Goal: Information Seeking & Learning: Find specific fact

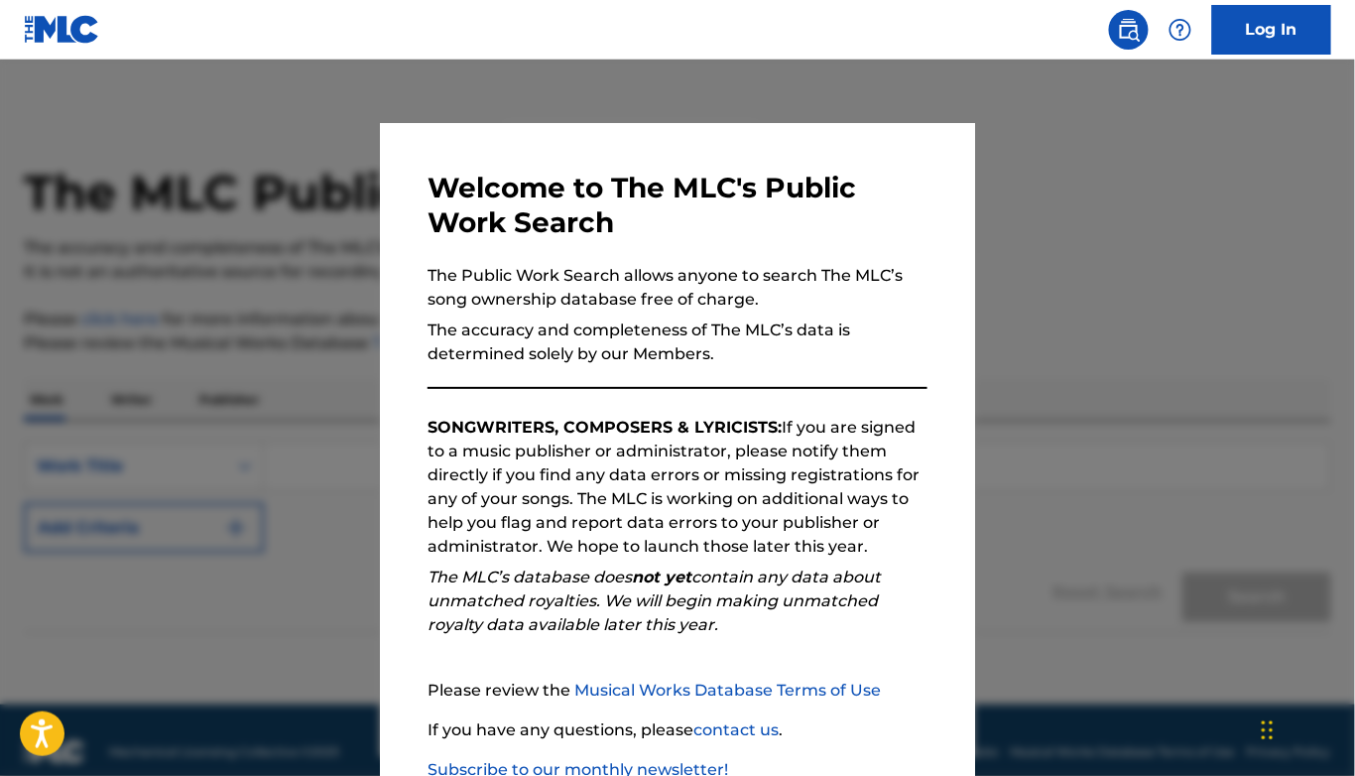
click at [217, 380] on div at bounding box center [677, 448] width 1355 height 776
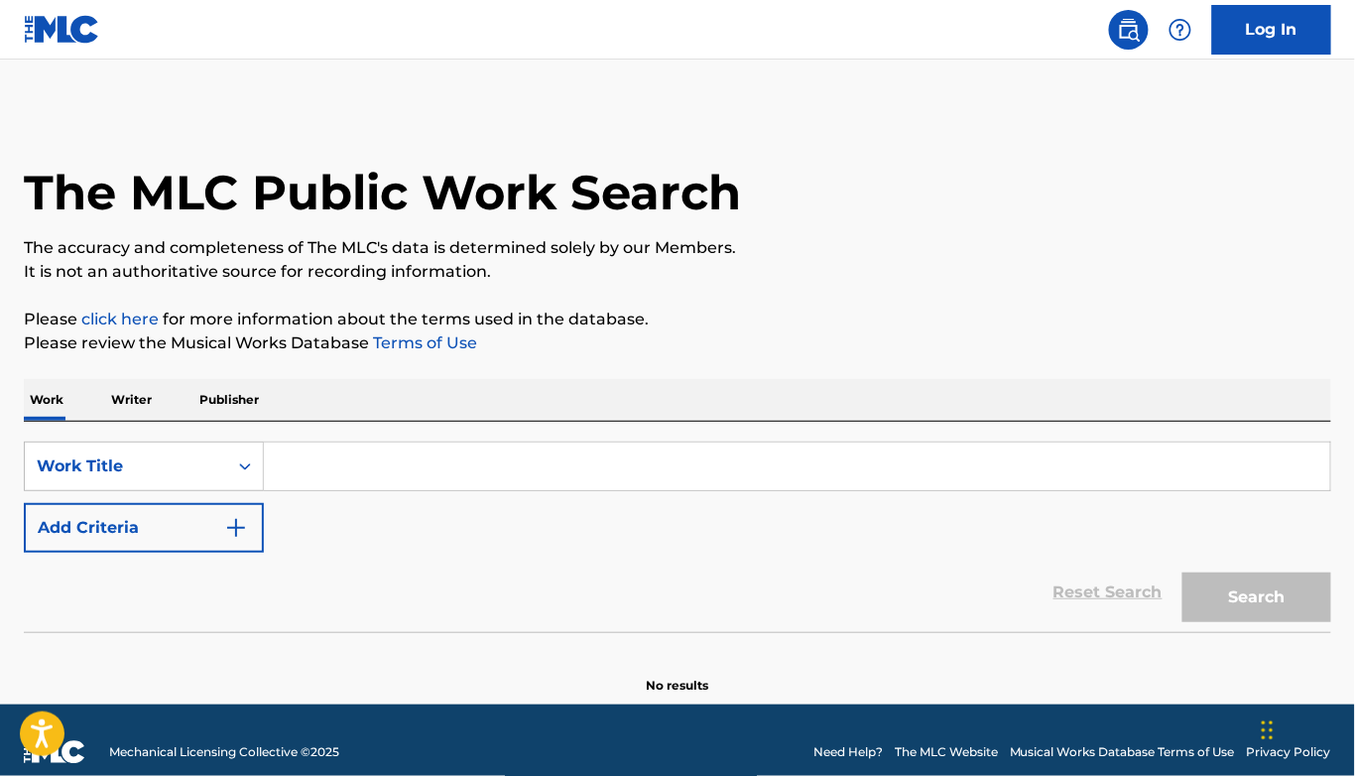
click at [255, 524] on button "Add Criteria" at bounding box center [144, 528] width 240 height 50
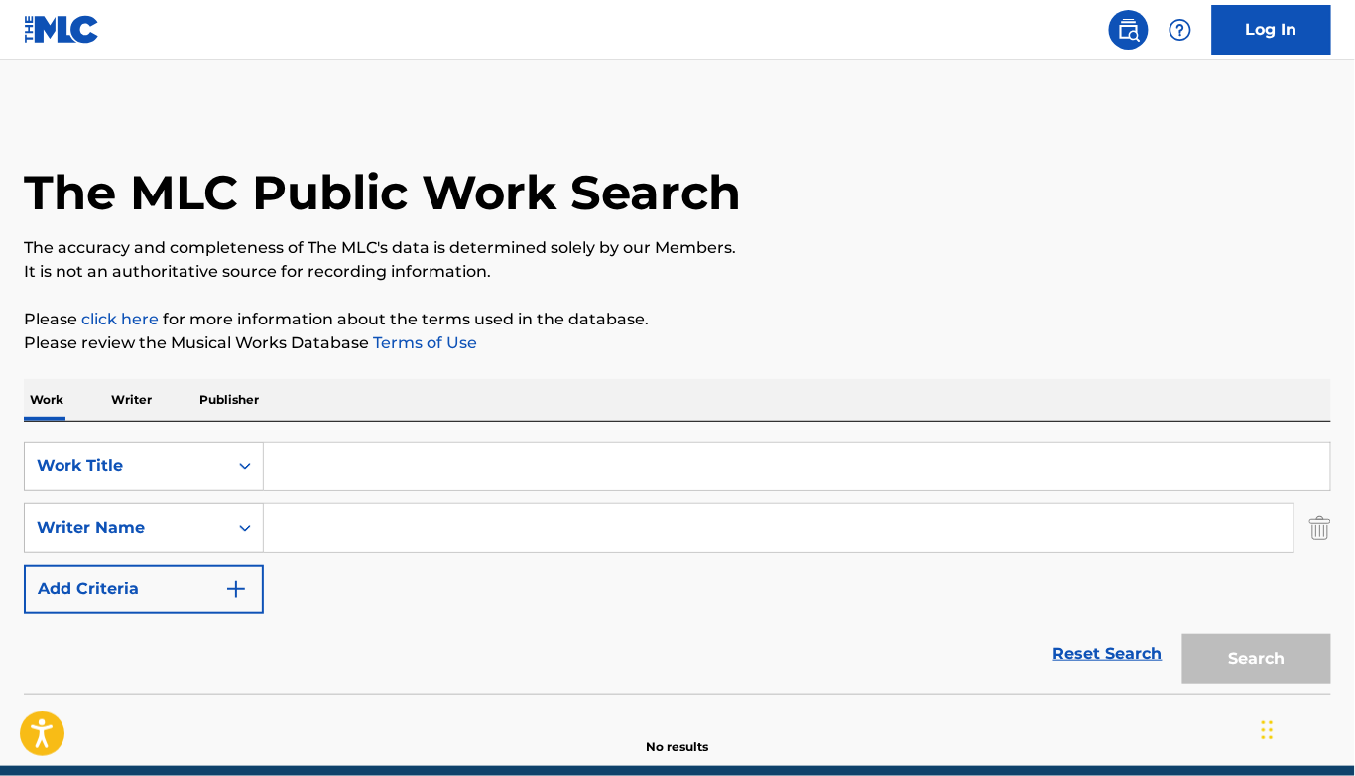
click at [319, 534] on input "Search Form" at bounding box center [778, 528] width 1029 height 48
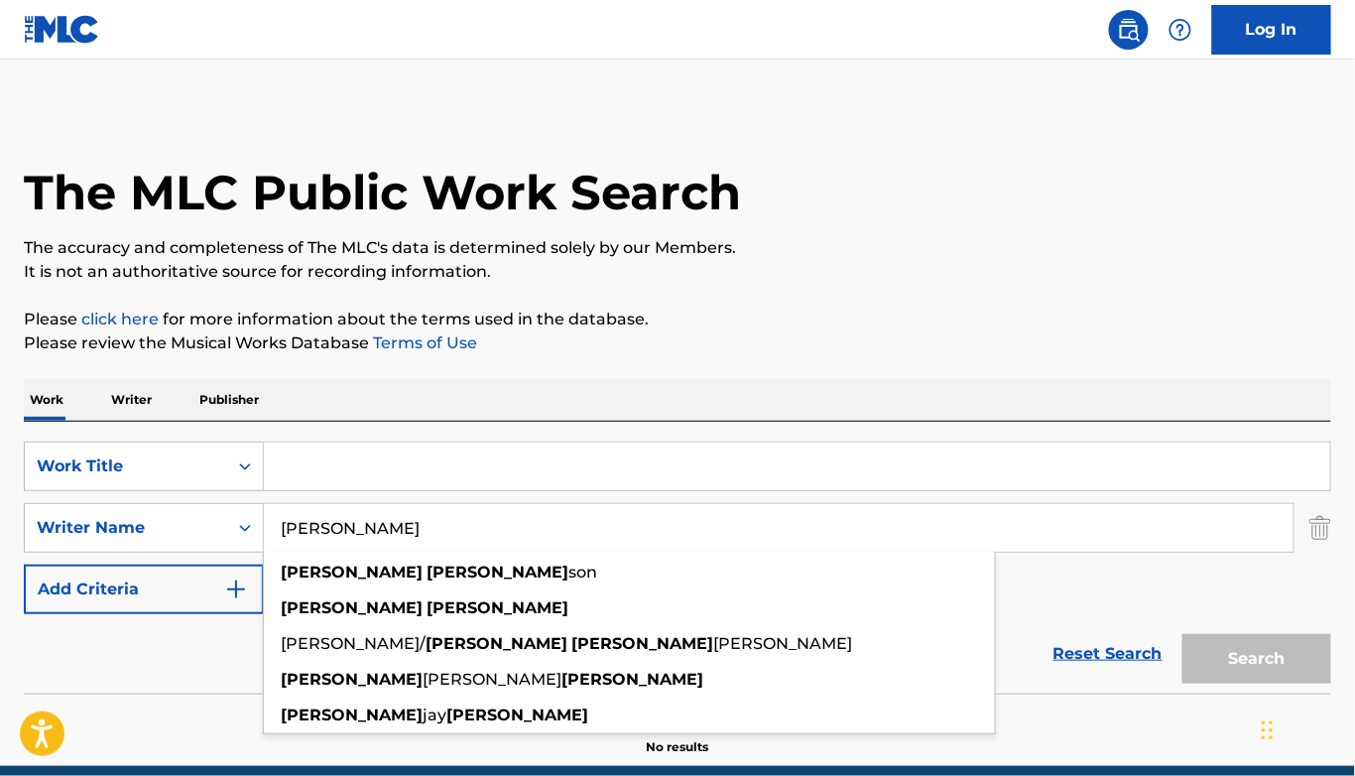
click at [335, 523] on input "donald fagen" at bounding box center [778, 528] width 1029 height 48
type input "donald fagen"
click at [454, 469] on input "Search Form" at bounding box center [797, 466] width 1066 height 48
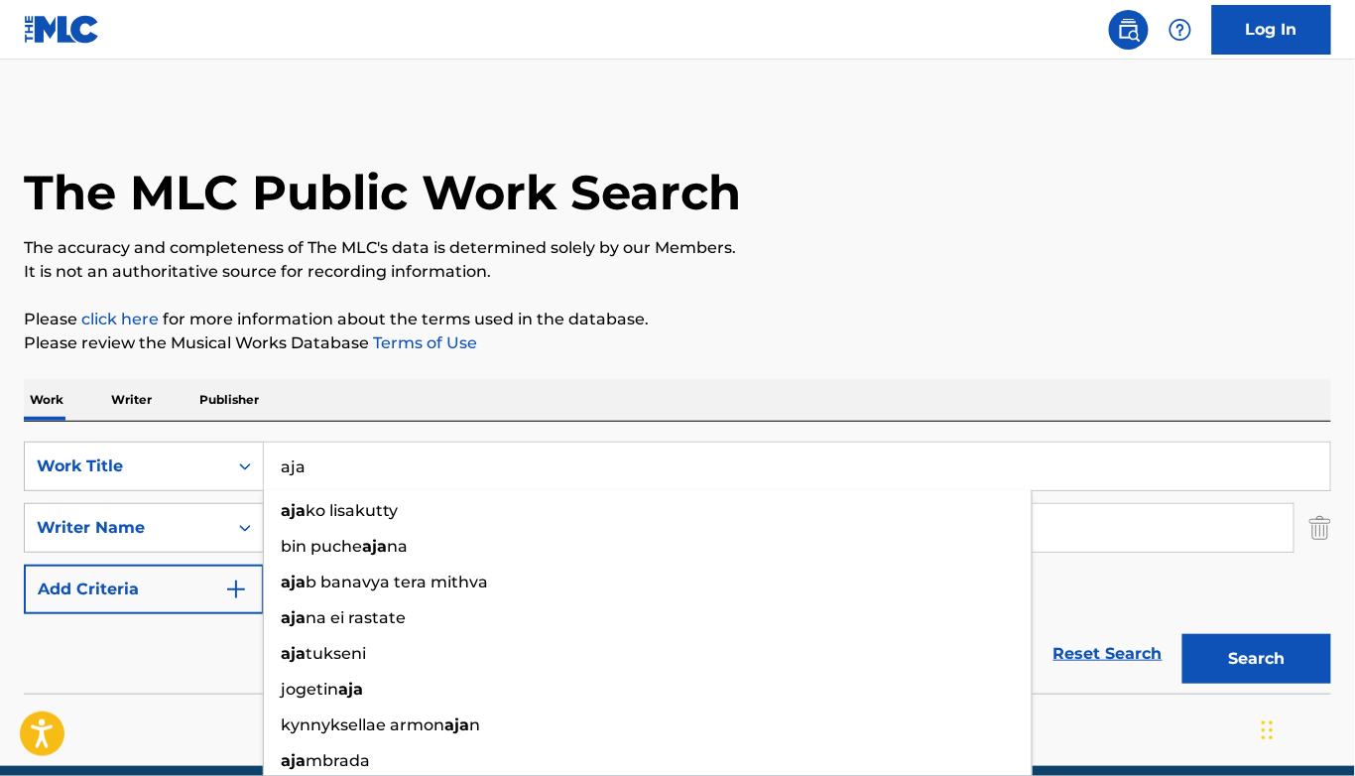
type input "aja"
click at [1182, 634] on button "Search" at bounding box center [1256, 659] width 149 height 50
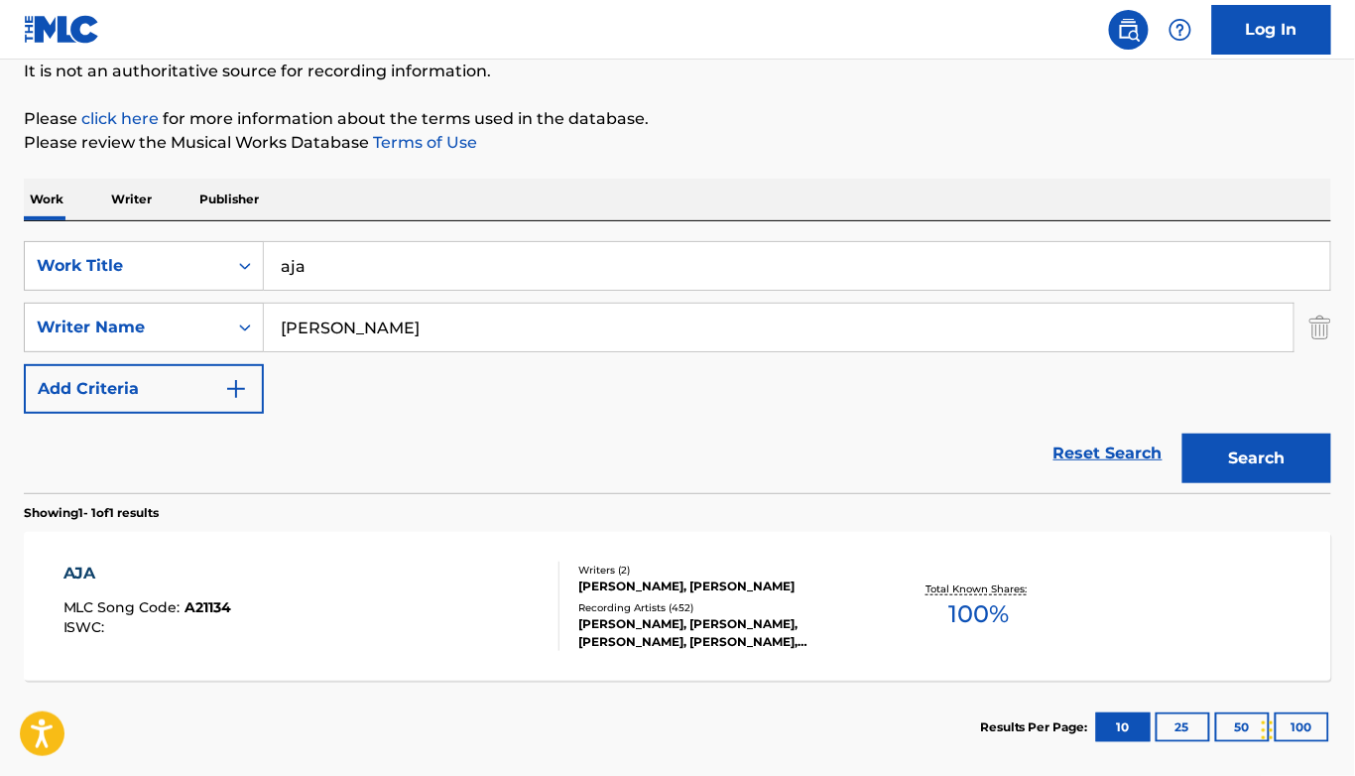
scroll to position [298, 0]
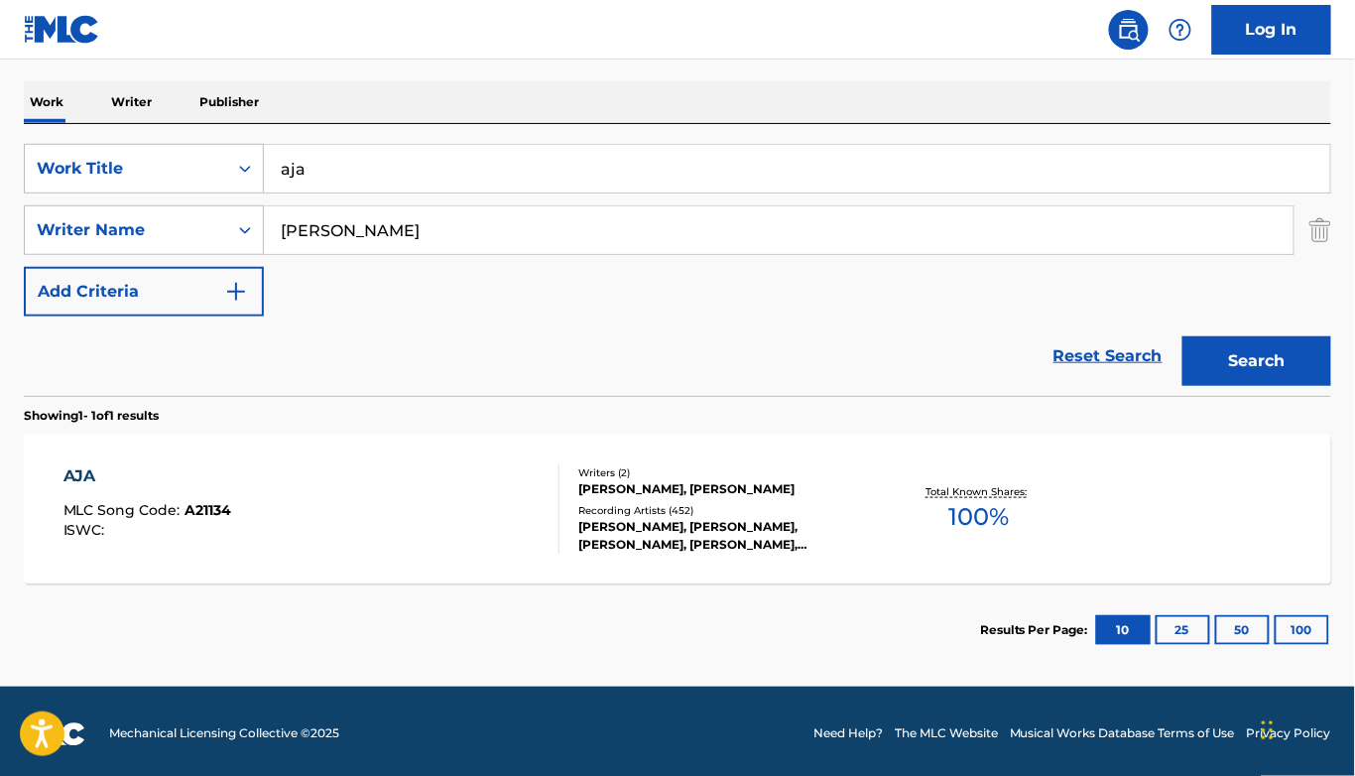
click at [976, 500] on span "100 %" at bounding box center [978, 517] width 60 height 36
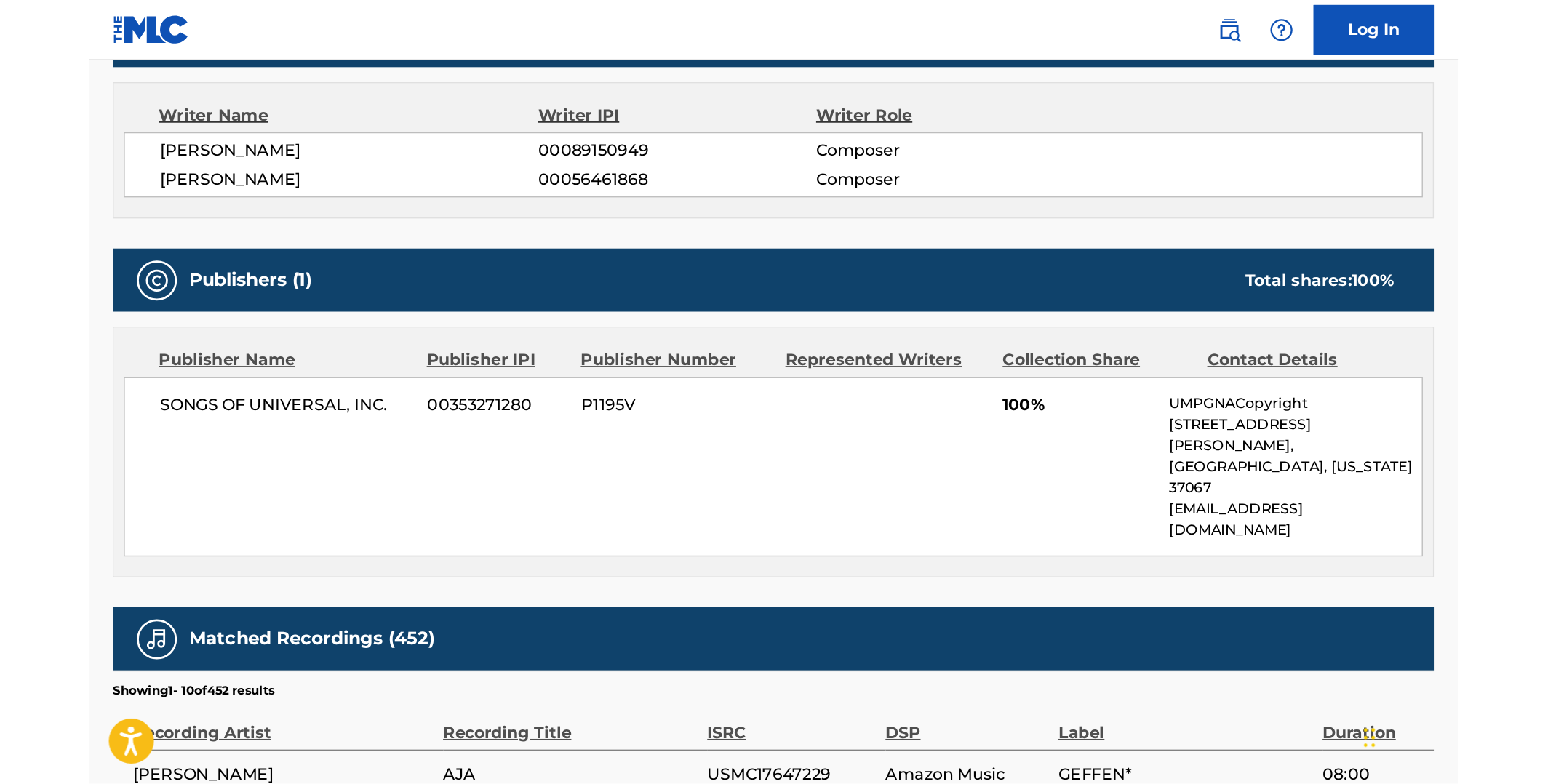
scroll to position [363, 0]
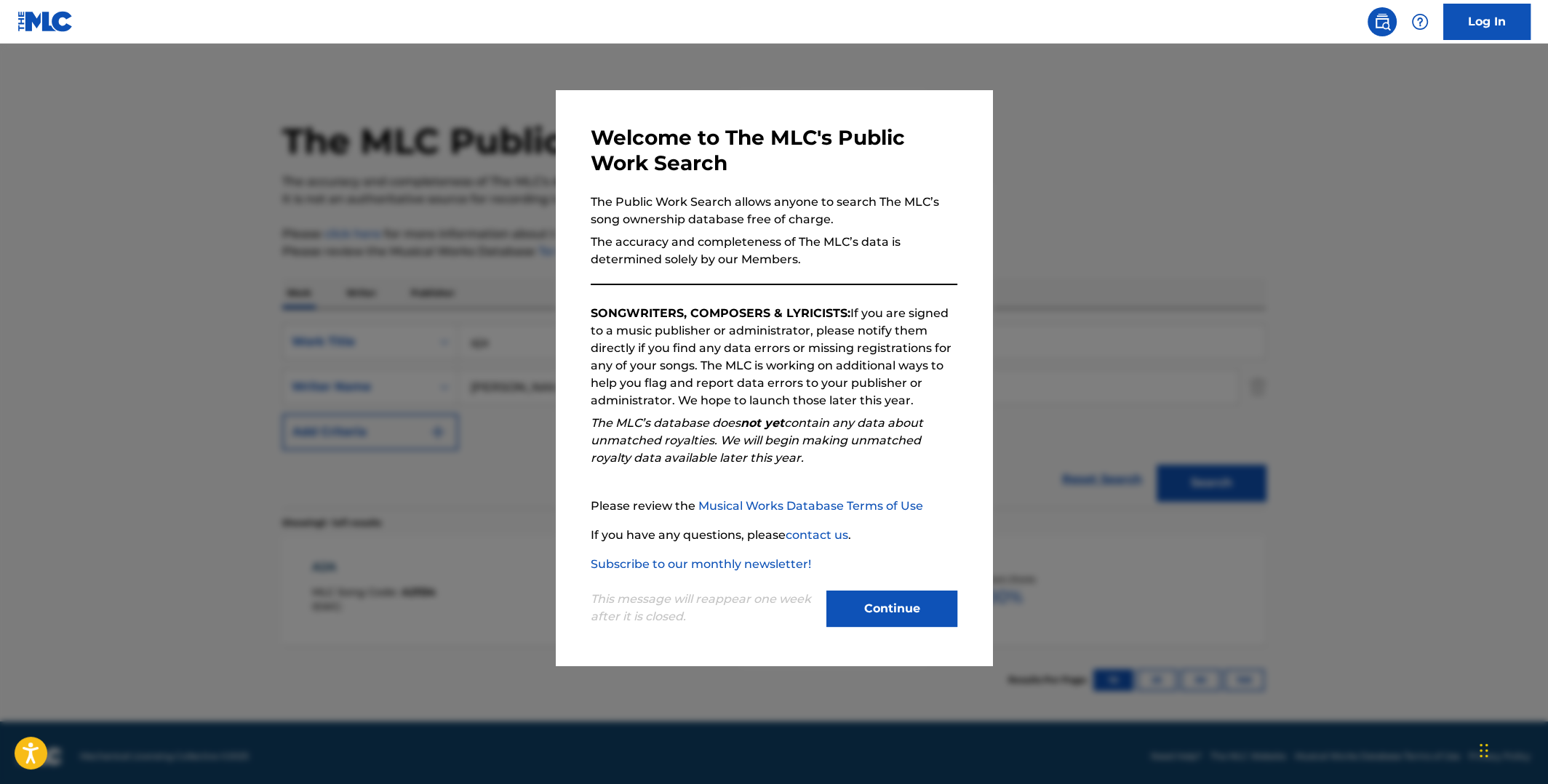
click at [886, 568] on button "Continue" at bounding box center [892, 609] width 131 height 37
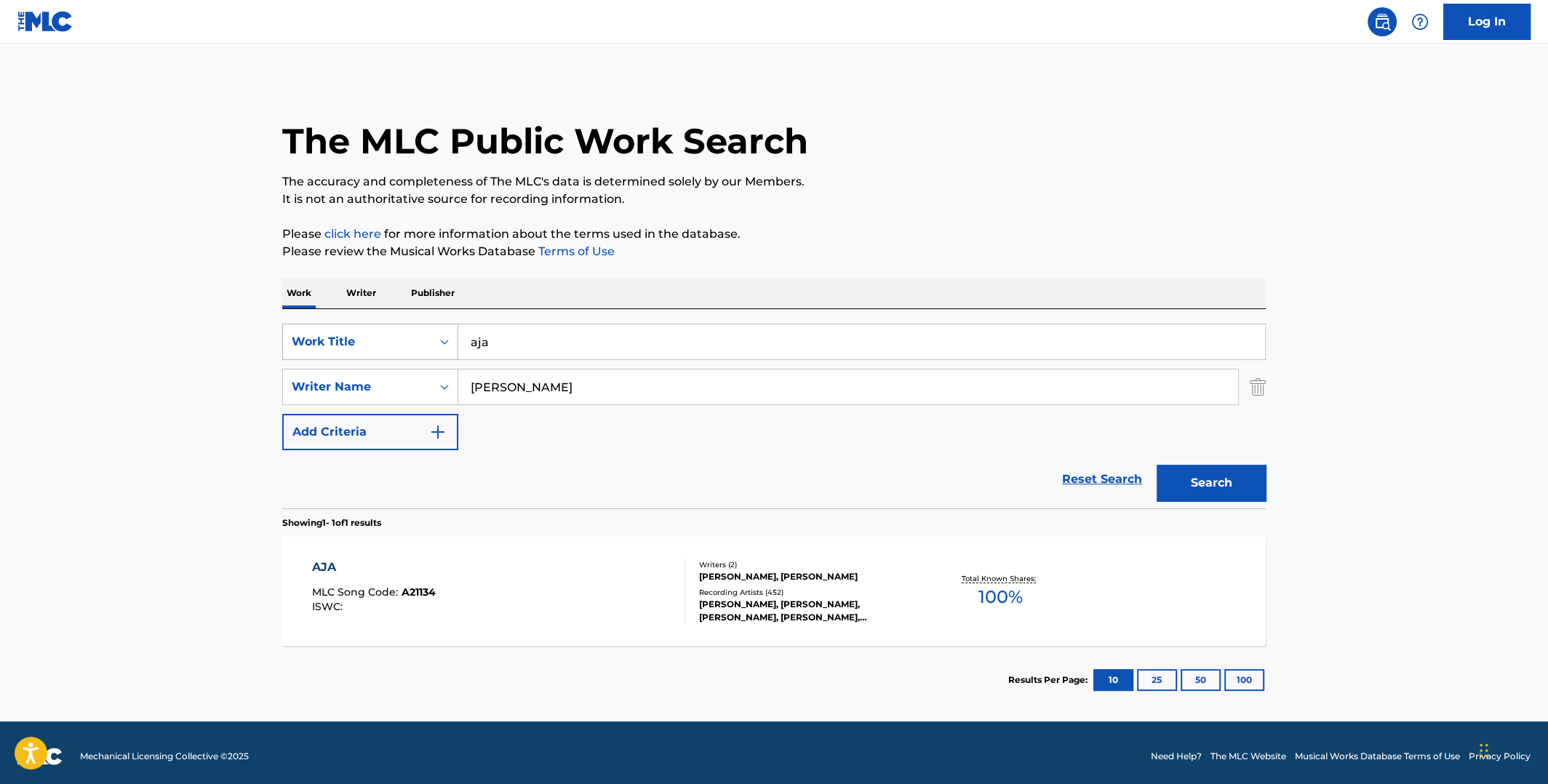
drag, startPoint x: 559, startPoint y: 342, endPoint x: 443, endPoint y: 349, distance: 116.2
click at [443, 349] on div "SearchWithCriteria2f976f24-259c-4ca8-8389-a24fb4c96e2f Work Title aja" at bounding box center [774, 342] width 984 height 37
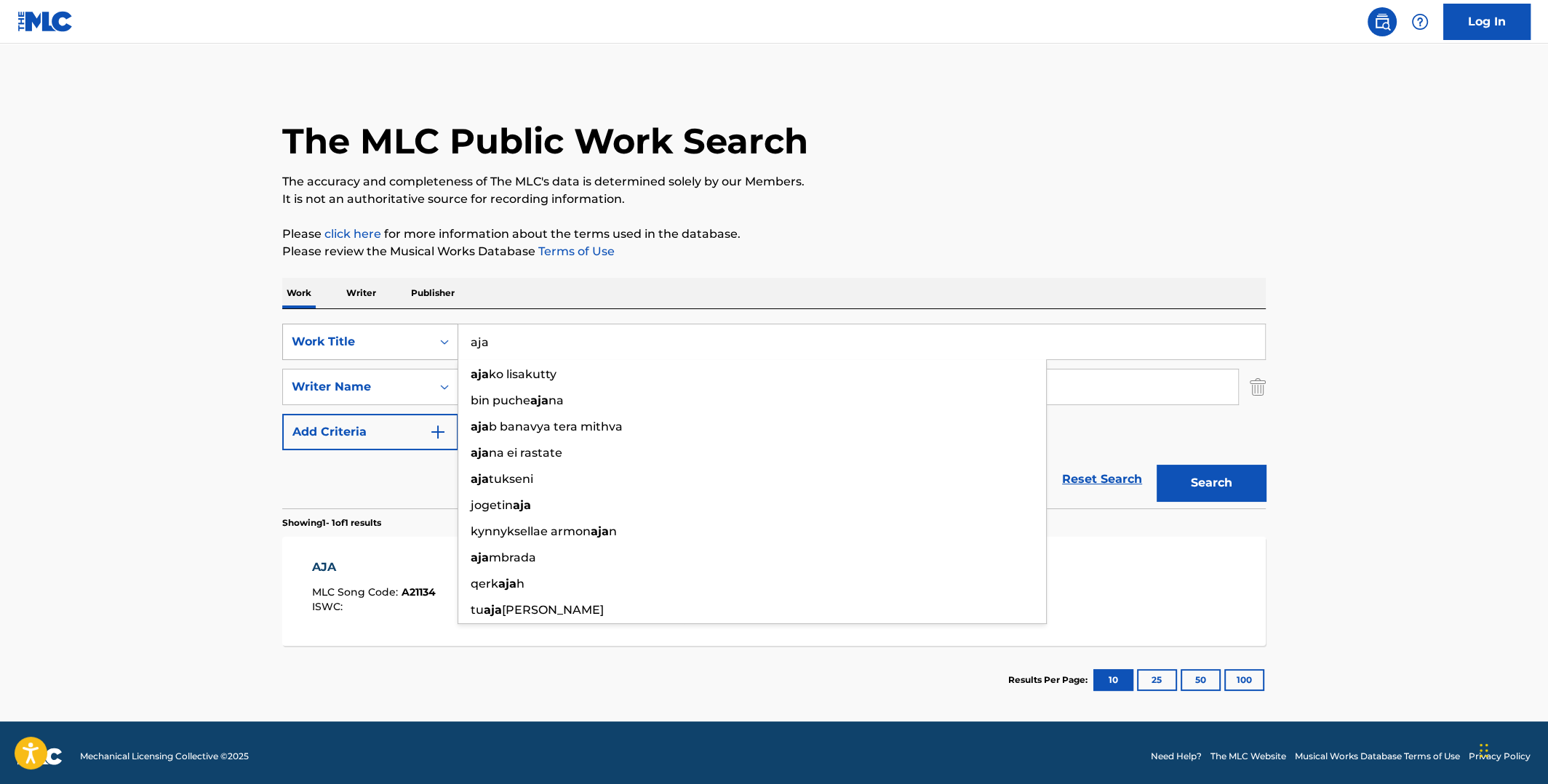
paste input "The Last Mall"
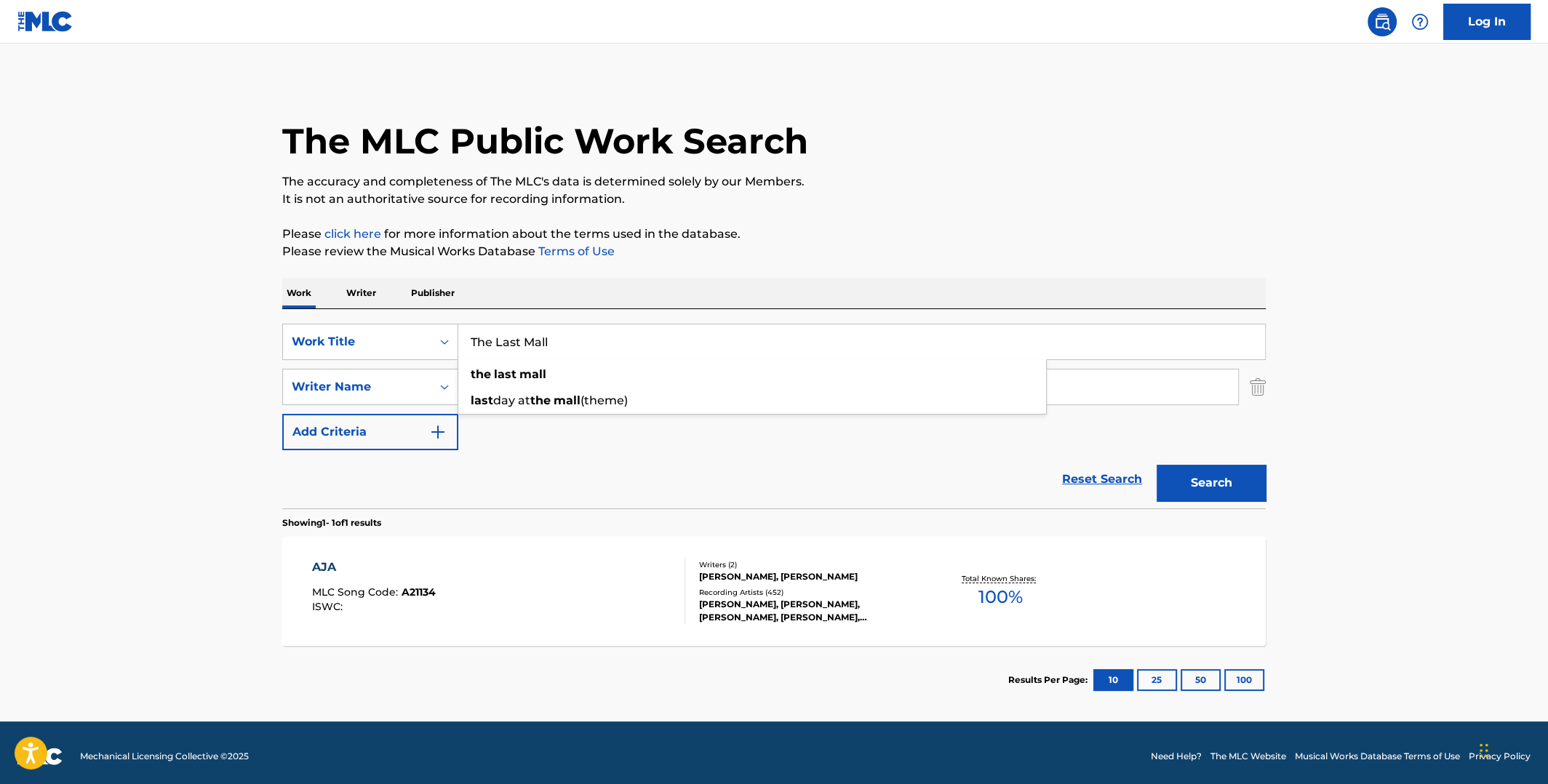
type input "The Last Mall"
click at [993, 249] on p "Please review the Musical Works Database Terms of Use" at bounding box center [774, 252] width 984 height 18
click at [993, 488] on button "Search" at bounding box center [1211, 483] width 109 height 37
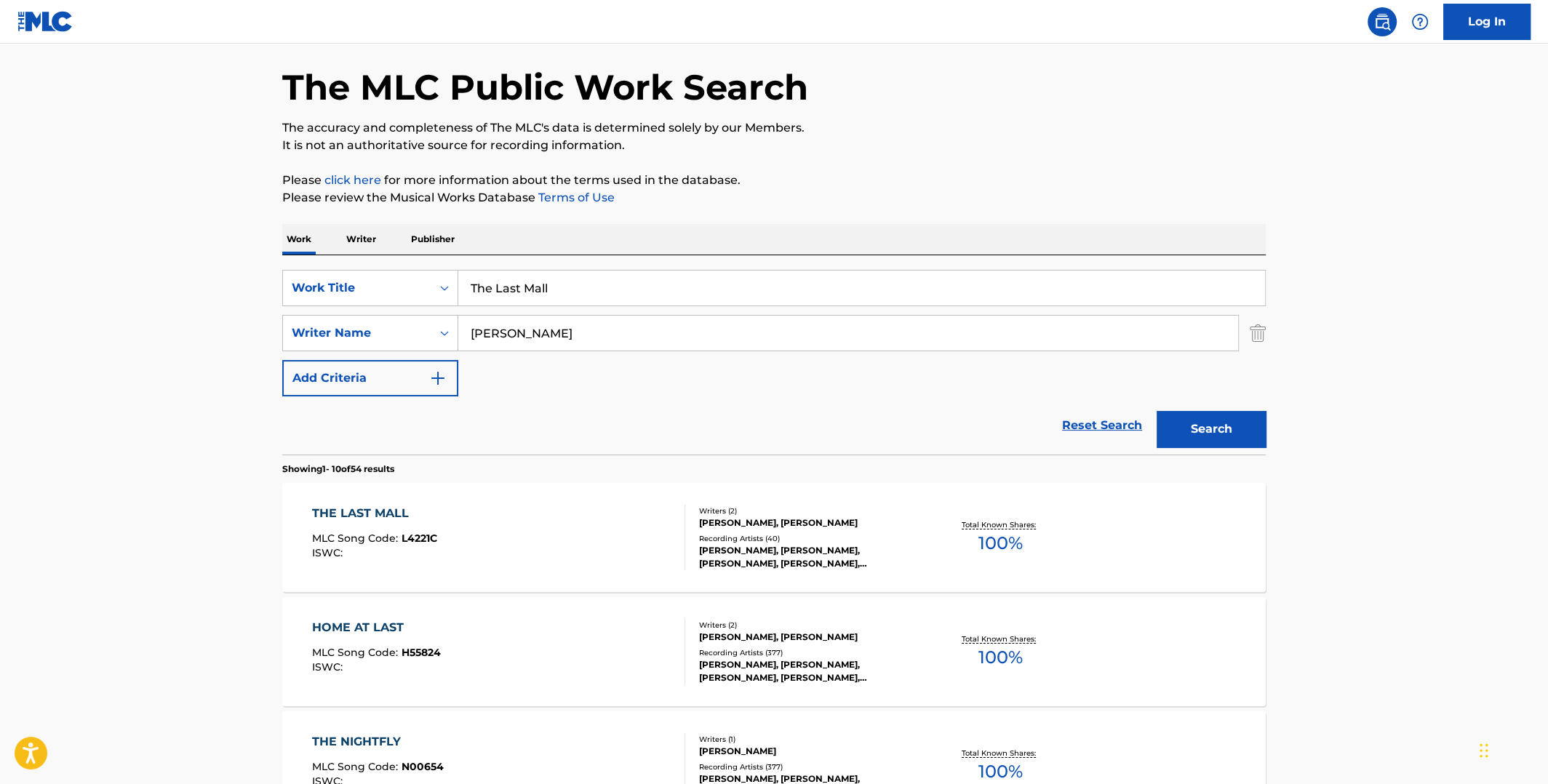
scroll to position [72, 0]
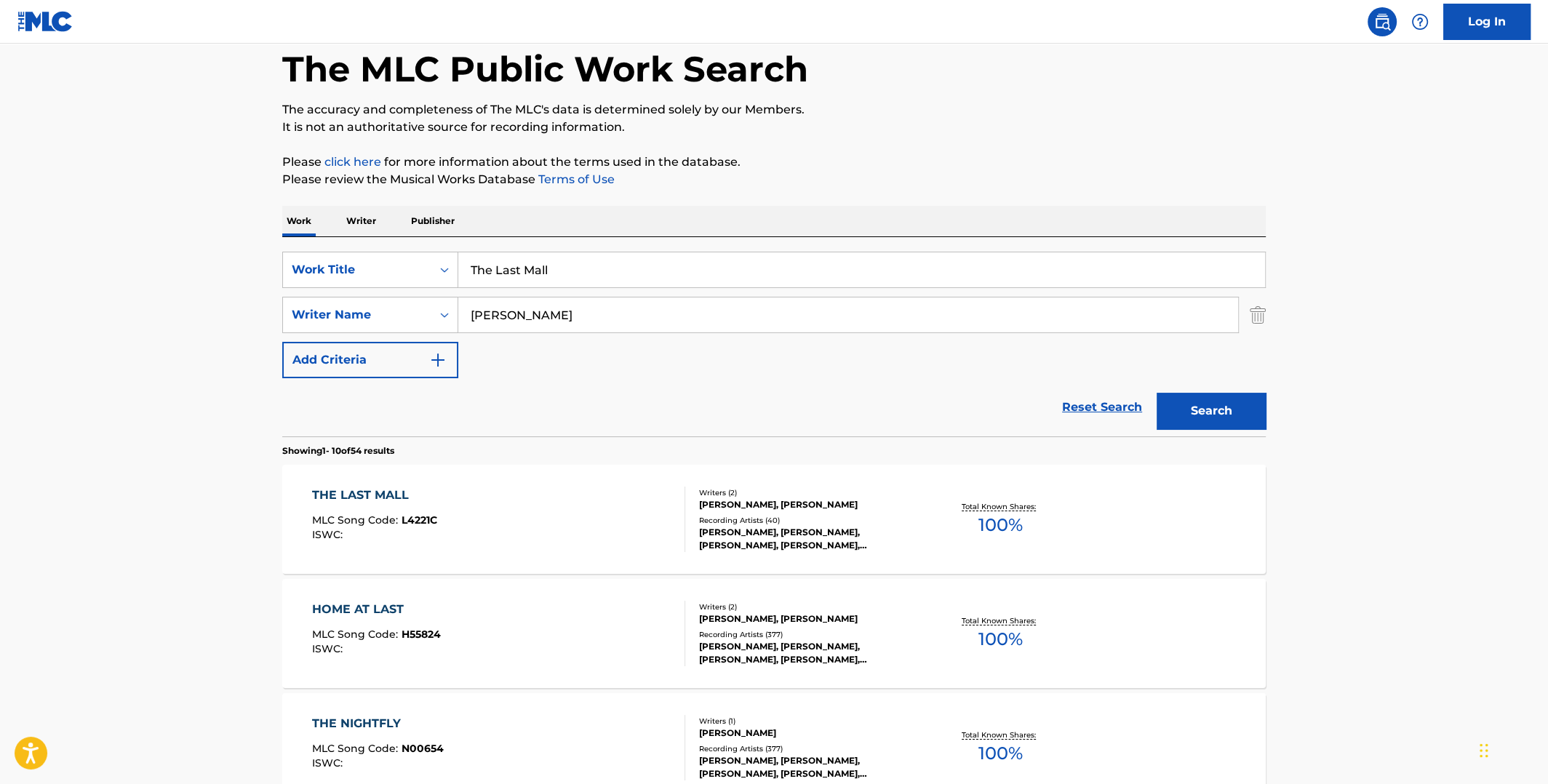
click at [993, 529] on span "100 %" at bounding box center [1001, 525] width 44 height 26
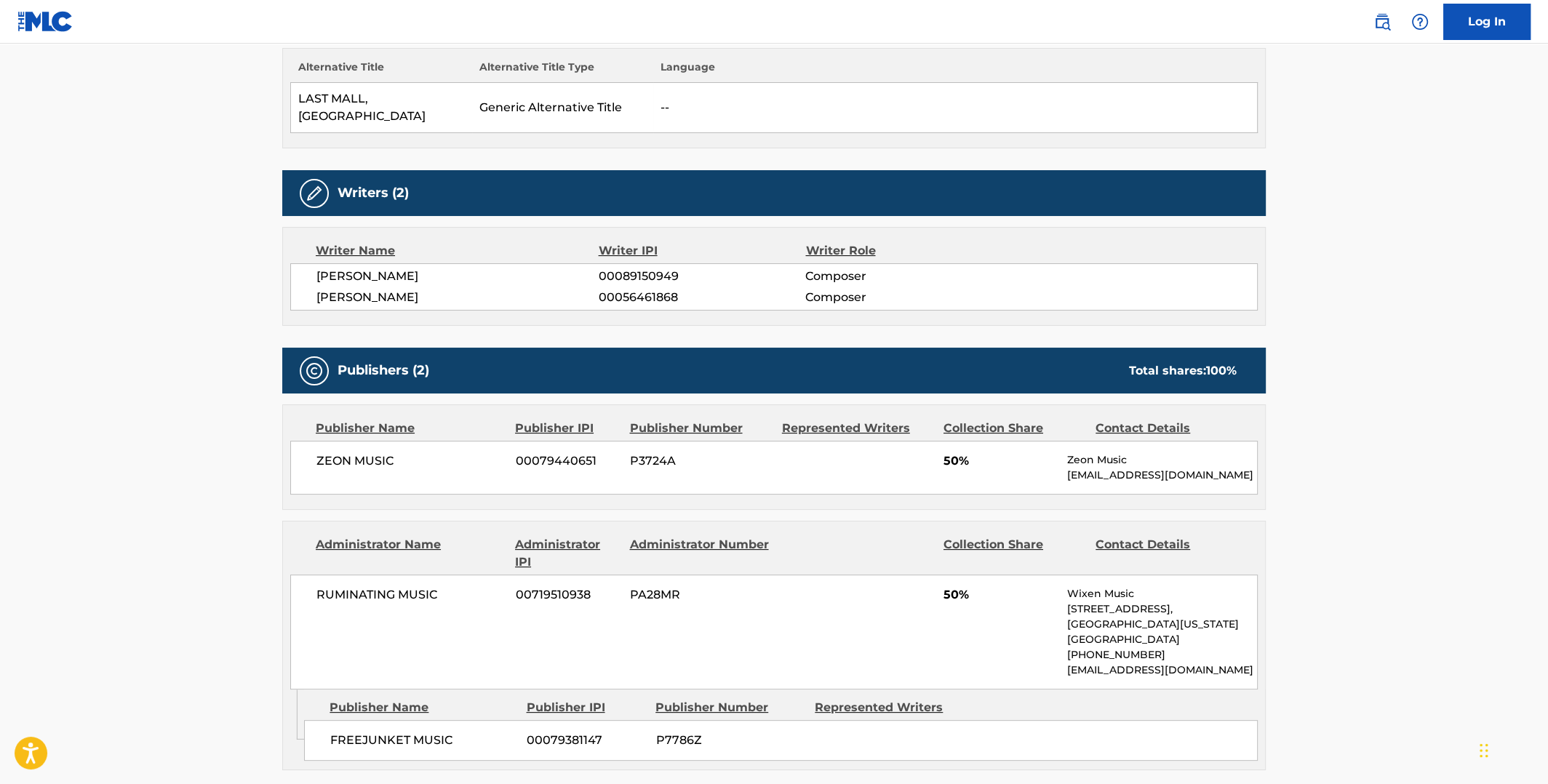
scroll to position [363, 0]
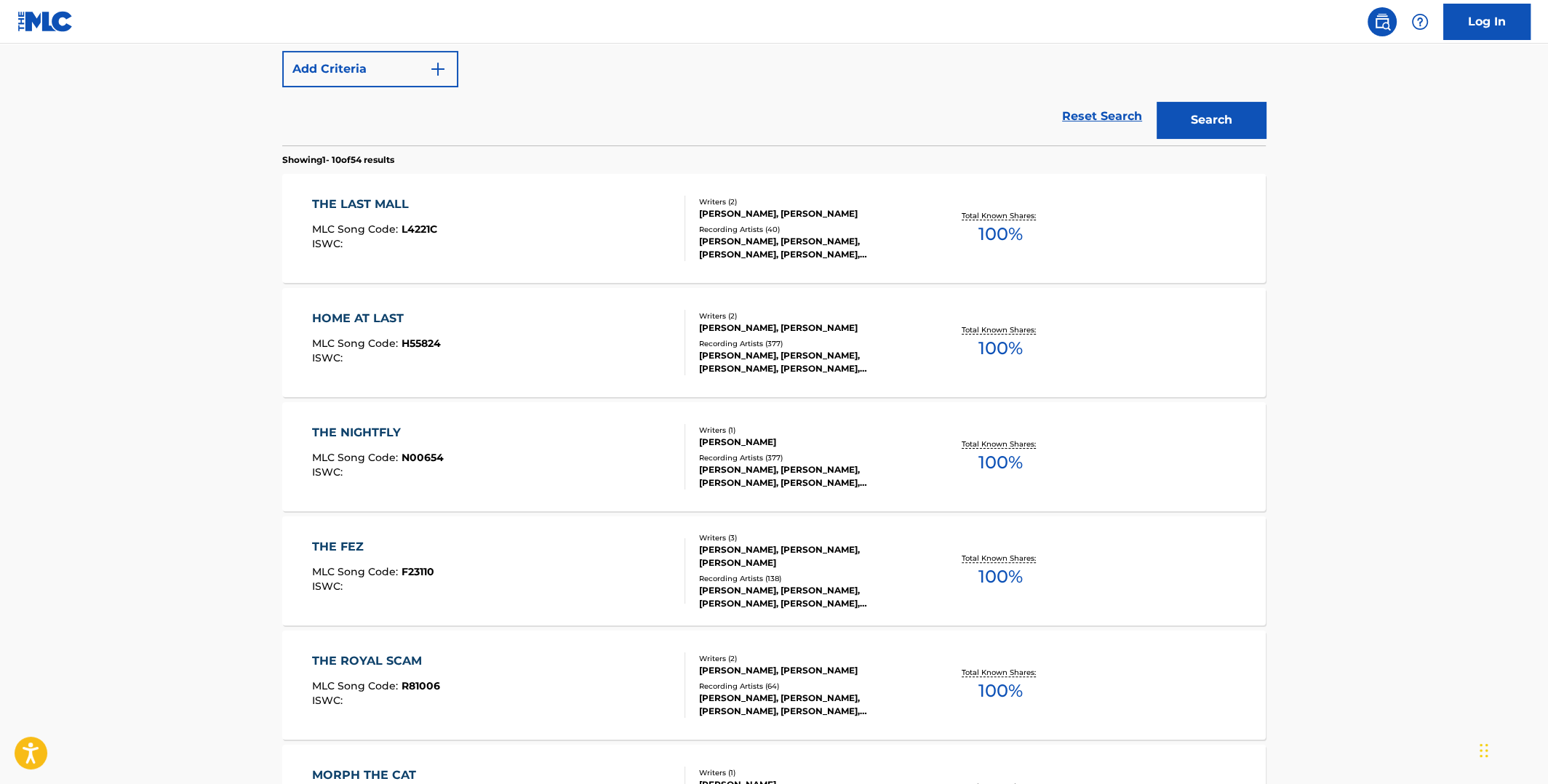
scroll to position [72, 0]
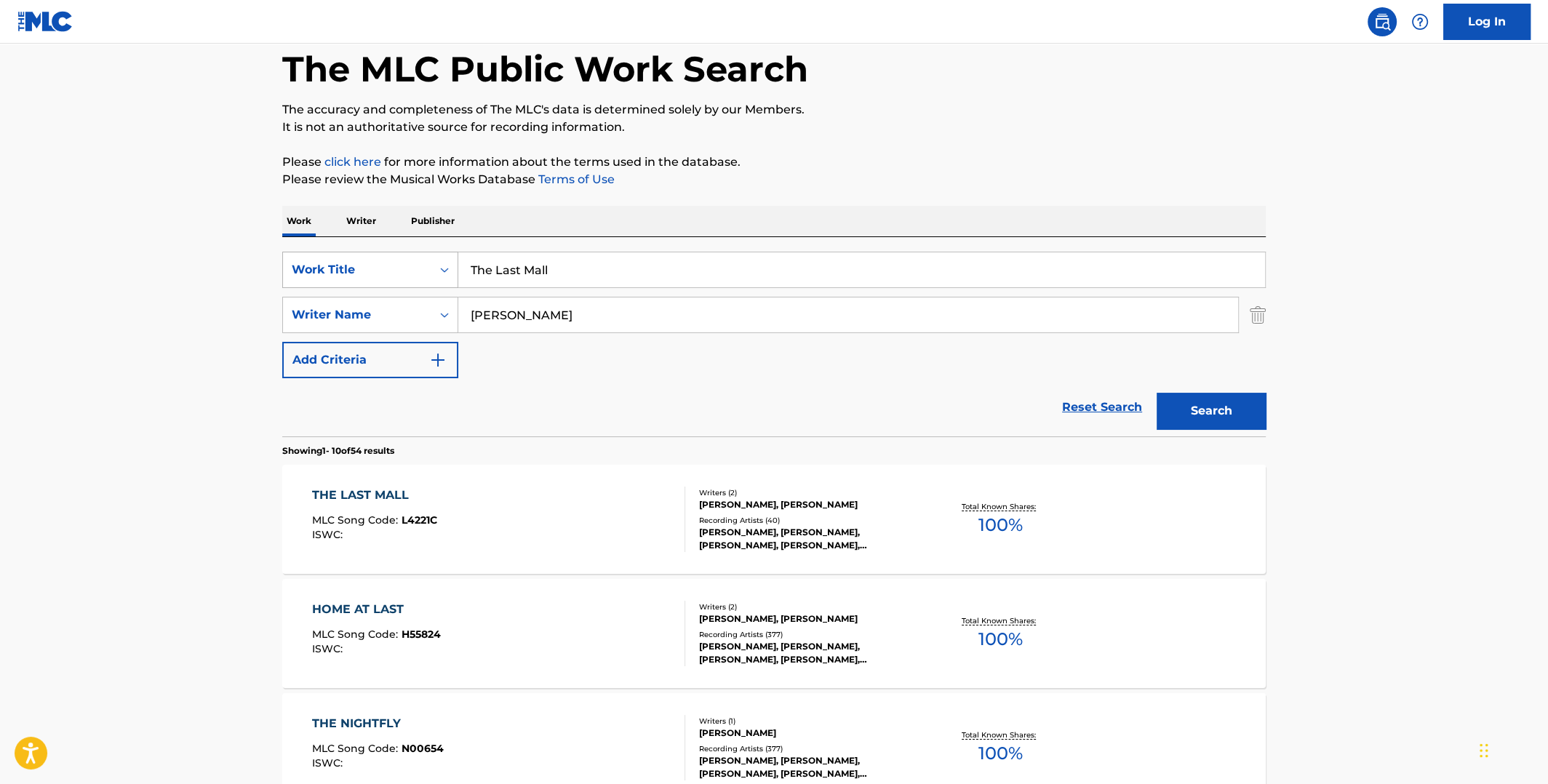
drag, startPoint x: 566, startPoint y: 268, endPoint x: 428, endPoint y: 271, distance: 138.0
click at [428, 271] on div "SearchWithCriteria2f976f24-259c-4ca8-8389-a24fb4c96e2f Work Title The Last Mall" at bounding box center [774, 270] width 984 height 37
type input "what a shame about me"
click at [993, 393] on button "Search" at bounding box center [1211, 411] width 109 height 37
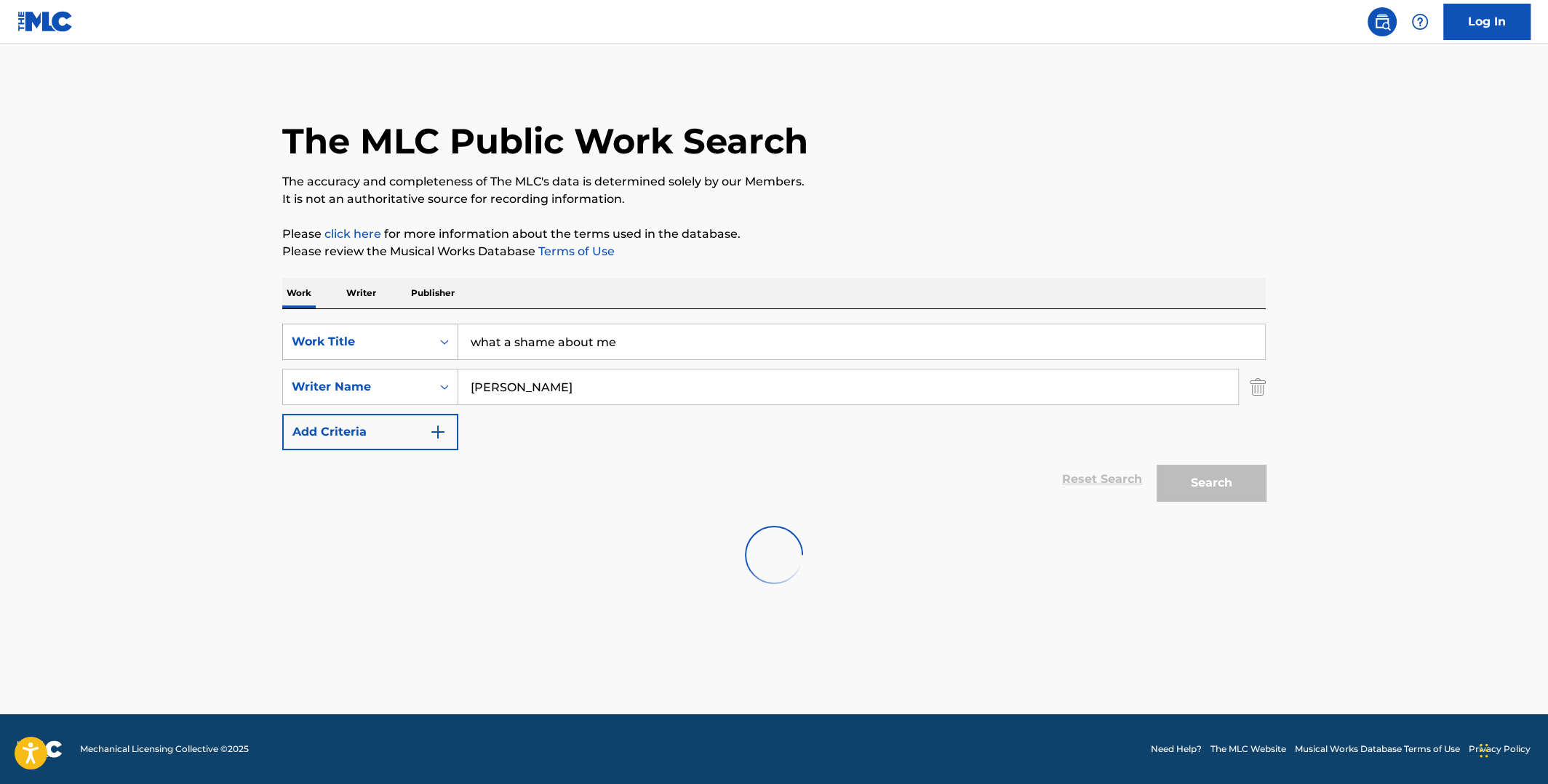
scroll to position [0, 0]
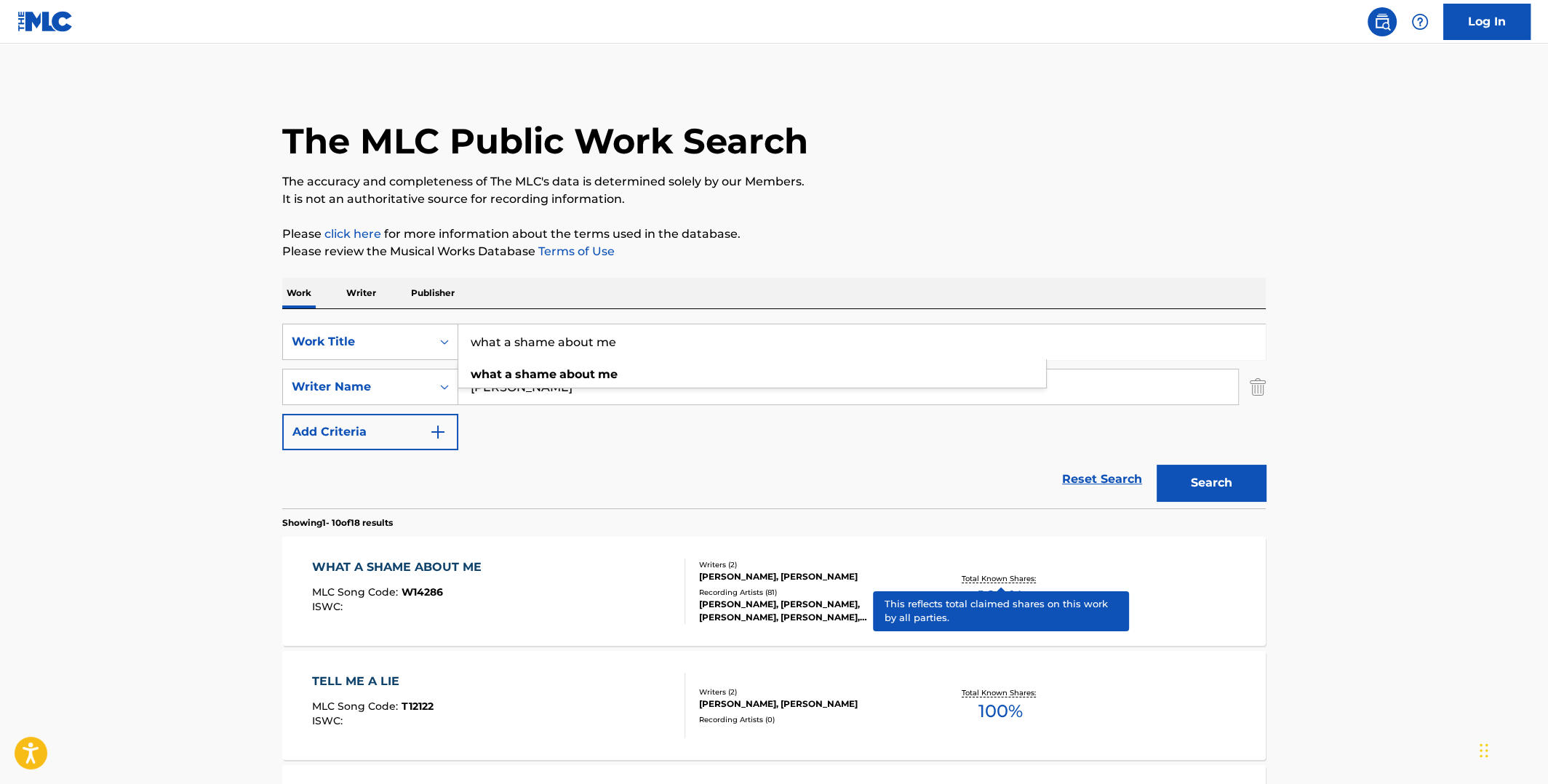
click at [993, 568] on span "100 %" at bounding box center [1001, 597] width 44 height 26
drag, startPoint x: 628, startPoint y: 348, endPoint x: 432, endPoint y: 345, distance: 196.0
click at [436, 345] on div "SearchWithCriteria2f976f24-259c-4ca8-8389-a24fb4c96e2f Work Title what a shame …" at bounding box center [774, 342] width 984 height 37
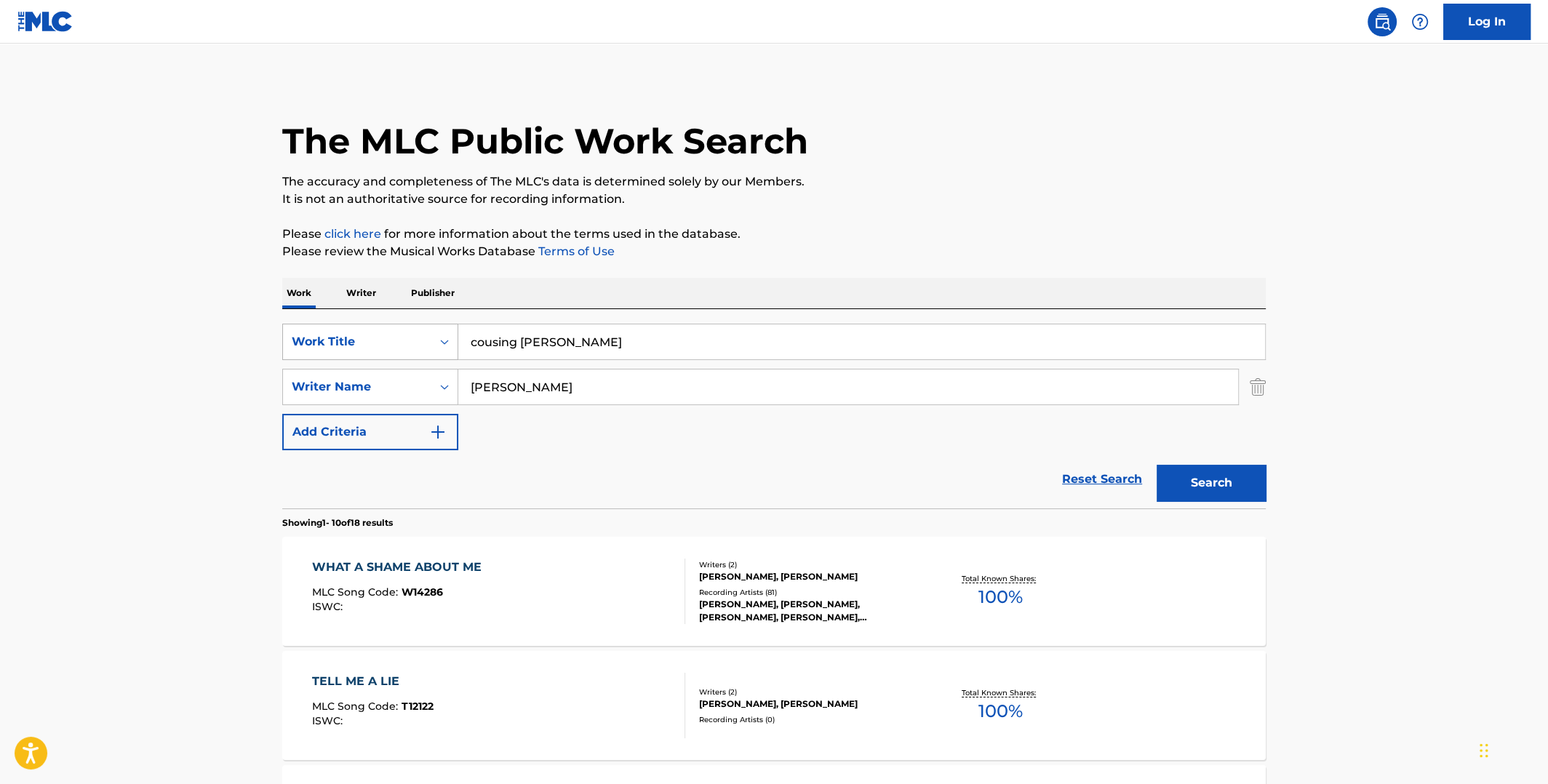
type input "cousing dupree"
click at [993, 465] on button "Search" at bounding box center [1211, 483] width 109 height 37
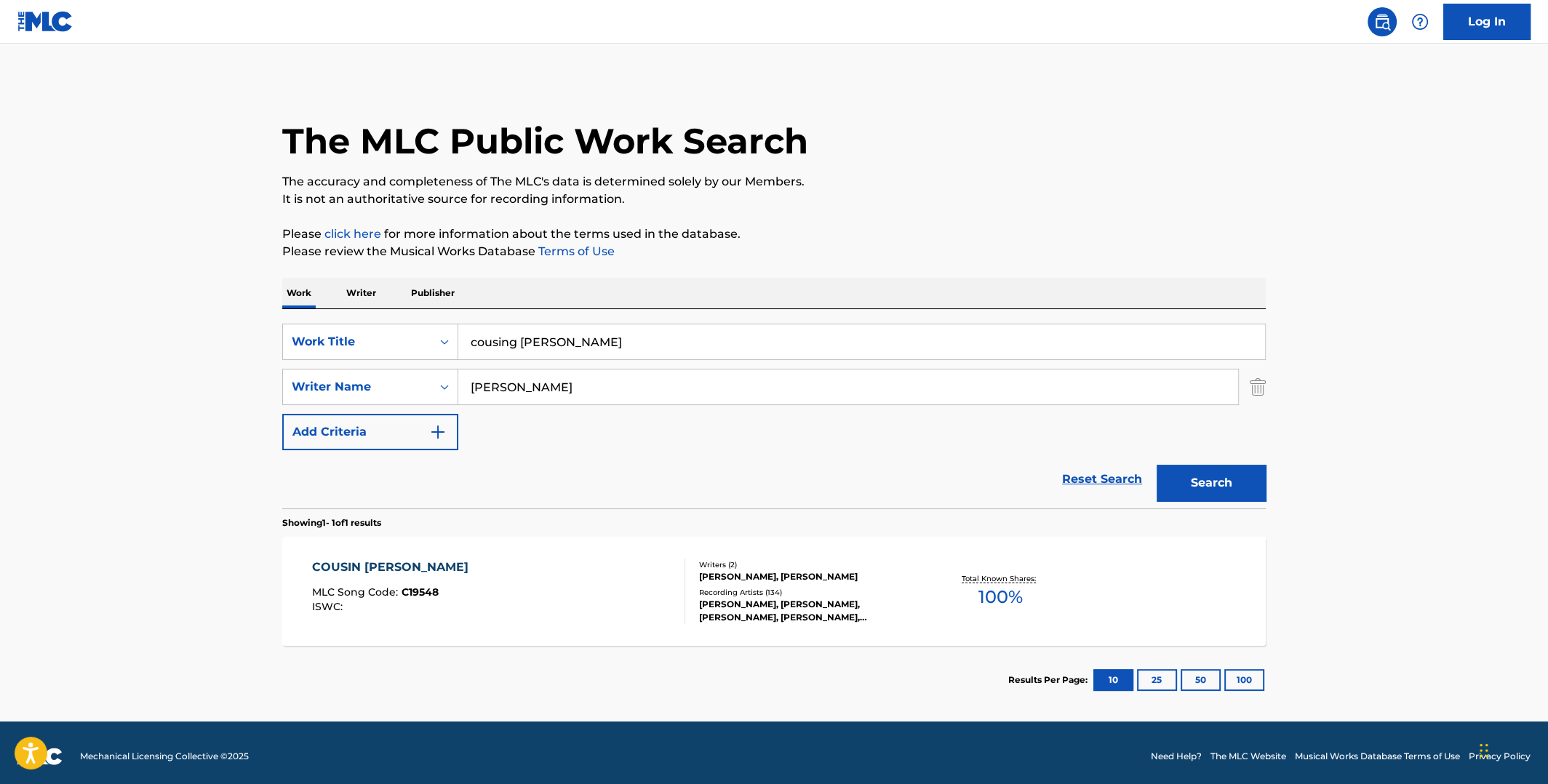
click at [789, 568] on div "DONALD FAGEN, WALTER BECKER" at bounding box center [808, 577] width 219 height 13
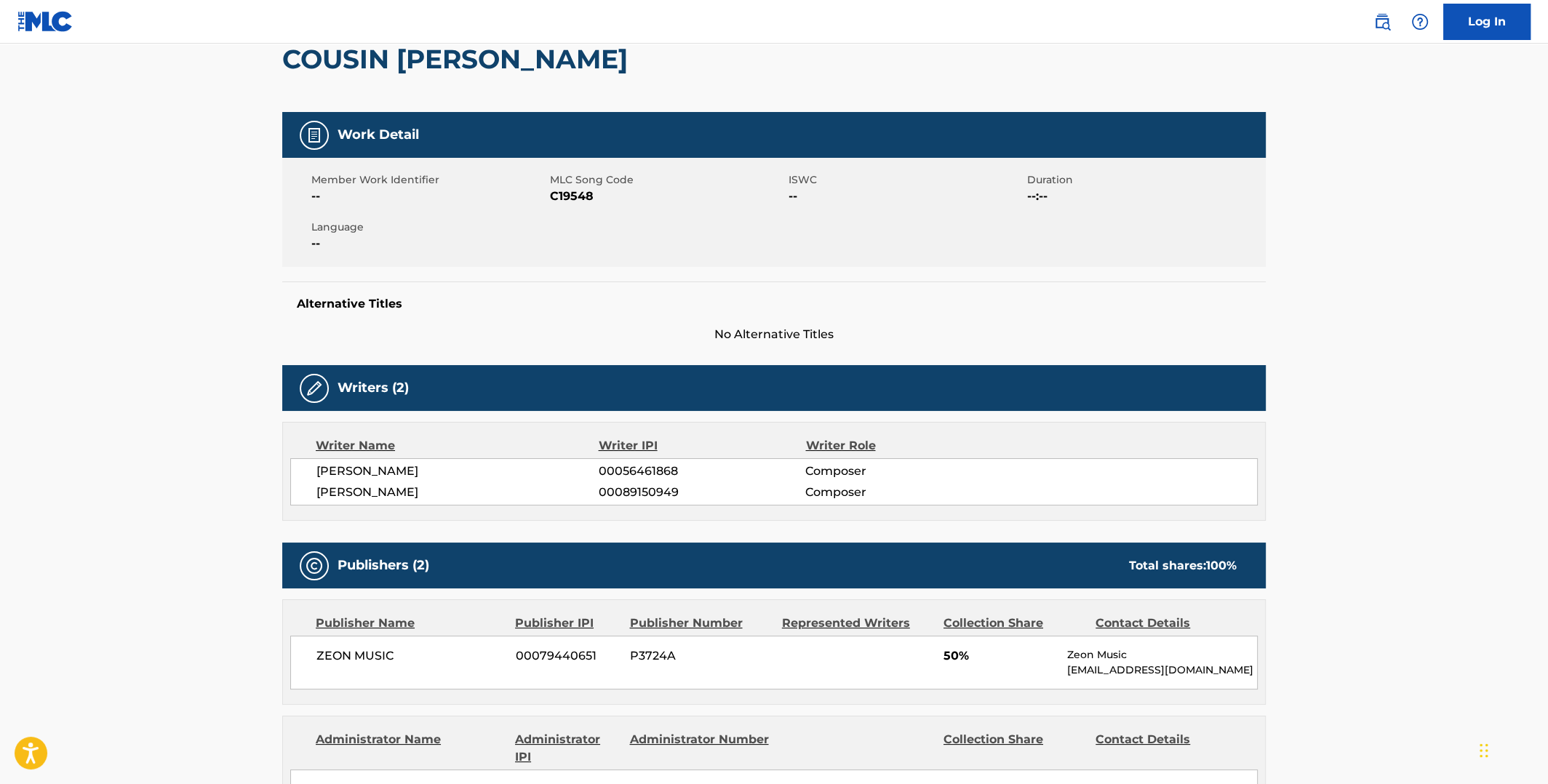
scroll to position [144, 0]
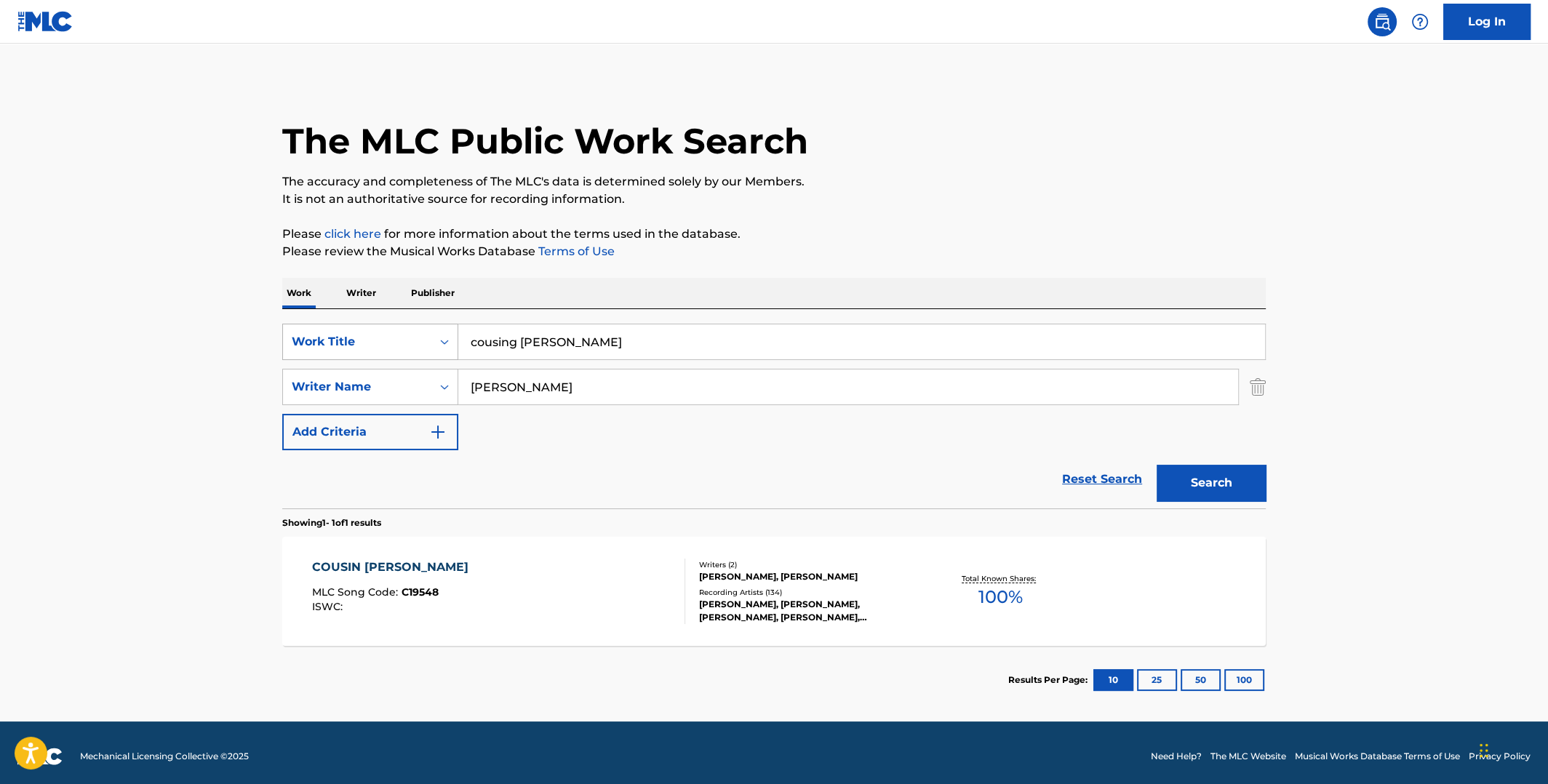
drag, startPoint x: 576, startPoint y: 343, endPoint x: 437, endPoint y: 331, distance: 139.5
click at [434, 340] on div "SearchWithCriteria2f976f24-259c-4ca8-8389-a24fb4c96e2f Work Title cousing dupree" at bounding box center [774, 342] width 984 height 37
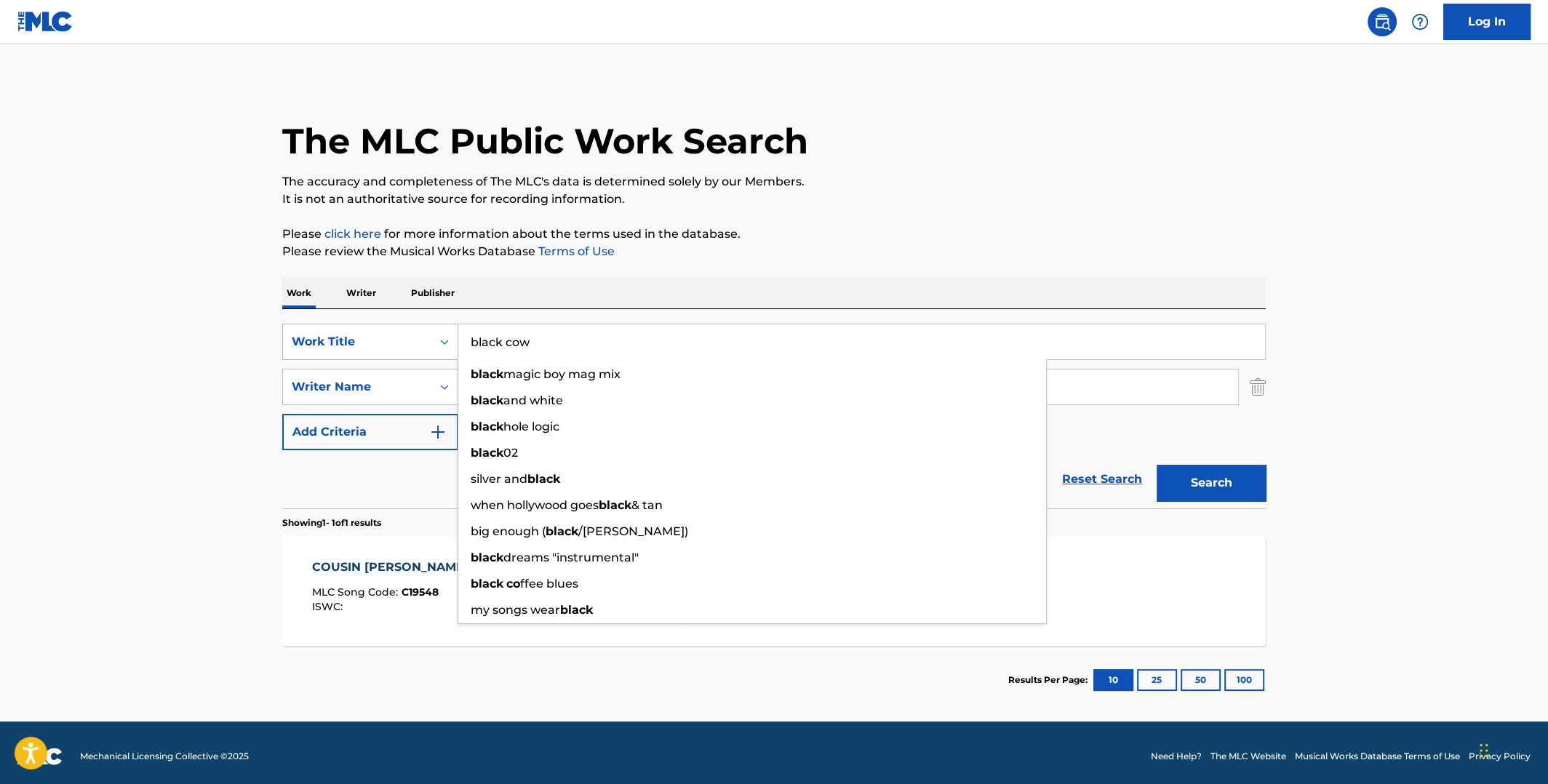
type input "black cow"
click at [993, 465] on button "Search" at bounding box center [1211, 483] width 109 height 37
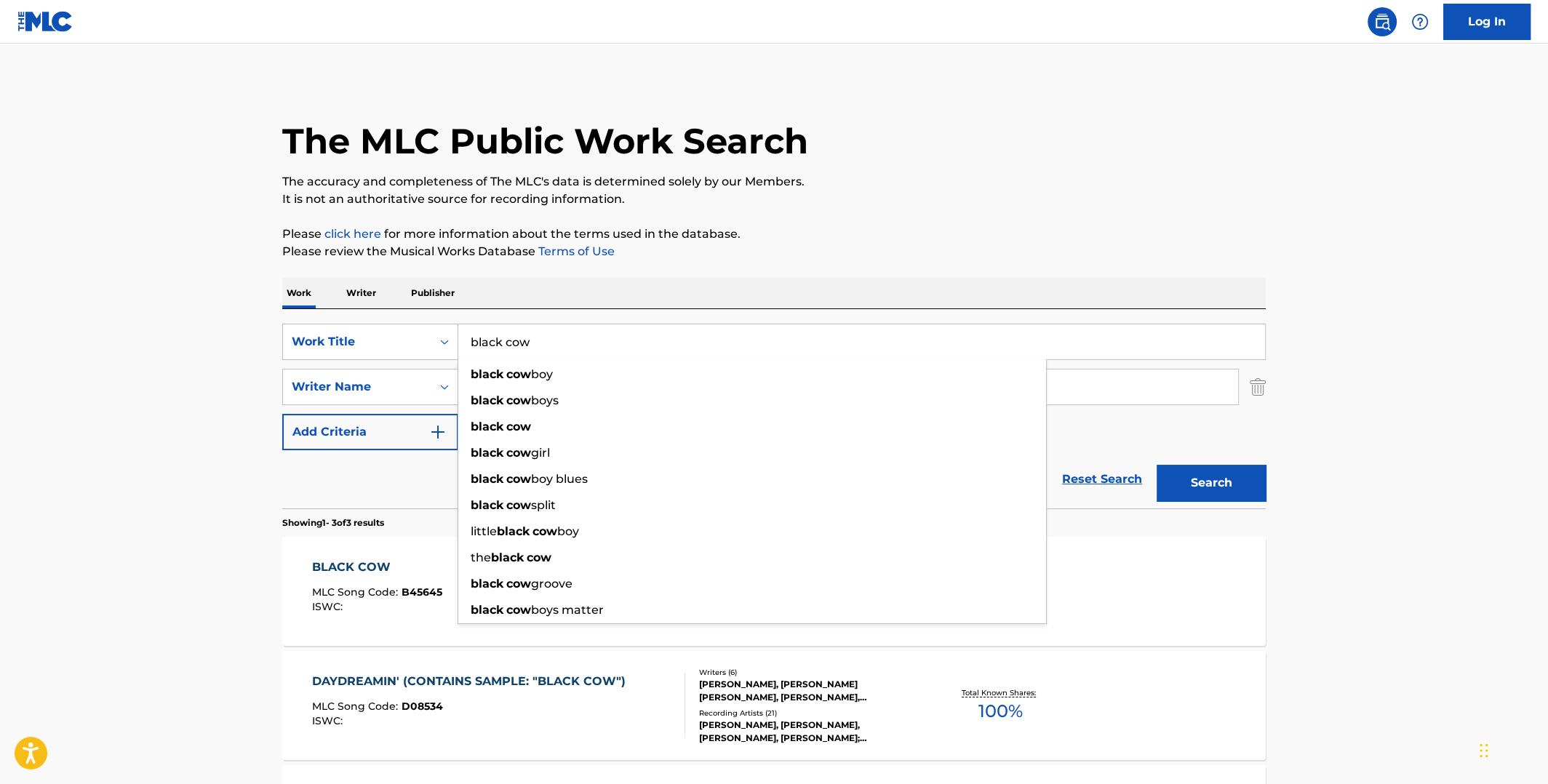
click at [993, 103] on div "The MLC Public Work Search" at bounding box center [774, 133] width 984 height 106
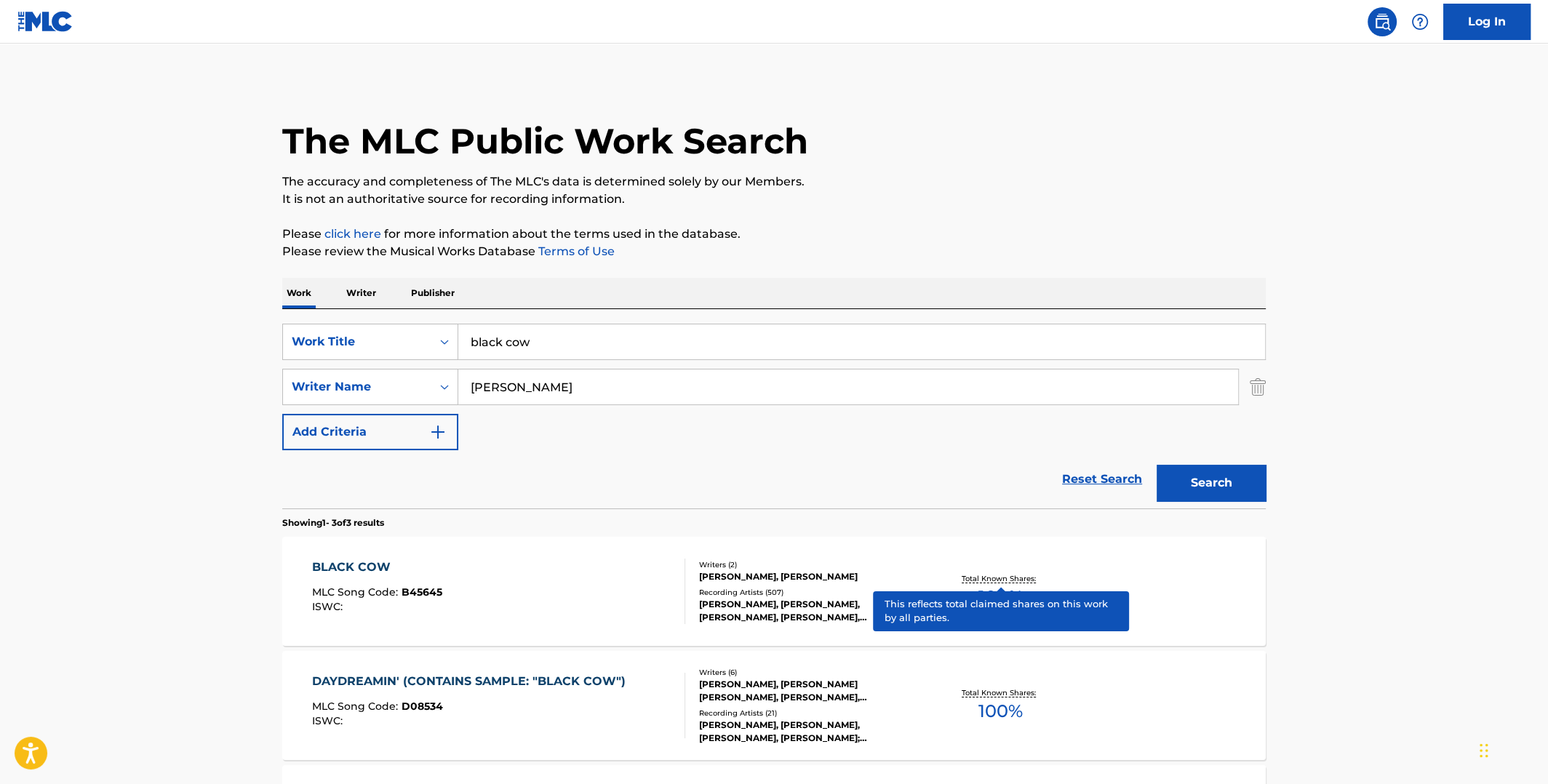
click at [993, 568] on p "Total Known Shares:" at bounding box center [1001, 578] width 78 height 11
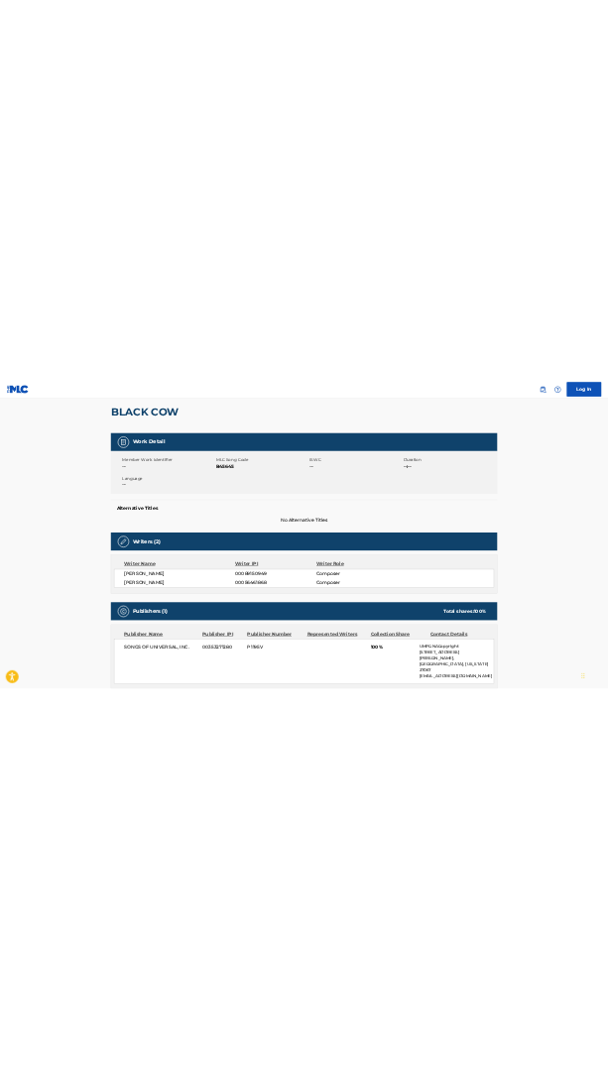
scroll to position [98, 0]
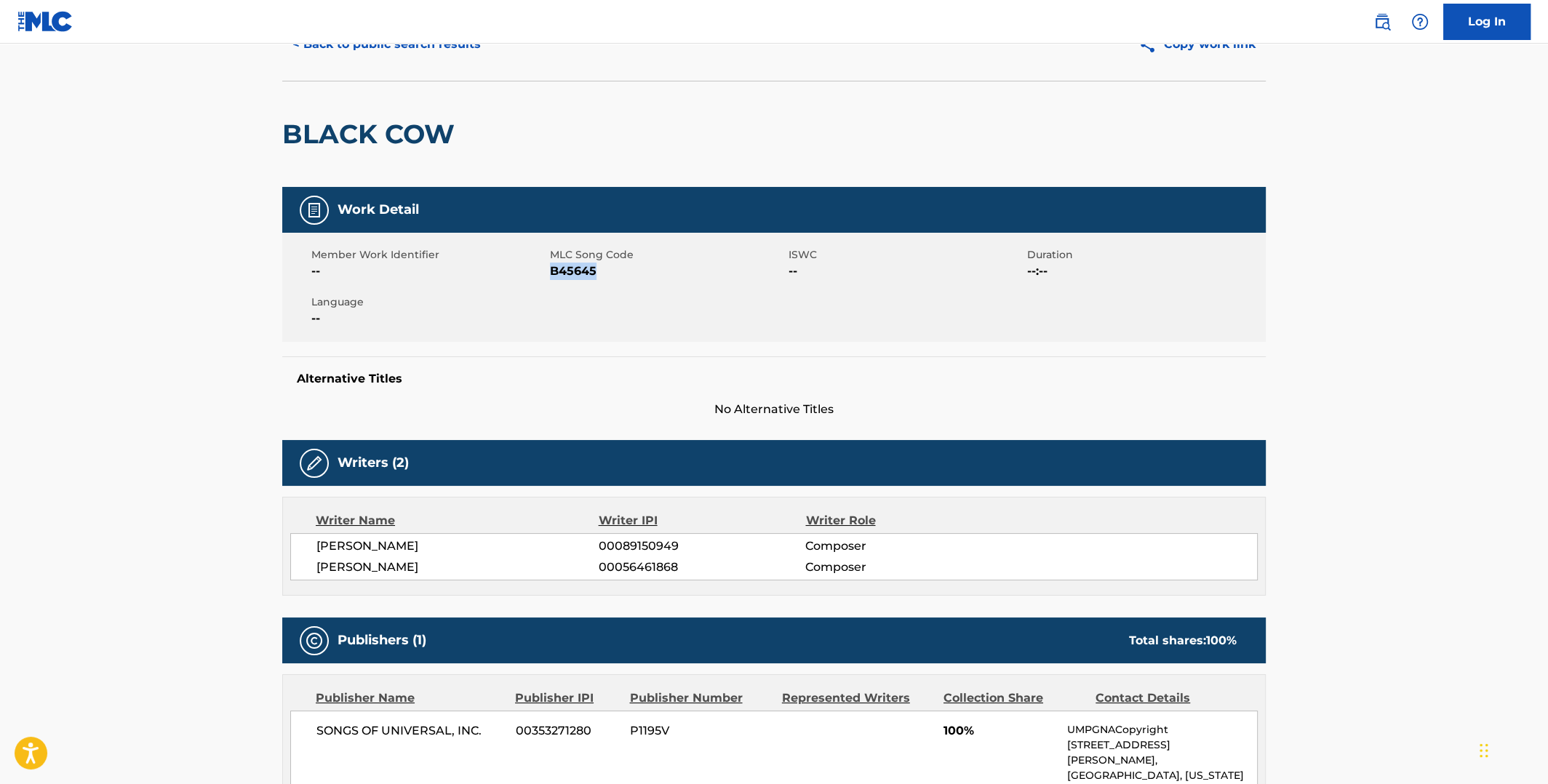
drag, startPoint x: 599, startPoint y: 273, endPoint x: 552, endPoint y: 273, distance: 47.0
click at [552, 273] on span "B45645" at bounding box center [668, 271] width 235 height 18
copy span "B45645"
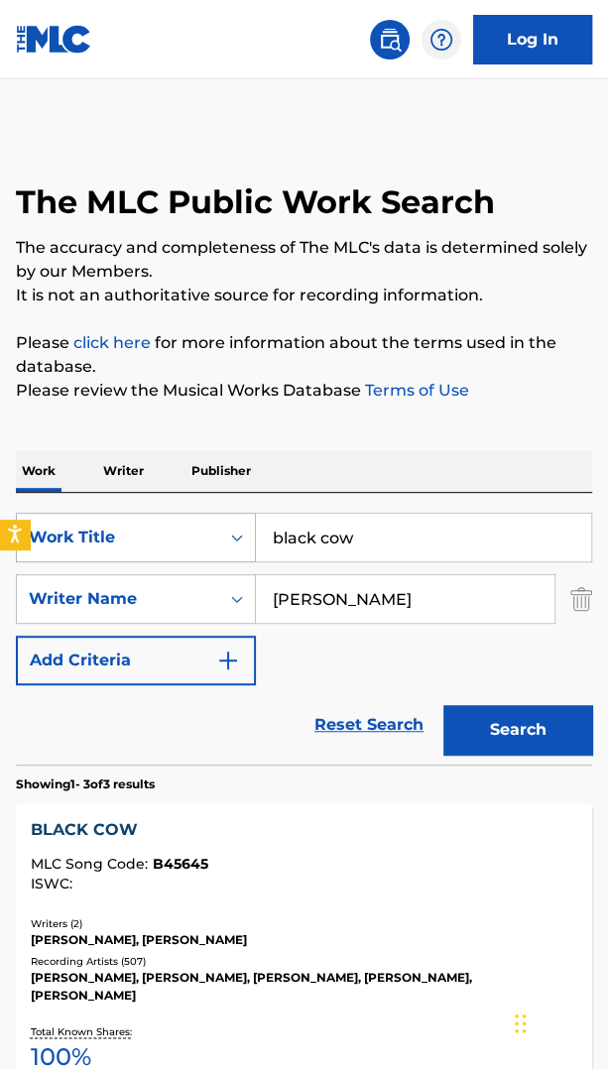
drag, startPoint x: 371, startPoint y: 532, endPoint x: 249, endPoint y: 541, distance: 122.4
click at [247, 541] on div "SearchWithCriteria2f976f24-259c-4ca8-8389-a24fb4c96e2f Work Title black cow" at bounding box center [304, 538] width 576 height 50
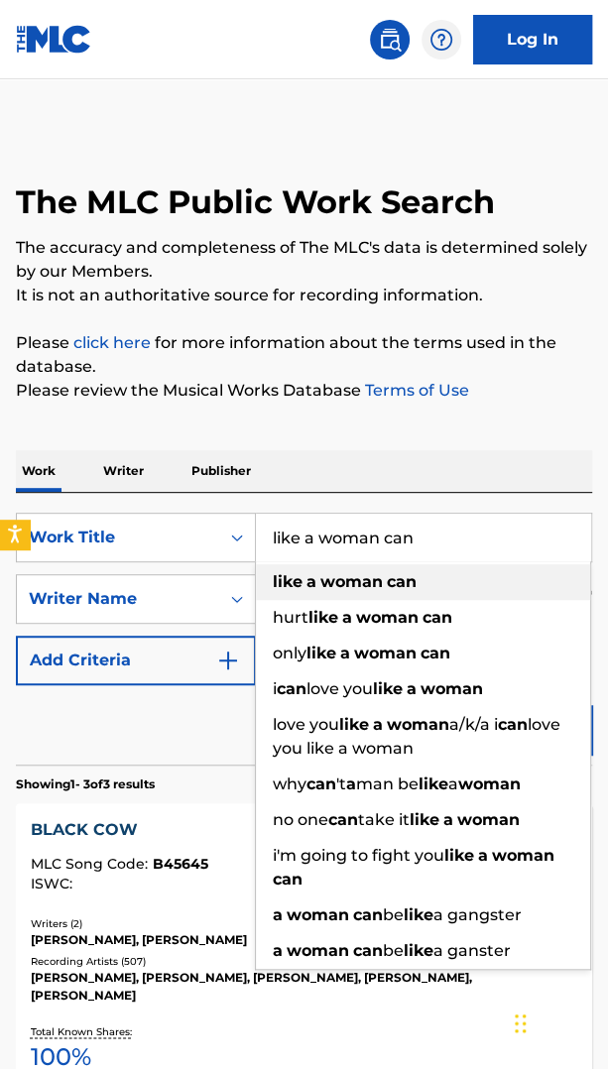
type input "like a woman can"
click at [299, 575] on strong "like" at bounding box center [288, 581] width 30 height 19
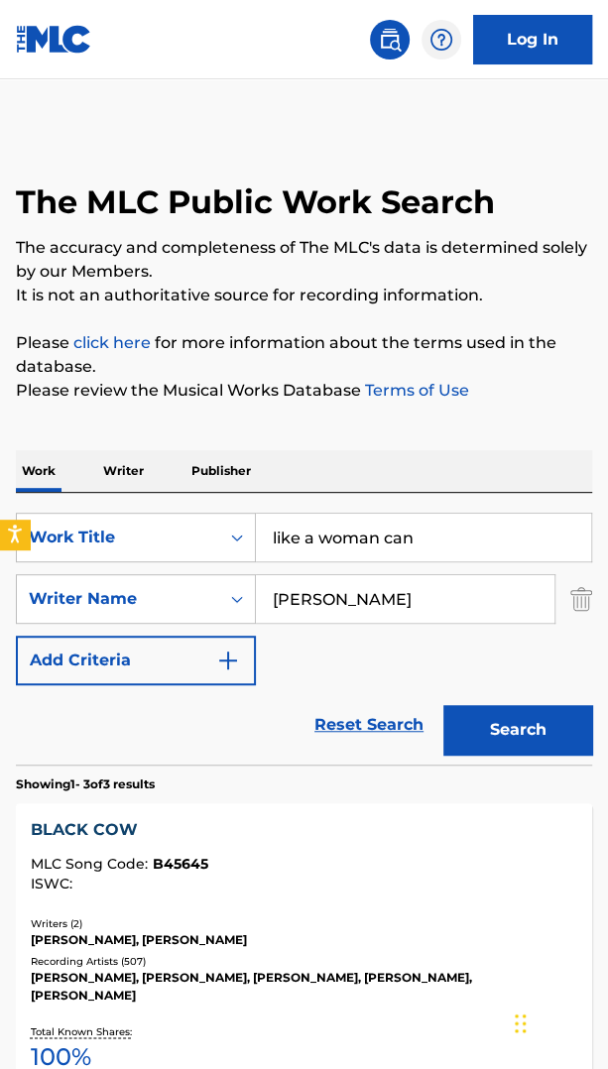
drag, startPoint x: 579, startPoint y: 602, endPoint x: 567, endPoint y: 632, distance: 32.0
click at [579, 602] on img "Search Form" at bounding box center [581, 599] width 22 height 50
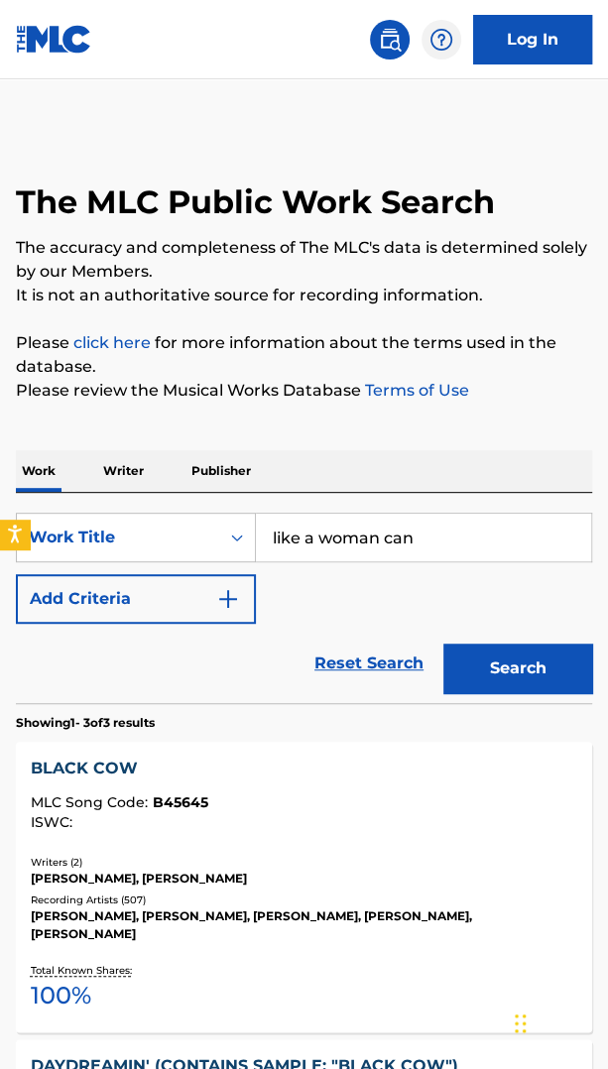
click at [519, 682] on button "Search" at bounding box center [517, 669] width 149 height 50
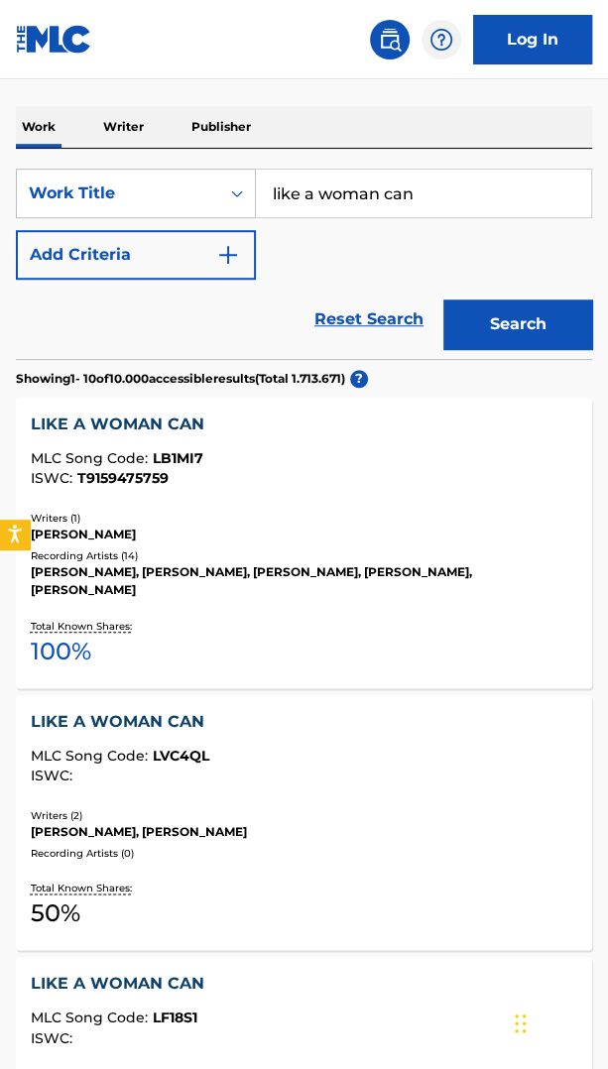
scroll to position [396, 0]
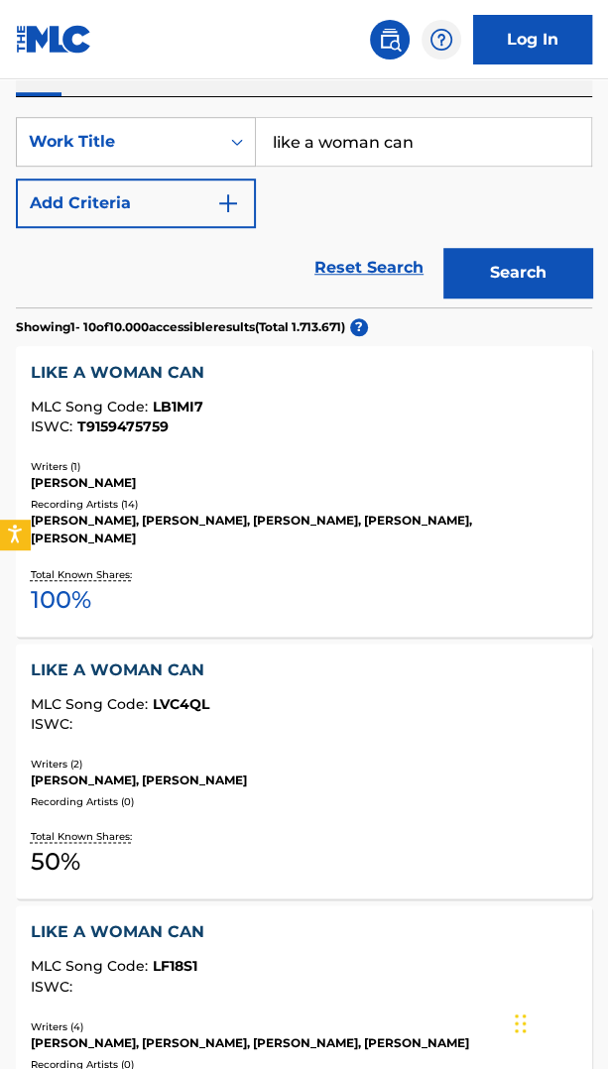
click at [232, 193] on img "Search Form" at bounding box center [228, 203] width 24 height 24
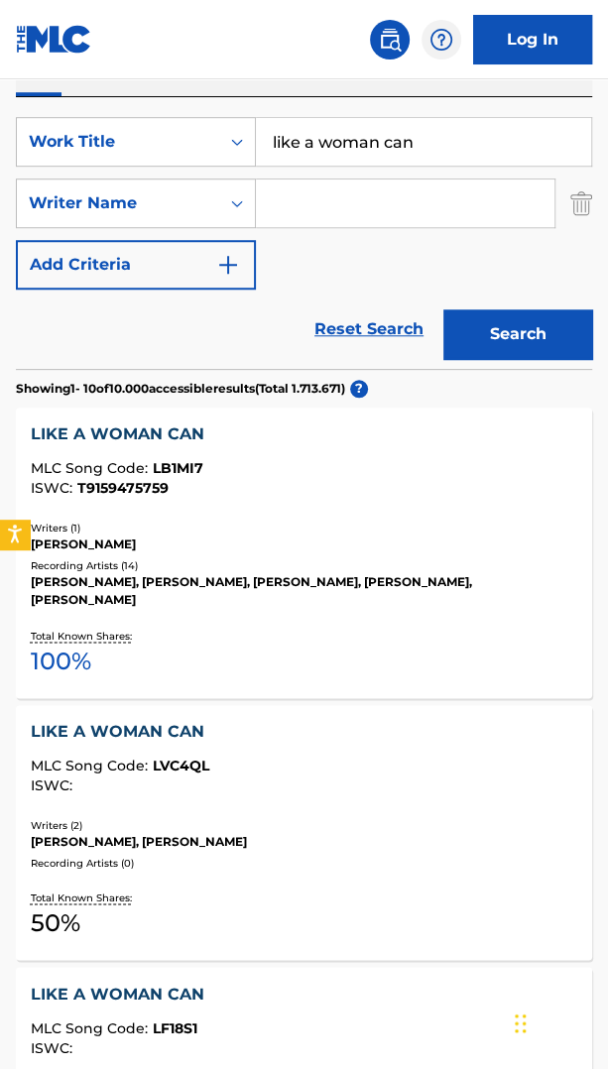
click at [295, 220] on input "Search Form" at bounding box center [405, 203] width 299 height 48
type input "cob"
click at [443, 309] on button "Search" at bounding box center [517, 334] width 149 height 50
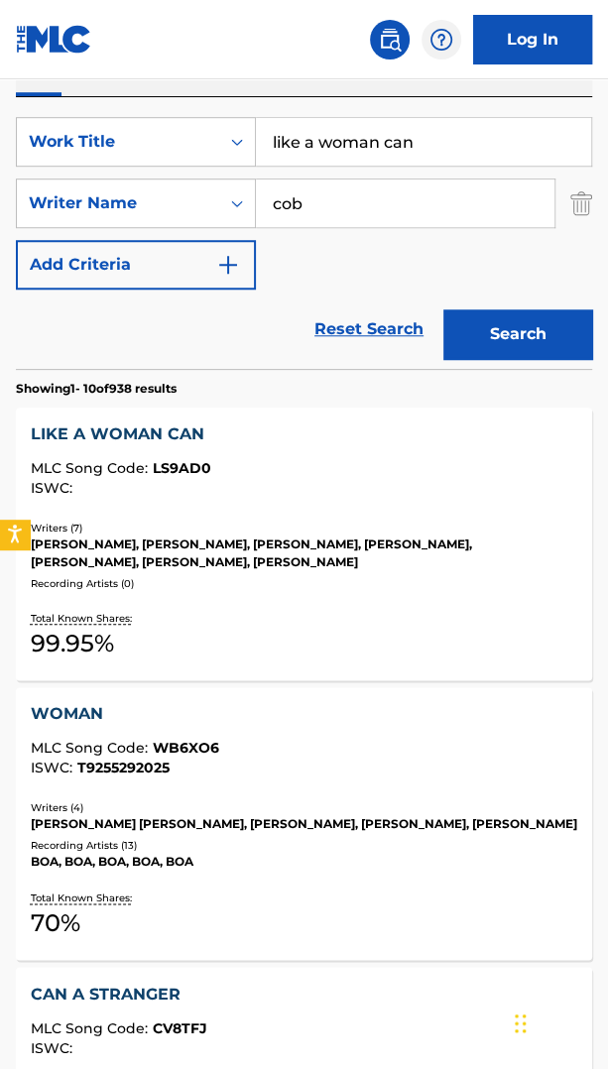
click at [91, 432] on div "LIKE A WOMAN CAN" at bounding box center [304, 434] width 547 height 24
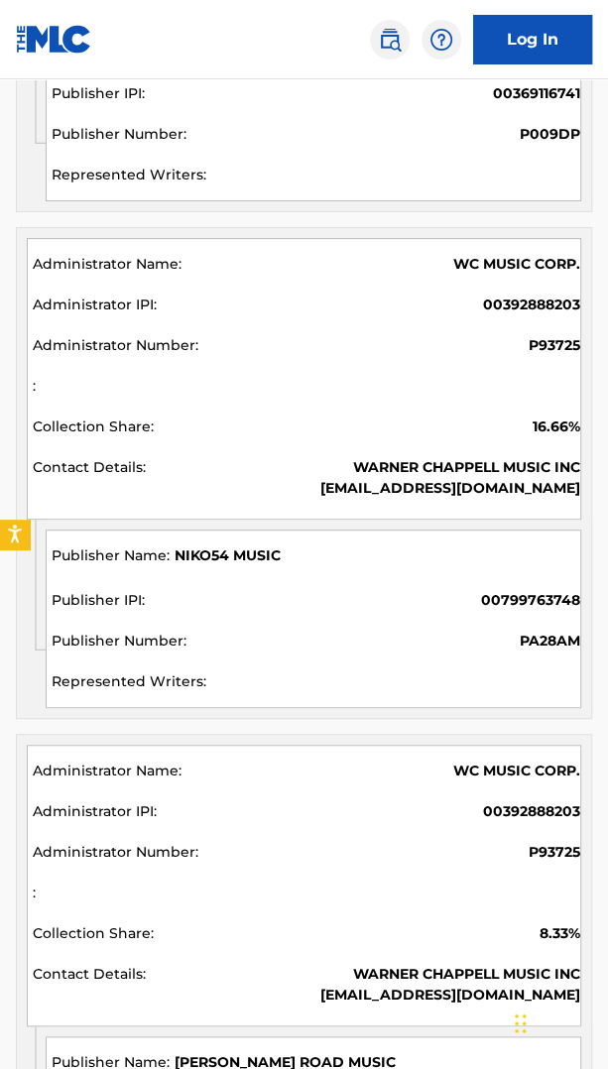
scroll to position [1883, 0]
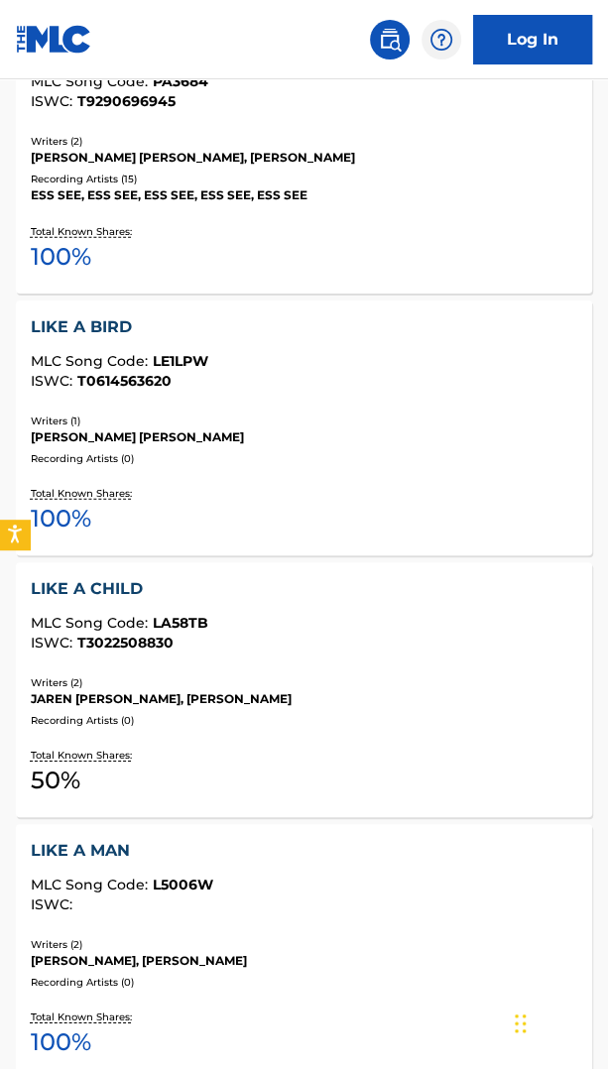
scroll to position [396, 0]
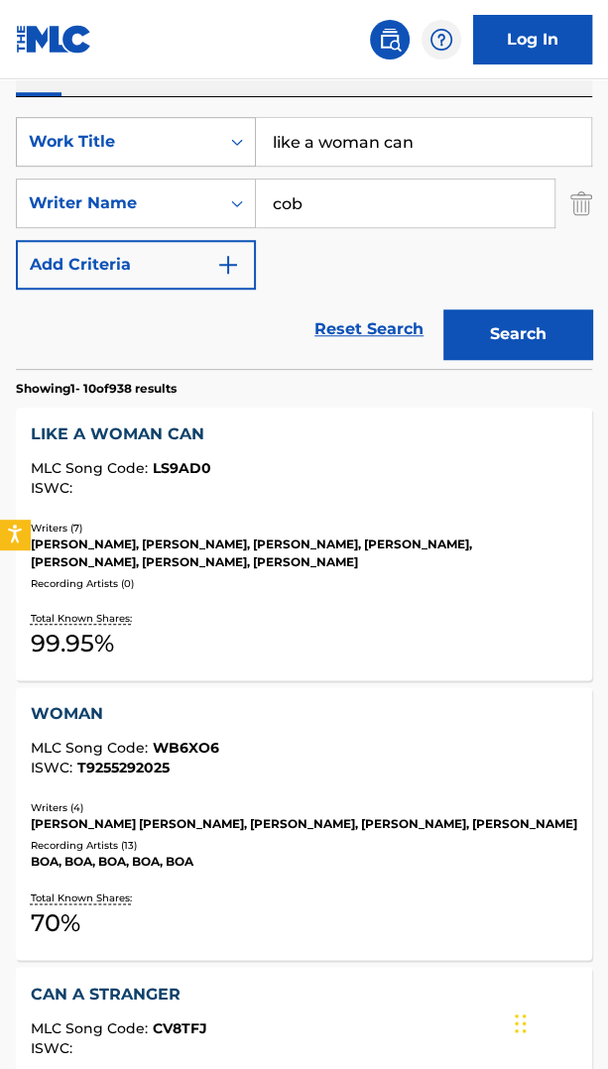
drag, startPoint x: 419, startPoint y: 141, endPoint x: 254, endPoint y: 149, distance: 164.8
click at [254, 149] on div "SearchWithCriteria2f976f24-259c-4ca8-8389-a24fb4c96e2f Work Title like a woman …" at bounding box center [304, 142] width 576 height 50
type input "my mind is a mountain"
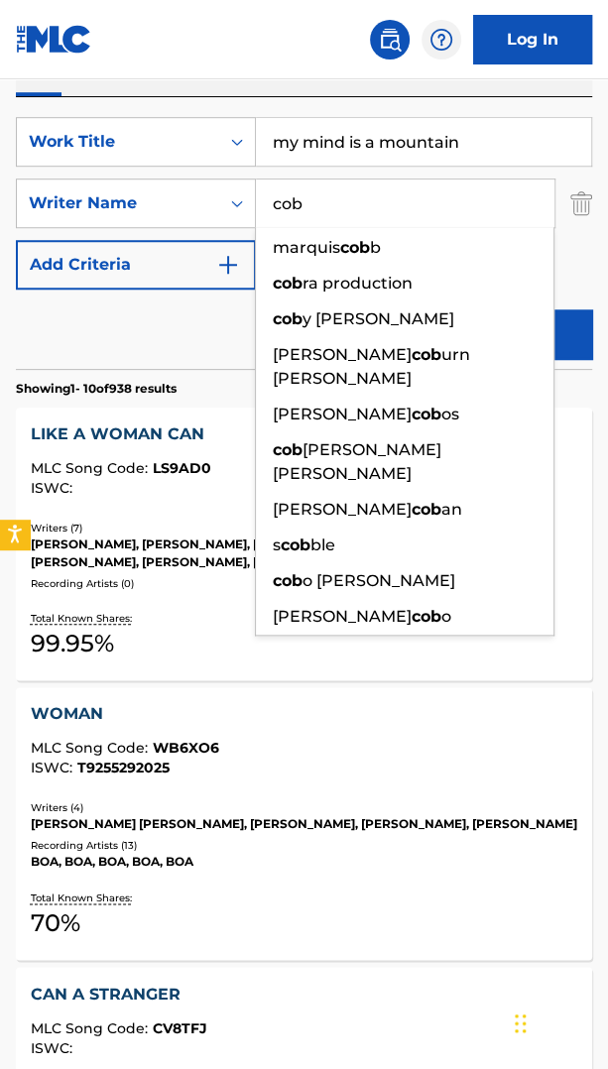
drag, startPoint x: 315, startPoint y: 208, endPoint x: 260, endPoint y: 215, distance: 56.0
click at [261, 215] on input "cob" at bounding box center [405, 203] width 299 height 48
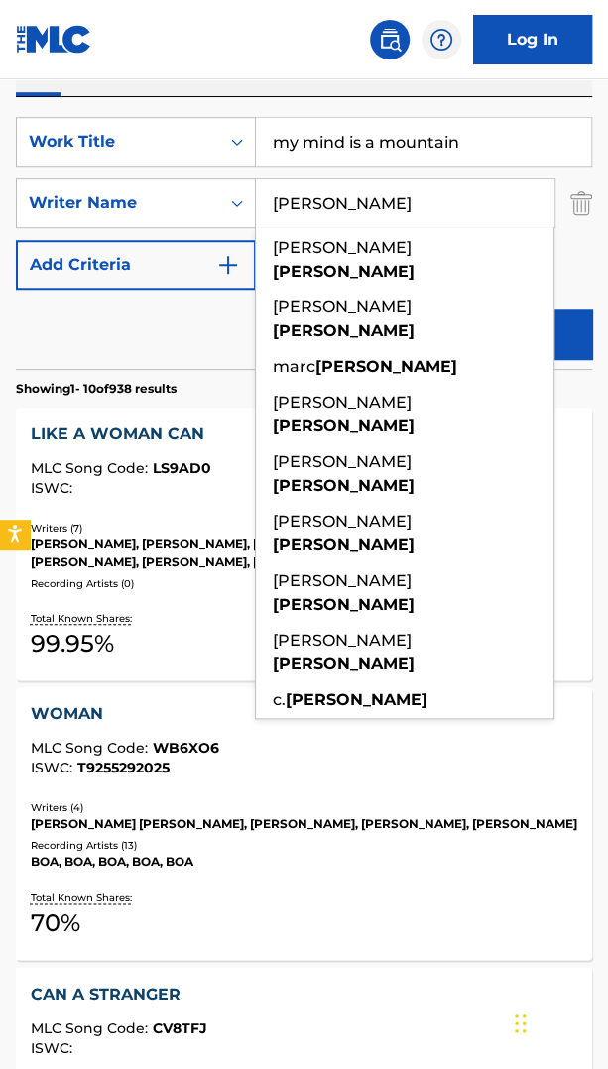
click at [443, 309] on button "Search" at bounding box center [517, 334] width 149 height 50
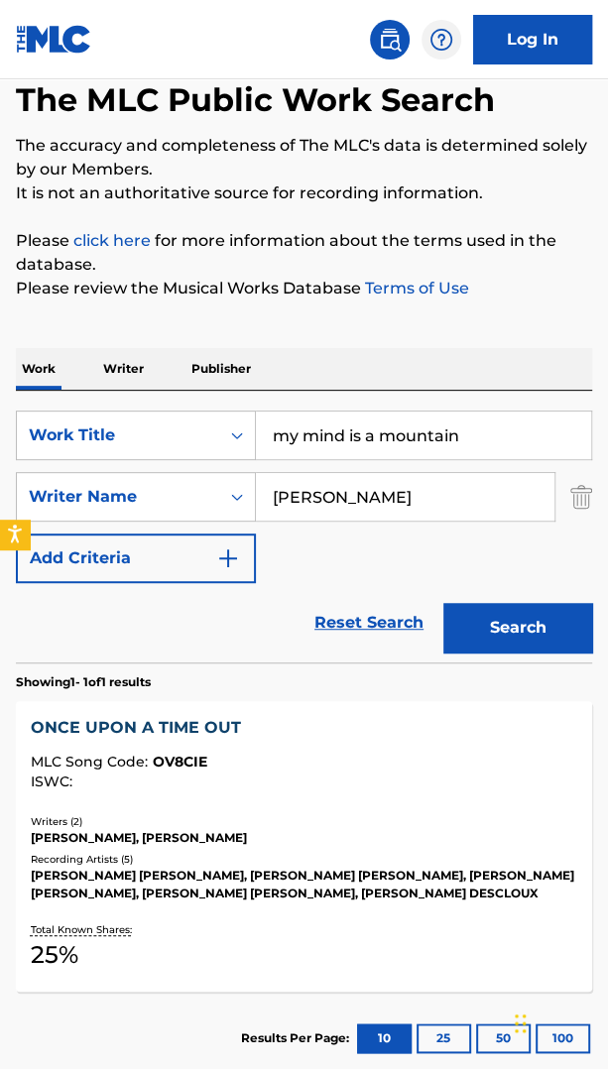
scroll to position [255, 0]
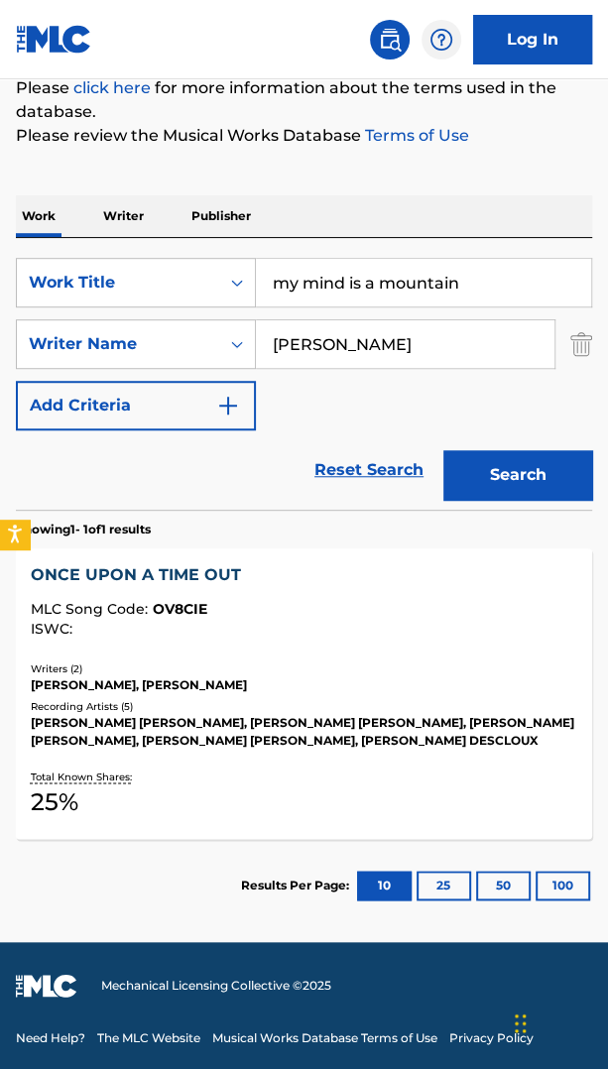
drag, startPoint x: 465, startPoint y: 282, endPoint x: 264, endPoint y: 289, distance: 201.4
click at [264, 289] on input "my mind is a mountain" at bounding box center [423, 283] width 335 height 48
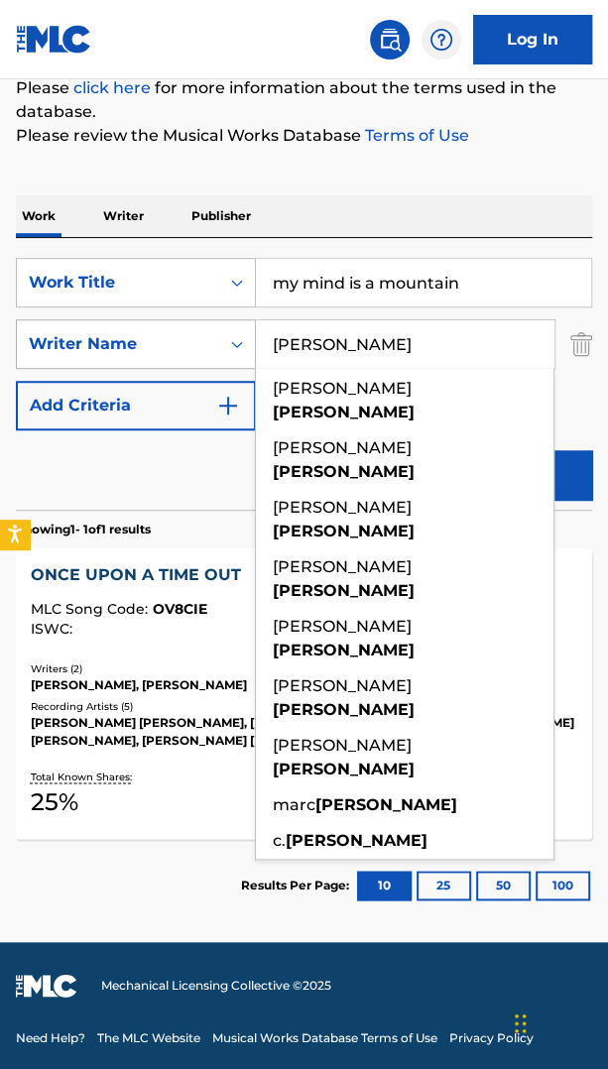
drag, startPoint x: 400, startPoint y: 345, endPoint x: 226, endPoint y: 352, distance: 173.7
click at [225, 352] on div "SearchWithCriteria87b19fe4-6fb0-4947-abfb-0c7ca0339c9f Writer Name cunnigham ja…" at bounding box center [304, 344] width 576 height 50
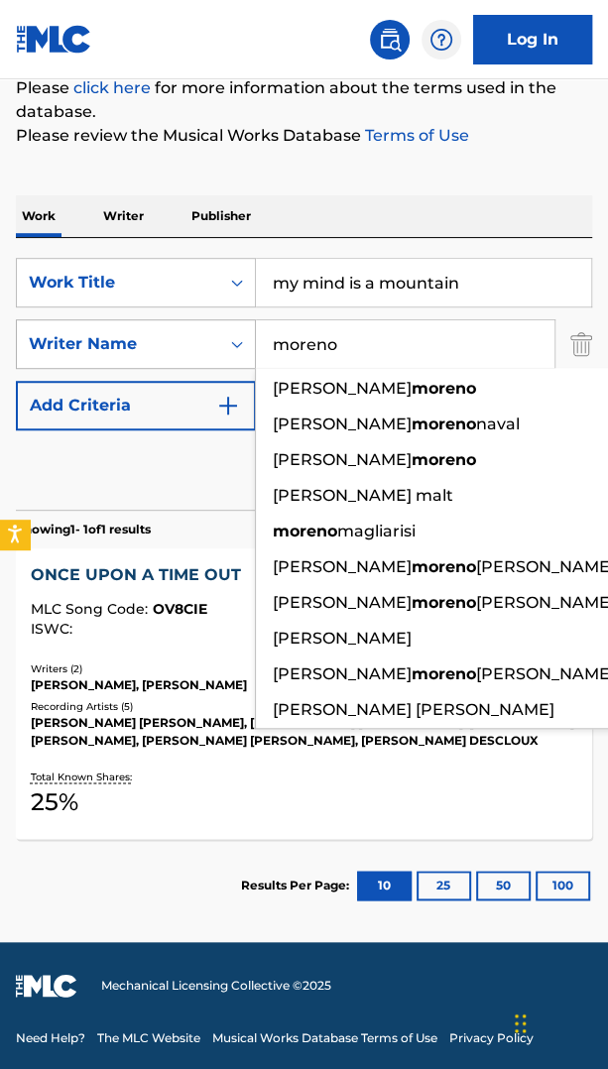
click at [443, 450] on button "Search" at bounding box center [517, 475] width 149 height 50
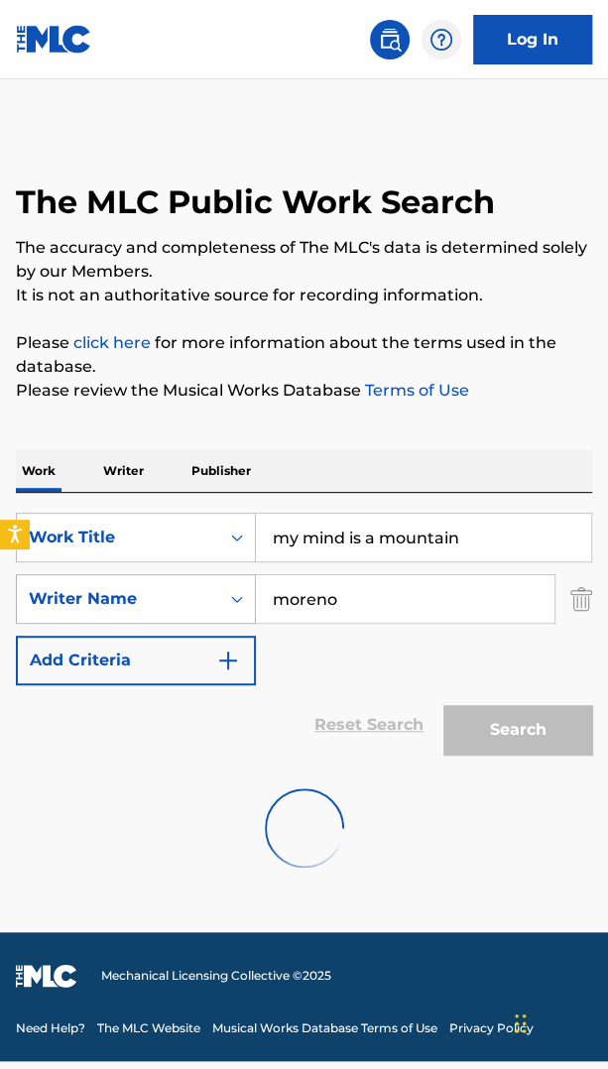
scroll to position [0, 0]
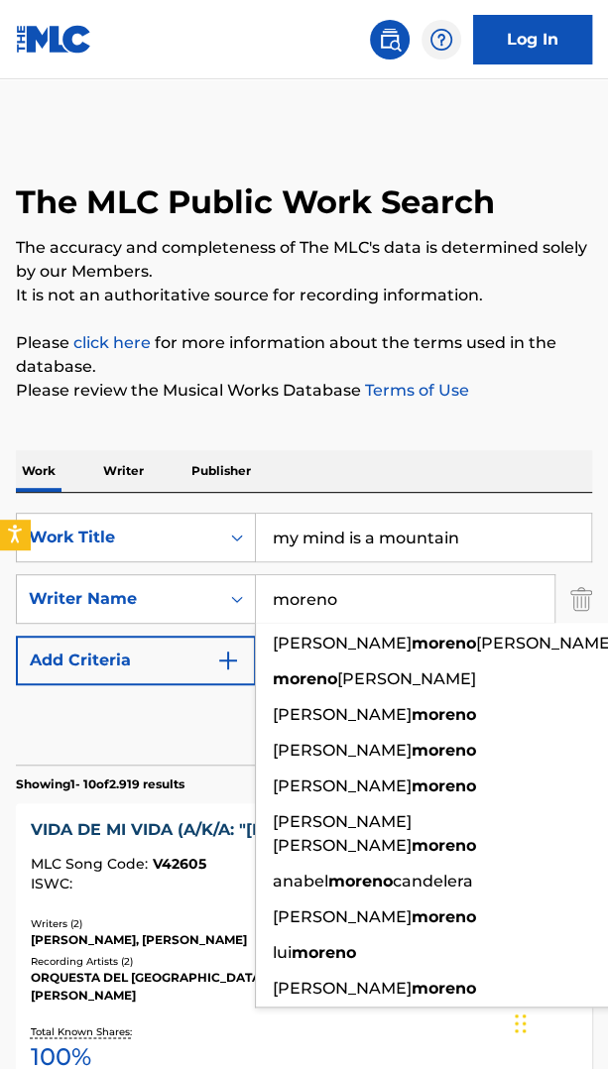
drag, startPoint x: 351, startPoint y: 597, endPoint x: 256, endPoint y: 602, distance: 95.3
click at [259, 603] on input "moreno" at bounding box center [405, 599] width 299 height 48
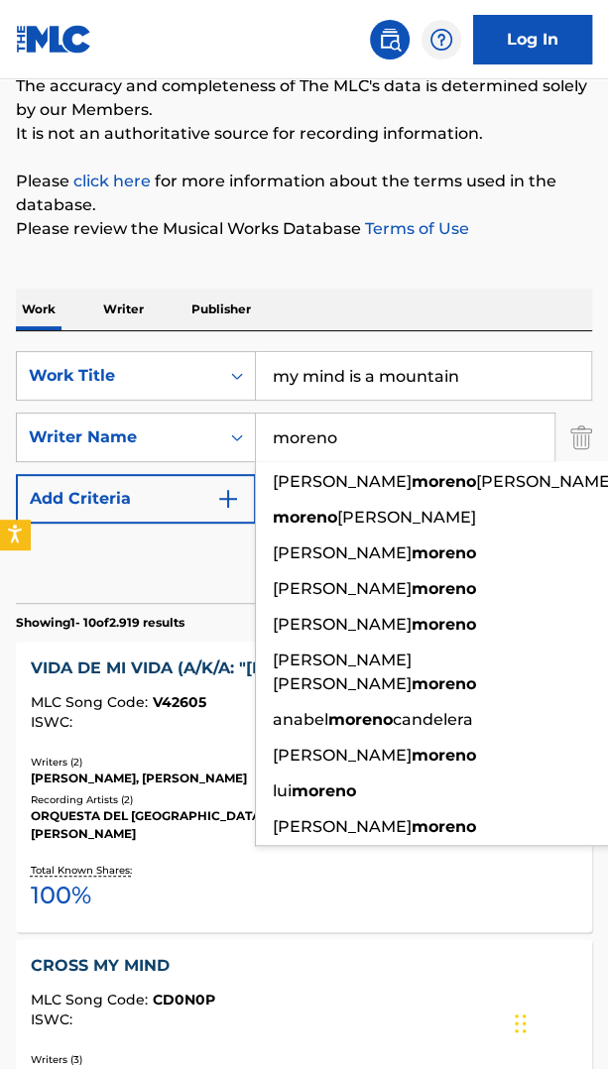
scroll to position [396, 0]
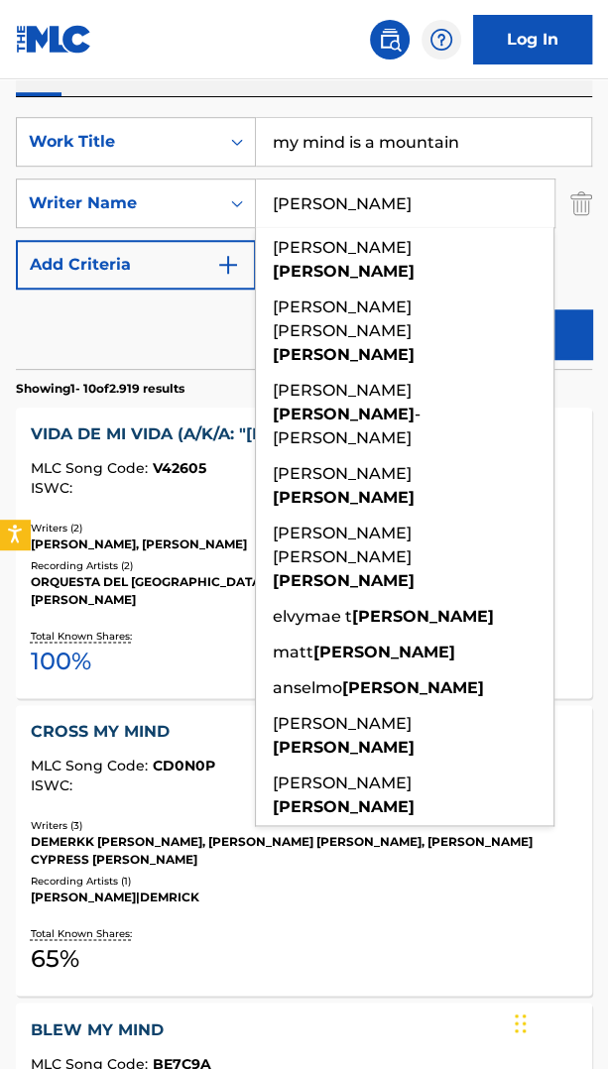
click at [443, 309] on button "Search" at bounding box center [517, 334] width 149 height 50
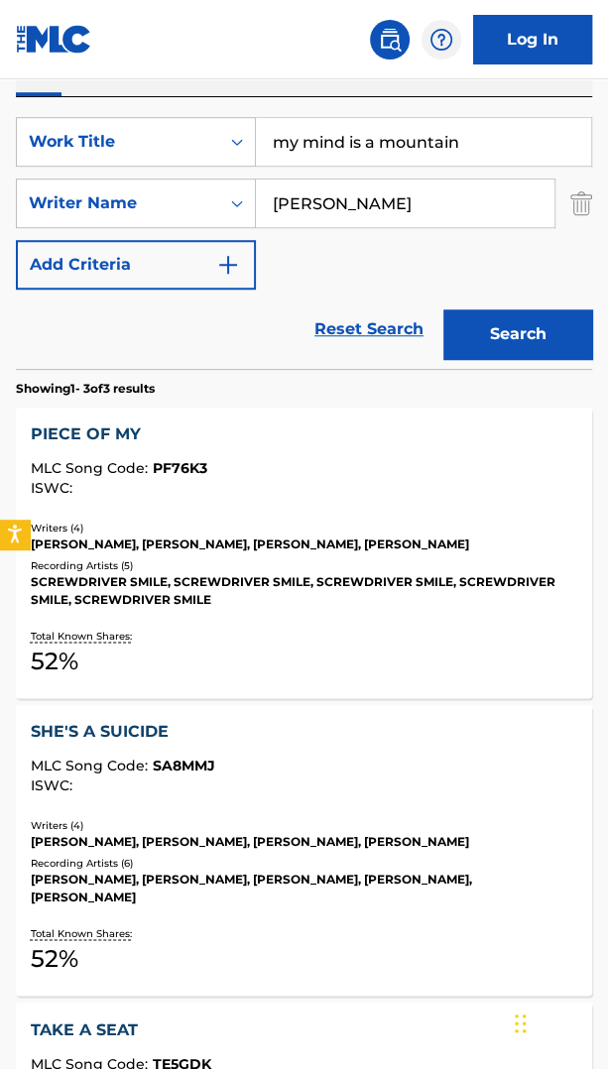
click at [274, 206] on input "sablan" at bounding box center [405, 203] width 299 height 48
click at [443, 309] on button "Search" at bounding box center [517, 334] width 149 height 50
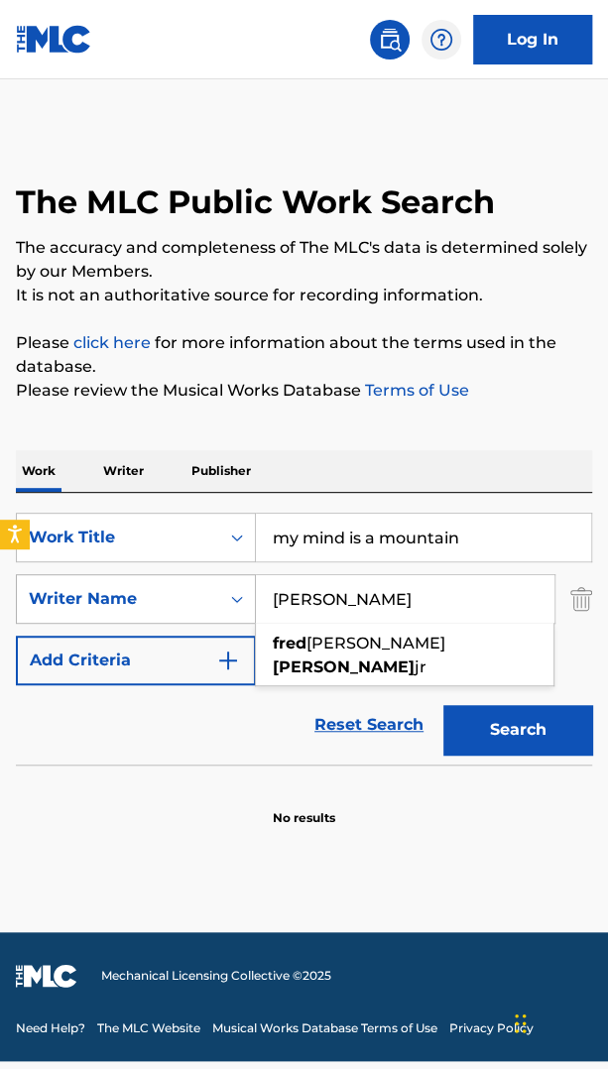
drag, startPoint x: 379, startPoint y: 605, endPoint x: 216, endPoint y: 612, distance: 162.8
click at [216, 612] on div "SearchWithCriteria87b19fe4-6fb0-4947-abfb-0c7ca0339c9f Writer Name fred sablan …" at bounding box center [304, 599] width 576 height 50
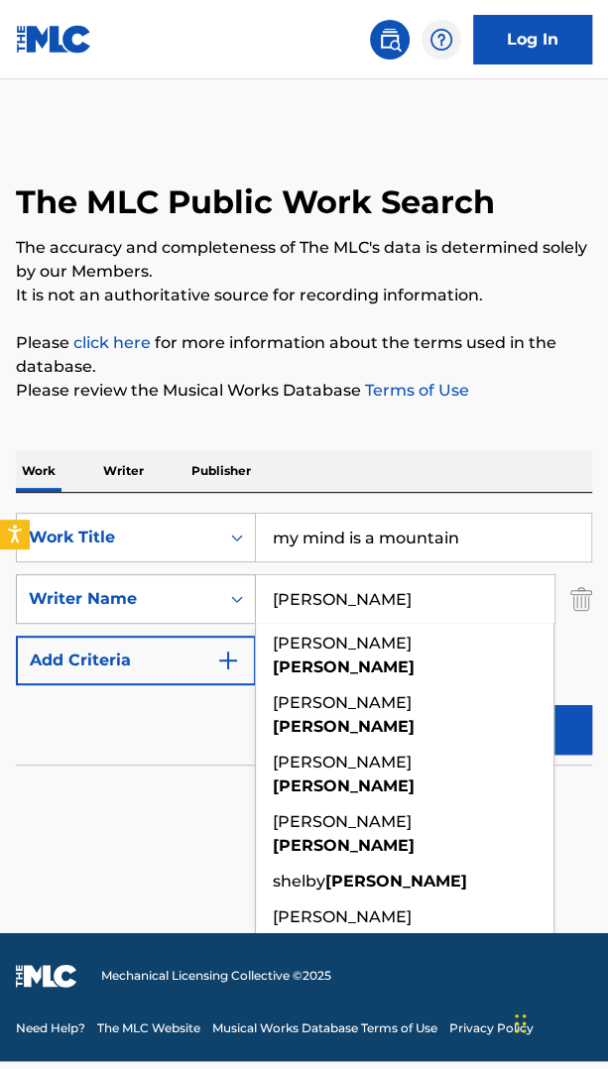
click at [443, 705] on button "Search" at bounding box center [517, 730] width 149 height 50
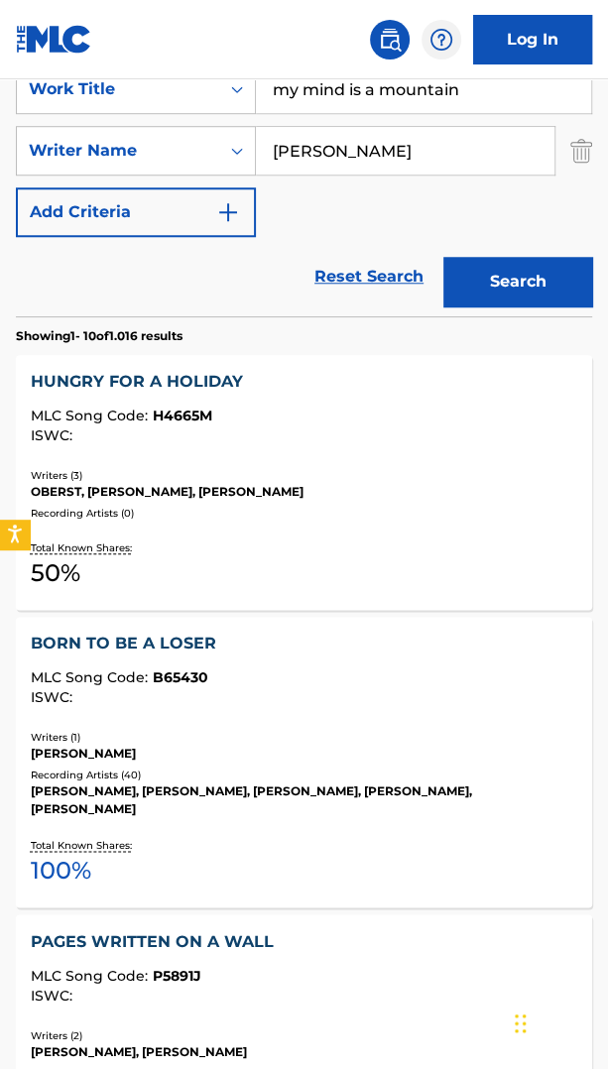
scroll to position [298, 0]
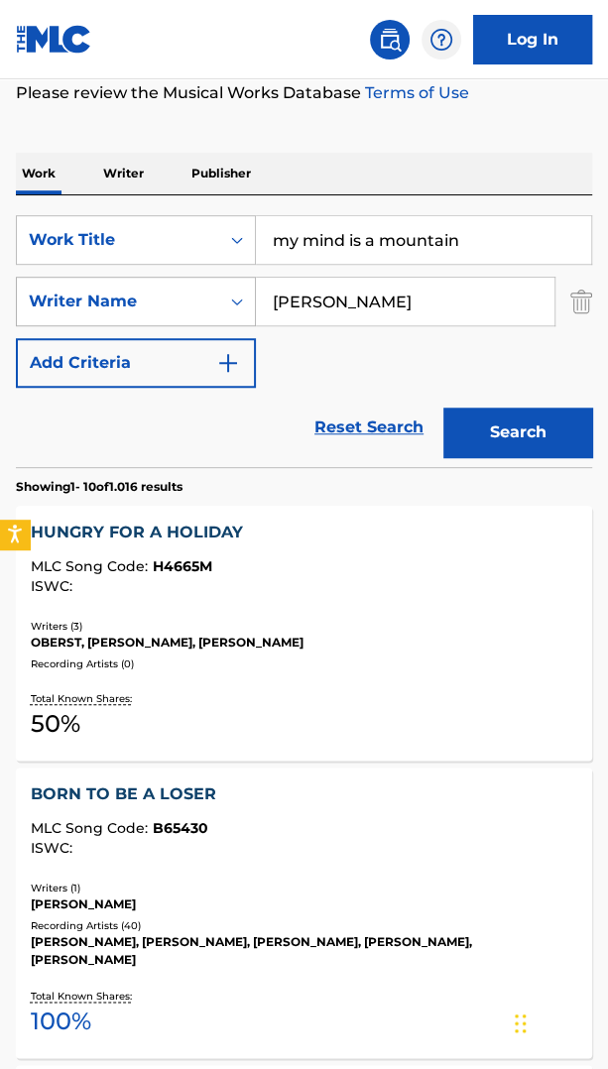
drag, startPoint x: 358, startPoint y: 303, endPoint x: 203, endPoint y: 305, distance: 154.7
click at [209, 306] on div "SearchWithCriteria87b19fe4-6fb0-4947-abfb-0c7ca0339c9f Writer Name carpenter" at bounding box center [304, 302] width 576 height 50
click at [443, 408] on button "Search" at bounding box center [517, 433] width 149 height 50
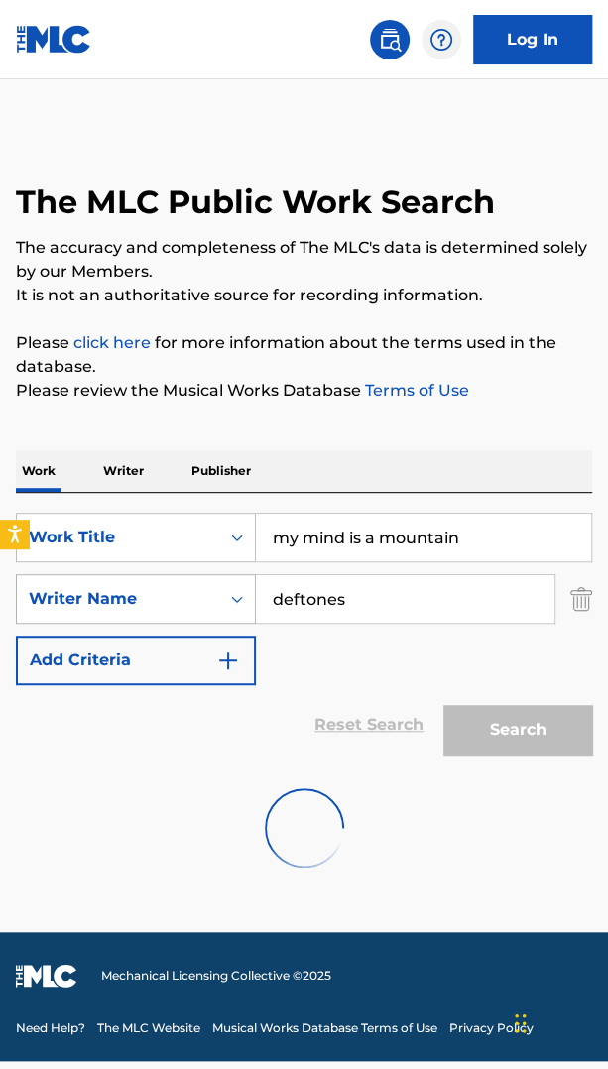
scroll to position [0, 0]
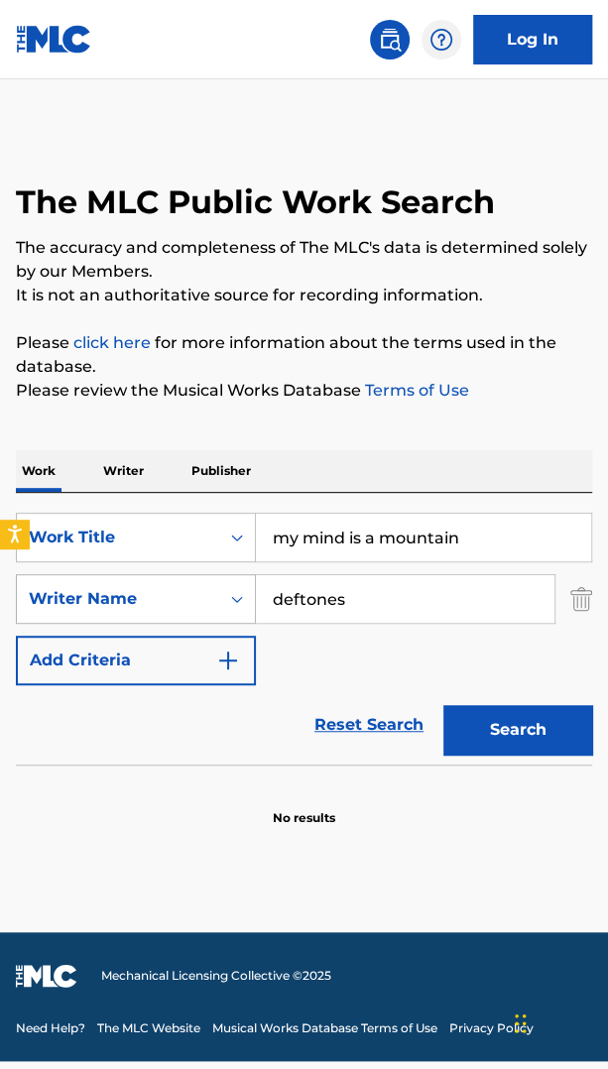
drag, startPoint x: 389, startPoint y: 607, endPoint x: 176, endPoint y: 607, distance: 213.2
click at [173, 606] on div "SearchWithCriteria87b19fe4-6fb0-4947-abfb-0c7ca0339c9f Writer Name deftones" at bounding box center [304, 599] width 576 height 50
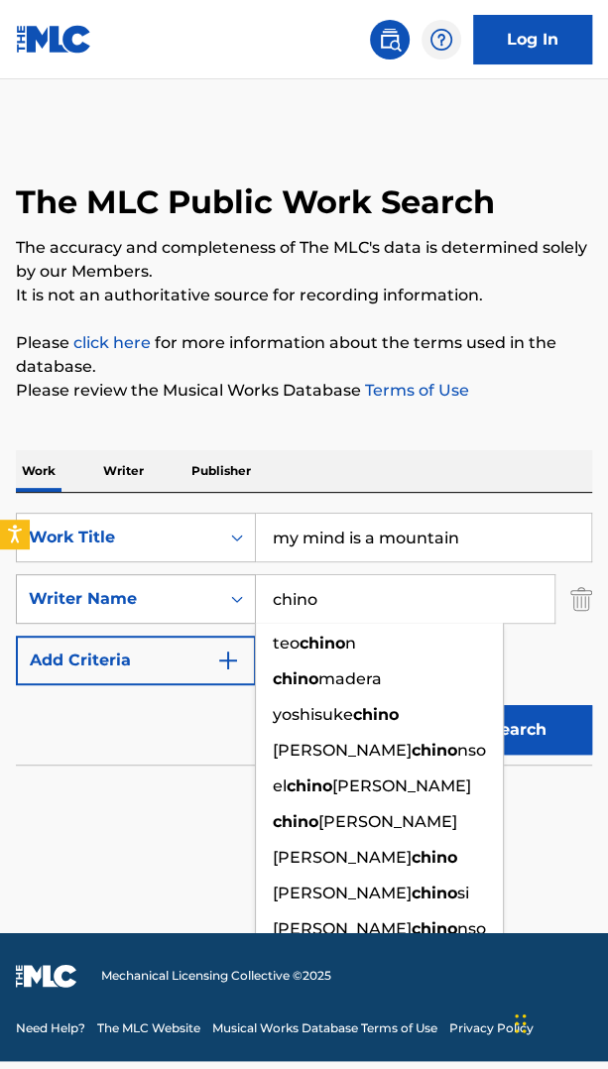
click at [443, 705] on button "Search" at bounding box center [517, 730] width 149 height 50
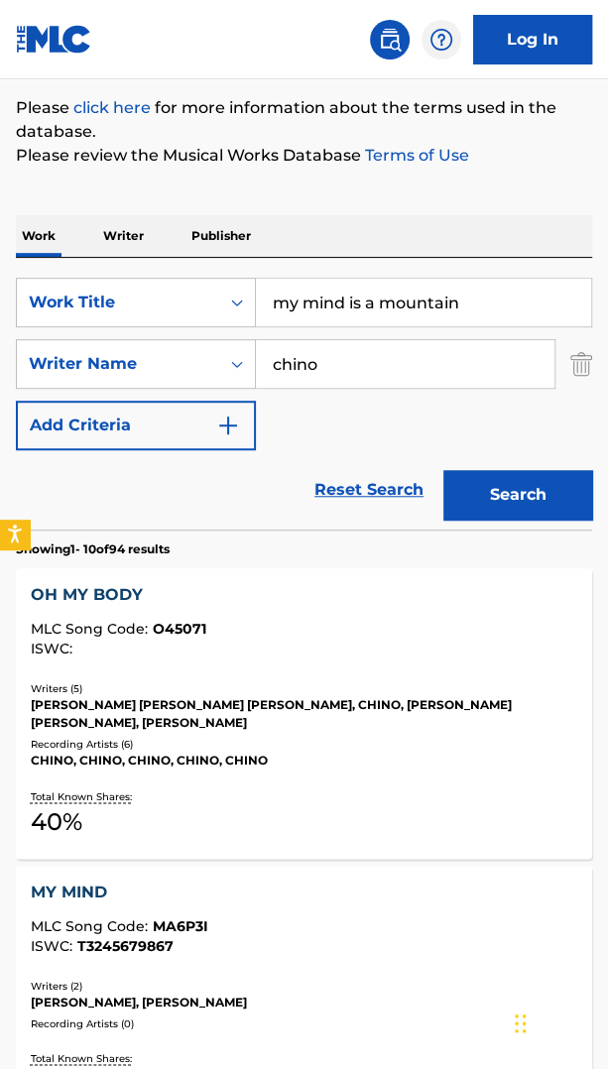
scroll to position [298, 0]
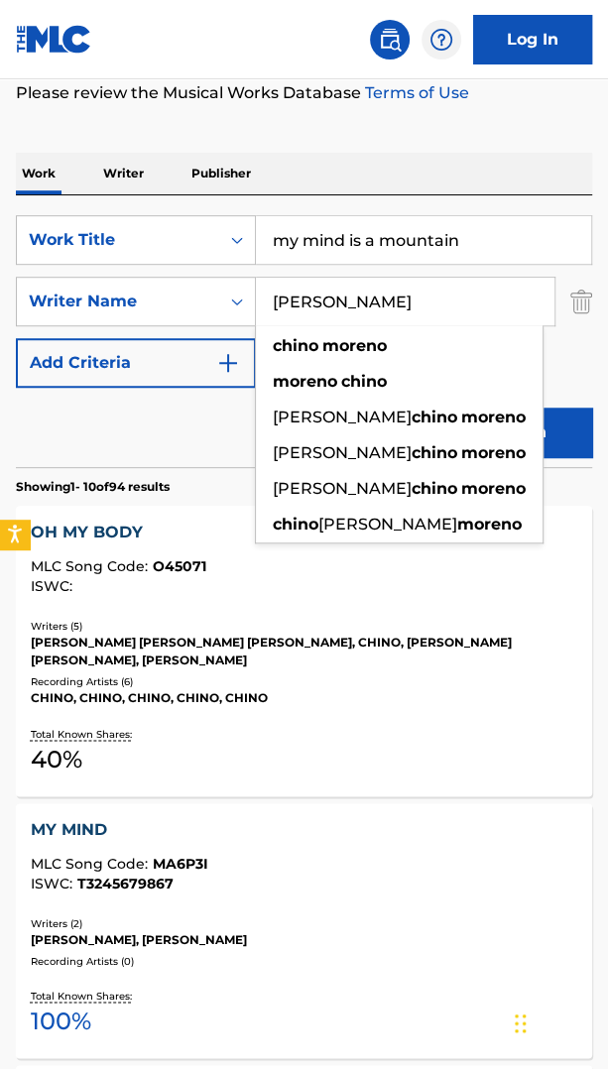
type input "chino moreno"
click at [443, 408] on button "Search" at bounding box center [517, 433] width 149 height 50
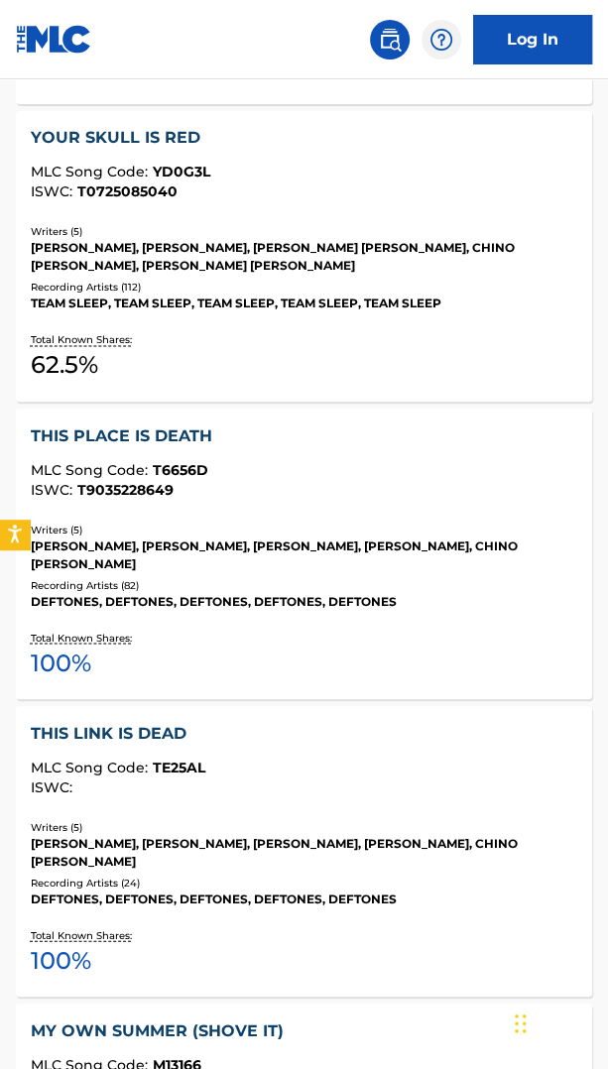
scroll to position [991, 0]
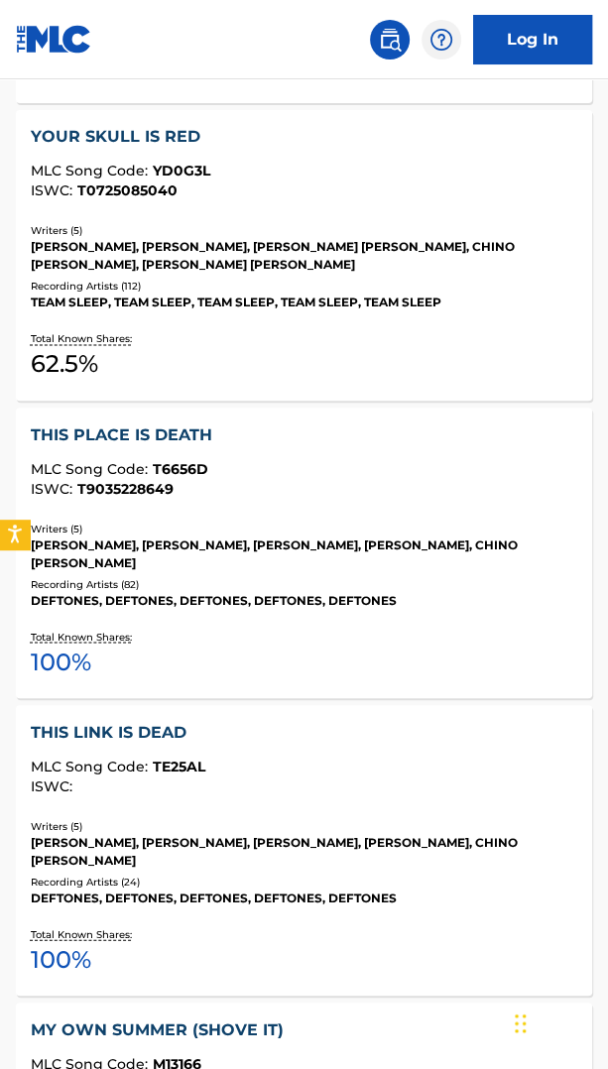
click at [107, 408] on div "THIS PLACE IS DEATH MLC Song Code : T6656D ISWC : T9035228649 Writers ( 5 ) FRA…" at bounding box center [304, 553] width 576 height 291
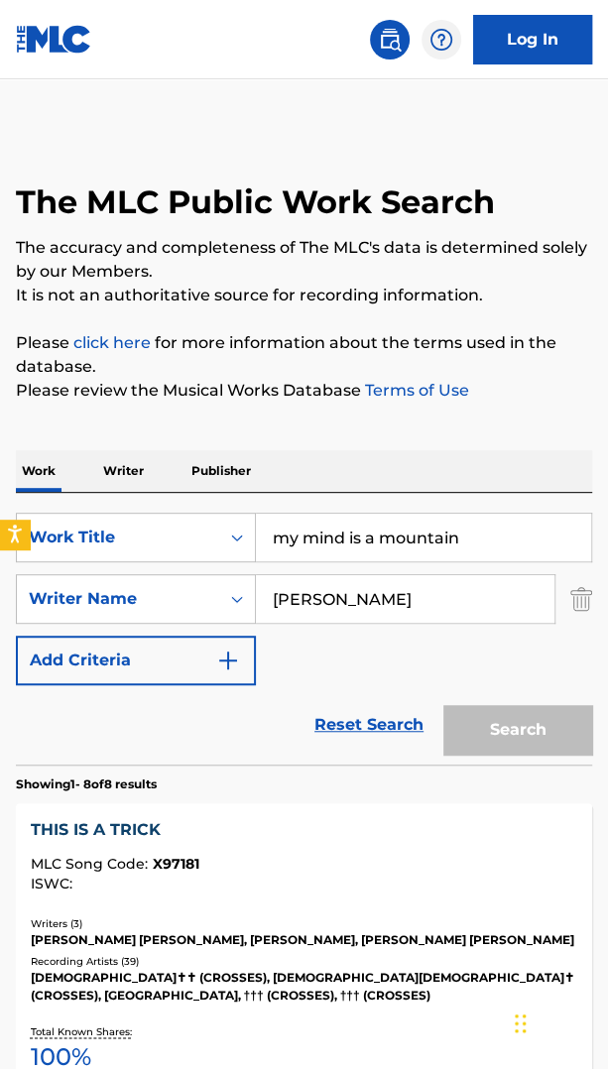
scroll to position [1104, 0]
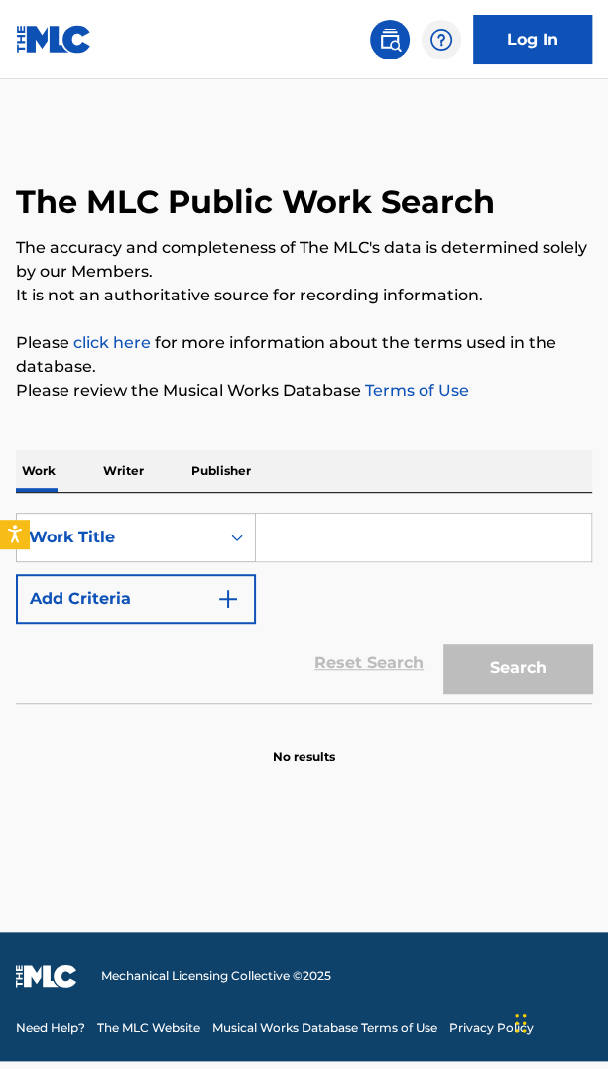
click at [335, 533] on input "Search Form" at bounding box center [423, 538] width 335 height 48
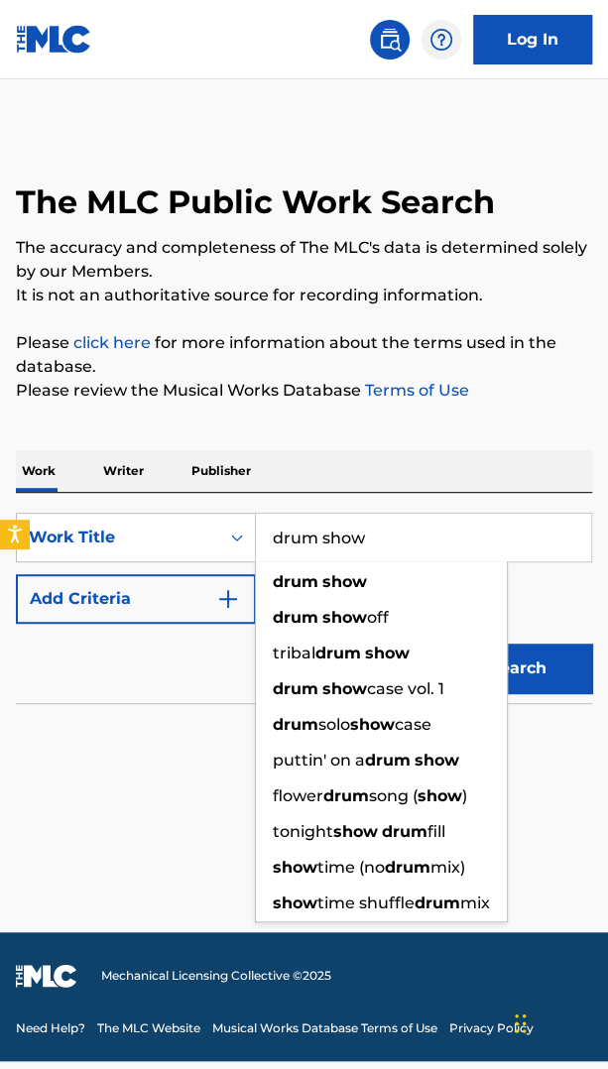
type input "drum show"
click at [443, 644] on button "Search" at bounding box center [517, 669] width 149 height 50
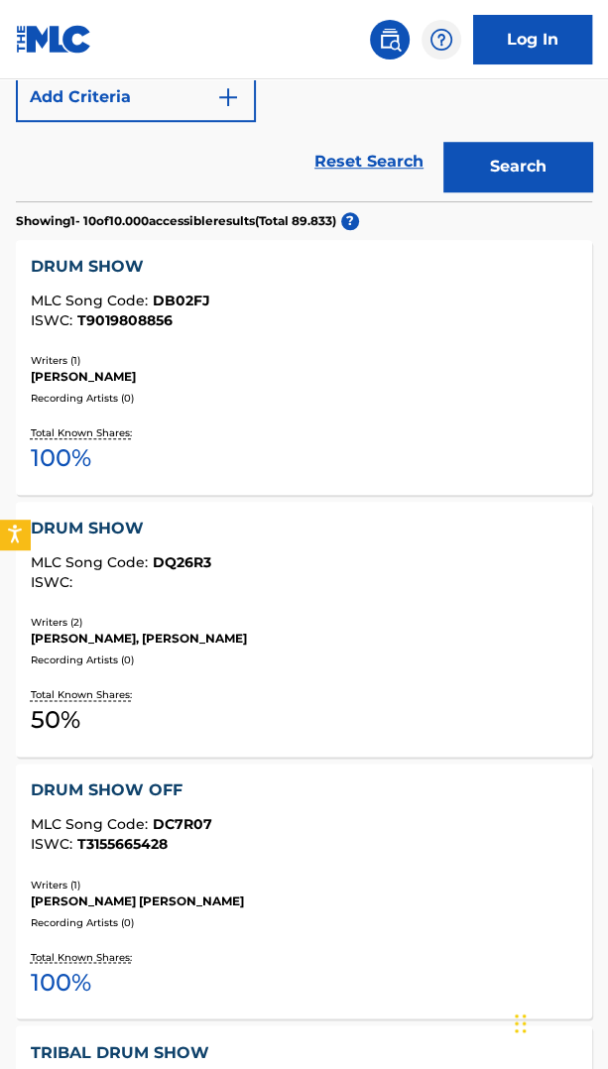
scroll to position [98, 0]
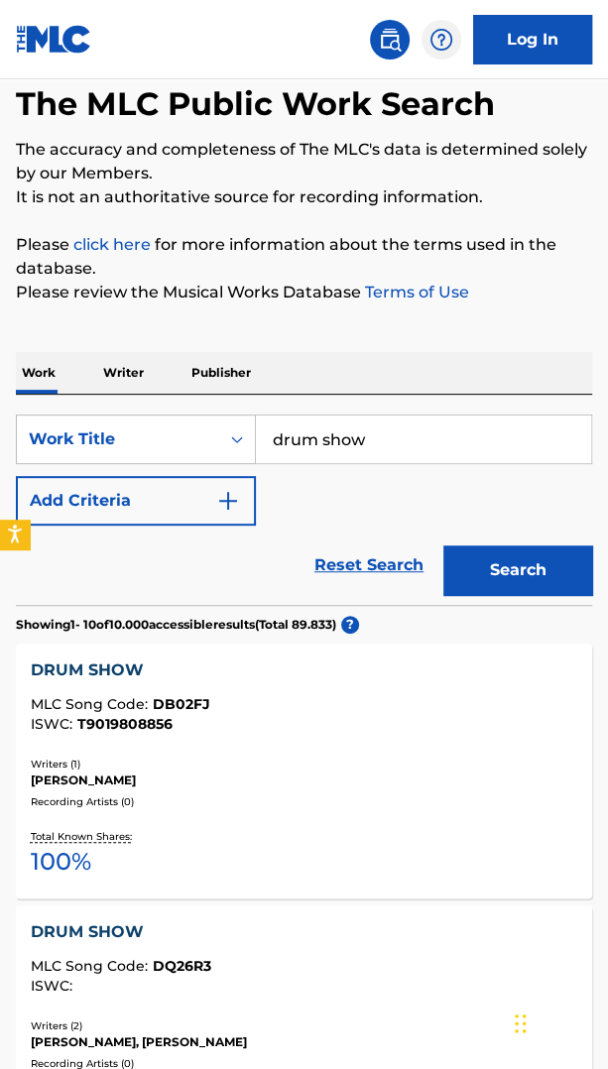
click at [233, 498] on img "Search Form" at bounding box center [228, 501] width 24 height 24
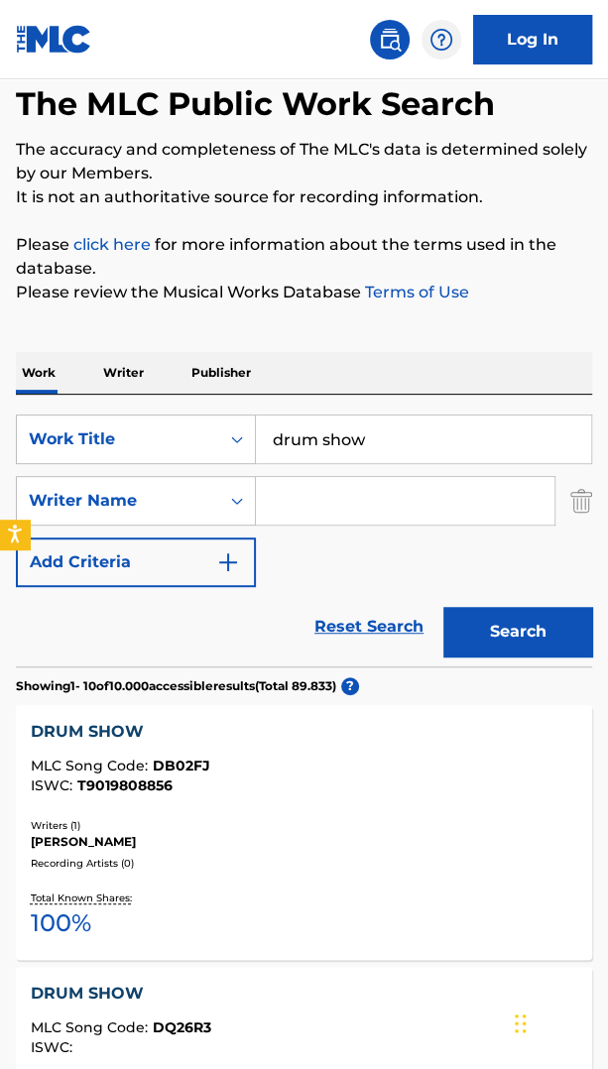
click at [280, 498] on input "Search Form" at bounding box center [405, 501] width 299 height 48
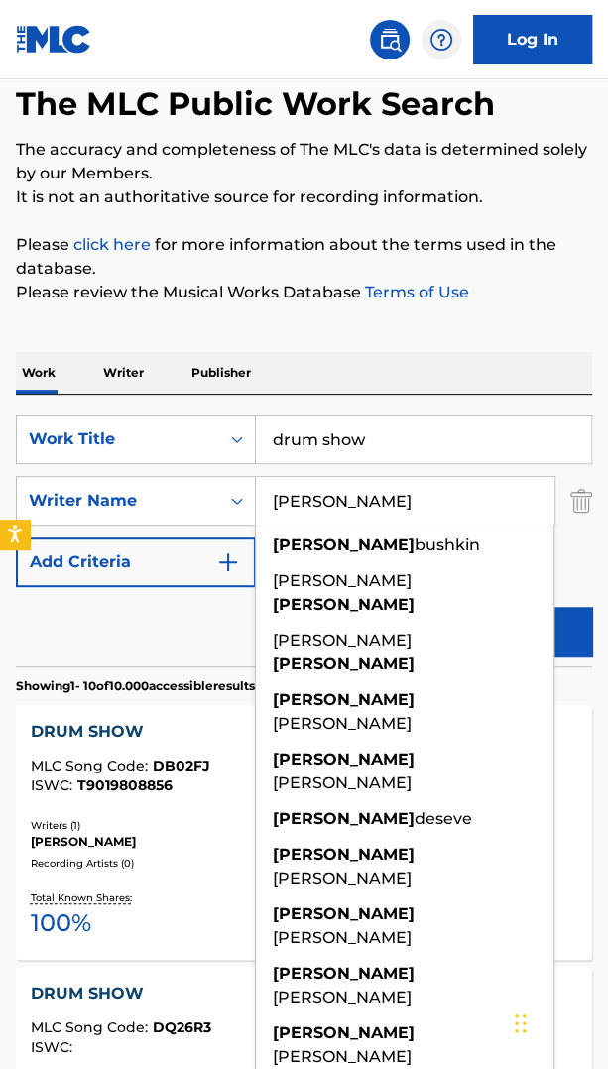
click at [443, 607] on button "Search" at bounding box center [517, 632] width 149 height 50
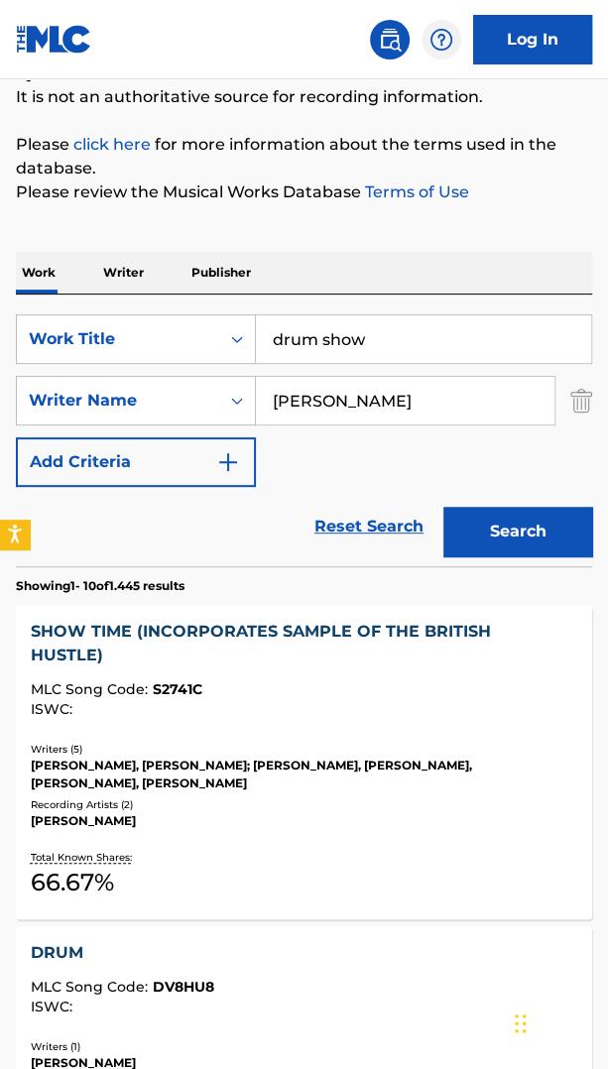
scroll to position [197, 0]
click at [270, 407] on input "[PERSON_NAME]" at bounding box center [405, 402] width 299 height 48
click at [443, 508] on button "Search" at bounding box center [517, 533] width 149 height 50
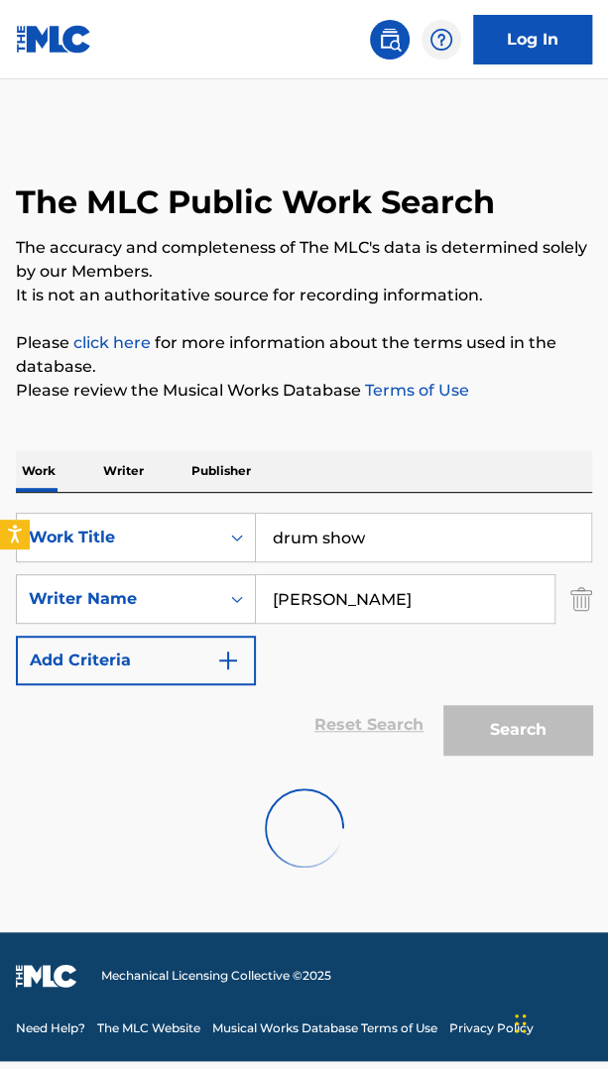
scroll to position [0, 0]
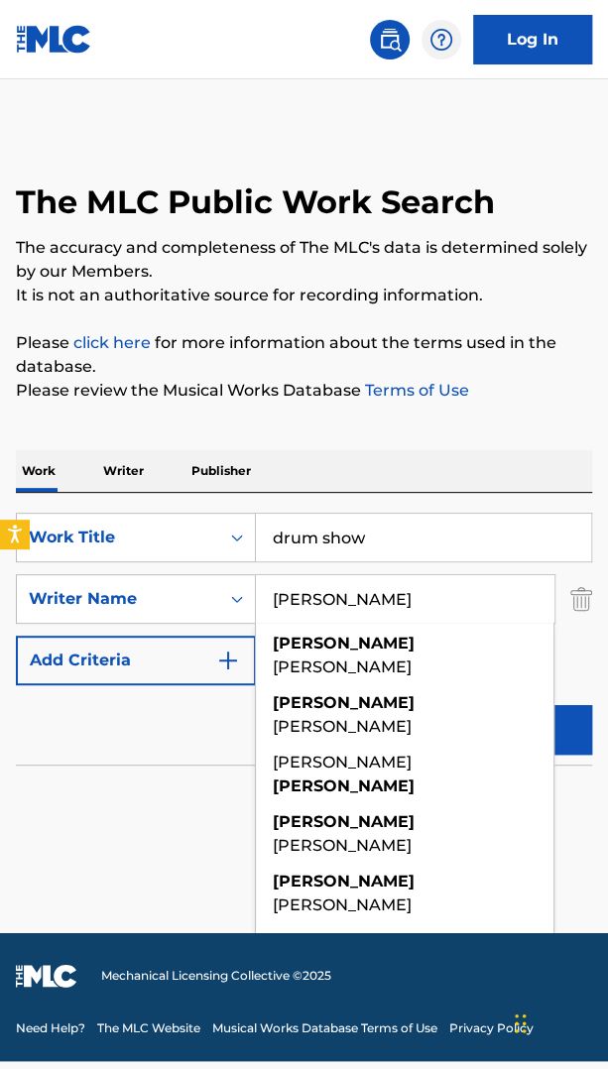
click at [443, 705] on button "Search" at bounding box center [517, 730] width 149 height 50
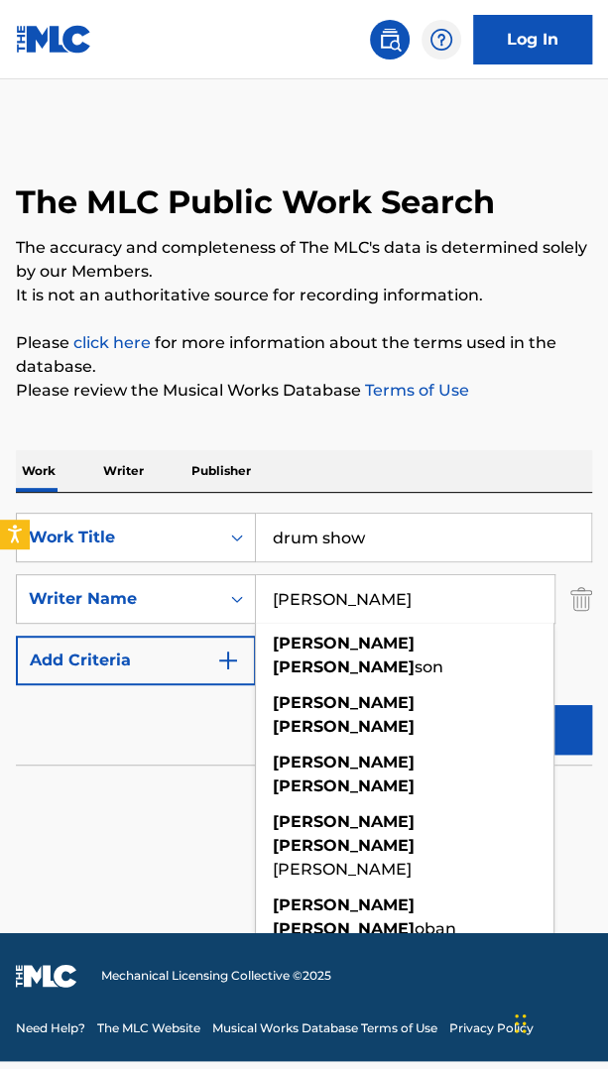
click at [116, 823] on section "No results" at bounding box center [304, 802] width 576 height 52
drag, startPoint x: 371, startPoint y: 598, endPoint x: 271, endPoint y: 604, distance: 100.3
click at [273, 604] on input "tyler joseph" at bounding box center [405, 599] width 299 height 48
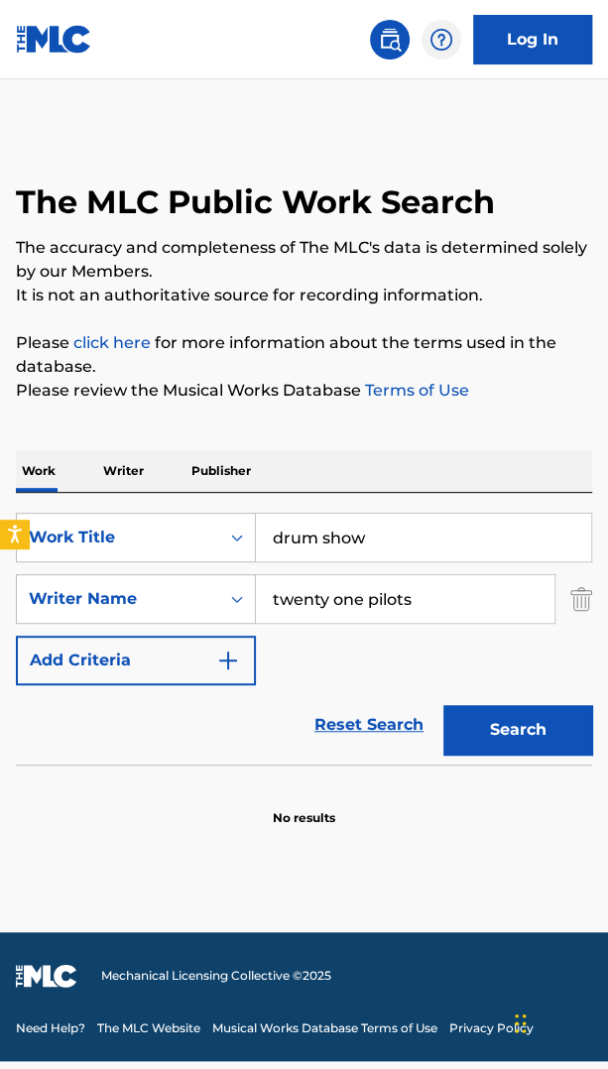
type input "twenty one pilots"
click at [443, 705] on button "Search" at bounding box center [517, 730] width 149 height 50
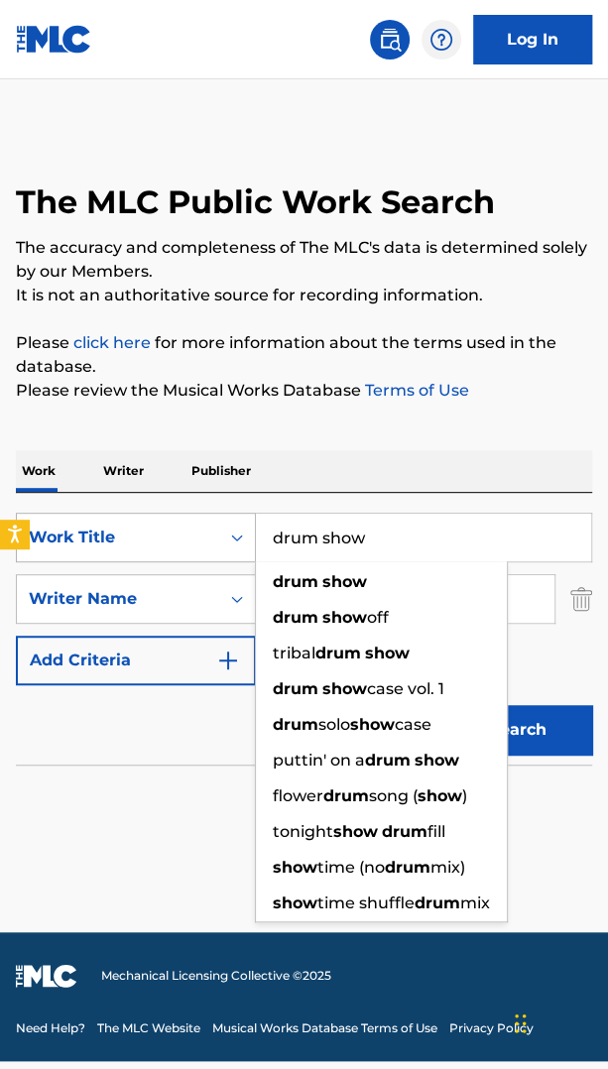
drag, startPoint x: 386, startPoint y: 534, endPoint x: 243, endPoint y: 542, distance: 143.1
click at [243, 542] on div "SearchWithCriteriab809fb3f-c085-4067-af38-3949084e031f Work Title drum show dru…" at bounding box center [304, 538] width 576 height 50
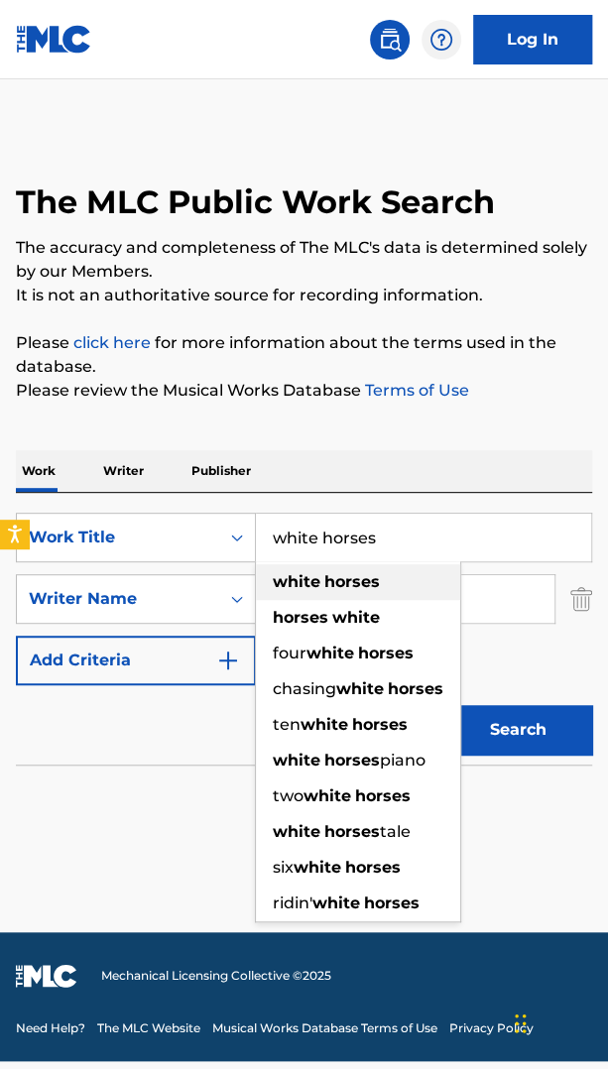
type input "white horses"
click at [306, 583] on strong "white" at bounding box center [297, 581] width 48 height 19
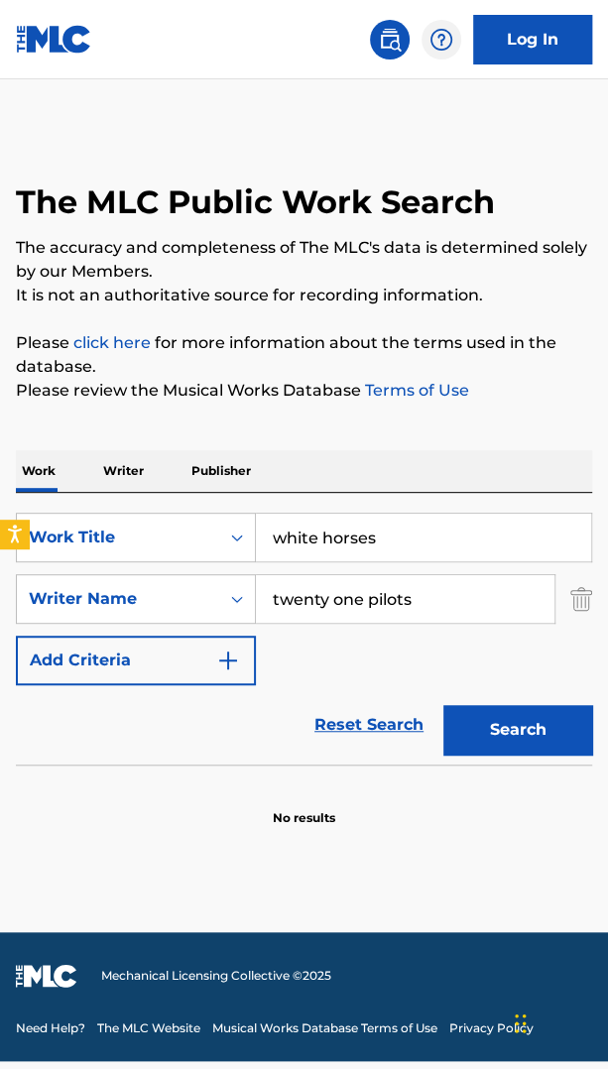
drag, startPoint x: 419, startPoint y: 596, endPoint x: 260, endPoint y: 607, distance: 159.0
click at [260, 607] on input "twenty one pilots" at bounding box center [405, 599] width 299 height 48
click at [443, 705] on button "Search" at bounding box center [517, 730] width 149 height 50
drag, startPoint x: 384, startPoint y: 600, endPoint x: 148, endPoint y: 621, distance: 236.9
click at [148, 621] on div "SearchWithCriteria43e72129-e5c1-48b1-9bc7-b8d43bf4a2dd Writer Name wolf alice a…" at bounding box center [304, 599] width 576 height 50
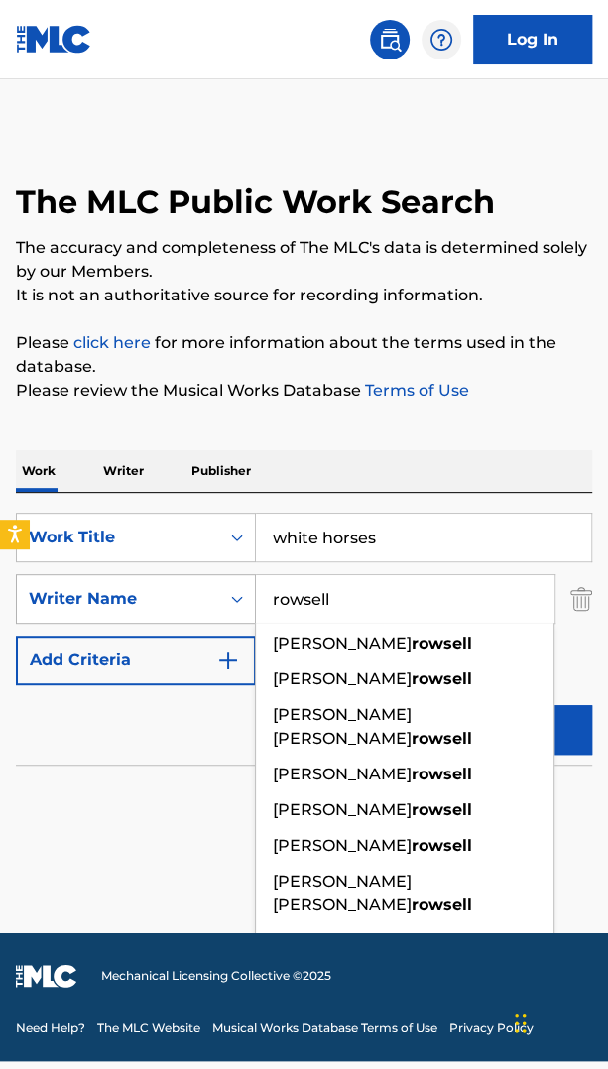
type input "rowsell"
click at [443, 705] on button "Search" at bounding box center [517, 730] width 149 height 50
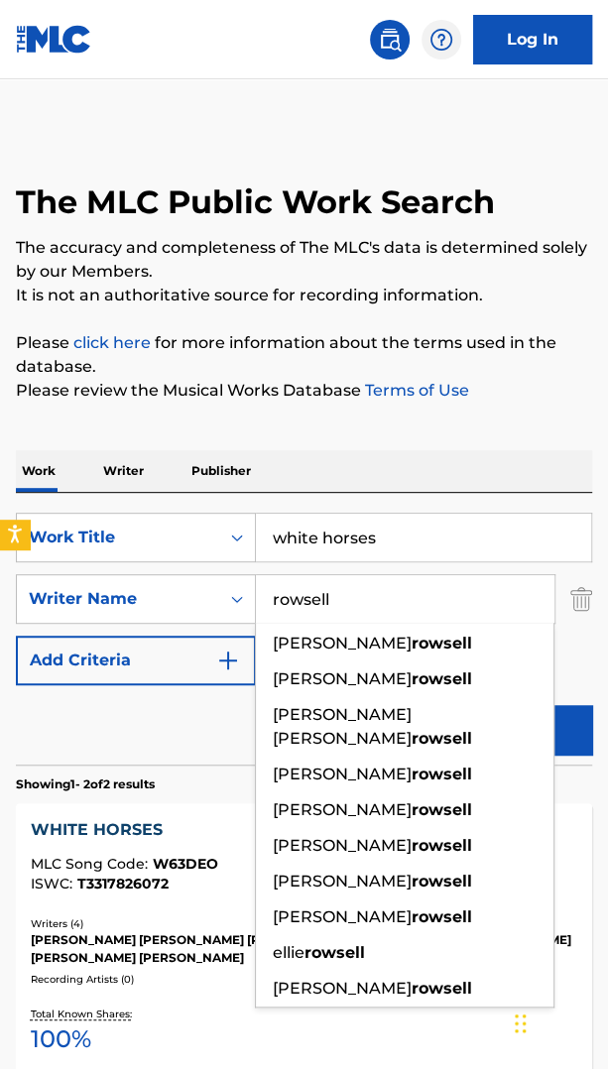
click at [254, 65] on nav "Log In" at bounding box center [304, 39] width 608 height 79
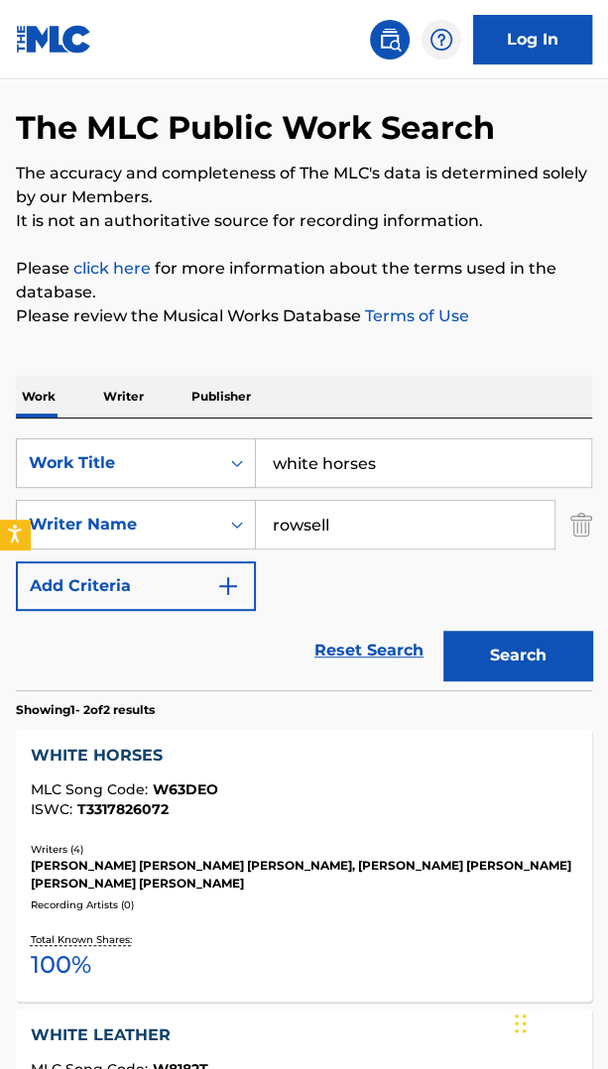
scroll to position [98, 0]
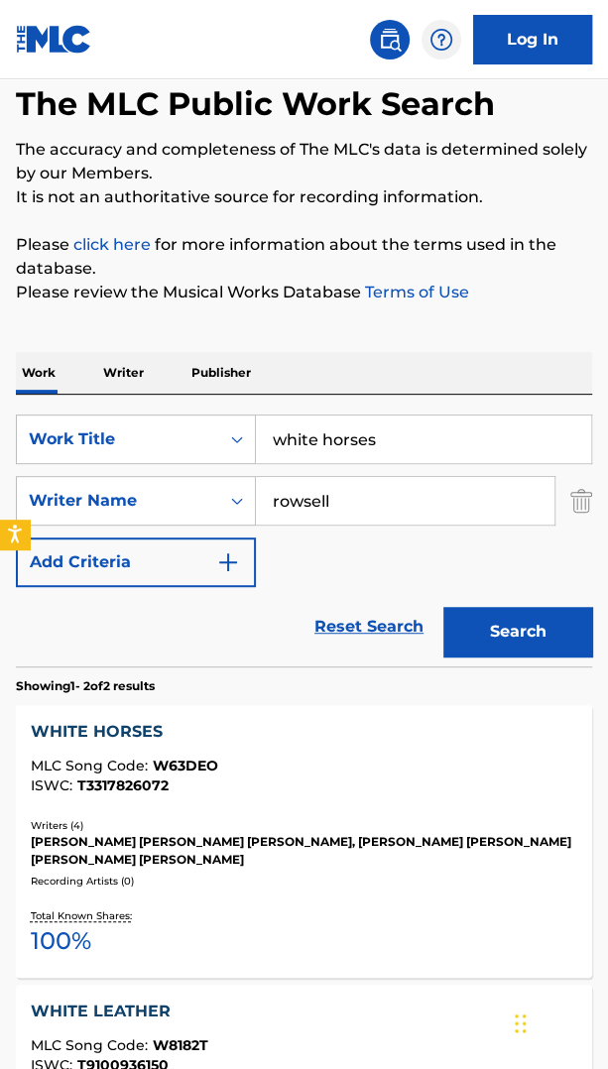
click at [97, 721] on div "WHITE HORSES" at bounding box center [304, 732] width 547 height 24
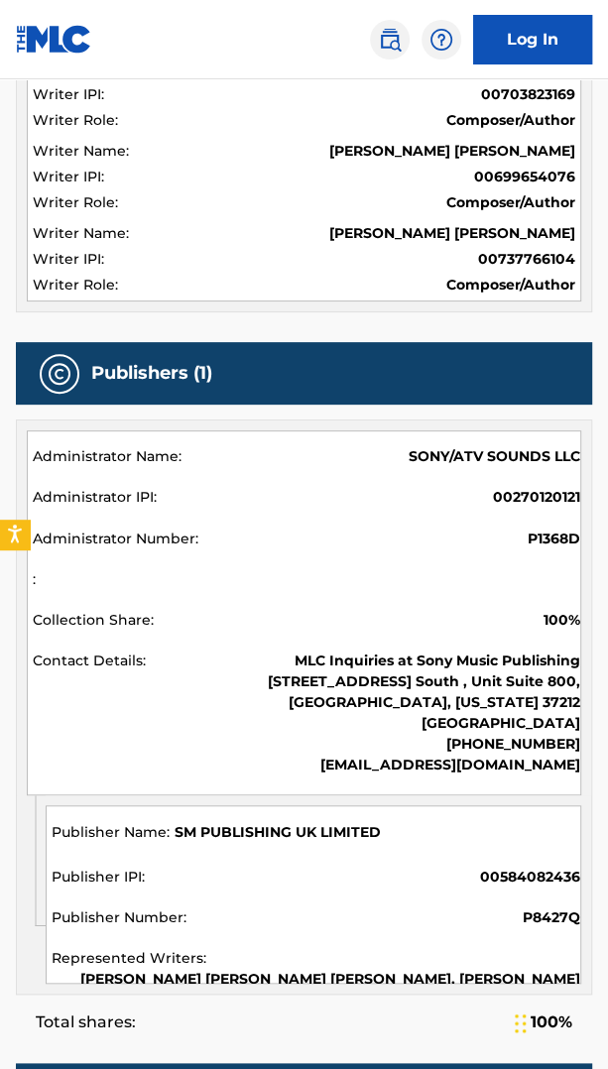
scroll to position [694, 0]
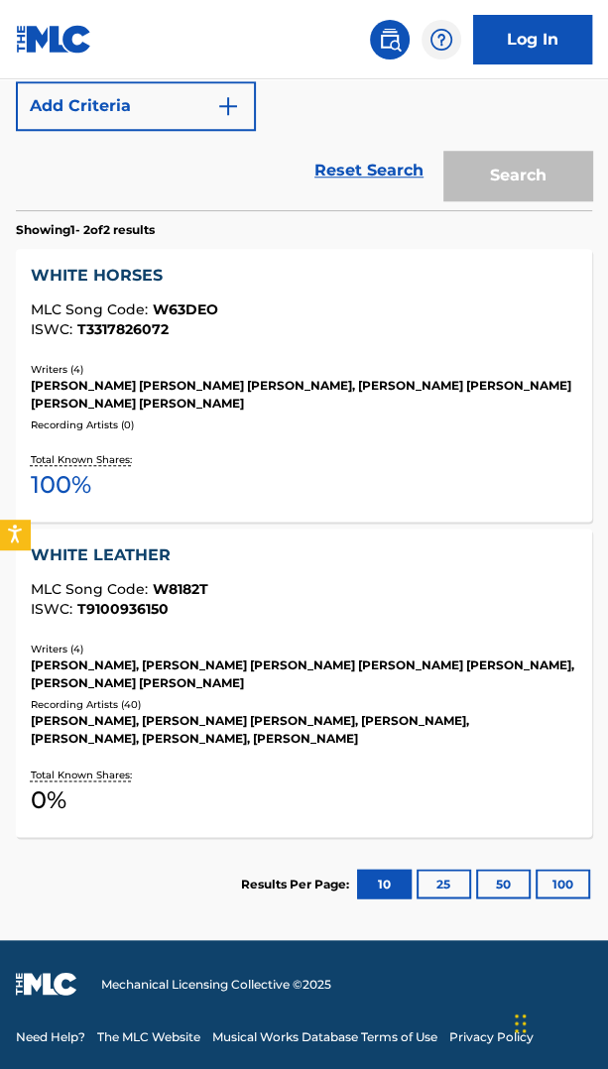
scroll to position [98, 0]
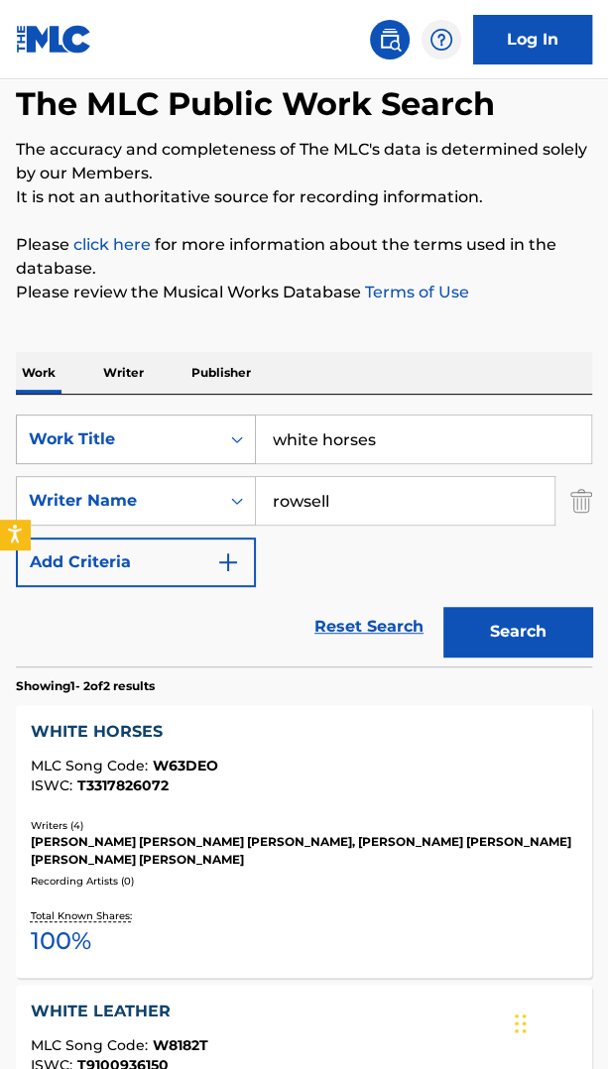
drag, startPoint x: 395, startPoint y: 441, endPoint x: 215, endPoint y: 437, distance: 179.5
click at [216, 439] on div "SearchWithCriteriab809fb3f-c085-4067-af38-3949084e031f Work Title white horses" at bounding box center [304, 440] width 576 height 50
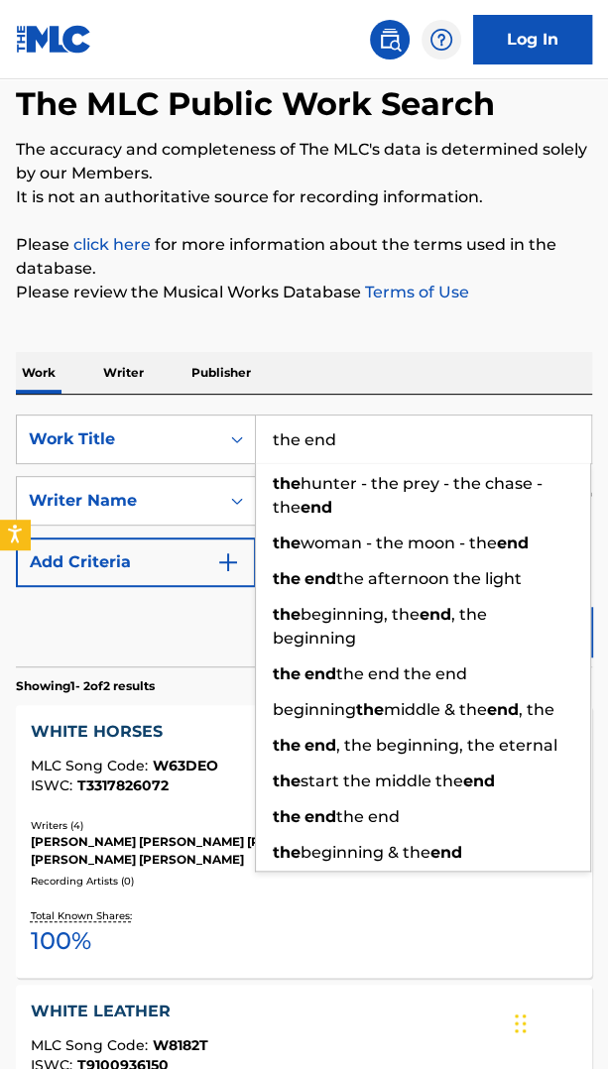
type input "the end"
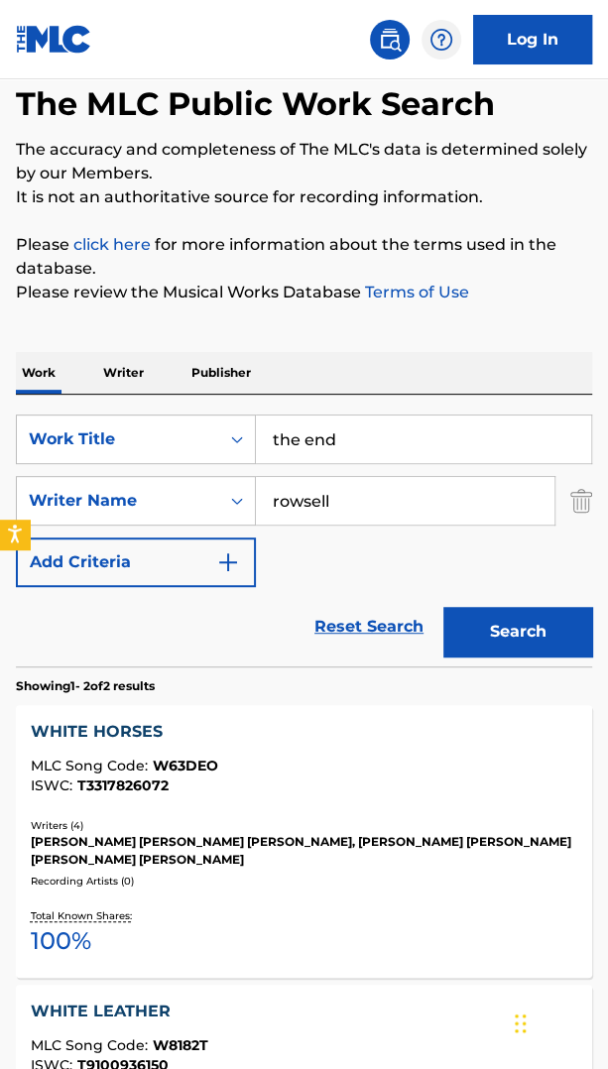
click at [586, 301] on p "Please review the Musical Works Database Terms of Use" at bounding box center [304, 293] width 576 height 24
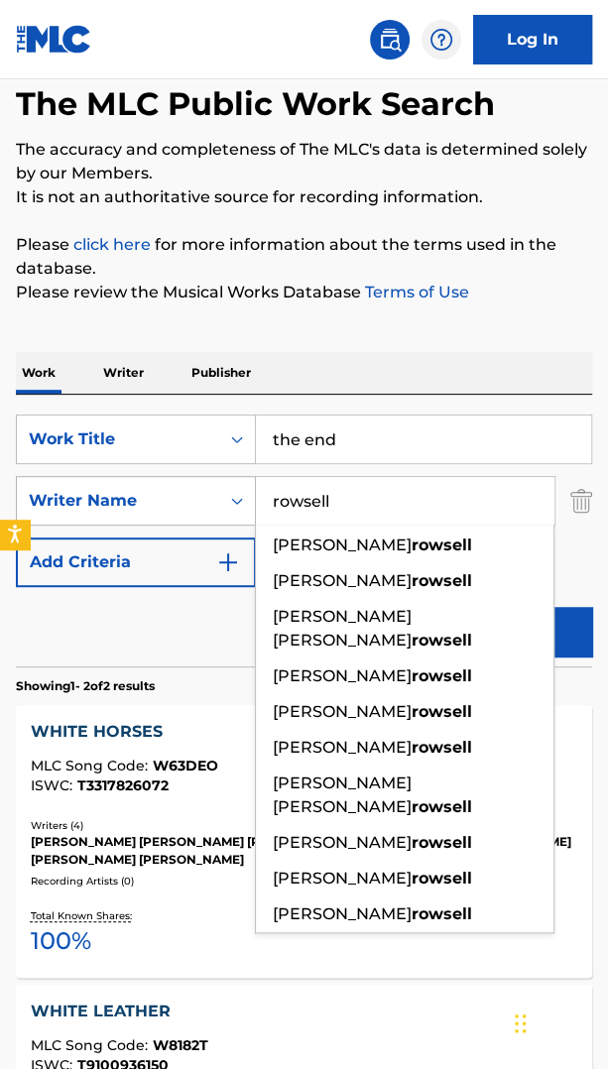
drag, startPoint x: 355, startPoint y: 512, endPoint x: 239, endPoint y: 511, distance: 116.0
click at [229, 515] on div "SearchWithCriteria43e72129-e5c1-48b1-9bc7-b8d43bf4a2dd Writer Name rowsell vaug…" at bounding box center [304, 501] width 576 height 50
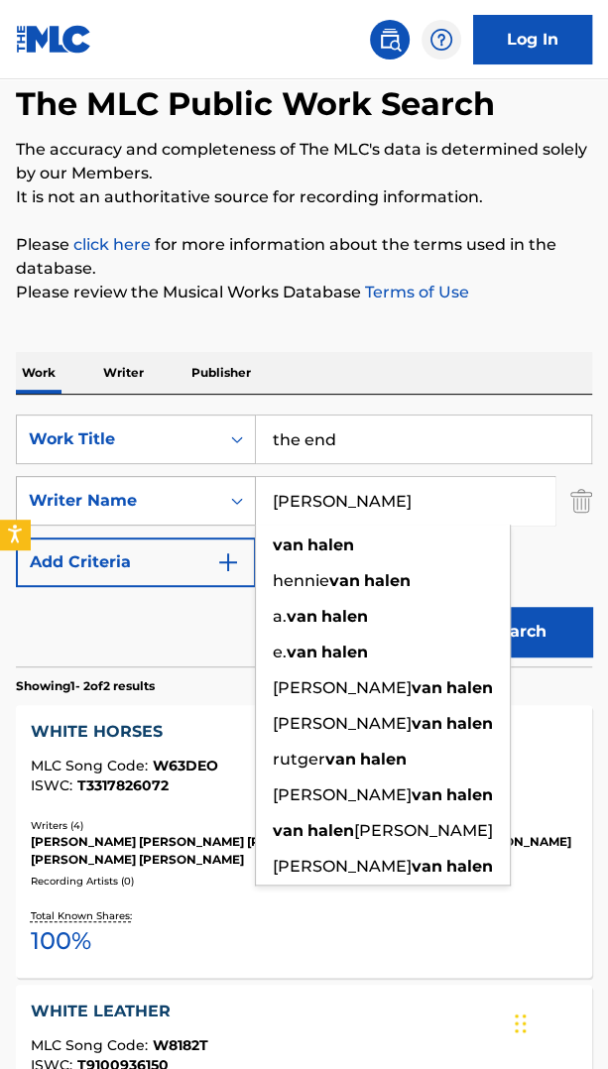
click at [443, 607] on button "Search" at bounding box center [517, 632] width 149 height 50
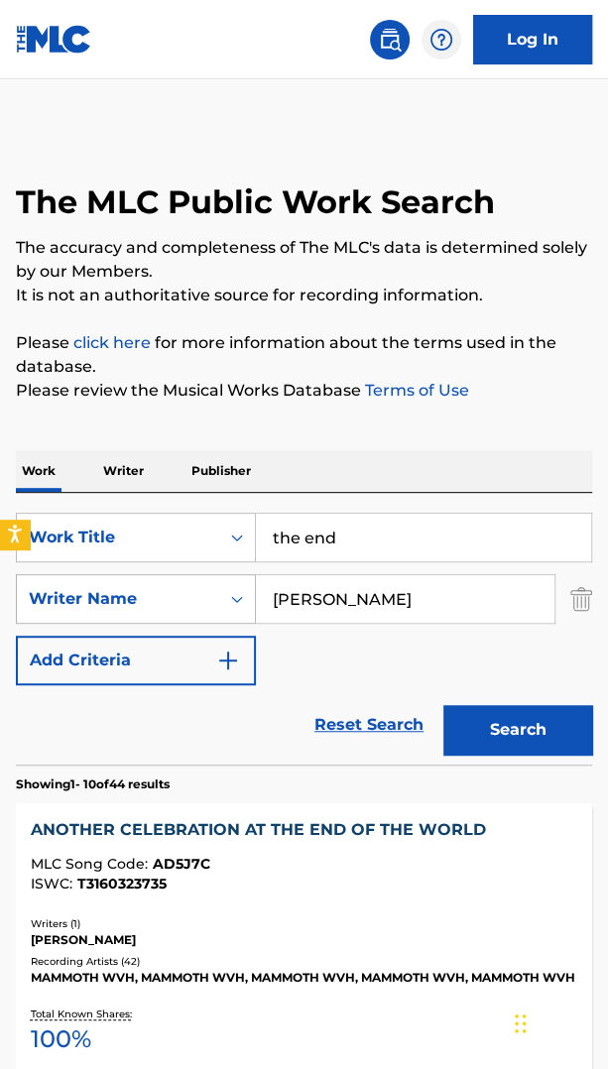
click at [443, 705] on button "Search" at bounding box center [517, 730] width 149 height 50
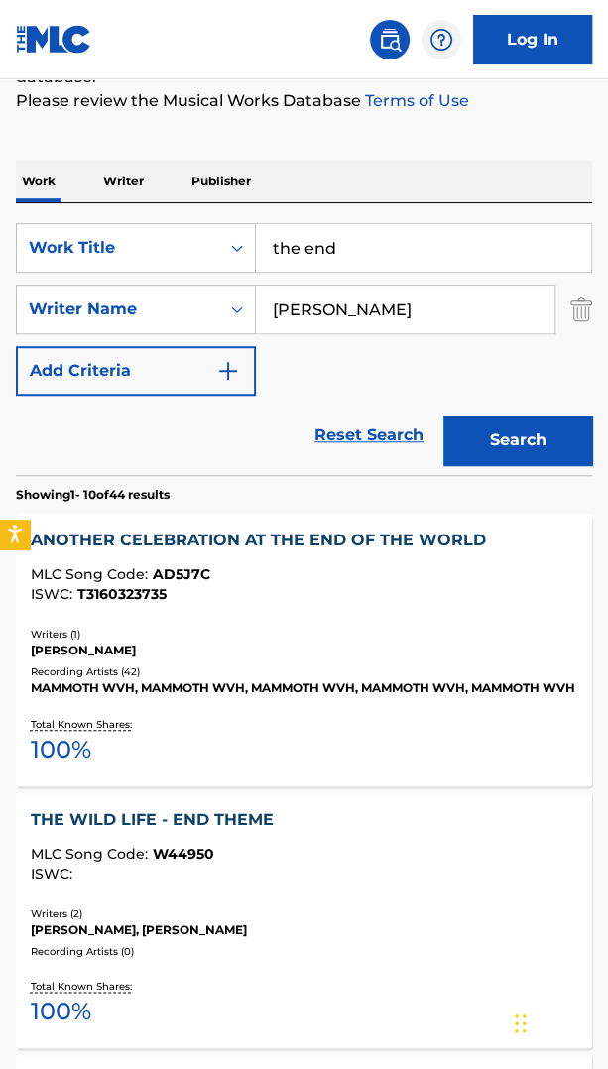
scroll to position [98, 0]
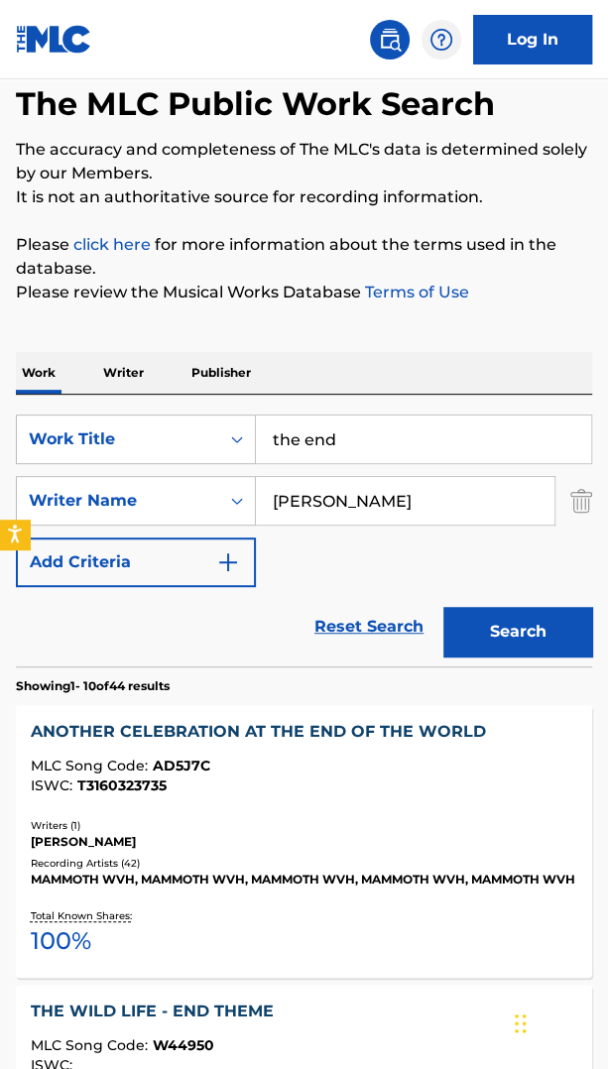
click at [275, 496] on input "van halen" at bounding box center [405, 501] width 299 height 48
type input "wolfgang van halen"
click at [443, 607] on button "Search" at bounding box center [517, 632] width 149 height 50
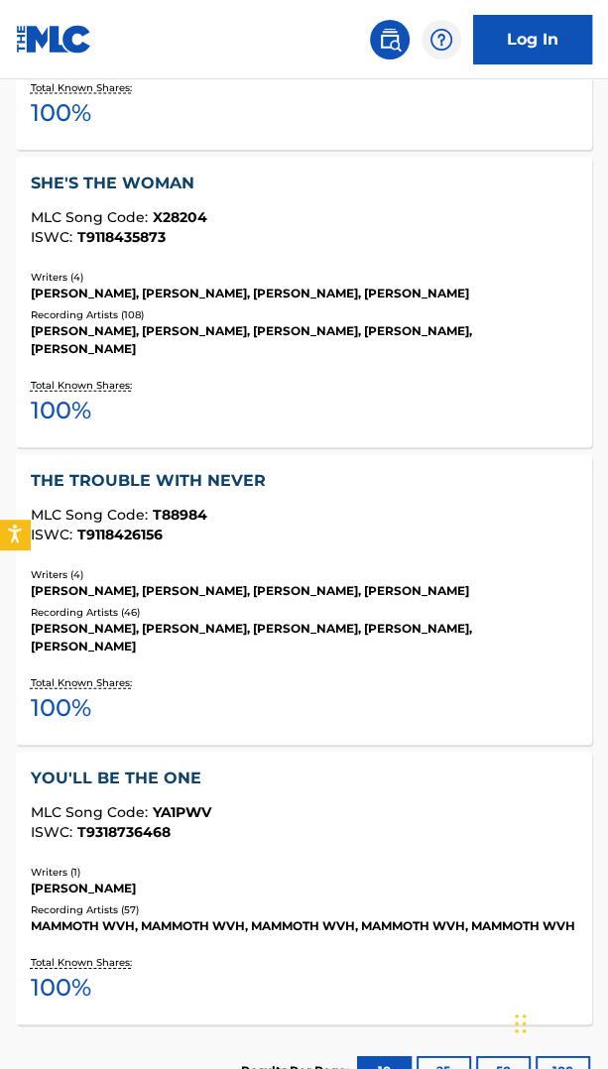
scroll to position [1586, 0]
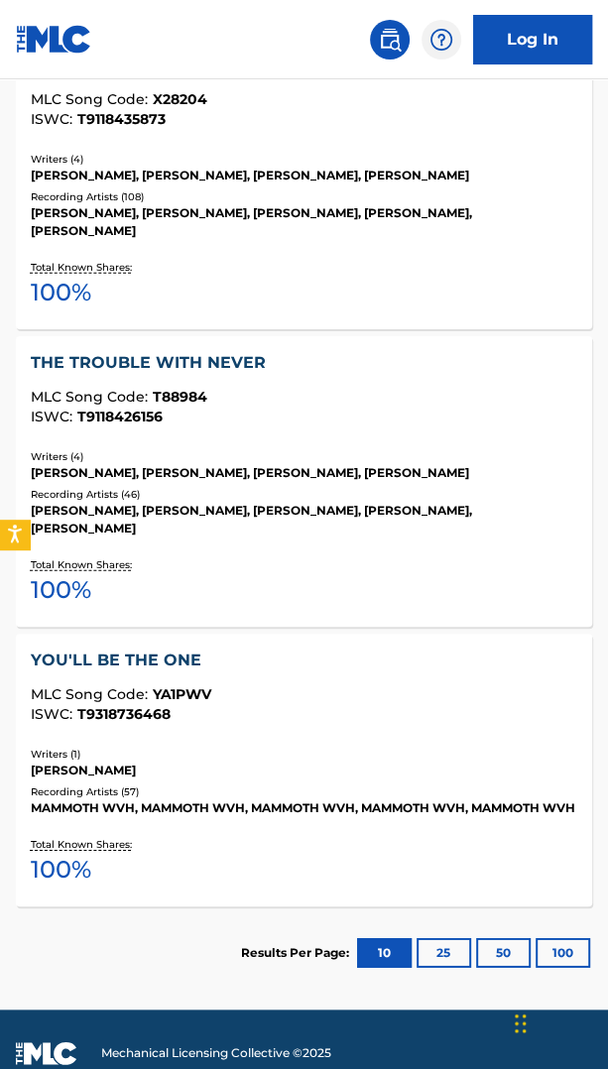
click at [150, 802] on div "MAMMOTH WVH, MAMMOTH WVH, MAMMOTH WVH, MAMMOTH WVH, MAMMOTH WVH" at bounding box center [304, 808] width 547 height 18
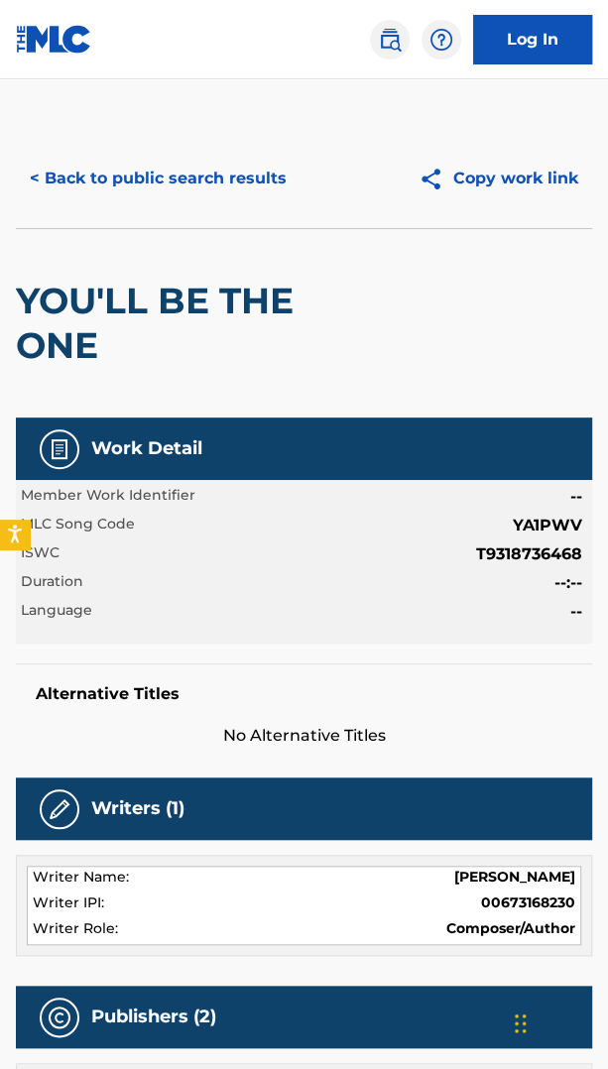
scroll to position [1671, 0]
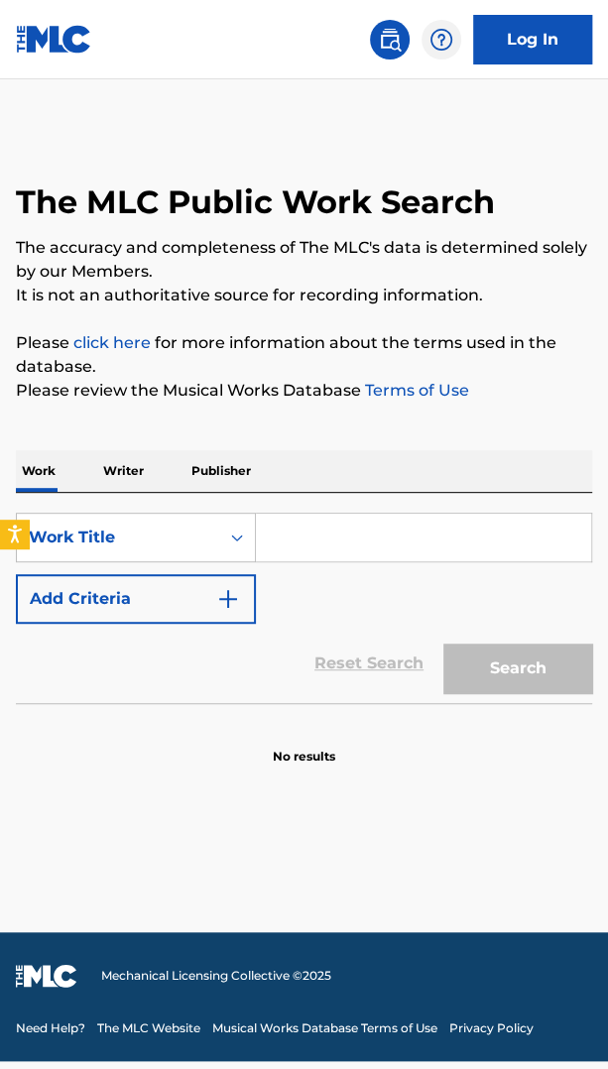
click at [325, 541] on input "Search Form" at bounding box center [423, 538] width 335 height 48
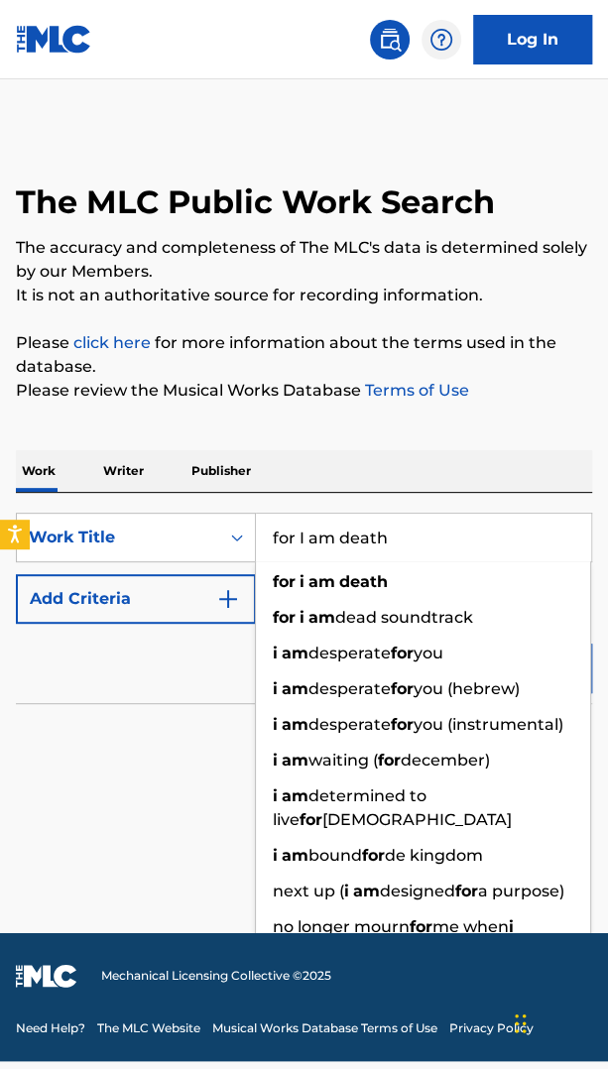
type input "for I am death"
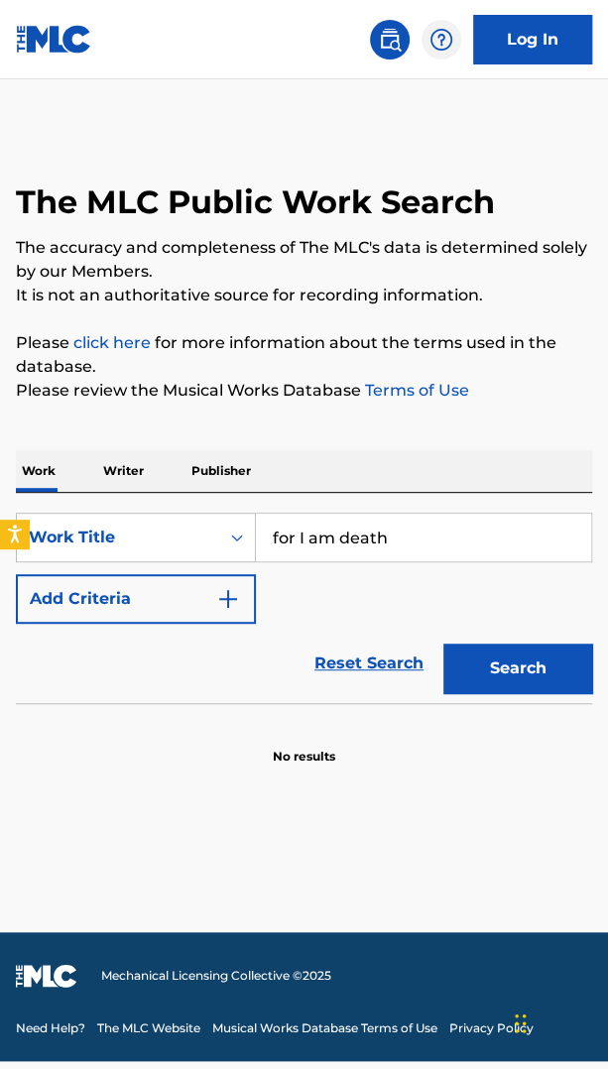
click at [490, 662] on button "Search" at bounding box center [517, 669] width 149 height 50
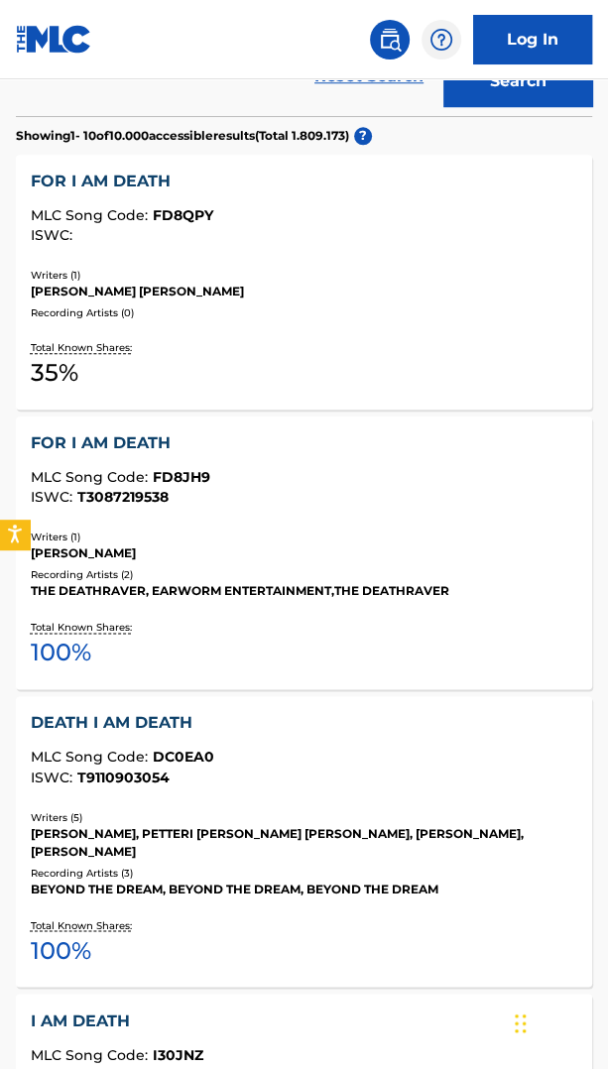
scroll to position [298, 0]
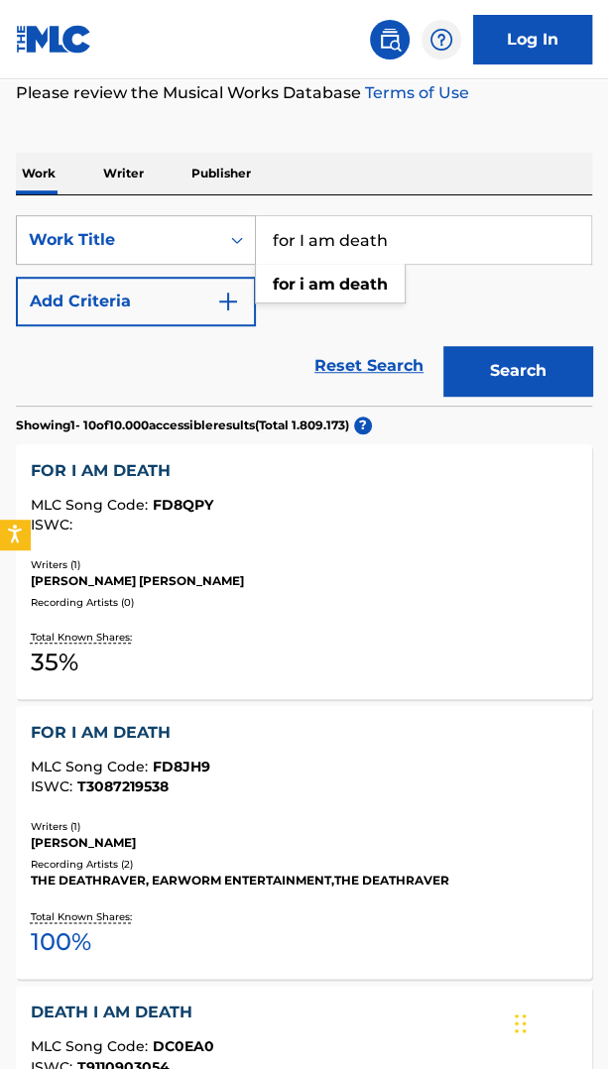
drag, startPoint x: 416, startPoint y: 234, endPoint x: 249, endPoint y: 247, distance: 167.1
click at [249, 247] on div "SearchWithCriteriaa58a9de2-59cd-43af-8de3-8e43e905a912 Work Title for I am deat…" at bounding box center [304, 240] width 576 height 50
click at [223, 295] on img "Search Form" at bounding box center [228, 302] width 24 height 24
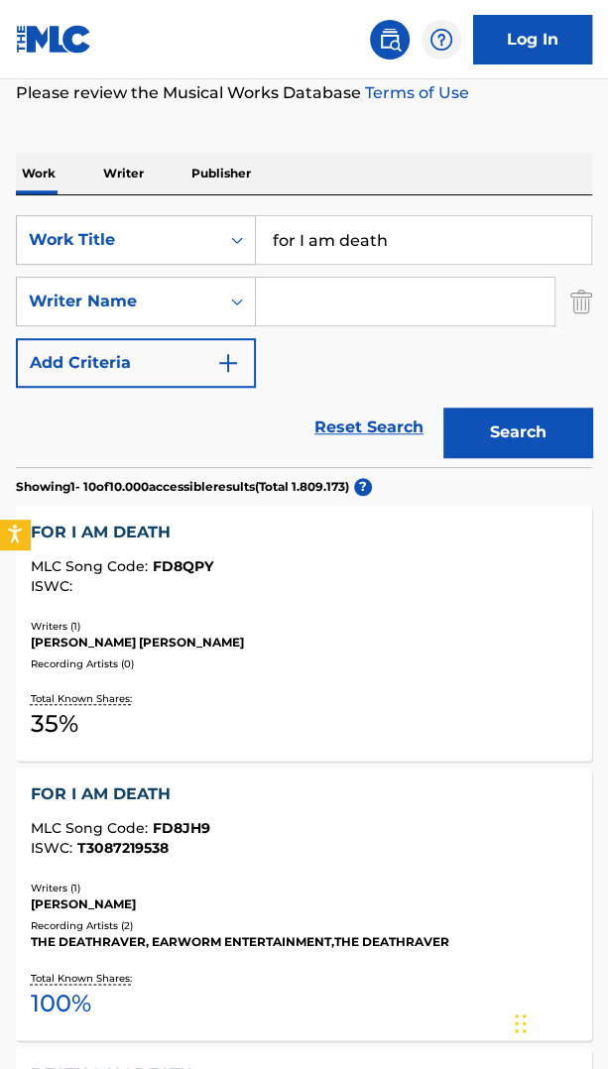
click at [283, 301] on input "Search Form" at bounding box center [405, 302] width 299 height 48
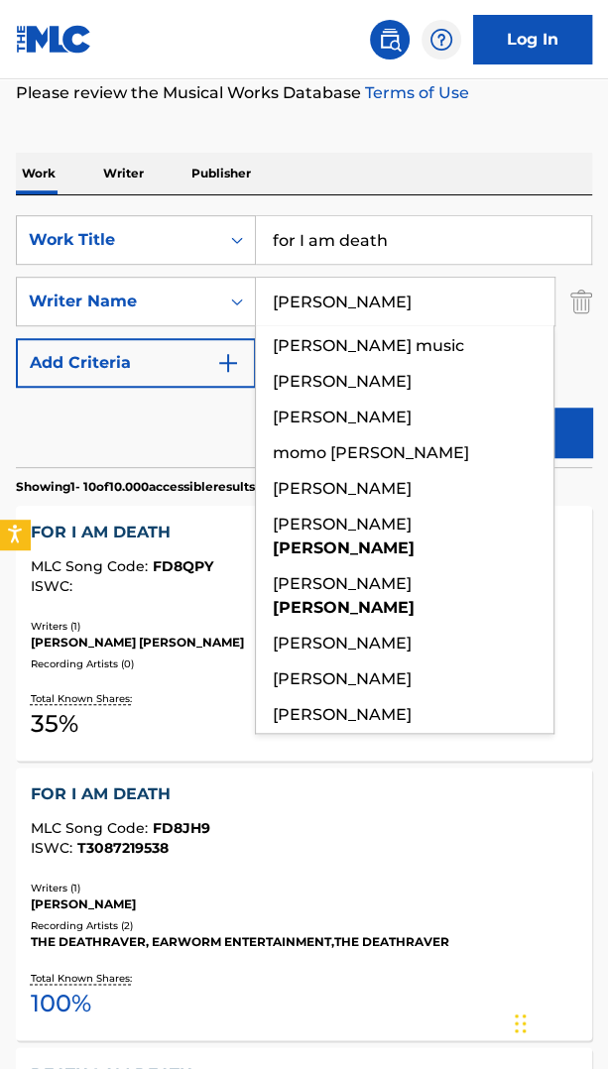
click at [443, 408] on button "Search" at bounding box center [517, 433] width 149 height 50
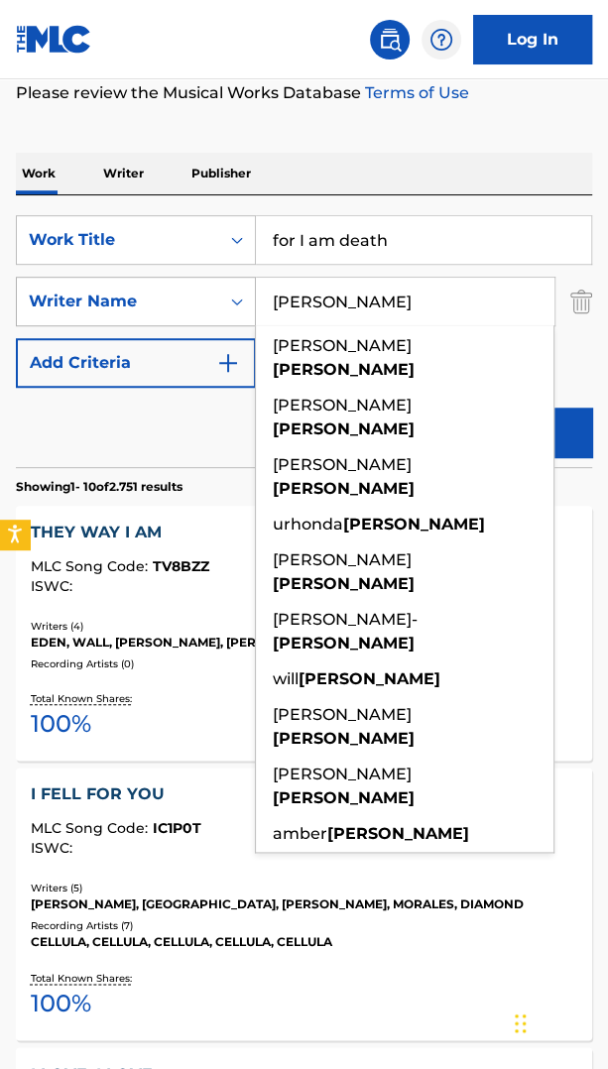
drag, startPoint x: 344, startPoint y: 302, endPoint x: 242, endPoint y: 311, distance: 102.5
click at [242, 311] on div "SearchWithCriteria74b7a8a5-2e4c-4d7f-b4cb-ce9567c0eb34 Writer Name phillips jef…" at bounding box center [304, 302] width 576 height 50
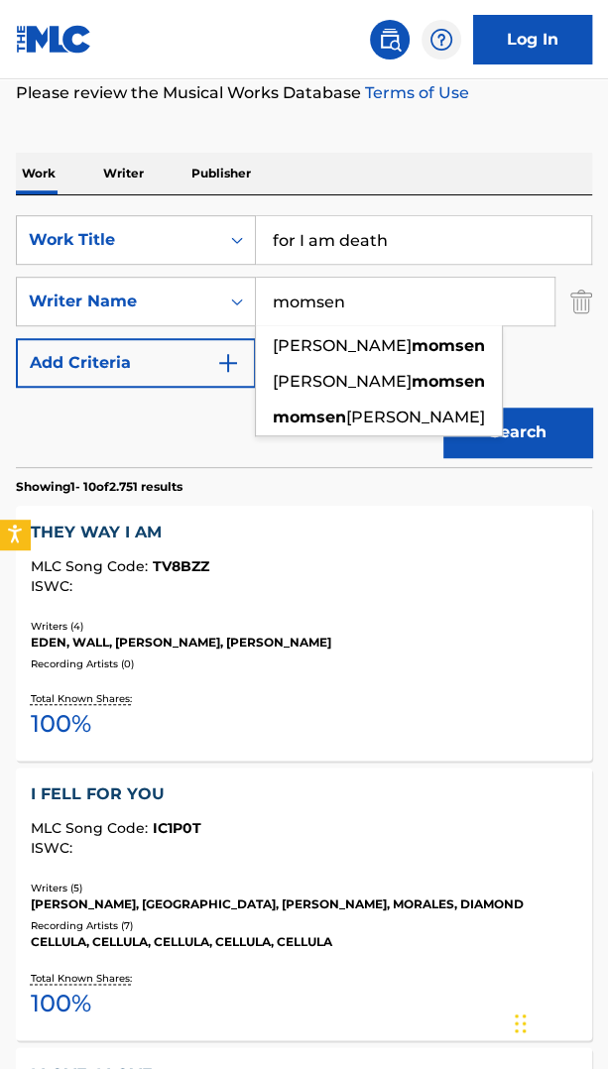
type input "momsen"
click at [443, 408] on button "Search" at bounding box center [517, 433] width 149 height 50
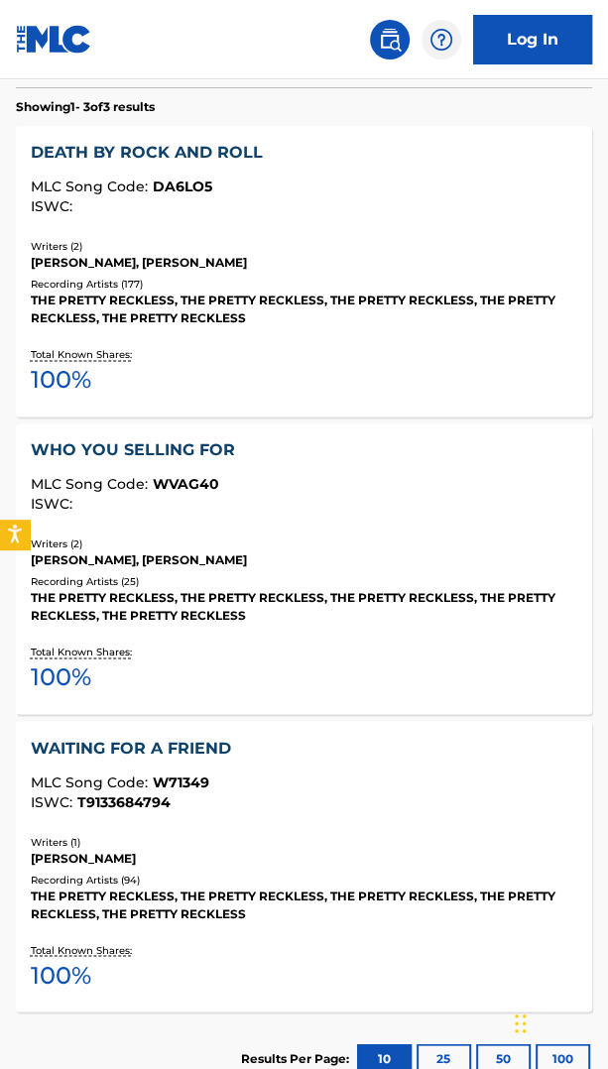
scroll to position [850, 0]
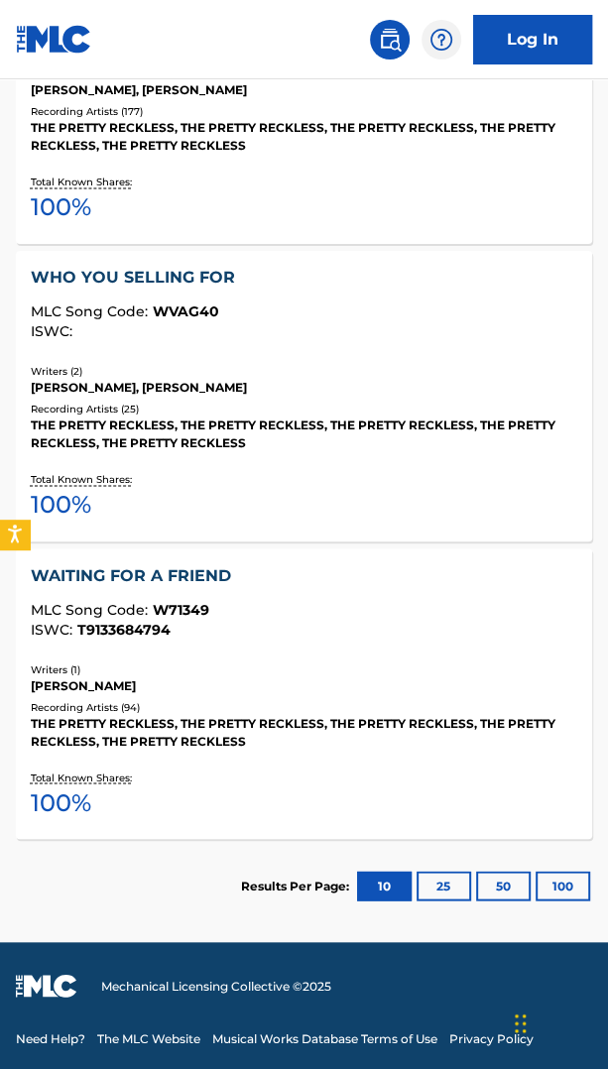
click at [202, 576] on div "WAITING FOR A FRIEND" at bounding box center [304, 575] width 547 height 24
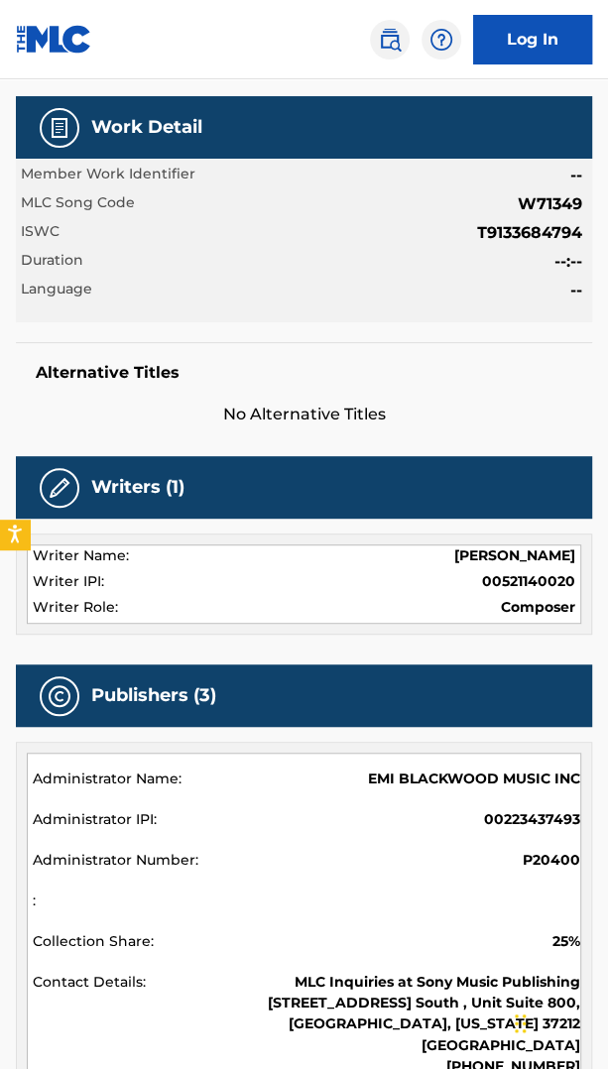
scroll to position [495, 0]
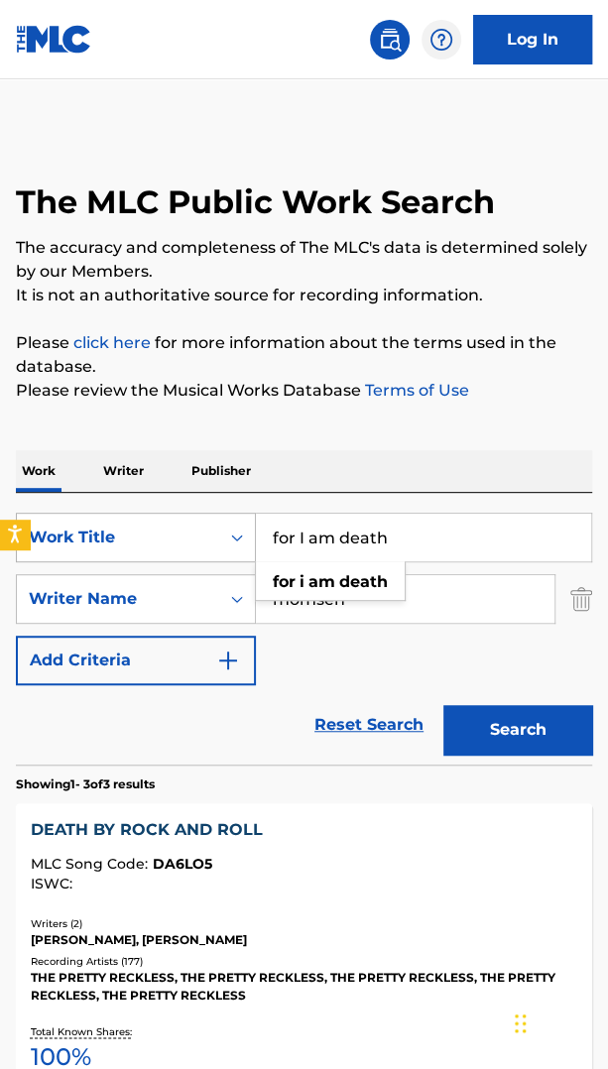
drag, startPoint x: 360, startPoint y: 544, endPoint x: 206, endPoint y: 550, distance: 153.8
click at [201, 553] on div "SearchWithCriteriaa58a9de2-59cd-43af-8de3-8e43e905a912 Work Title for I am deat…" at bounding box center [304, 538] width 576 height 50
type input "so far so fake"
drag, startPoint x: 586, startPoint y: 600, endPoint x: 576, endPoint y: 619, distance: 21.3
click at [585, 600] on img "Search Form" at bounding box center [581, 599] width 22 height 50
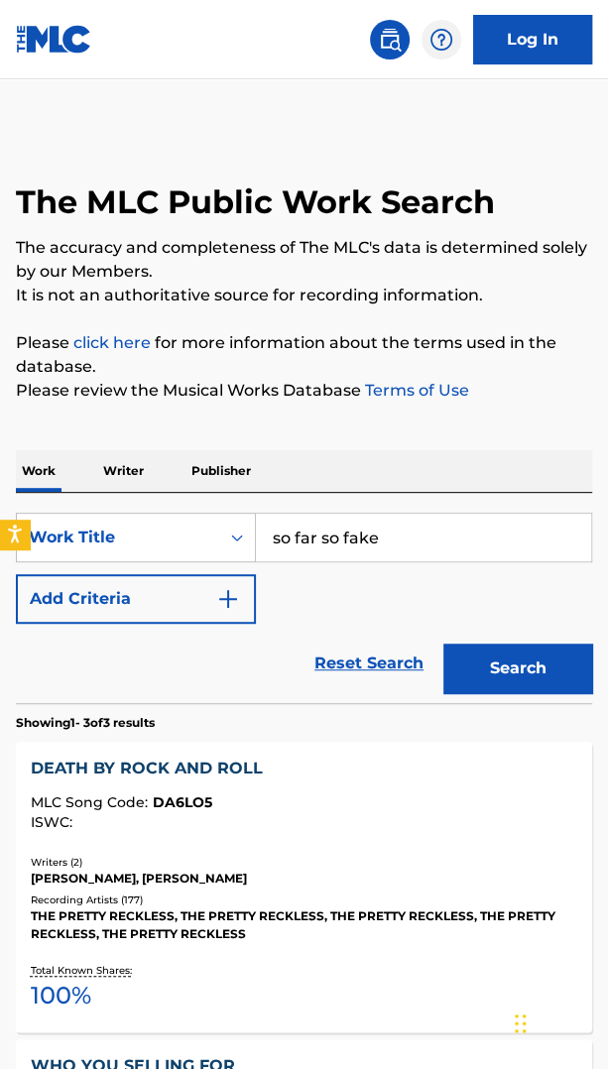
click at [536, 681] on button "Search" at bounding box center [517, 669] width 149 height 50
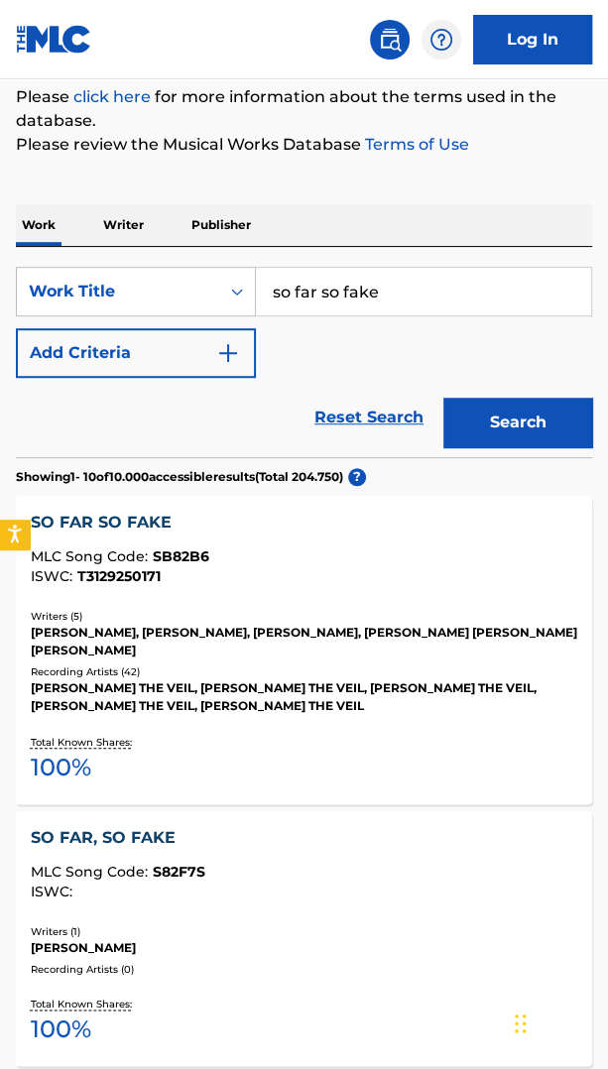
scroll to position [396, 0]
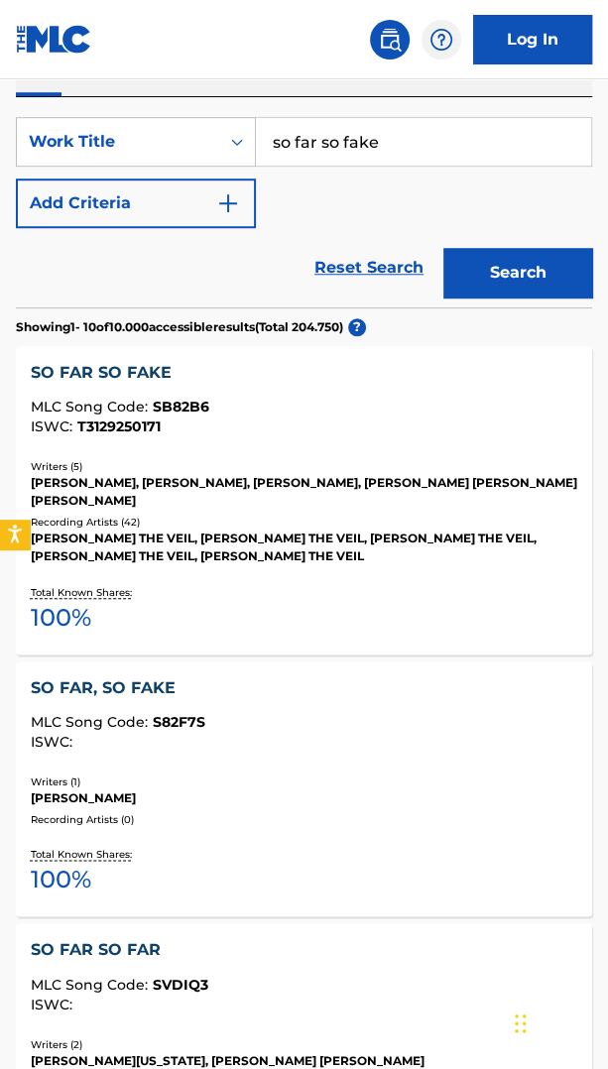
click at [112, 361] on div "SO FAR SO FAKE" at bounding box center [304, 373] width 547 height 24
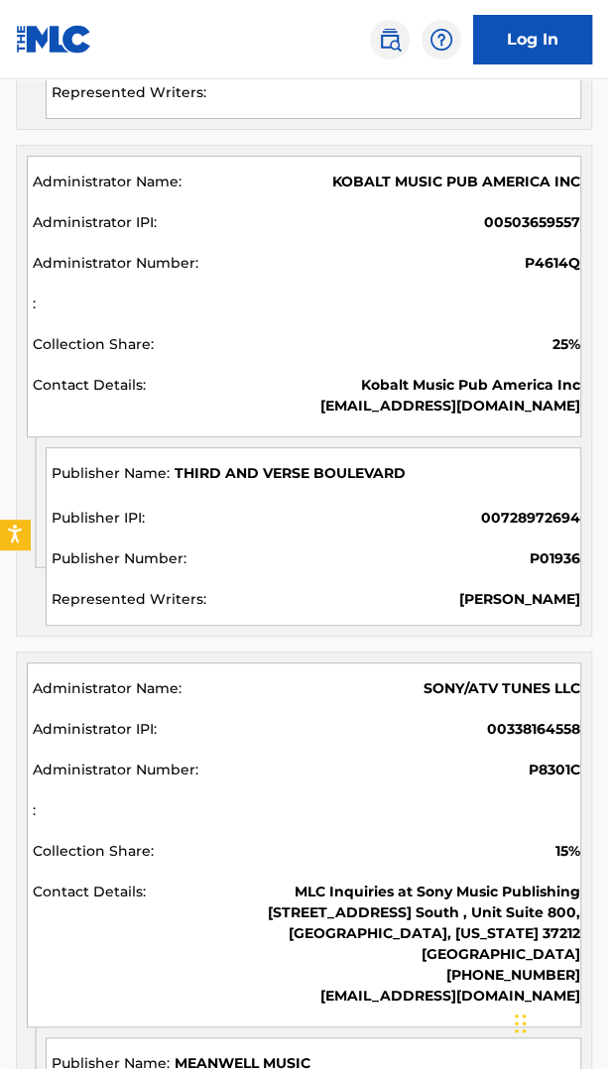
scroll to position [2678, 0]
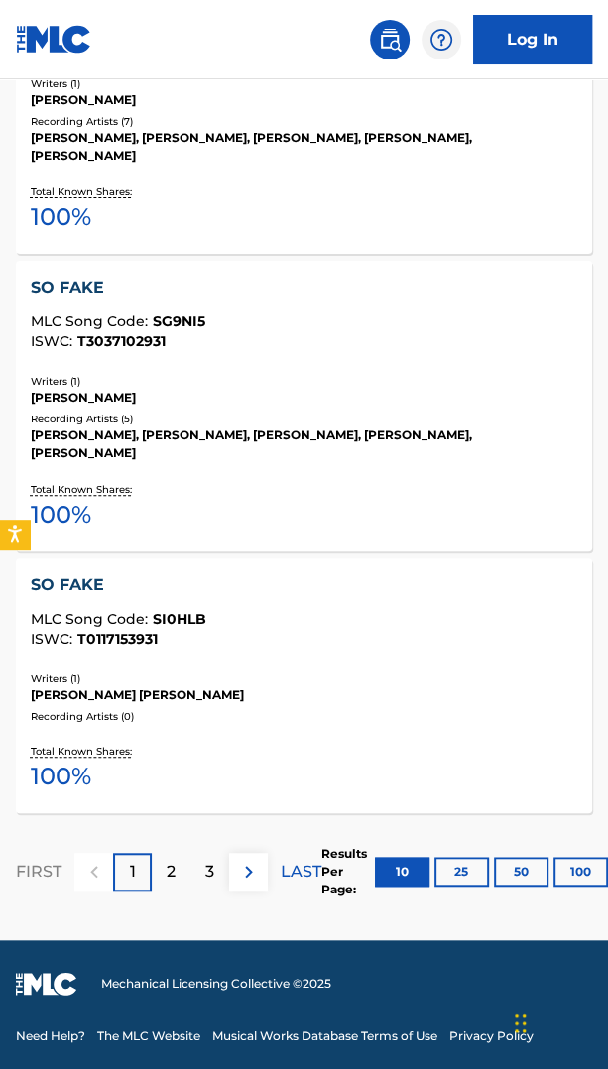
scroll to position [396, 0]
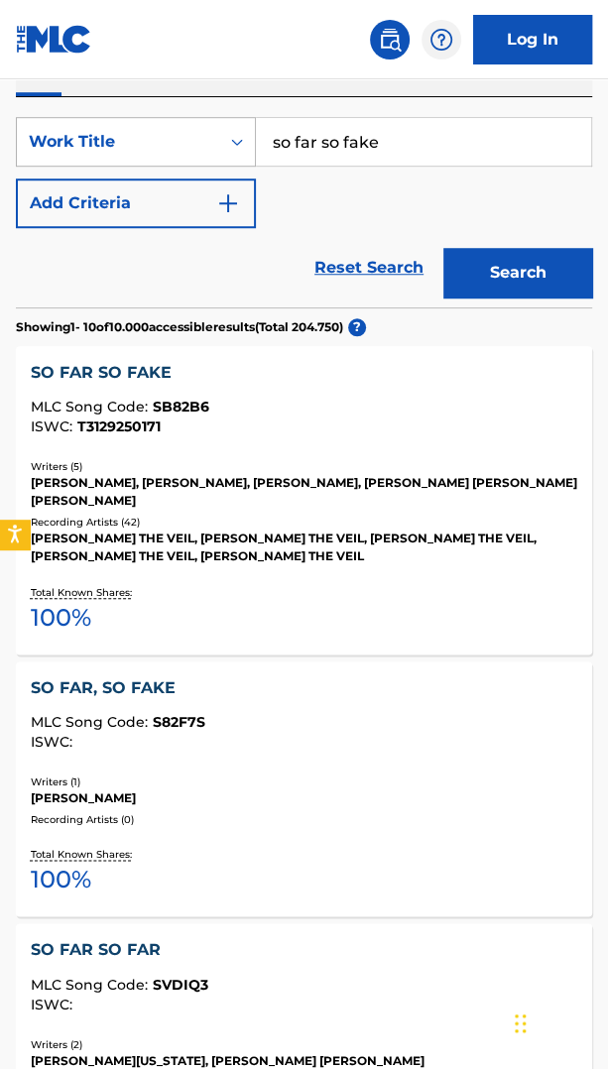
drag, startPoint x: 388, startPoint y: 143, endPoint x: 237, endPoint y: 137, distance: 150.9
click at [202, 141] on div "SearchWithCriteriaa58a9de2-59cd-43af-8de3-8e43e905a912 Work Title so far so fake" at bounding box center [304, 142] width 576 height 50
type input "as alive as you need me to be"
click at [443, 248] on button "Search" at bounding box center [517, 273] width 149 height 50
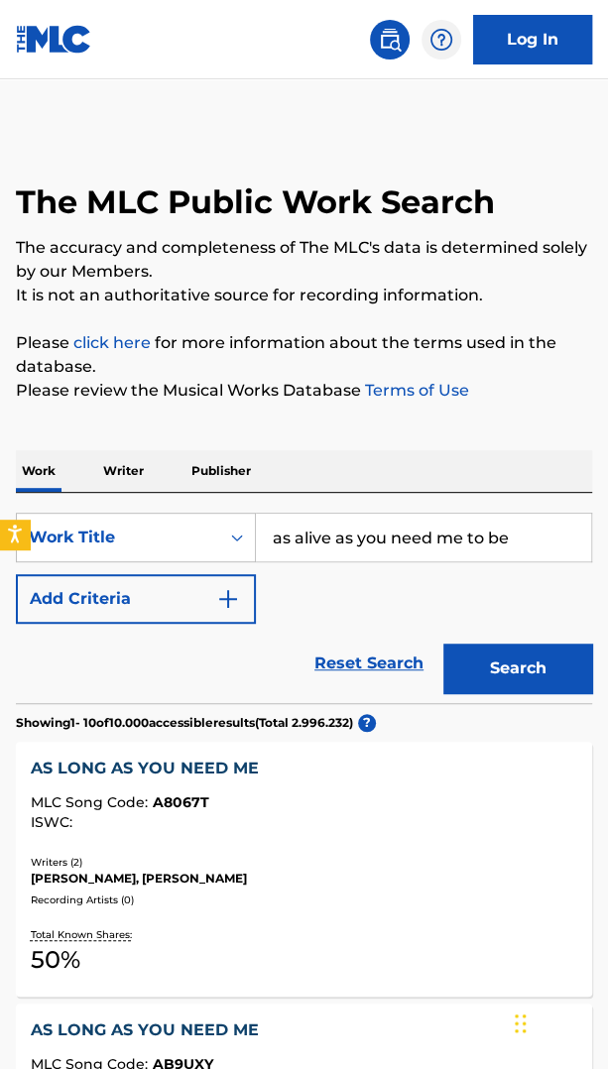
click at [238, 602] on img "Search Form" at bounding box center [228, 599] width 24 height 24
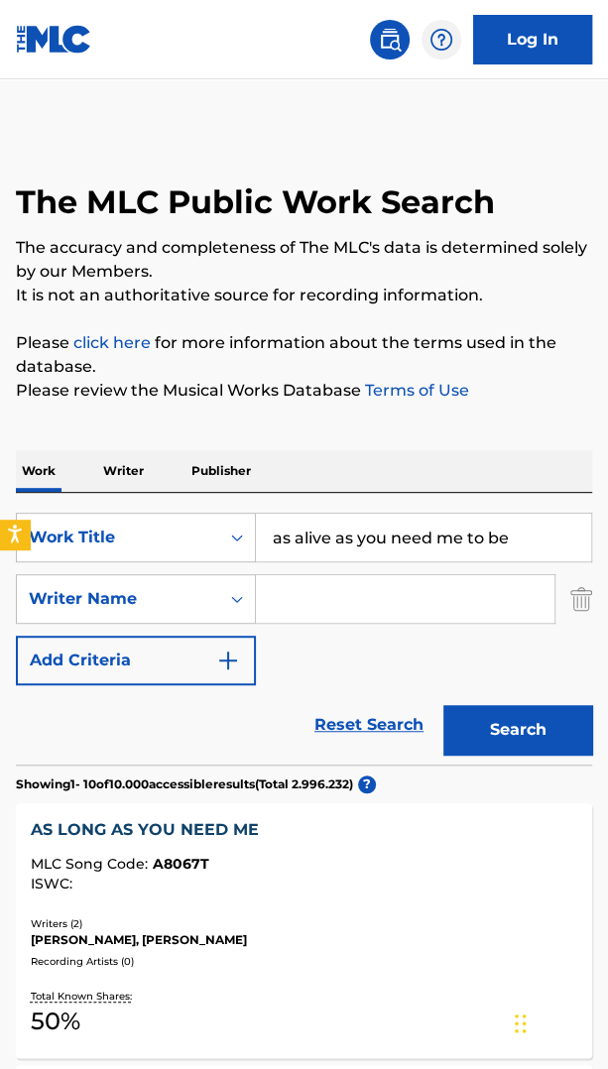
click at [296, 595] on input "Search Form" at bounding box center [405, 599] width 299 height 48
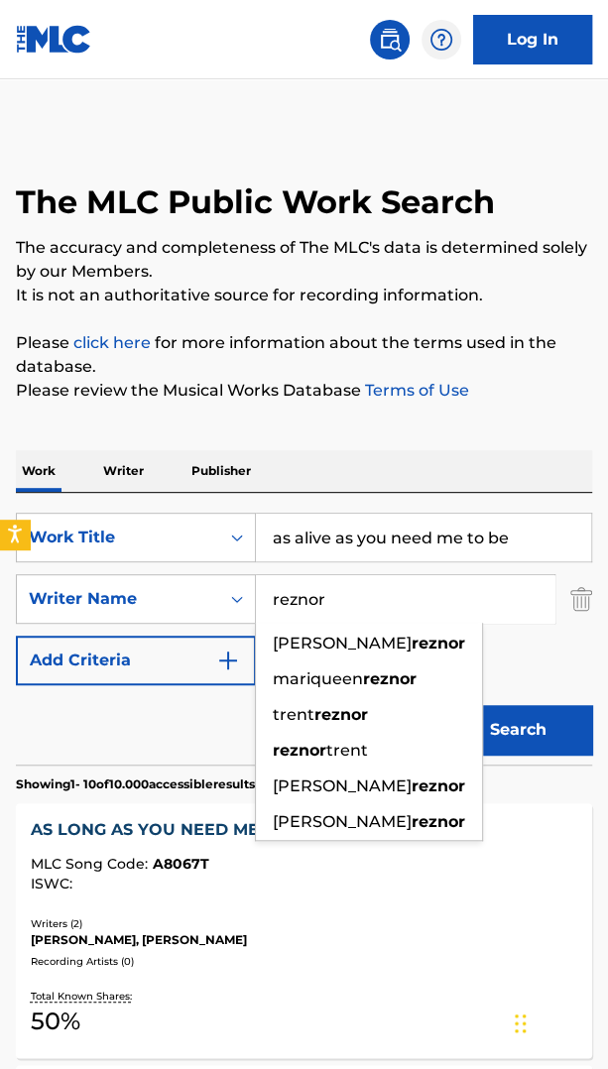
type input "reznor"
click at [443, 705] on button "Search" at bounding box center [517, 730] width 149 height 50
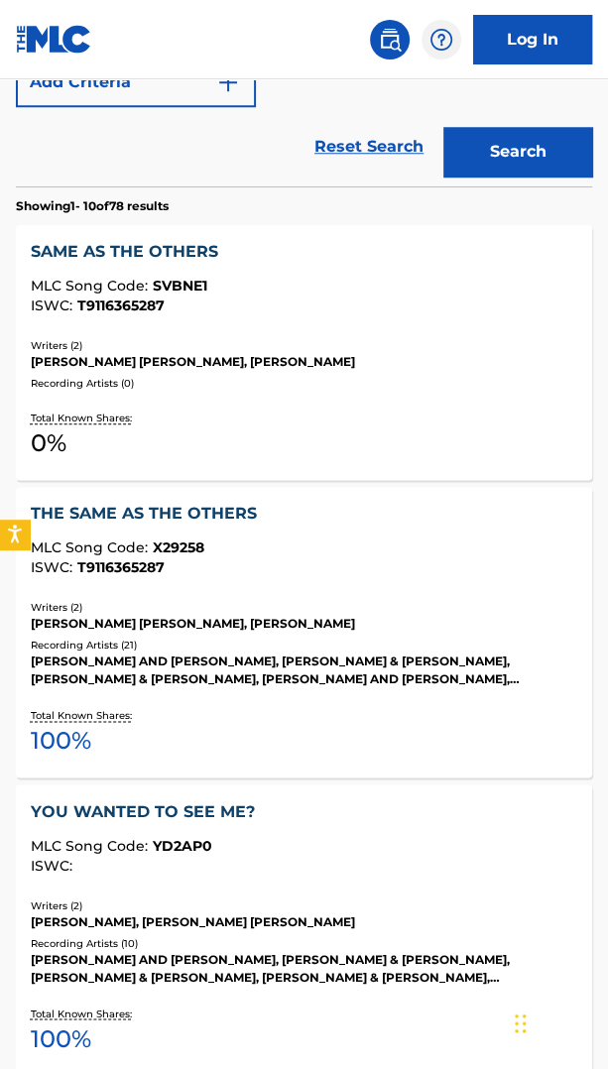
scroll to position [792, 0]
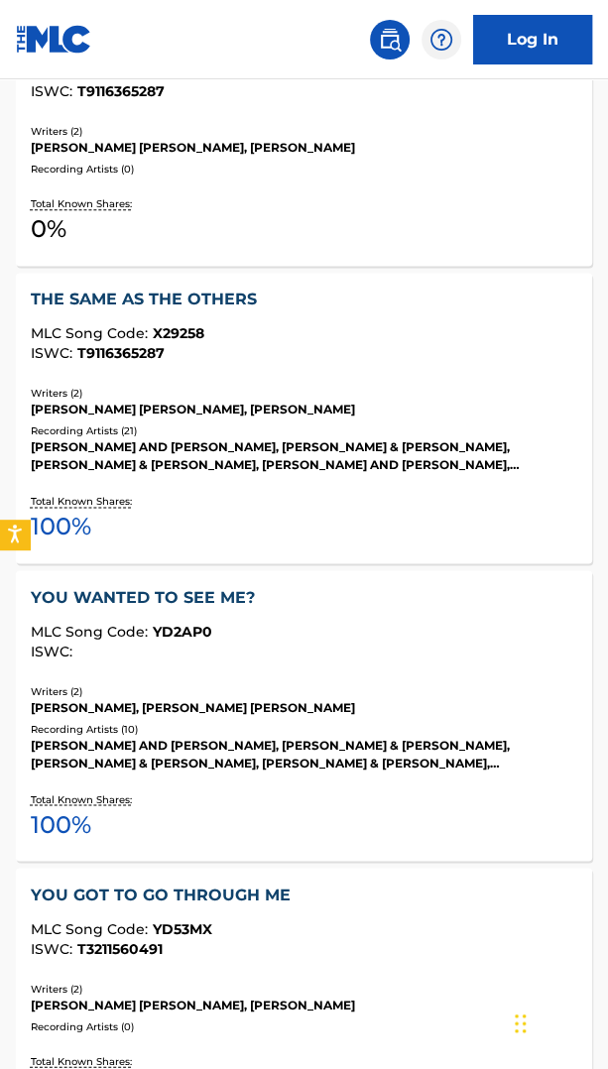
click at [119, 308] on div "THE SAME AS THE OTHERS MLC Song Code : X29258 ISWC : T9116365287" at bounding box center [304, 324] width 547 height 73
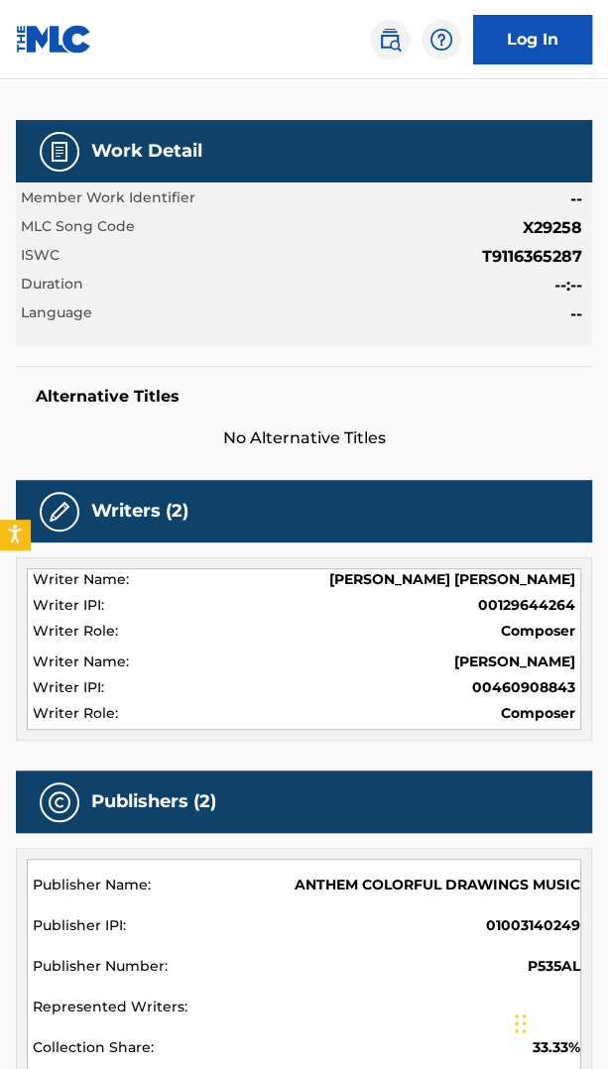
scroll to position [694, 0]
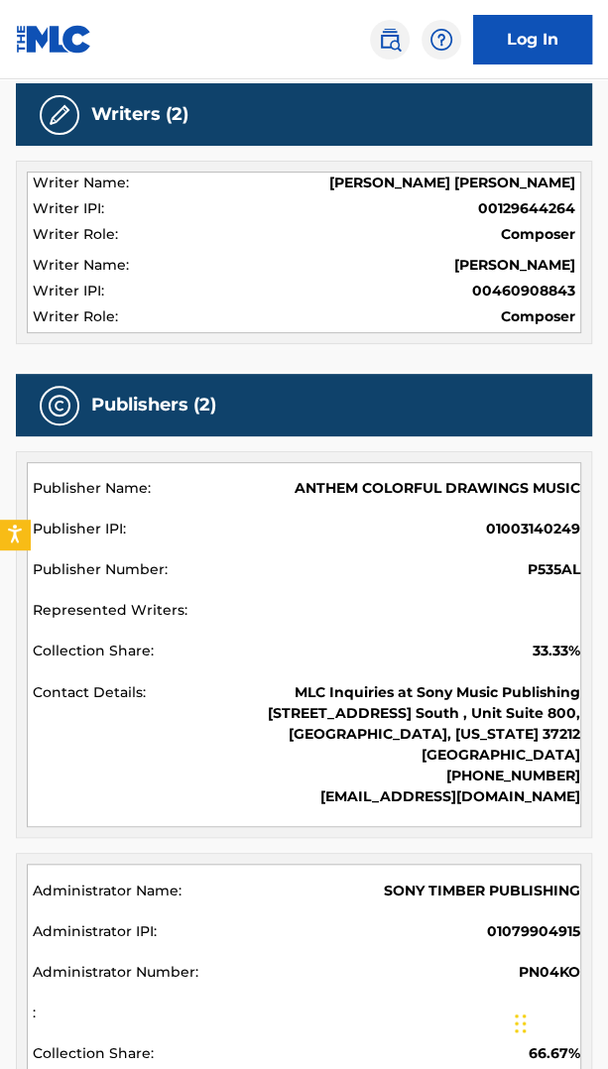
scroll to position [906, 0]
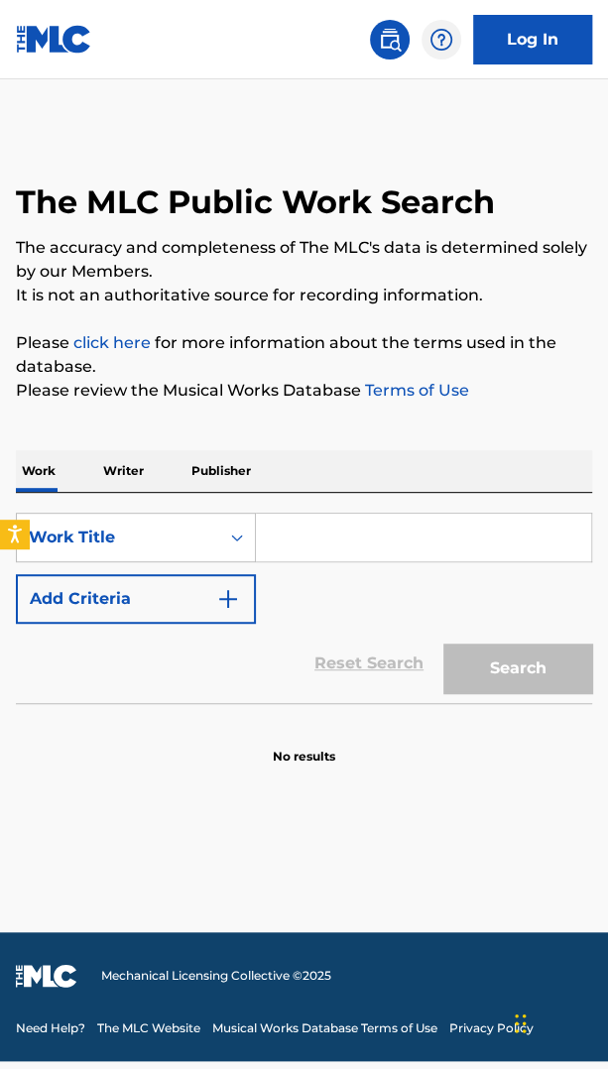
click at [375, 540] on input "Search Form" at bounding box center [423, 538] width 335 height 48
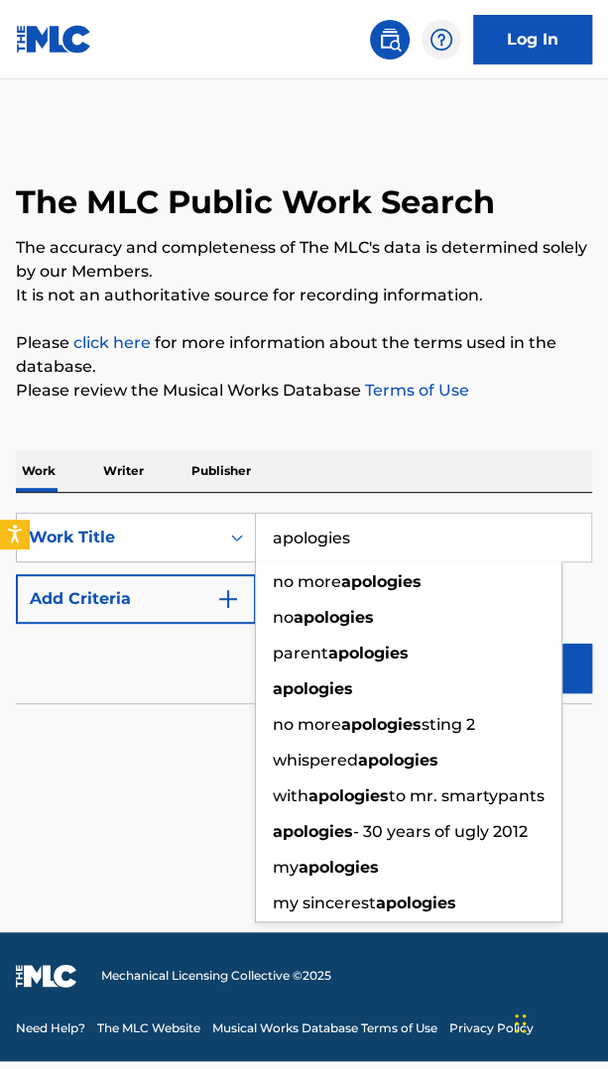
type input "apologies"
click at [433, 453] on div "Work Writer Publisher" at bounding box center [304, 471] width 576 height 42
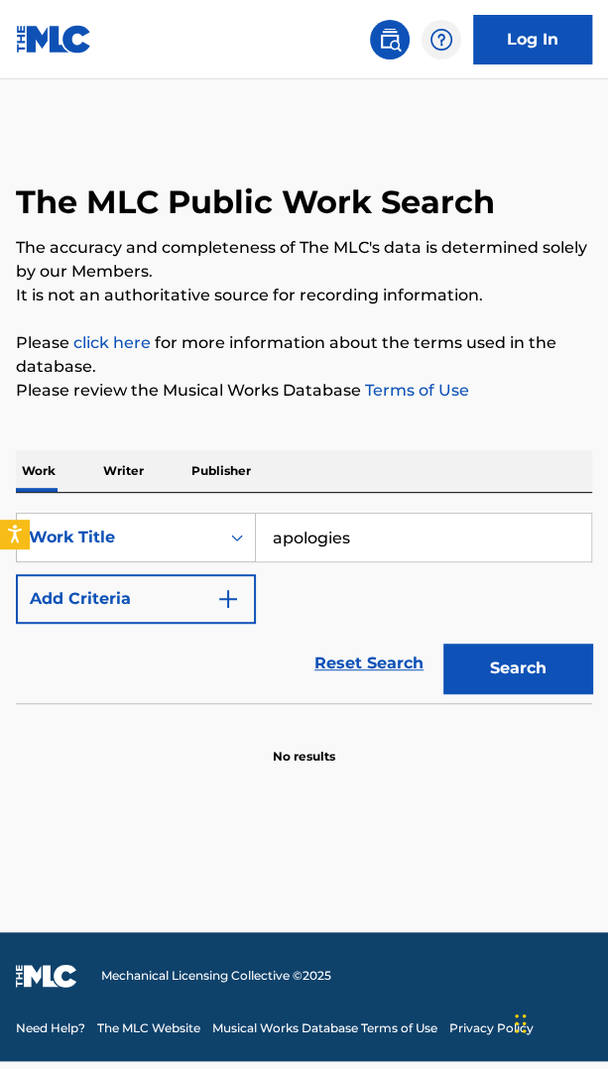
drag, startPoint x: 232, startPoint y: 598, endPoint x: 245, endPoint y: 599, distance: 12.9
click at [234, 598] on img "Search Form" at bounding box center [228, 599] width 24 height 24
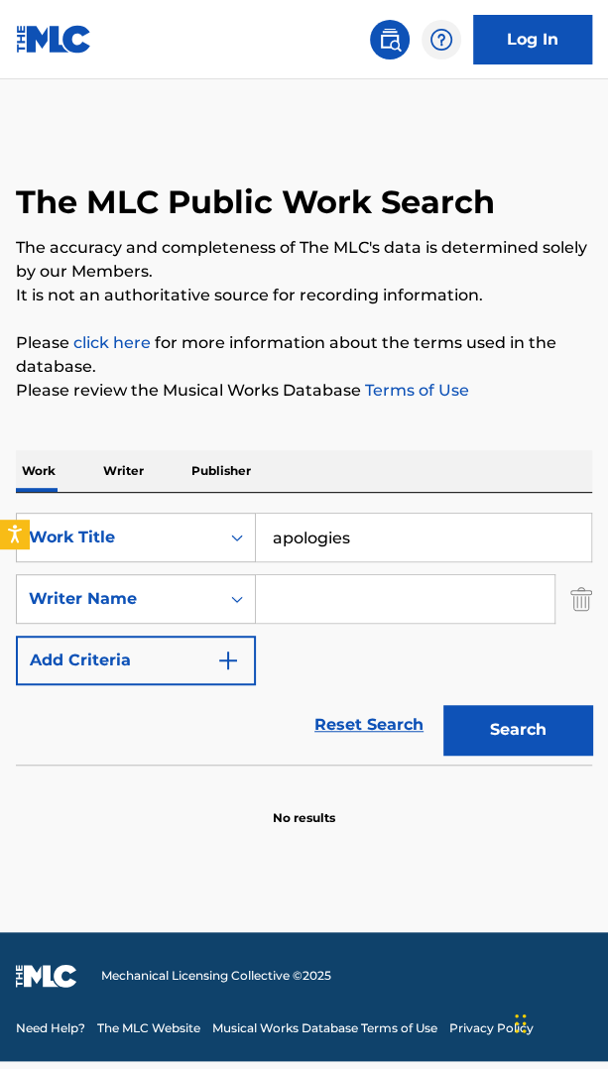
click at [380, 596] on input "Search Form" at bounding box center [405, 599] width 299 height 48
paste input "for I am death"
drag, startPoint x: 393, startPoint y: 596, endPoint x: 244, endPoint y: 603, distance: 148.9
click at [239, 603] on div "SearchWithCriteriad0169823-1429-4b83-ade4-c76ad3996db0 Writer Name for I am dea…" at bounding box center [304, 599] width 576 height 50
click at [443, 705] on button "Search" at bounding box center [517, 730] width 149 height 50
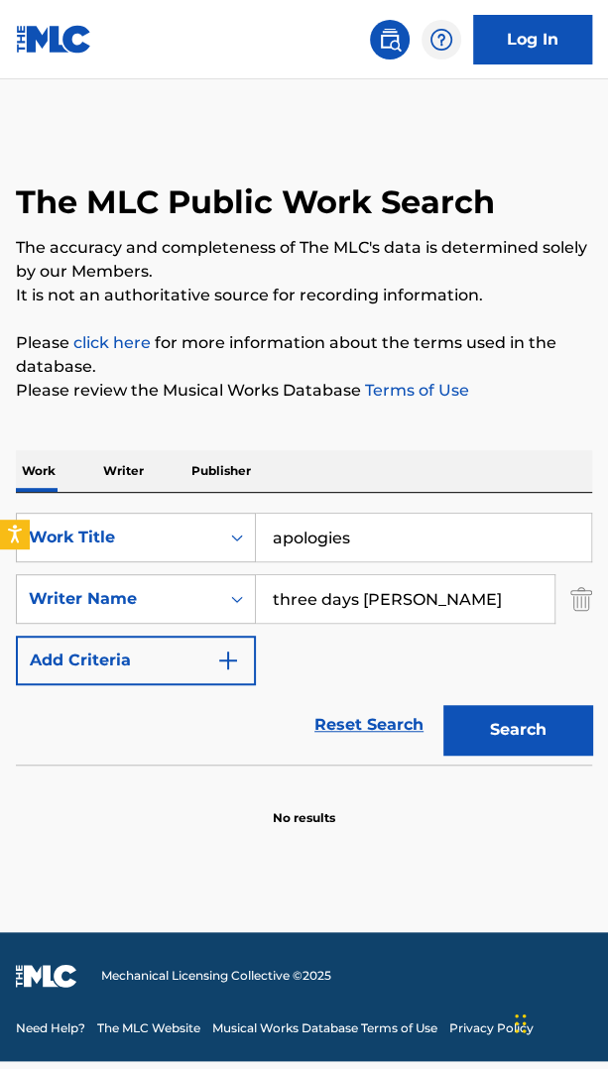
drag, startPoint x: 415, startPoint y: 601, endPoint x: 264, endPoint y: 602, distance: 150.7
click at [264, 602] on input "three days [PERSON_NAME]" at bounding box center [405, 599] width 299 height 48
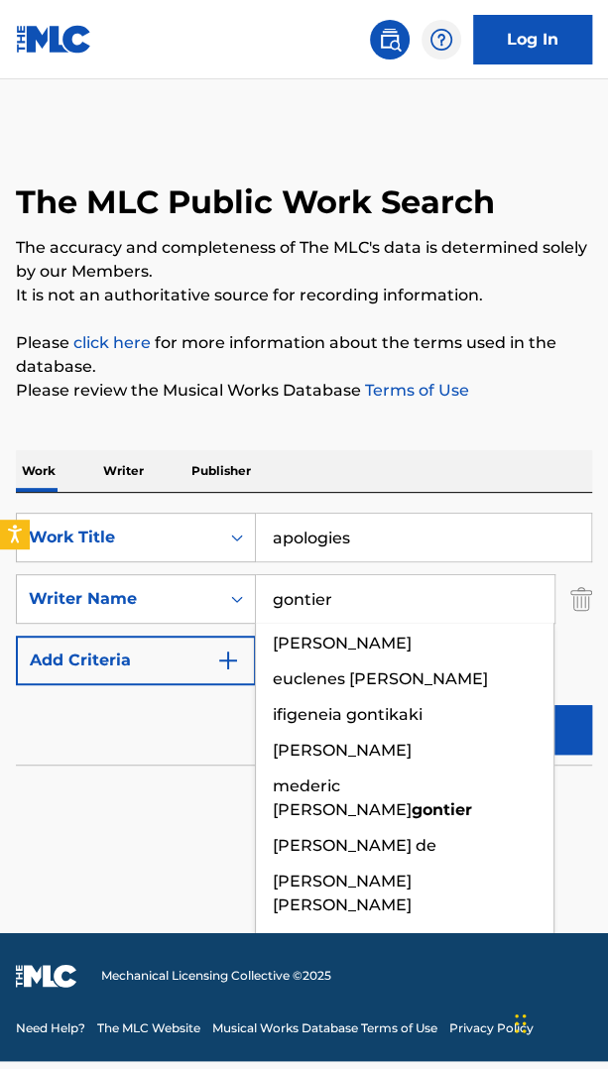
type input "gontier"
click at [443, 705] on button "Search" at bounding box center [517, 730] width 149 height 50
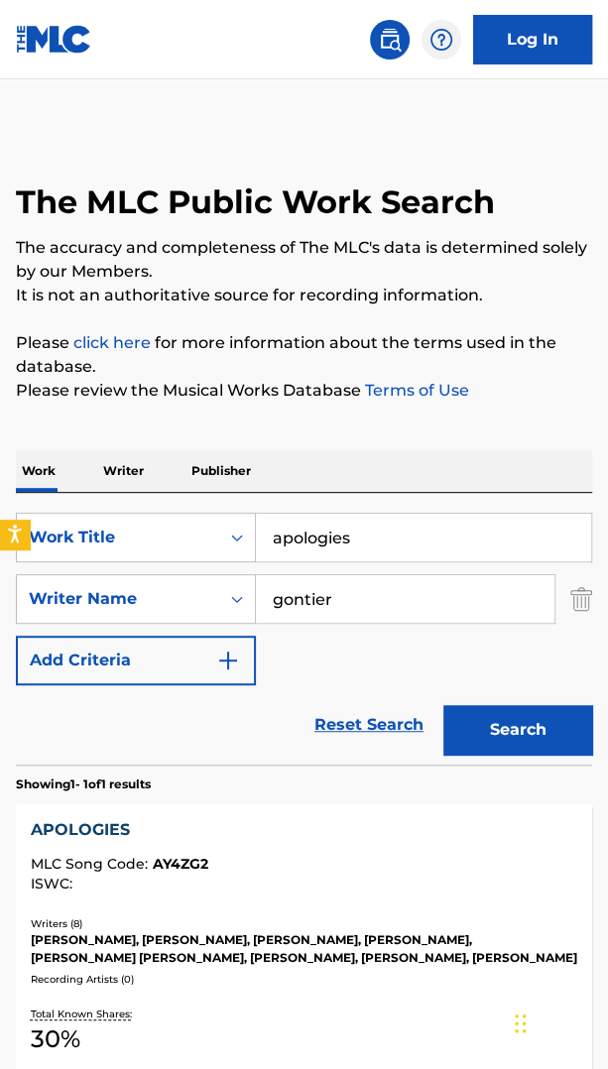
click at [135, 928] on div "Writers ( 8 )" at bounding box center [304, 923] width 547 height 15
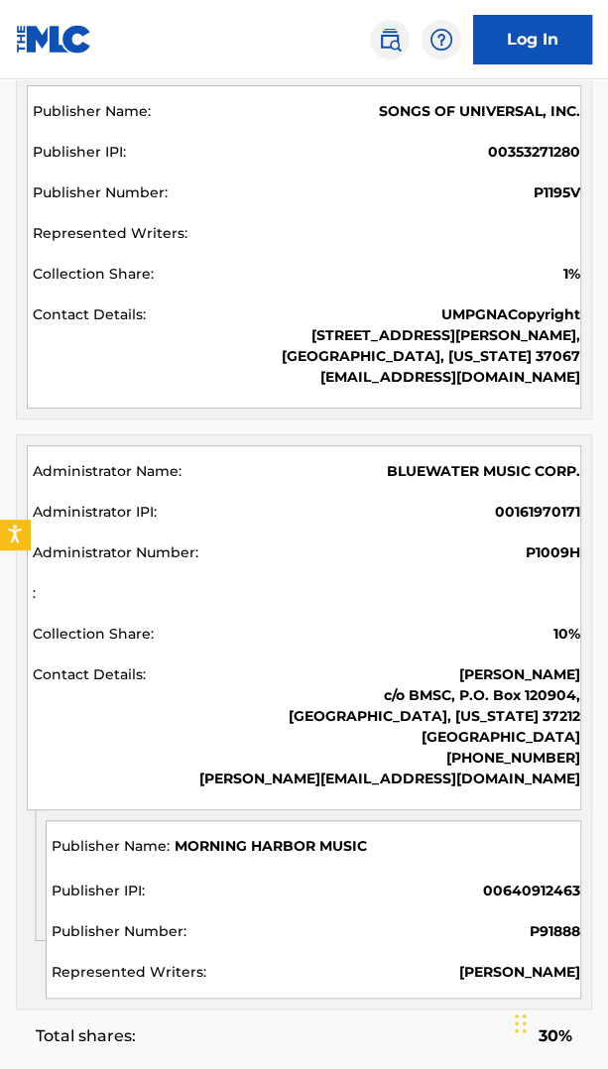
scroll to position [2281, 0]
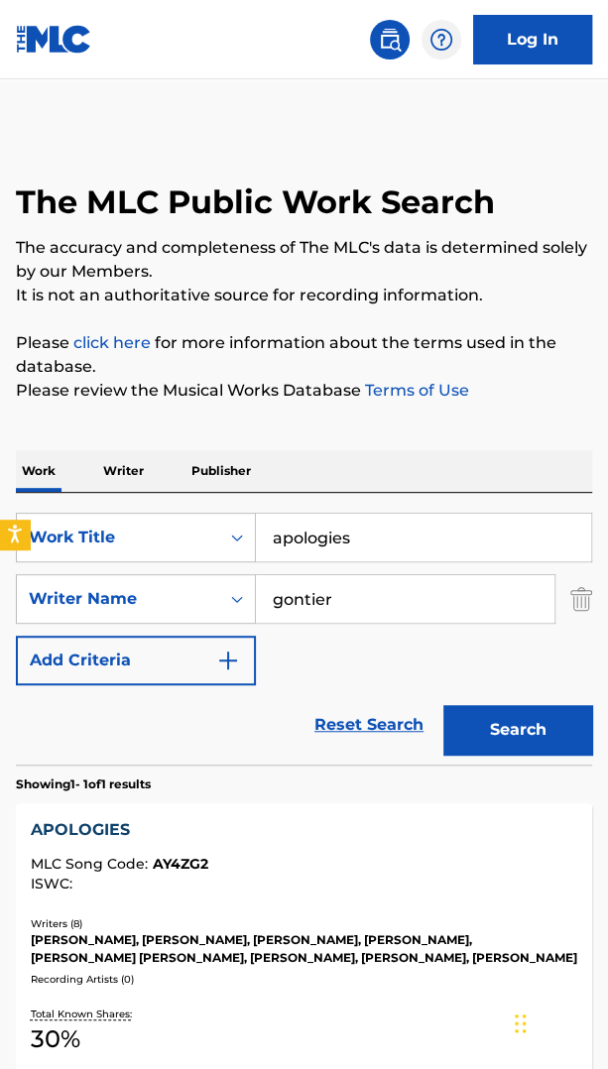
scroll to position [237, 0]
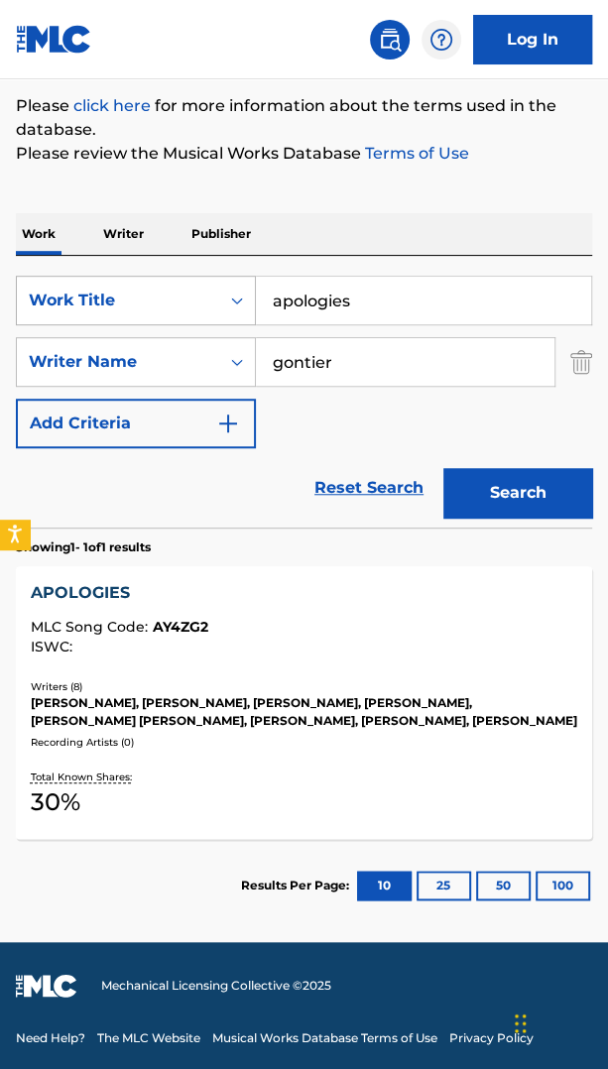
drag, startPoint x: 358, startPoint y: 301, endPoint x: 205, endPoint y: 312, distance: 153.1
click at [205, 312] on div "SearchWithCriteria4e212f51-5188-496f-b6a2-5b4dd2379aad Work Title apologies" at bounding box center [304, 301] width 576 height 50
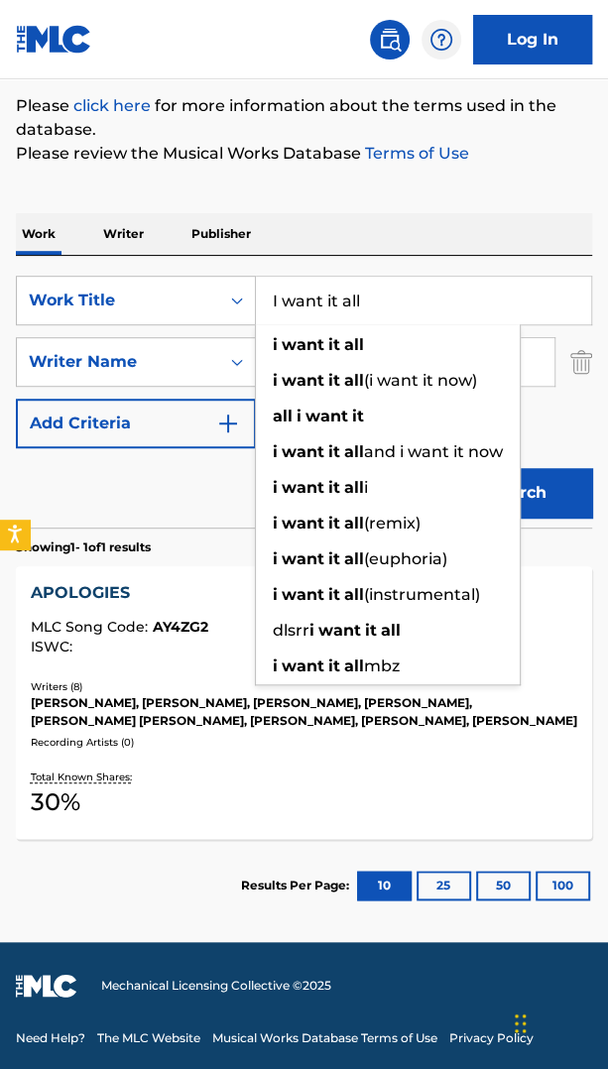
type input "I want it all"
click at [332, 207] on div "Work Writer Publisher SearchWithCriteria4e212f51-5188-496f-b6a2-5b4dd2379aad Wo…" at bounding box center [304, 560] width 576 height 743
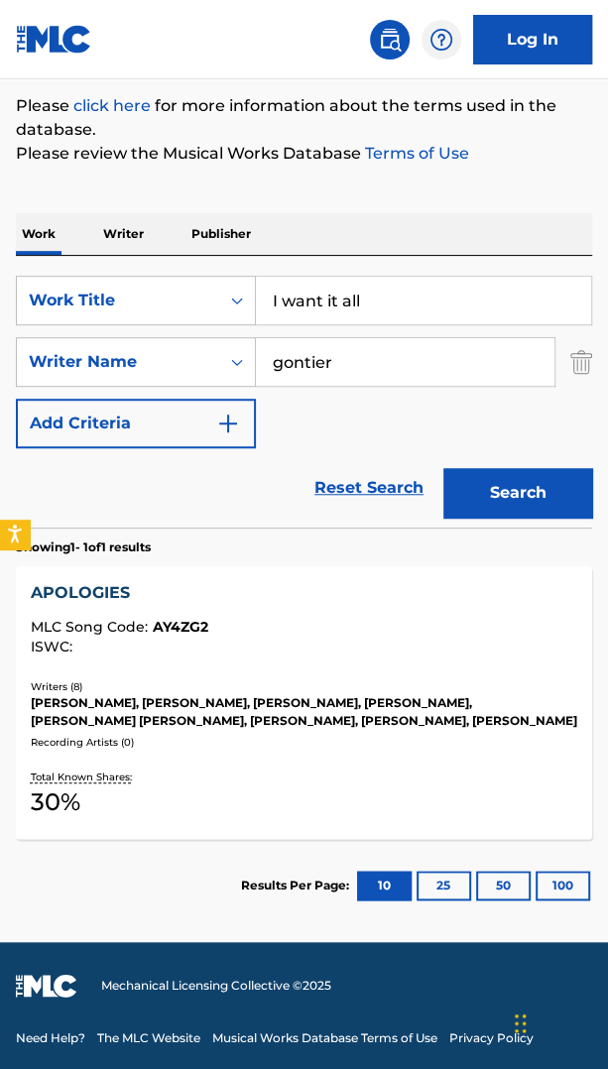
drag, startPoint x: 361, startPoint y: 351, endPoint x: 257, endPoint y: 363, distance: 104.8
click at [245, 372] on div "SearchWithCriteriad0169823-1429-4b83-ade4-c76ad3996db0 Writer Name [PERSON_NAME]" at bounding box center [304, 362] width 576 height 50
click at [443, 468] on button "Search" at bounding box center [517, 493] width 149 height 50
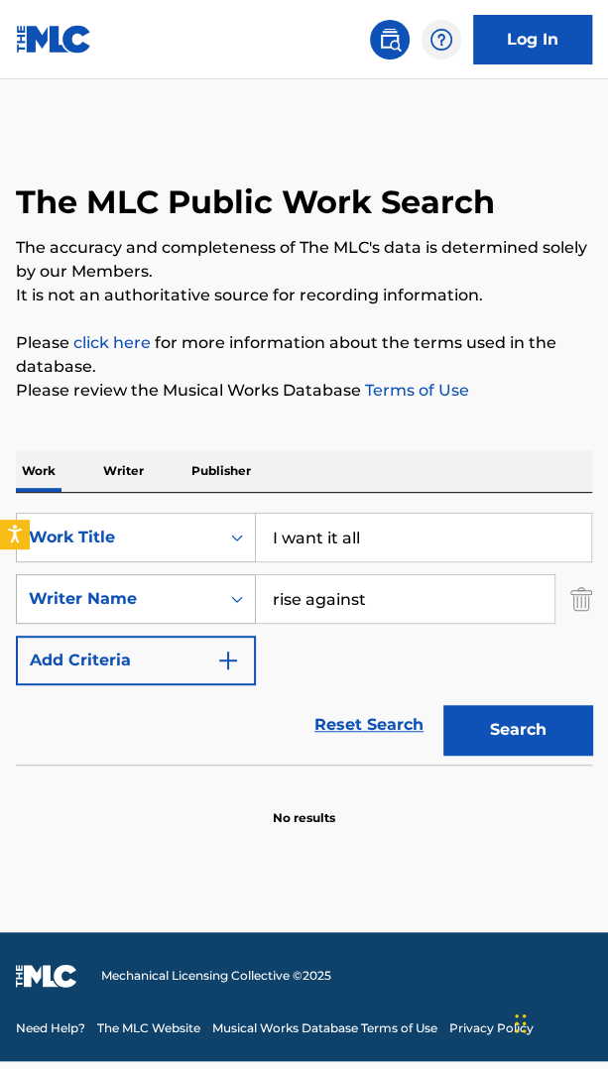
drag, startPoint x: 399, startPoint y: 596, endPoint x: 240, endPoint y: 601, distance: 158.8
click at [240, 601] on div "SearchWithCriteriad0169823-1429-4b83-ade4-c76ad3996db0 Writer Name rise against" at bounding box center [304, 599] width 576 height 50
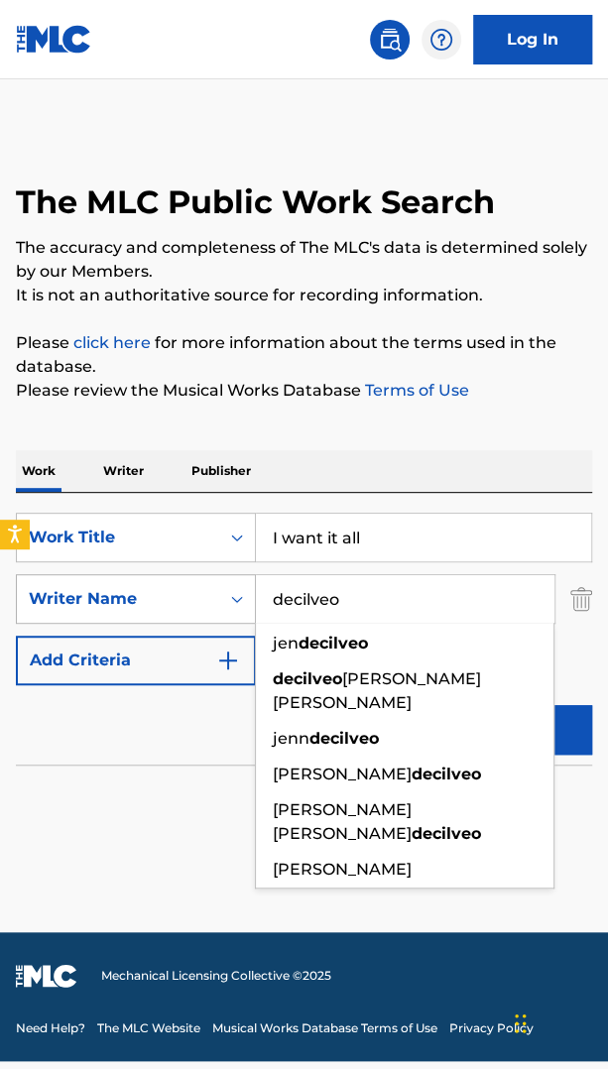
type input "decilveo"
click at [443, 705] on button "Search" at bounding box center [517, 730] width 149 height 50
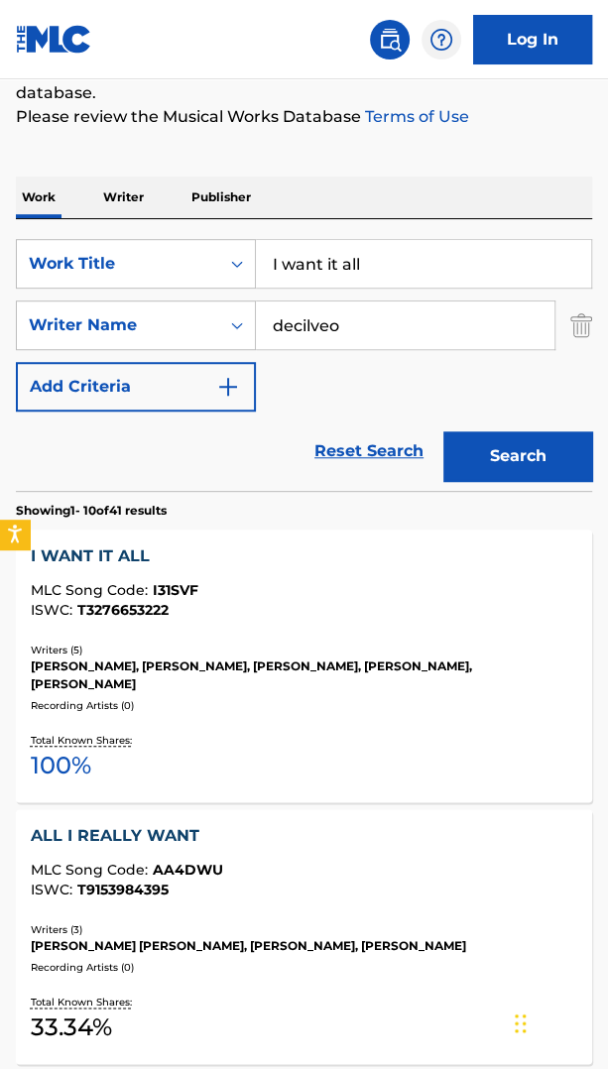
scroll to position [298, 0]
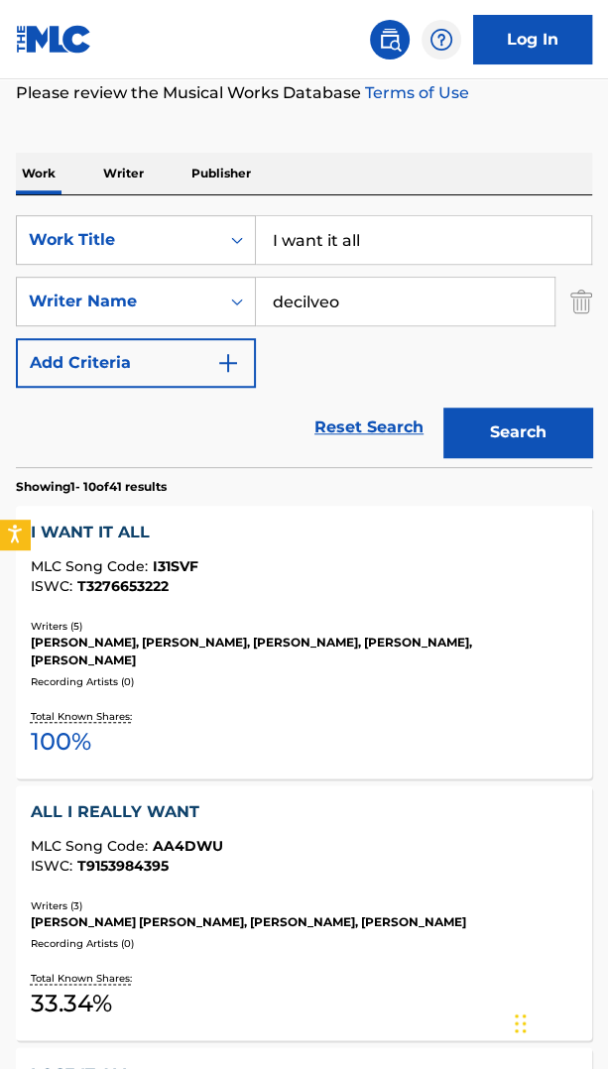
click at [90, 529] on div "I WANT IT ALL" at bounding box center [304, 533] width 547 height 24
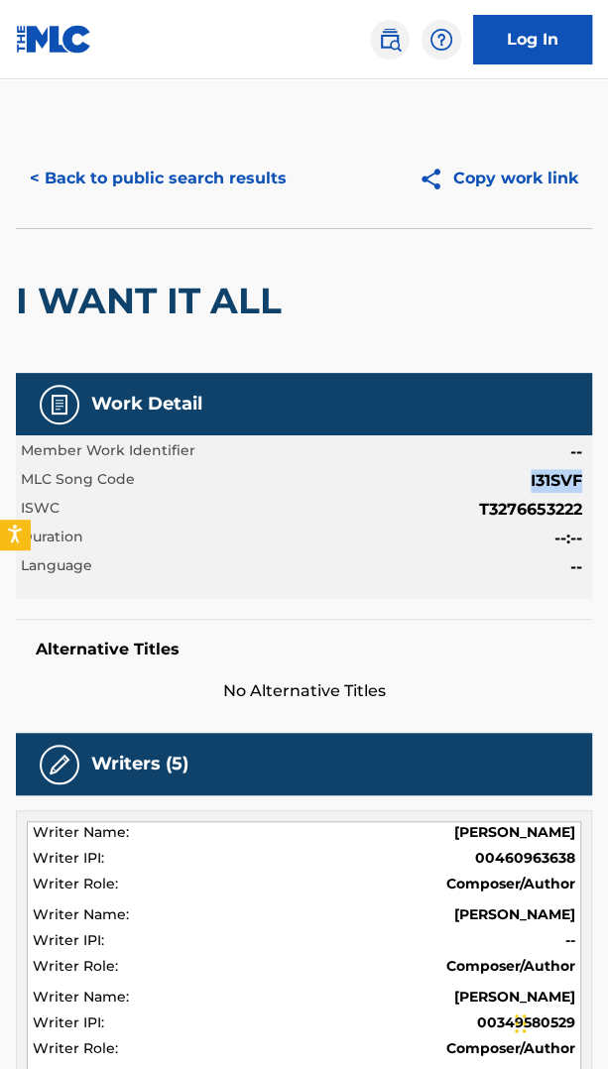
drag, startPoint x: 526, startPoint y: 479, endPoint x: 577, endPoint y: 485, distance: 51.9
click at [577, 485] on div "MLC Song Code I31SVF" at bounding box center [304, 481] width 566 height 24
copy span "I31SVF"
drag, startPoint x: 477, startPoint y: 506, endPoint x: 578, endPoint y: 513, distance: 101.4
click at [578, 513] on span "T3276653222" at bounding box center [530, 510] width 103 height 24
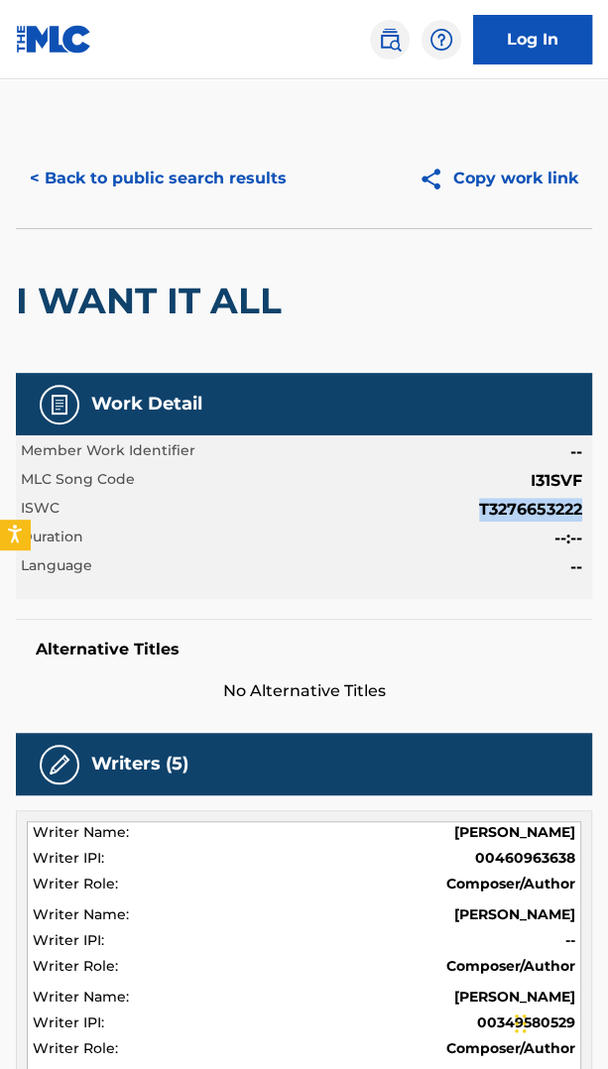
copy span "T3276653222"
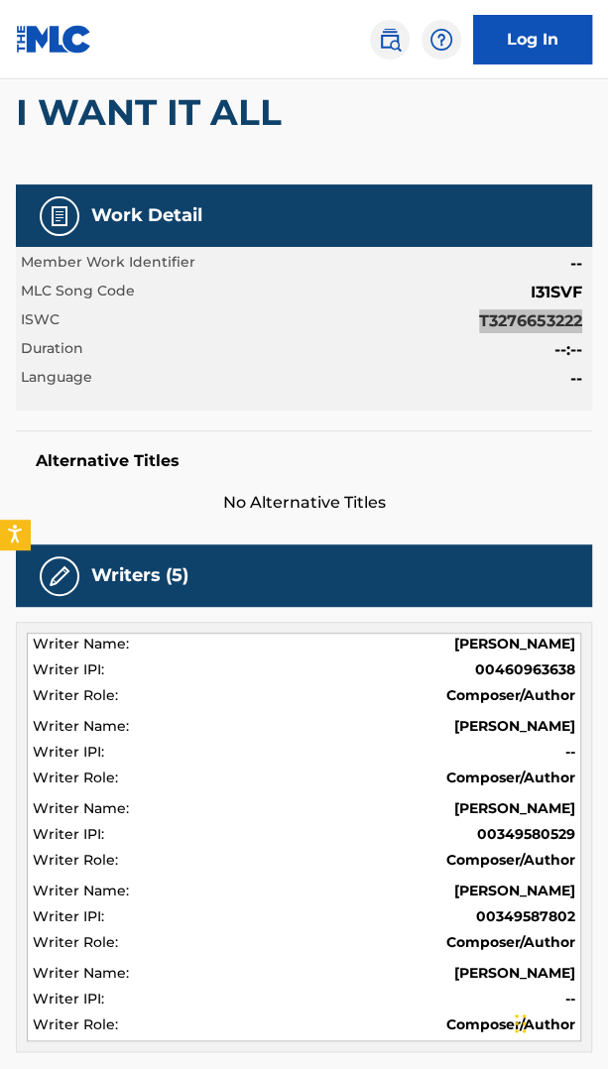
scroll to position [298, 0]
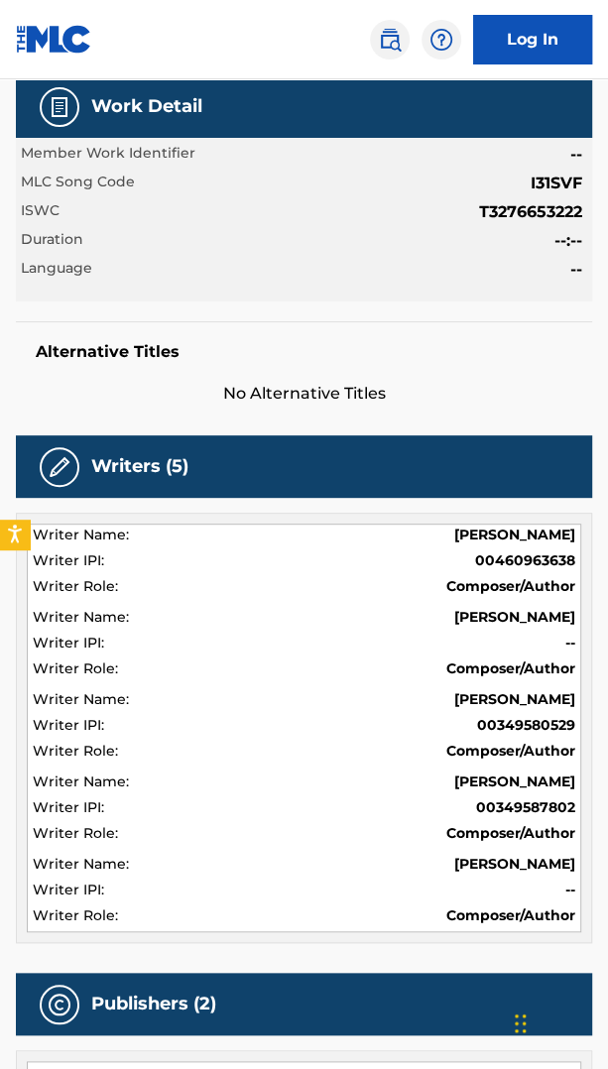
drag, startPoint x: 428, startPoint y: 532, endPoint x: 504, endPoint y: 535, distance: 75.4
click at [504, 535] on span "[PERSON_NAME]" at bounding box center [514, 535] width 121 height 21
drag, startPoint x: 424, startPoint y: 533, endPoint x: 571, endPoint y: 538, distance: 146.9
click at [571, 538] on div "[PERSON_NAME]" at bounding box center [304, 538] width 542 height 26
copy span "[PERSON_NAME]"
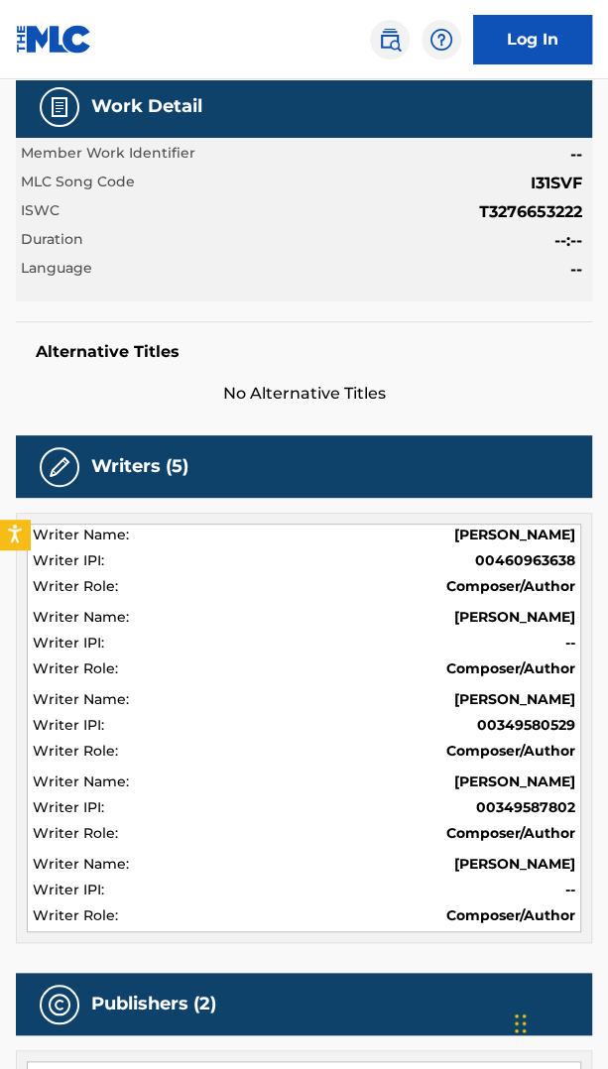
drag, startPoint x: 432, startPoint y: 611, endPoint x: 571, endPoint y: 620, distance: 139.1
click at [571, 620] on div "[PERSON_NAME]" at bounding box center [304, 620] width 542 height 26
copy span "[PERSON_NAME]"
drag, startPoint x: 429, startPoint y: 696, endPoint x: 571, endPoint y: 698, distance: 141.8
click at [571, 698] on span "[PERSON_NAME]" at bounding box center [514, 699] width 121 height 21
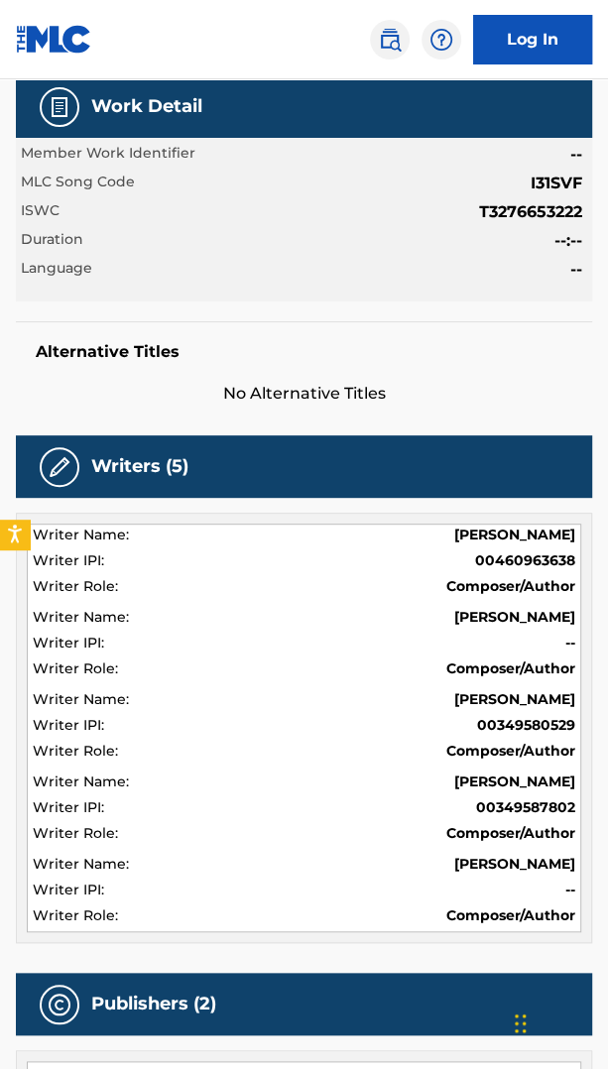
copy span "[PERSON_NAME]"
drag, startPoint x: 443, startPoint y: 773, endPoint x: 573, endPoint y: 786, distance: 130.7
click at [573, 786] on span "[PERSON_NAME]" at bounding box center [514, 782] width 121 height 21
copy span "[PERSON_NAME]"
drag, startPoint x: 488, startPoint y: 859, endPoint x: 571, endPoint y: 861, distance: 83.3
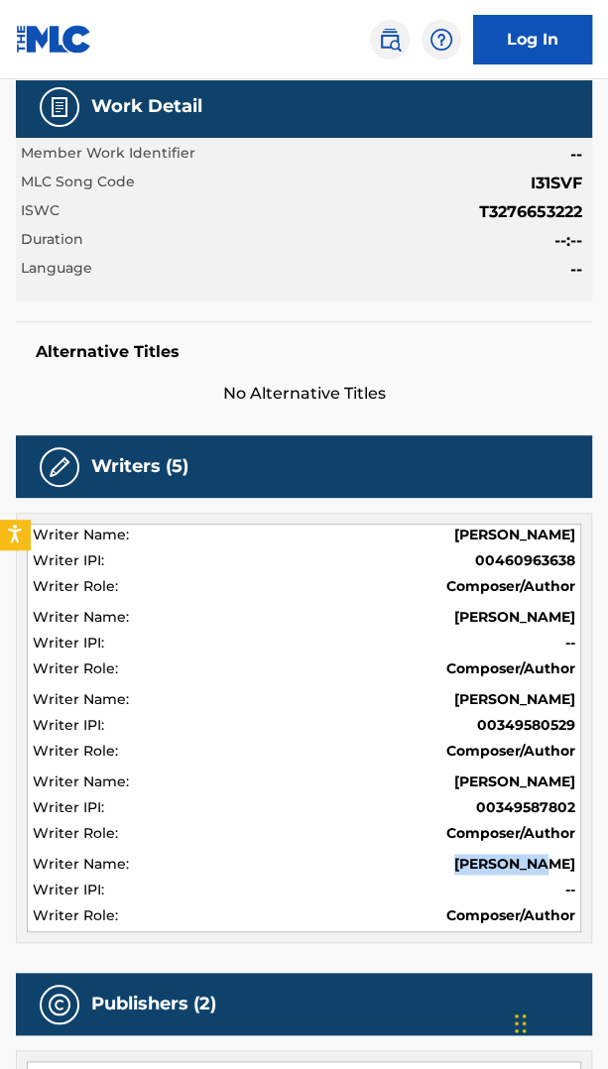
click at [571, 861] on span "[PERSON_NAME]" at bounding box center [514, 864] width 121 height 21
copy span "[PERSON_NAME]"
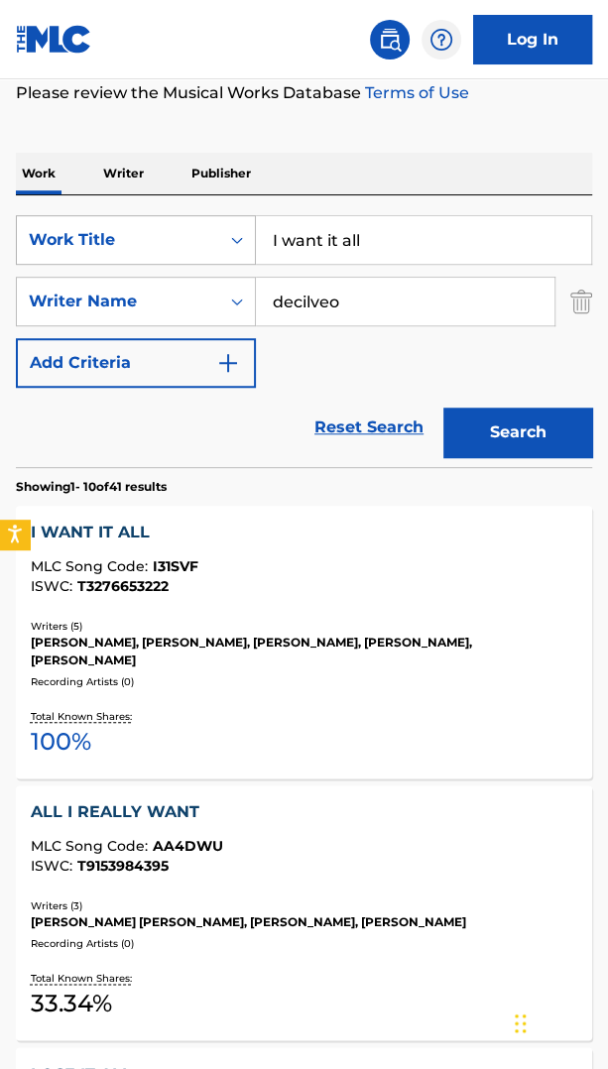
drag, startPoint x: 376, startPoint y: 241, endPoint x: 238, endPoint y: 239, distance: 137.9
click at [228, 239] on div "SearchWithCriteria4e212f51-5188-496f-b6a2-5b4dd2379aad Work Title I want it all" at bounding box center [304, 240] width 576 height 50
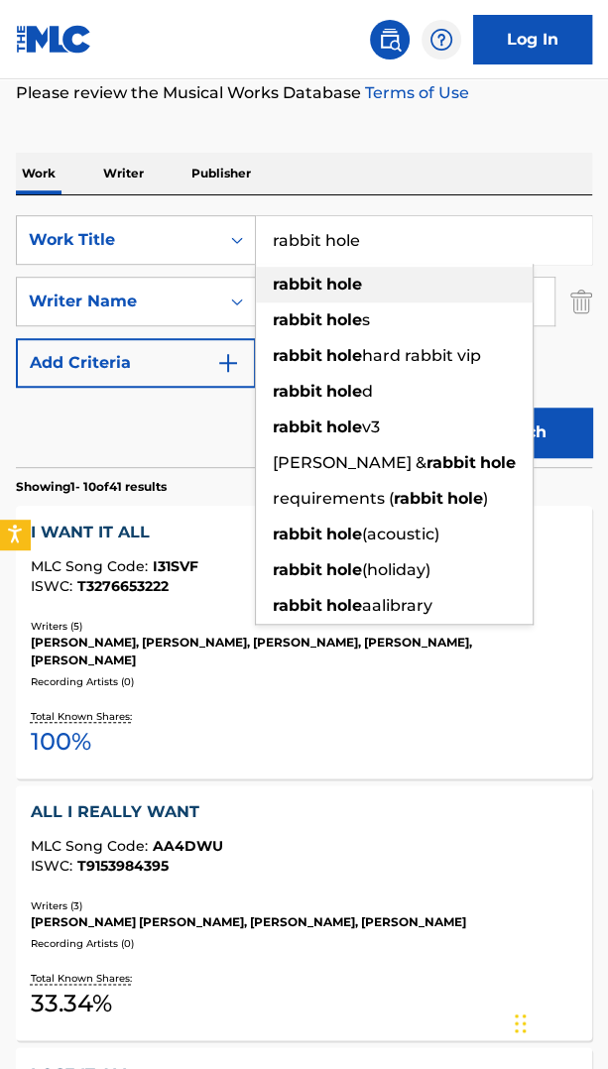
type input "rabbit hole"
click at [363, 281] on div "rabbit hole" at bounding box center [394, 285] width 277 height 36
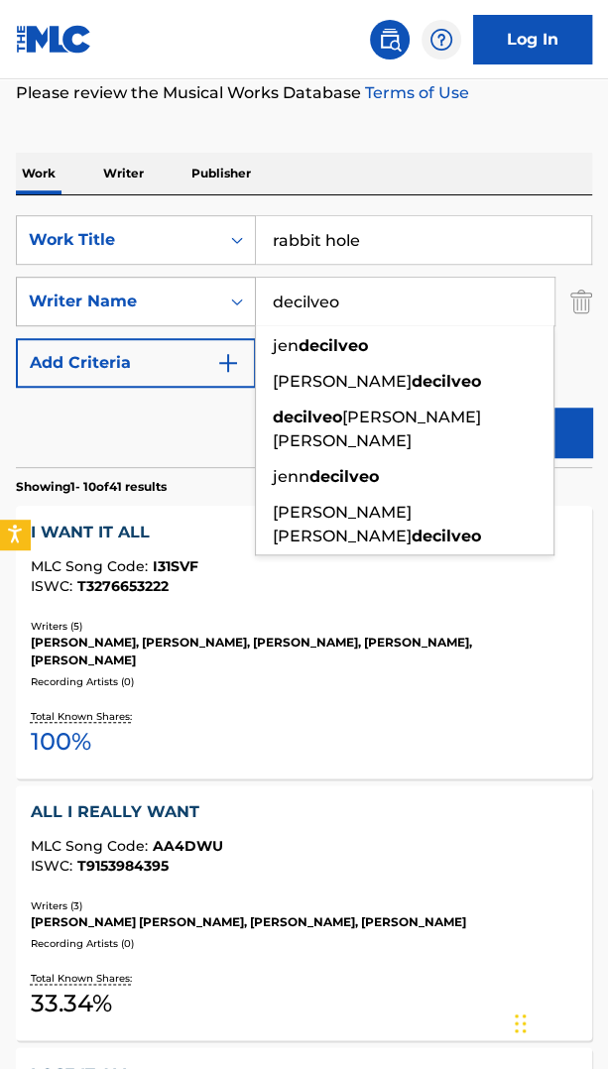
drag, startPoint x: 368, startPoint y: 300, endPoint x: 239, endPoint y: 314, distance: 129.7
click at [240, 314] on div "SearchWithCriteriad0169823-1429-4b83-ade4-c76ad3996db0 Writer Name decilveo [PE…" at bounding box center [304, 302] width 576 height 50
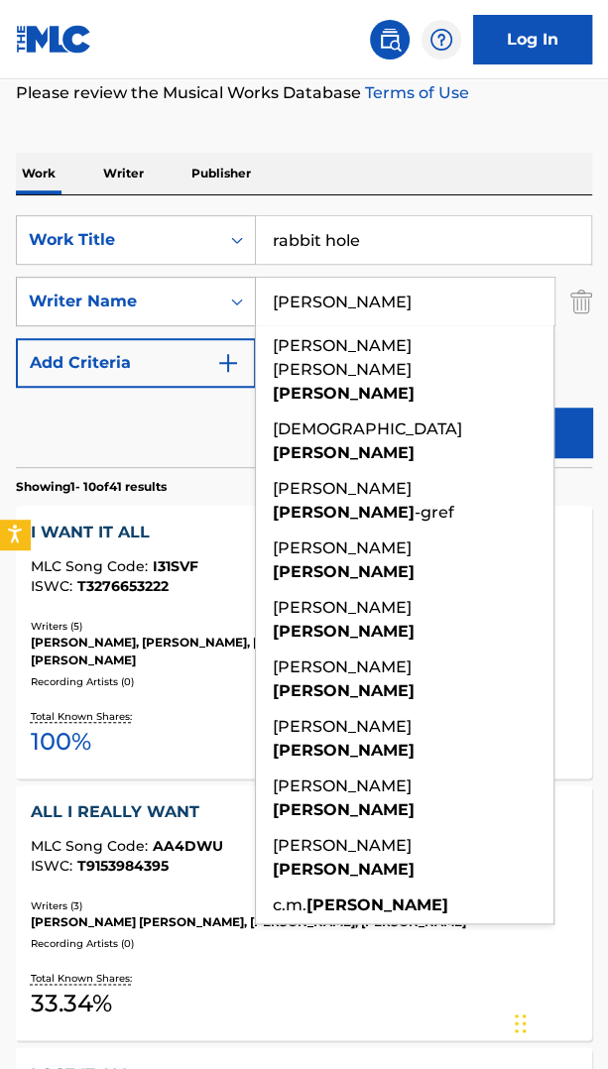
click at [443, 408] on button "Search" at bounding box center [517, 433] width 149 height 50
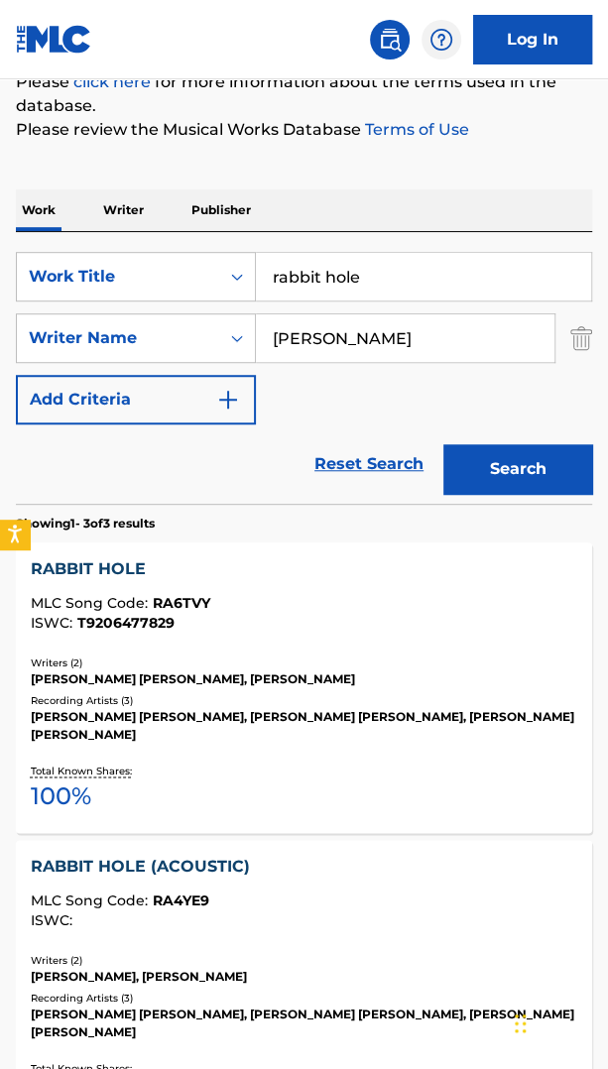
scroll to position [298, 0]
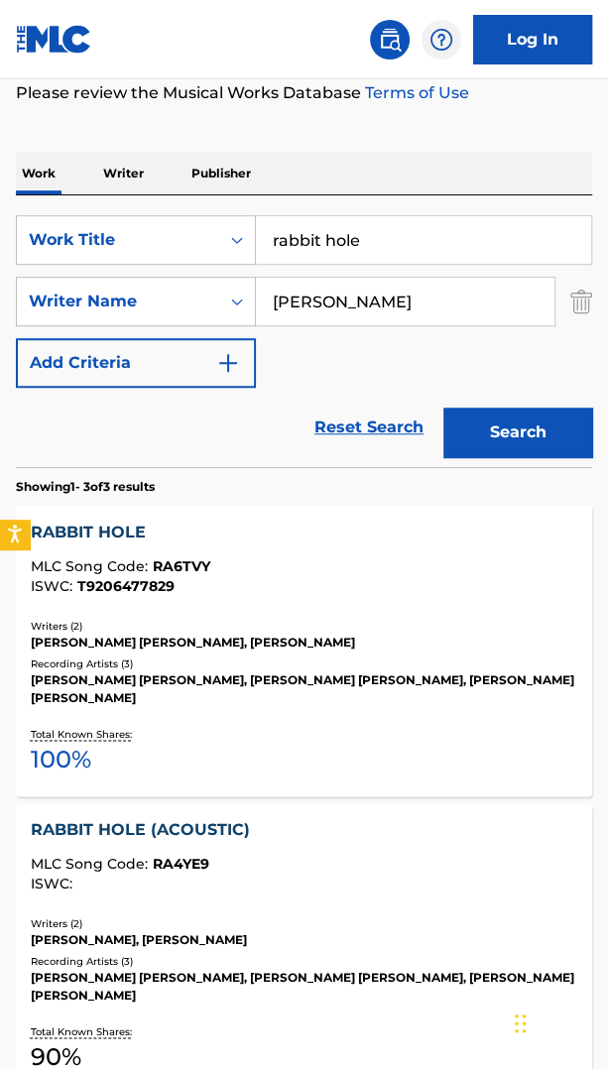
click at [273, 303] on input "[PERSON_NAME]" at bounding box center [405, 302] width 299 height 48
click at [443, 408] on button "Search" at bounding box center [517, 433] width 149 height 50
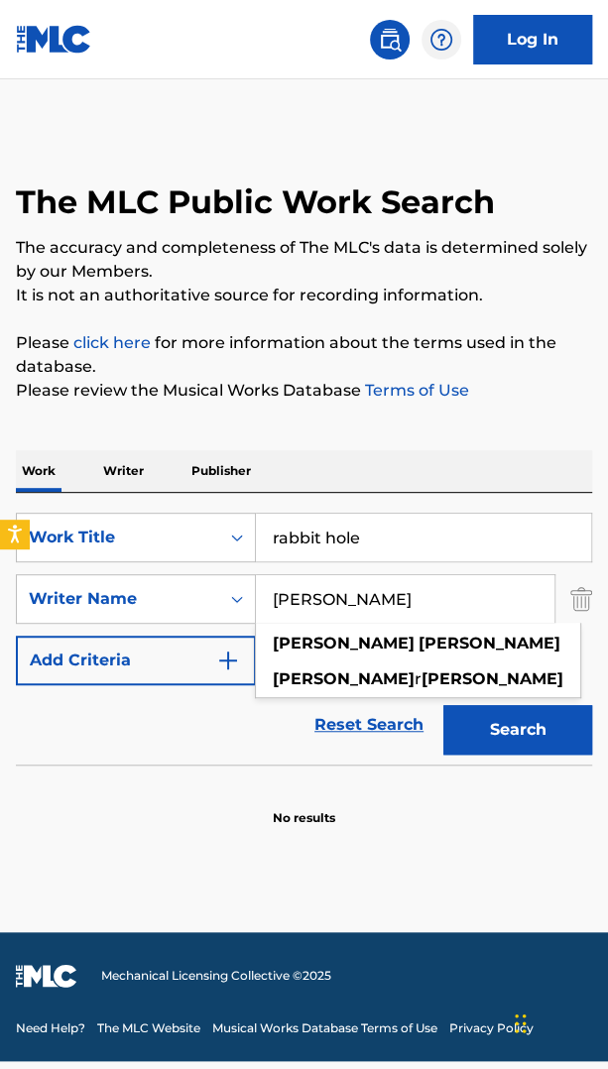
drag, startPoint x: 307, startPoint y: 607, endPoint x: 255, endPoint y: 607, distance: 52.6
click at [256, 607] on input "[PERSON_NAME]" at bounding box center [405, 599] width 299 height 48
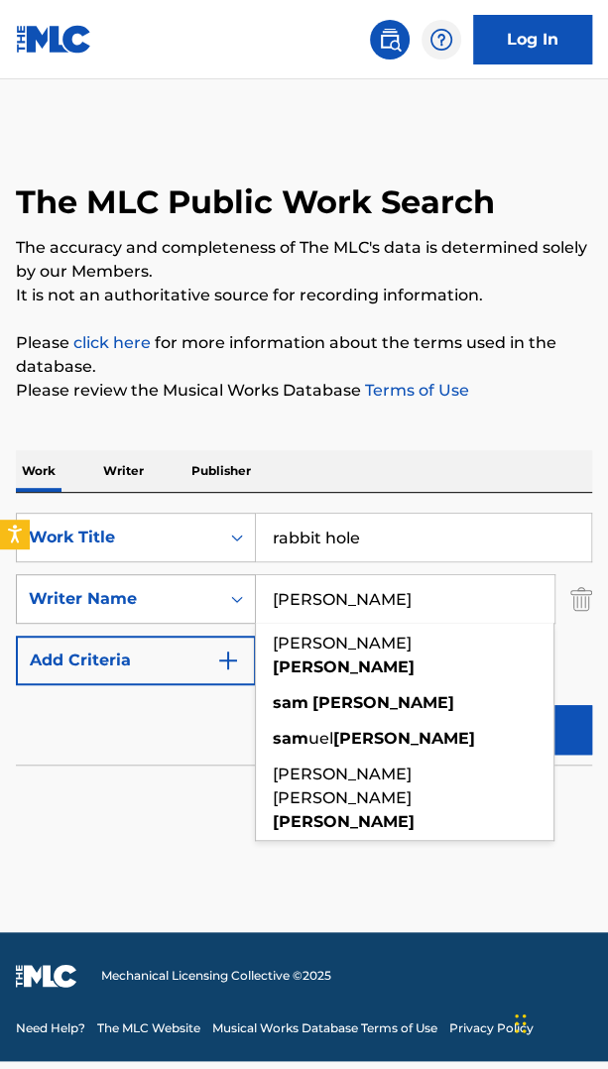
type input "[PERSON_NAME]"
click at [443, 705] on button "Search" at bounding box center [517, 730] width 149 height 50
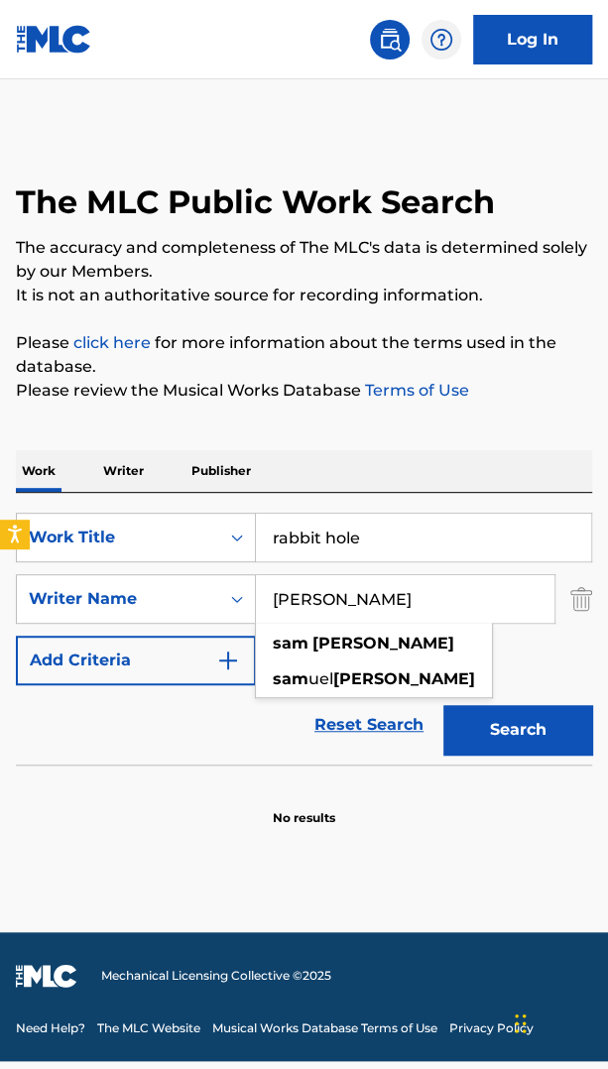
click at [381, 538] on input "rabbit hole" at bounding box center [423, 538] width 335 height 48
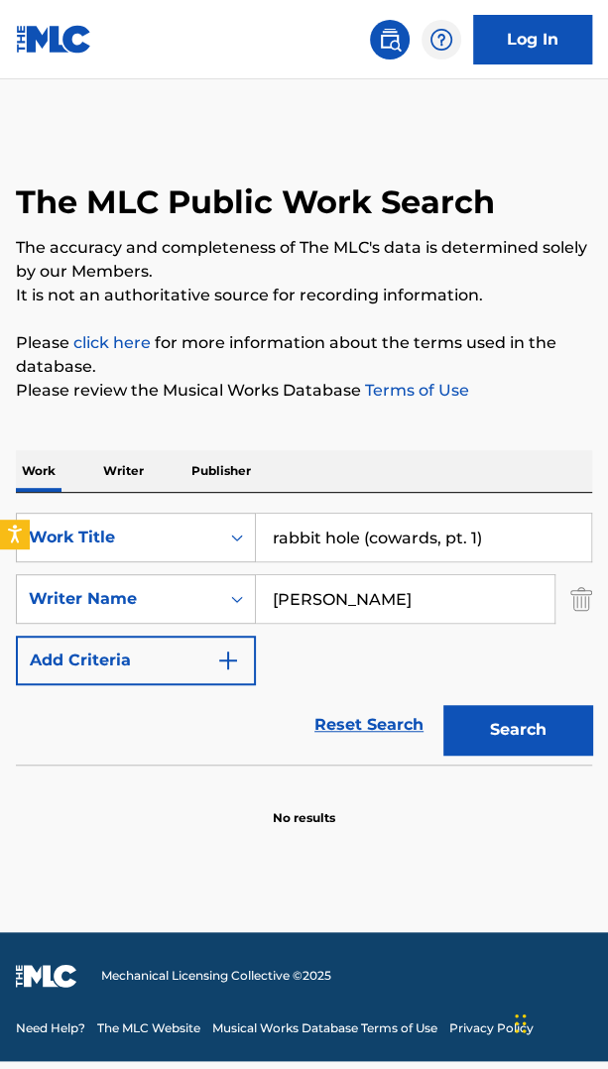
type input "rabbit hole (cowards, pt. 1)"
click at [443, 705] on button "Search" at bounding box center [517, 730] width 149 height 50
drag, startPoint x: 310, startPoint y: 600, endPoint x: 100, endPoint y: 595, distance: 210.3
click at [104, 596] on div "SearchWithCriteriad0169823-1429-4b83-ade4-c76ad3996db0 Writer Name [PERSON_NAME…" at bounding box center [304, 599] width 576 height 50
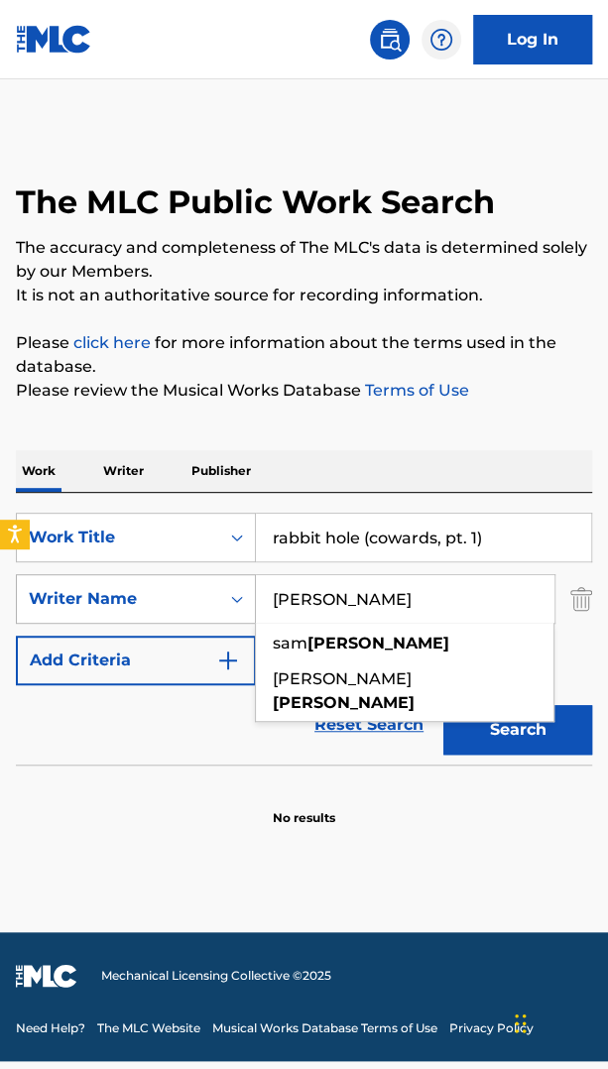
type input "[PERSON_NAME]"
click at [443, 705] on button "Search" at bounding box center [517, 730] width 149 height 50
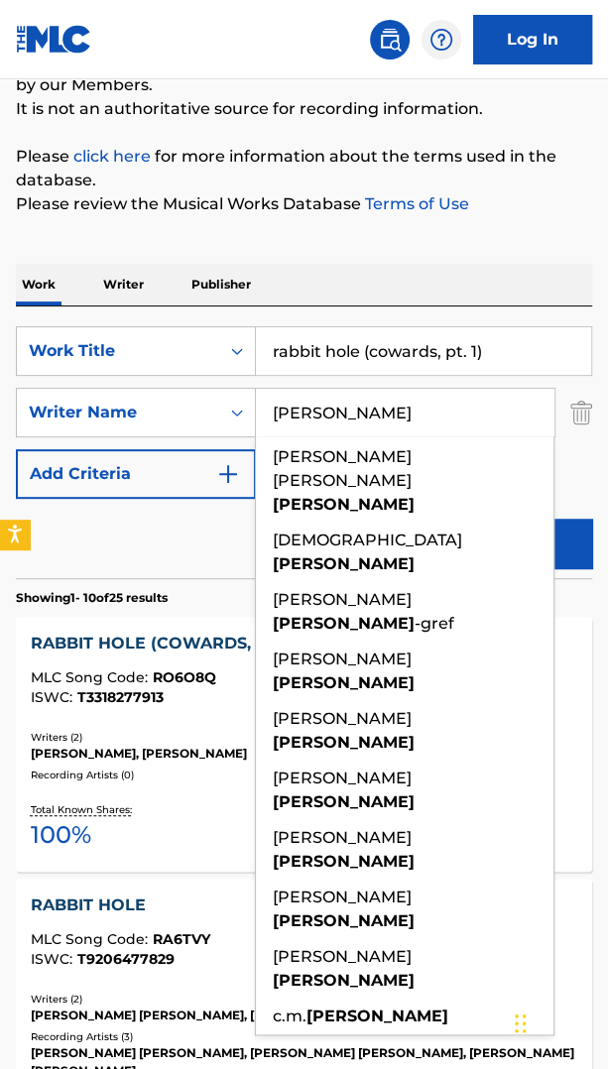
scroll to position [197, 0]
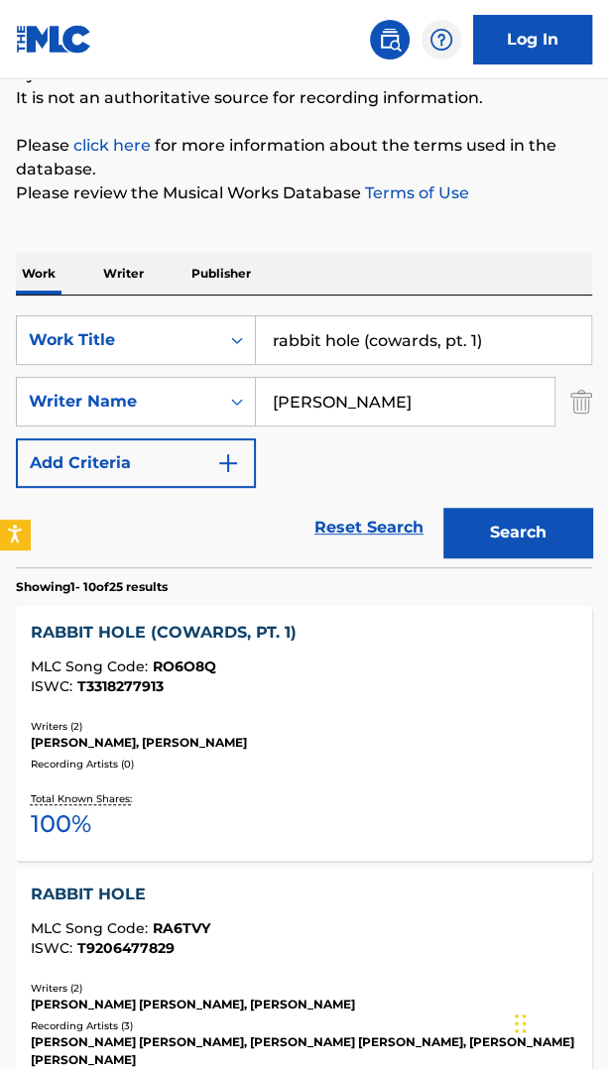
click at [87, 627] on div "RABBIT HOLE (COWARDS, PT. 1)" at bounding box center [304, 633] width 547 height 24
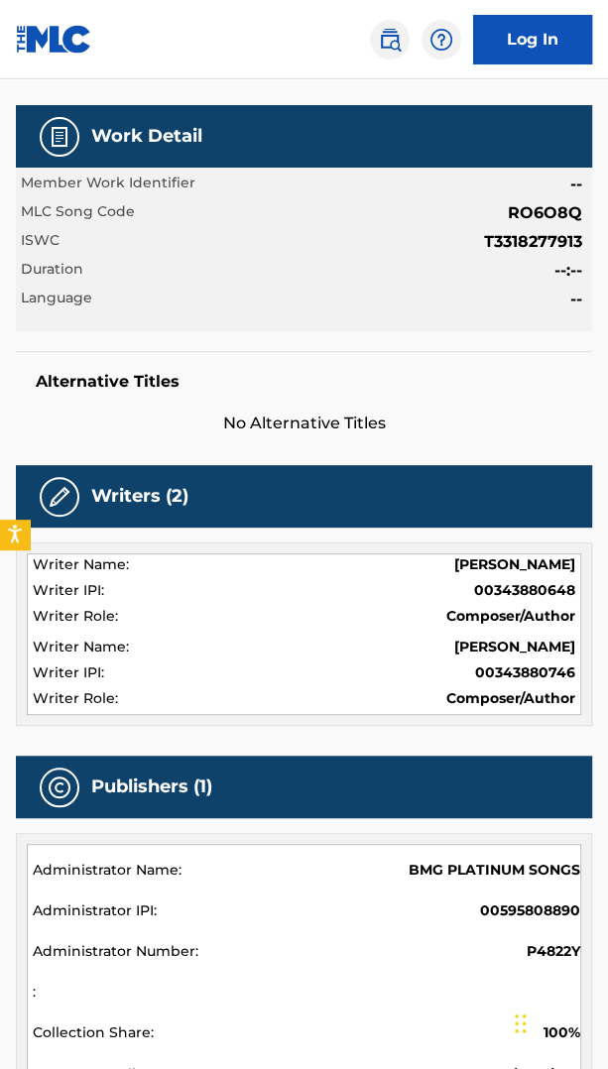
scroll to position [595, 0]
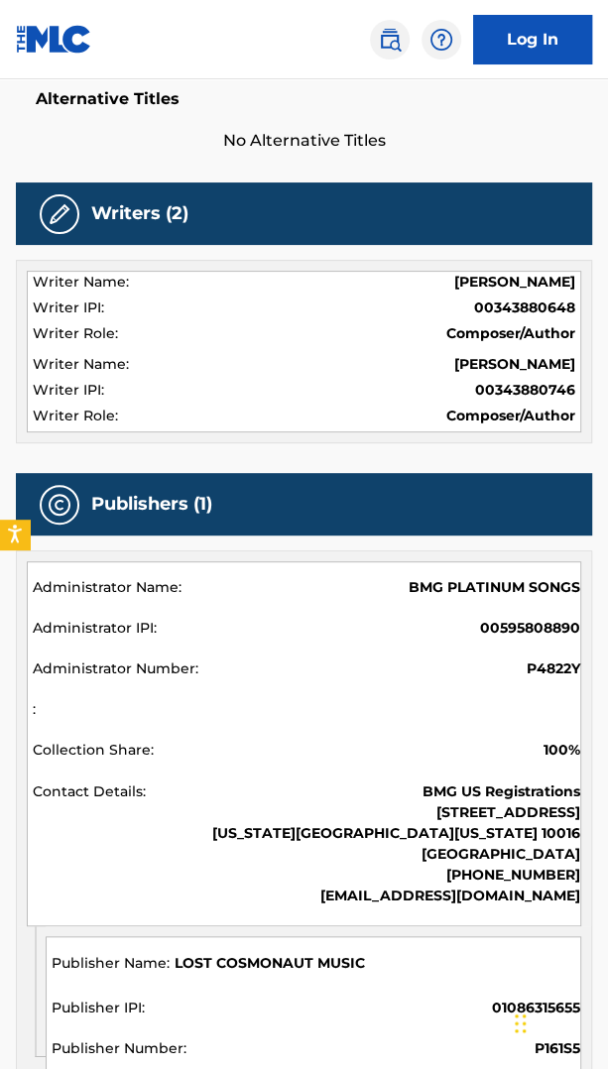
drag, startPoint x: 449, startPoint y: 273, endPoint x: 571, endPoint y: 280, distance: 122.2
click at [571, 280] on span "[PERSON_NAME]" at bounding box center [514, 282] width 121 height 21
copy span "[PERSON_NAME]"
drag, startPoint x: 437, startPoint y: 362, endPoint x: 574, endPoint y: 366, distance: 136.9
click at [574, 366] on span "[PERSON_NAME]" at bounding box center [514, 364] width 121 height 21
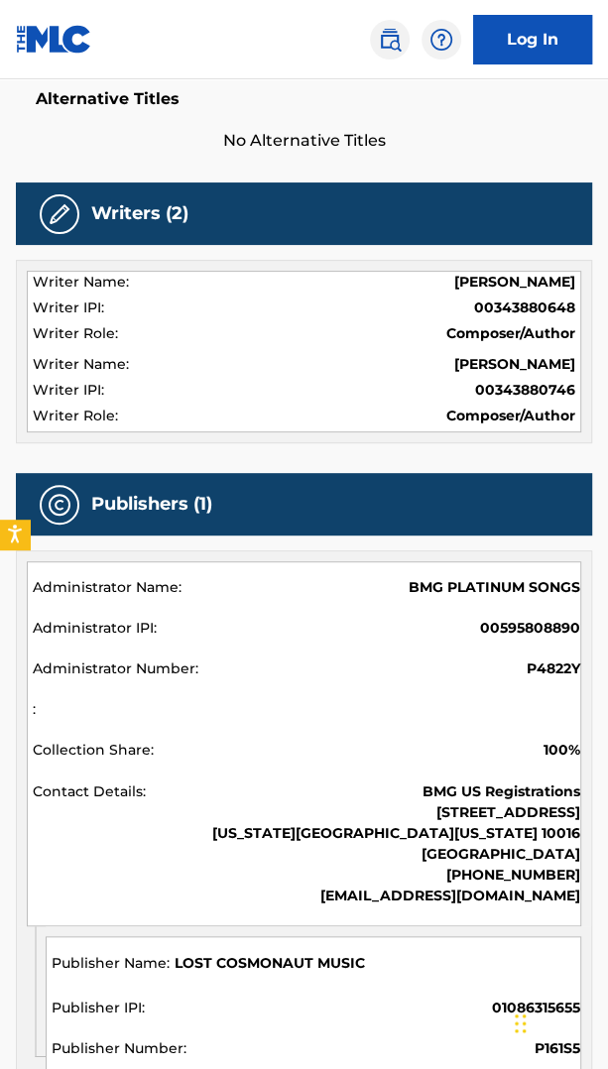
copy span "[PERSON_NAME]"
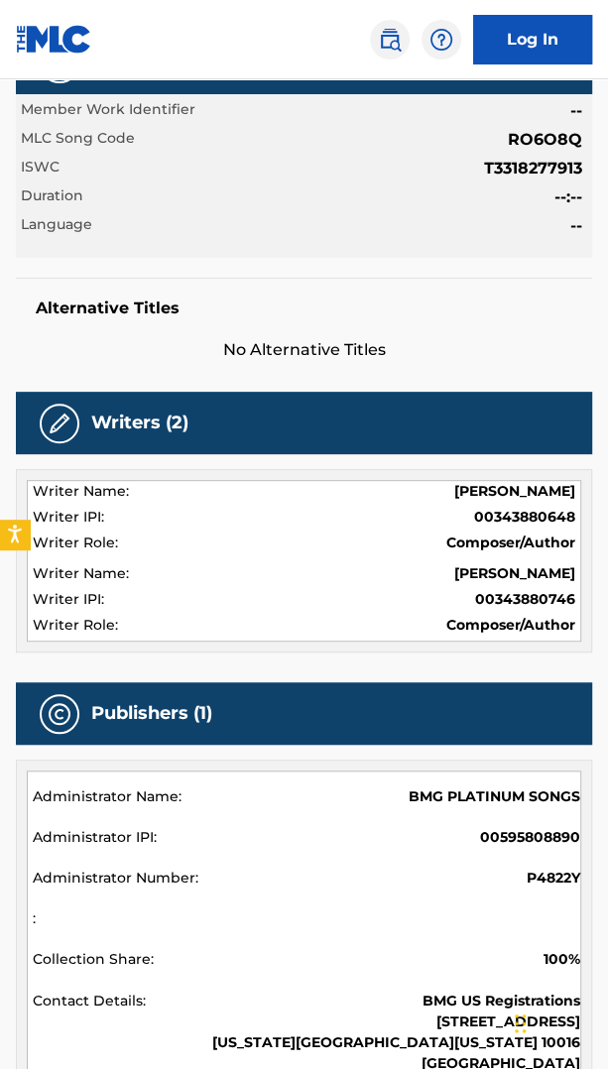
scroll to position [197, 0]
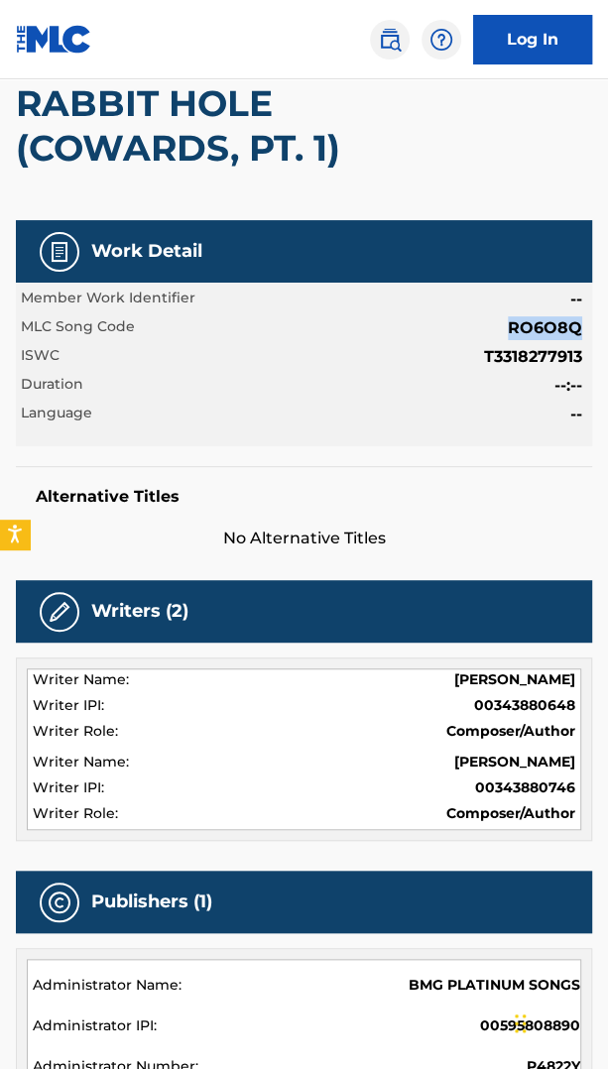
drag, startPoint x: 511, startPoint y: 323, endPoint x: 576, endPoint y: 325, distance: 65.5
click at [576, 325] on span "RO6O8Q" at bounding box center [545, 328] width 74 height 24
copy span "RO6O8Q"
drag, startPoint x: 482, startPoint y: 350, endPoint x: 577, endPoint y: 363, distance: 96.1
click at [577, 363] on span "T3318277913" at bounding box center [533, 357] width 98 height 24
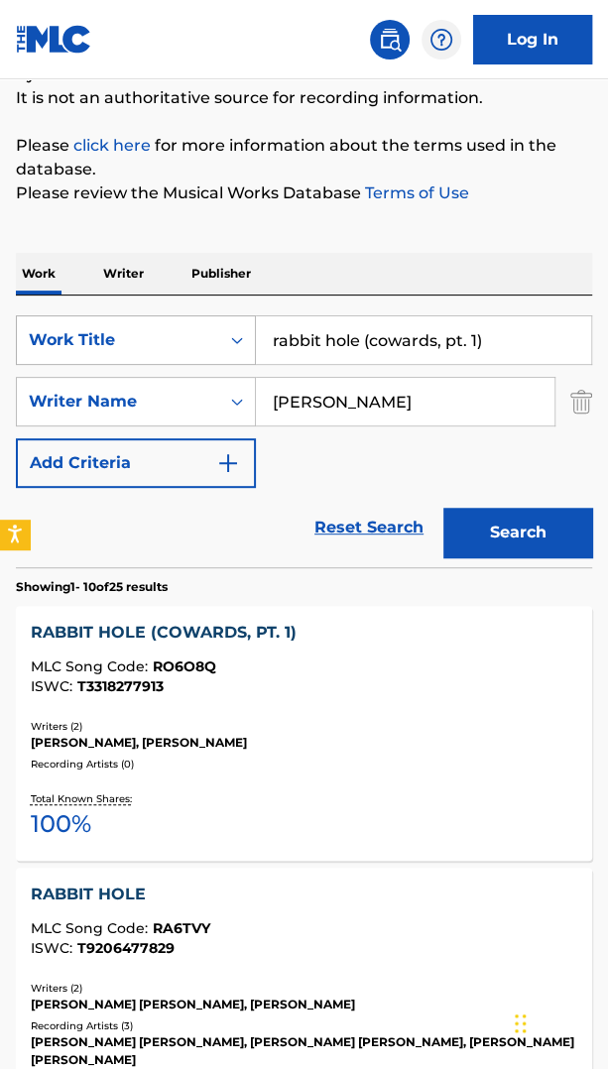
drag, startPoint x: 484, startPoint y: 342, endPoint x: 217, endPoint y: 355, distance: 267.1
click at [212, 357] on div "SearchWithCriteria4e212f51-5188-496f-b6a2-5b4dd2379aad Work Title rabbit hole (…" at bounding box center [304, 340] width 576 height 50
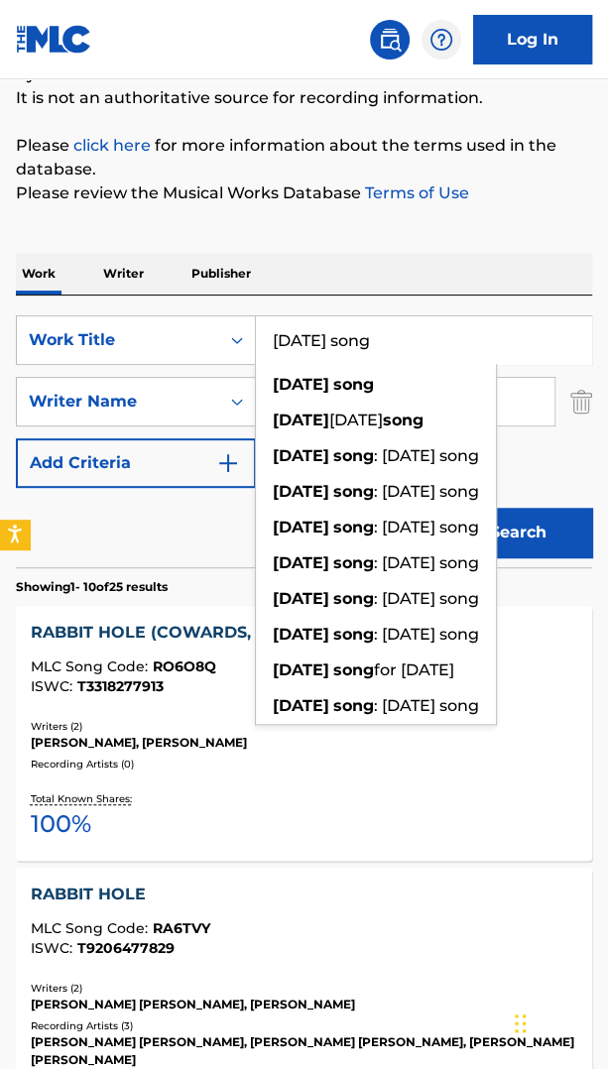
type input "[DATE] song"
click at [504, 279] on div "Work Writer Publisher" at bounding box center [304, 274] width 576 height 42
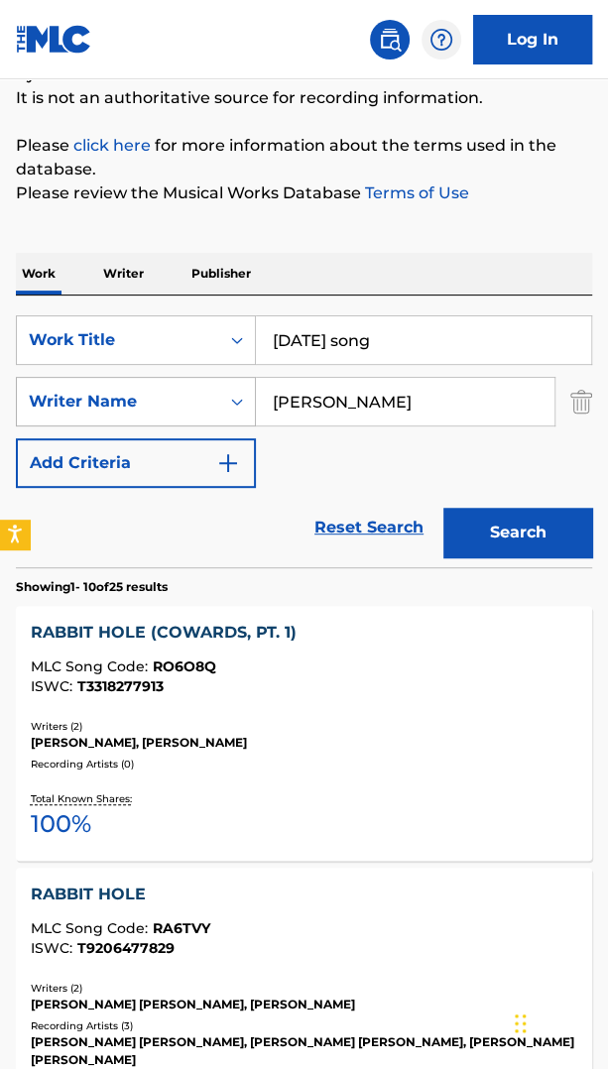
drag, startPoint x: 356, startPoint y: 408, endPoint x: 244, endPoint y: 410, distance: 112.1
click at [244, 410] on div "SearchWithCriteriad0169823-1429-4b83-ade4-c76ad3996db0 Writer Name [PERSON_NAME]" at bounding box center [304, 402] width 576 height 50
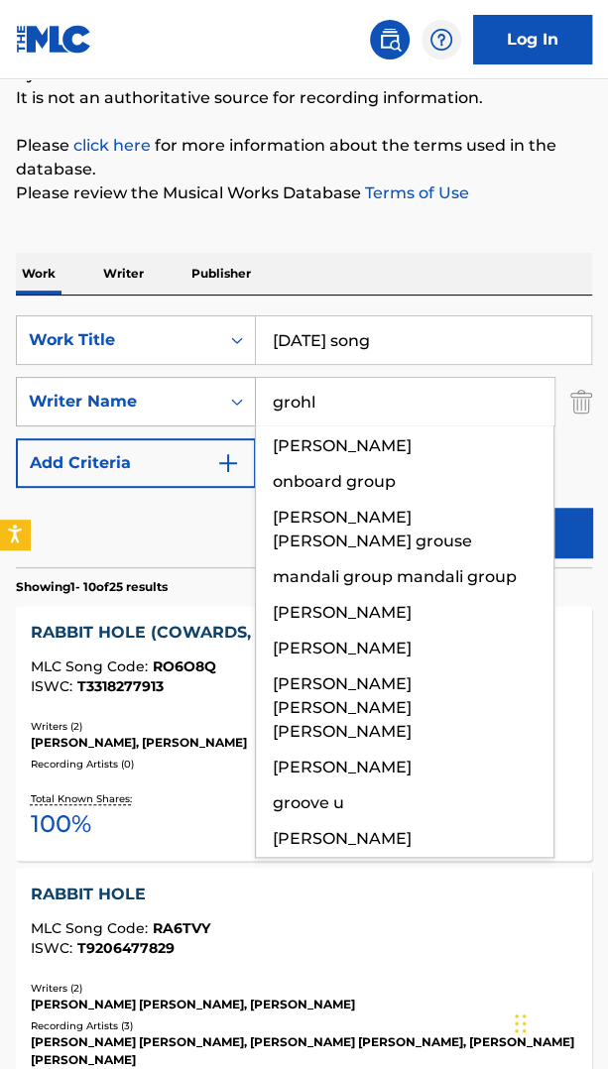
type input "grohl"
click at [443, 508] on button "Search" at bounding box center [517, 533] width 149 height 50
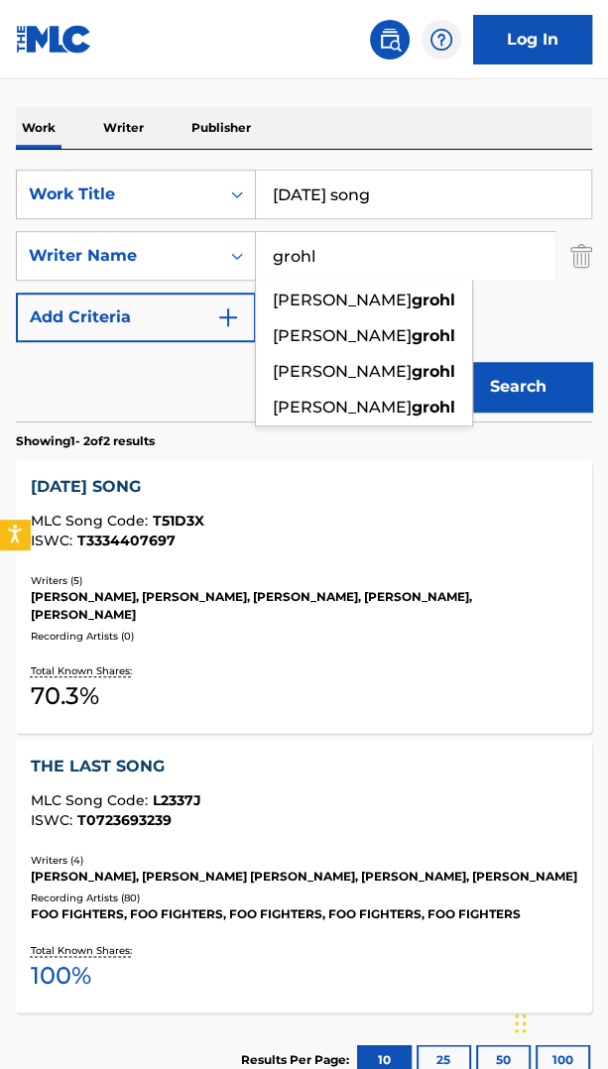
scroll to position [396, 0]
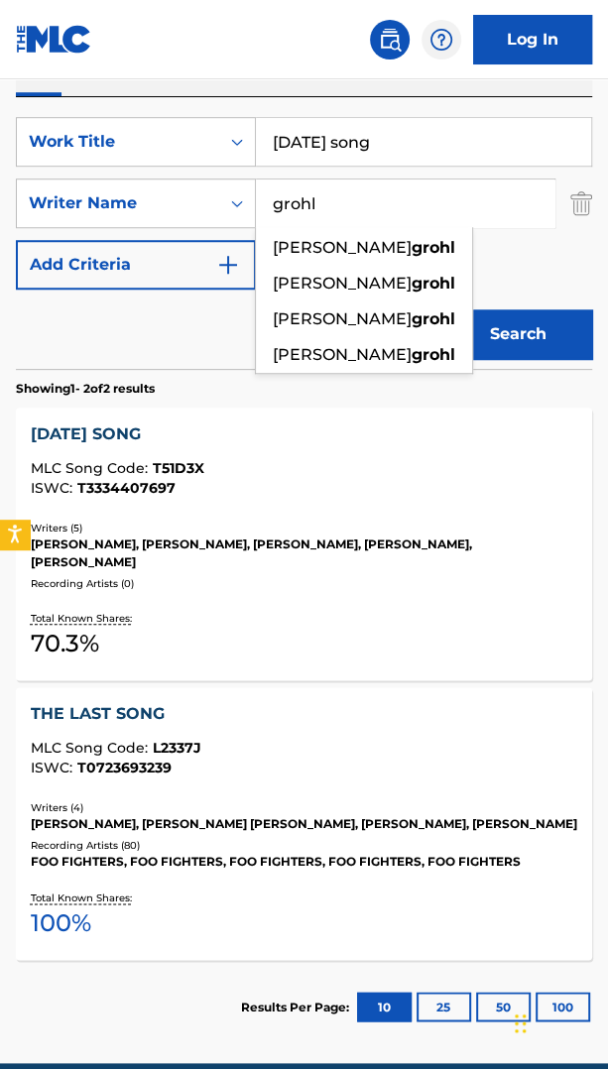
click at [99, 423] on div "[DATE] SONG" at bounding box center [304, 434] width 547 height 24
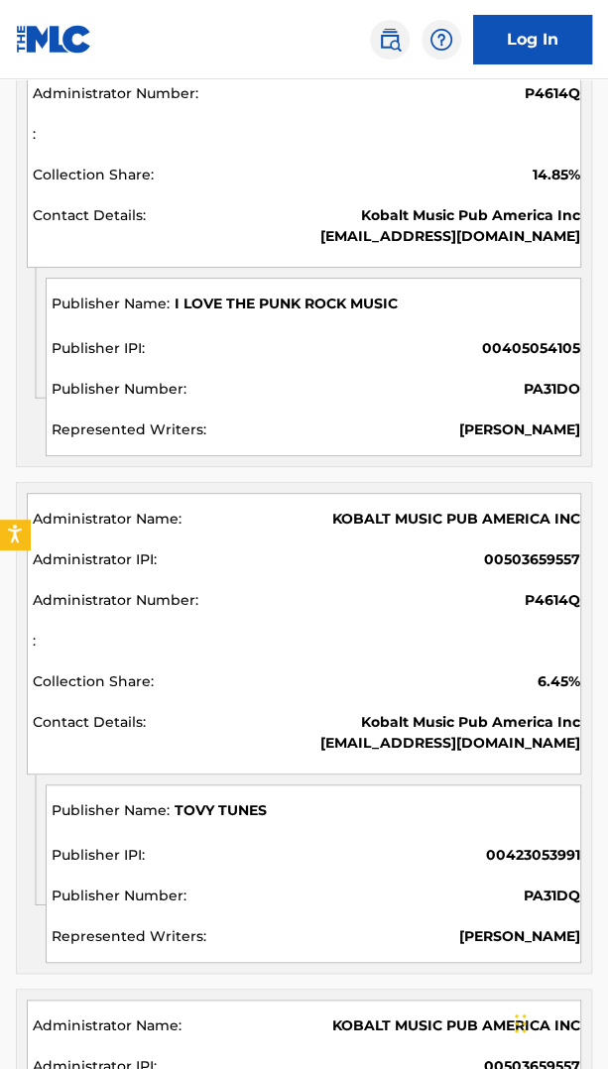
scroll to position [1137, 0]
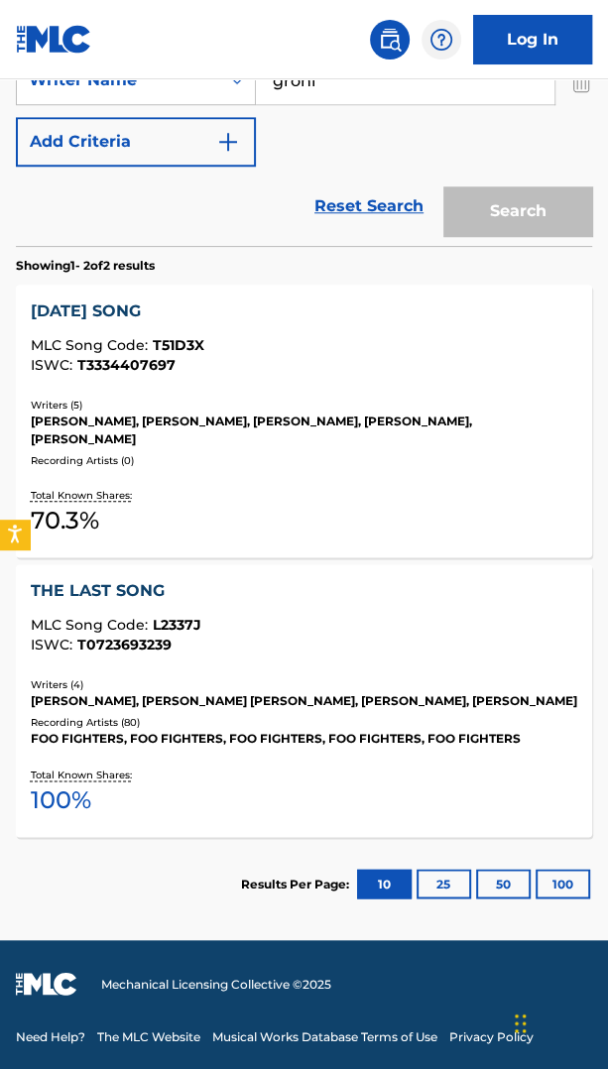
scroll to position [396, 0]
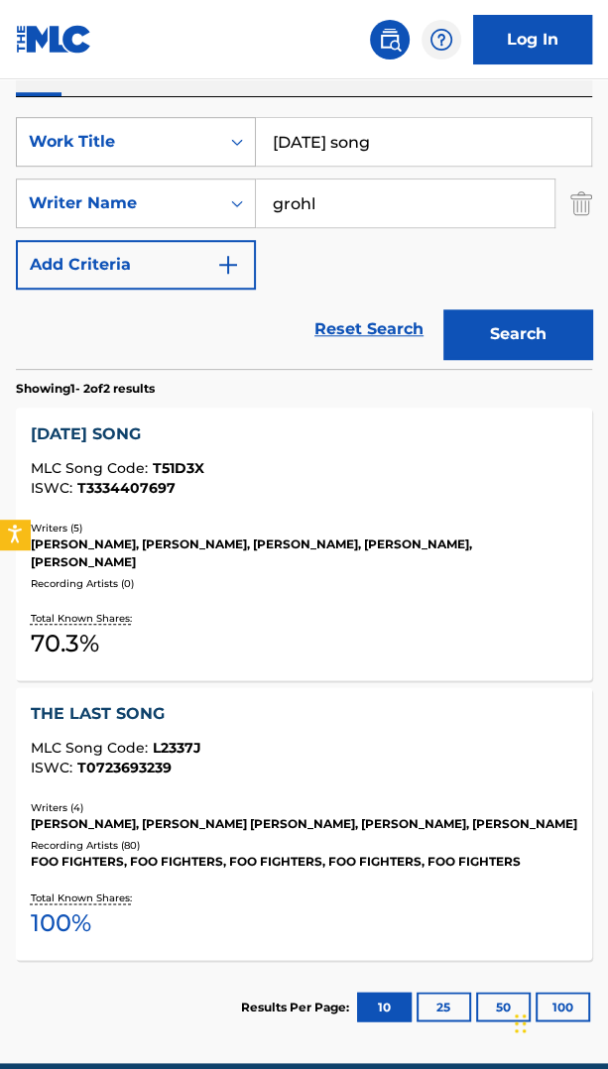
drag, startPoint x: 420, startPoint y: 146, endPoint x: 207, endPoint y: 147, distance: 213.2
click at [207, 149] on div "SearchWithCriteria4e212f51-5188-496f-b6a2-5b4dd2379aad Work Title [DATE] song" at bounding box center [304, 142] width 576 height 50
type input "no rain, no flowers"
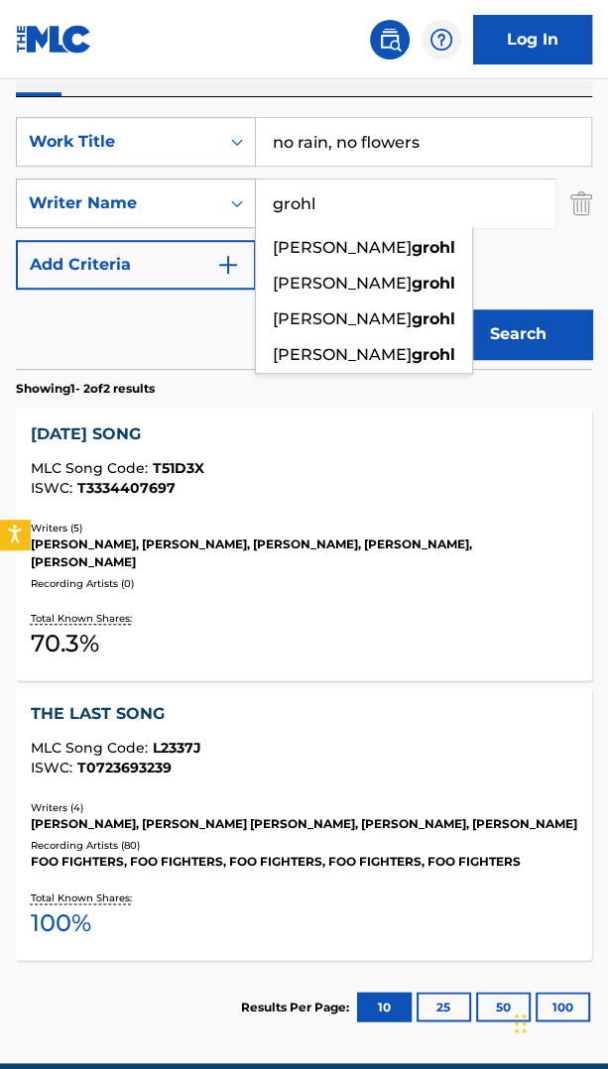
drag, startPoint x: 338, startPoint y: 212, endPoint x: 225, endPoint y: 202, distance: 113.5
click at [225, 203] on div "SearchWithCriteriad0169823-1429-4b83-ade4-c76ad3996db0 Writer Name [PERSON_NAME…" at bounding box center [304, 204] width 576 height 50
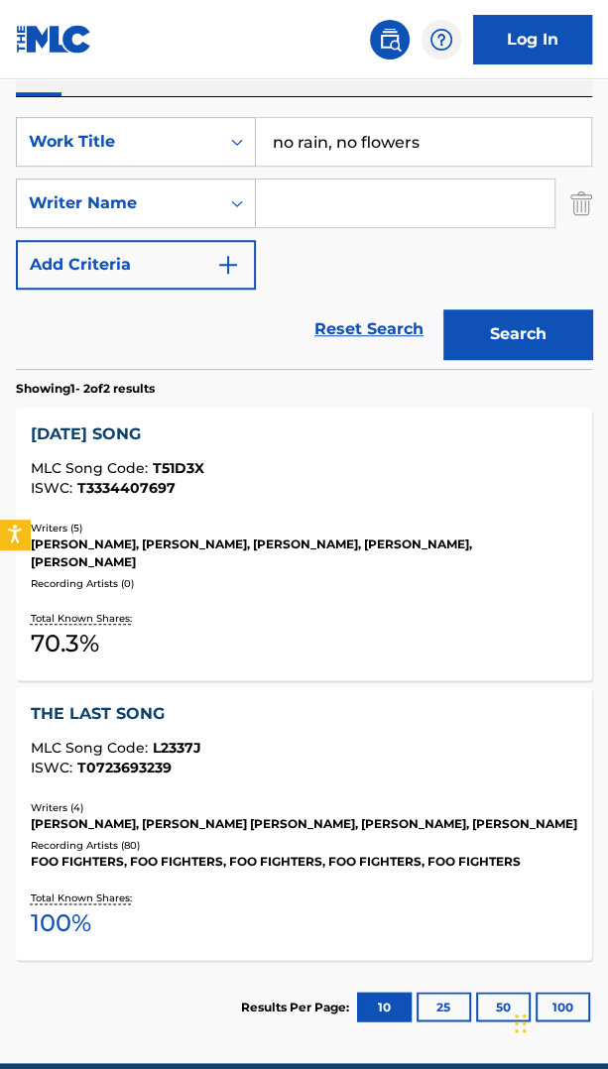
click at [480, 319] on button "Search" at bounding box center [517, 334] width 149 height 50
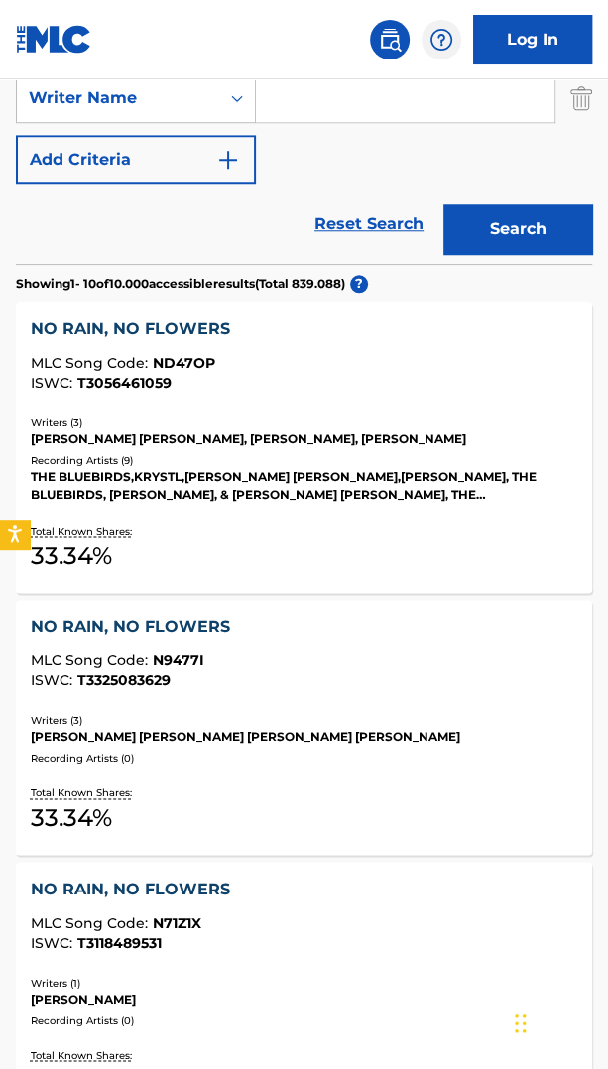
scroll to position [595, 0]
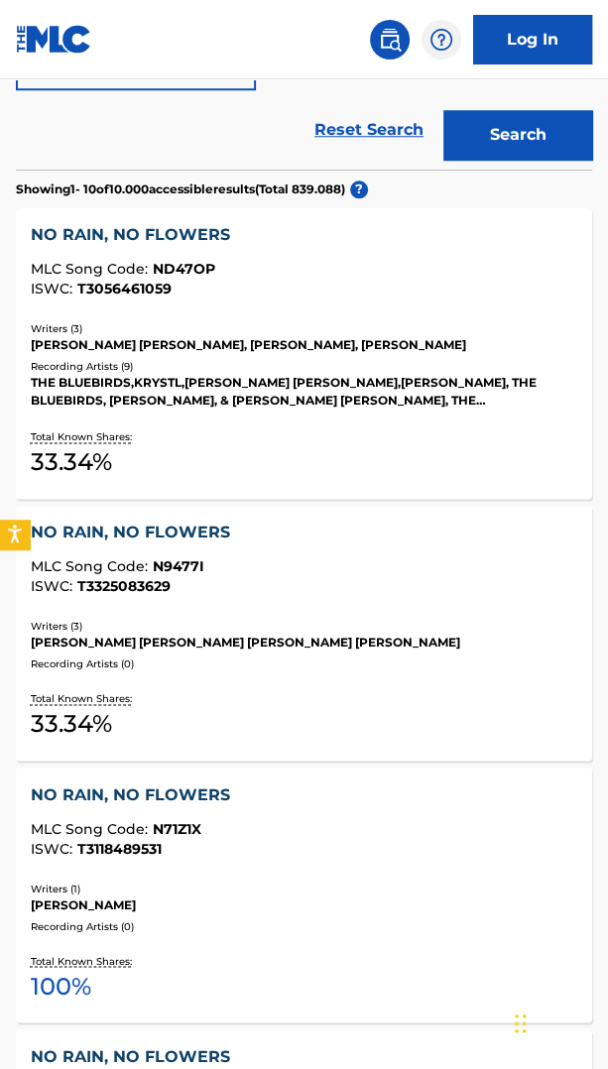
click at [168, 527] on div "NO RAIN, NO FLOWERS" at bounding box center [304, 533] width 547 height 24
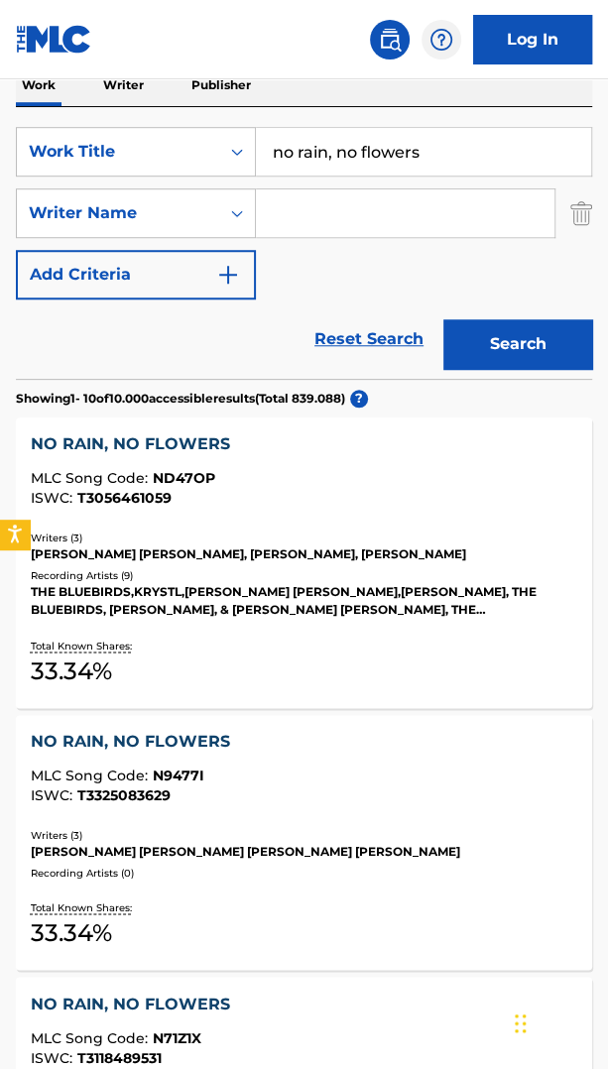
scroll to position [112, 0]
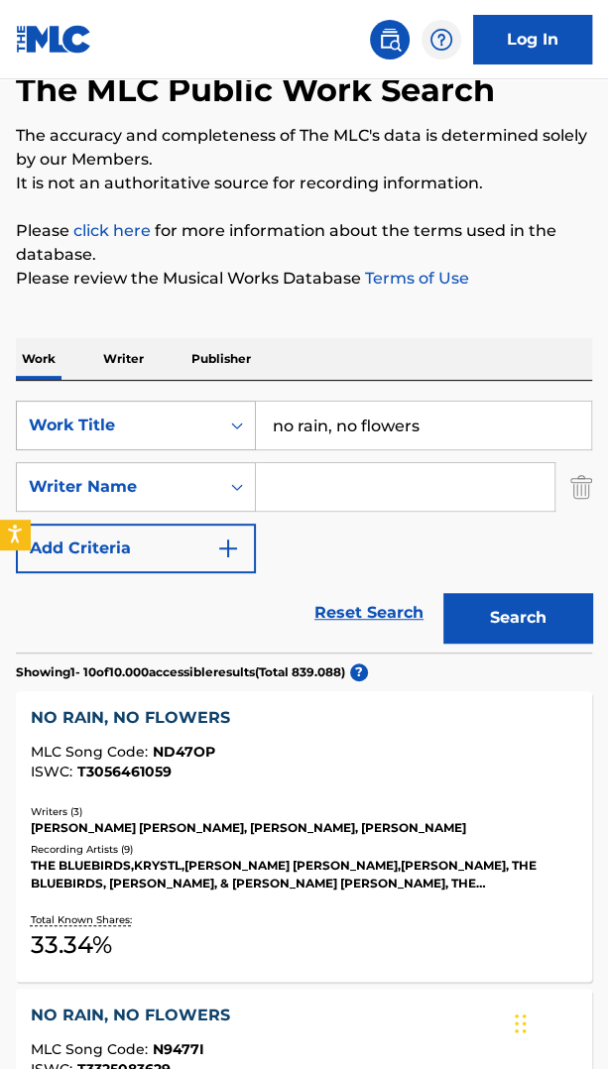
drag, startPoint x: 372, startPoint y: 432, endPoint x: 204, endPoint y: 442, distance: 167.9
click at [204, 442] on div "SearchWithCriteria4e212f51-5188-496f-b6a2-5b4dd2379aad Work Title no rain, no f…" at bounding box center [304, 426] width 576 height 50
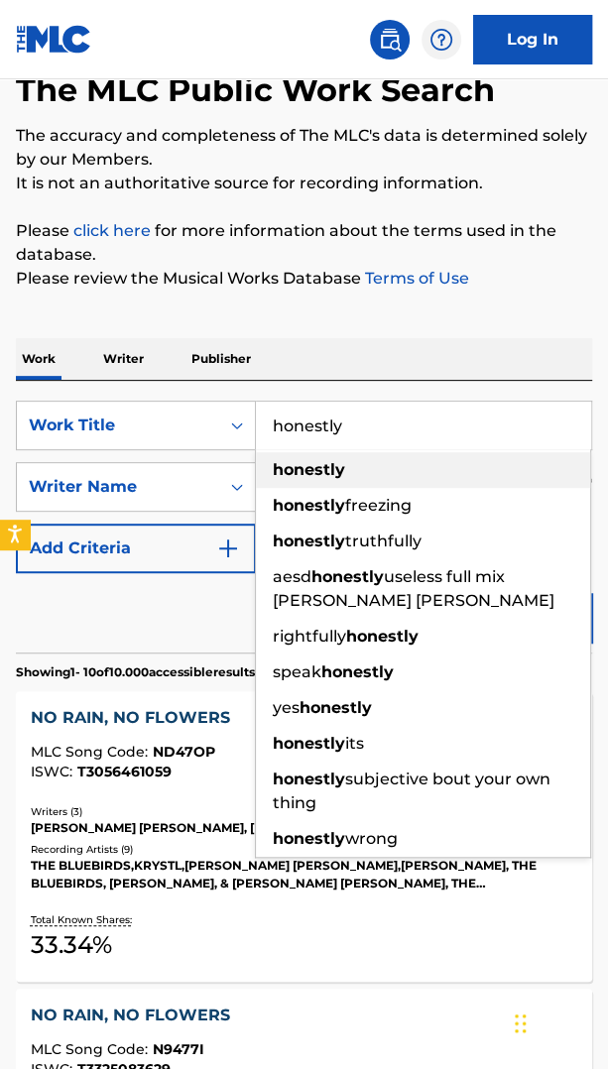
type input "honestly"
click at [353, 461] on div "honestly" at bounding box center [423, 470] width 334 height 36
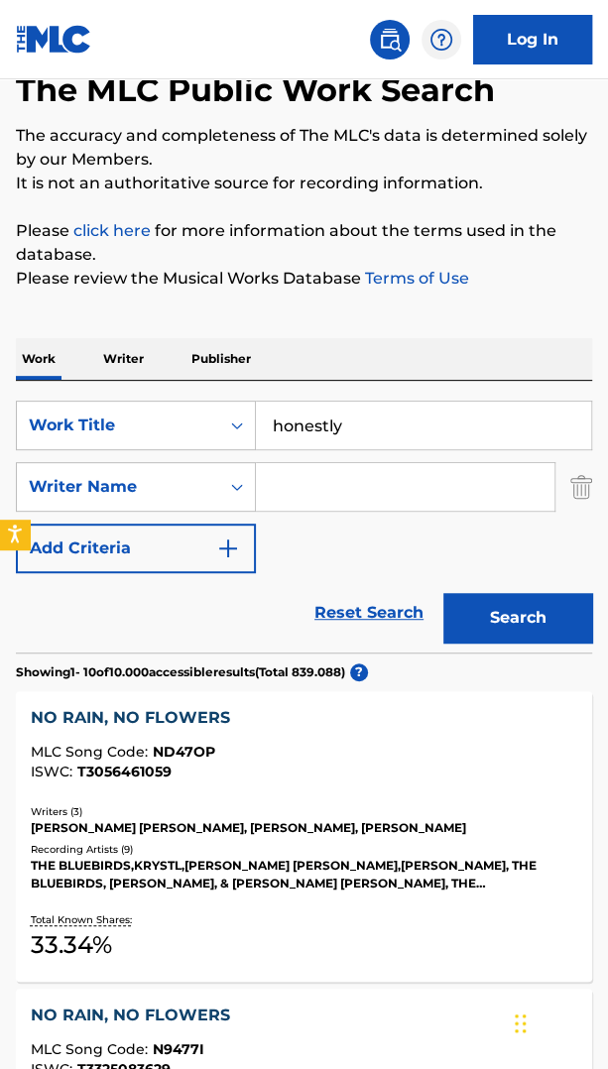
click at [348, 487] on input "Search Form" at bounding box center [405, 487] width 299 height 48
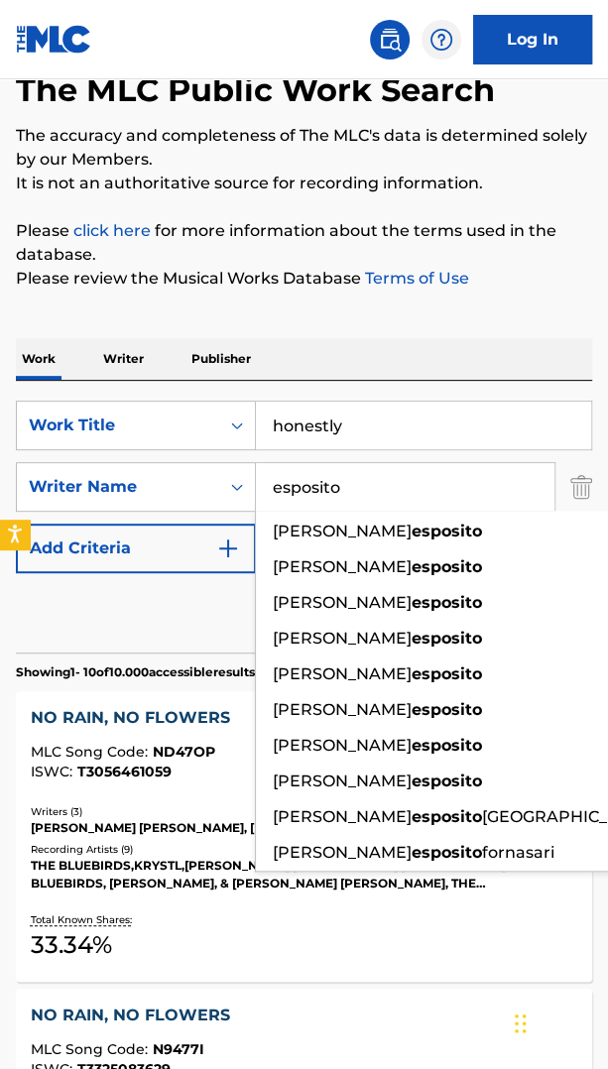
click at [443, 593] on button "Search" at bounding box center [517, 618] width 149 height 50
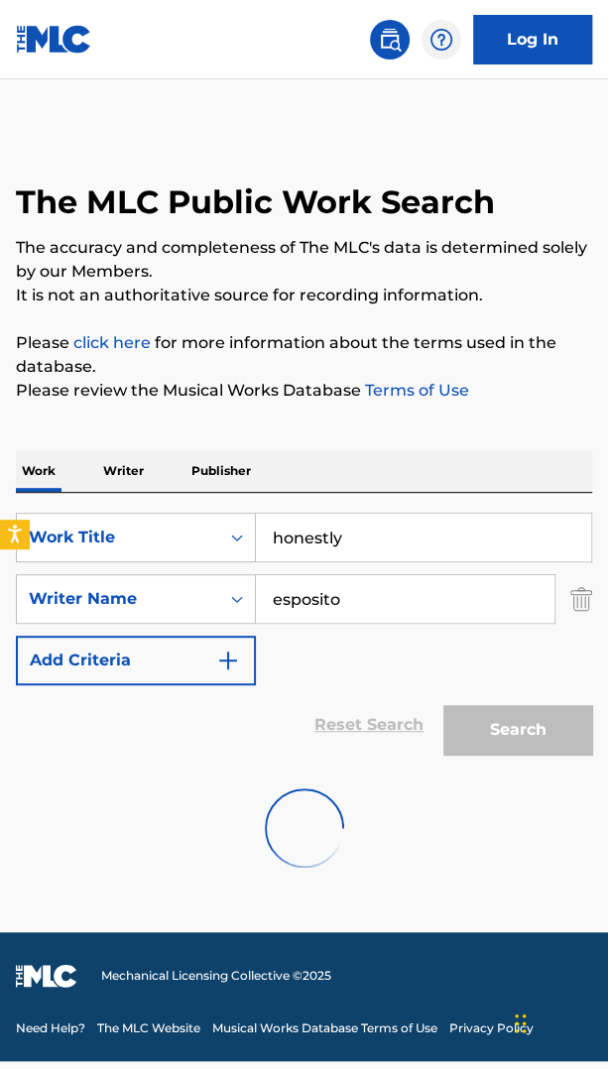
scroll to position [0, 0]
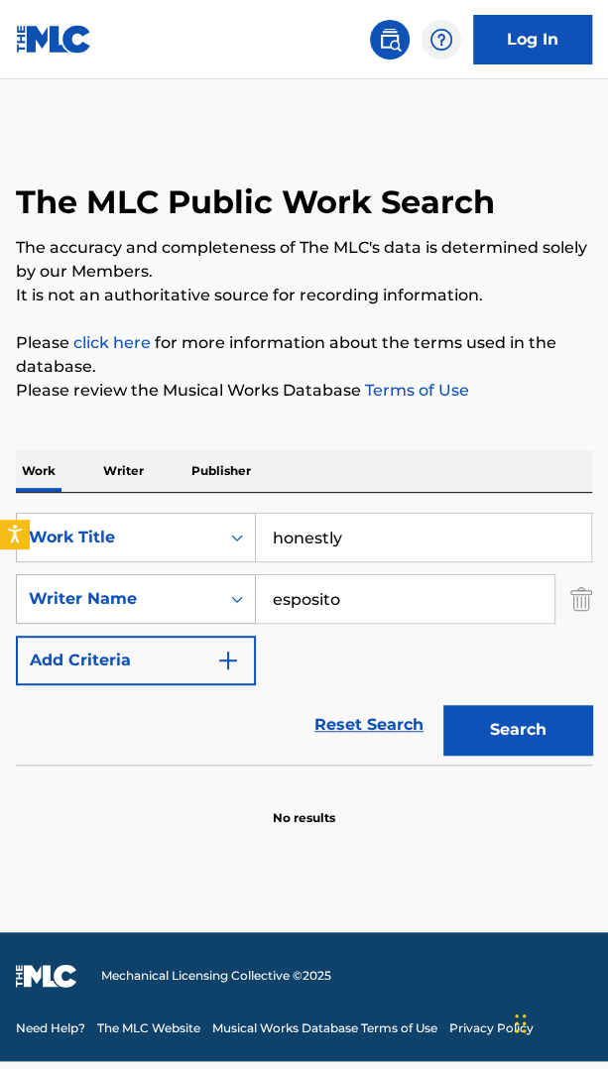
drag, startPoint x: 356, startPoint y: 596, endPoint x: 226, endPoint y: 611, distance: 130.8
click at [217, 611] on div "SearchWithCriteriad0169823-1429-4b83-ade4-c76ad3996db0 Writer Name [PERSON_NAME]" at bounding box center [304, 599] width 576 height 50
click at [443, 705] on button "Search" at bounding box center [517, 730] width 149 height 50
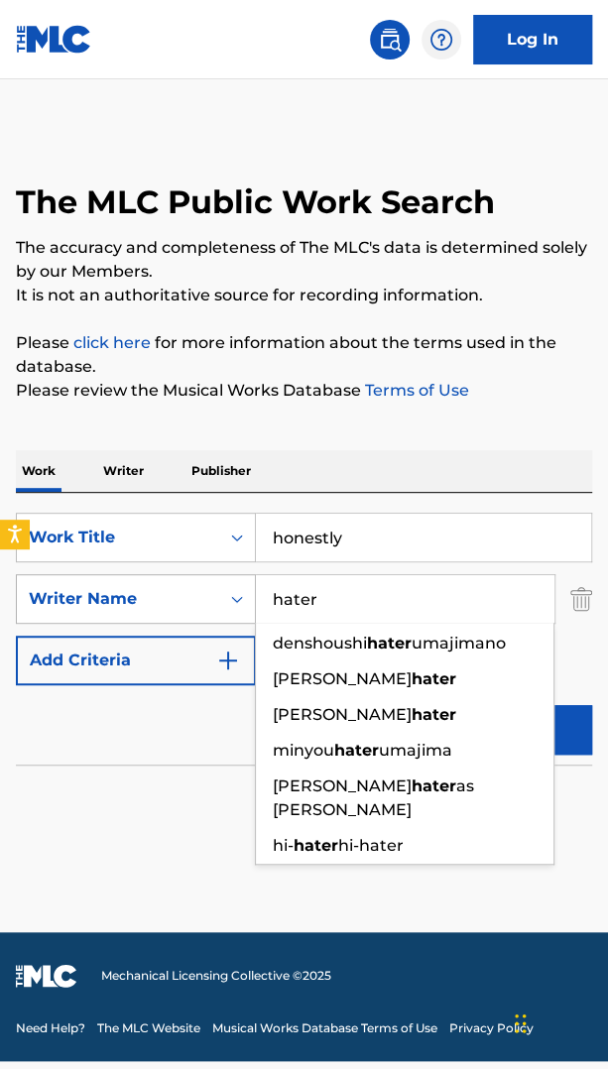
drag, startPoint x: 316, startPoint y: 599, endPoint x: 234, endPoint y: 598, distance: 82.3
click at [237, 599] on div "SearchWithCriteriad0169823-1429-4b83-ade4-c76ad3996db0 Writer Name [PERSON_NAME…" at bounding box center [304, 599] width 576 height 50
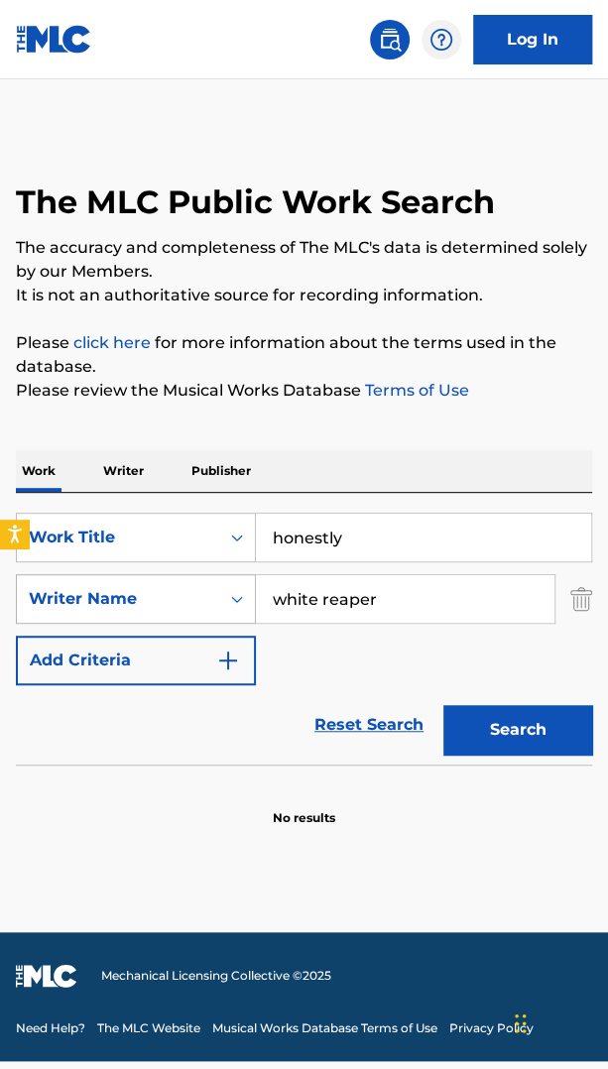
type input "white reaper"
click at [443, 705] on button "Search" at bounding box center [517, 730] width 149 height 50
drag, startPoint x: 350, startPoint y: 538, endPoint x: 210, endPoint y: 547, distance: 140.2
click at [210, 547] on div "SearchWithCriteria4e212f51-5188-496f-b6a2-5b4dd2379aad Work Title honestly" at bounding box center [304, 538] width 576 height 50
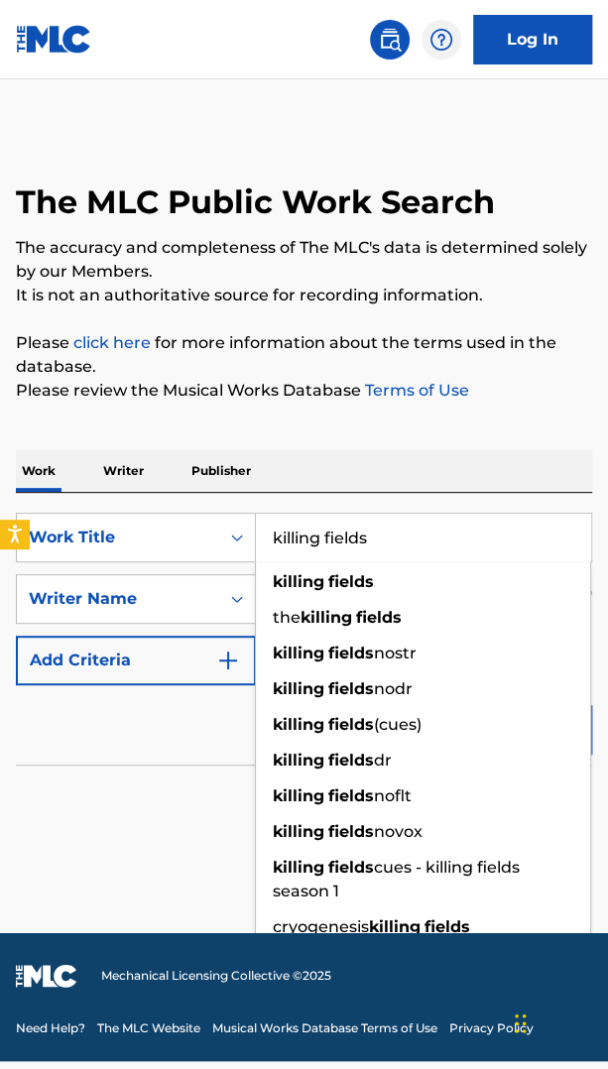
type input "killing fields"
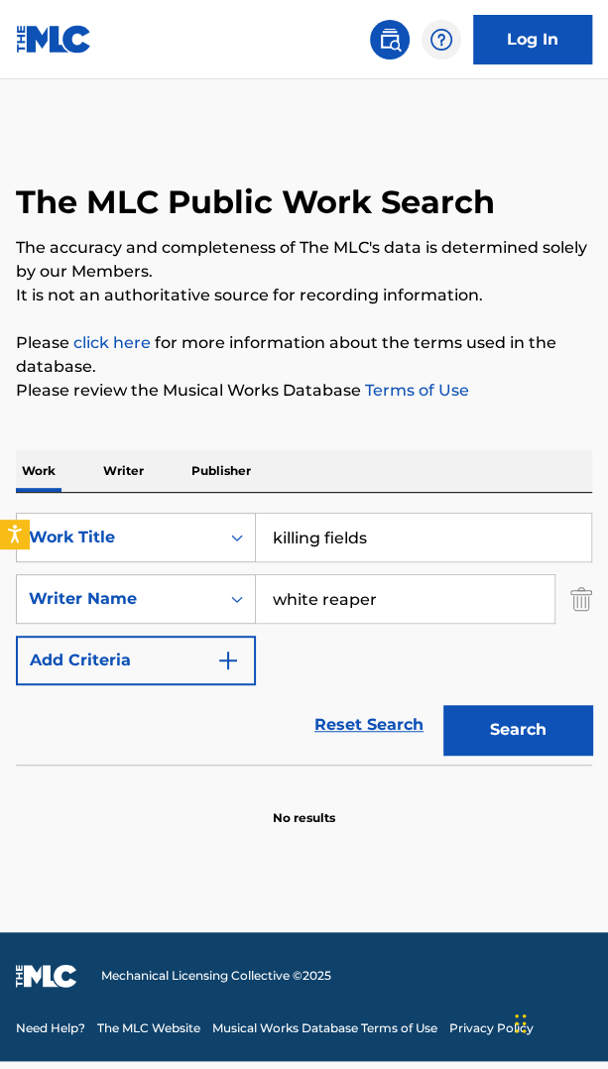
drag, startPoint x: 313, startPoint y: 480, endPoint x: 333, endPoint y: 507, distance: 33.3
click at [314, 480] on div "Work Writer Publisher" at bounding box center [304, 471] width 576 height 42
drag, startPoint x: 385, startPoint y: 610, endPoint x: 226, endPoint y: 616, distance: 158.8
click at [222, 620] on div "SearchWithCriteriad0169823-1429-4b83-ade4-c76ad3996db0 Writer Name white reaper" at bounding box center [304, 599] width 576 height 50
click at [443, 705] on button "Search" at bounding box center [517, 730] width 149 height 50
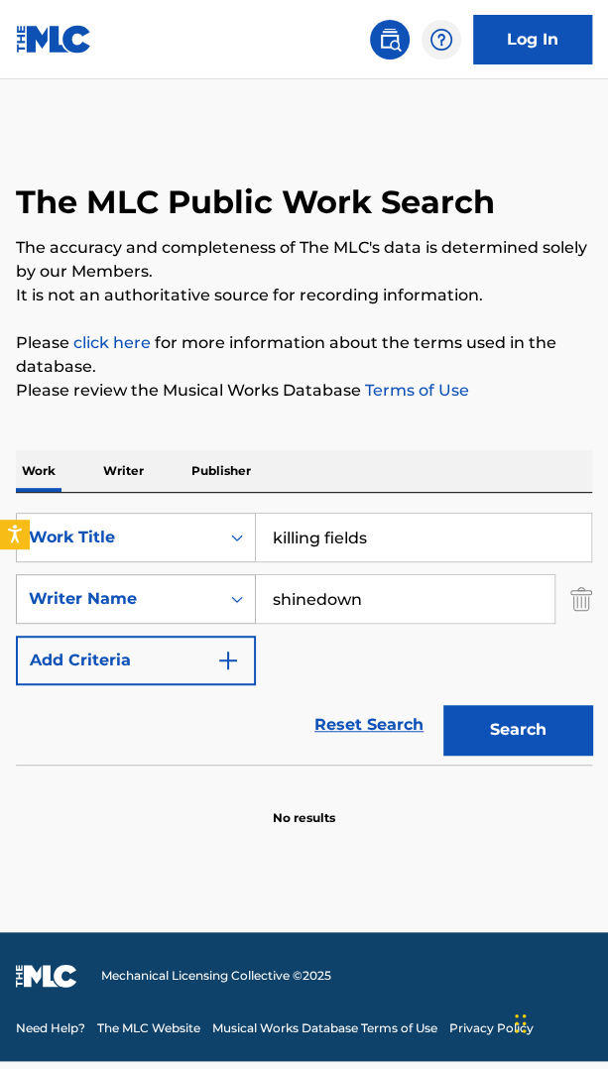
drag, startPoint x: 347, startPoint y: 595, endPoint x: 190, endPoint y: 596, distance: 156.7
click at [182, 609] on div "SearchWithCriteriad0169823-1429-4b83-ade4-c76ad3996db0 Writer Name shinedown" at bounding box center [304, 599] width 576 height 50
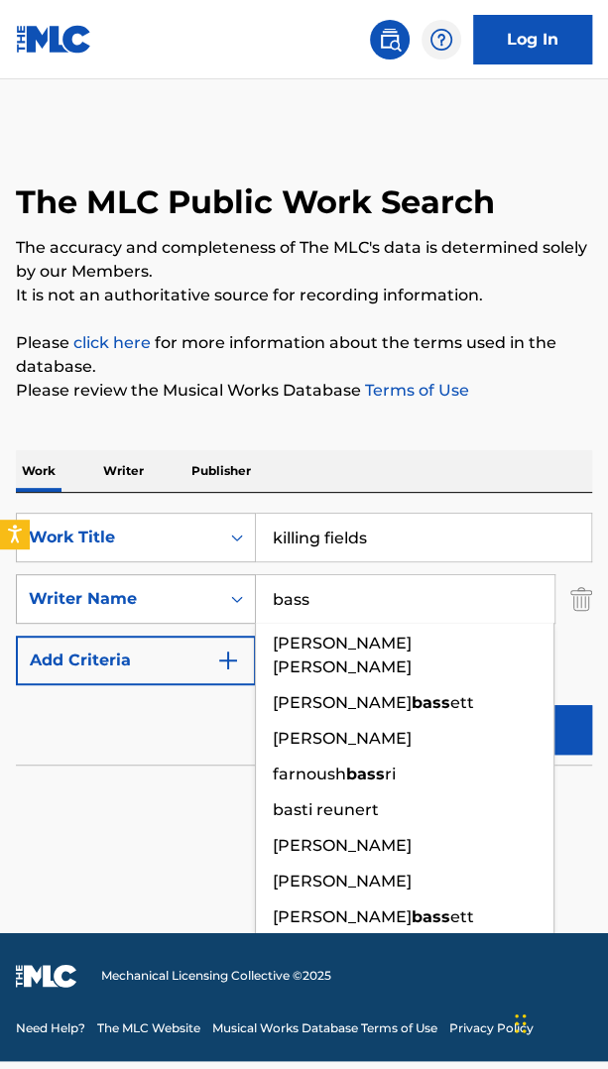
type input "bass"
click at [443, 705] on button "Search" at bounding box center [517, 730] width 149 height 50
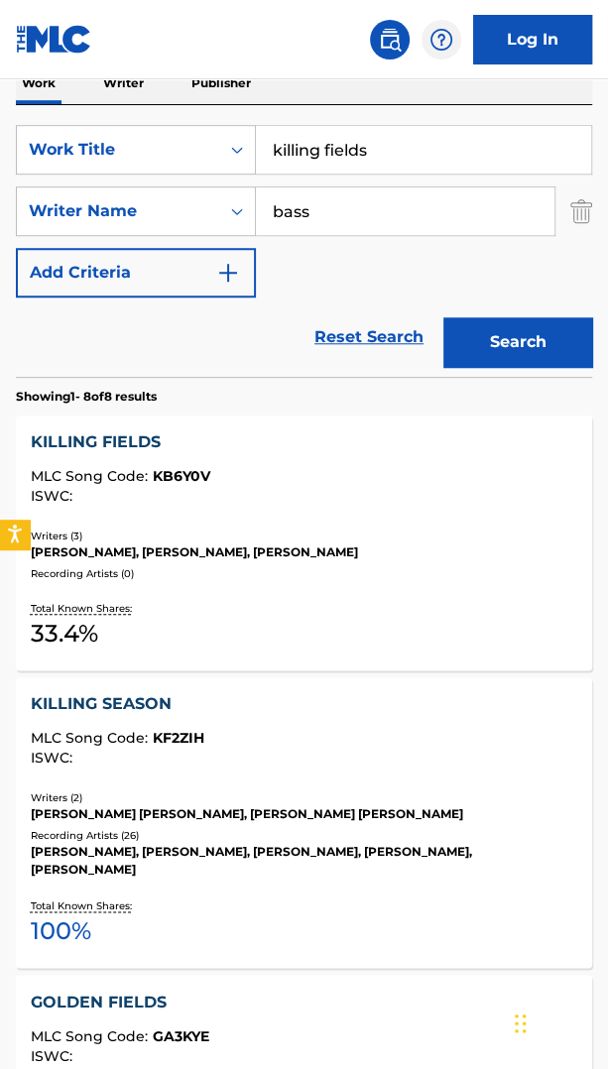
scroll to position [396, 0]
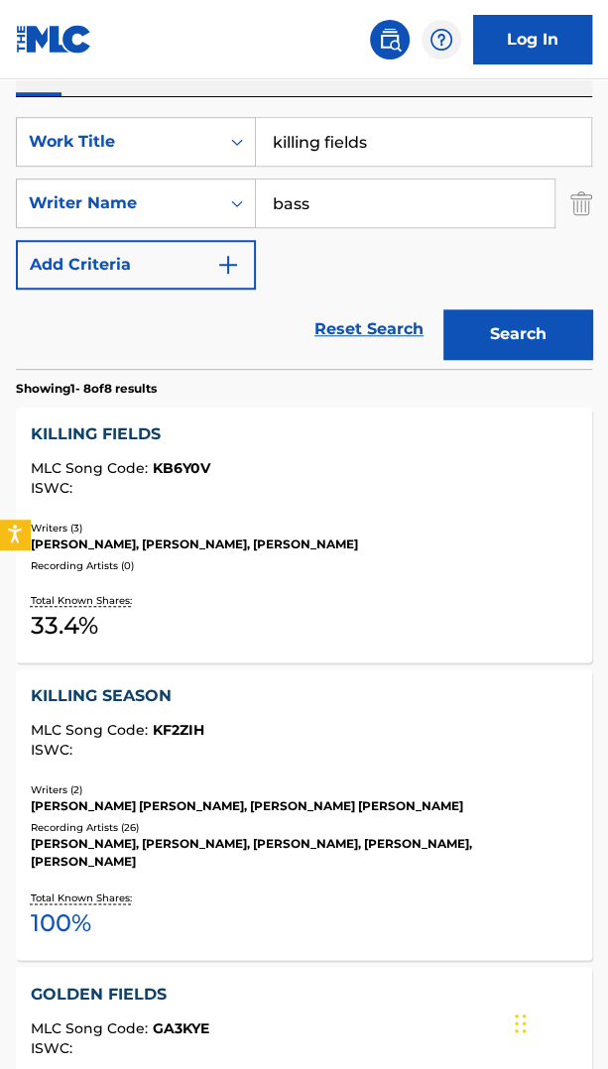
click at [54, 432] on div "KILLING FIELDS" at bounding box center [304, 434] width 547 height 24
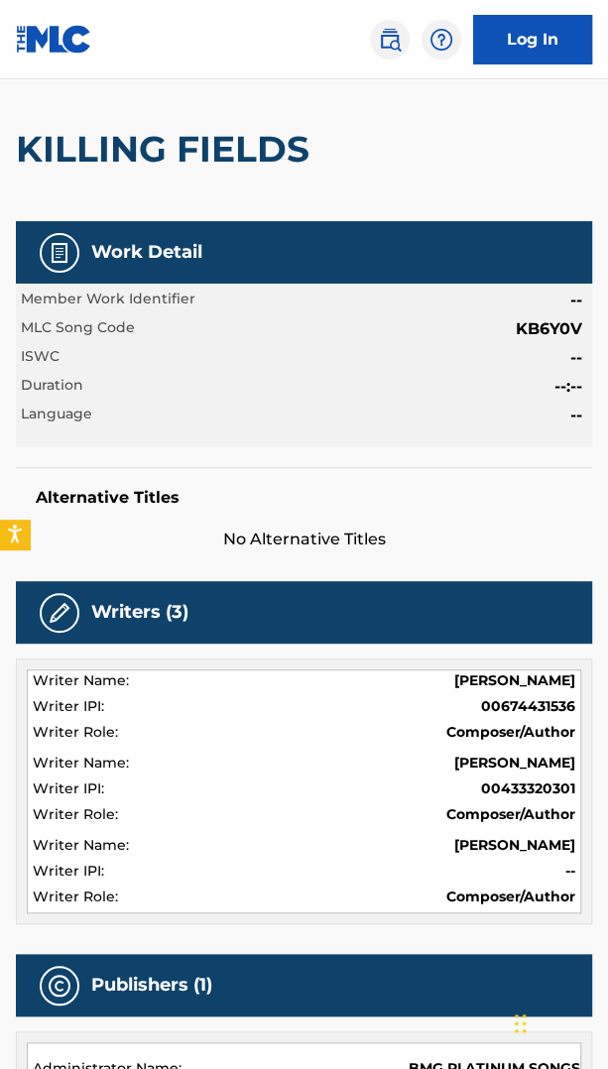
scroll to position [145, 0]
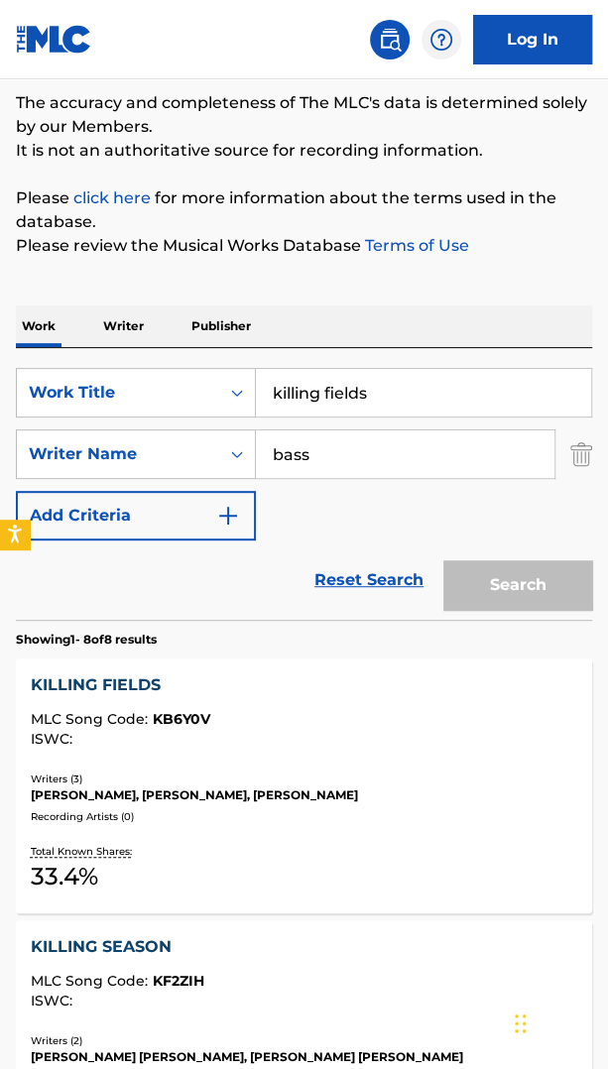
scroll to position [396, 0]
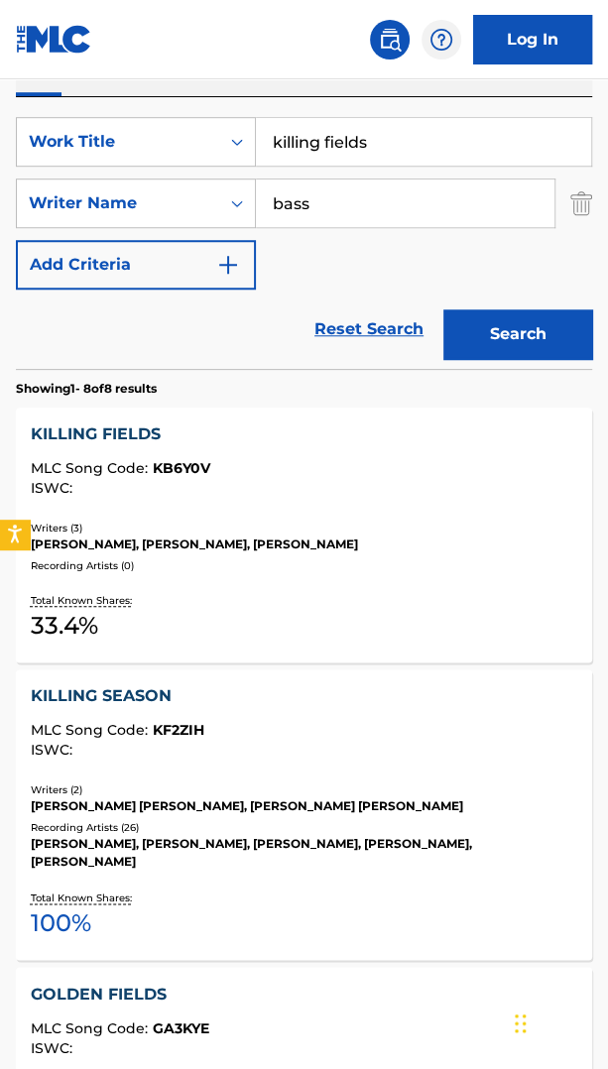
click at [331, 209] on input "bass" at bounding box center [405, 203] width 299 height 48
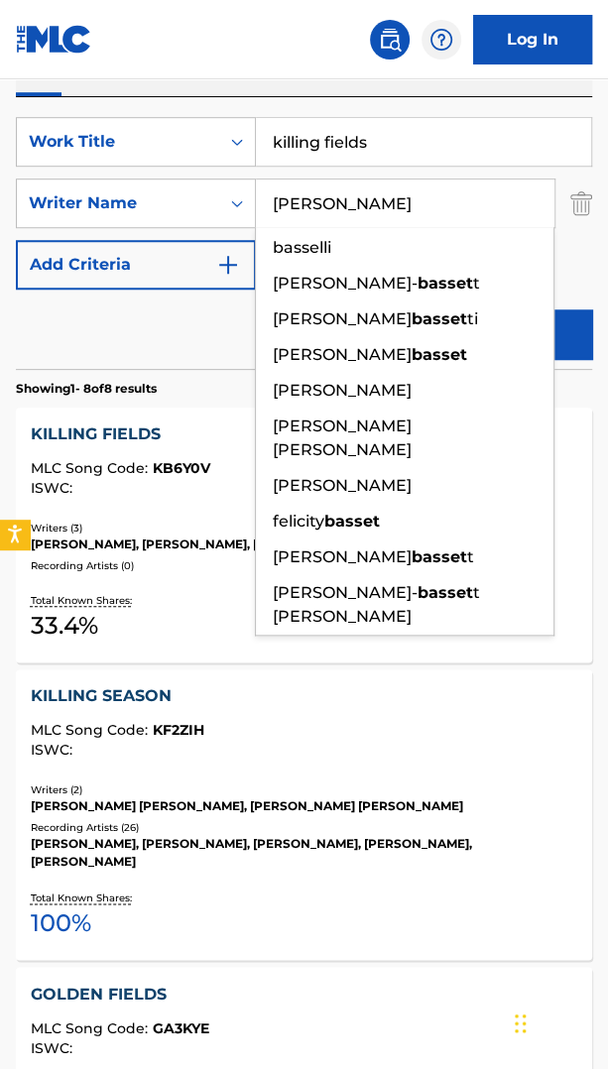
type input "[PERSON_NAME]"
click at [443, 309] on button "Search" at bounding box center [517, 334] width 149 height 50
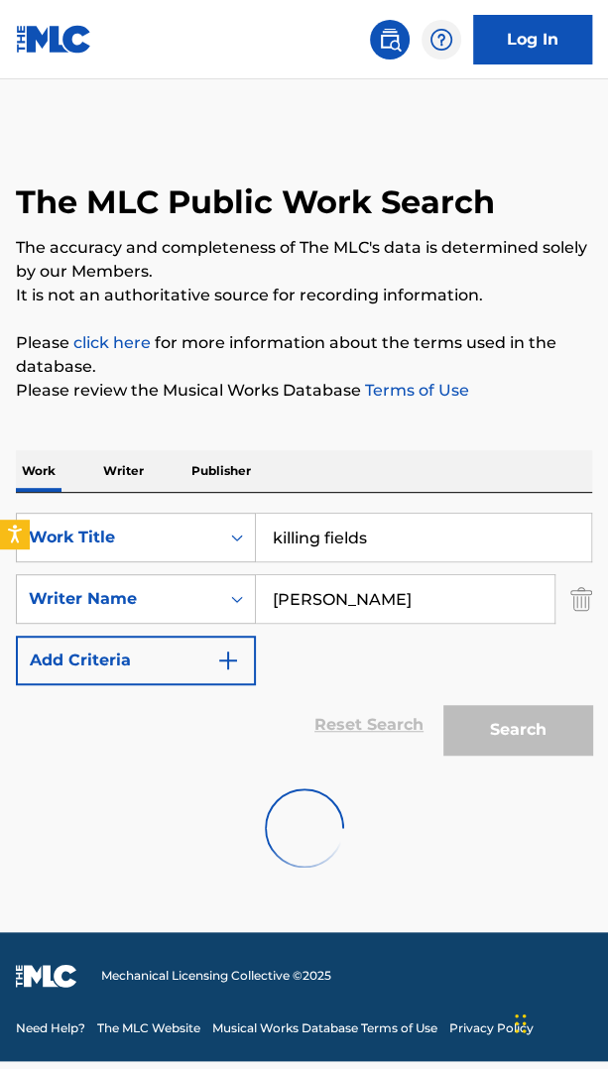
scroll to position [0, 0]
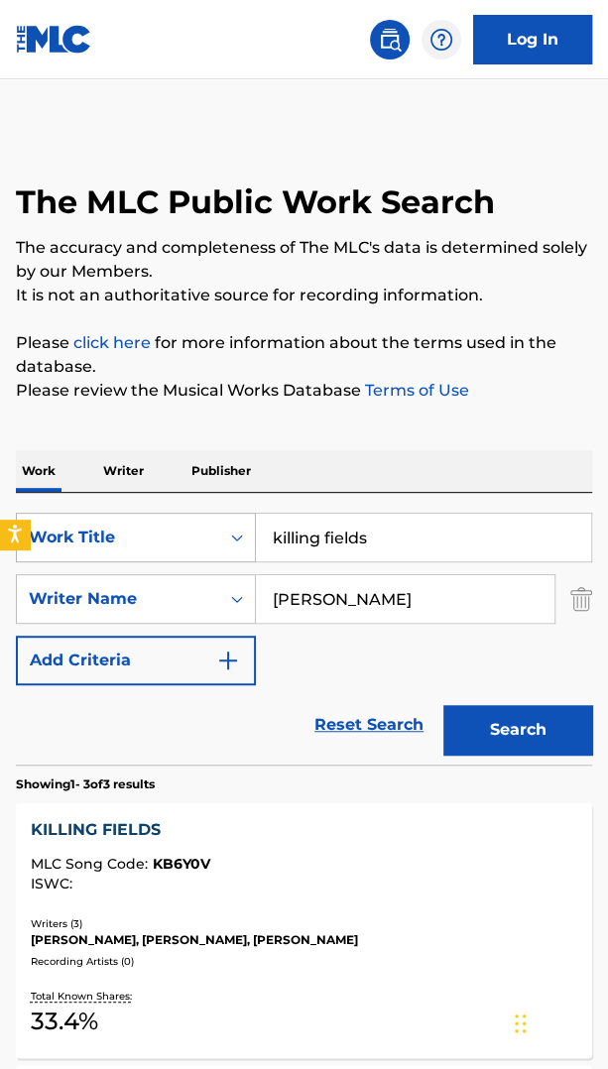
drag, startPoint x: 382, startPoint y: 531, endPoint x: 237, endPoint y: 553, distance: 146.6
click at [236, 555] on div "SearchWithCriteria4e212f51-5188-496f-b6a2-5b4dd2379aad Work Title killing fields" at bounding box center [304, 538] width 576 height 50
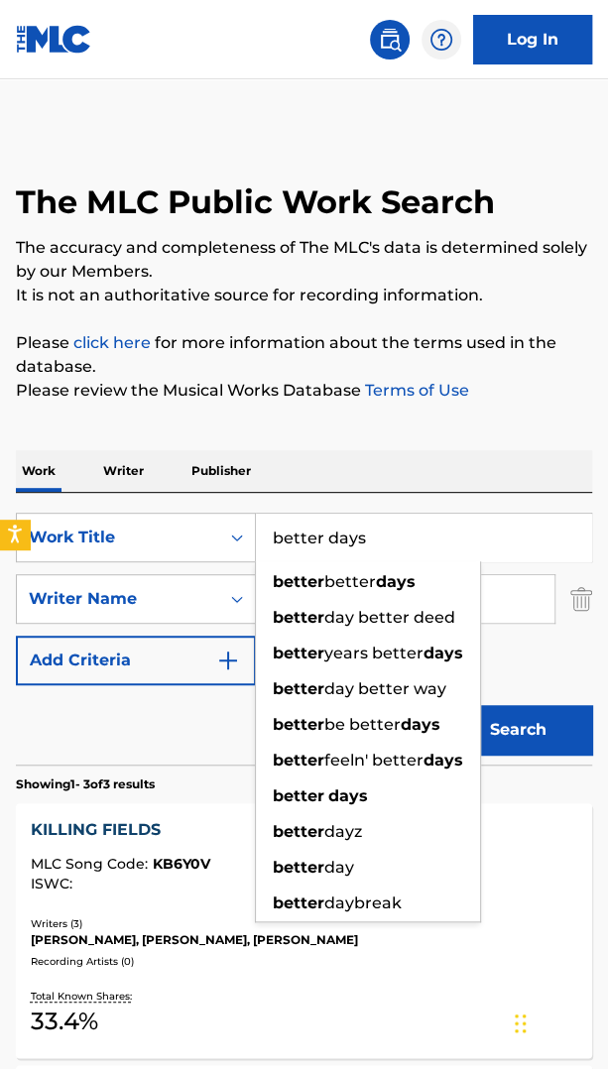
type input "better days"
click at [458, 439] on div "Work Writer Publisher SearchWithCriteria4e212f51-5188-496f-b6a2-5b4dd2379aad Wo…" at bounding box center [304, 1068] width 576 height 1284
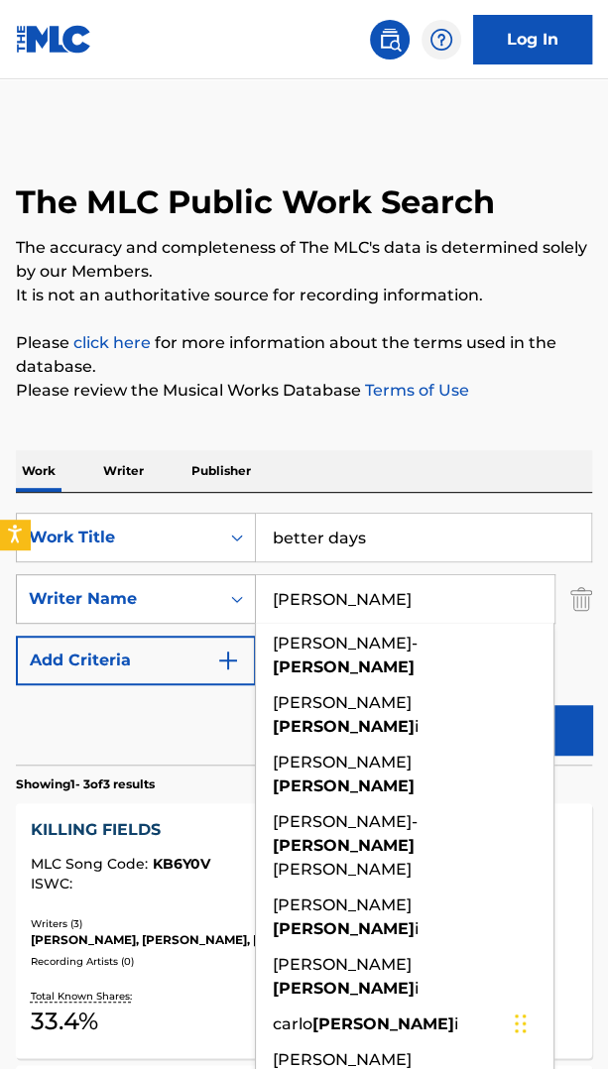
drag, startPoint x: 360, startPoint y: 608, endPoint x: 231, endPoint y: 585, distance: 130.9
click at [231, 607] on div "SearchWithCriteriad0169823-1429-4b83-ade4-c76ad3996db0 Writer Name [PERSON_NAME…" at bounding box center [304, 599] width 576 height 50
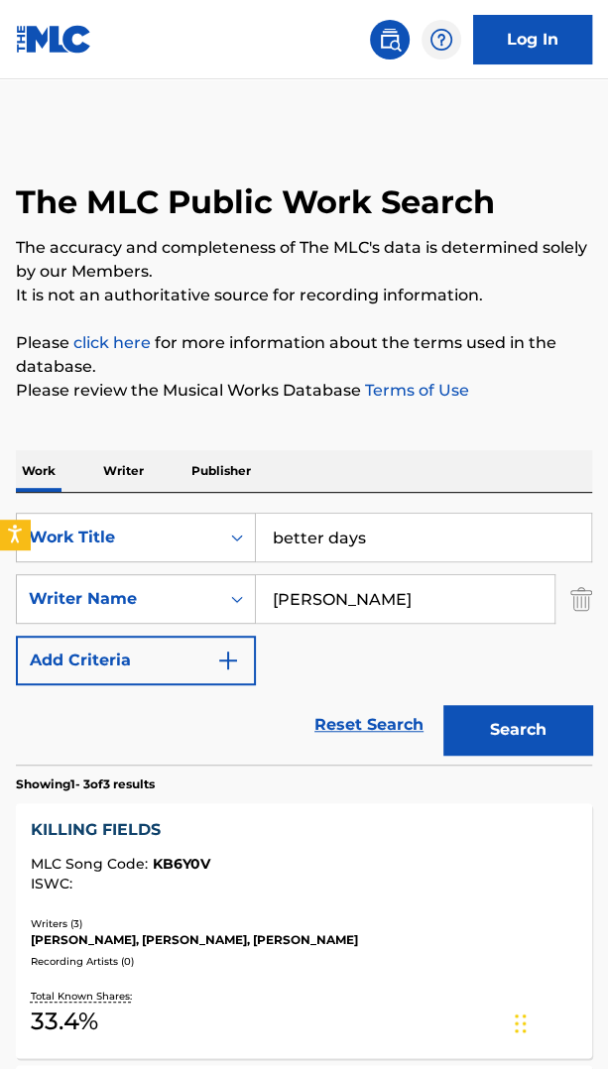
click at [443, 705] on button "Search" at bounding box center [517, 730] width 149 height 50
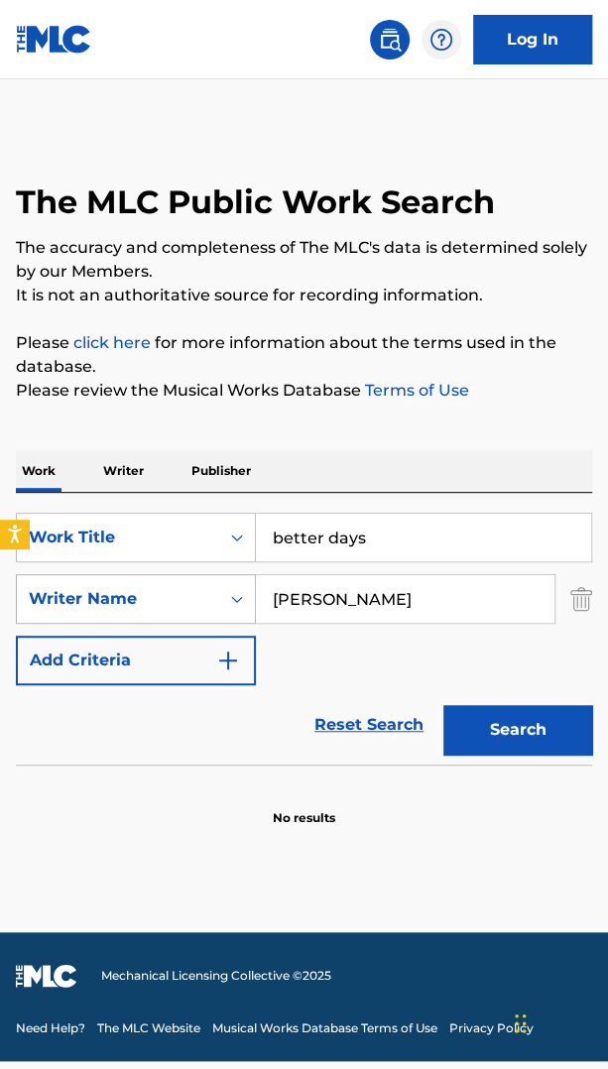
drag, startPoint x: 378, startPoint y: 600, endPoint x: 239, endPoint y: 606, distance: 139.0
click at [239, 606] on div "SearchWithCriteriad0169823-1429-4b83-ade4-c76ad3996db0 Writer Name [PERSON_NAME]" at bounding box center [304, 599] width 576 height 50
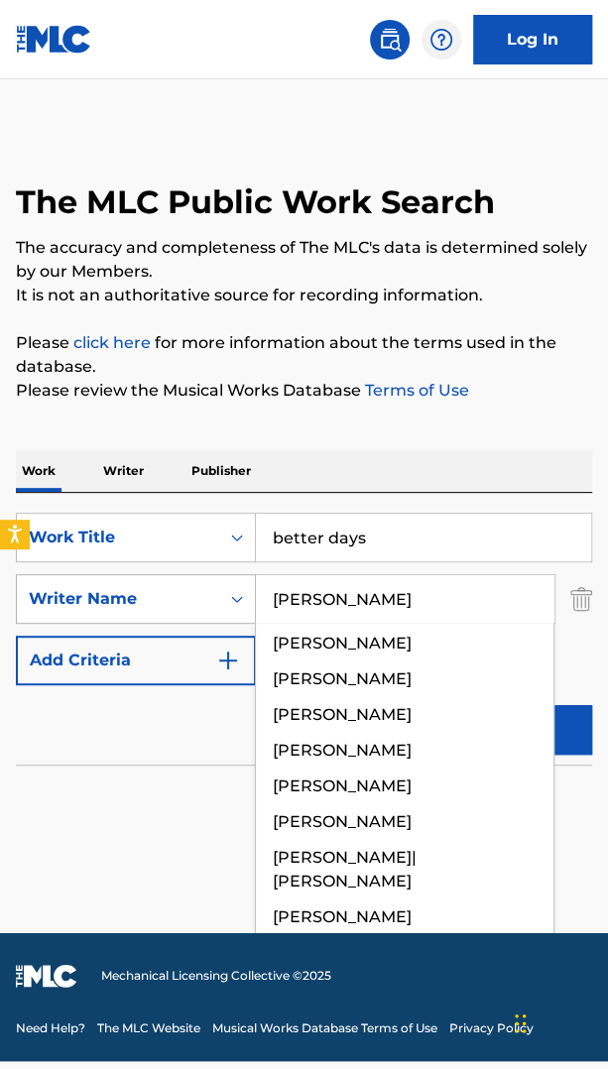
type input "[PERSON_NAME]"
click at [443, 705] on button "Search" at bounding box center [517, 730] width 149 height 50
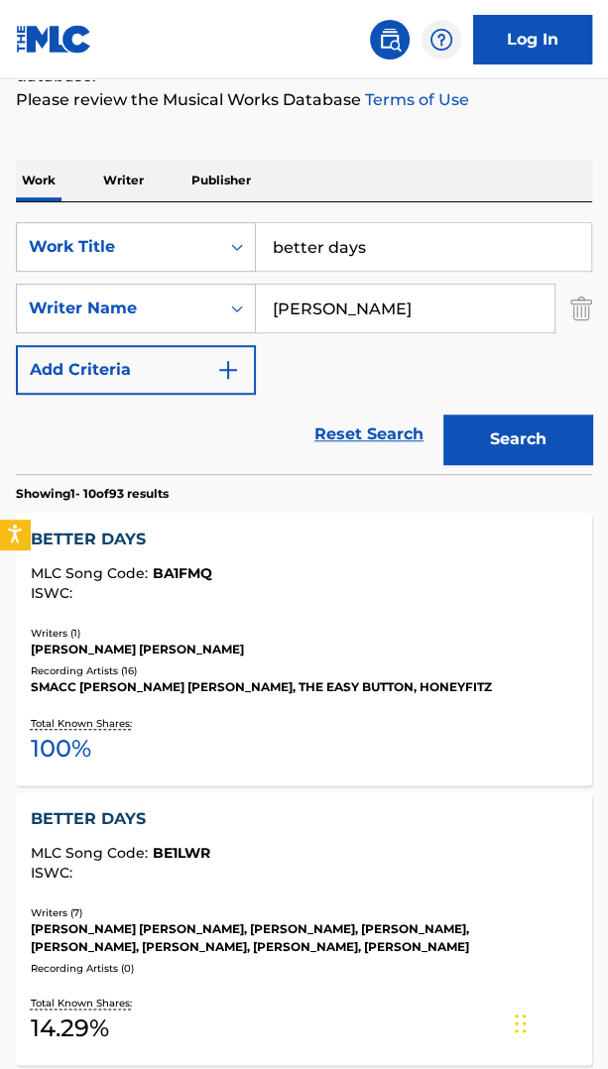
scroll to position [396, 0]
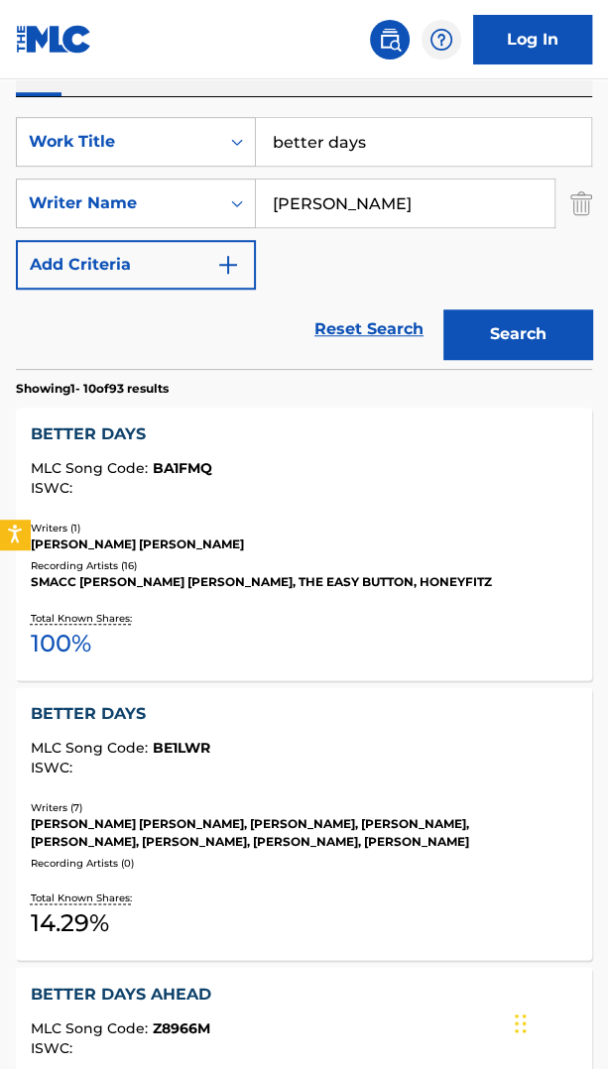
click at [93, 707] on div "BETTER DAYS" at bounding box center [304, 714] width 547 height 24
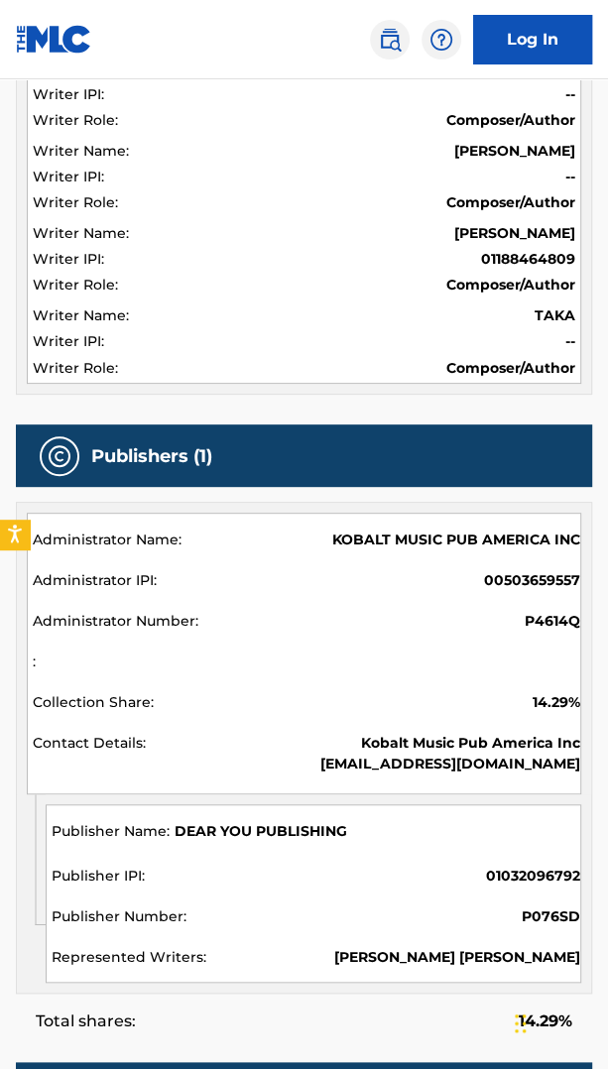
scroll to position [786, 0]
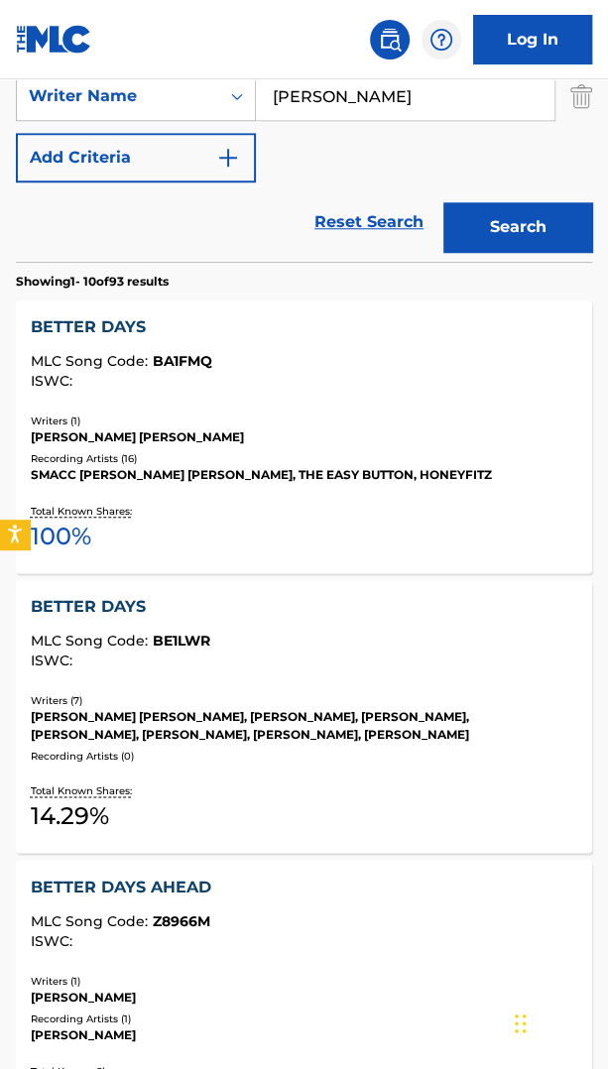
scroll to position [396, 0]
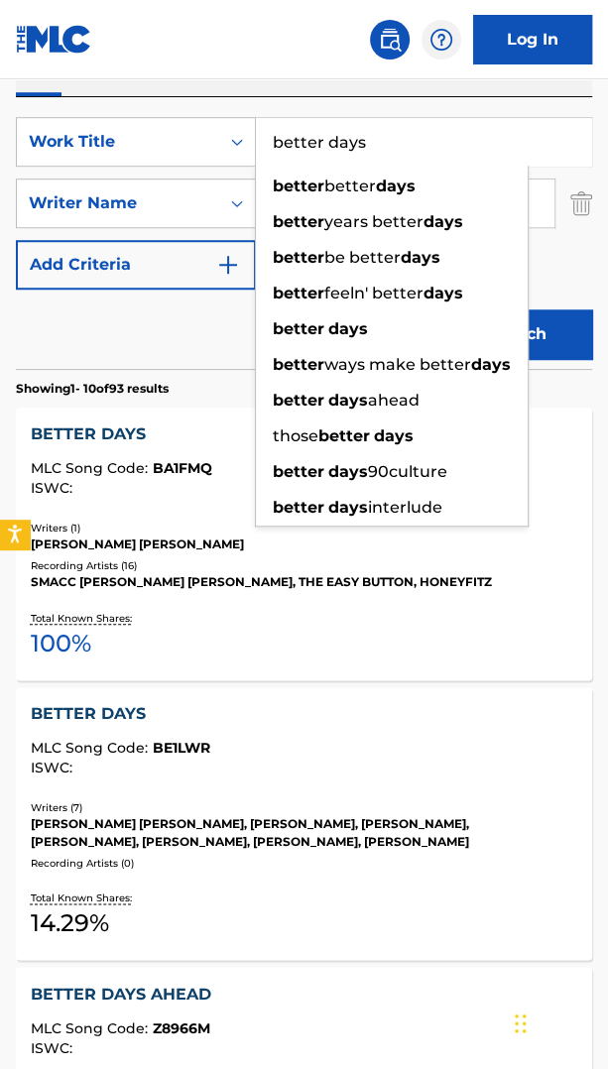
drag, startPoint x: 402, startPoint y: 145, endPoint x: 150, endPoint y: 166, distance: 252.8
click at [152, 166] on div "SearchWithCriteria4e212f51-5188-496f-b6a2-5b4dd2379aad Work Title better days b…" at bounding box center [304, 203] width 576 height 173
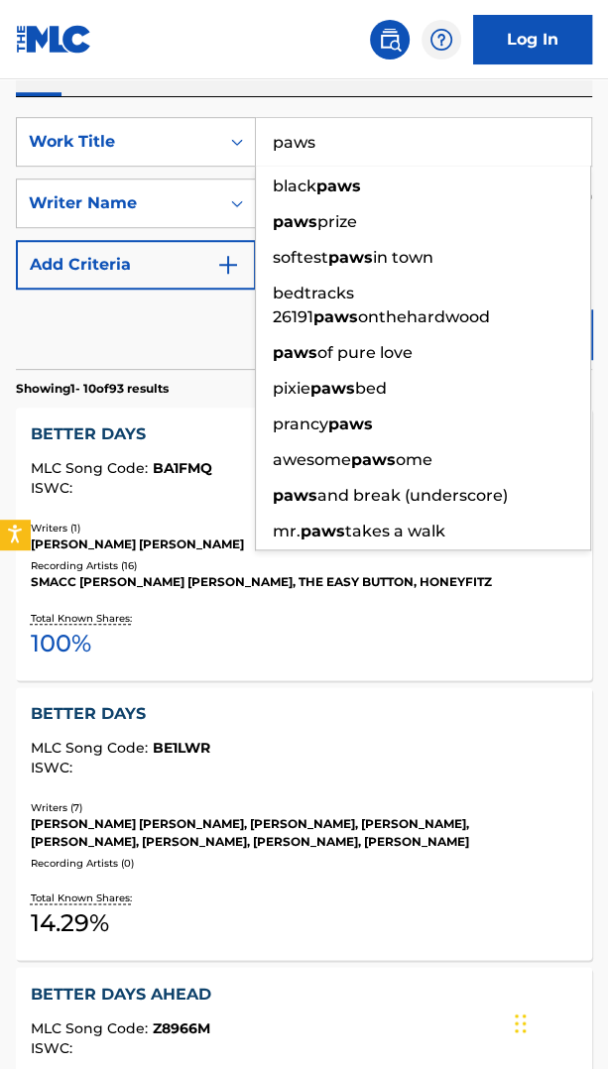
type input "paws"
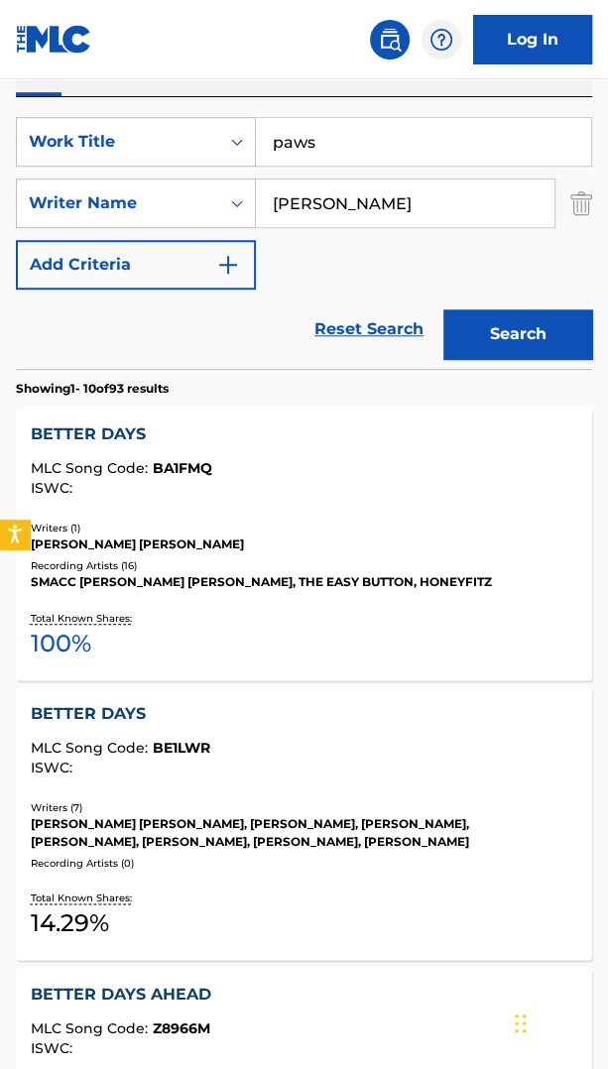
click at [310, 89] on div "Work Writer Publisher" at bounding box center [304, 76] width 576 height 42
drag, startPoint x: 279, startPoint y: 205, endPoint x: 246, endPoint y: 207, distance: 32.8
click at [246, 207] on div "SearchWithCriteriad0169823-1429-4b83-ade4-c76ad3996db0 Writer Name [PERSON_NAME]" at bounding box center [304, 204] width 576 height 50
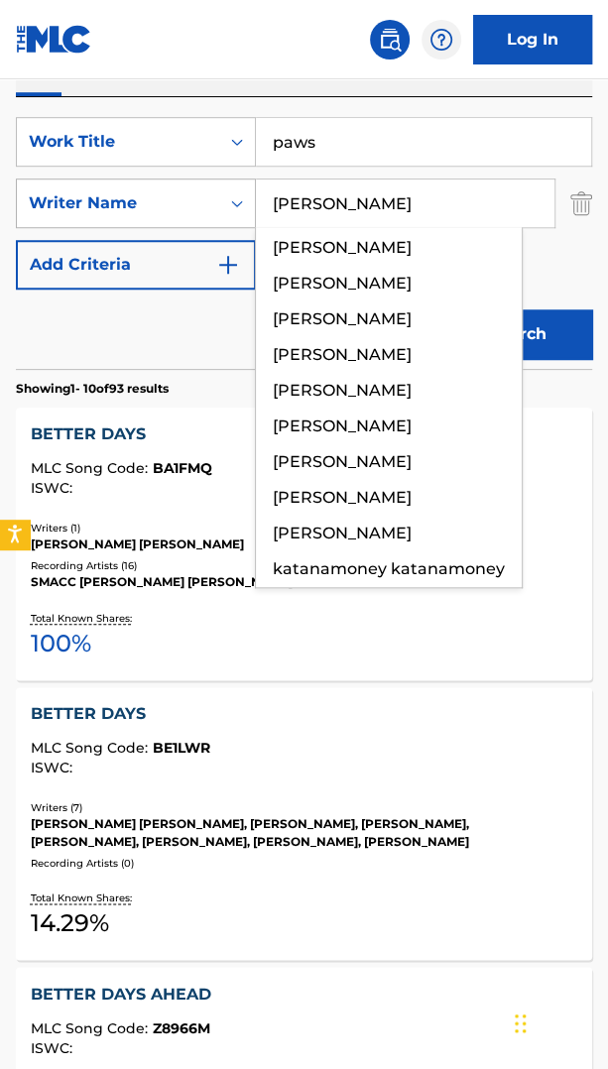
type input "[PERSON_NAME]"
click at [443, 309] on button "Search" at bounding box center [517, 334] width 149 height 50
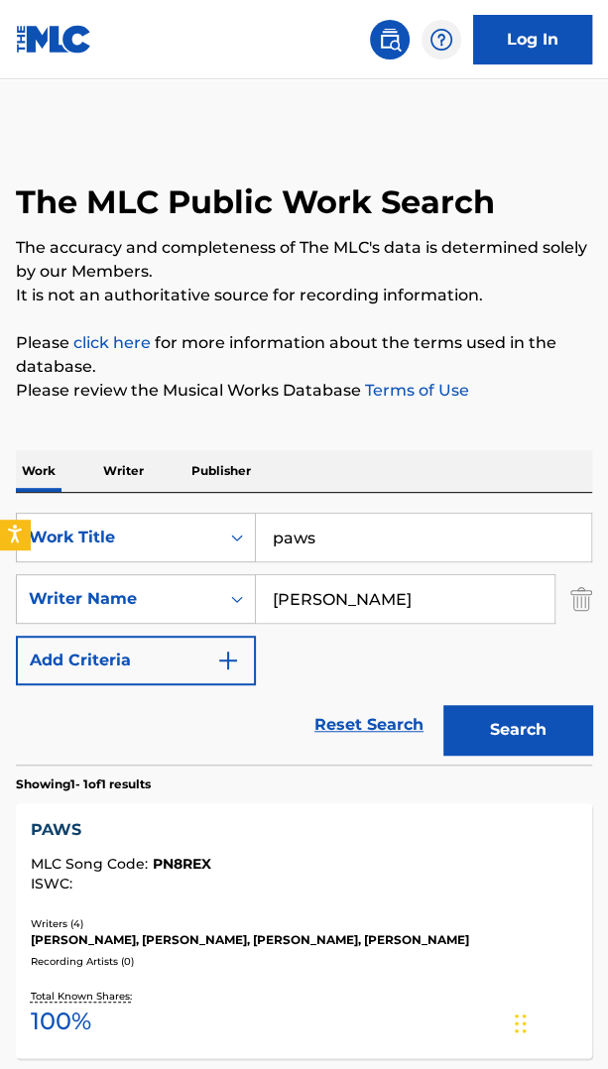
click at [73, 818] on div "PAWS" at bounding box center [304, 830] width 547 height 24
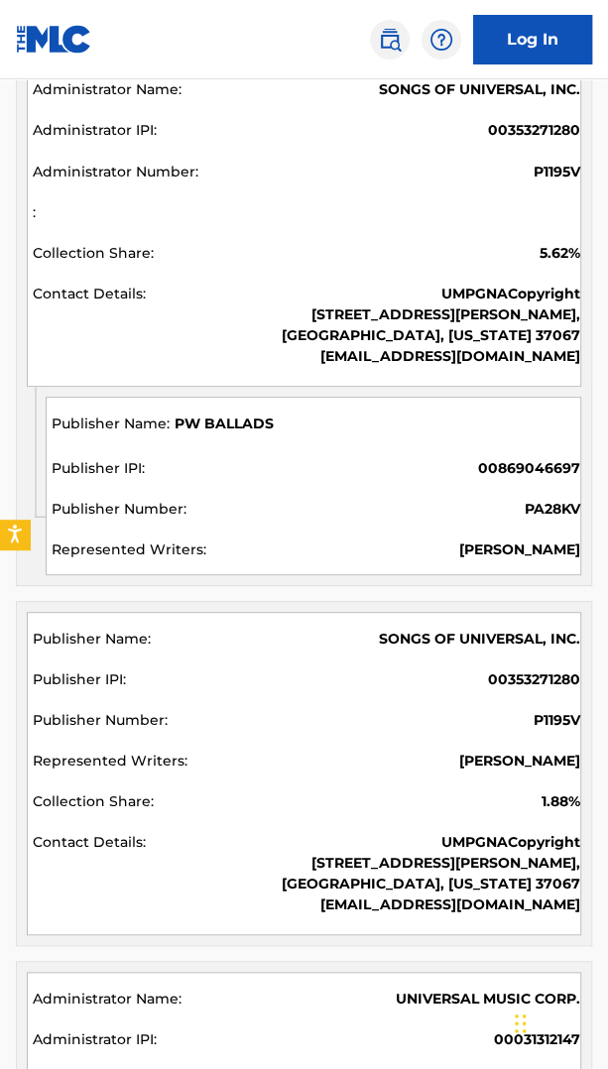
scroll to position [924, 0]
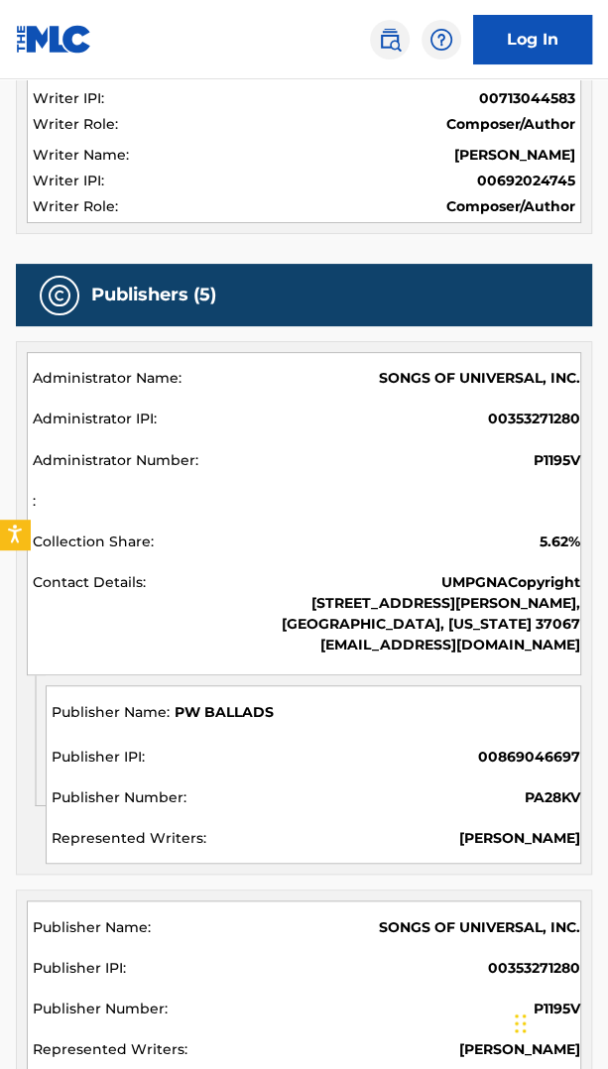
click at [433, 799] on div "PA28KV" at bounding box center [317, 799] width 530 height 26
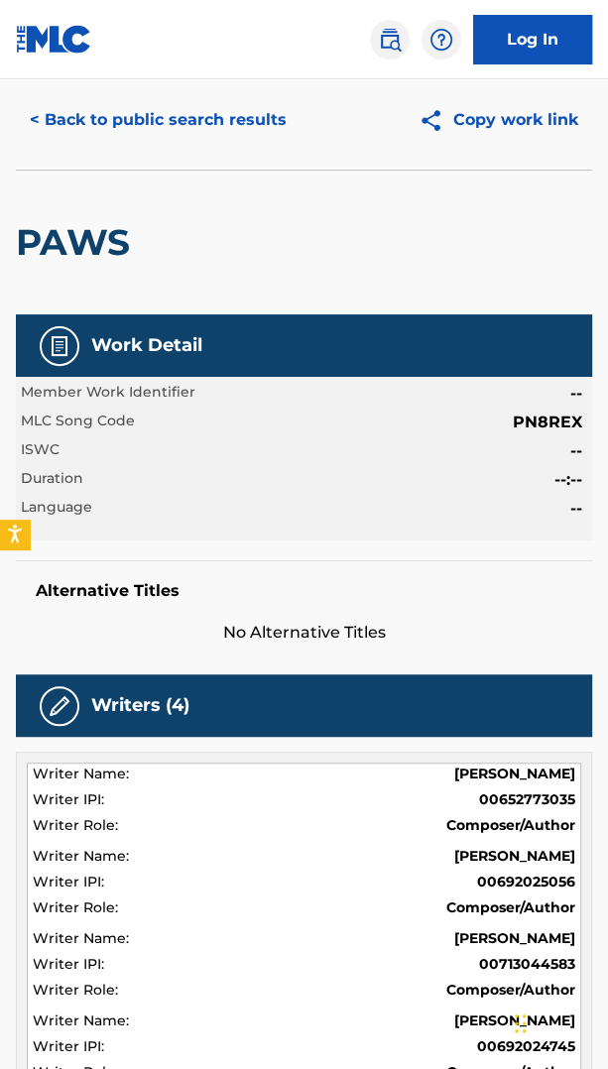
scroll to position [0, 0]
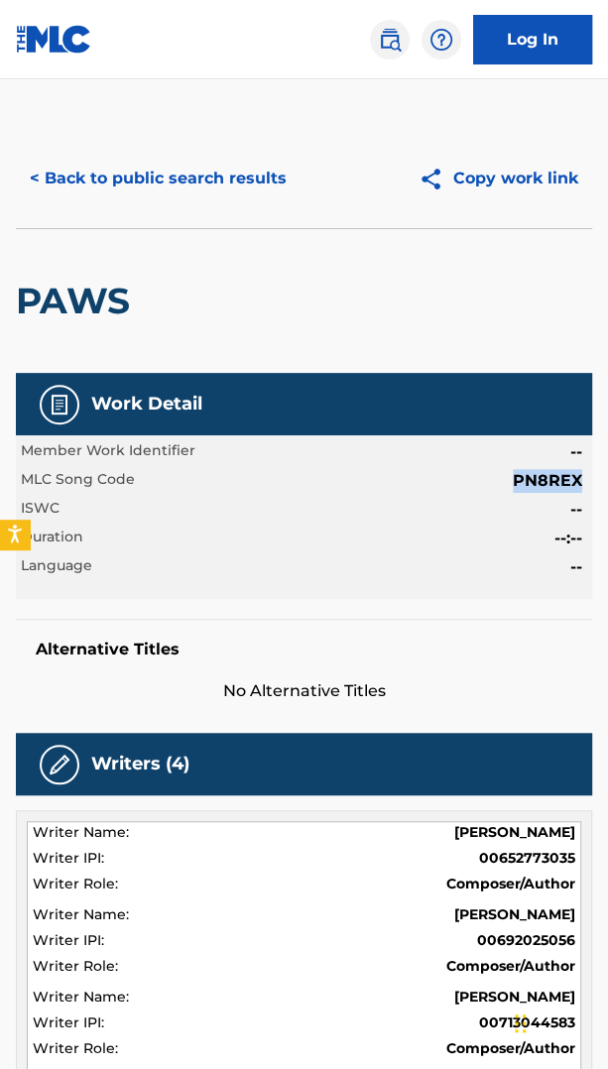
drag, startPoint x: 513, startPoint y: 478, endPoint x: 576, endPoint y: 483, distance: 63.7
click at [577, 483] on div "MLC Song Code PN8REX" at bounding box center [304, 481] width 566 height 24
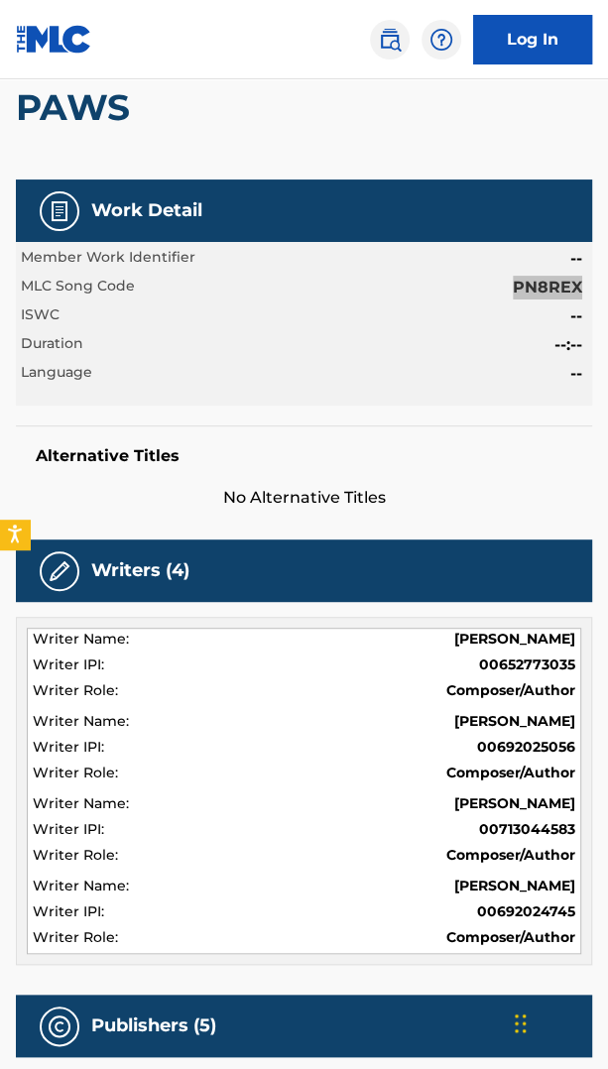
scroll to position [298, 0]
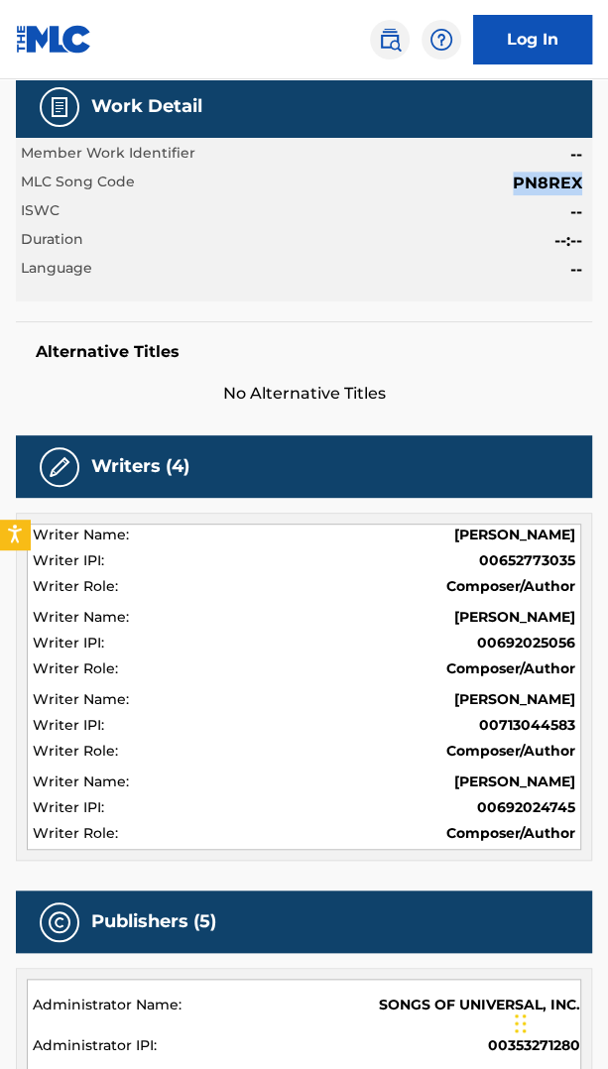
drag, startPoint x: 434, startPoint y: 532, endPoint x: 581, endPoint y: 534, distance: 146.8
click at [581, 533] on div "[PERSON_NAME] 00652773035 Composer/Author [PERSON_NAME] 00692025056 Composer/Au…" at bounding box center [304, 687] width 554 height 326
drag, startPoint x: 458, startPoint y: 612, endPoint x: 572, endPoint y: 615, distance: 114.1
click at [574, 615] on div "[PERSON_NAME]" at bounding box center [304, 620] width 542 height 26
drag, startPoint x: 404, startPoint y: 694, endPoint x: 572, endPoint y: 700, distance: 168.7
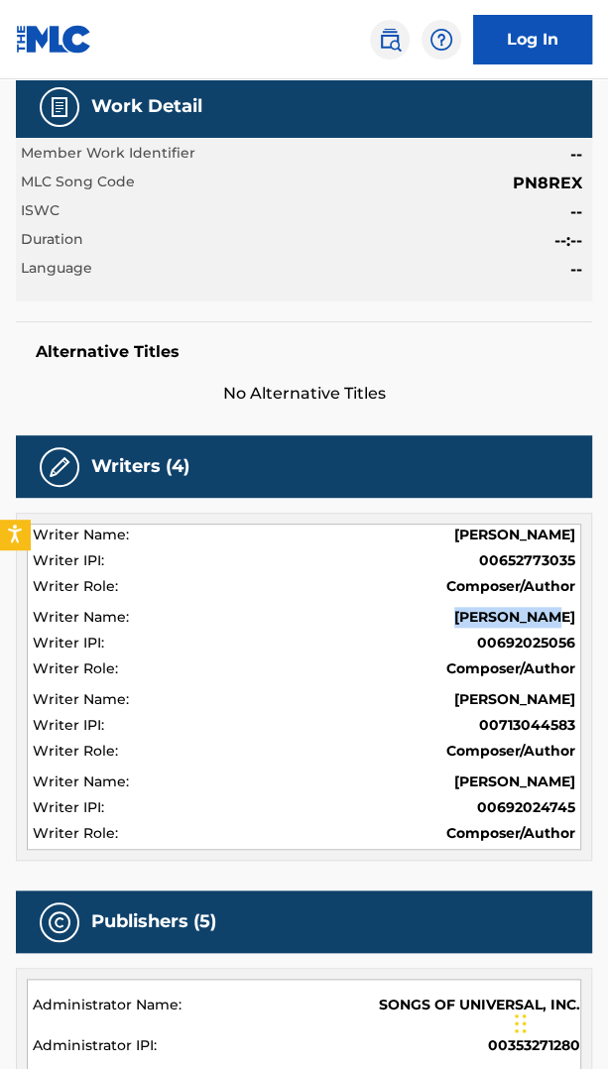
click at [572, 700] on span "[PERSON_NAME]" at bounding box center [514, 699] width 121 height 21
drag, startPoint x: 472, startPoint y: 778, endPoint x: 572, endPoint y: 783, distance: 100.3
click at [573, 783] on div "[PERSON_NAME]" at bounding box center [304, 785] width 542 height 26
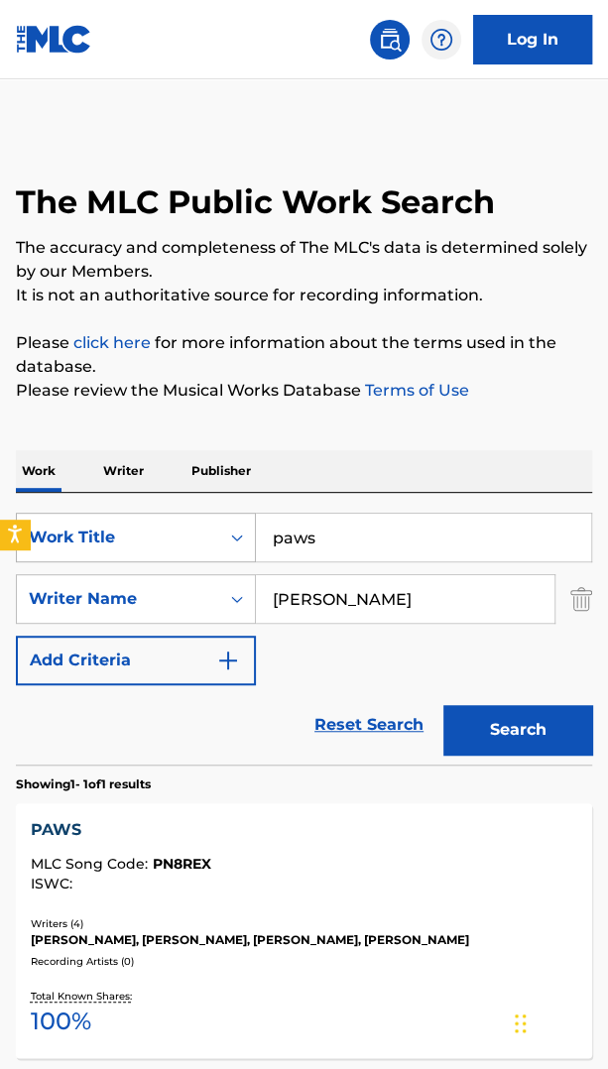
drag, startPoint x: 338, startPoint y: 538, endPoint x: 235, endPoint y: 543, distance: 103.3
click at [235, 543] on div "SearchWithCriteria4e212f51-5188-496f-b6a2-5b4dd2379aad Work Title paws" at bounding box center [304, 538] width 576 height 50
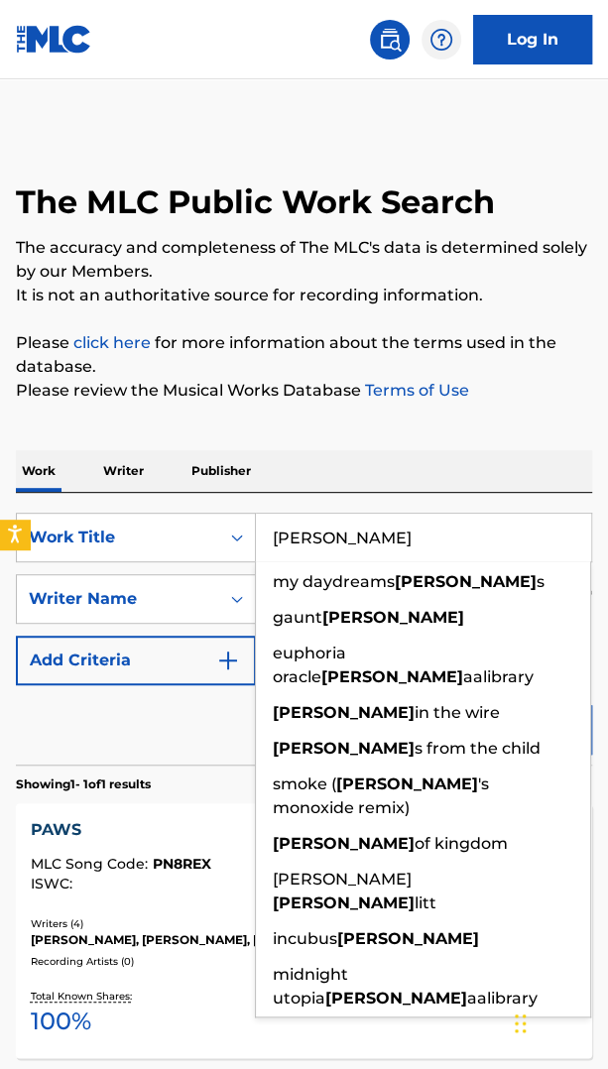
type input "[PERSON_NAME]"
drag, startPoint x: 389, startPoint y: 437, endPoint x: 390, endPoint y: 486, distance: 48.6
click at [389, 437] on div "Work Writer Publisher SearchWithCriteria4e212f51-5188-496f-b6a2-5b4dd2379aad Wo…" at bounding box center [304, 788] width 576 height 725
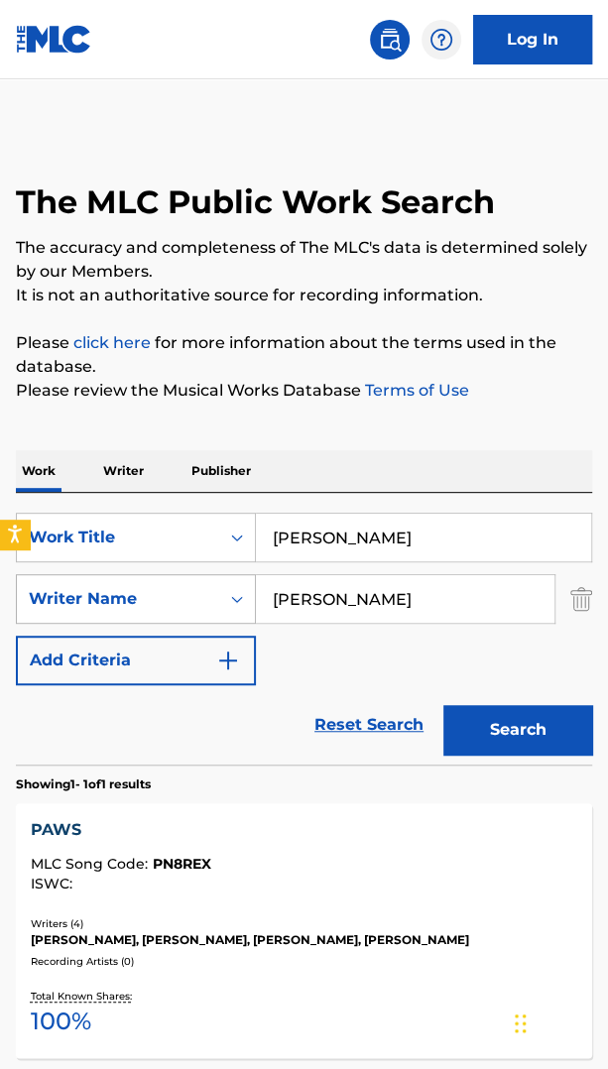
drag, startPoint x: 321, startPoint y: 602, endPoint x: 234, endPoint y: 612, distance: 87.8
click at [235, 615] on div "SearchWithCriteriad0169823-1429-4b83-ade4-c76ad3996db0 Writer Name [PERSON_NAME]" at bounding box center [304, 599] width 576 height 50
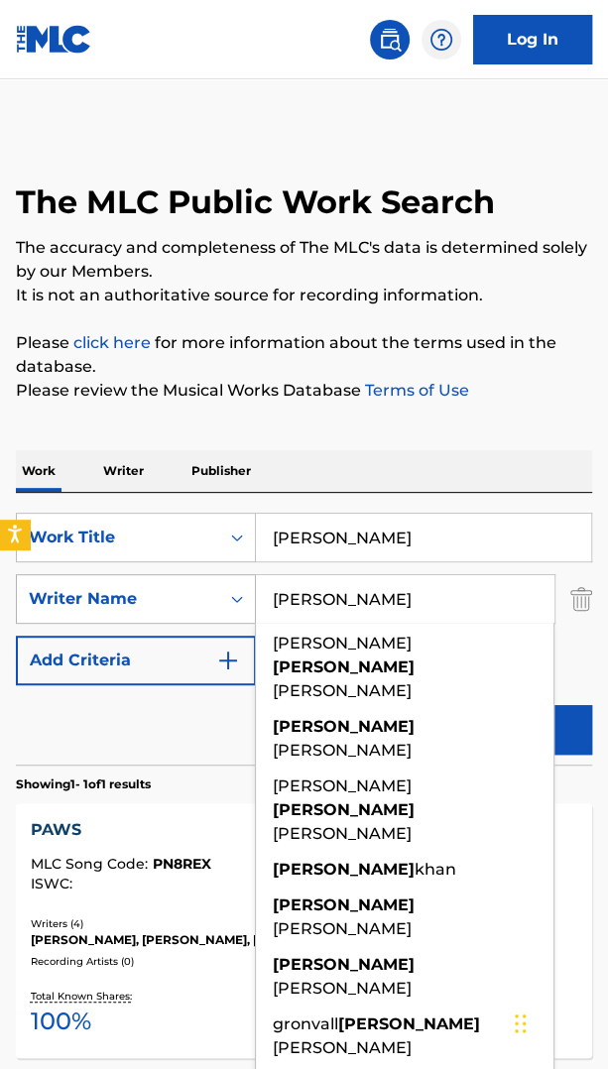
click at [443, 705] on button "Search" at bounding box center [517, 730] width 149 height 50
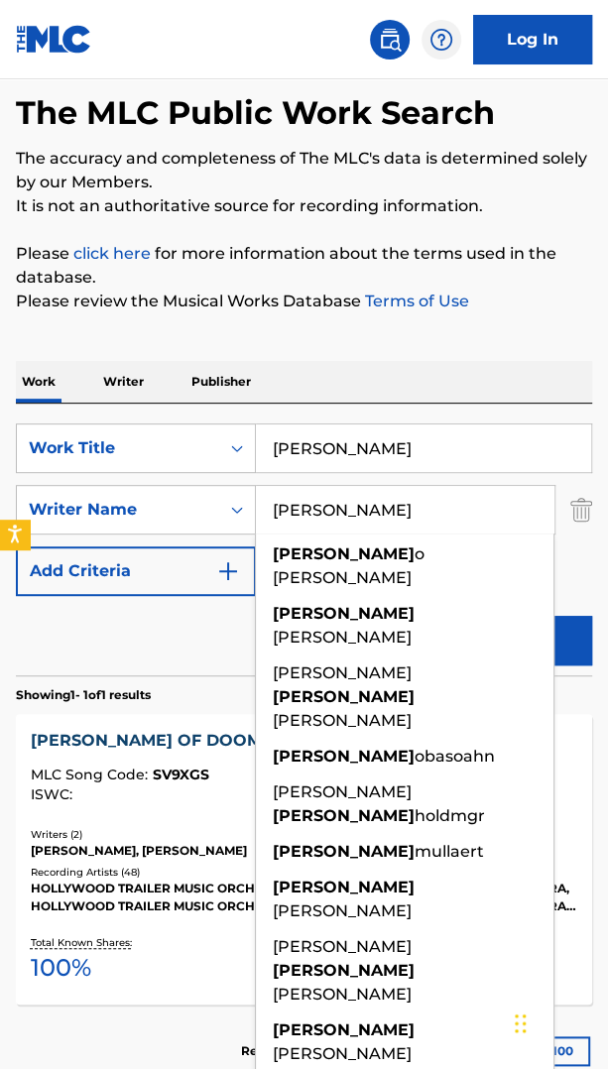
scroll to position [255, 0]
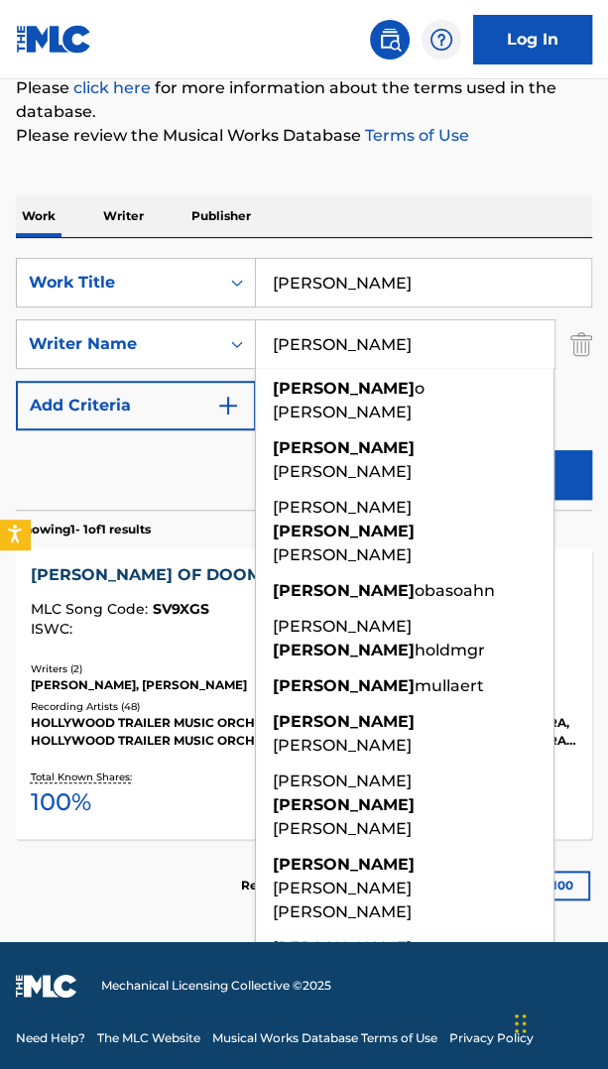
click at [272, 339] on input "[PERSON_NAME]" at bounding box center [405, 344] width 299 height 48
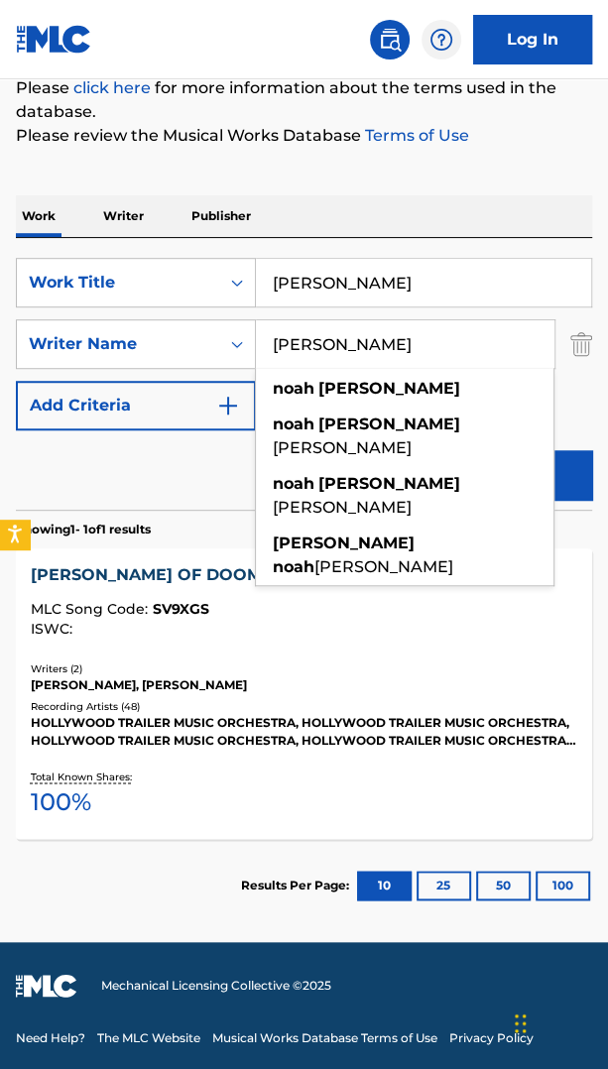
click at [443, 450] on button "Search" at bounding box center [517, 475] width 149 height 50
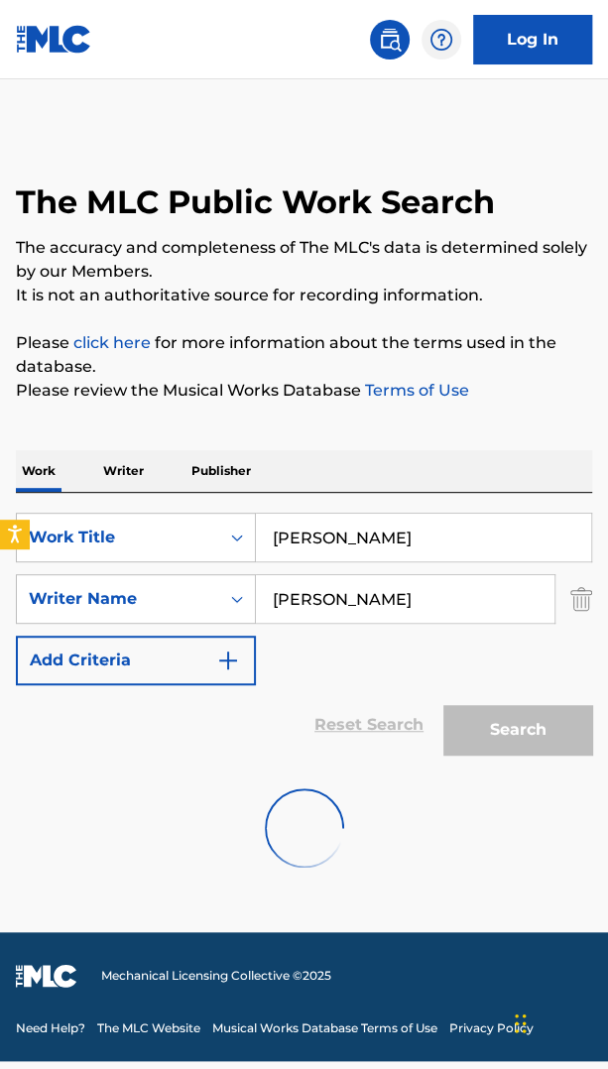
scroll to position [0, 0]
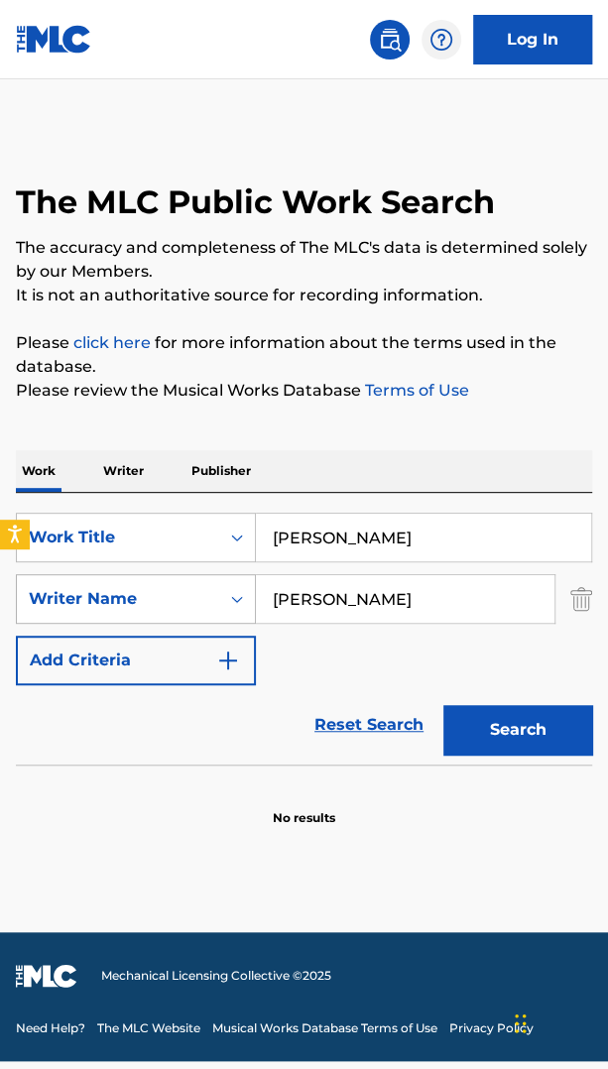
drag, startPoint x: 416, startPoint y: 586, endPoint x: 220, endPoint y: 608, distance: 196.6
click at [221, 610] on div "SearchWithCriteriad0169823-1429-4b83-ade4-c76ad3996db0 Writer Name [PERSON_NAME]" at bounding box center [304, 599] width 576 height 50
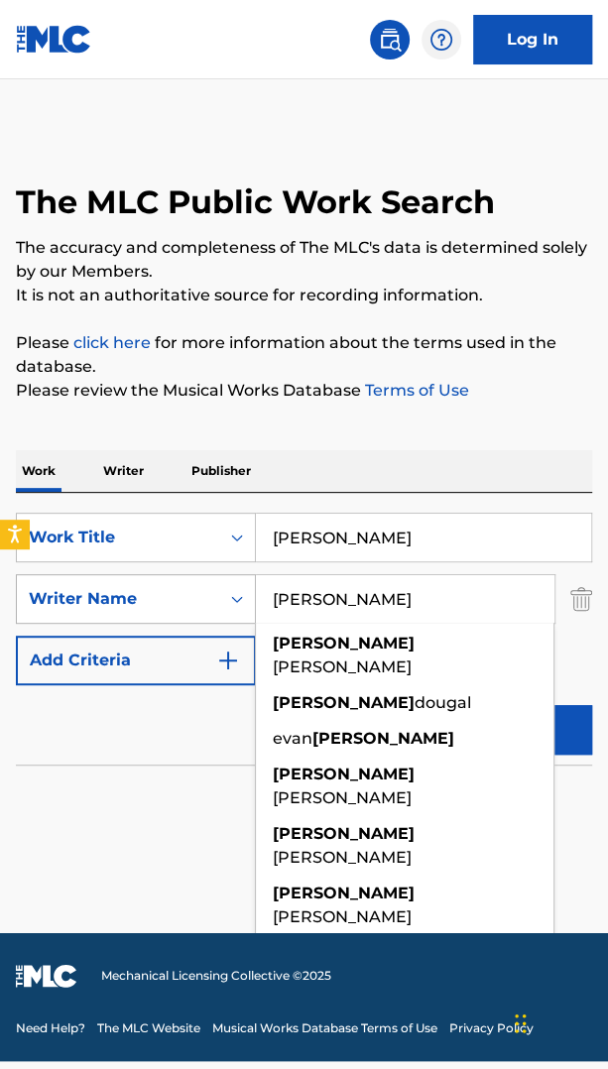
type input "[PERSON_NAME]"
click at [443, 705] on button "Search" at bounding box center [517, 730] width 149 height 50
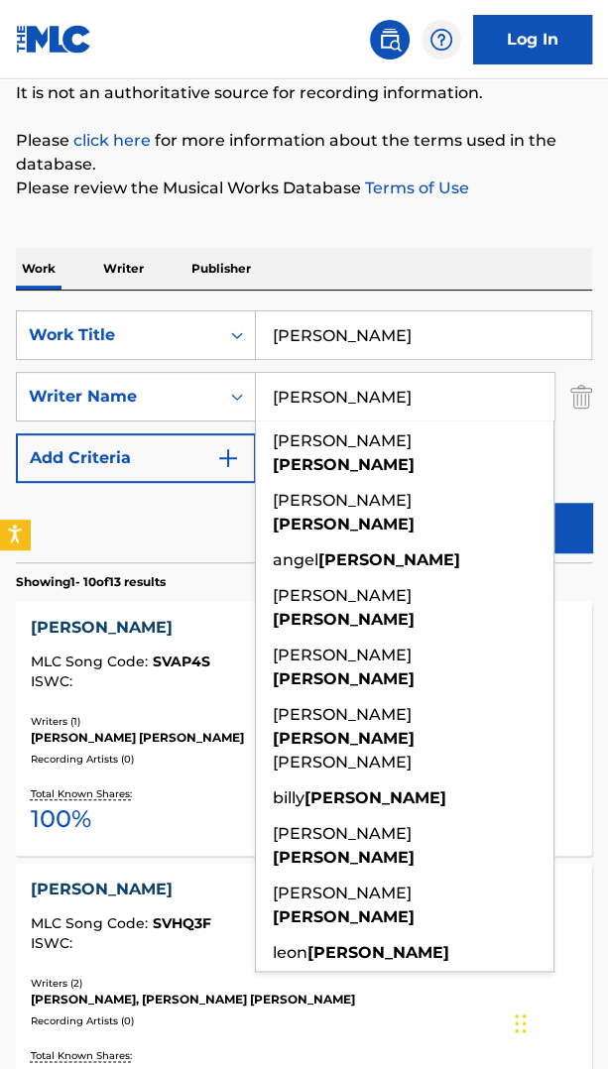
scroll to position [298, 0]
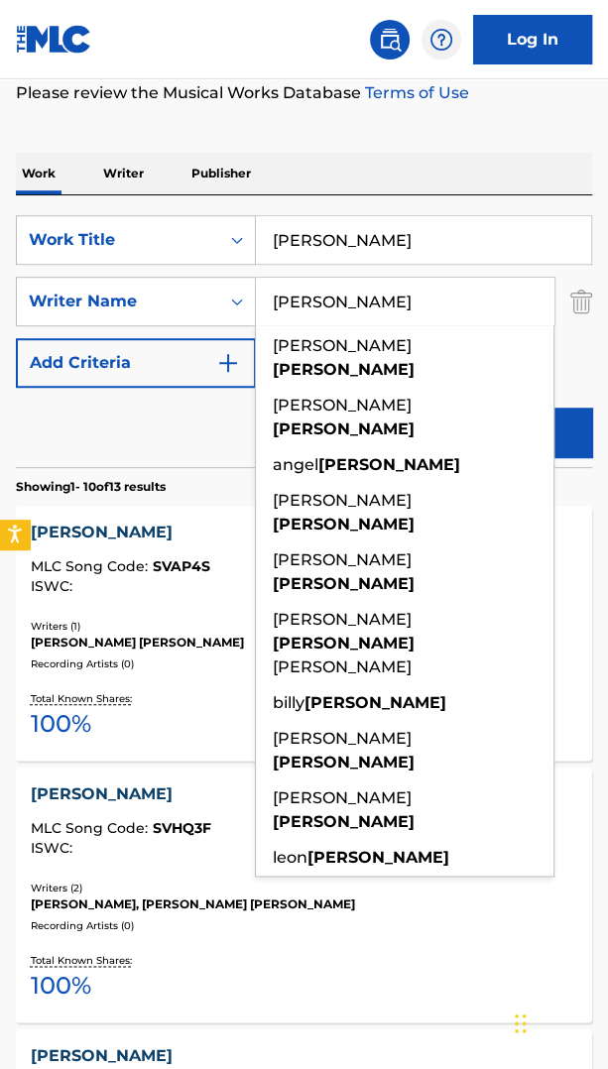
click at [76, 528] on div "[PERSON_NAME]" at bounding box center [304, 533] width 547 height 24
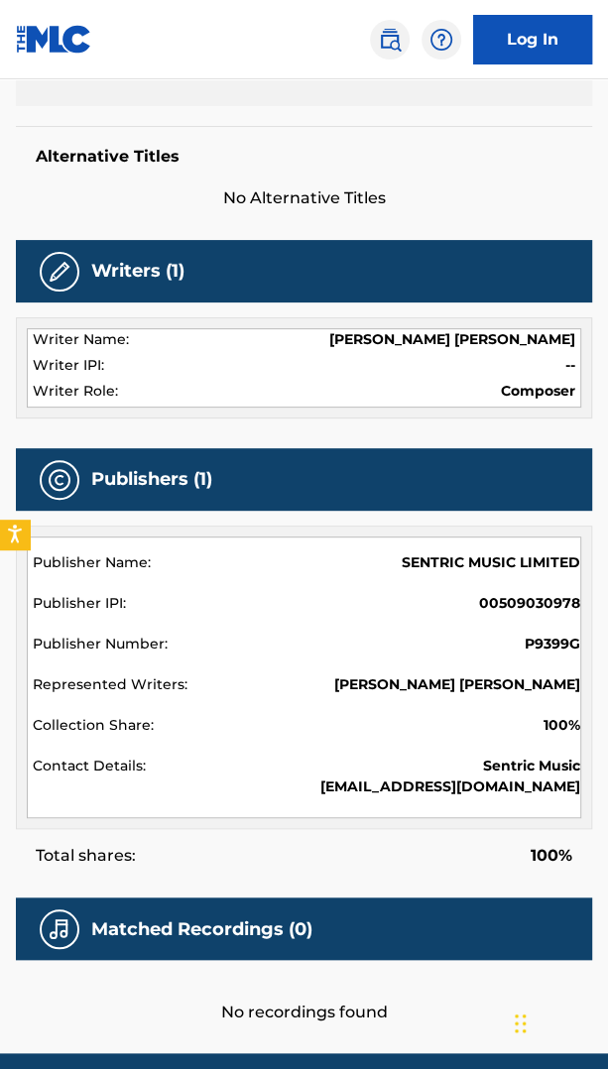
scroll to position [595, 0]
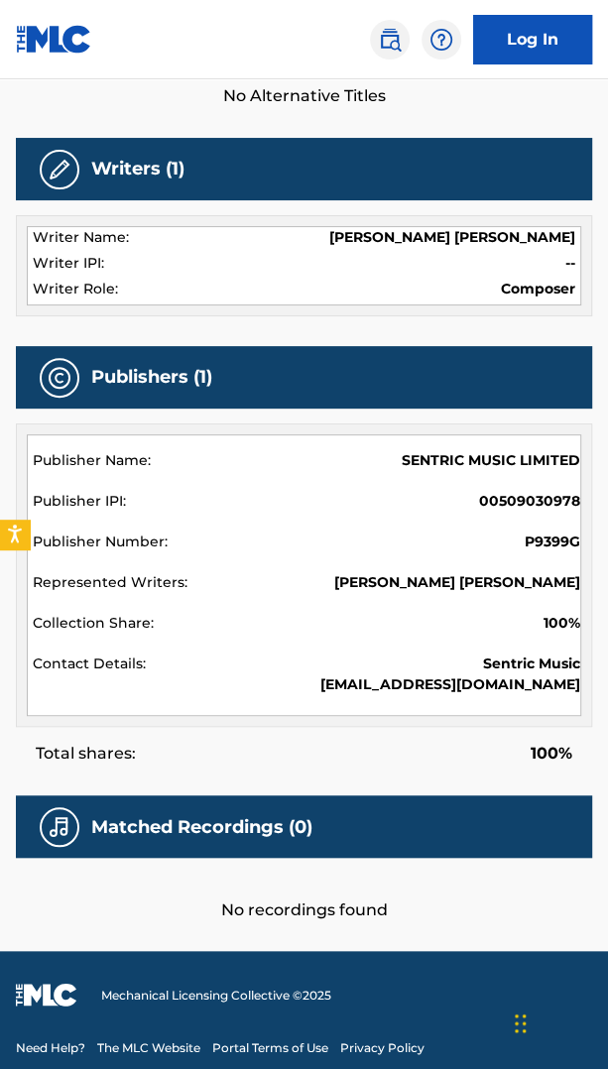
scroll to position [298, 0]
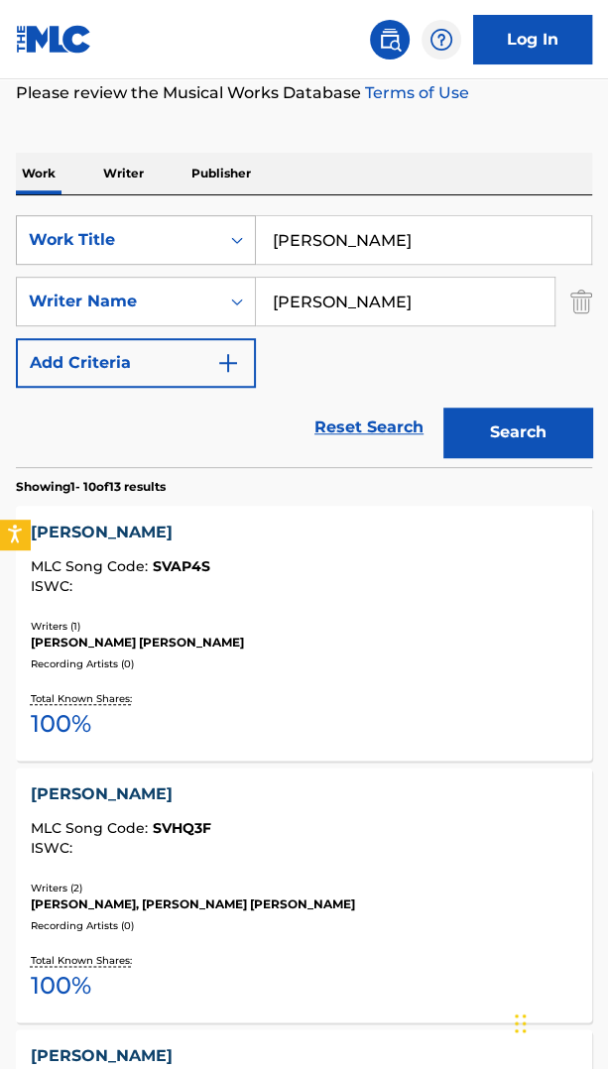
drag, startPoint x: 361, startPoint y: 248, endPoint x: 239, endPoint y: 236, distance: 122.6
click at [236, 241] on div "SearchWithCriteria4e212f51-5188-496f-b6a2-5b4dd2379aad Work Title [PERSON_NAME]" at bounding box center [304, 240] width 576 height 50
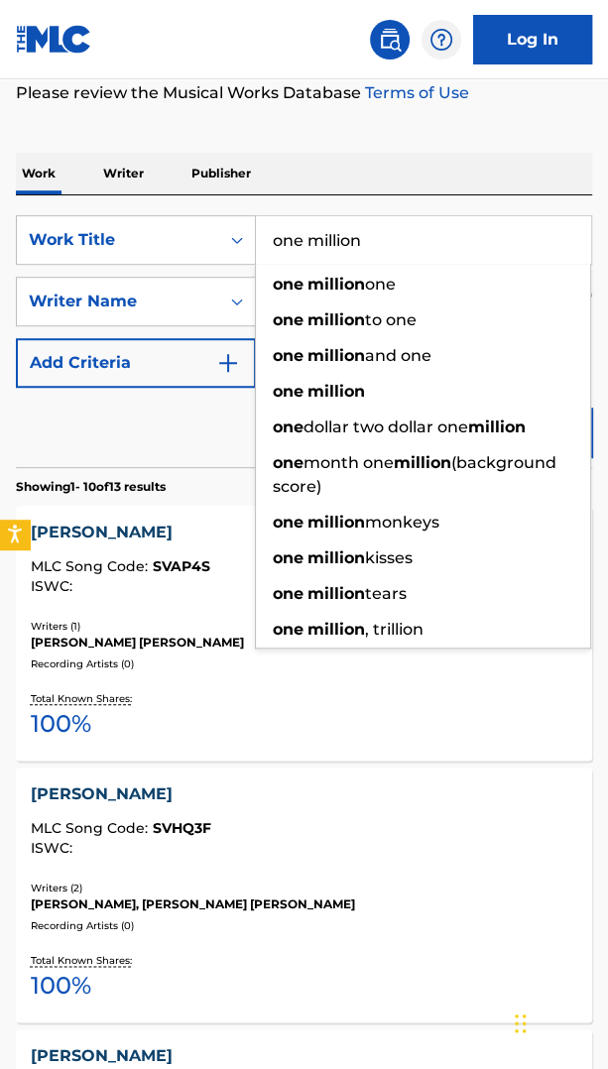
type input "one million"
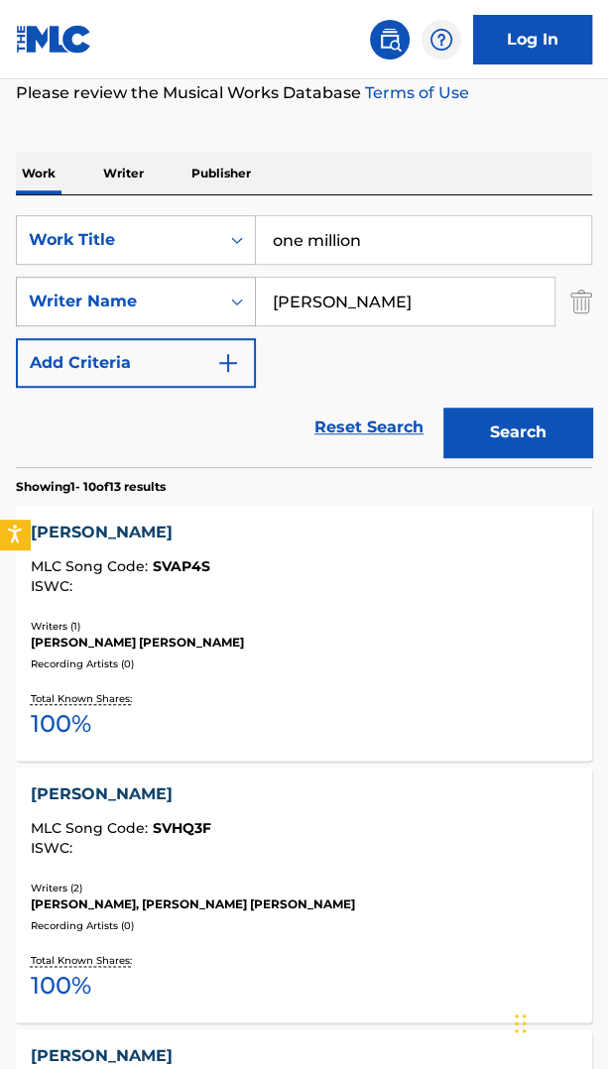
drag, startPoint x: 326, startPoint y: 300, endPoint x: 206, endPoint y: 307, distance: 120.2
click at [204, 309] on div "SearchWithCriteriad0169823-1429-4b83-ade4-c76ad3996db0 Writer Name [PERSON_NAME]" at bounding box center [304, 302] width 576 height 50
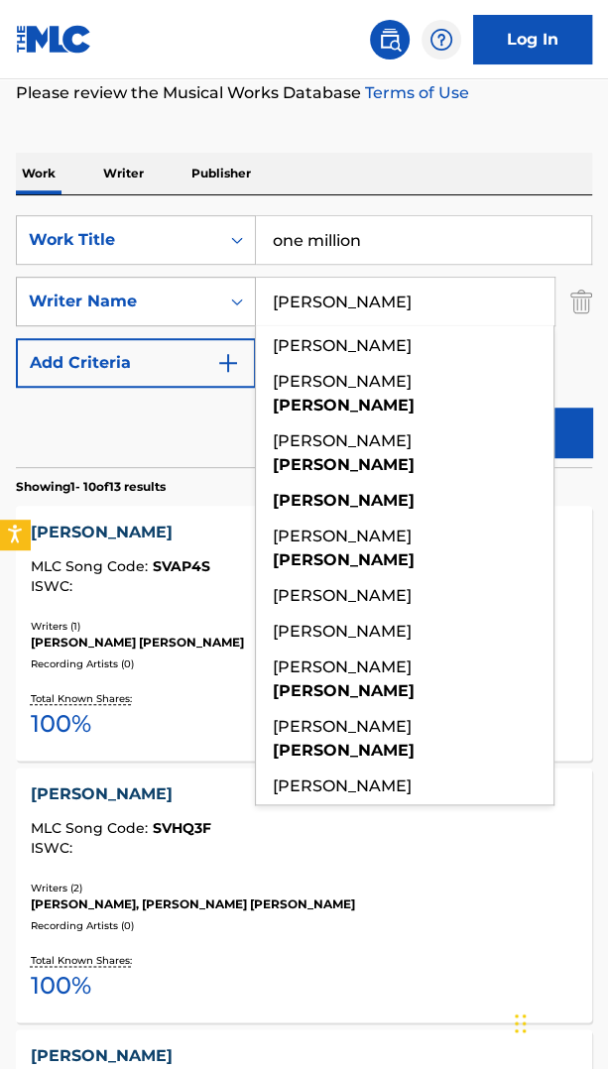
click at [443, 408] on button "Search" at bounding box center [517, 433] width 149 height 50
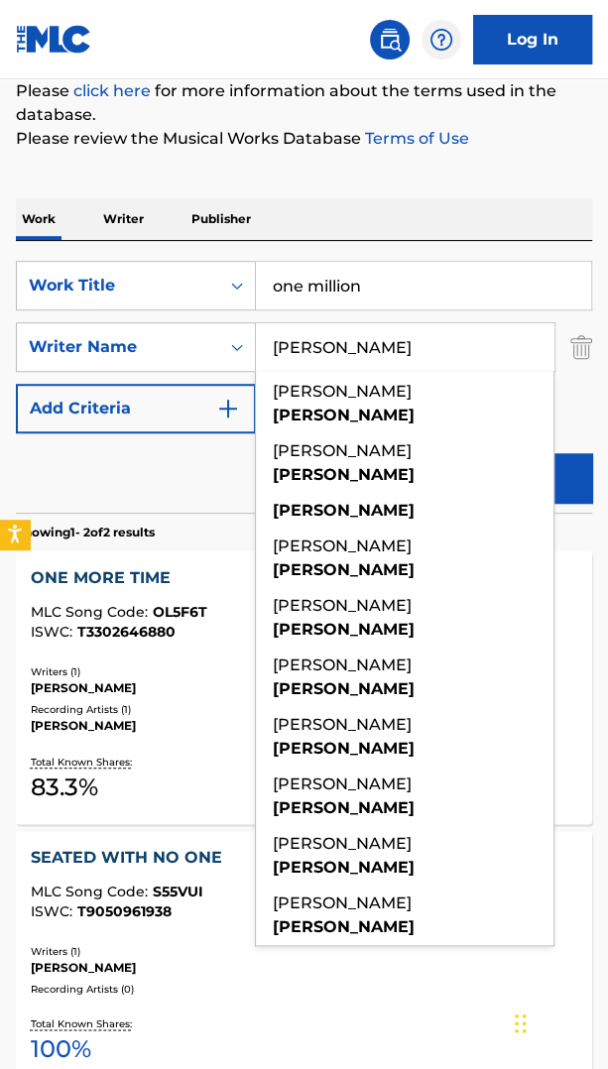
scroll to position [3, 0]
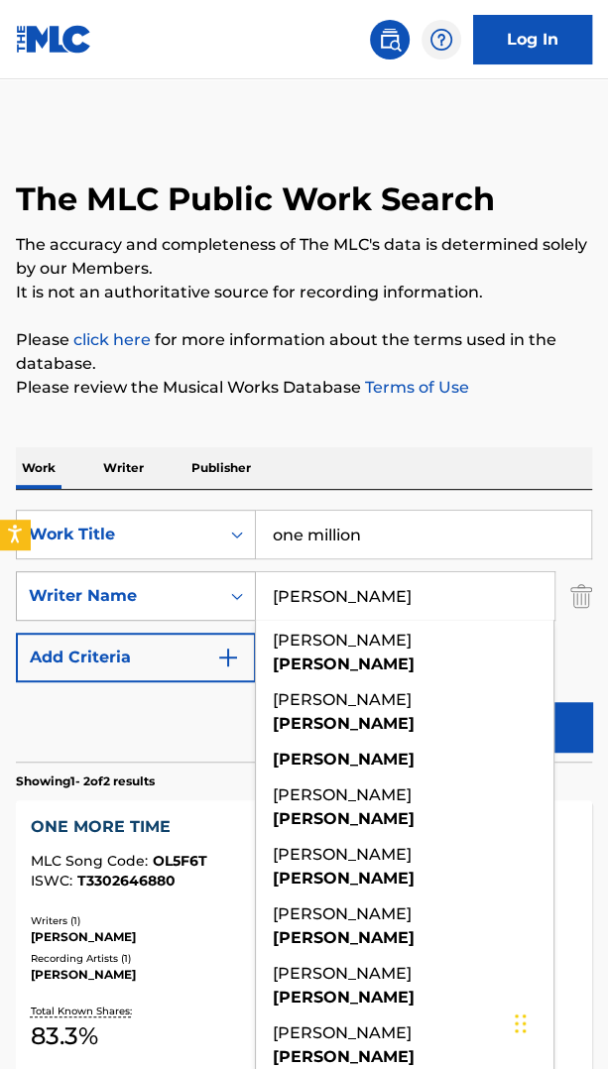
drag, startPoint x: 360, startPoint y: 589, endPoint x: 212, endPoint y: 601, distance: 148.2
click at [212, 601] on div "SearchWithCriteriad0169823-1429-4b83-ade4-c76ad3996db0 Writer Name [PERSON_NAME…" at bounding box center [304, 596] width 576 height 50
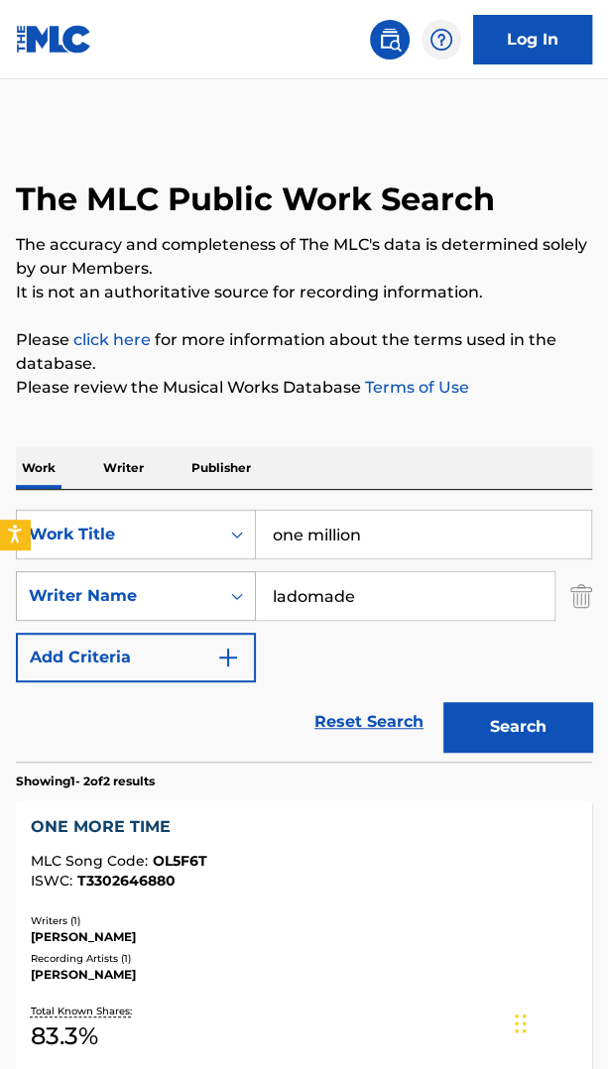
click at [443, 702] on button "Search" at bounding box center [517, 727] width 149 height 50
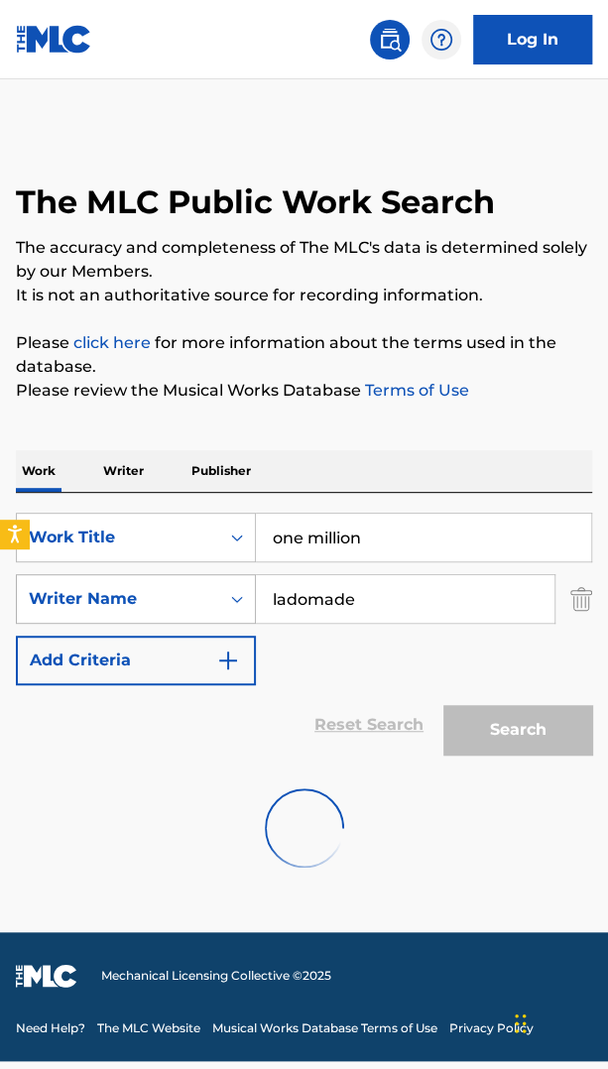
scroll to position [0, 0]
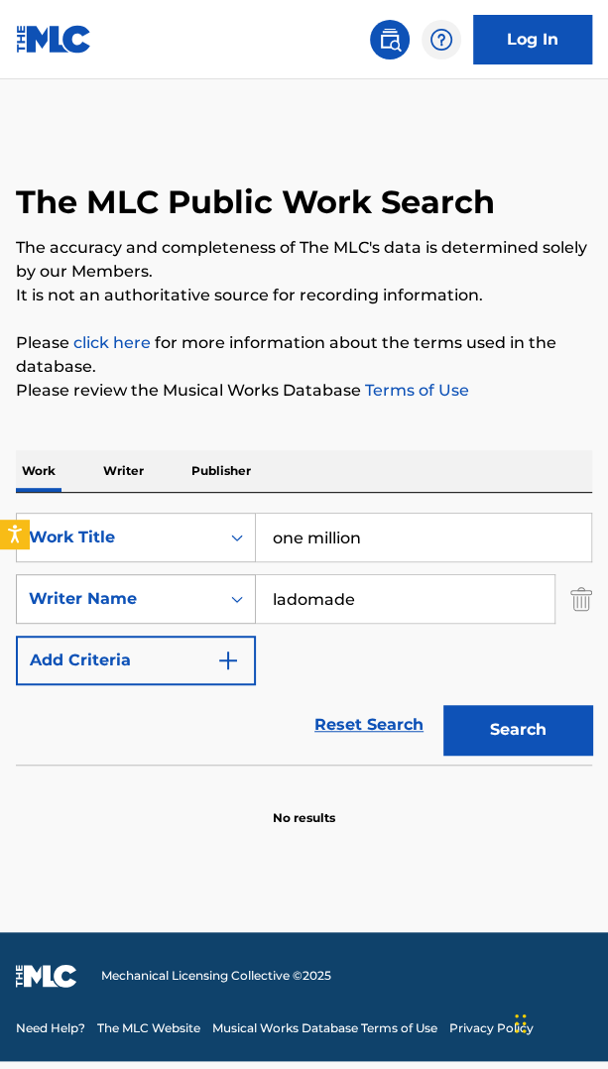
drag, startPoint x: 346, startPoint y: 597, endPoint x: 102, endPoint y: 617, distance: 244.8
click at [103, 617] on div "SearchWithCriteriad0169823-1429-4b83-ade4-c76ad3996db0 Writer Name ladomade" at bounding box center [304, 599] width 576 height 50
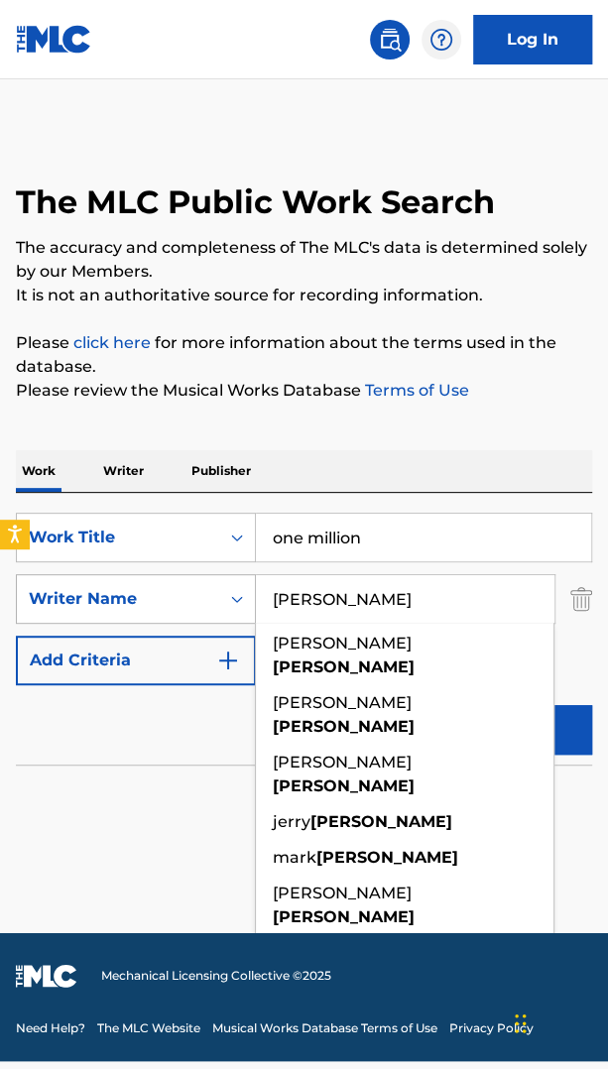
click at [443, 705] on button "Search" at bounding box center [517, 730] width 149 height 50
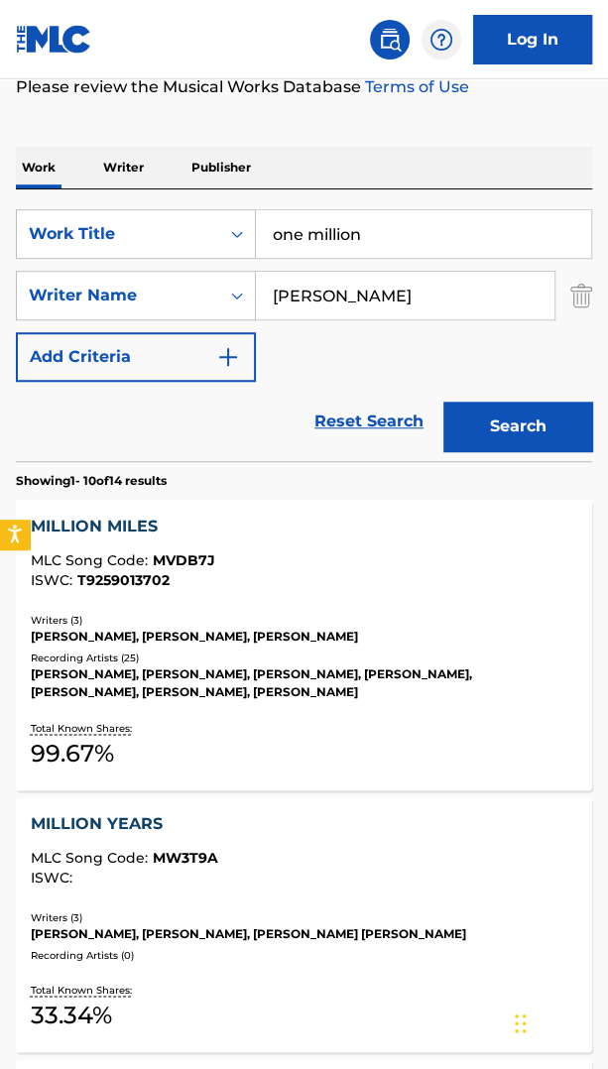
scroll to position [298, 0]
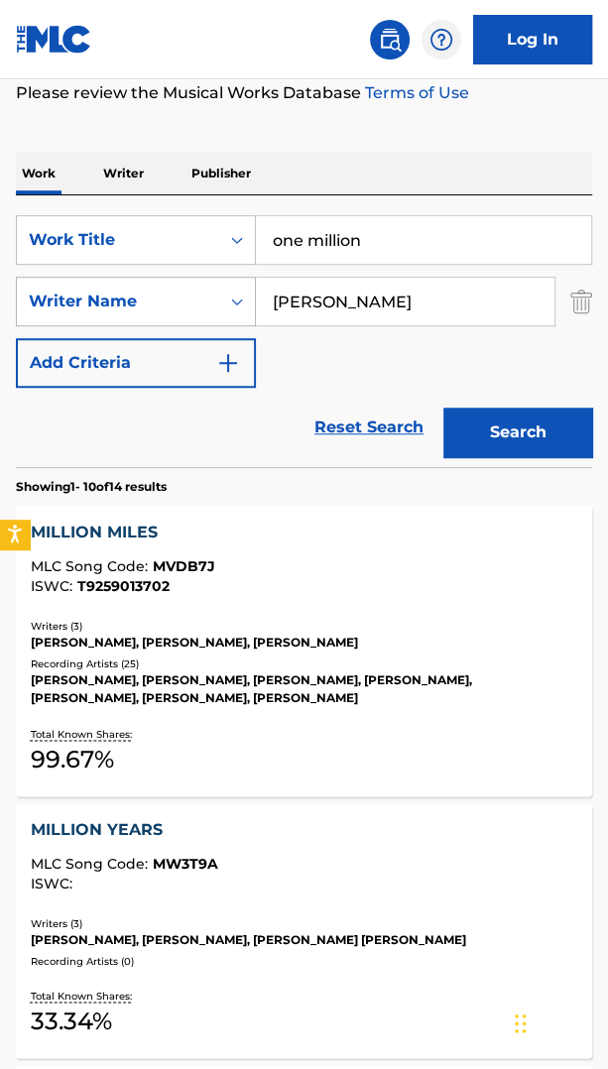
drag, startPoint x: 331, startPoint y: 304, endPoint x: 194, endPoint y: 313, distance: 137.1
click at [195, 313] on div "SearchWithCriteriad0169823-1429-4b83-ade4-c76ad3996db0 Writer Name [PERSON_NAME]" at bounding box center [304, 302] width 576 height 50
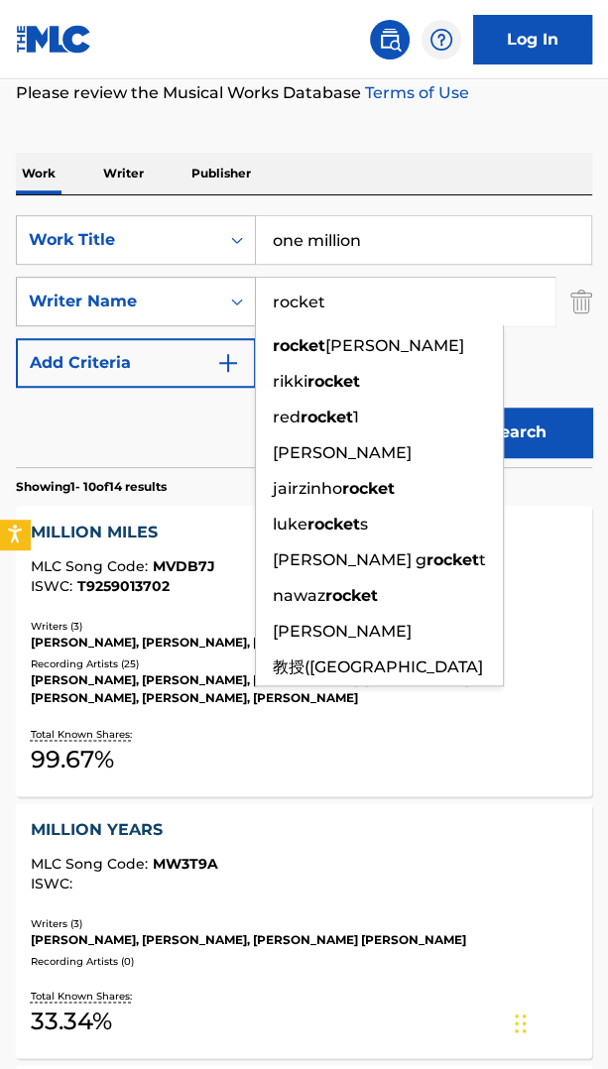
type input "rocket"
click at [443, 408] on button "Search" at bounding box center [517, 433] width 149 height 50
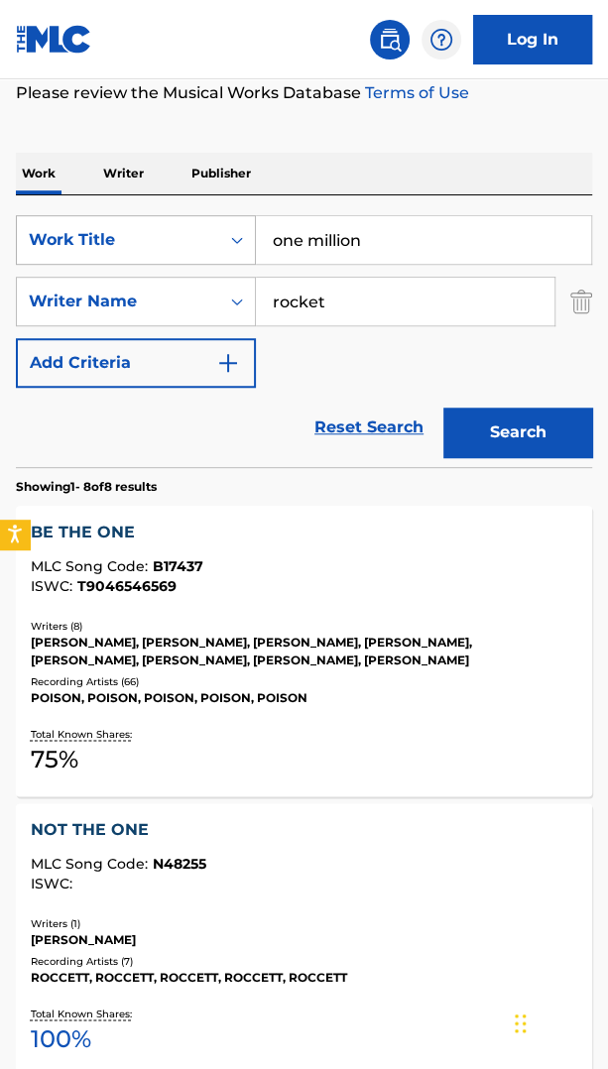
drag, startPoint x: 370, startPoint y: 250, endPoint x: 202, endPoint y: 246, distance: 167.6
click at [205, 246] on div "SearchWithCriteria4e212f51-5188-496f-b6a2-5b4dd2379aad Work Title one million" at bounding box center [304, 240] width 576 height 50
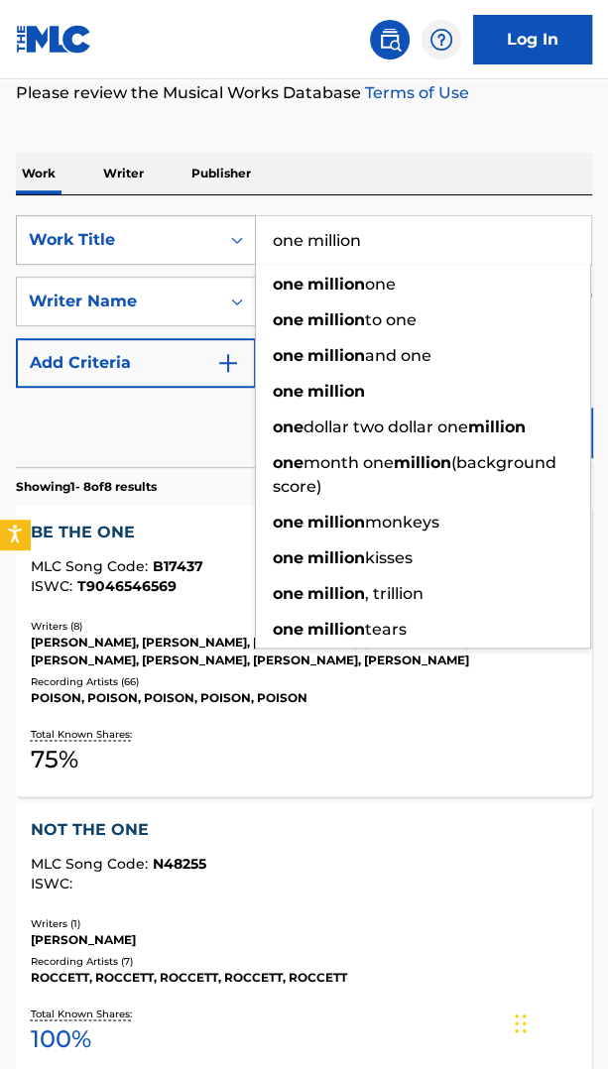
paste input "the land of milk and honey"
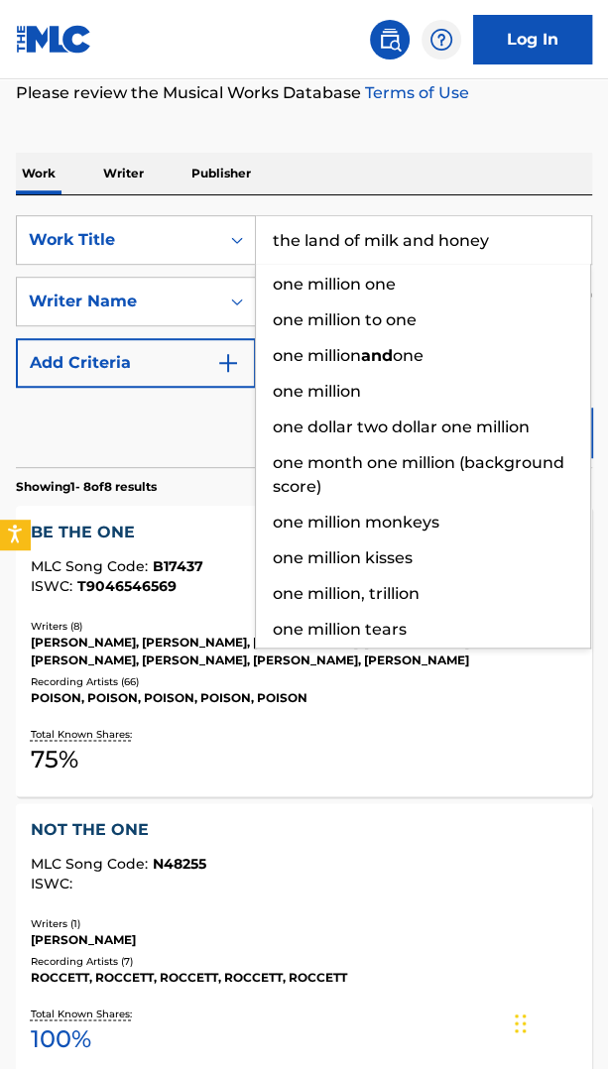
type input "the land of milk and honey"
click at [351, 157] on div "Work Writer Publisher" at bounding box center [304, 174] width 576 height 42
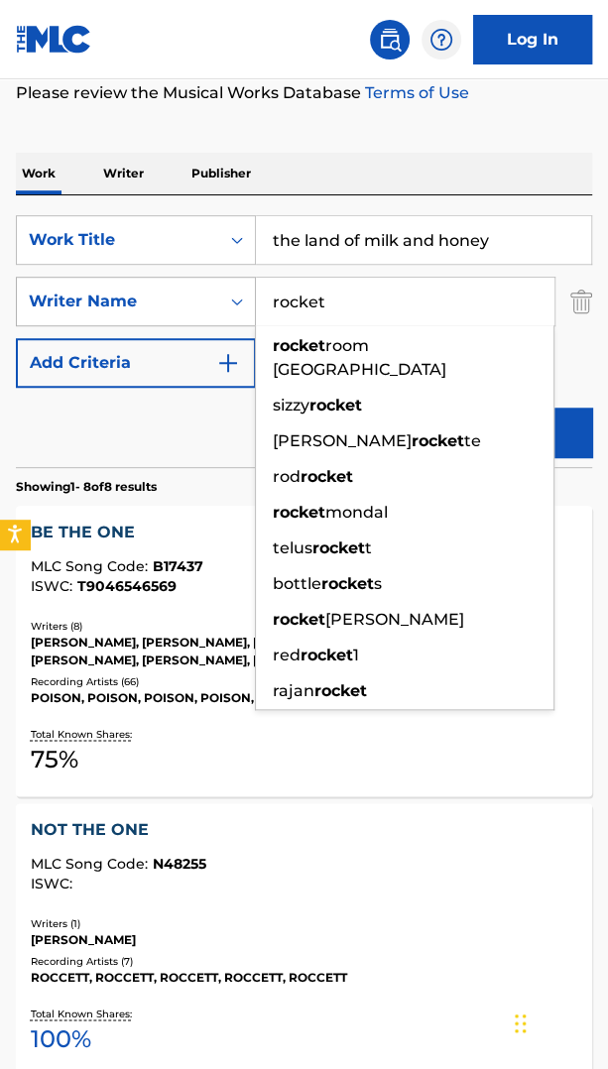
drag, startPoint x: 356, startPoint y: 299, endPoint x: 162, endPoint y: 315, distance: 195.0
click at [162, 315] on div "SearchWithCriteriad0169823-1429-4b83-ade4-c76ad3996db0 Writer Name rocket rocke…" at bounding box center [304, 302] width 576 height 50
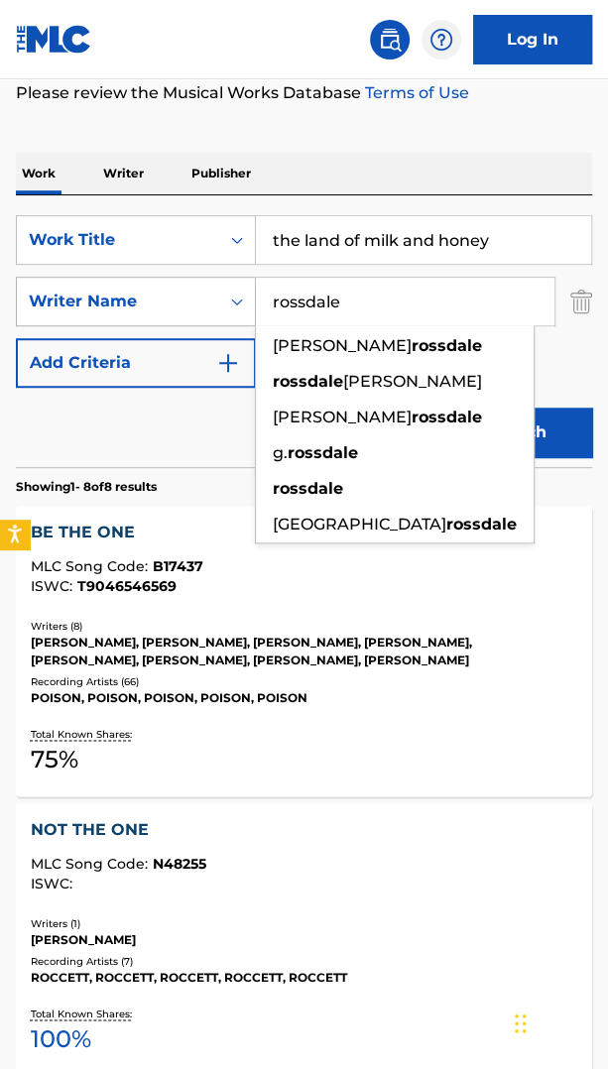
type input "rossdale"
click at [443, 408] on button "Search" at bounding box center [517, 433] width 149 height 50
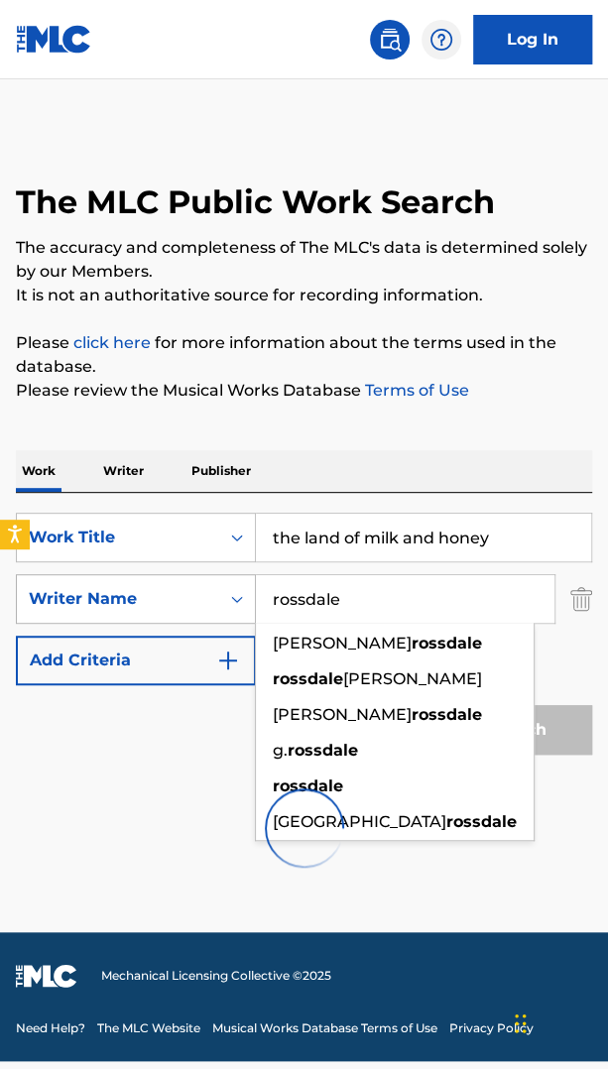
scroll to position [0, 0]
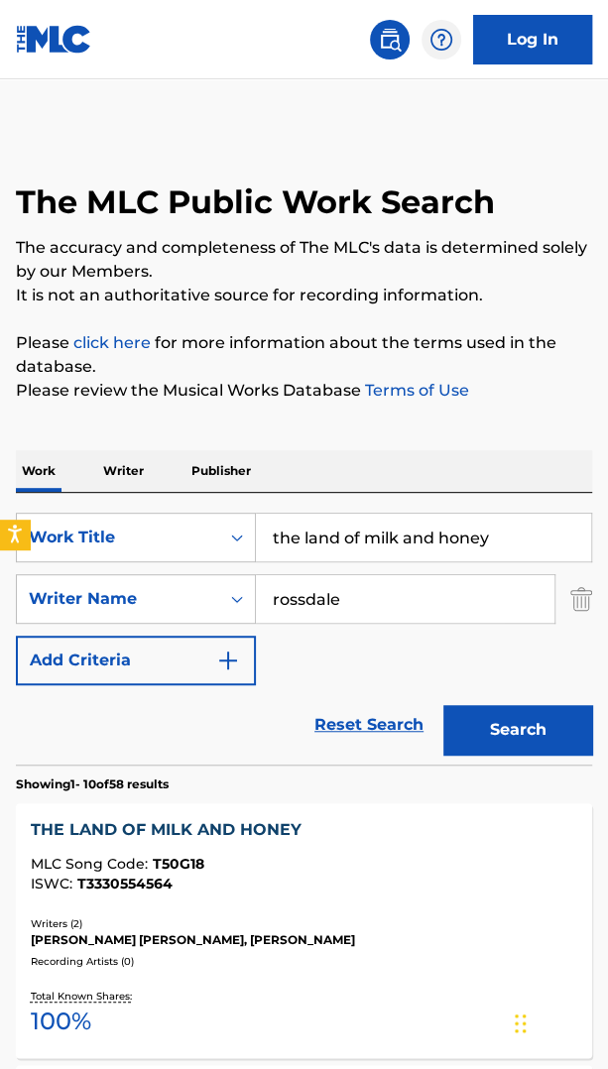
click at [118, 830] on div "THE LAND OF MILK AND HONEY" at bounding box center [304, 830] width 547 height 24
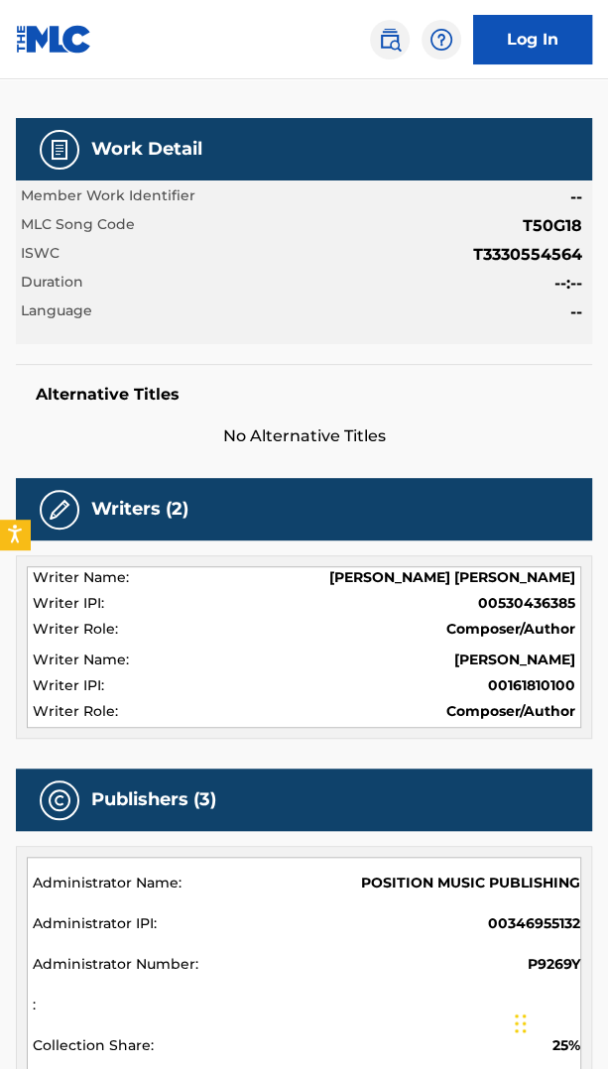
scroll to position [98, 0]
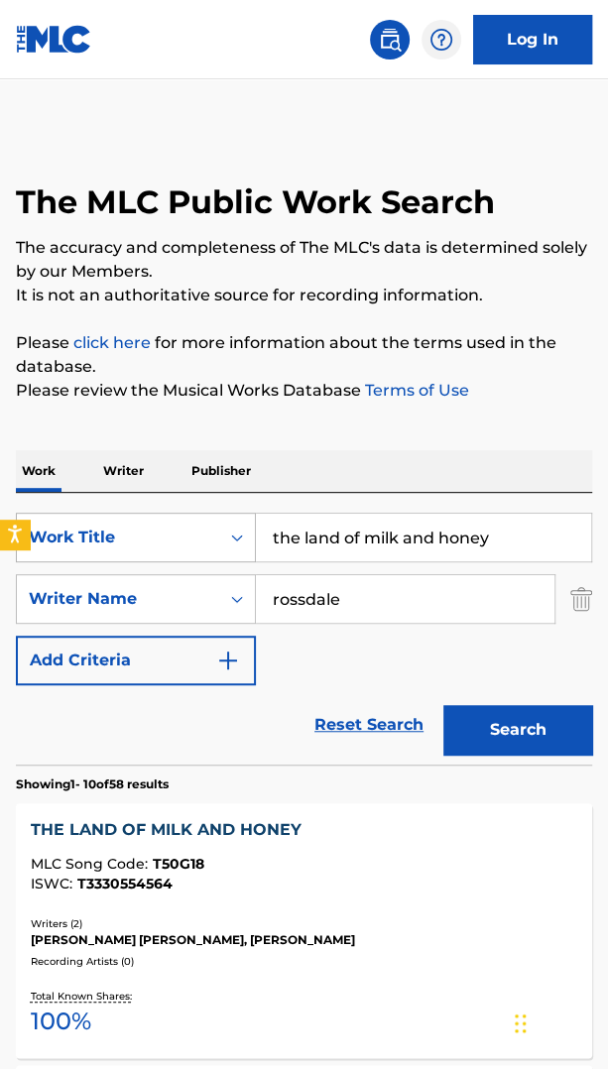
drag, startPoint x: 490, startPoint y: 532, endPoint x: 214, endPoint y: 525, distance: 275.8
click at [214, 525] on div "SearchWithCriteria4e212f51-5188-496f-b6a2-5b4dd2379aad Work Title the land of m…" at bounding box center [304, 538] width 576 height 50
paste input "catch these fist"
type input "catch these fists"
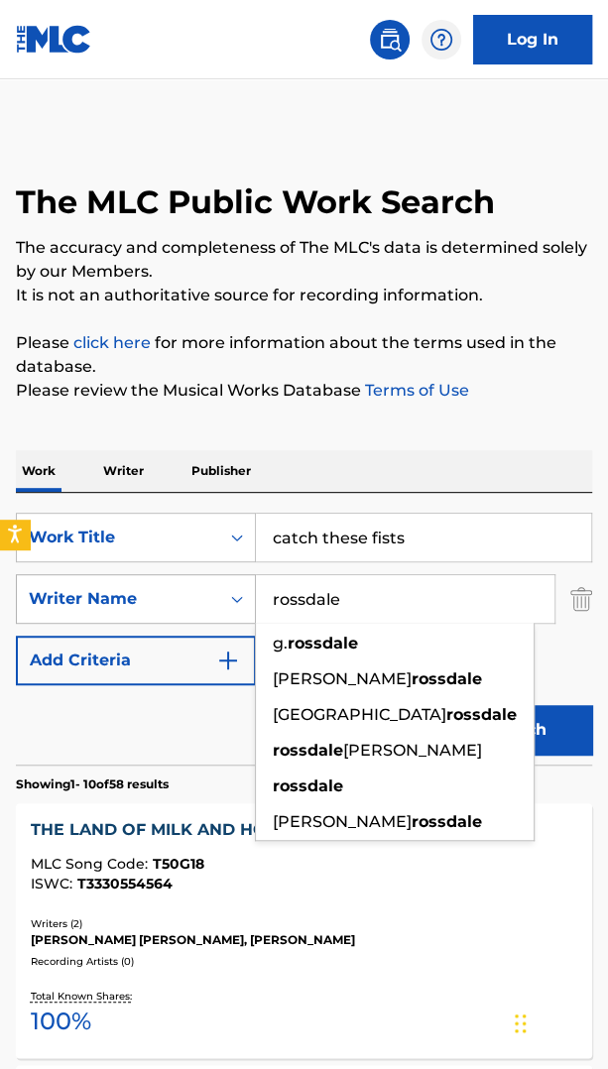
drag, startPoint x: 416, startPoint y: 605, endPoint x: 220, endPoint y: 603, distance: 195.4
click at [220, 603] on div "SearchWithCriteriad0169823-1429-4b83-ade4-c76ad3996db0 Writer Name [PERSON_NAME…" at bounding box center [304, 599] width 576 height 50
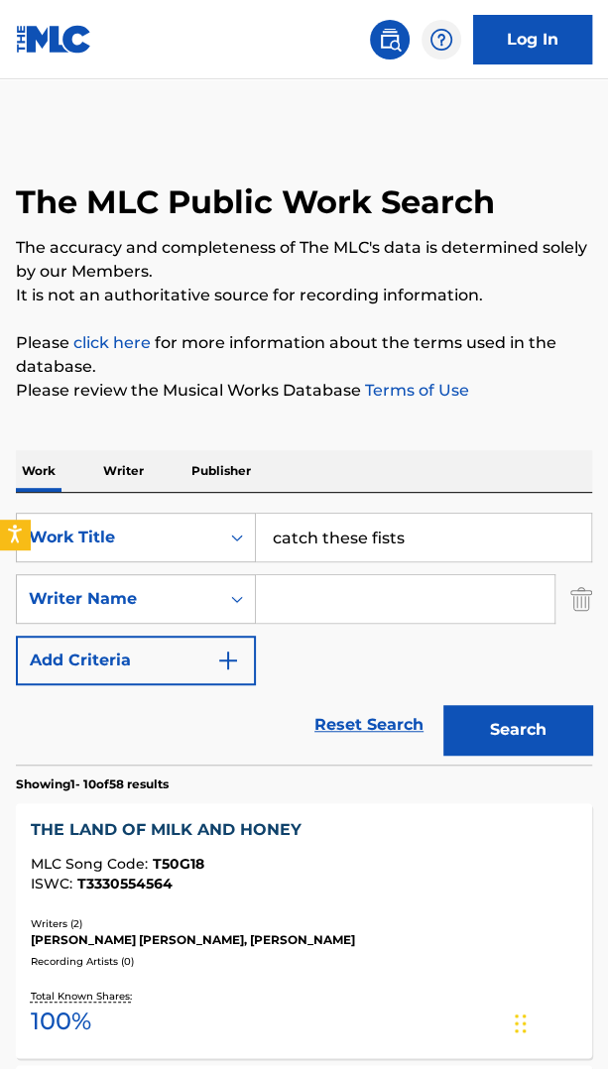
click at [300, 608] on input "Search Form" at bounding box center [405, 599] width 299 height 48
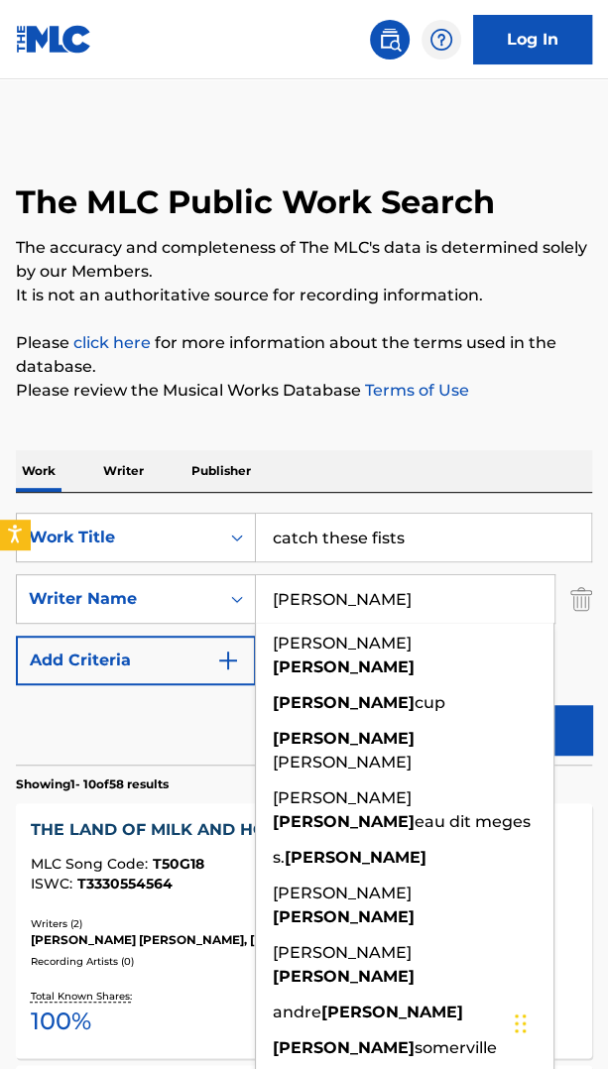
type input "[PERSON_NAME]"
click at [443, 705] on button "Search" at bounding box center [517, 730] width 149 height 50
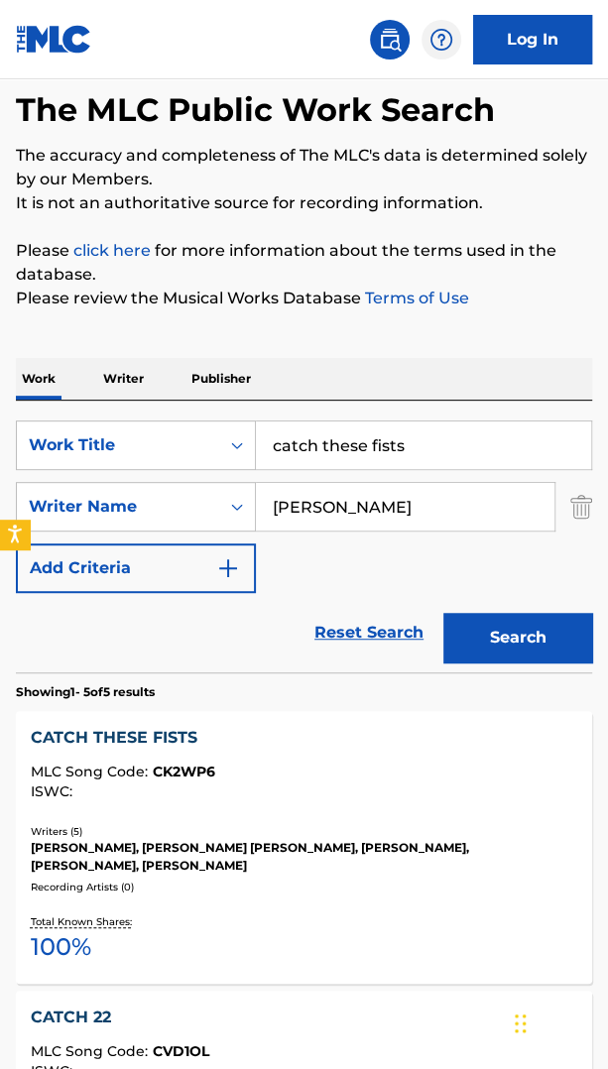
scroll to position [197, 0]
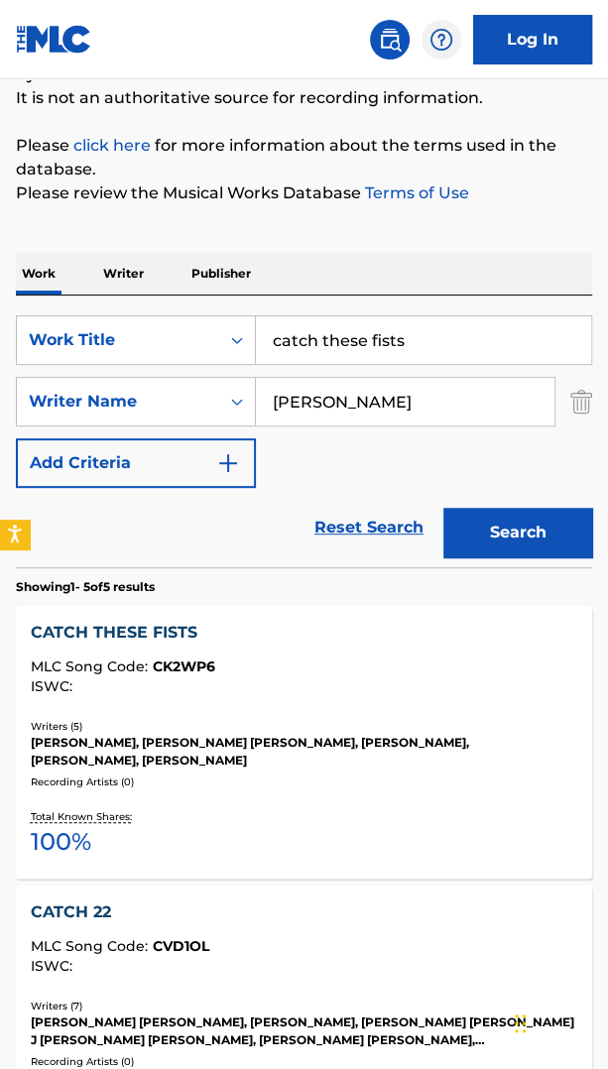
click at [108, 629] on div "CATCH THESE FISTS" at bounding box center [304, 633] width 547 height 24
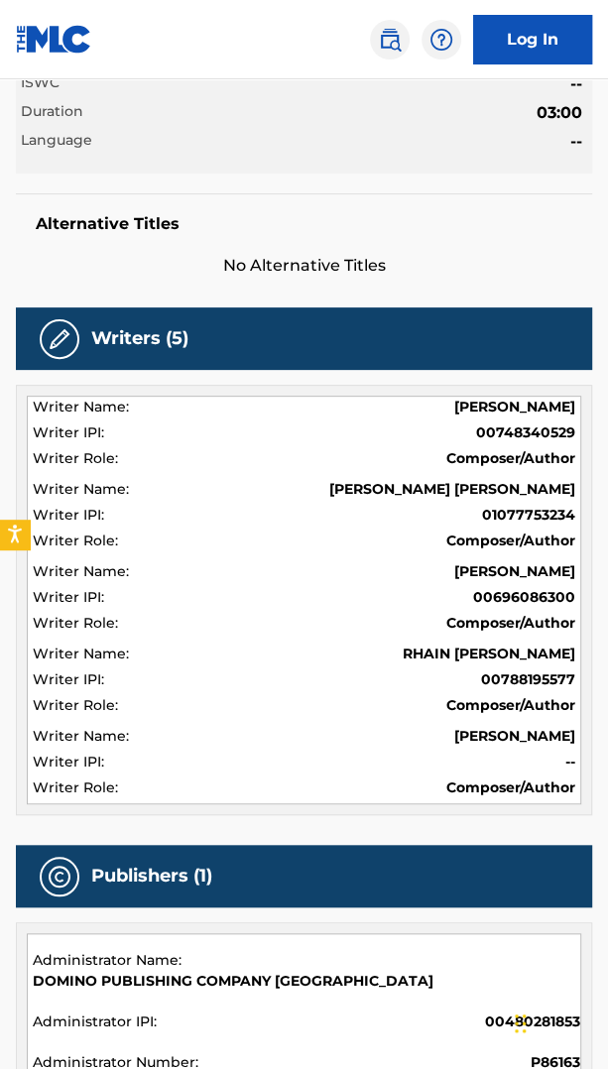
scroll to position [469, 0]
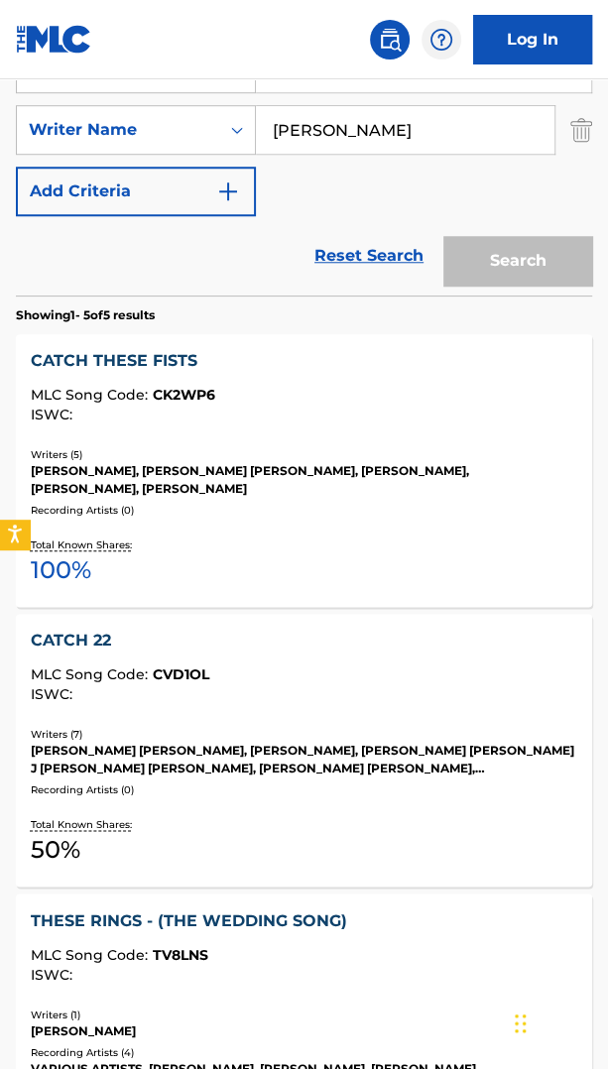
scroll to position [197, 0]
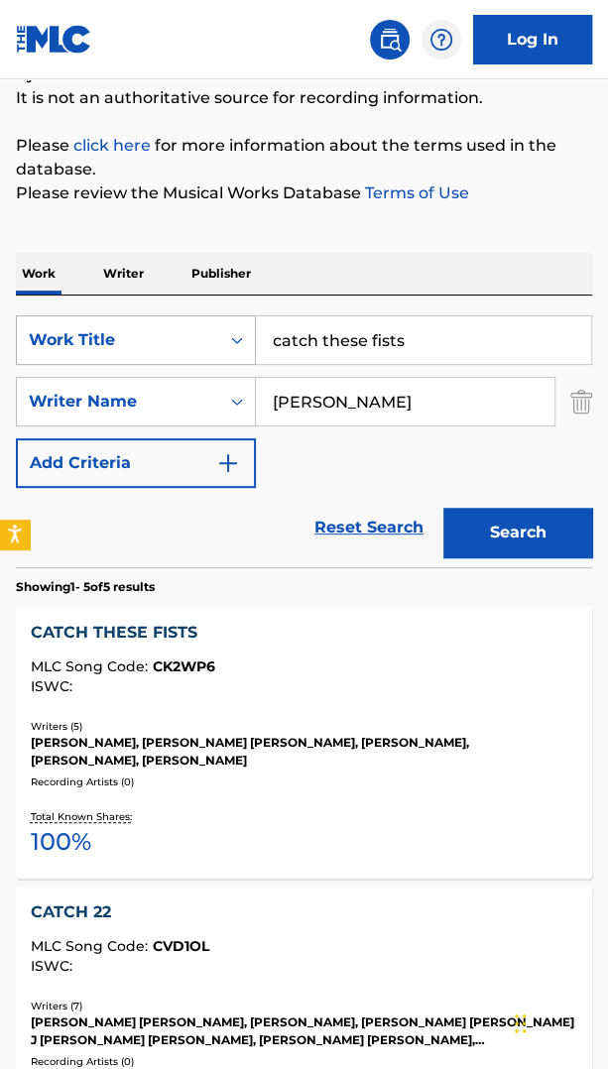
drag, startPoint x: 419, startPoint y: 345, endPoint x: 187, endPoint y: 350, distance: 232.1
click at [180, 356] on div "SearchWithCriteria4e212f51-5188-496f-b6a2-5b4dd2379aad Work Title catch these f…" at bounding box center [304, 340] width 576 height 50
type input "lovesick lullaby"
click at [433, 281] on div "Work Writer Publisher" at bounding box center [304, 274] width 576 height 42
drag, startPoint x: 361, startPoint y: 413, endPoint x: 185, endPoint y: 410, distance: 175.6
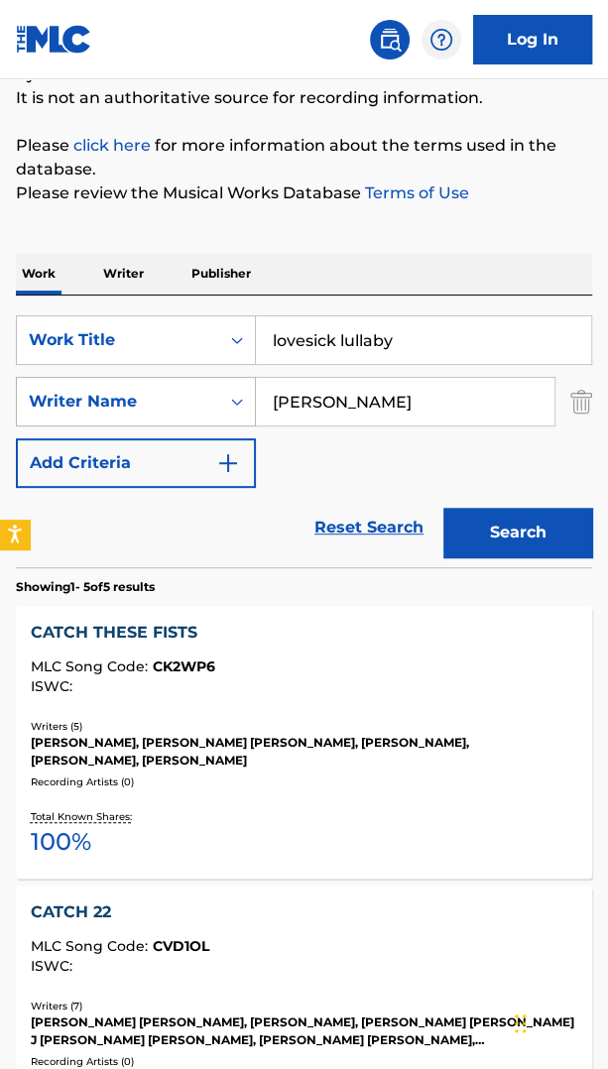
click at [189, 411] on div "SearchWithCriteriad0169823-1429-4b83-ade4-c76ad3996db0 Writer Name [PERSON_NAME]" at bounding box center [304, 402] width 576 height 50
click at [504, 518] on button "Search" at bounding box center [517, 533] width 149 height 50
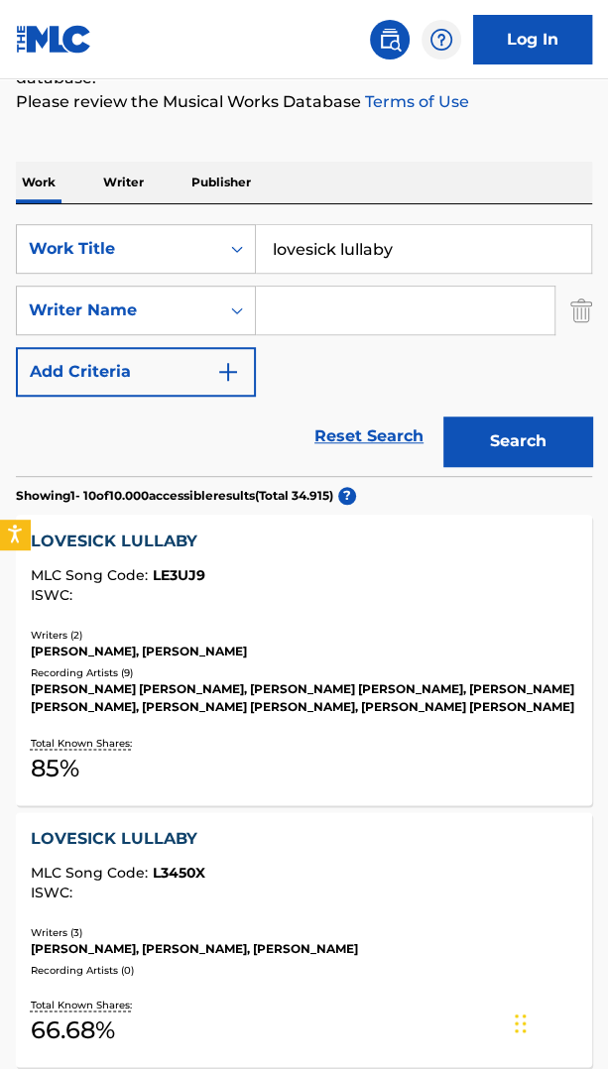
scroll to position [298, 0]
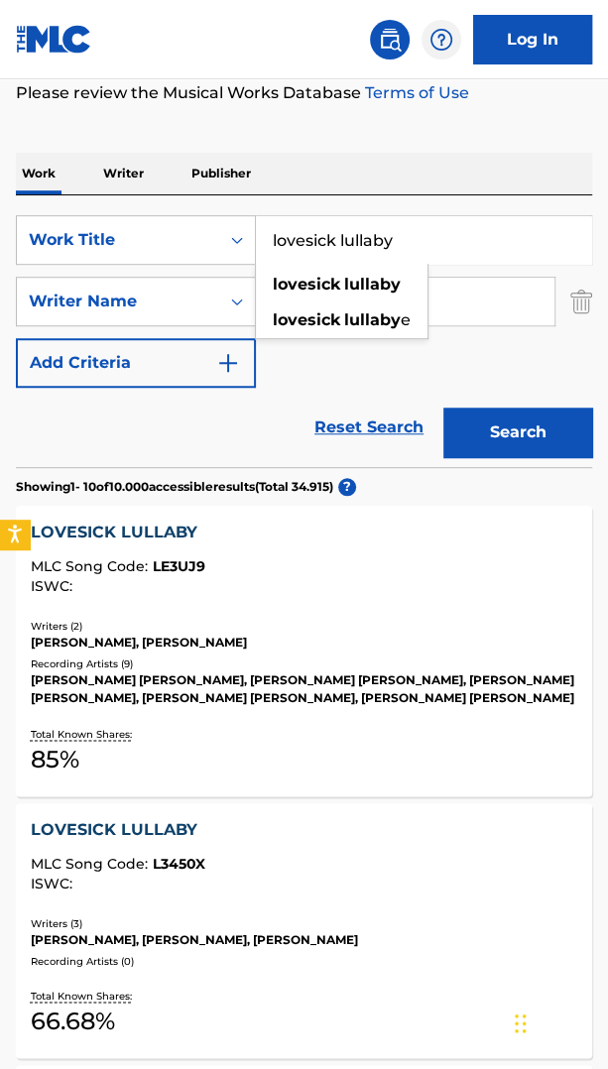
drag, startPoint x: 411, startPoint y: 231, endPoint x: 274, endPoint y: 236, distance: 136.9
click at [274, 236] on input "lovesick lullaby" at bounding box center [423, 240] width 335 height 48
click at [315, 290] on input "Search Form" at bounding box center [405, 302] width 299 height 48
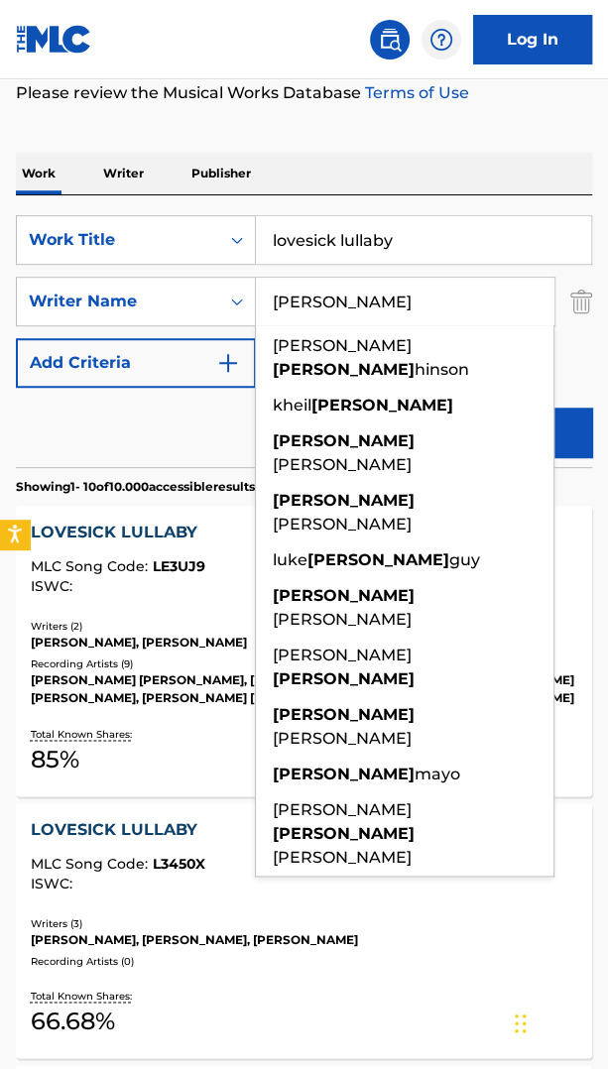
type input "[PERSON_NAME]"
click at [443, 408] on button "Search" at bounding box center [517, 433] width 149 height 50
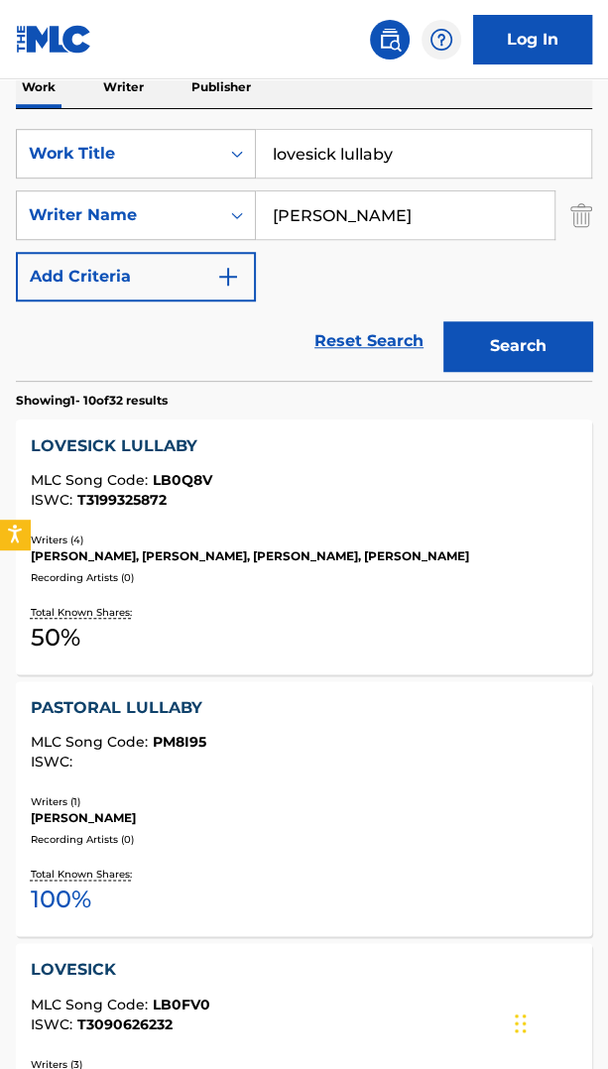
scroll to position [396, 0]
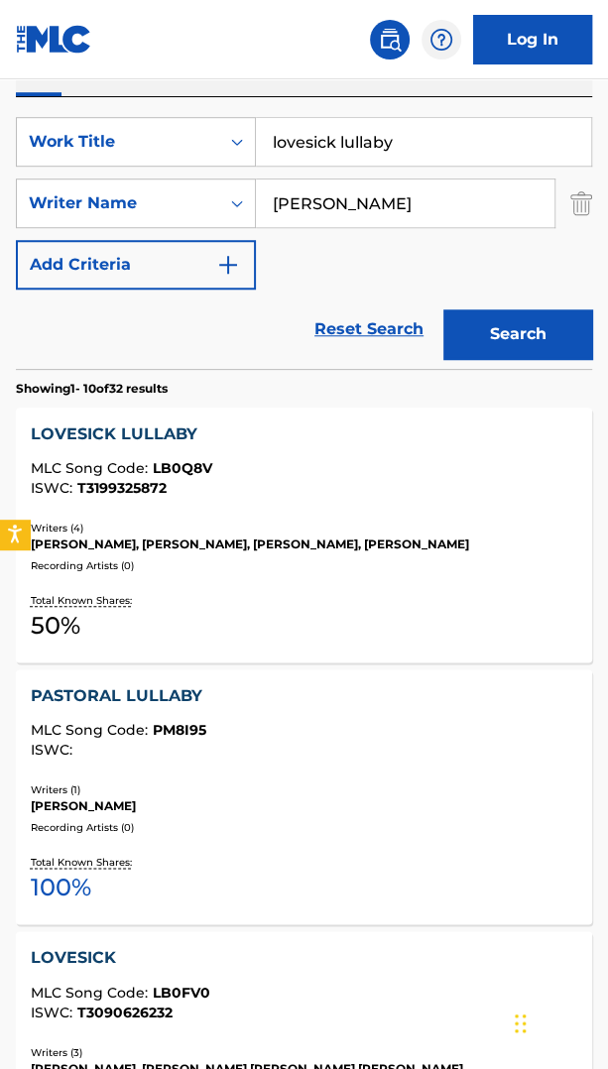
click at [142, 427] on div "LOVESICK LULLABY" at bounding box center [304, 434] width 547 height 24
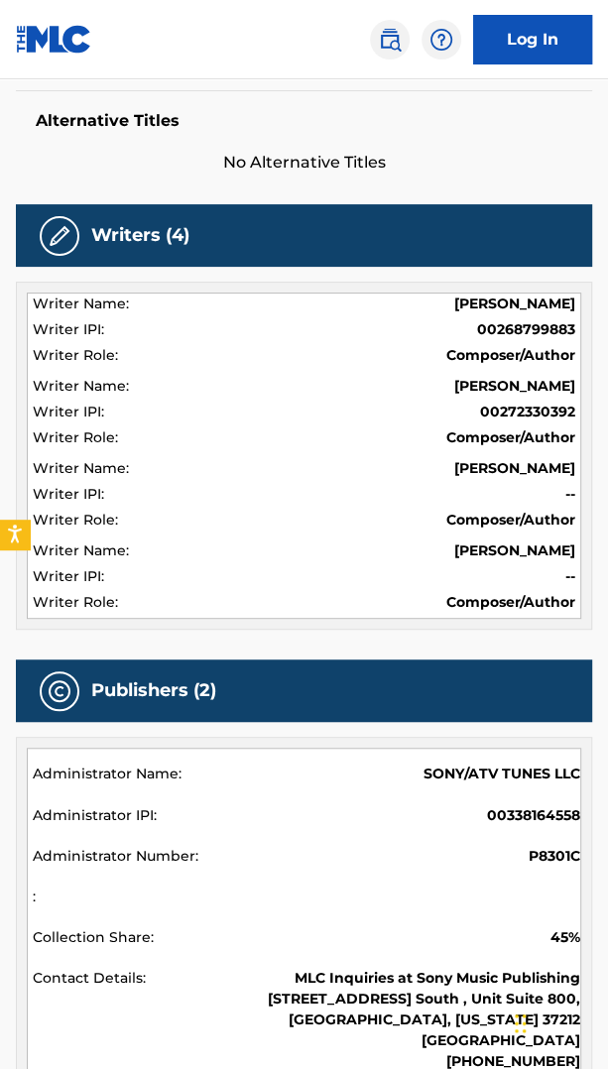
scroll to position [595, 0]
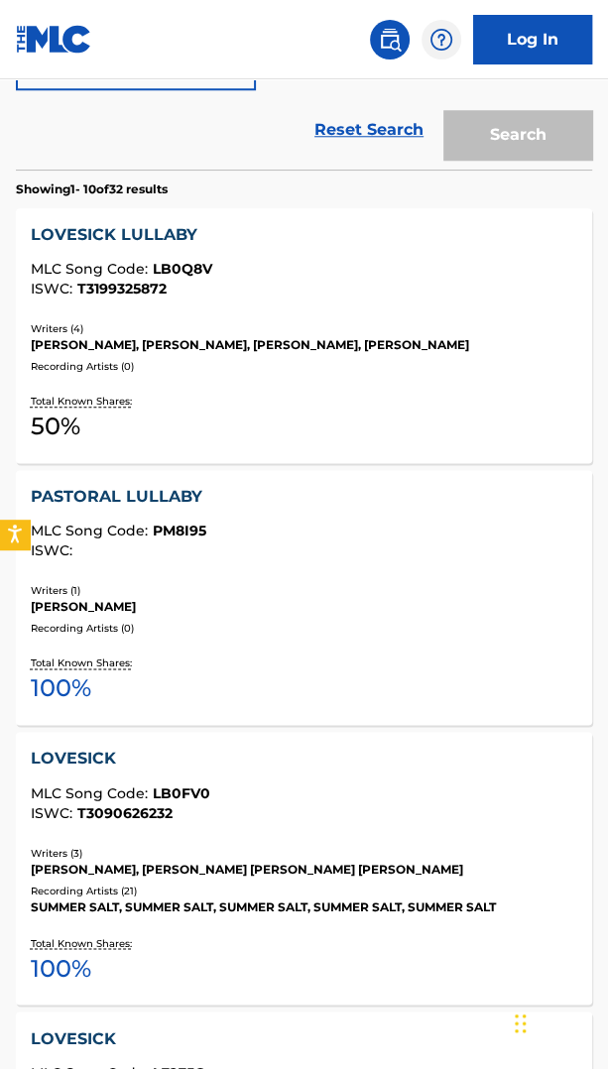
scroll to position [396, 0]
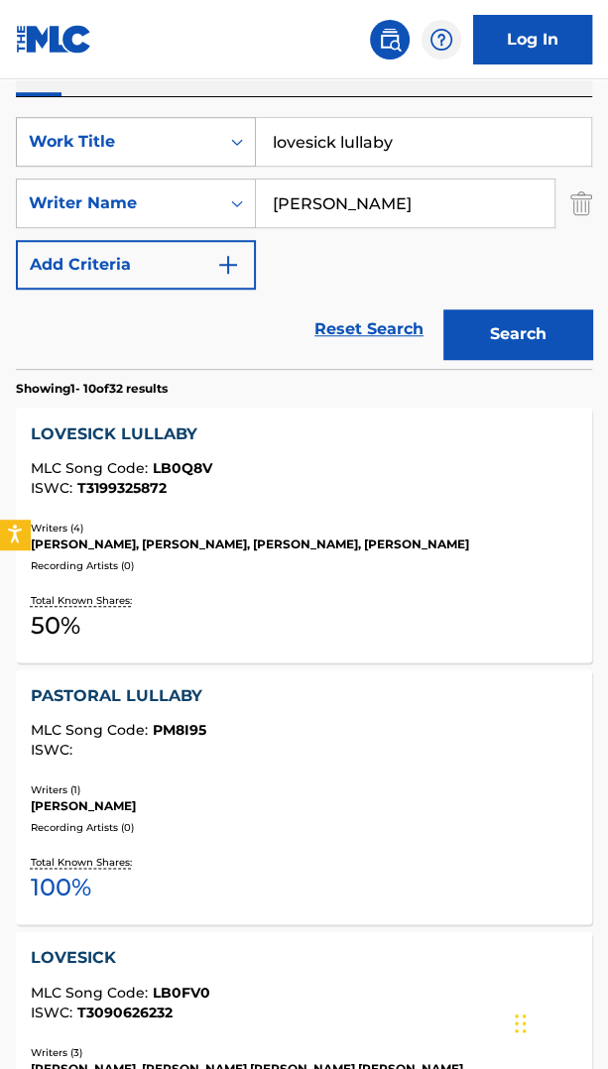
drag, startPoint x: 421, startPoint y: 145, endPoint x: 240, endPoint y: 141, distance: 181.5
click at [242, 141] on div "SearchWithCriteria4e212f51-5188-496f-b6a2-5b4dd2379aad Work Title lovesick lull…" at bounding box center [304, 142] width 576 height 50
paste input "the cost of giving up"
type input "the cost of giving up"
click at [451, 208] on input "[PERSON_NAME]" at bounding box center [405, 203] width 299 height 48
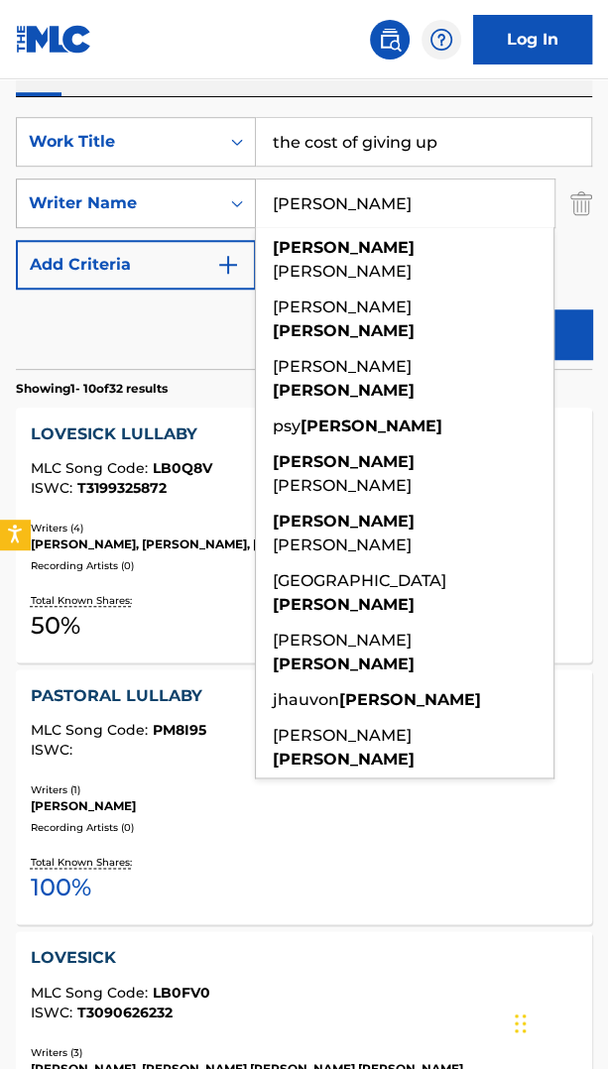
drag, startPoint x: 387, startPoint y: 205, endPoint x: 231, endPoint y: 211, distance: 155.8
click at [232, 211] on div "SearchWithCriteriad0169823-1429-4b83-ade4-c76ad3996db0 Writer Name [PERSON_NAME…" at bounding box center [304, 204] width 576 height 50
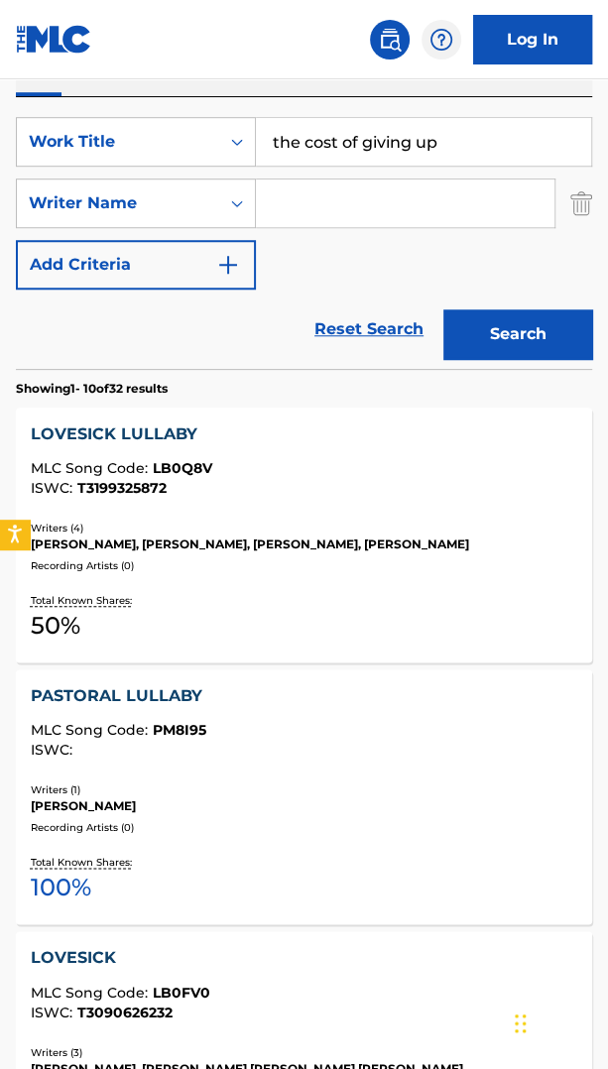
click at [477, 212] on input "Search Form" at bounding box center [405, 203] width 299 height 48
type input "fish"
click at [443, 309] on button "Search" at bounding box center [517, 334] width 149 height 50
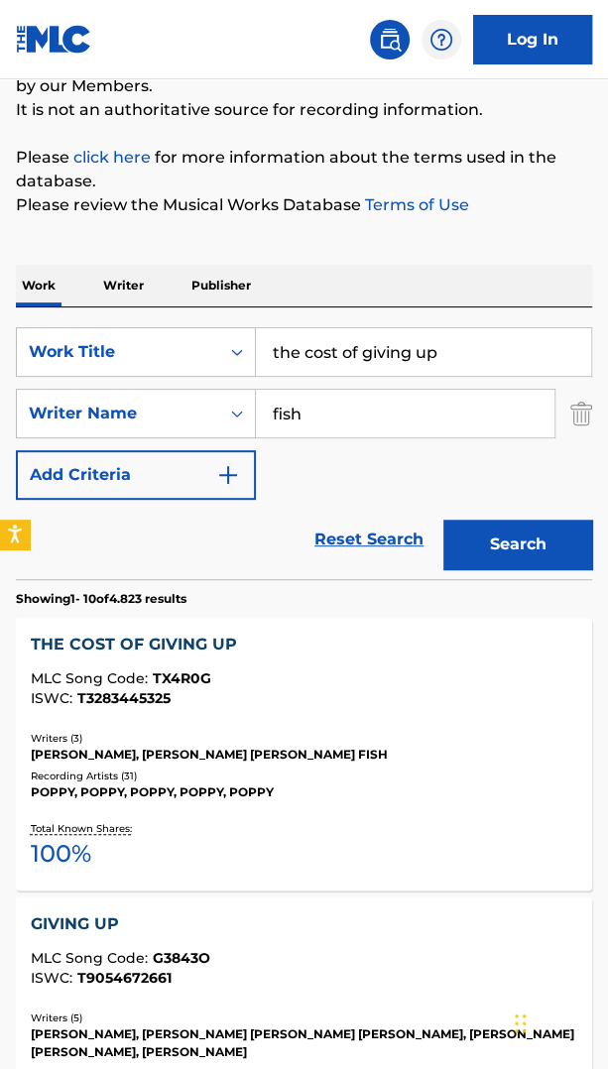
scroll to position [197, 0]
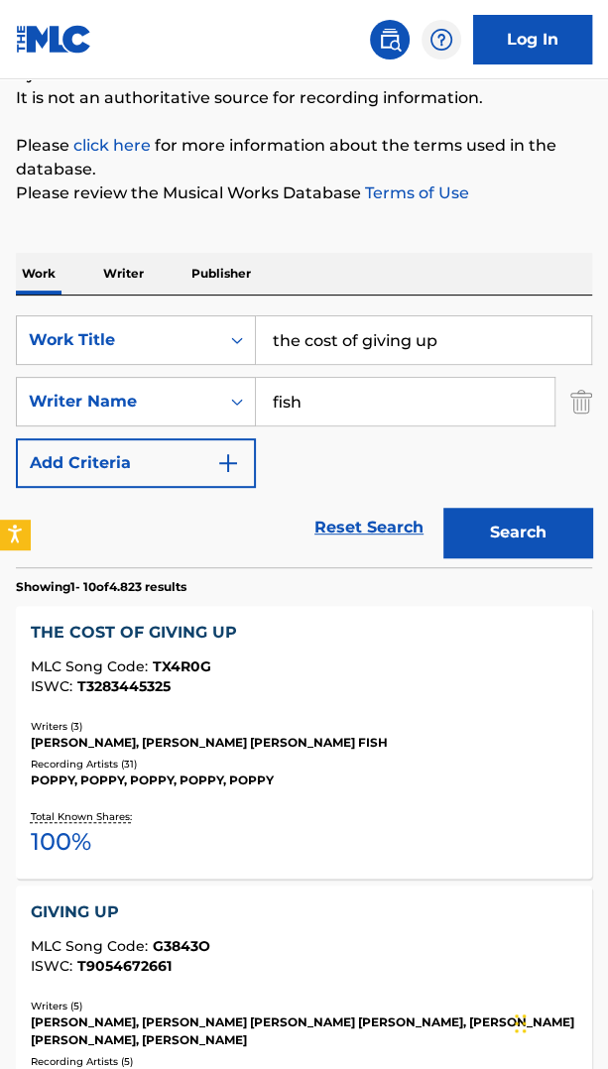
click at [167, 630] on div "THE COST OF GIVING UP" at bounding box center [304, 633] width 547 height 24
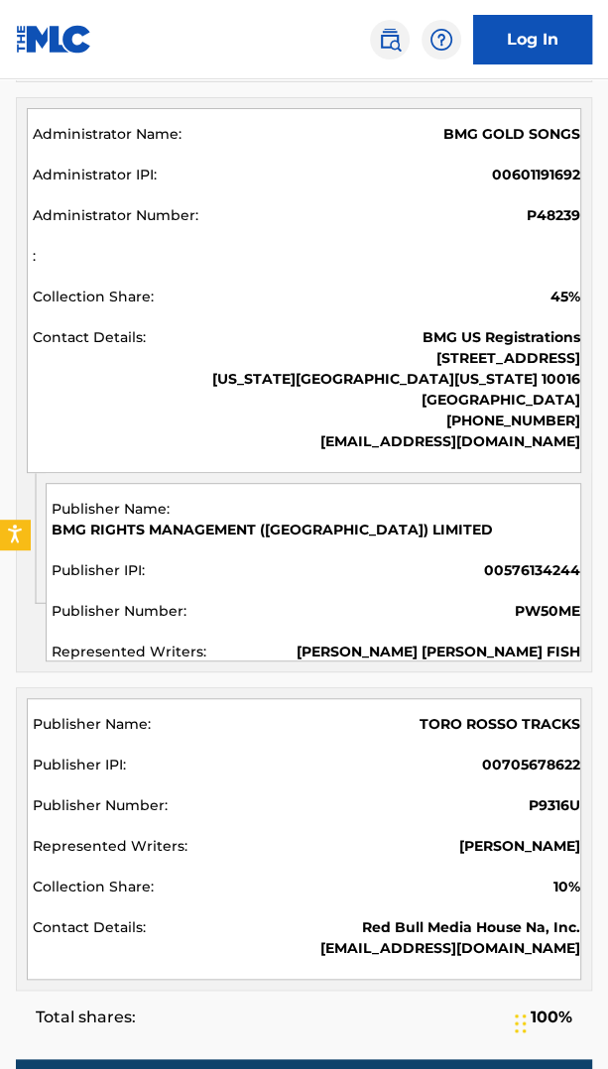
scroll to position [1685, 0]
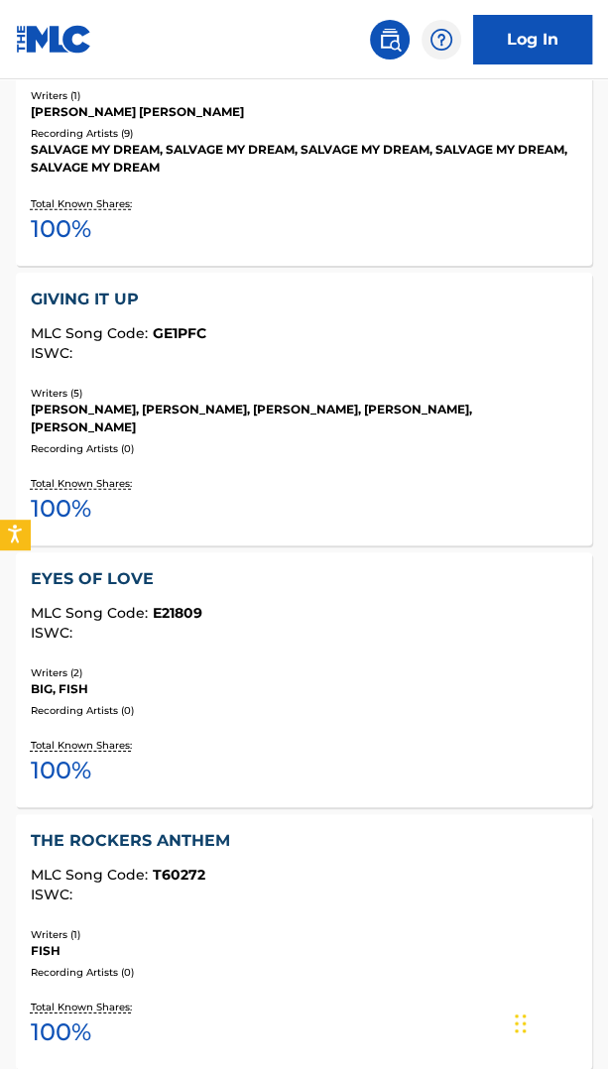
scroll to position [197, 0]
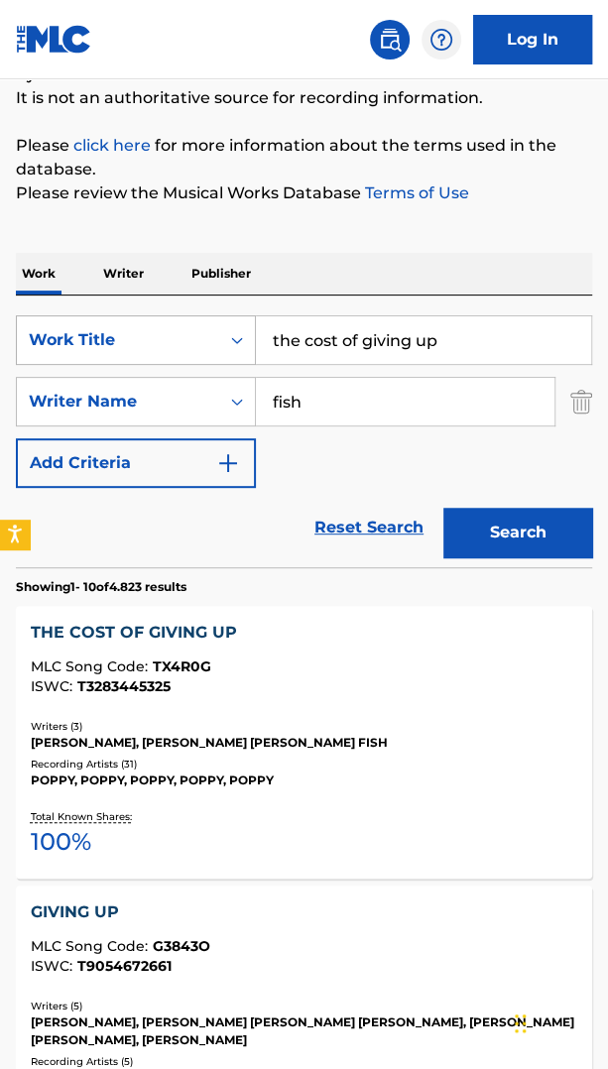
drag, startPoint x: 451, startPoint y: 337, endPoint x: 230, endPoint y: 346, distance: 221.3
click at [231, 347] on div "SearchWithCriteria4e212f51-5188-496f-b6a2-5b4dd2379aad Work Title the cost of g…" at bounding box center [304, 340] width 576 height 50
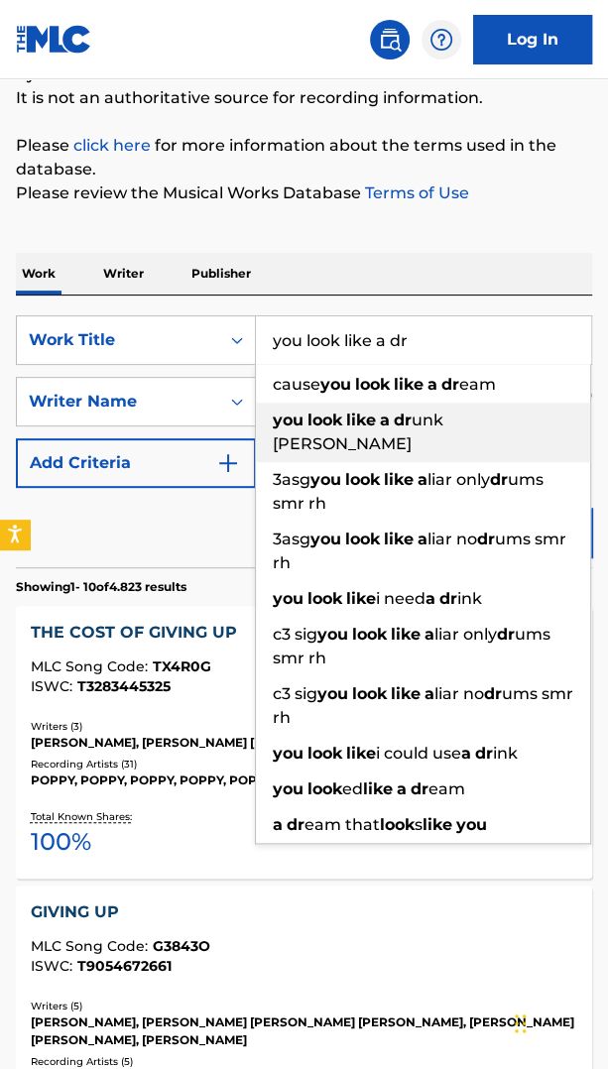
click at [348, 416] on strong "like" at bounding box center [361, 420] width 30 height 19
type input "you look like a drunk [PERSON_NAME]"
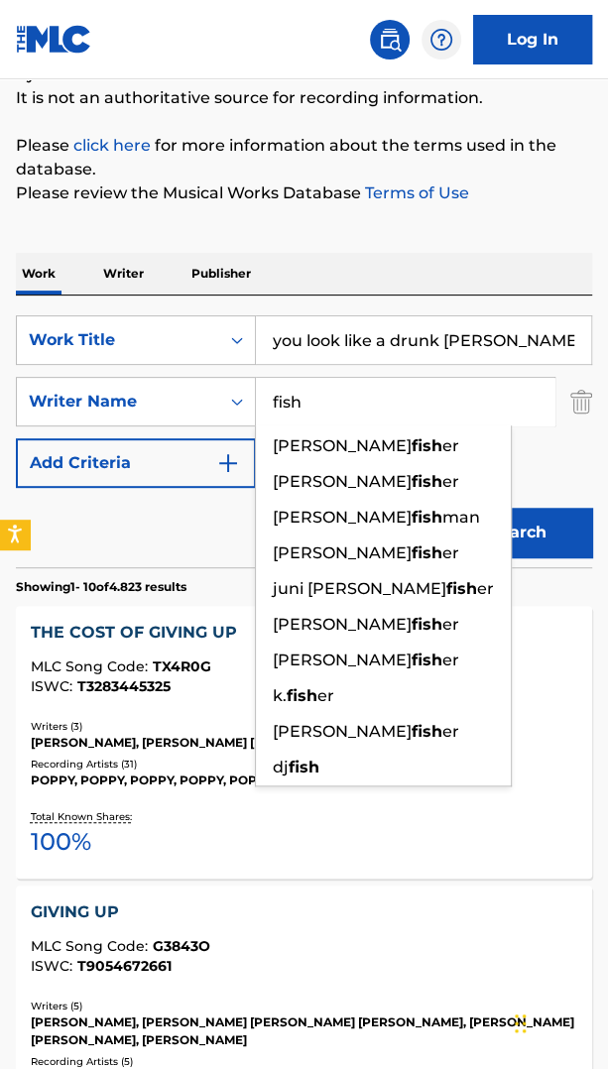
drag, startPoint x: 348, startPoint y: 416, endPoint x: 255, endPoint y: 415, distance: 93.2
click at [256, 415] on input "fish" at bounding box center [405, 402] width 299 height 48
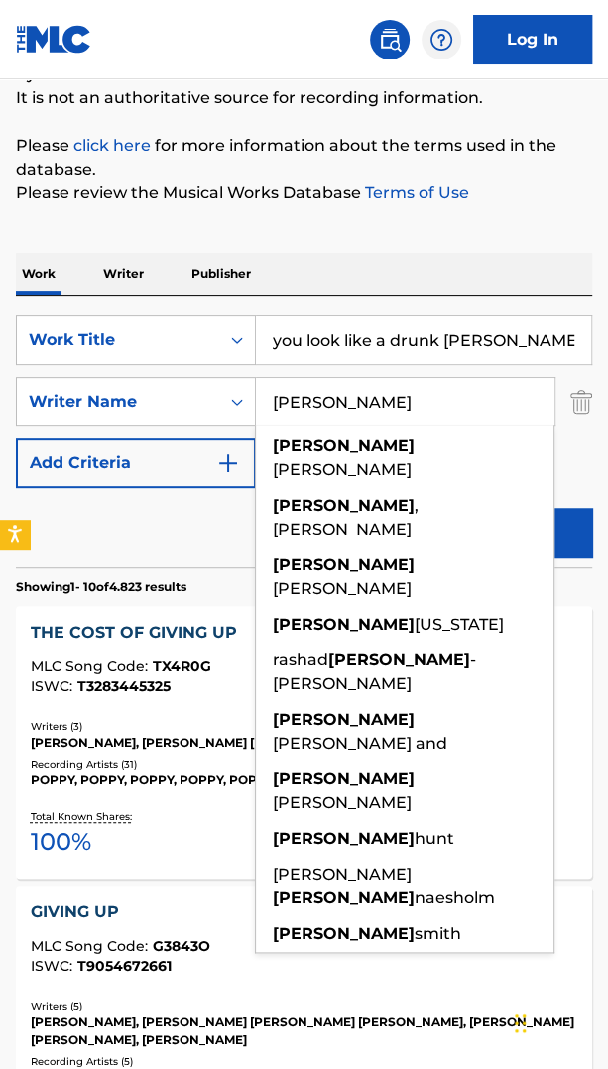
type input "[PERSON_NAME]"
click at [443, 508] on button "Search" at bounding box center [517, 533] width 149 height 50
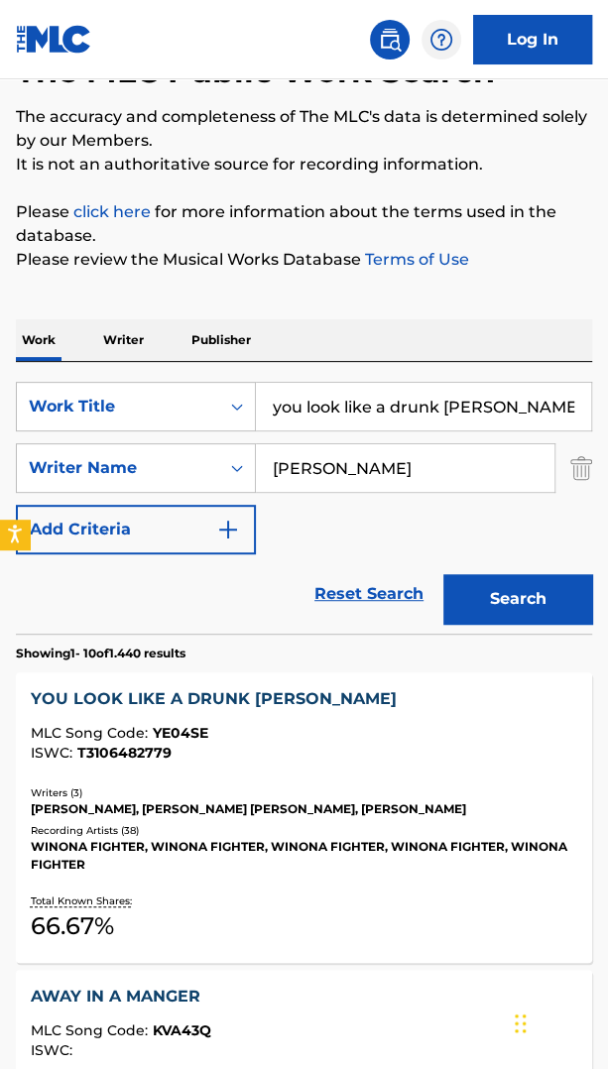
scroll to position [298, 0]
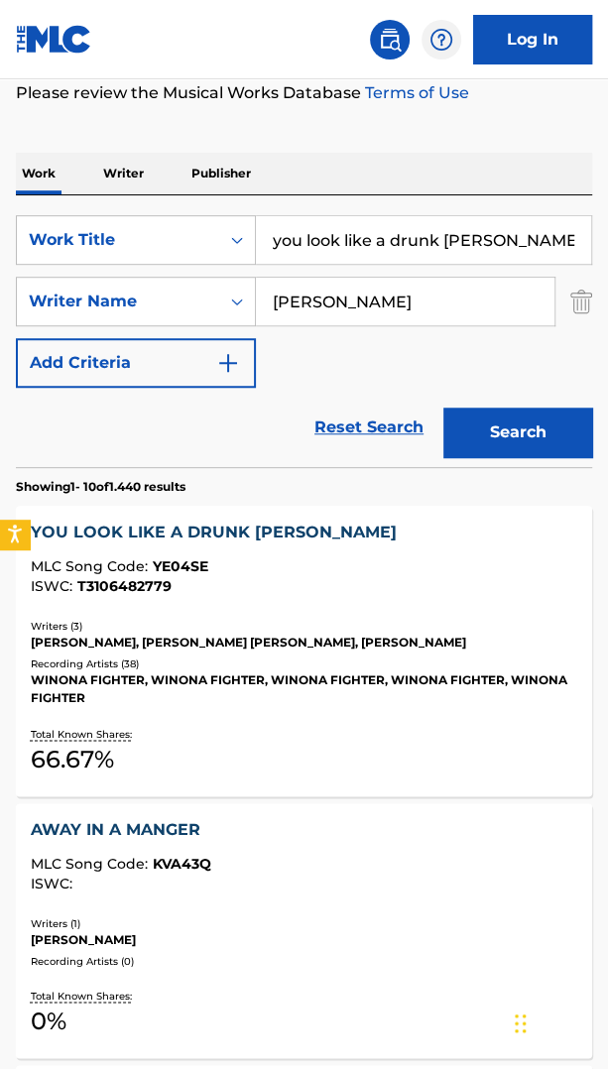
click at [135, 523] on div "YOU LOOK LIKE A DRUNK [PERSON_NAME]" at bounding box center [304, 533] width 547 height 24
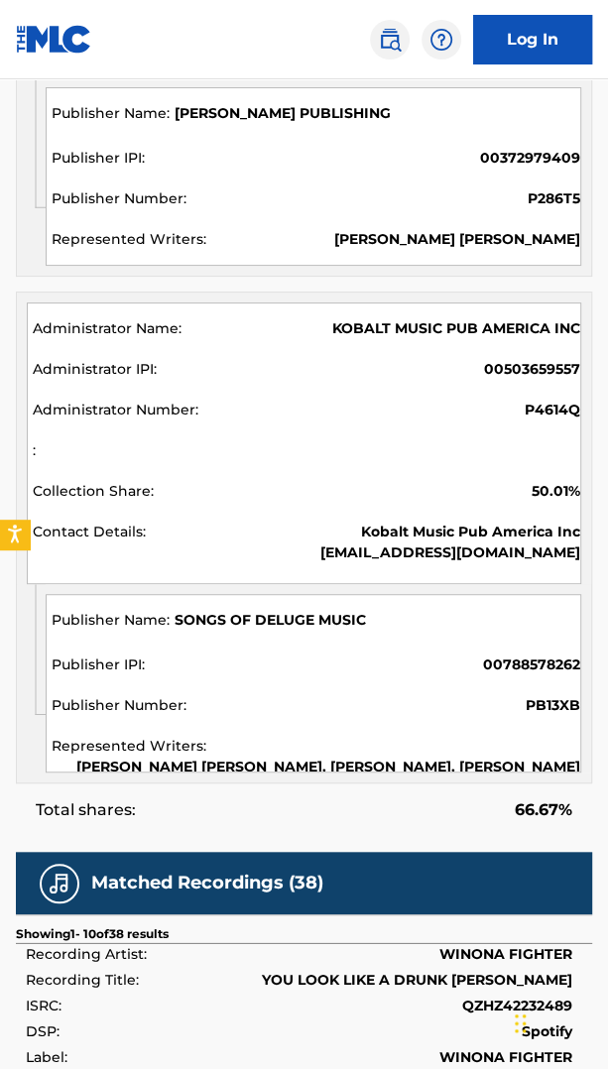
scroll to position [1685, 0]
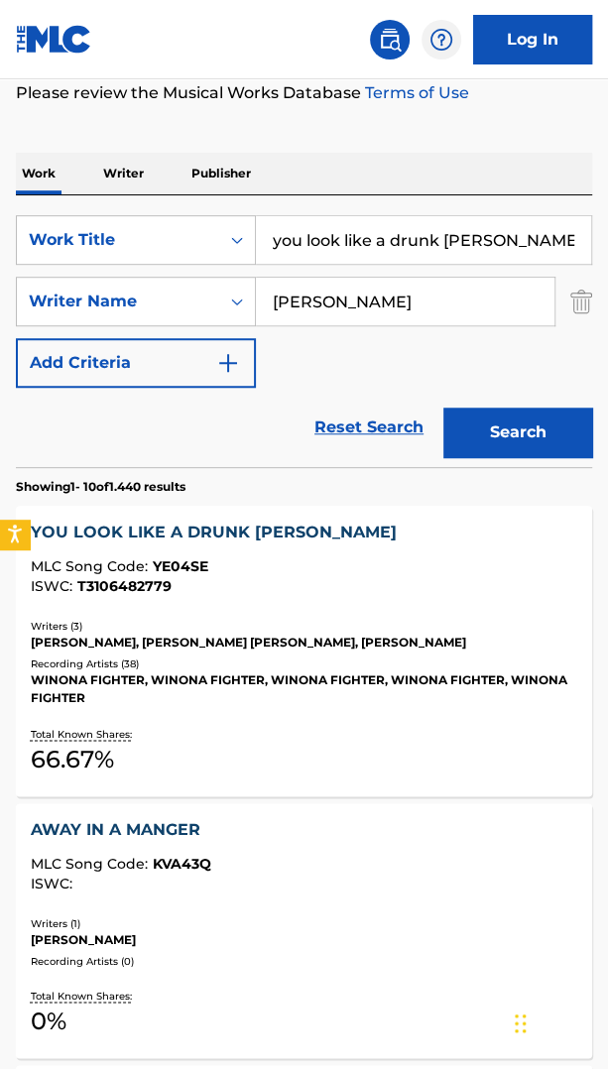
scroll to position [0, 3]
drag, startPoint x: 273, startPoint y: 236, endPoint x: 614, endPoint y: 247, distance: 341.3
click at [607, 247] on html "Accessibility Screen-Reader Guide, Feedback, and Issue Reporting | New window L…" at bounding box center [304, 236] width 608 height 1069
type input "easy come, easy go"
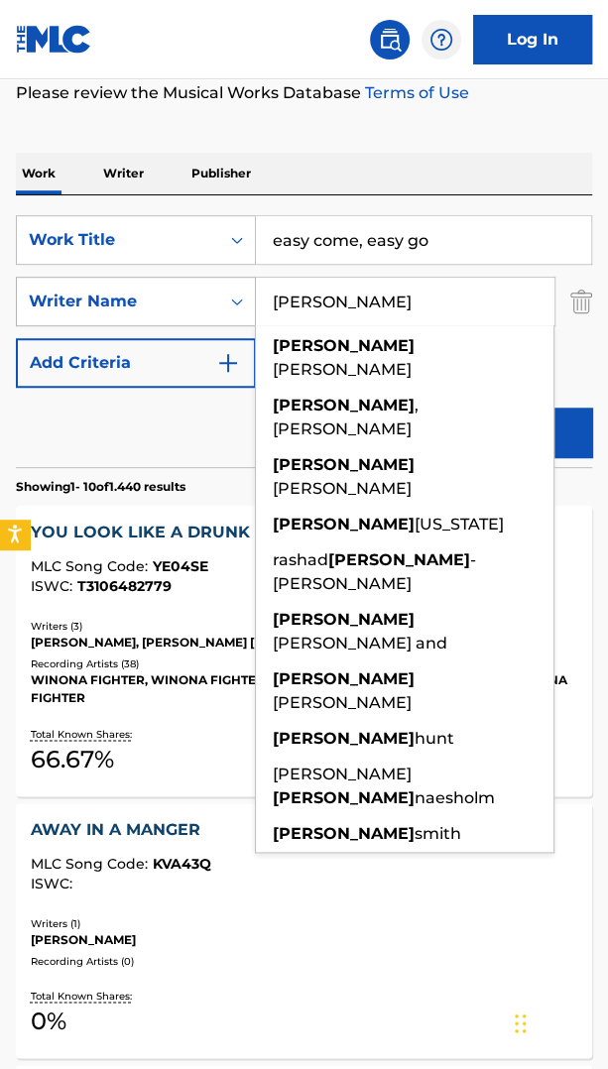
drag, startPoint x: 353, startPoint y: 310, endPoint x: 245, endPoint y: 311, distance: 108.1
click at [245, 311] on div "SearchWithCriteriad0169823-1429-4b83-ade4-c76ad3996db0 Writer Name [PERSON_NAME…" at bounding box center [304, 302] width 576 height 50
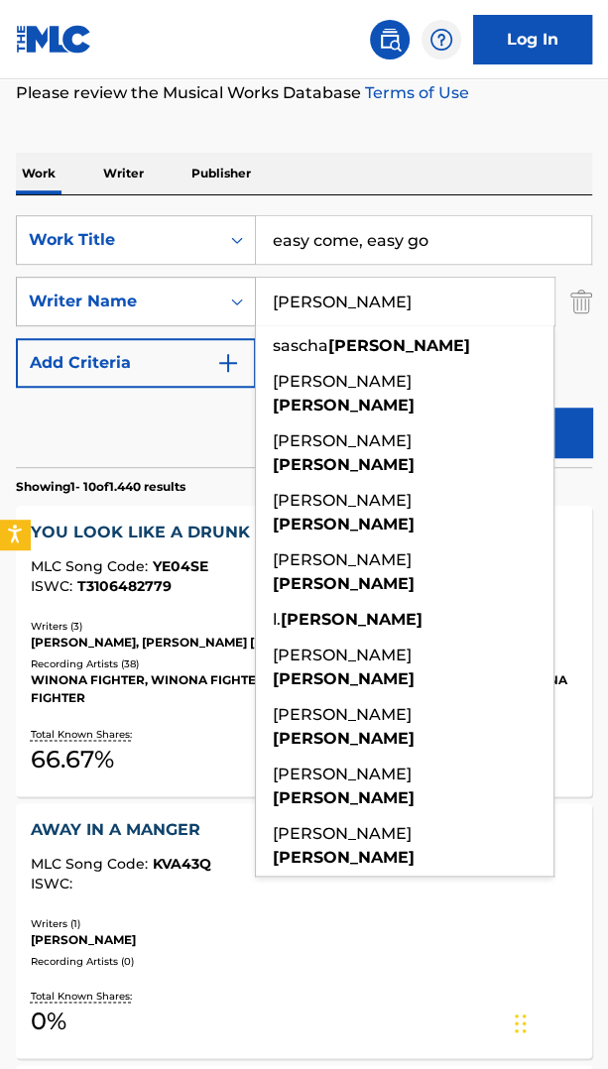
type input "[PERSON_NAME]"
click at [443, 408] on button "Search" at bounding box center [517, 433] width 149 height 50
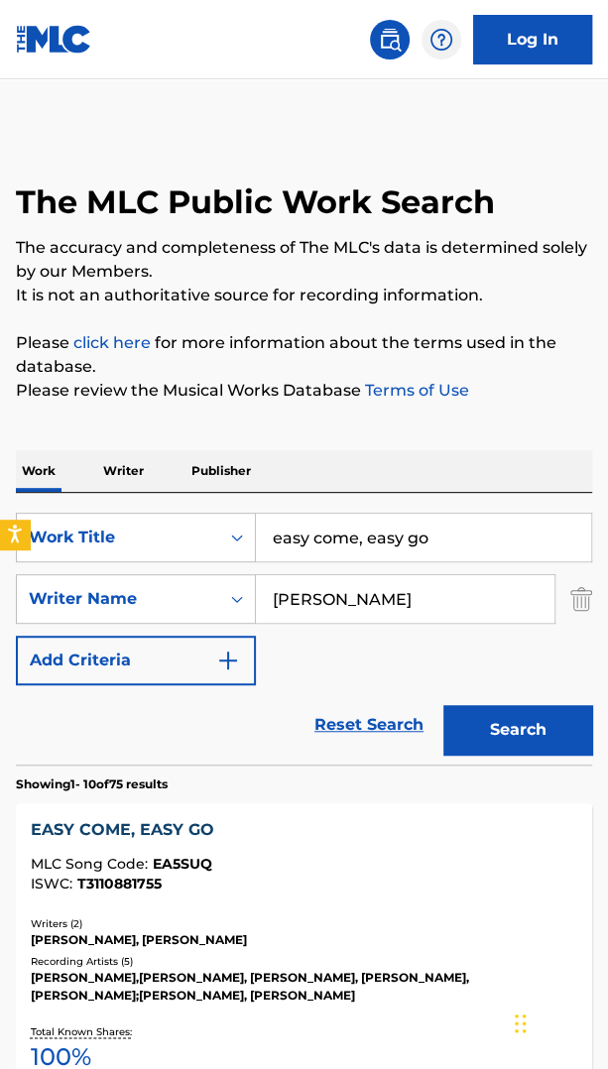
scroll to position [98, 0]
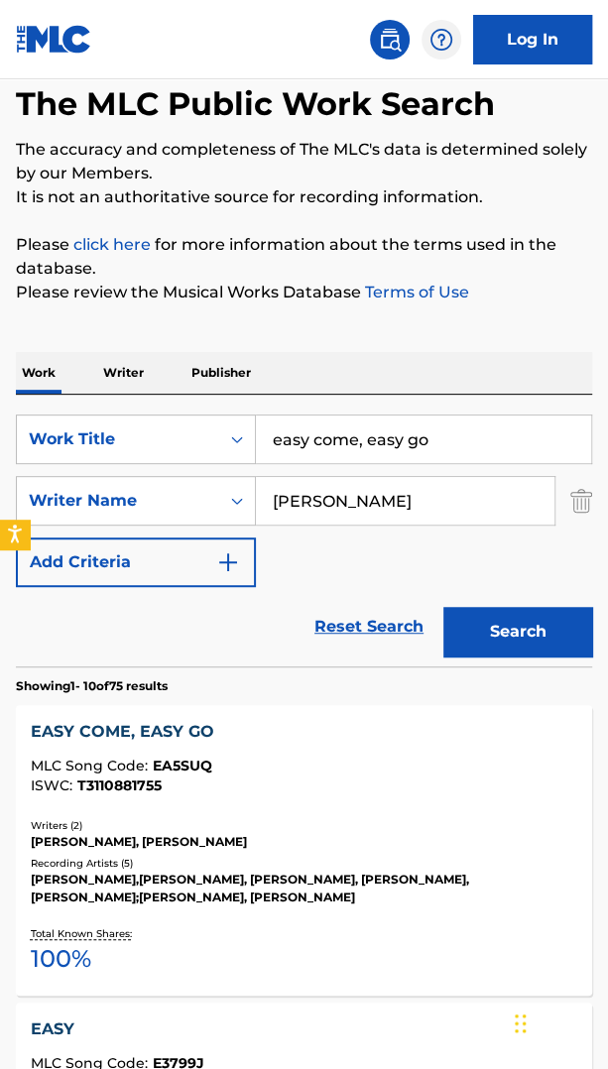
click at [128, 730] on div "EASY COME, EASY GO" at bounding box center [304, 732] width 547 height 24
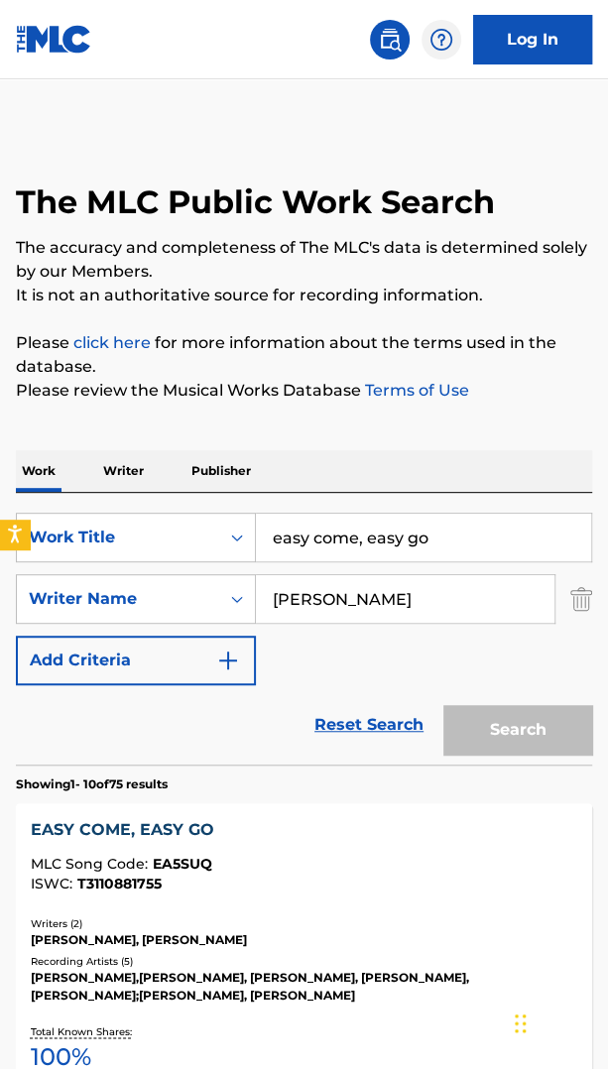
scroll to position [98, 0]
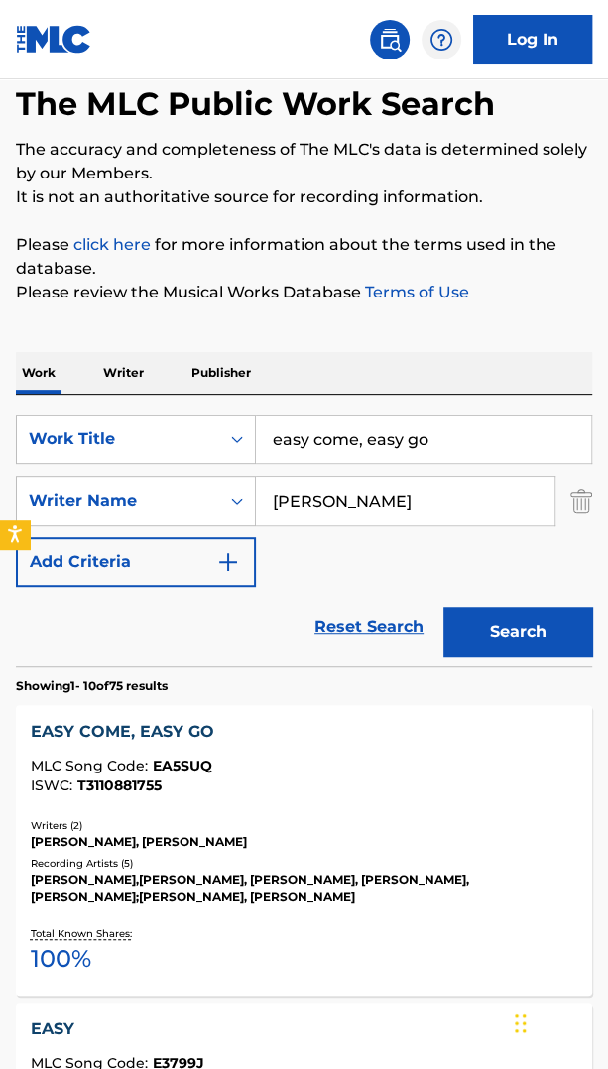
drag, startPoint x: 450, startPoint y: 435, endPoint x: 274, endPoint y: 449, distance: 177.1
click at [274, 451] on input "easy come, easy go" at bounding box center [423, 440] width 335 height 48
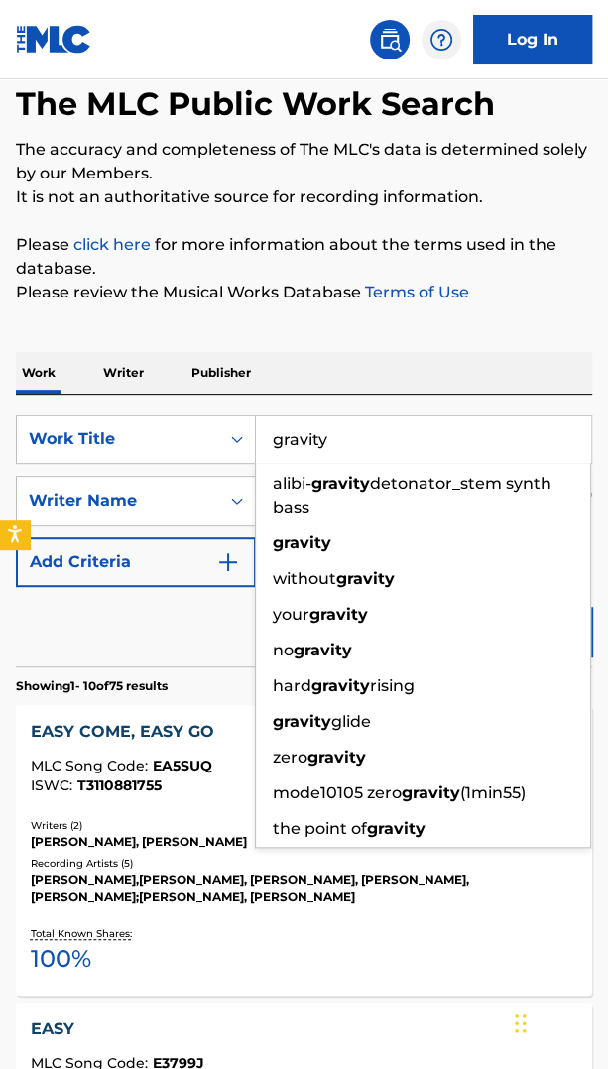
type input "gravity"
click at [341, 359] on div "Work Writer Publisher" at bounding box center [304, 373] width 576 height 42
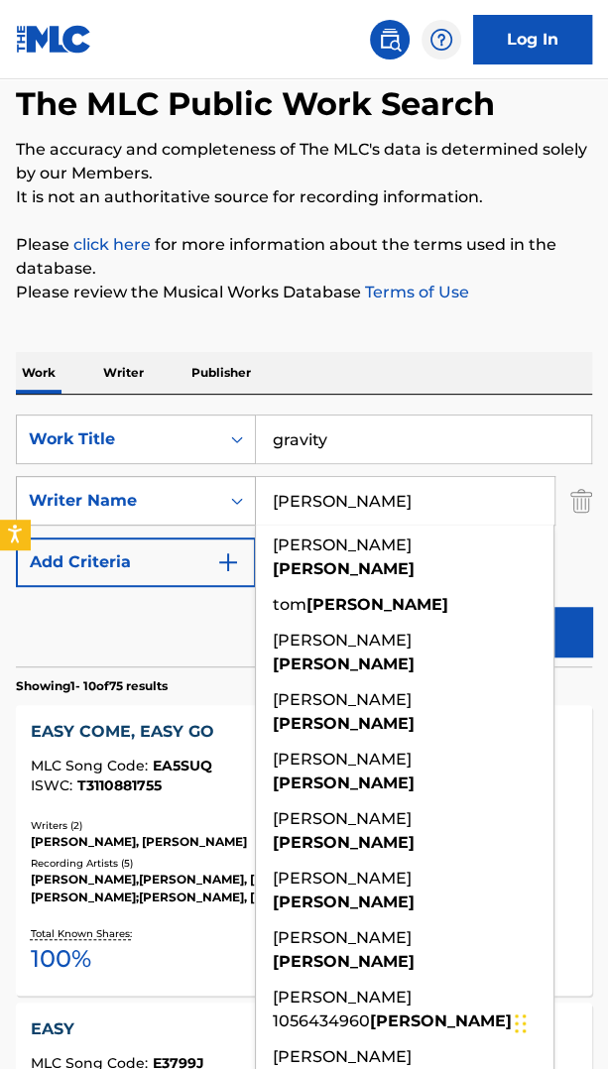
drag, startPoint x: 316, startPoint y: 501, endPoint x: 151, endPoint y: 514, distance: 166.1
click at [152, 514] on div "SearchWithCriteriad0169823-1429-4b83-ade4-c76ad3996db0 Writer Name [PERSON_NAME…" at bounding box center [304, 501] width 576 height 50
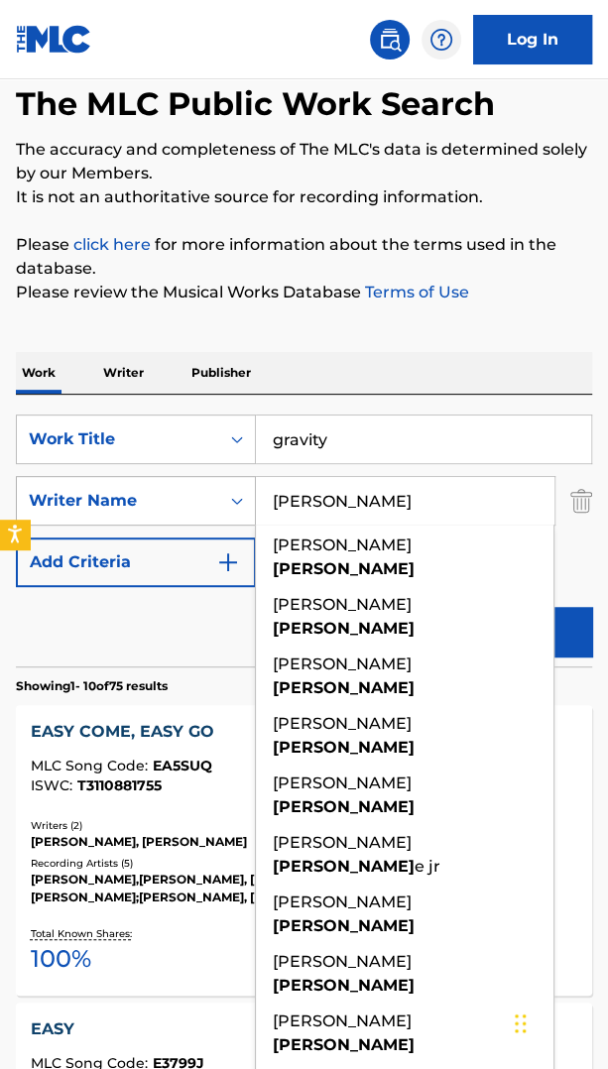
type input "[PERSON_NAME]"
click at [443, 607] on button "Search" at bounding box center [517, 632] width 149 height 50
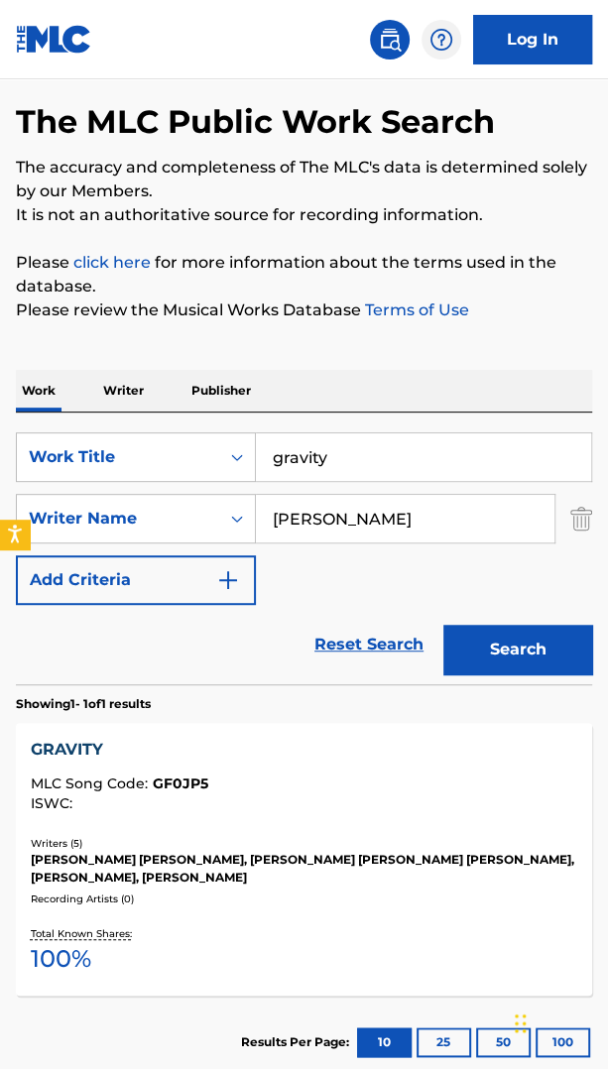
scroll to position [197, 0]
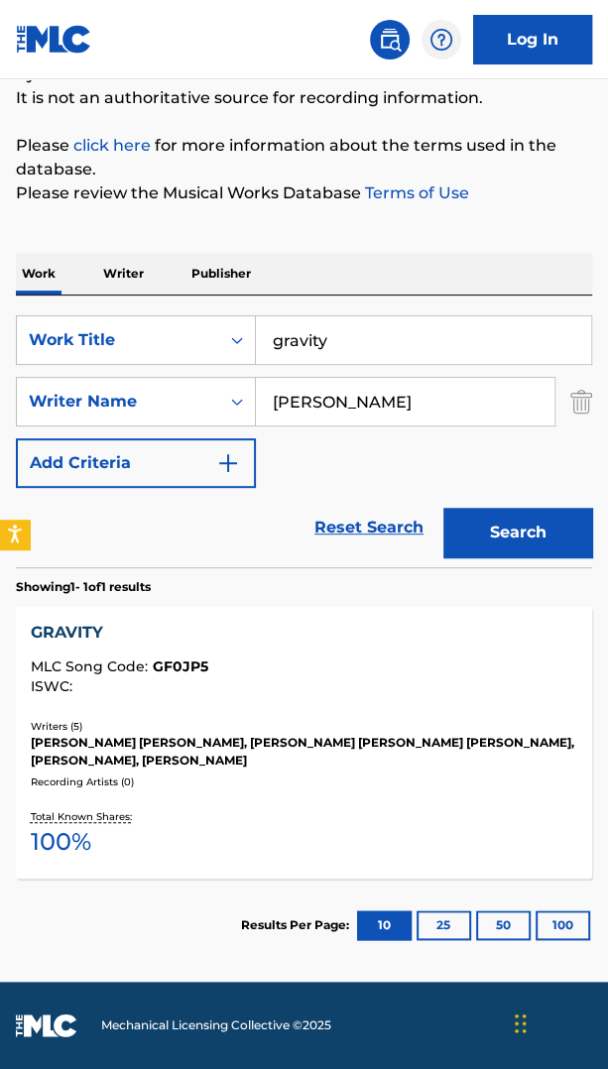
click at [61, 832] on span "100 %" at bounding box center [61, 842] width 60 height 36
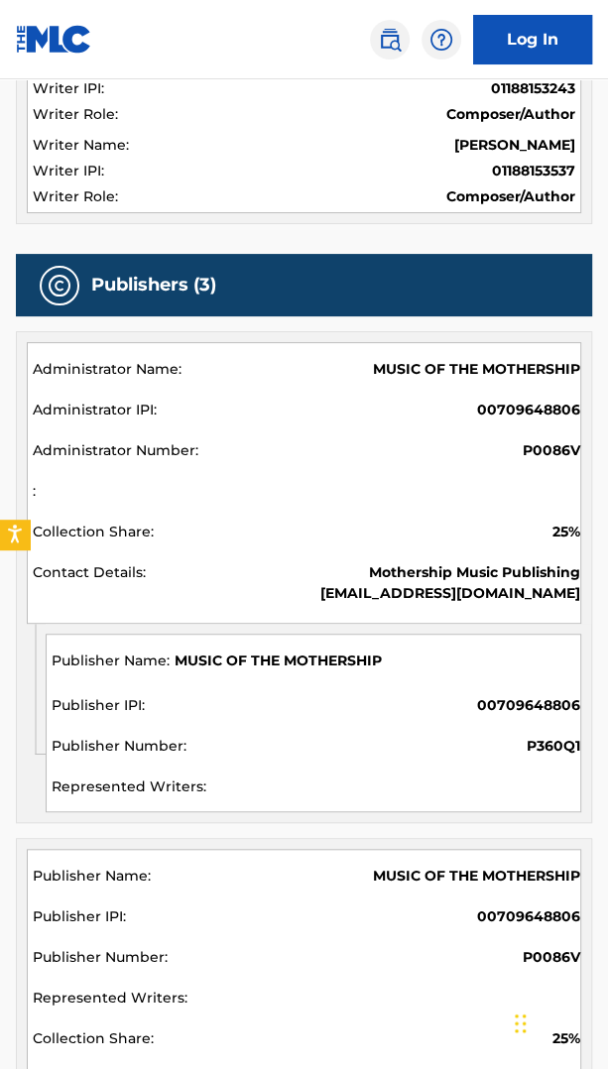
scroll to position [1190, 0]
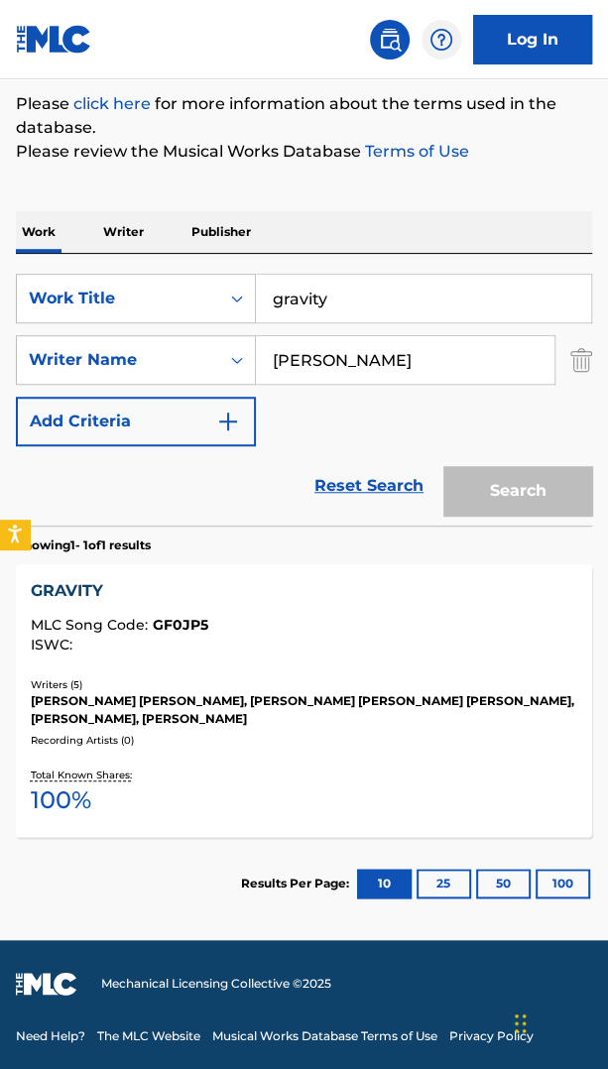
scroll to position [237, 0]
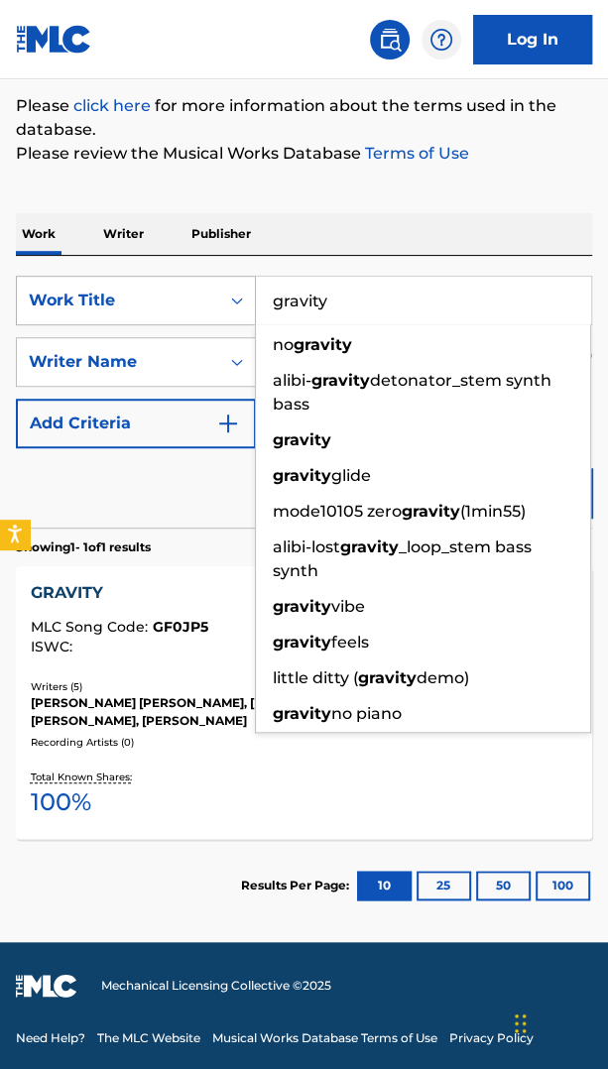
drag, startPoint x: 364, startPoint y: 304, endPoint x: 156, endPoint y: 314, distance: 208.5
click at [161, 314] on div "SearchWithCriteria4e212f51-5188-496f-b6a2-5b4dd2379aad Work Title gravity no gr…" at bounding box center [304, 301] width 576 height 50
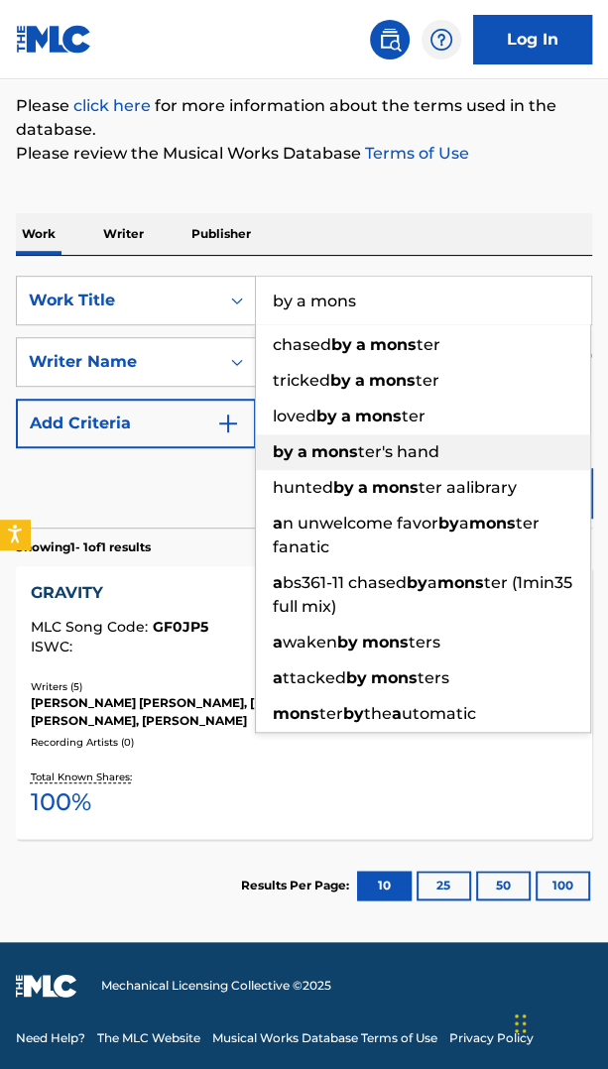
click at [286, 450] on strong "by" at bounding box center [283, 451] width 21 height 19
type input "by a monster's hand"
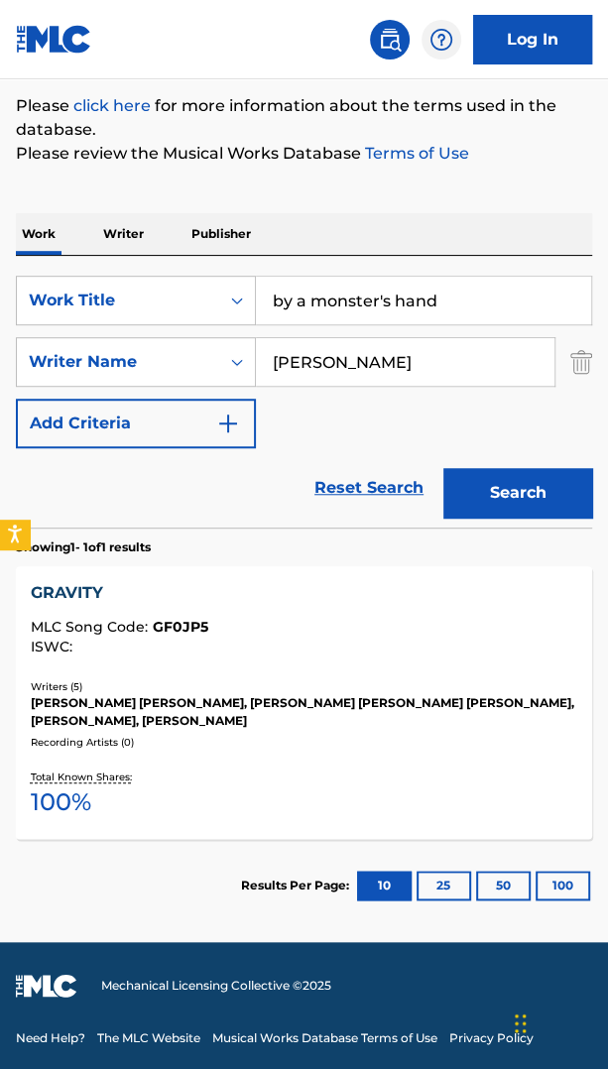
drag, startPoint x: 352, startPoint y: 378, endPoint x: 179, endPoint y: 392, distance: 174.1
click at [185, 390] on div "SearchWithCriteria4e212f51-5188-496f-b6a2-5b4dd2379aad Work Title by a monster'…" at bounding box center [304, 362] width 576 height 173
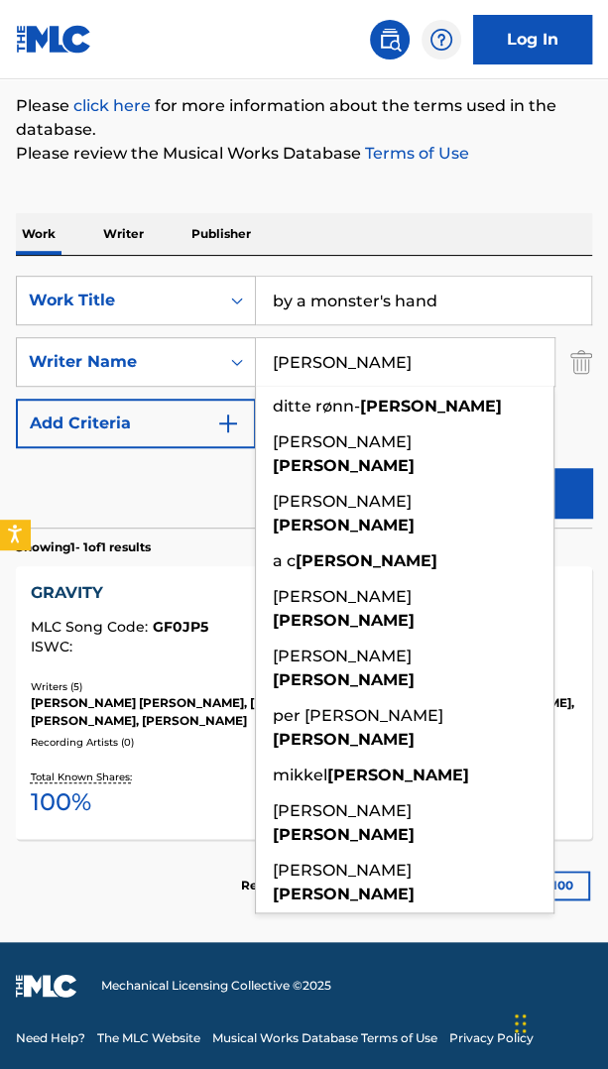
type input "[PERSON_NAME]"
click at [443, 468] on button "Search" at bounding box center [517, 493] width 149 height 50
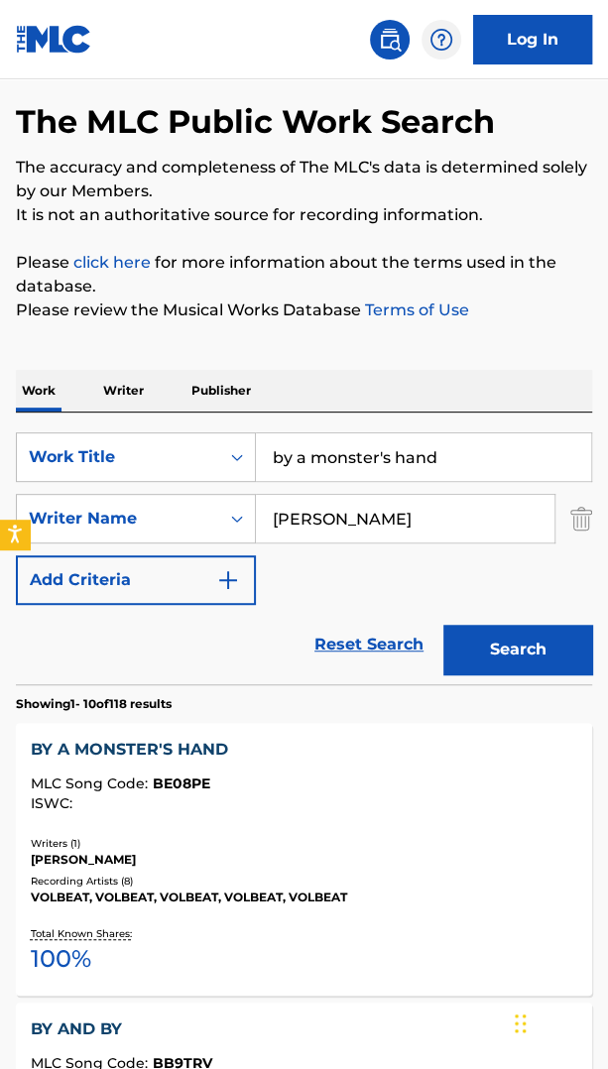
scroll to position [197, 0]
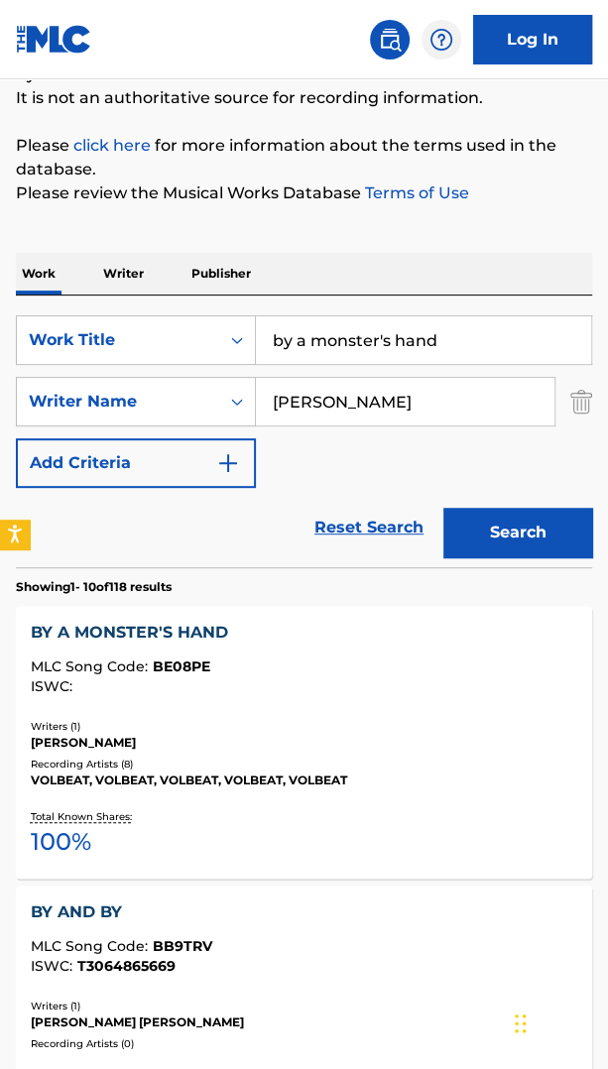
click at [113, 626] on div "BY A MONSTER'S HAND" at bounding box center [304, 633] width 547 height 24
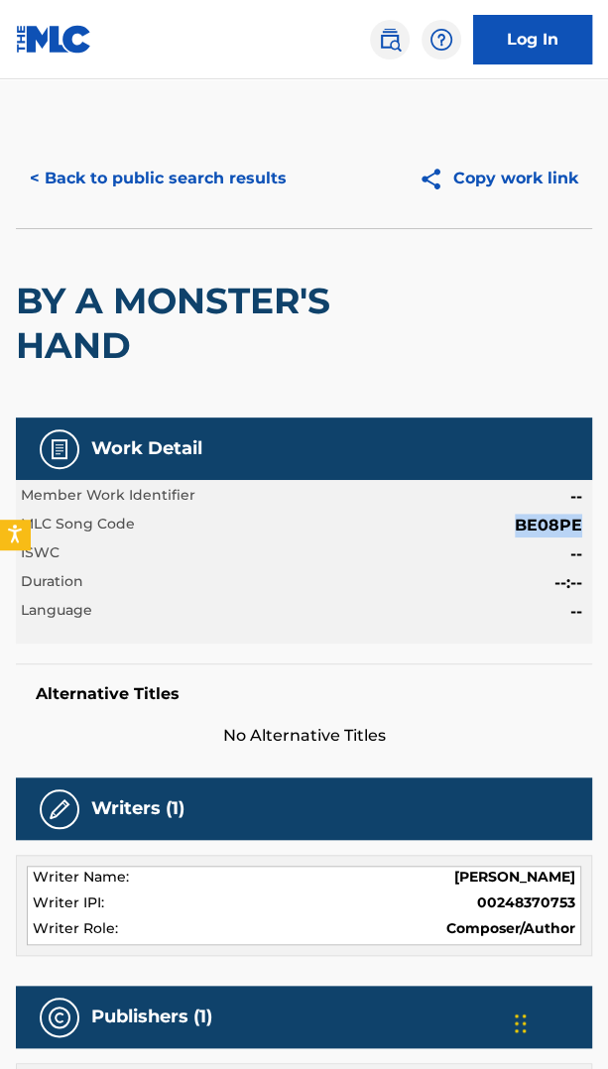
drag, startPoint x: 511, startPoint y: 527, endPoint x: 576, endPoint y: 536, distance: 66.1
click at [579, 534] on div "MLC Song Code BE08PE" at bounding box center [304, 526] width 566 height 24
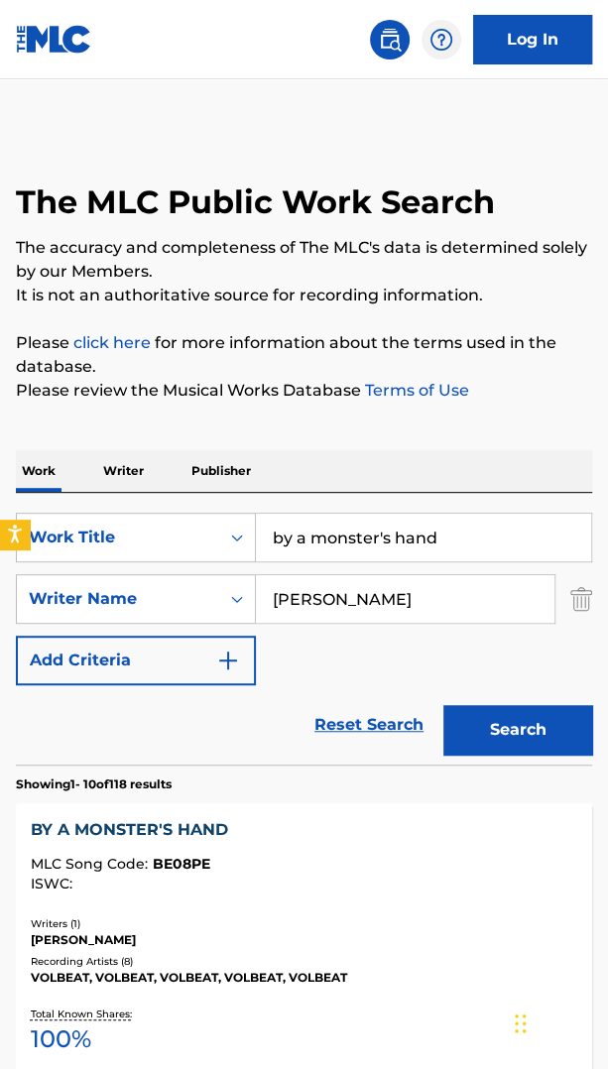
scroll to position [197, 0]
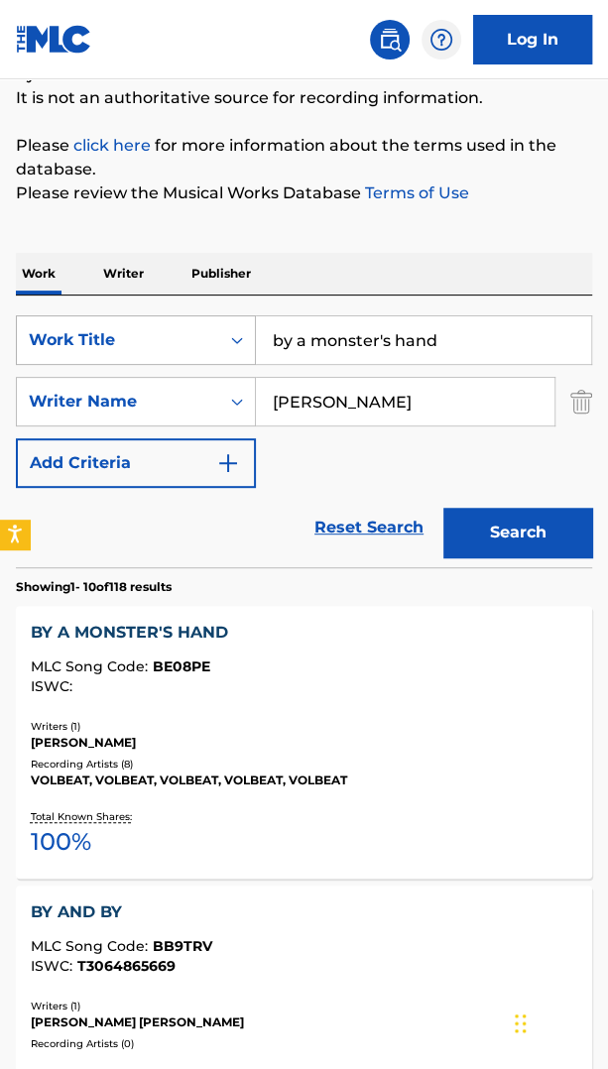
drag, startPoint x: 454, startPoint y: 335, endPoint x: 166, endPoint y: 354, distance: 289.2
click at [167, 354] on div "SearchWithCriteria4e212f51-5188-496f-b6a2-5b4dd2379aad Work Title by a monster'…" at bounding box center [304, 340] width 576 height 50
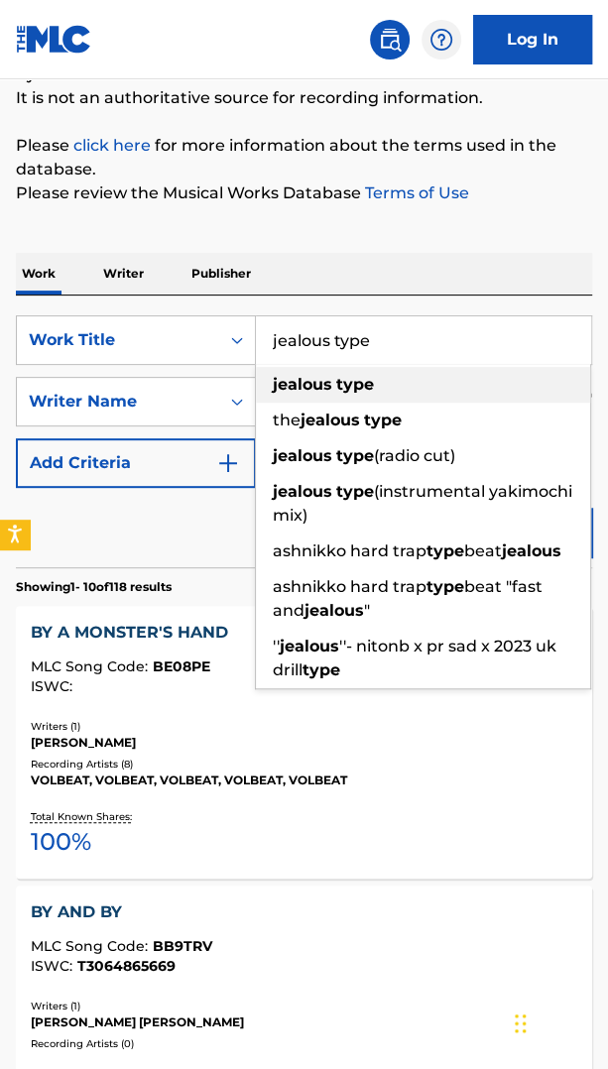
type input "jealous type"
click at [340, 377] on strong "type" at bounding box center [355, 384] width 38 height 19
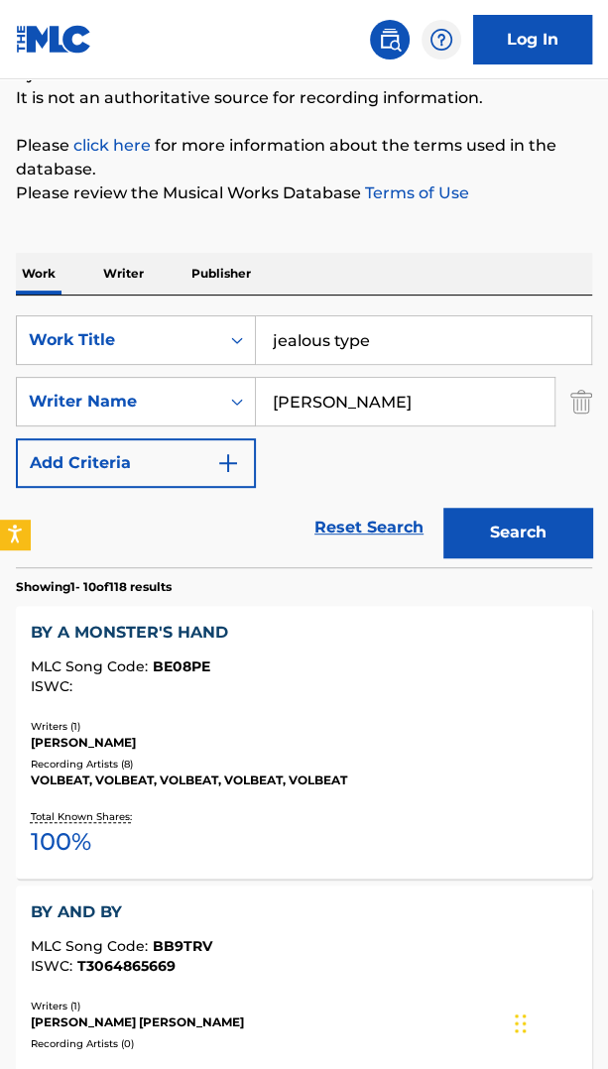
click at [582, 414] on img "Search Form" at bounding box center [581, 402] width 22 height 50
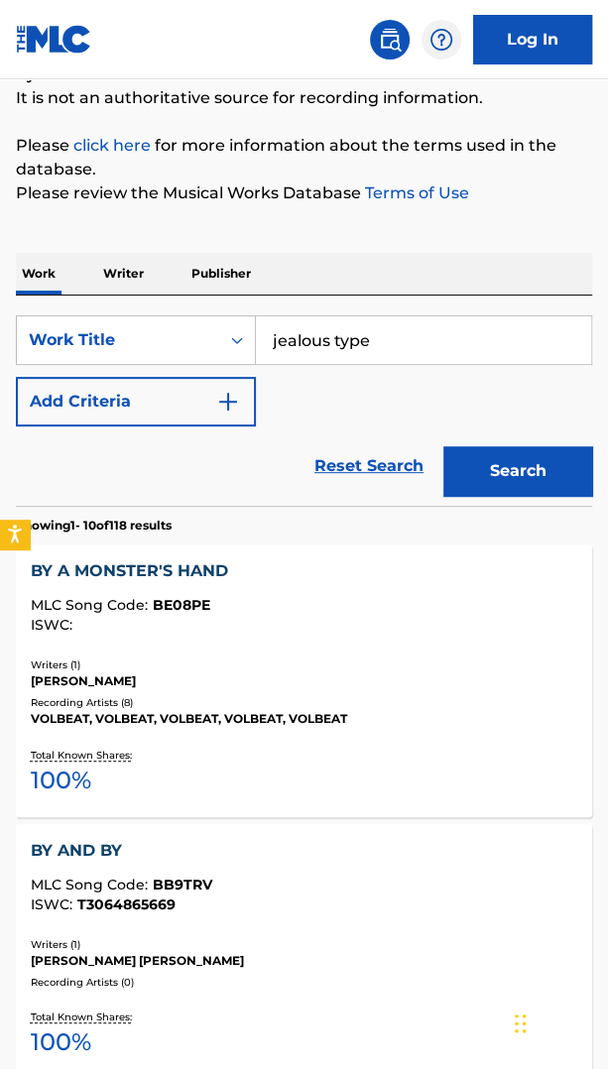
click at [546, 491] on button "Search" at bounding box center [517, 471] width 149 height 50
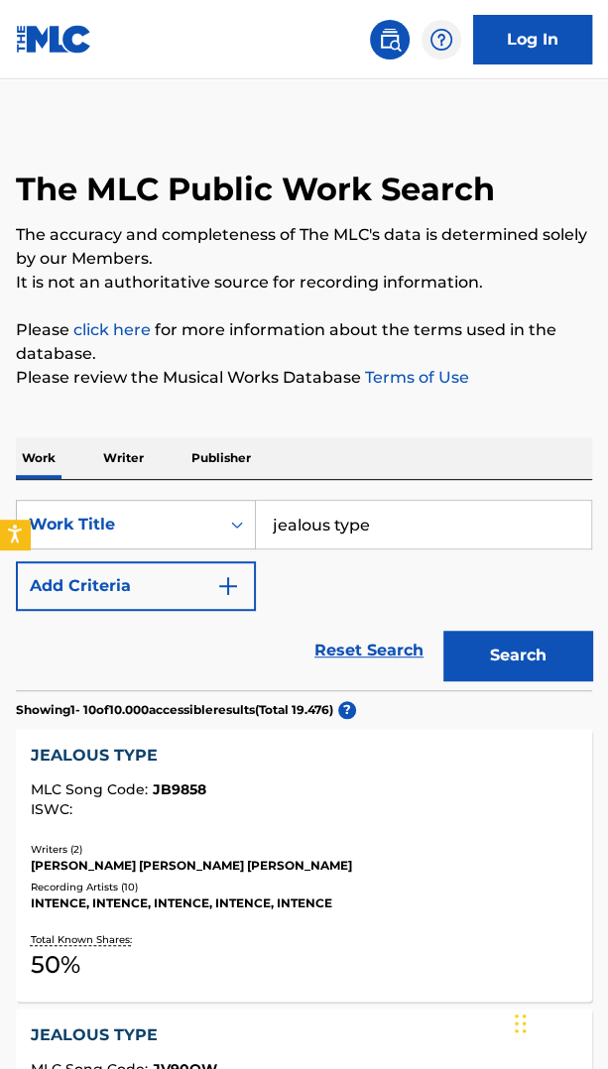
scroll to position [0, 0]
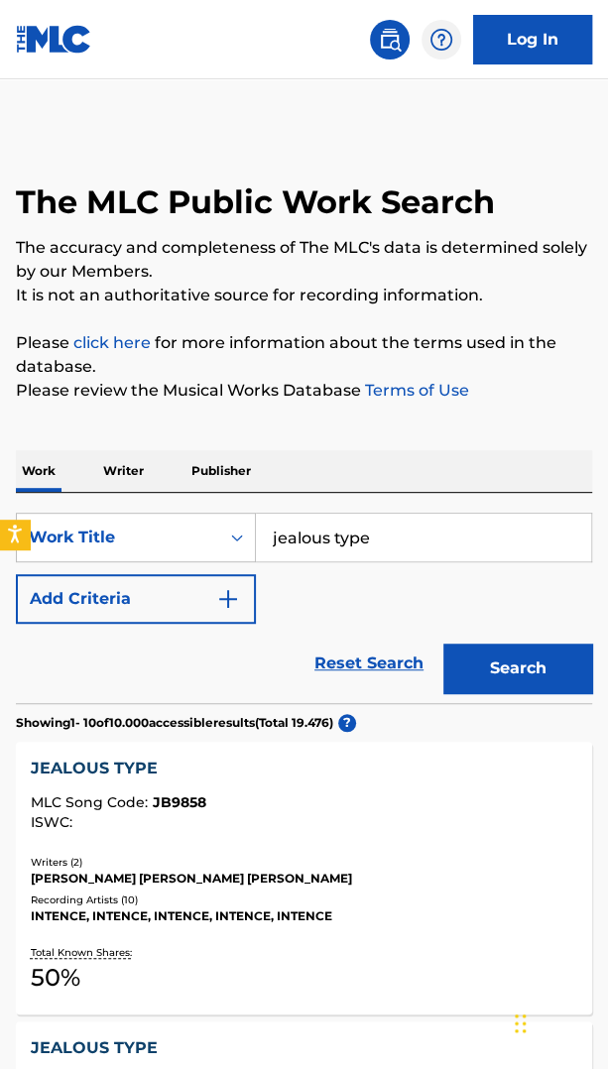
click at [231, 595] on img "Search Form" at bounding box center [228, 599] width 24 height 24
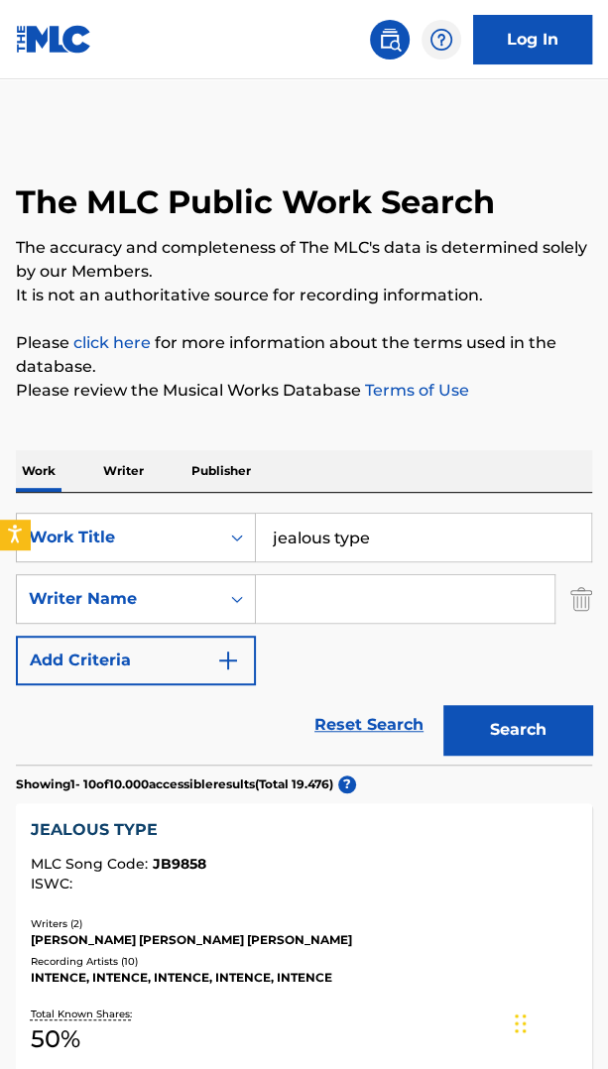
click at [299, 593] on input "Search Form" at bounding box center [405, 599] width 299 height 48
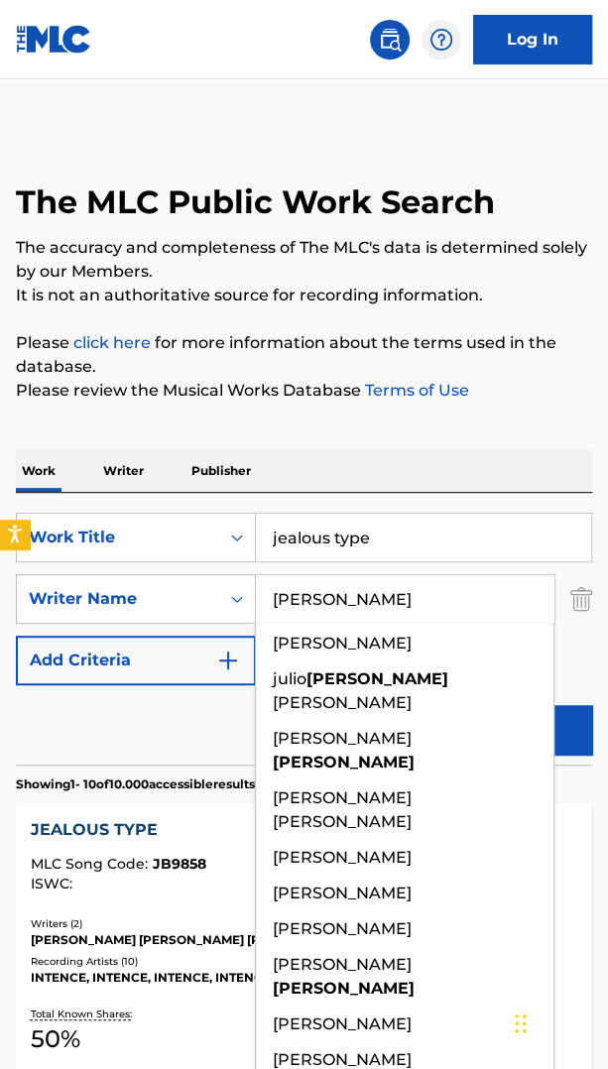
type input "[PERSON_NAME]"
click at [443, 705] on button "Search" at bounding box center [517, 730] width 149 height 50
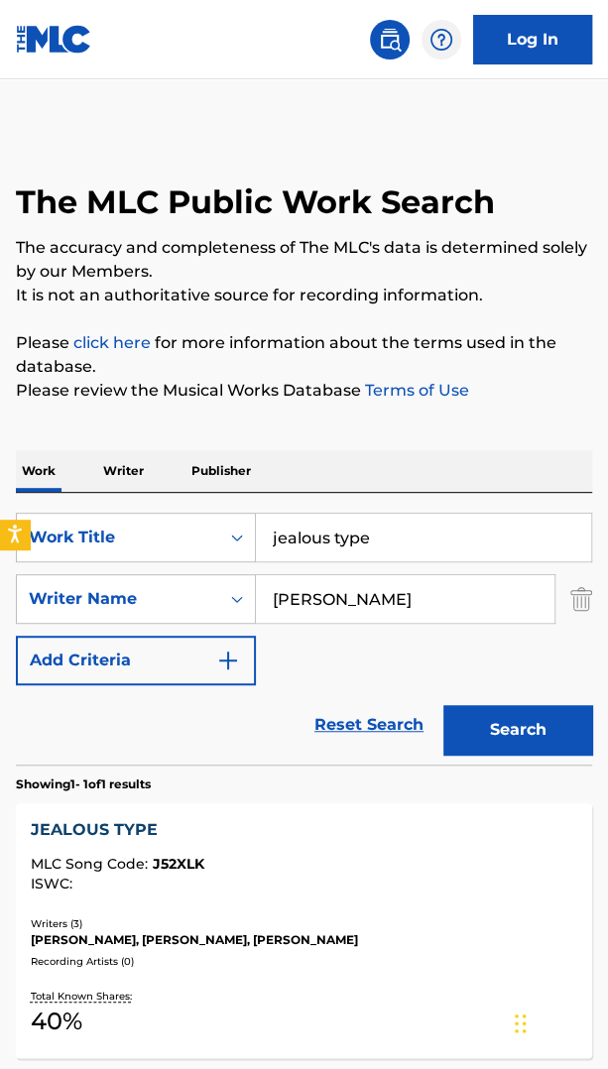
click at [85, 840] on div "JEALOUS TYPE MLC Song Code : J52XLK ISWC :" at bounding box center [304, 854] width 547 height 73
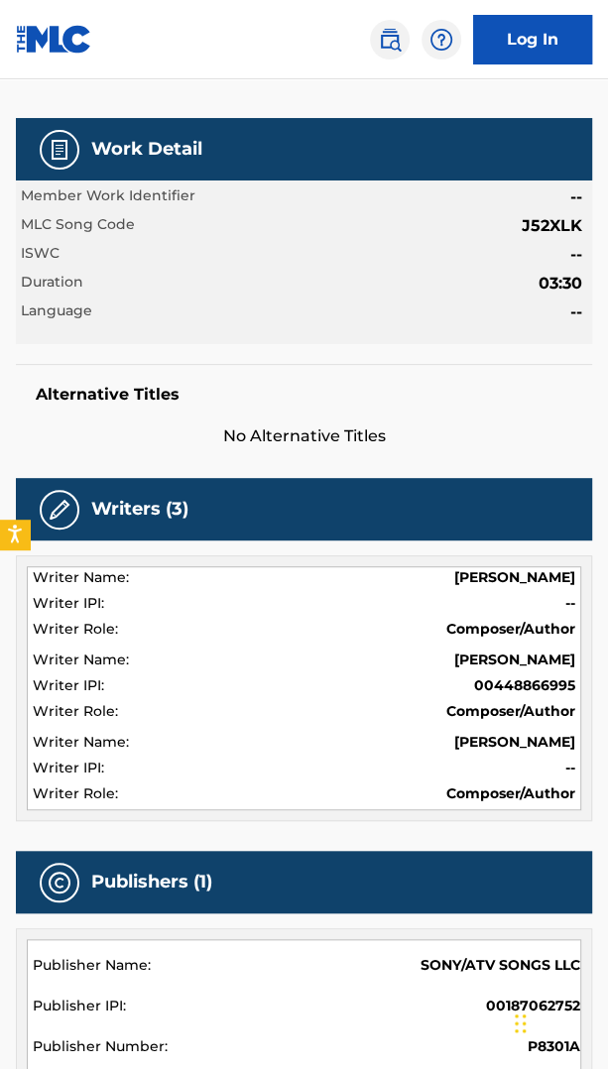
scroll to position [495, 0]
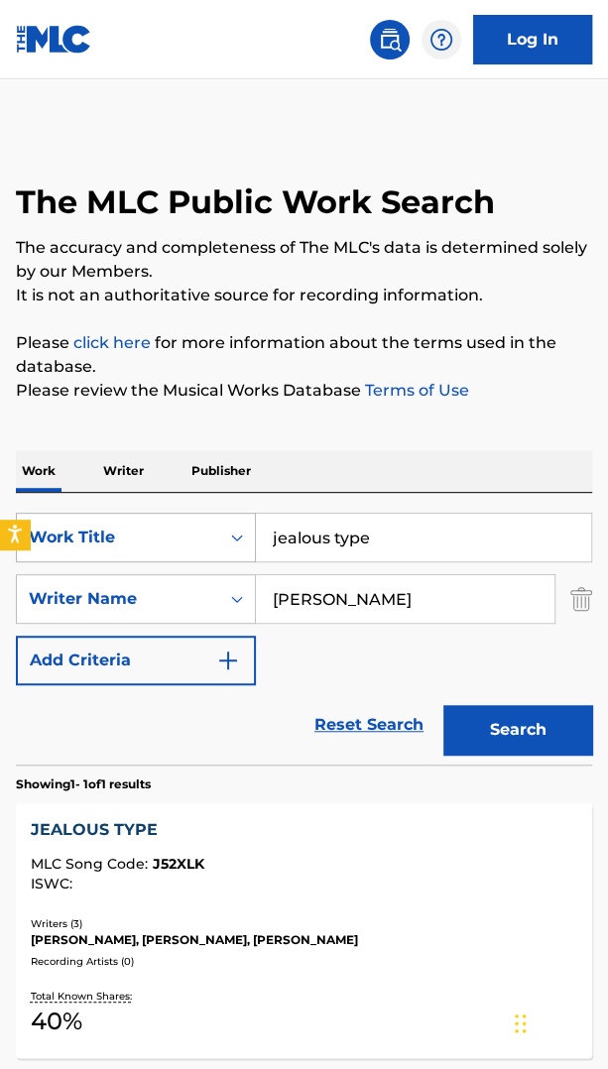
drag, startPoint x: 404, startPoint y: 533, endPoint x: 191, endPoint y: 538, distance: 212.3
click at [191, 540] on div "SearchWithCriteria4e212f51-5188-496f-b6a2-5b4dd2379aad Work Title jealous type" at bounding box center [304, 538] width 576 height 50
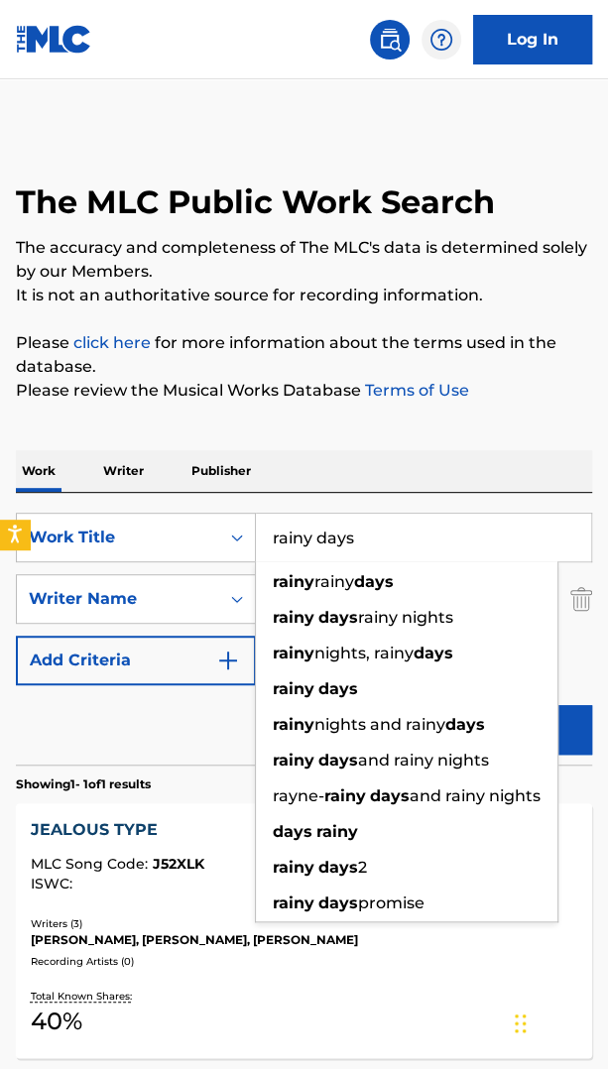
type input "rainy days"
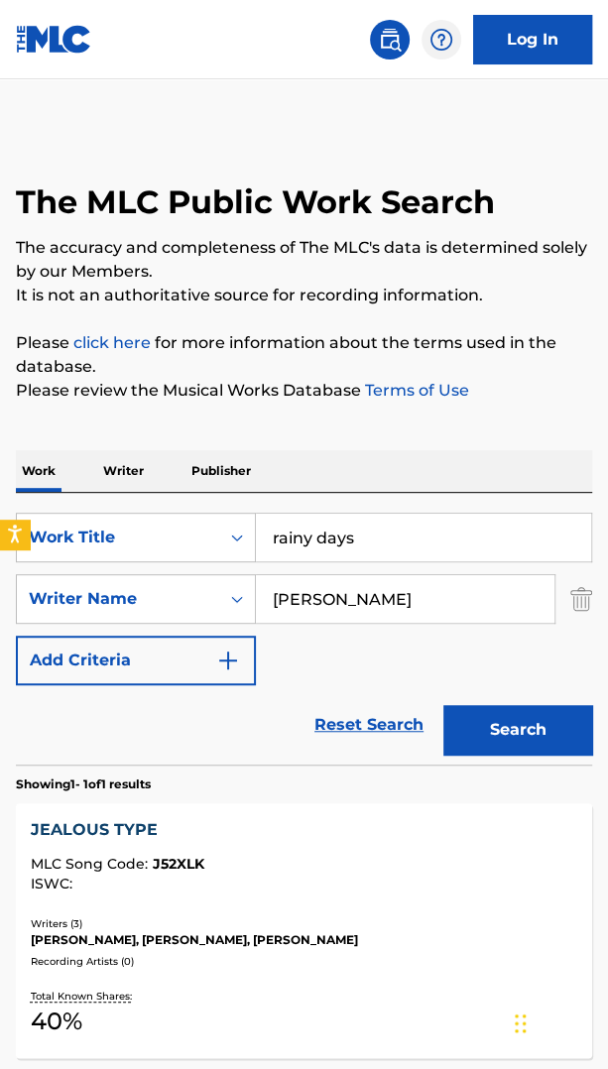
click at [324, 446] on div "Work Writer Publisher SearchWithCriteria4e212f51-5188-496f-b6a2-5b4dd2379aad Wo…" at bounding box center [304, 788] width 576 height 725
drag, startPoint x: 347, startPoint y: 592, endPoint x: 227, endPoint y: 607, distance: 120.9
click at [227, 607] on div "SearchWithCriteriad0169823-1429-4b83-ade4-c76ad3996db0 Writer Name [PERSON_NAME]" at bounding box center [304, 599] width 576 height 50
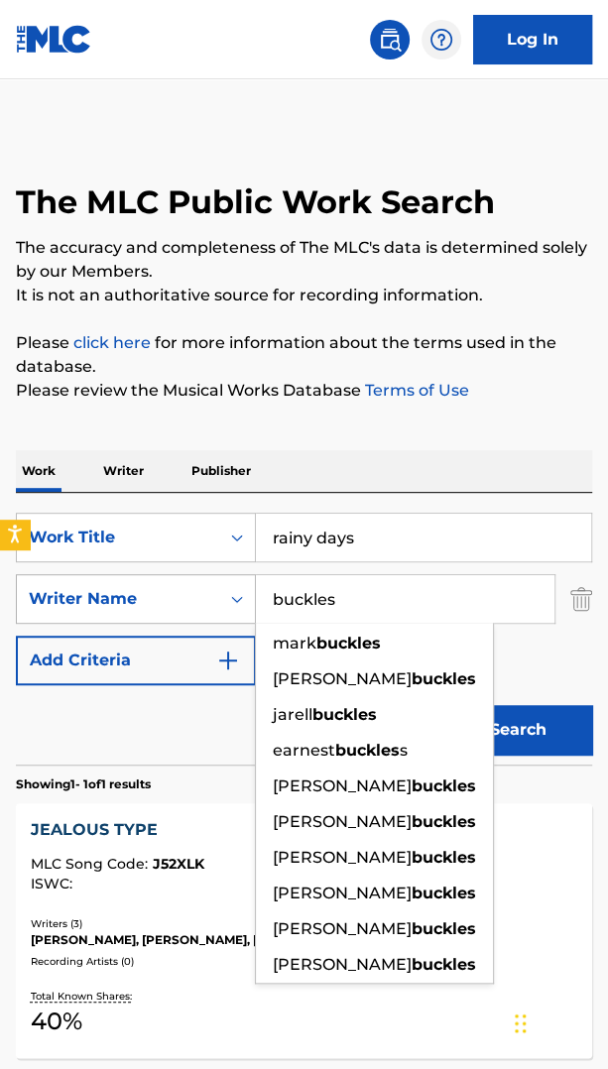
click at [443, 705] on button "Search" at bounding box center [517, 730] width 149 height 50
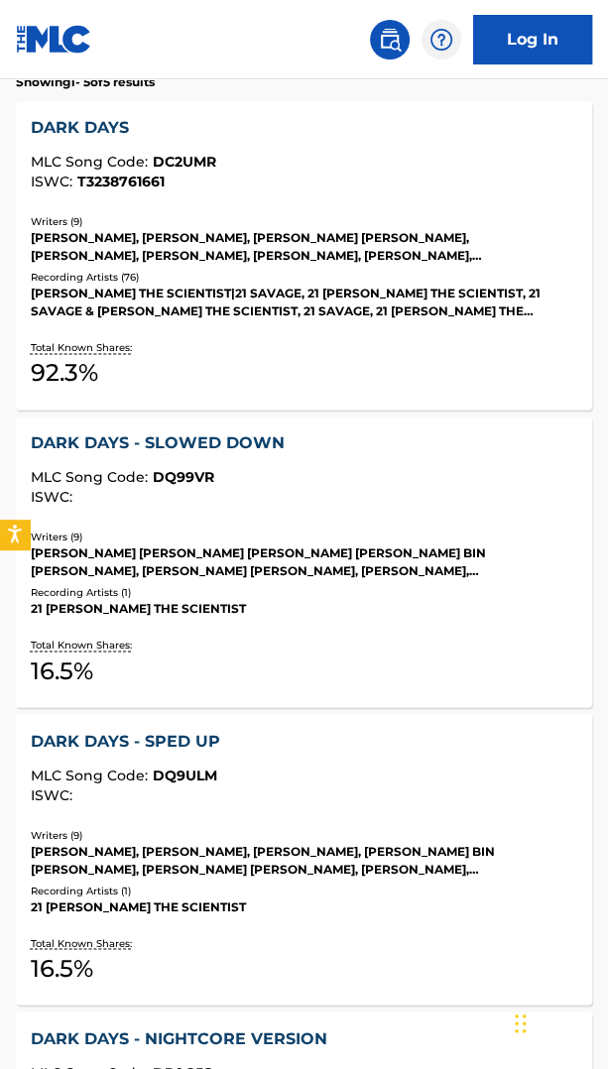
scroll to position [396, 0]
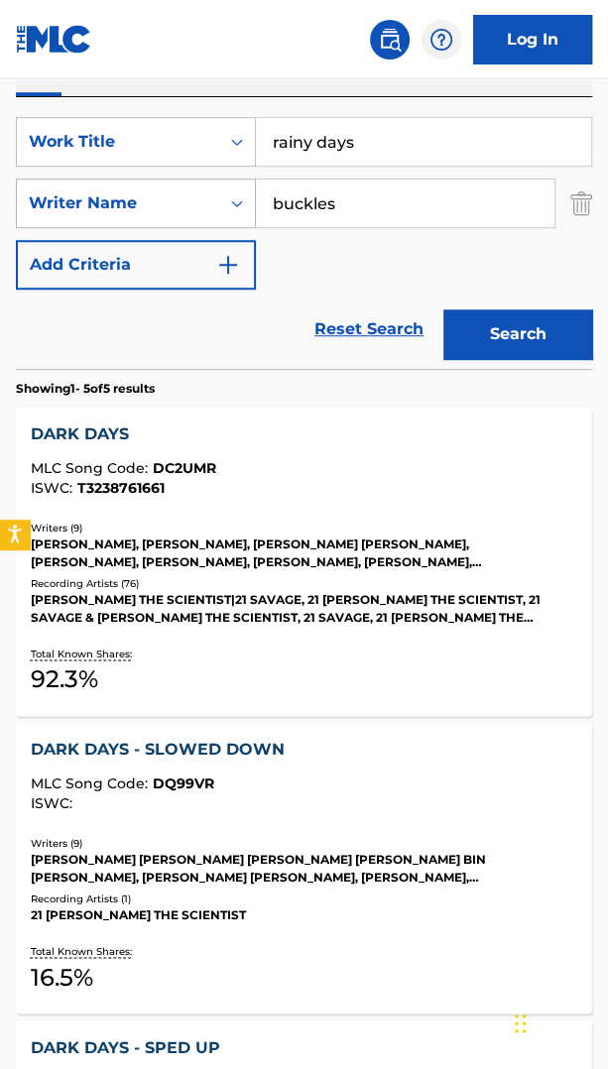
drag, startPoint x: 352, startPoint y: 206, endPoint x: 230, endPoint y: 205, distance: 122.0
click at [234, 206] on div "SearchWithCriteriad0169823-1429-4b83-ade4-c76ad3996db0 Writer Name buckles" at bounding box center [304, 204] width 576 height 50
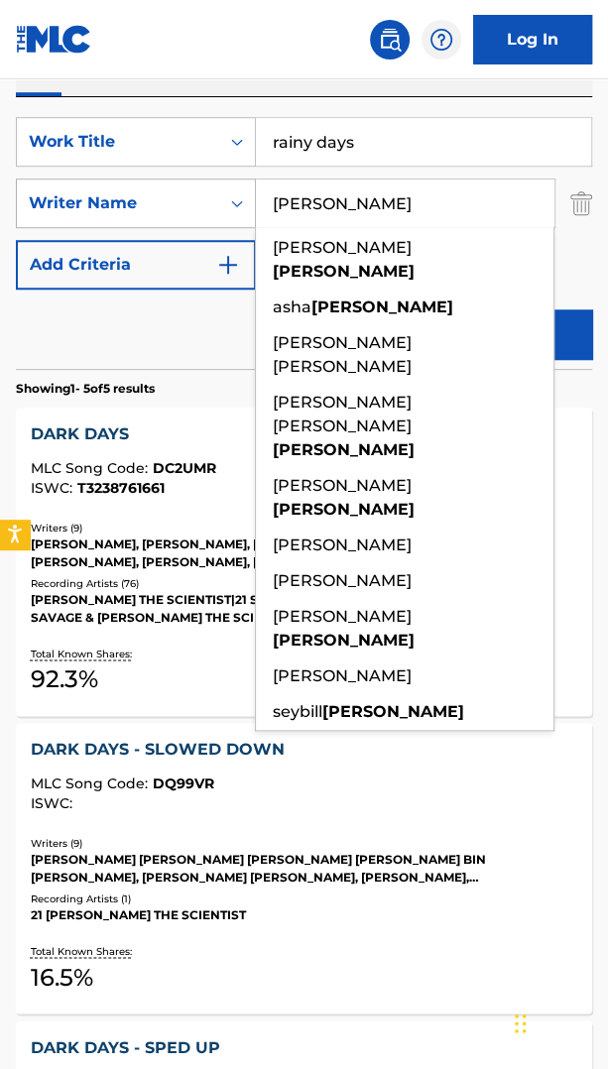
click at [443, 309] on button "Search" at bounding box center [517, 334] width 149 height 50
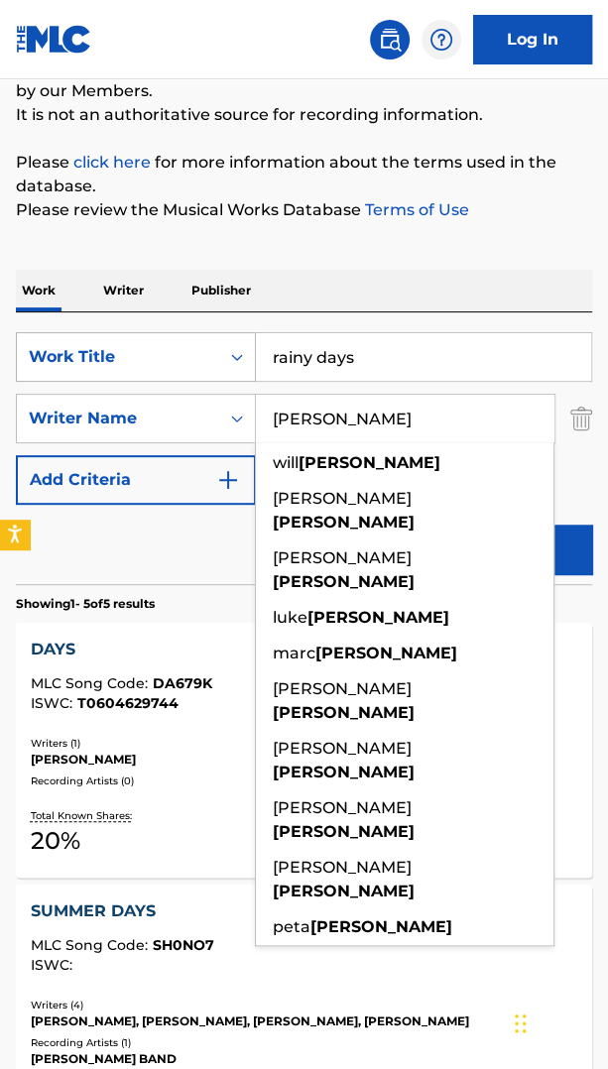
scroll to position [0, 0]
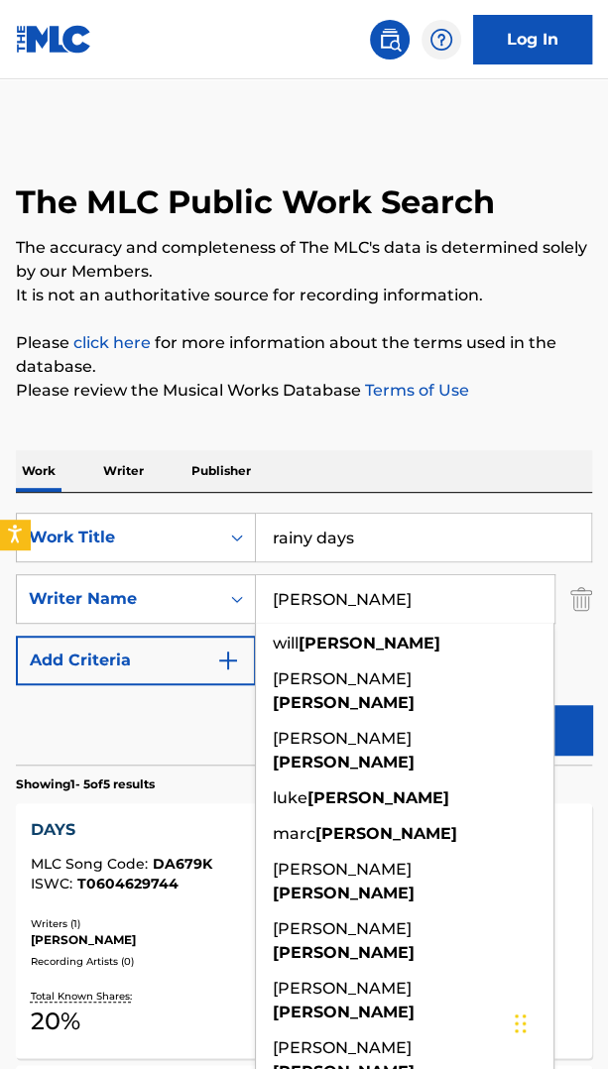
click at [272, 601] on input "[PERSON_NAME]" at bounding box center [405, 599] width 299 height 48
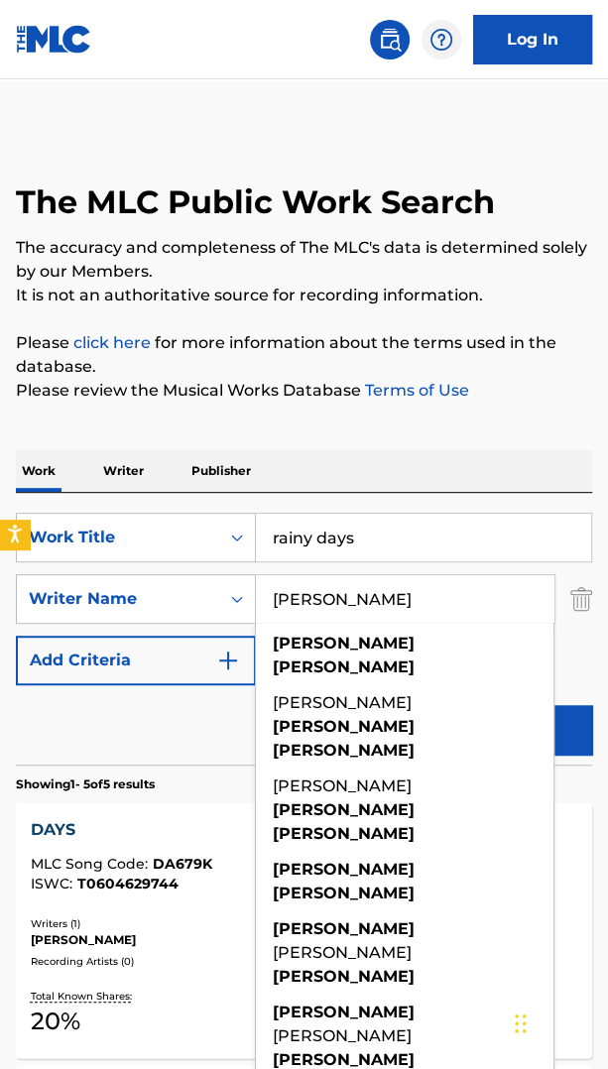
click at [443, 705] on button "Search" at bounding box center [517, 730] width 149 height 50
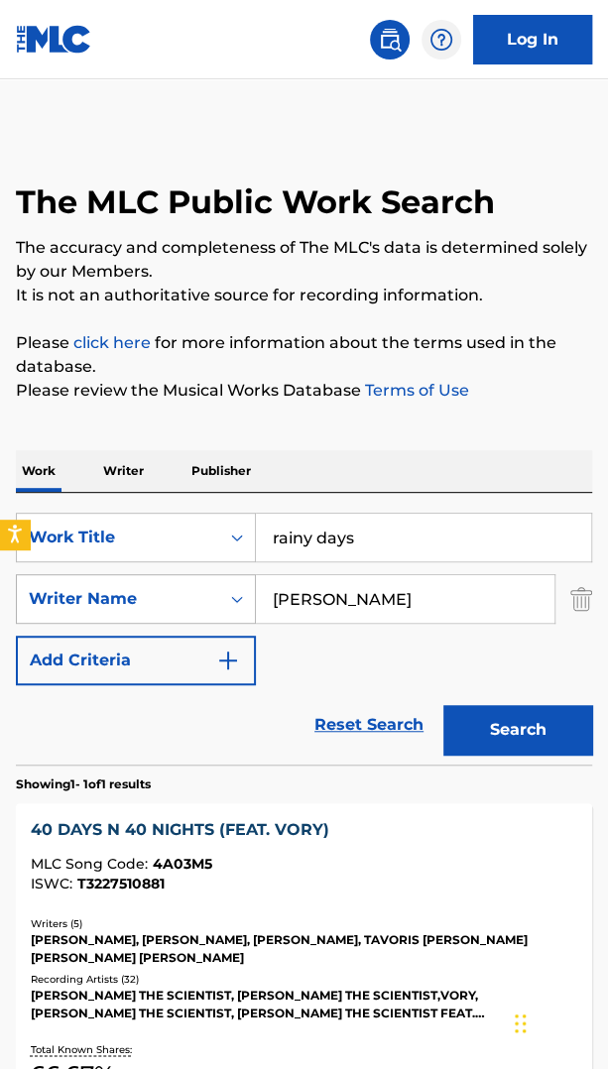
drag, startPoint x: 339, startPoint y: 601, endPoint x: 194, endPoint y: 598, distance: 144.8
click at [198, 603] on div "SearchWithCriteriad0169823-1429-4b83-ade4-c76ad3996db0 Writer Name [PERSON_NAME]" at bounding box center [304, 599] width 576 height 50
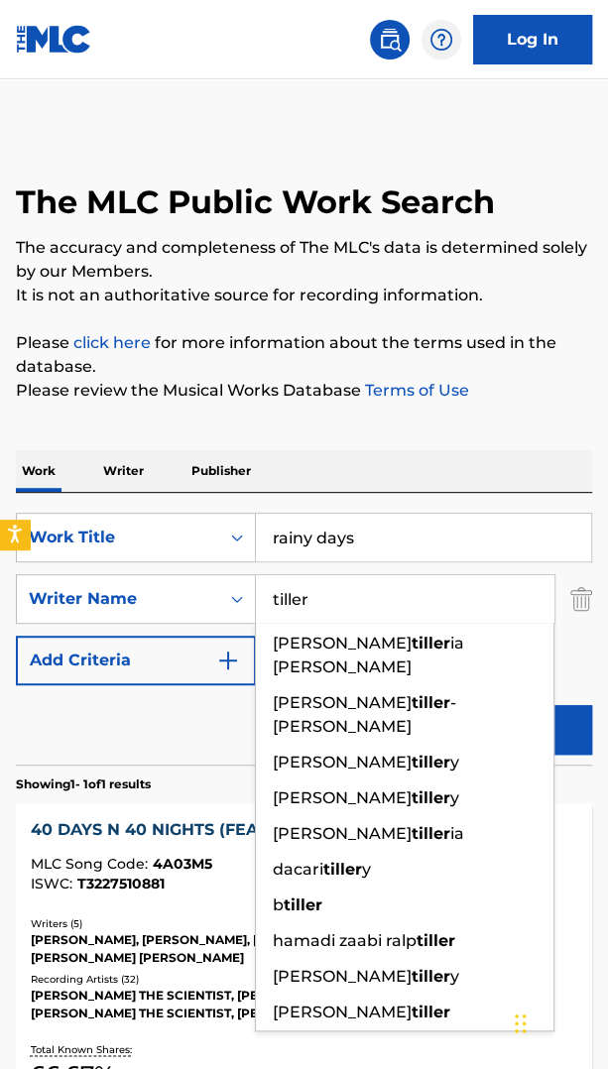
type input "tiller"
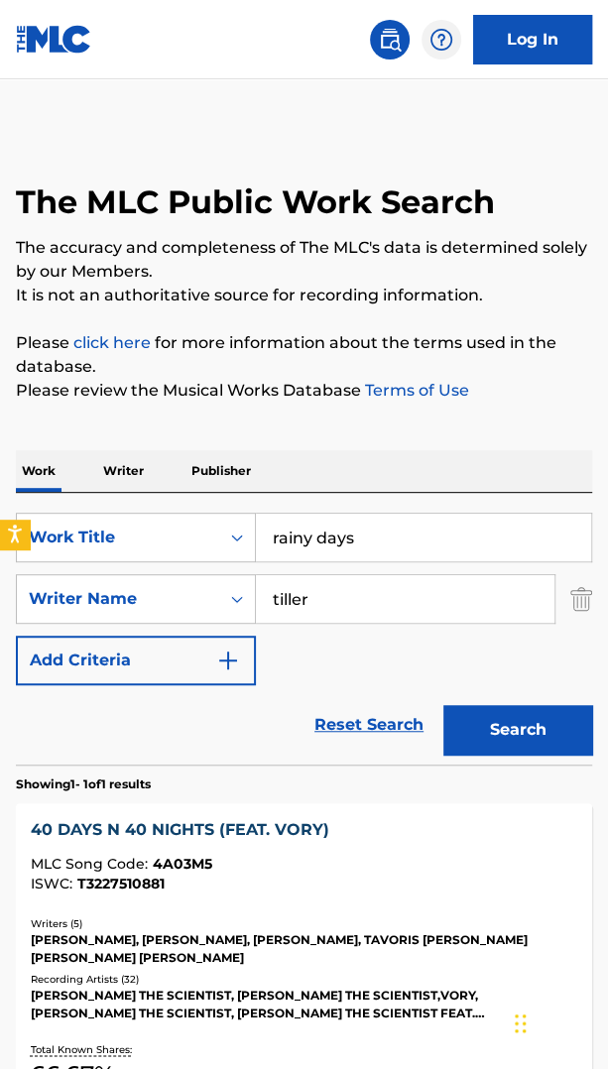
drag, startPoint x: 363, startPoint y: 538, endPoint x: 220, endPoint y: 560, distance: 144.5
click at [210, 561] on div "SearchWithCriteria4e212f51-5188-496f-b6a2-5b4dd2379aad Work Title rainy days Se…" at bounding box center [304, 599] width 576 height 173
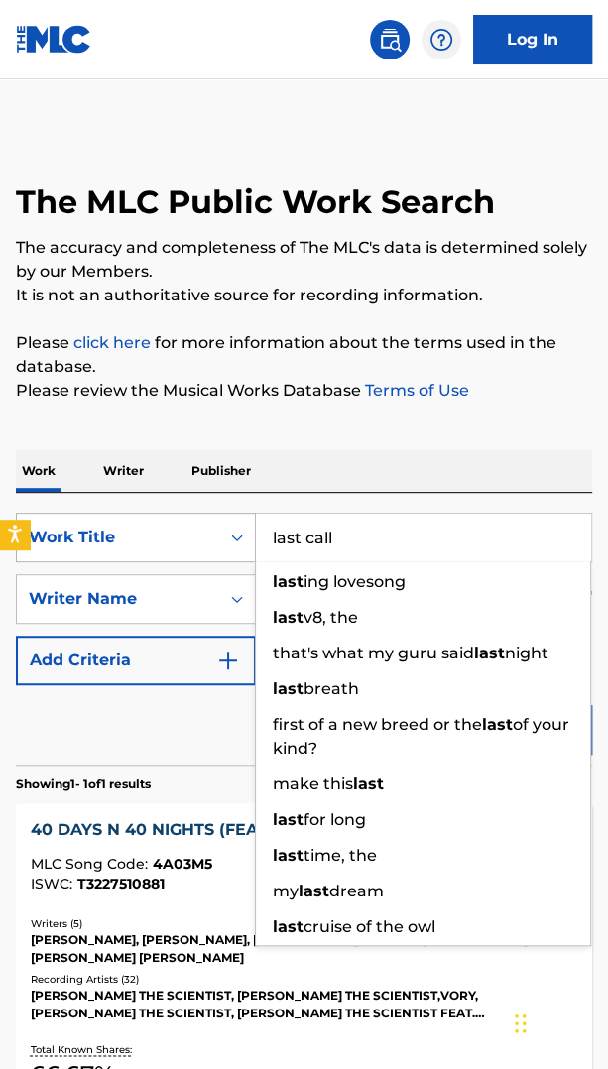
type input "last call"
click at [443, 705] on button "Search" at bounding box center [517, 730] width 149 height 50
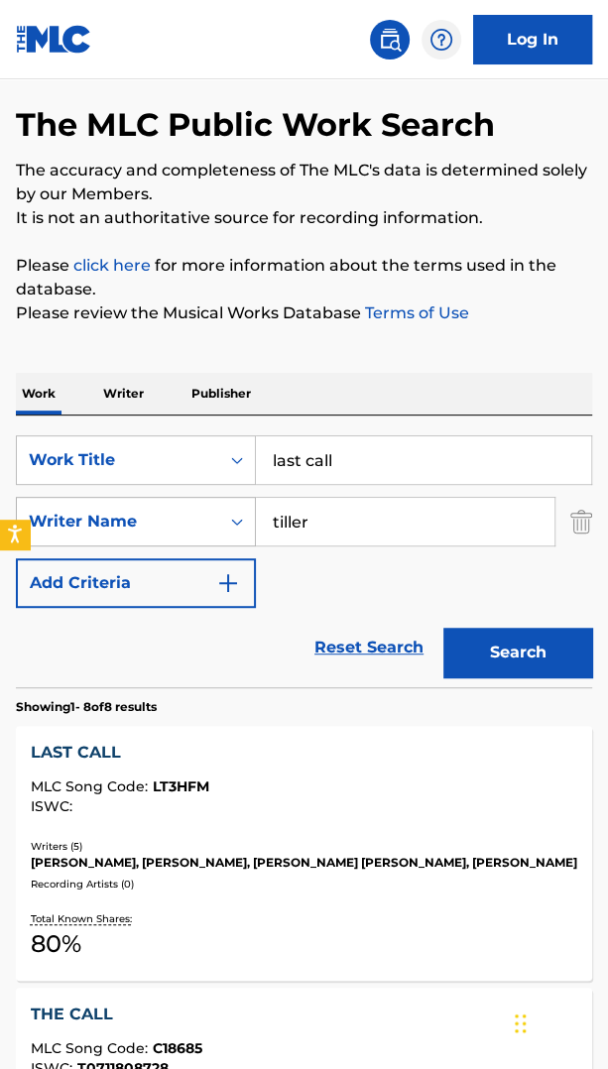
scroll to position [98, 0]
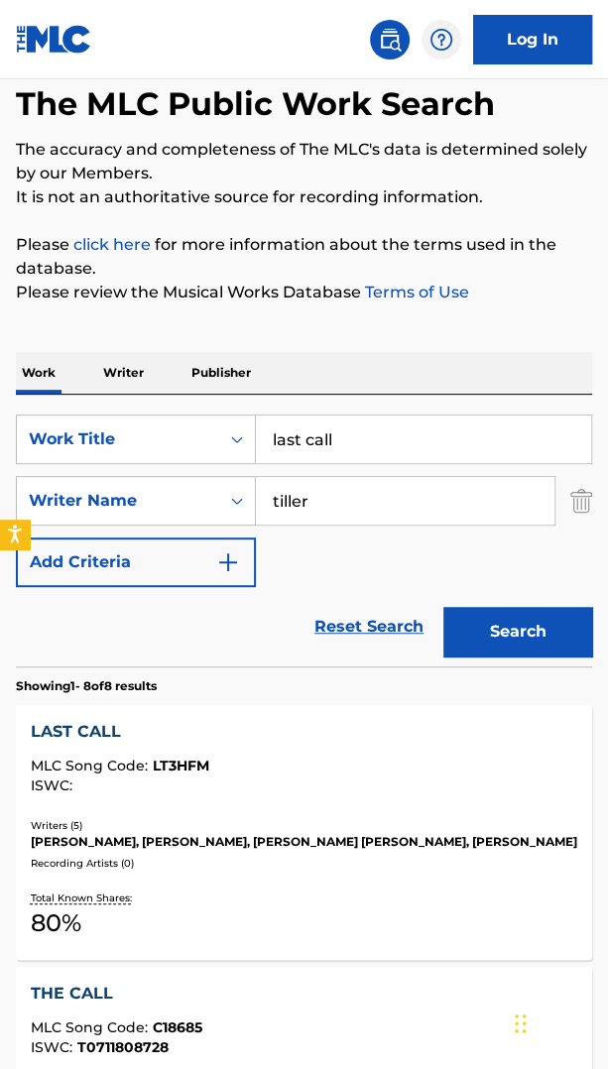
click at [89, 728] on div "LAST CALL" at bounding box center [304, 732] width 547 height 24
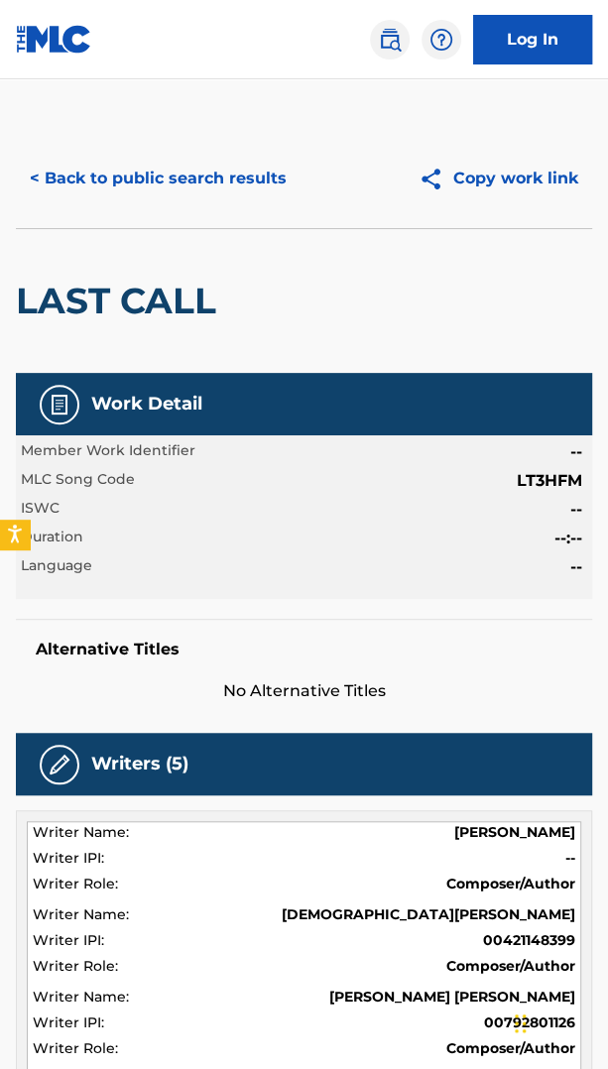
scroll to position [98, 0]
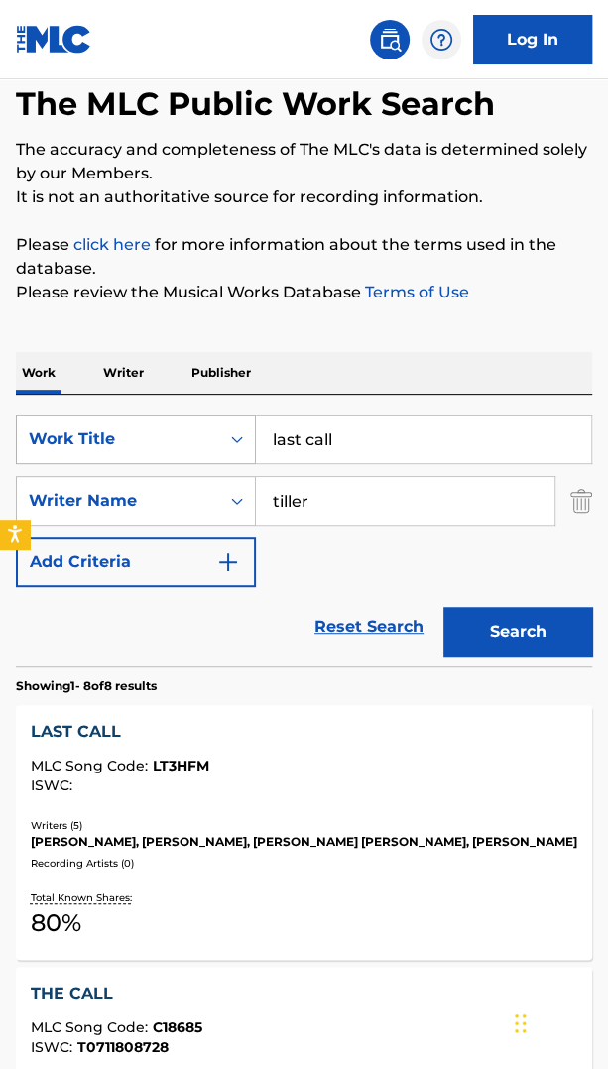
drag, startPoint x: 354, startPoint y: 440, endPoint x: 192, endPoint y: 447, distance: 161.8
click at [194, 447] on div "SearchWithCriteria4e212f51-5188-496f-b6a2-5b4dd2379aad Work Title last call" at bounding box center [304, 440] width 576 height 50
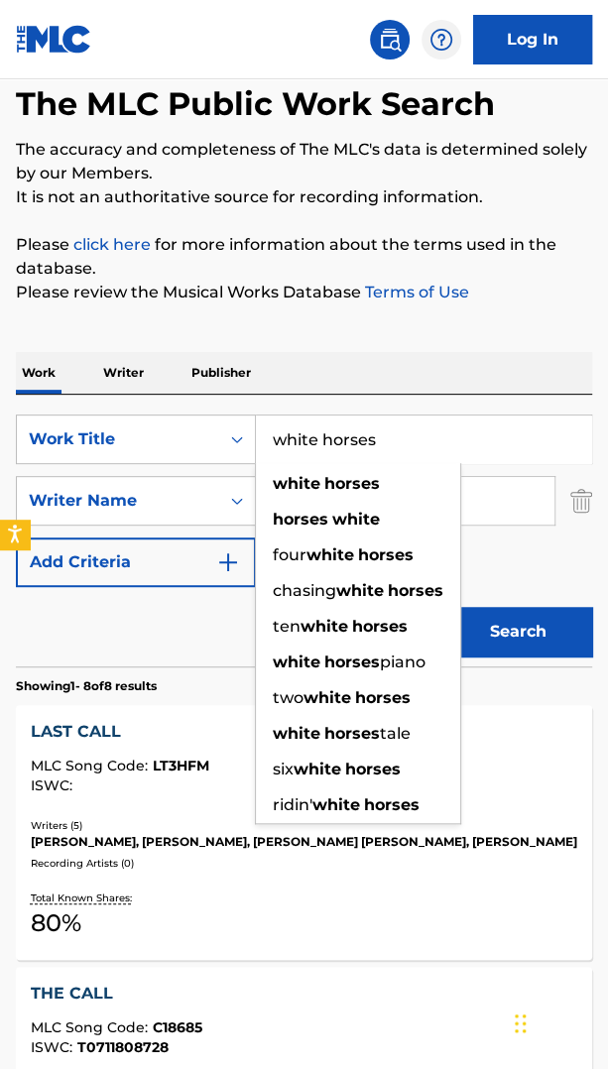
type input "white horses"
click at [416, 352] on div "Work Writer Publisher" at bounding box center [304, 373] width 576 height 42
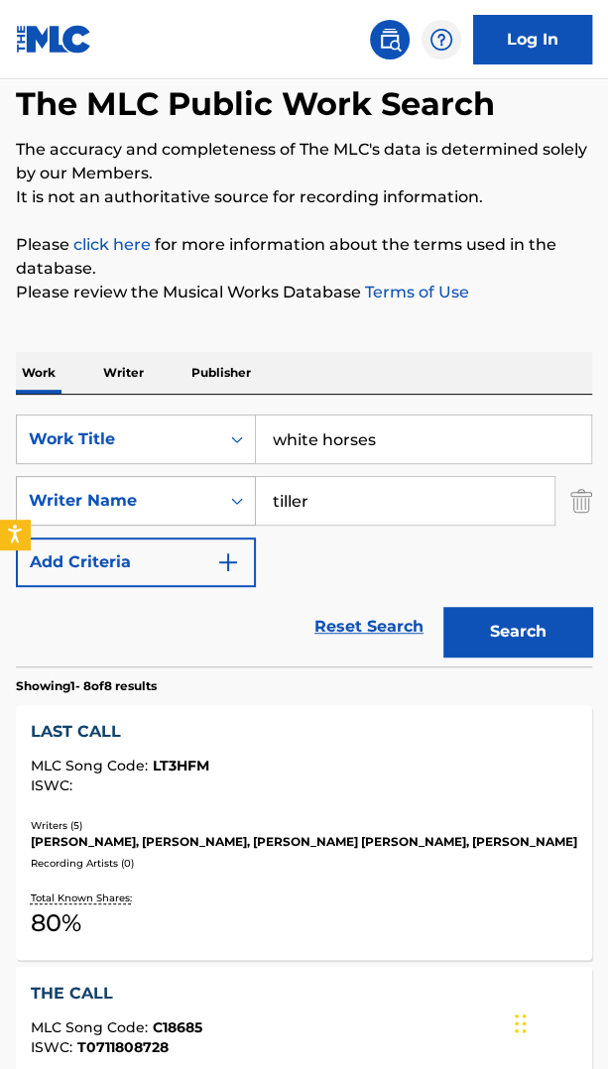
drag, startPoint x: 318, startPoint y: 503, endPoint x: 226, endPoint y: 506, distance: 92.3
click at [226, 506] on div "SearchWithCriteriad0169823-1429-4b83-ade4-c76ad3996db0 Writer Name [PERSON_NAME]" at bounding box center [304, 501] width 576 height 50
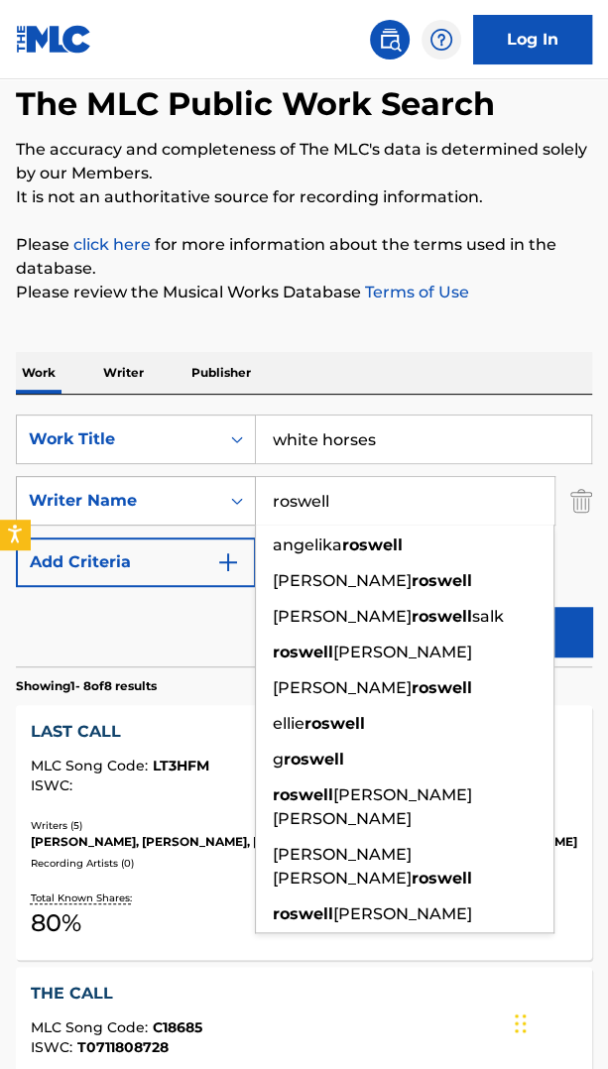
click at [443, 607] on button "Search" at bounding box center [517, 632] width 149 height 50
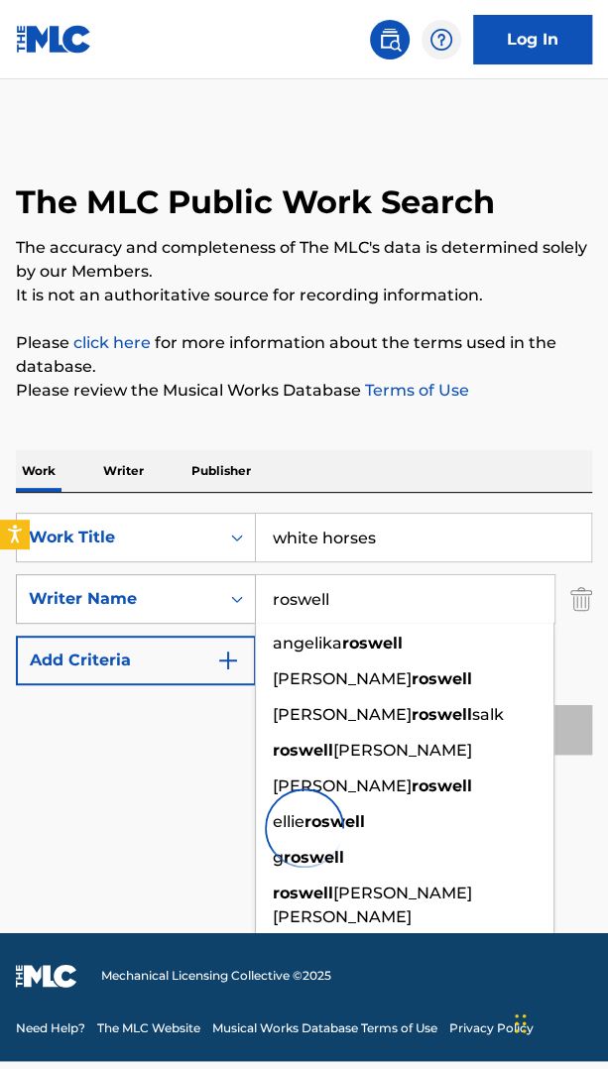
scroll to position [0, 0]
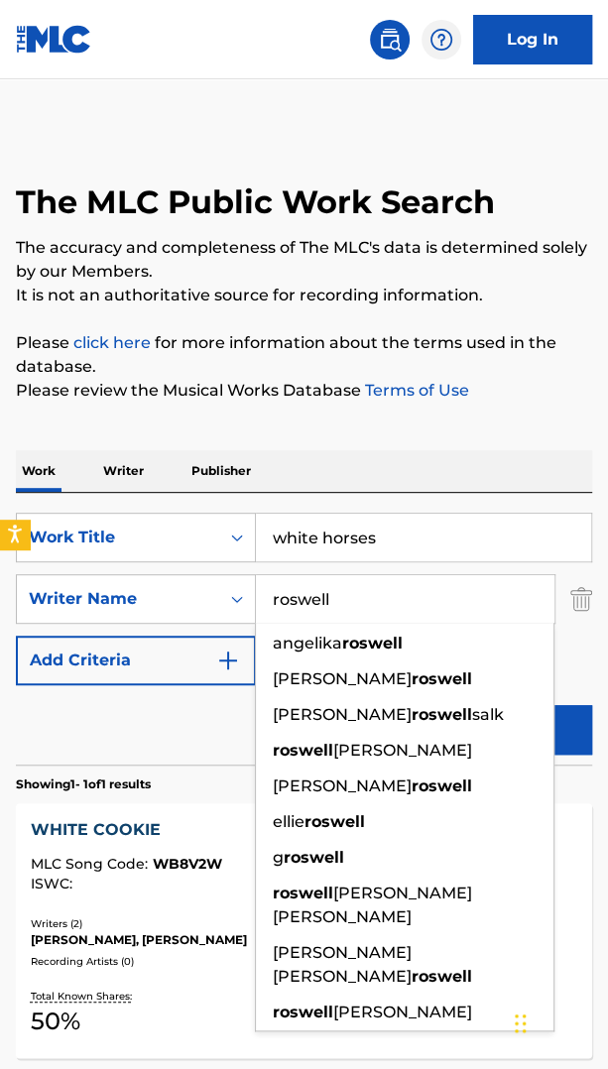
click at [275, 602] on input "roswell" at bounding box center [405, 599] width 299 height 48
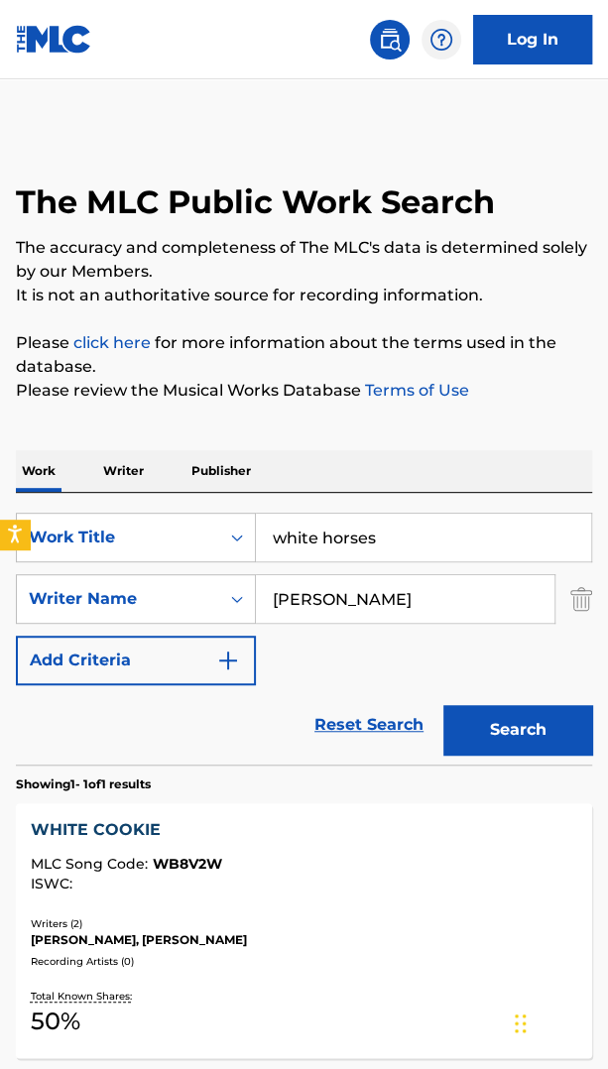
click at [443, 705] on button "Search" at bounding box center [517, 730] width 149 height 50
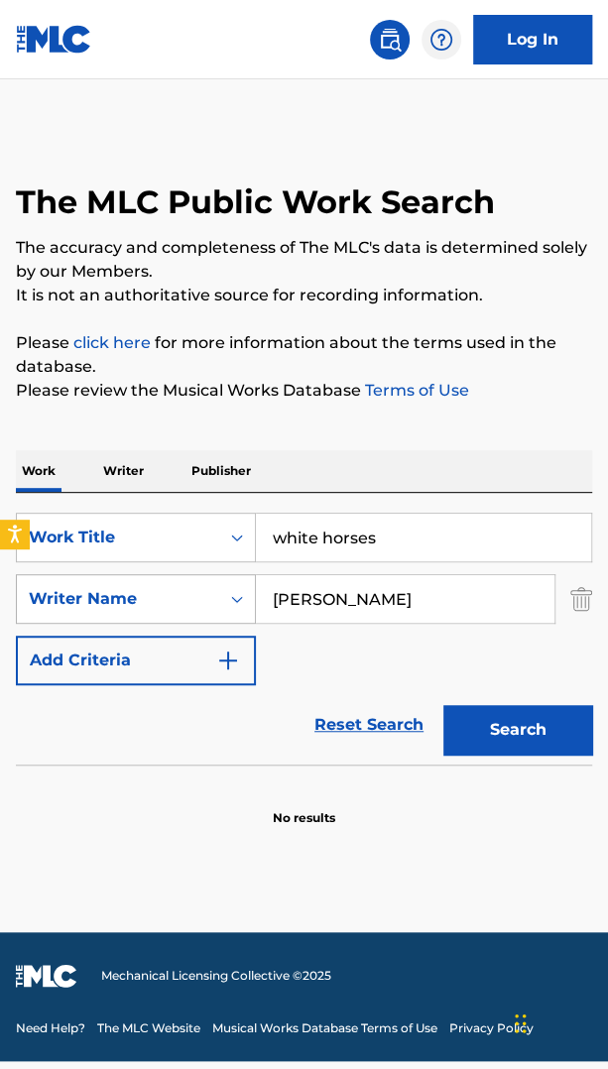
drag, startPoint x: 390, startPoint y: 591, endPoint x: 188, endPoint y: 606, distance: 201.9
click at [186, 606] on div "SearchWithCriteriad0169823-1429-4b83-ade4-c76ad3996db0 Writer Name [PERSON_NAME]" at bounding box center [304, 599] width 576 height 50
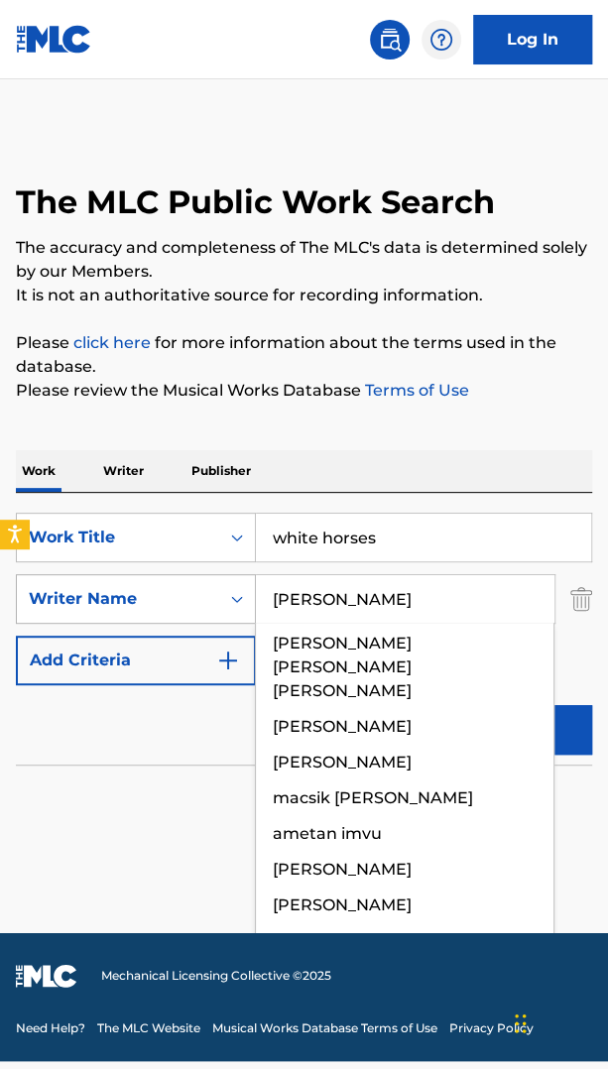
type input "[PERSON_NAME]"
click at [443, 705] on button "Search" at bounding box center [517, 730] width 149 height 50
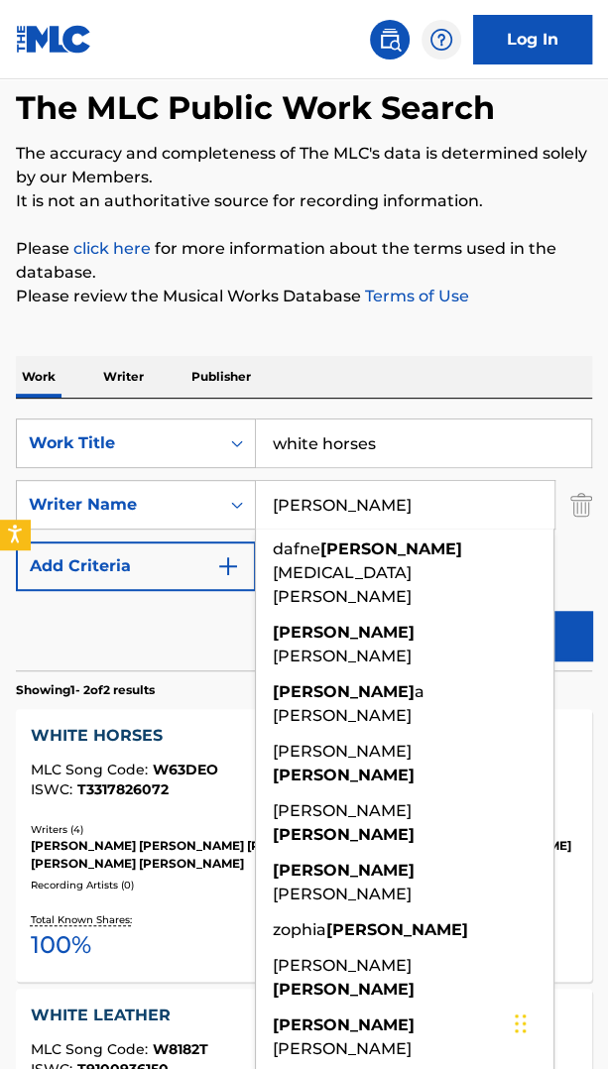
scroll to position [197, 0]
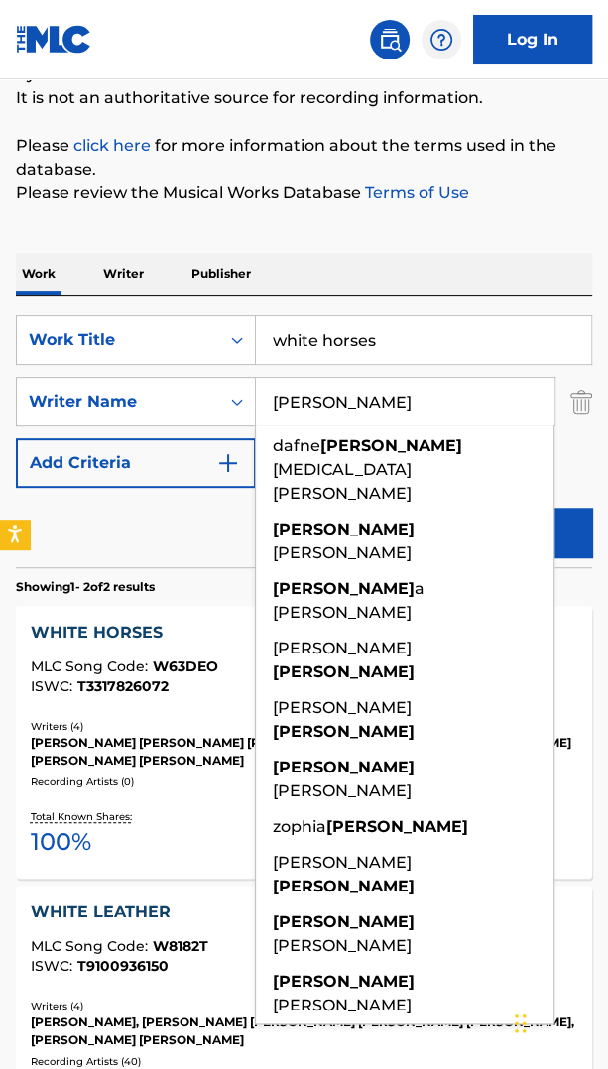
click at [148, 744] on div "[PERSON_NAME] [PERSON_NAME] [PERSON_NAME], [PERSON_NAME] [PERSON_NAME] [PERSON_…" at bounding box center [304, 752] width 547 height 36
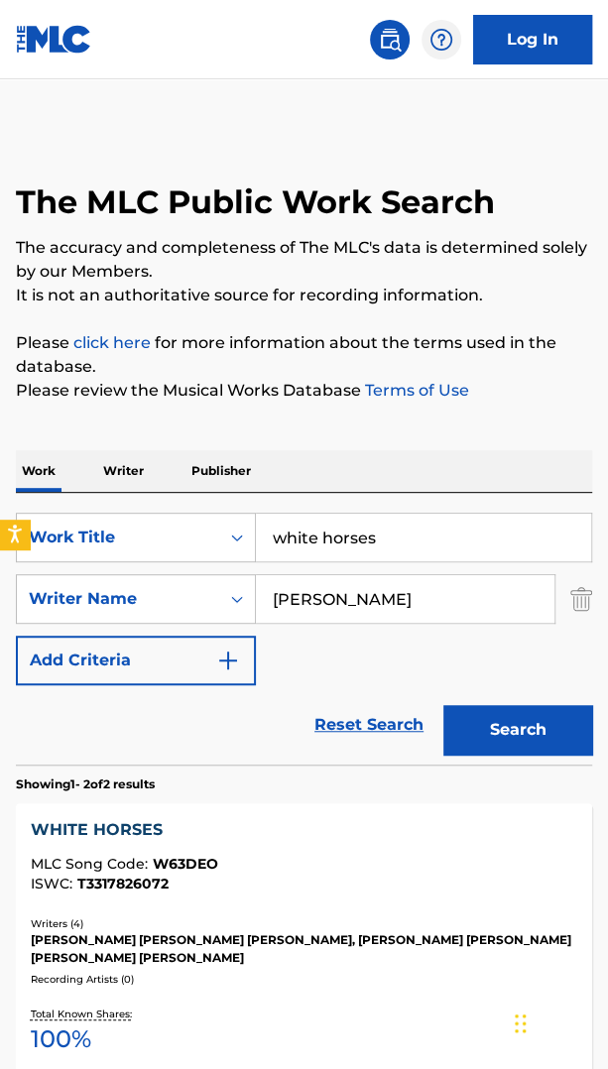
scroll to position [197, 0]
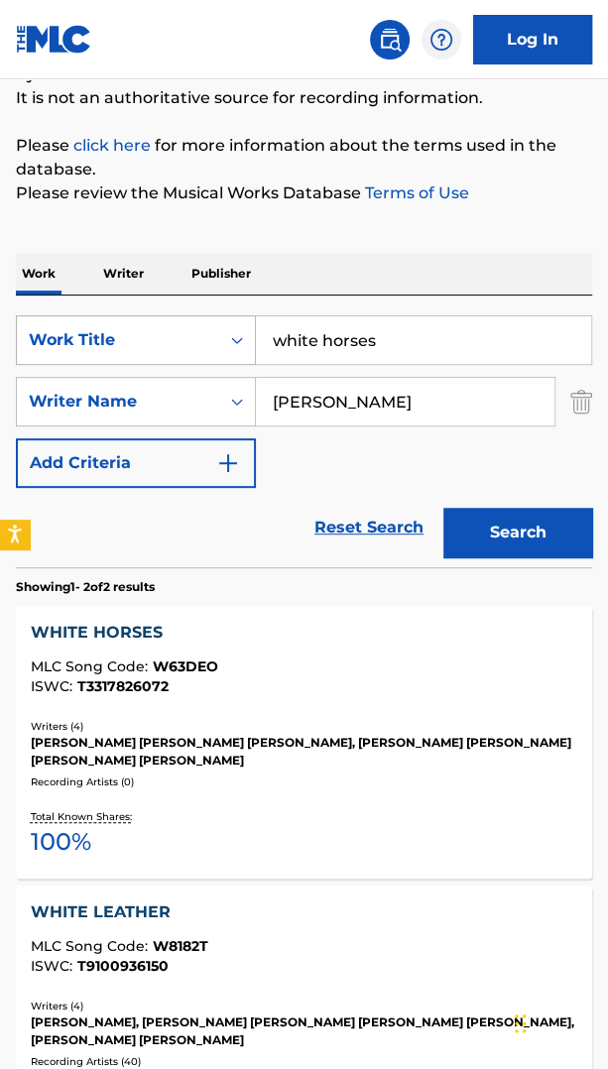
drag, startPoint x: 388, startPoint y: 332, endPoint x: 223, endPoint y: 337, distance: 164.7
click at [216, 346] on div "SearchWithCriteria4e212f51-5188-496f-b6a2-5b4dd2379aad Work Title white horses" at bounding box center [304, 340] width 576 height 50
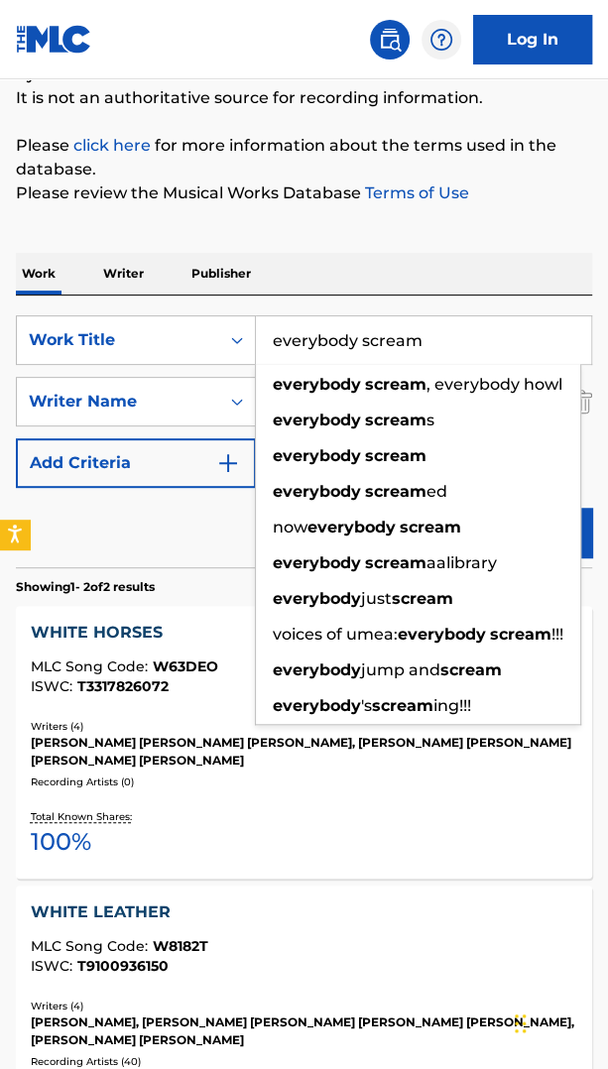
type input "everybody scream"
click at [409, 282] on div "Work Writer Publisher" at bounding box center [304, 274] width 576 height 42
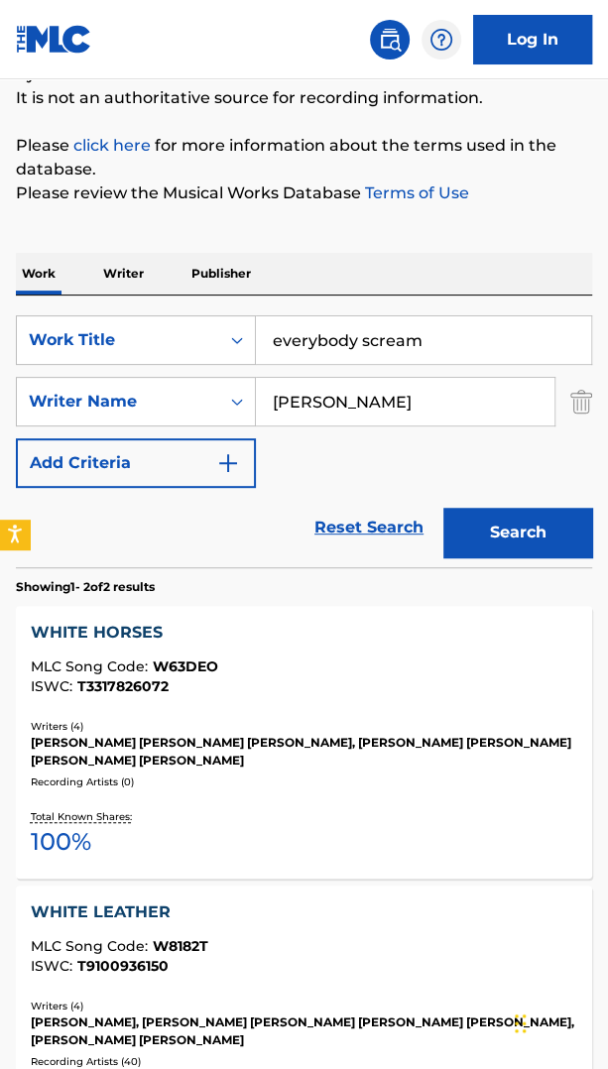
click at [578, 398] on img "Search Form" at bounding box center [581, 402] width 22 height 50
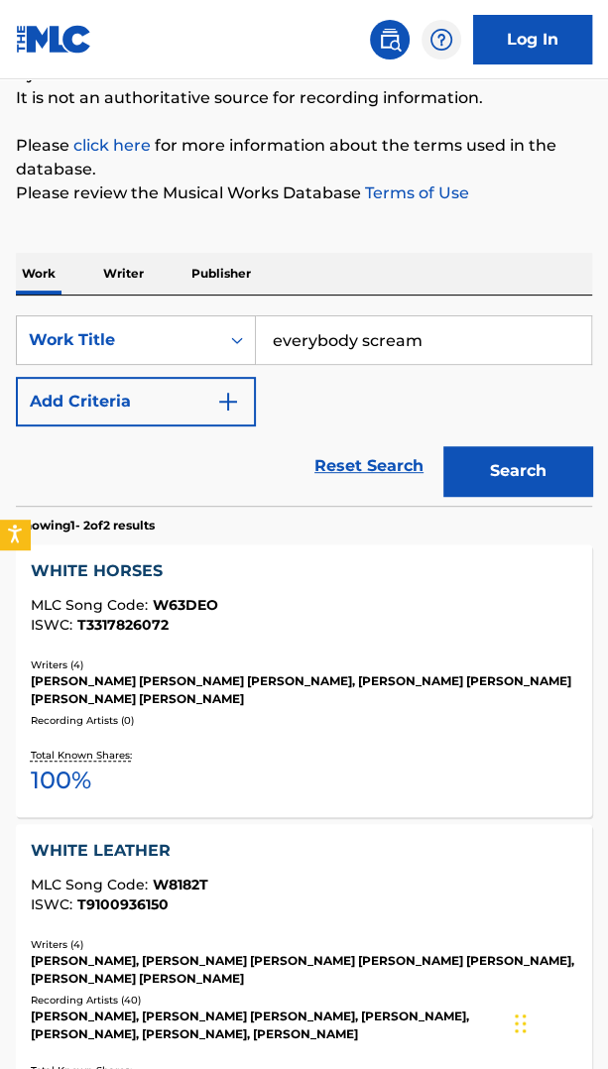
click at [547, 478] on button "Search" at bounding box center [517, 471] width 149 height 50
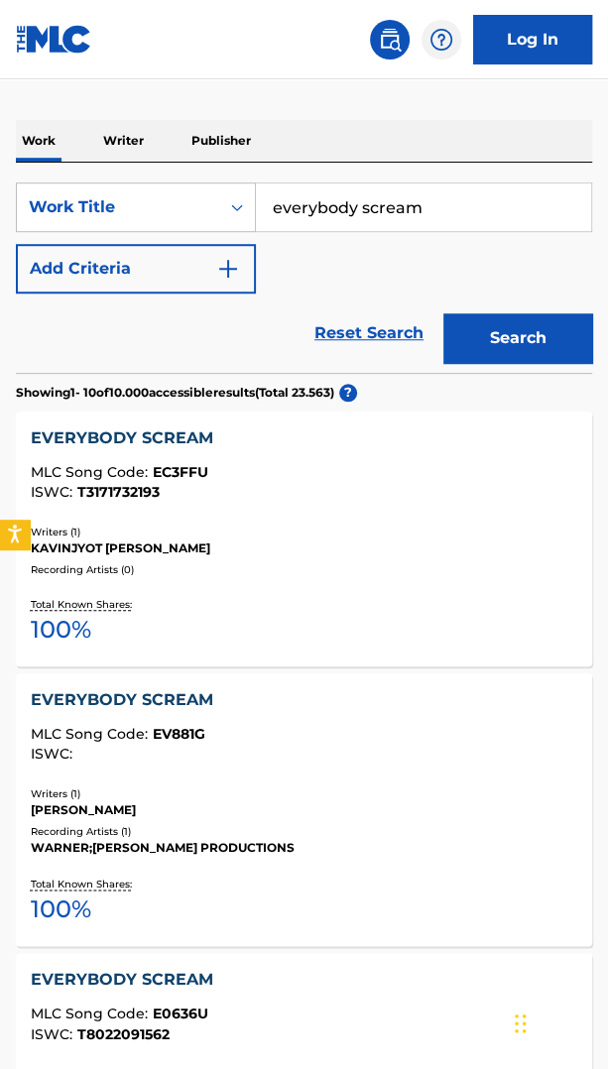
scroll to position [98, 0]
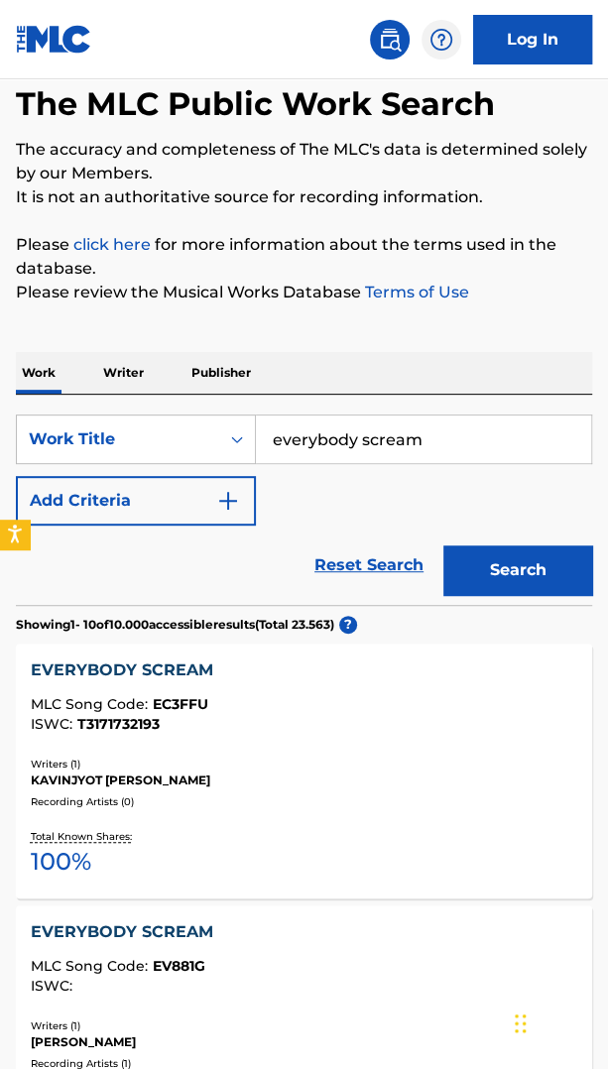
click at [228, 499] on img "Search Form" at bounding box center [228, 501] width 24 height 24
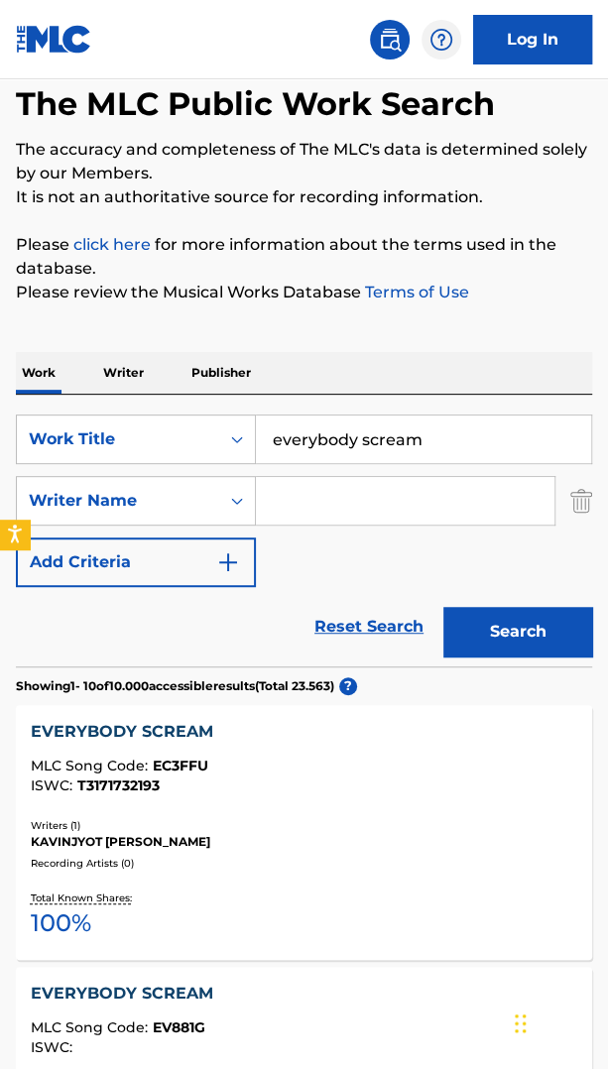
click at [297, 498] on input "Search Form" at bounding box center [405, 501] width 299 height 48
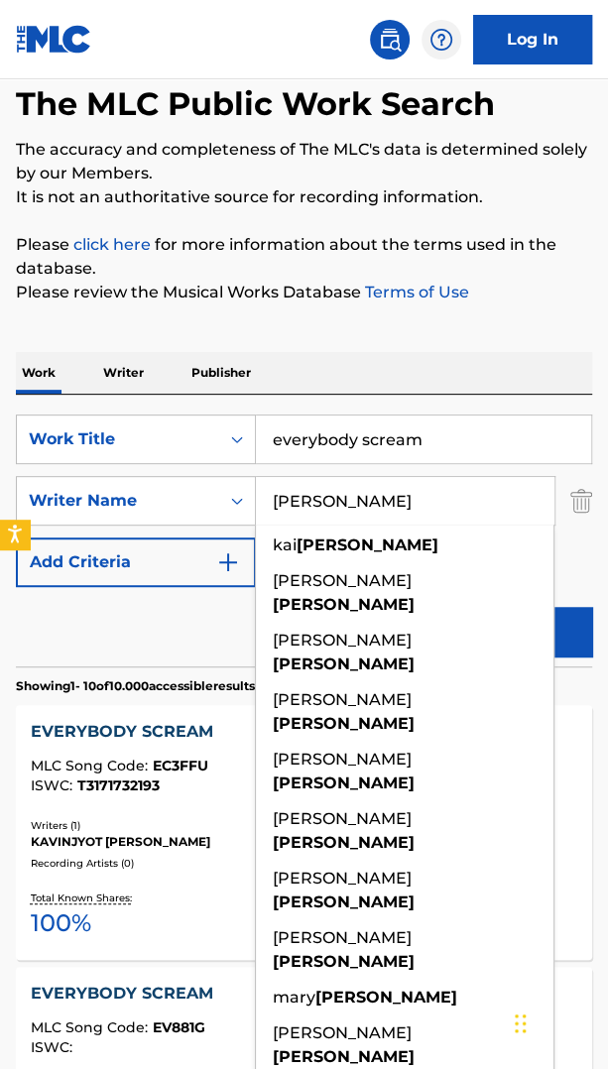
type input "[PERSON_NAME]"
click at [443, 607] on button "Search" at bounding box center [517, 632] width 149 height 50
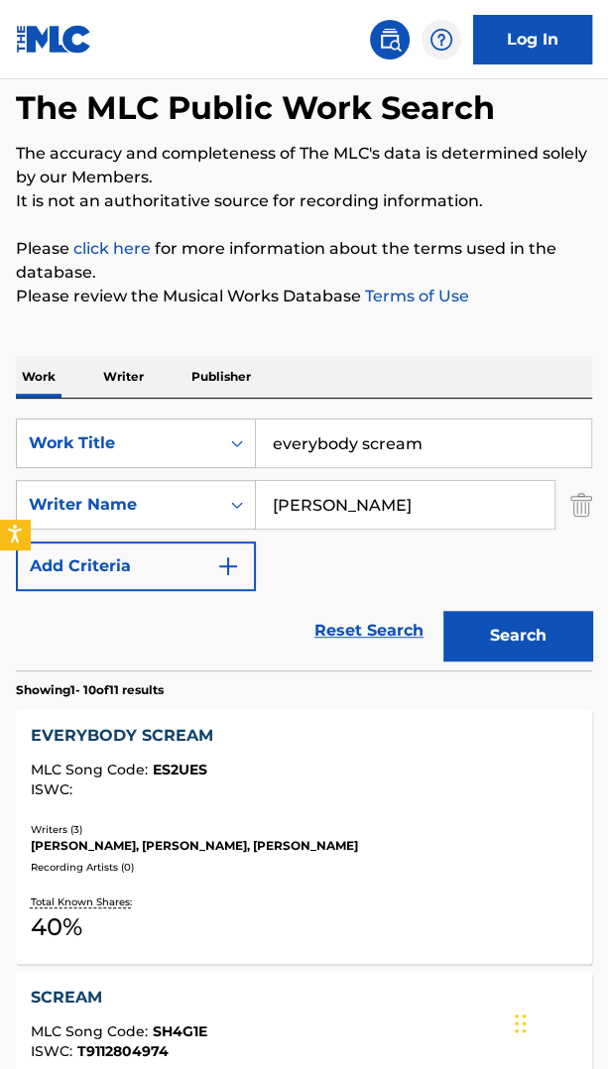
scroll to position [298, 0]
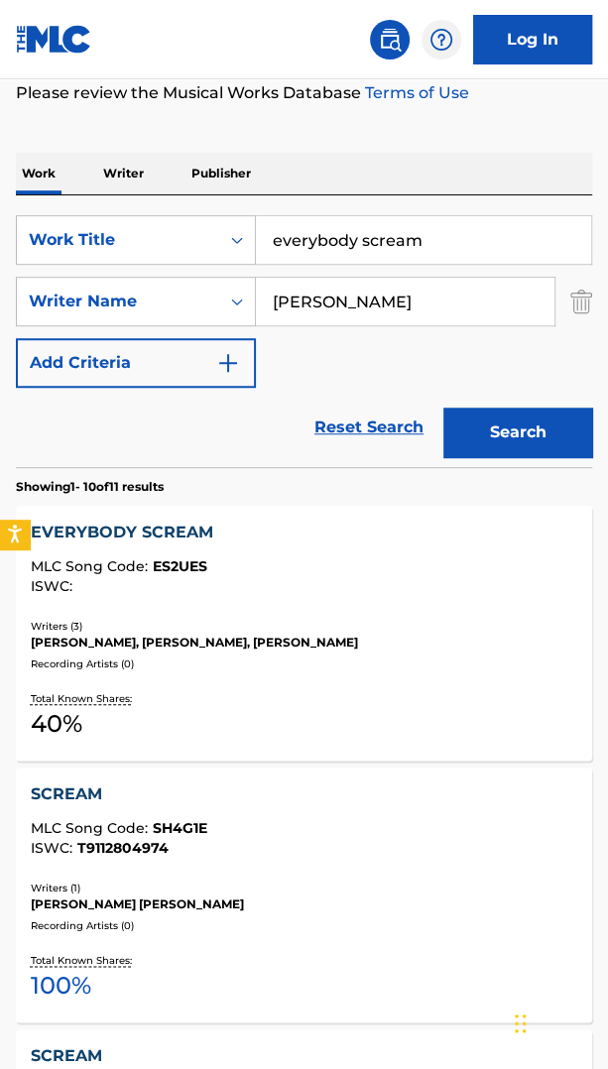
click at [164, 533] on div "EVERYBODY SCREAM" at bounding box center [304, 533] width 547 height 24
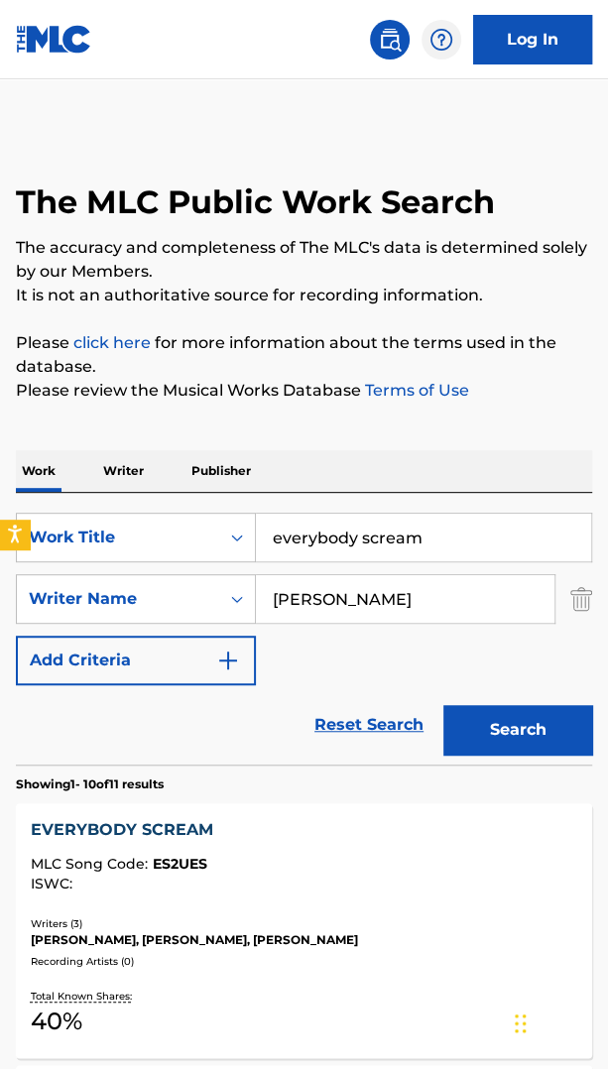
scroll to position [298, 0]
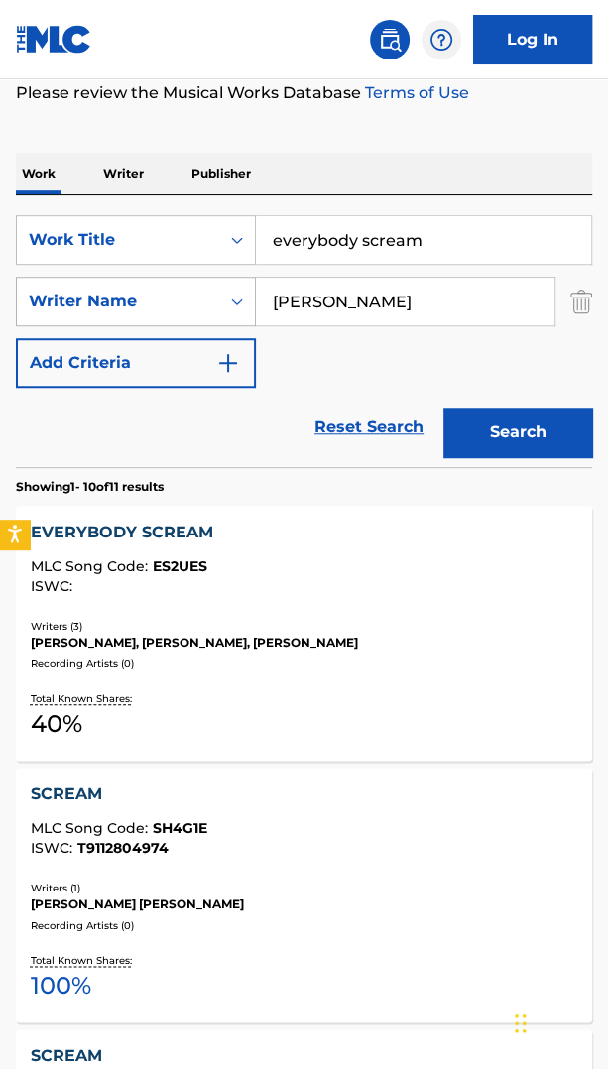
drag, startPoint x: 341, startPoint y: 299, endPoint x: 249, endPoint y: 305, distance: 92.5
click at [249, 305] on div "SearchWithCriteriad0169823-1429-4b83-ade4-c76ad3996db0 Writer Name [PERSON_NAME]" at bounding box center [304, 302] width 576 height 50
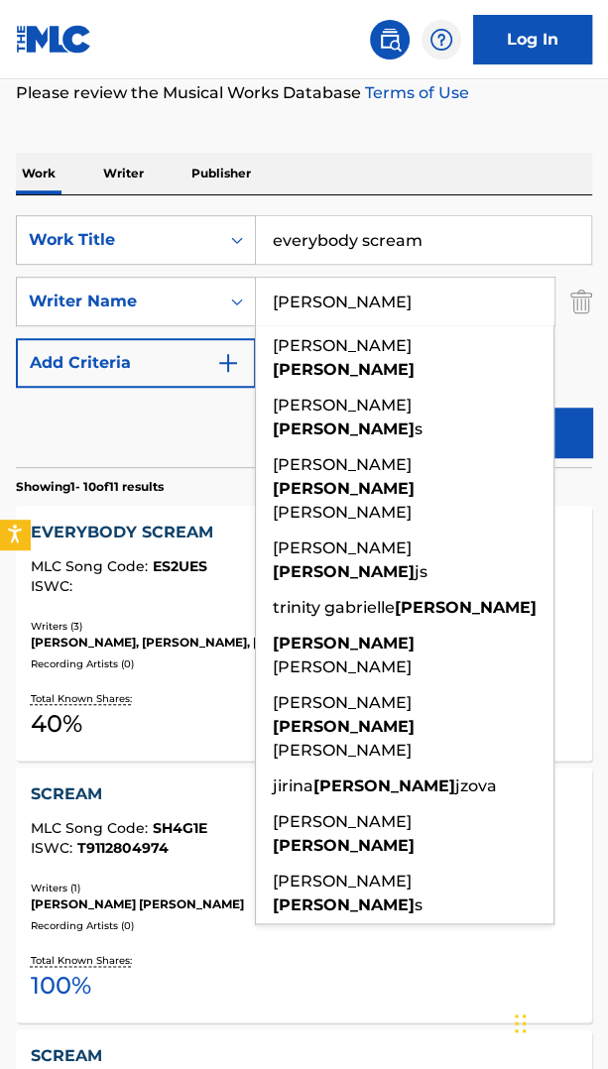
type input "[PERSON_NAME]"
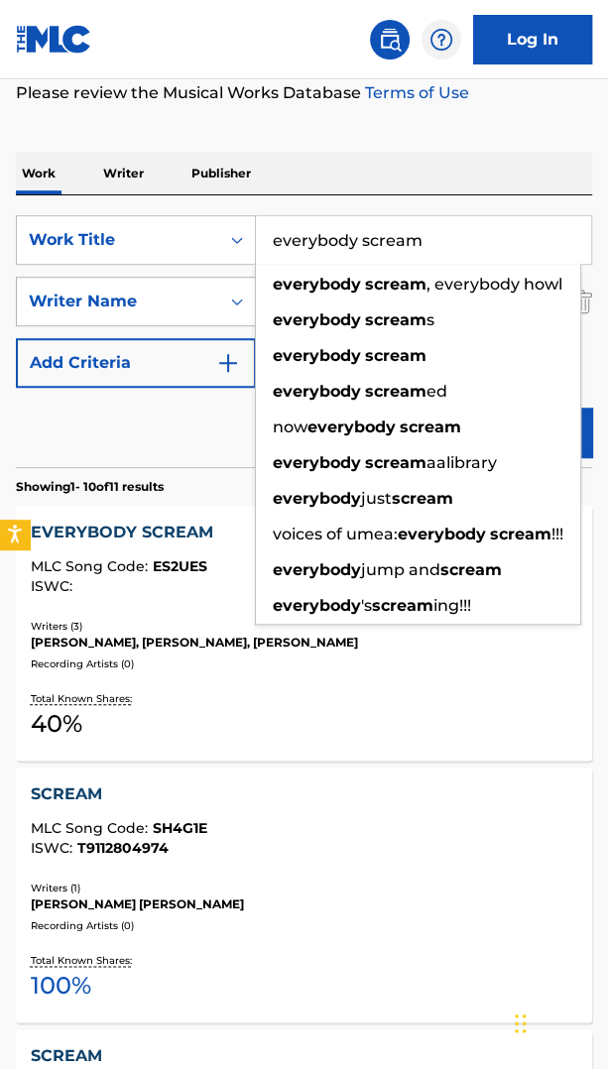
drag, startPoint x: 471, startPoint y: 230, endPoint x: 177, endPoint y: 279, distance: 298.5
click at [182, 278] on div "SearchWithCriteria4e212f51-5188-496f-b6a2-5b4dd2379aad Work Title everybody scr…" at bounding box center [304, 301] width 576 height 173
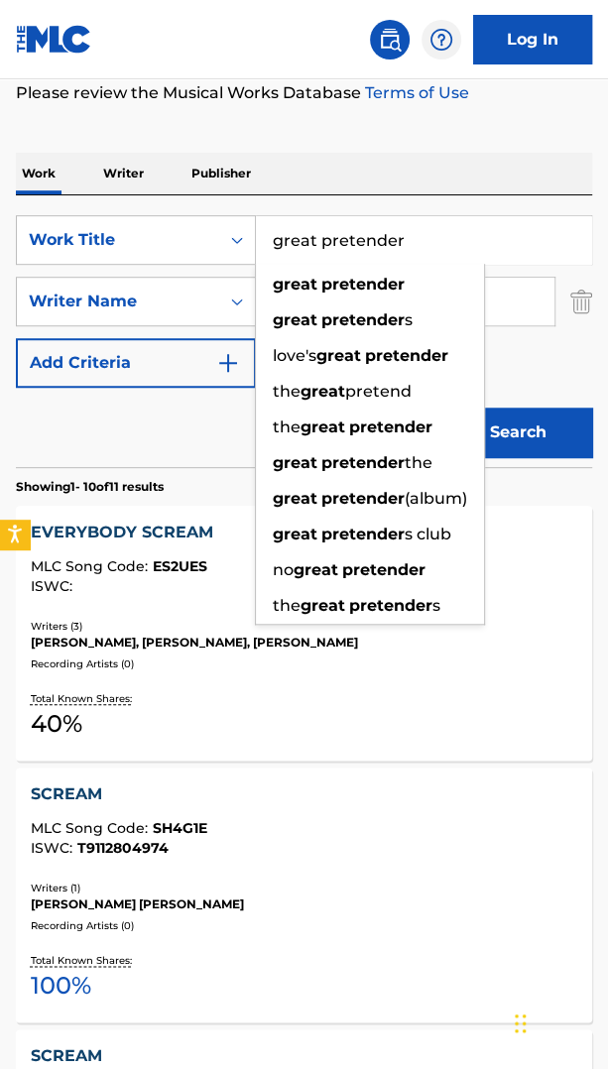
type input "great pretender"
click at [443, 408] on button "Search" at bounding box center [517, 433] width 149 height 50
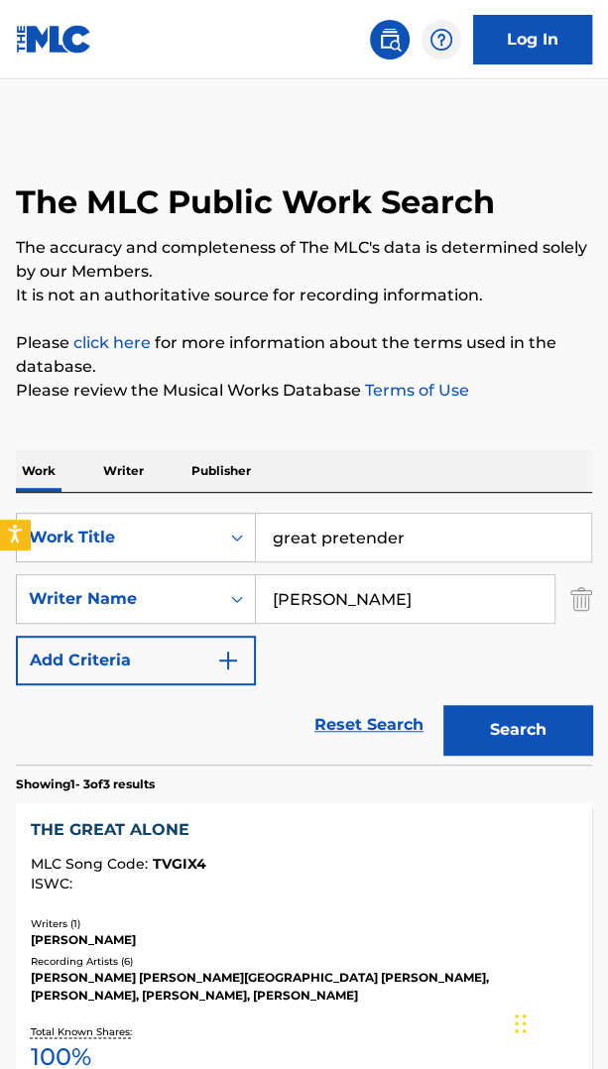
click at [272, 589] on input "[PERSON_NAME]" at bounding box center [405, 599] width 299 height 48
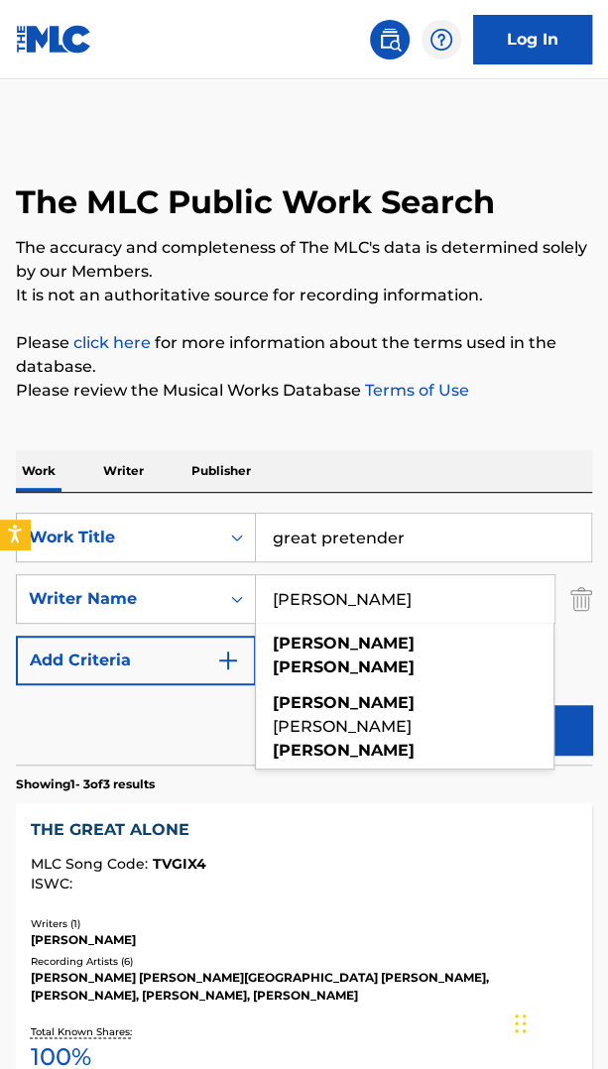
click at [443, 705] on button "Search" at bounding box center [517, 730] width 149 height 50
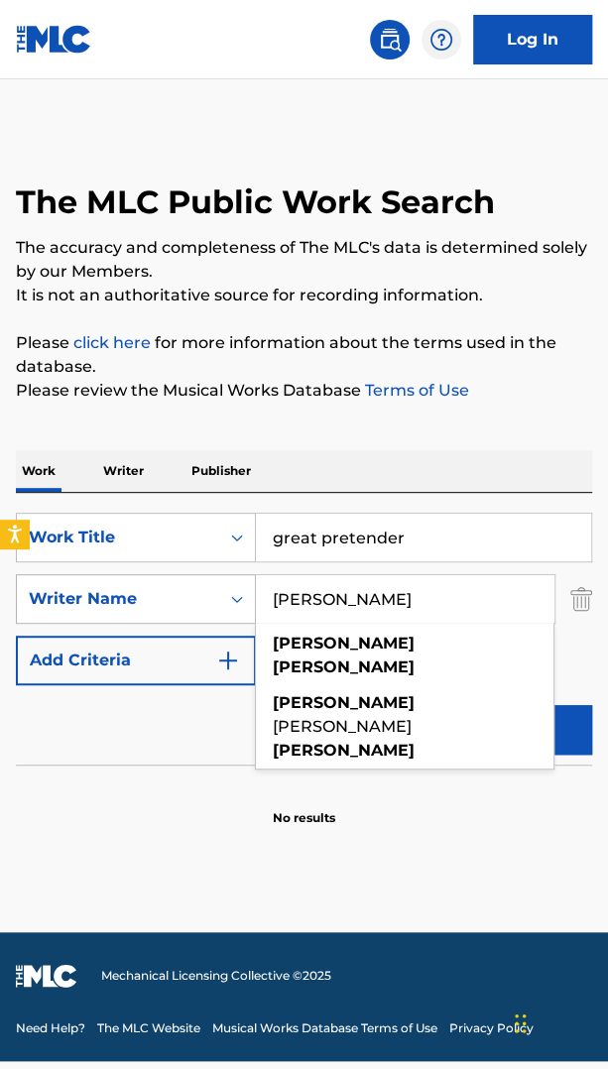
drag, startPoint x: 401, startPoint y: 597, endPoint x: 212, endPoint y: 596, distance: 188.4
click at [212, 596] on div "SearchWithCriteriad0169823-1429-4b83-ade4-c76ad3996db0 Writer Name [PERSON_NAME…" at bounding box center [304, 599] width 576 height 50
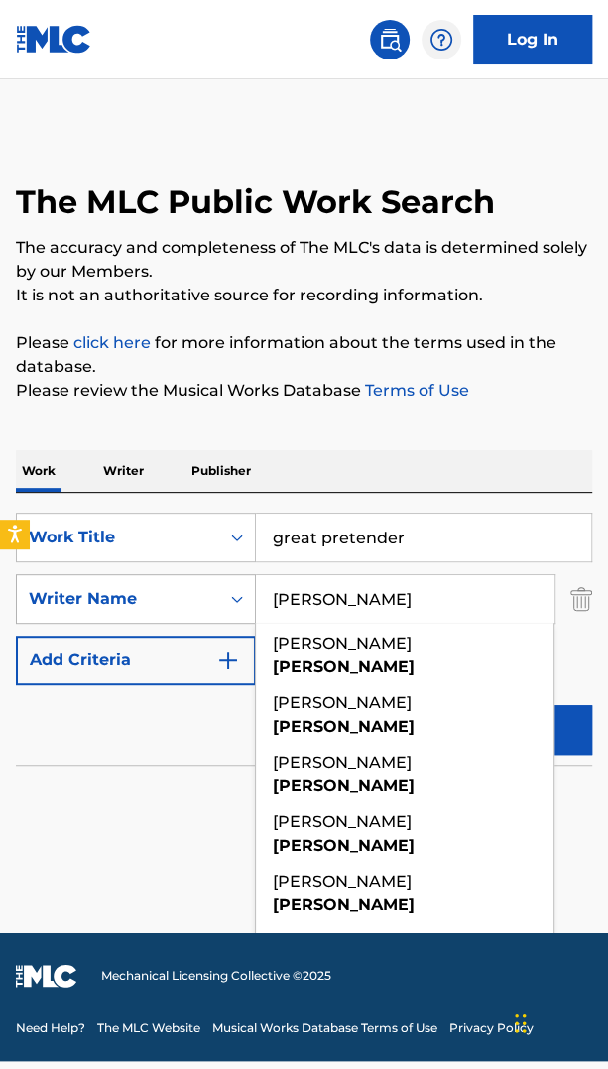
type input "[PERSON_NAME]"
click at [443, 705] on button "Search" at bounding box center [517, 730] width 149 height 50
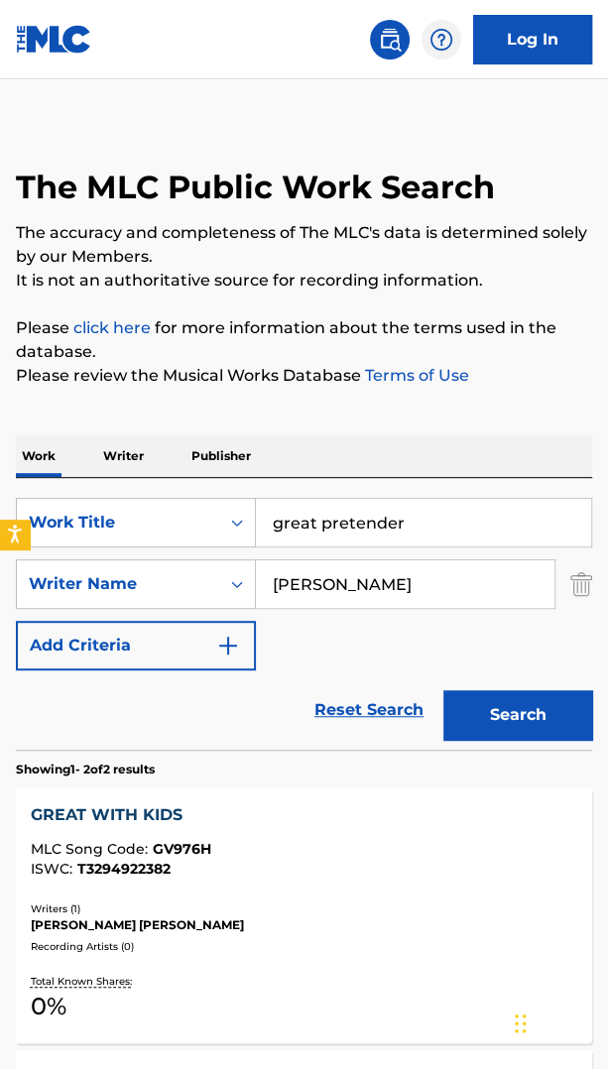
scroll to position [298, 0]
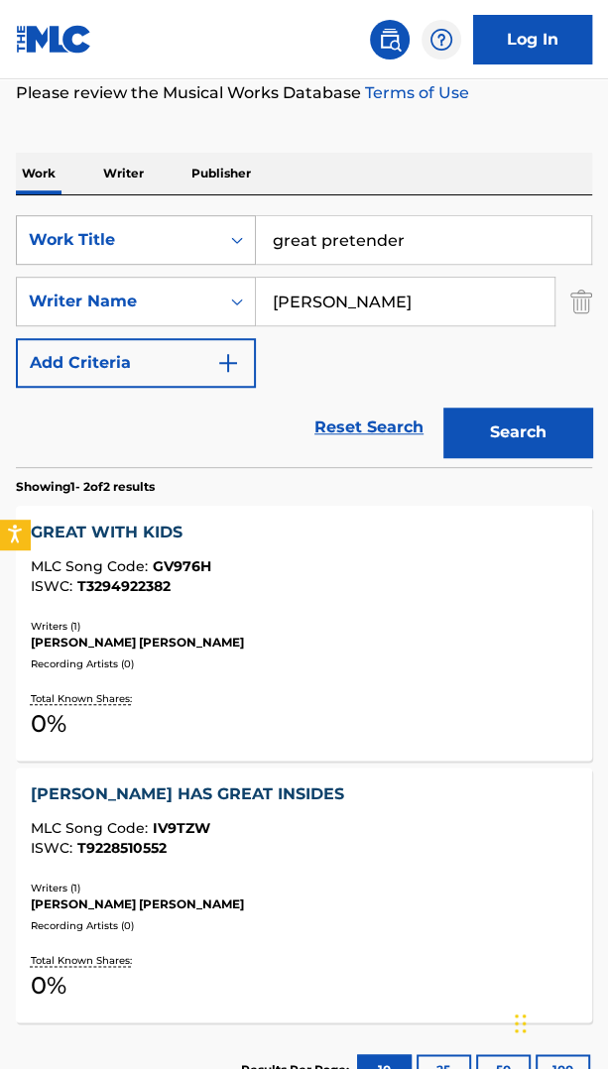
drag, startPoint x: 419, startPoint y: 238, endPoint x: 192, endPoint y: 250, distance: 226.4
click at [195, 250] on div "SearchWithCriteria4e212f51-5188-496f-b6a2-5b4dd2379aad Work Title great pretend…" at bounding box center [304, 240] width 576 height 50
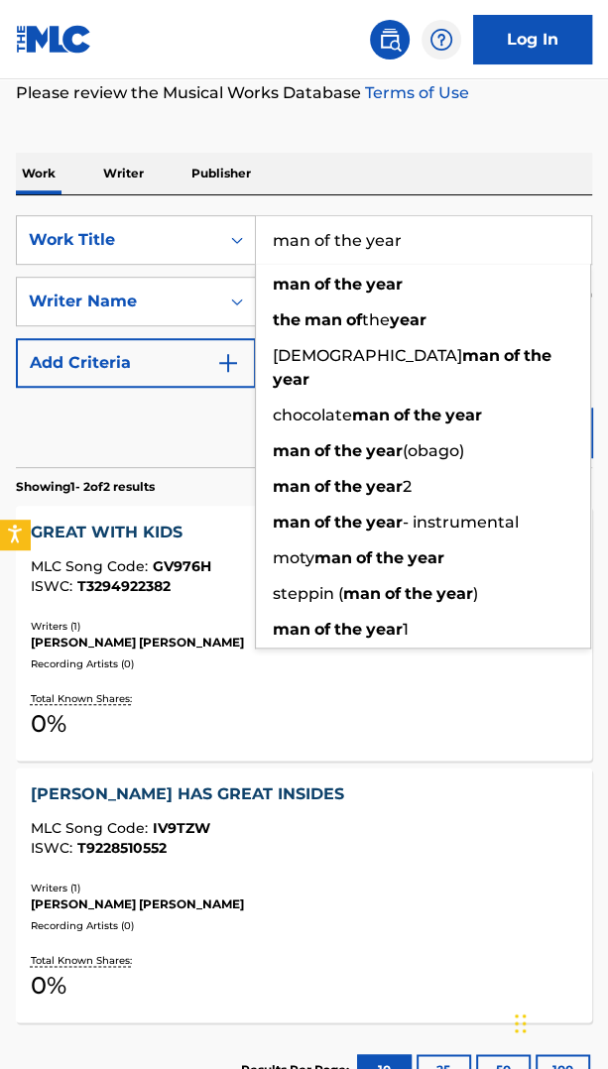
type input "man of the year"
click at [354, 165] on div "Work Writer Publisher" at bounding box center [304, 174] width 576 height 42
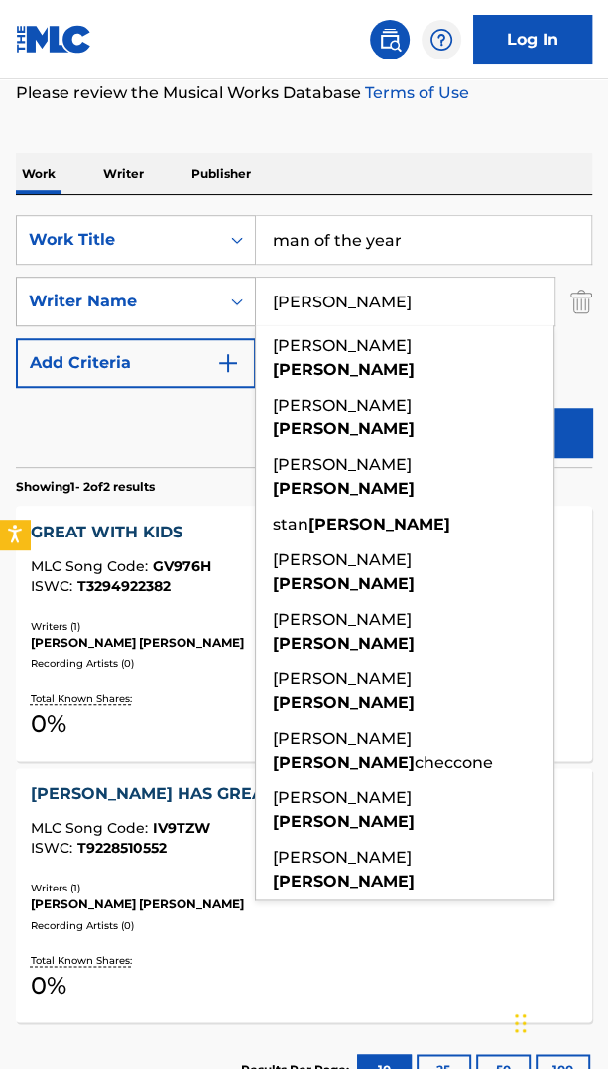
drag, startPoint x: 380, startPoint y: 303, endPoint x: 251, endPoint y: 313, distance: 129.3
click at [202, 311] on div "SearchWithCriteriad0169823-1429-4b83-ade4-c76ad3996db0 Writer Name [PERSON_NAME…" at bounding box center [304, 302] width 576 height 50
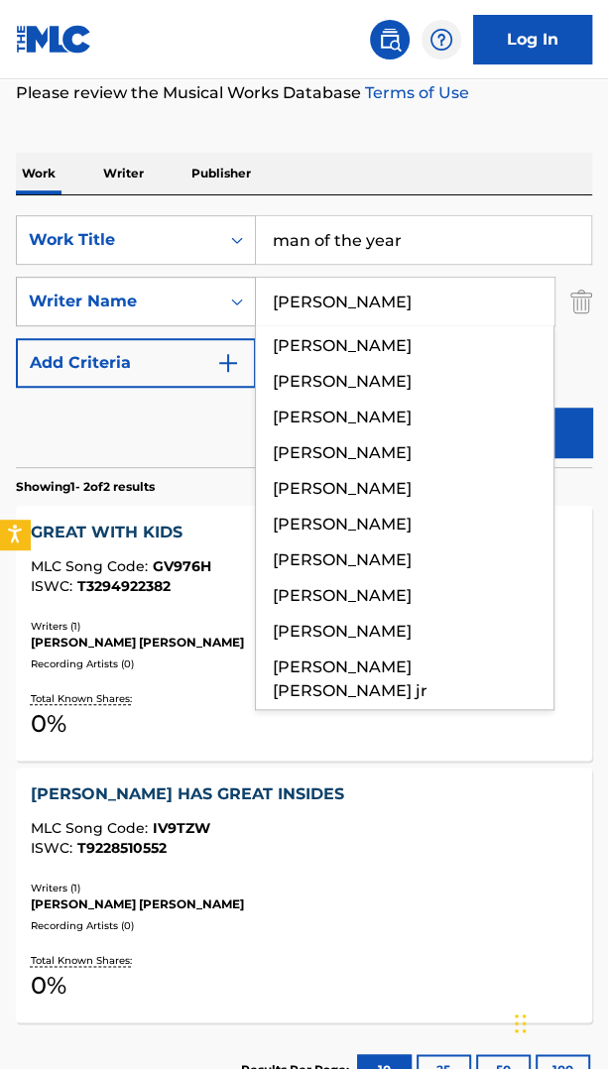
type input "[PERSON_NAME]"
click at [443, 408] on button "Search" at bounding box center [517, 433] width 149 height 50
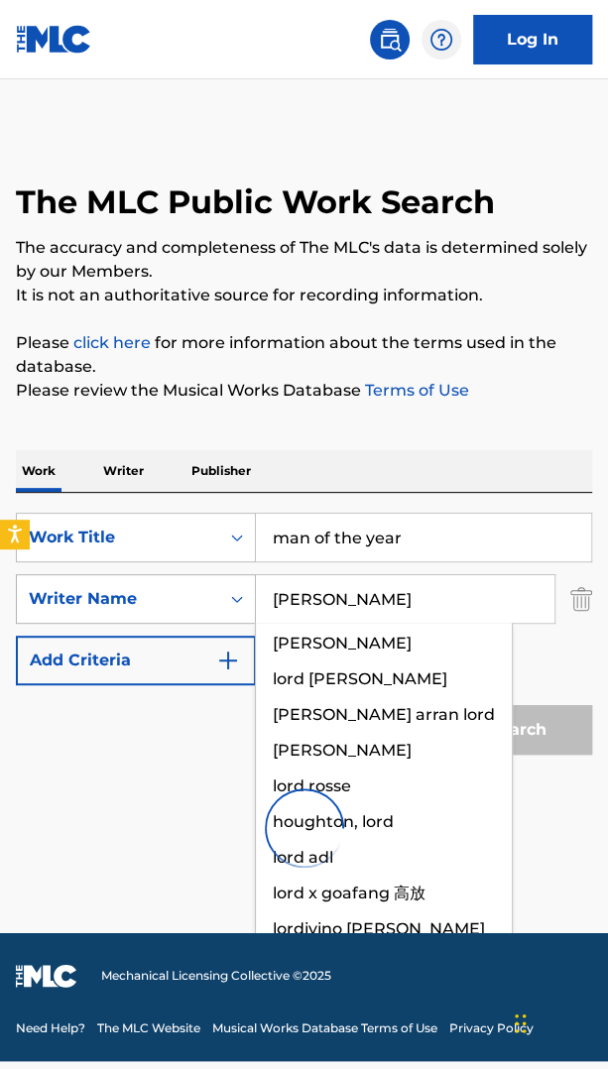
scroll to position [0, 0]
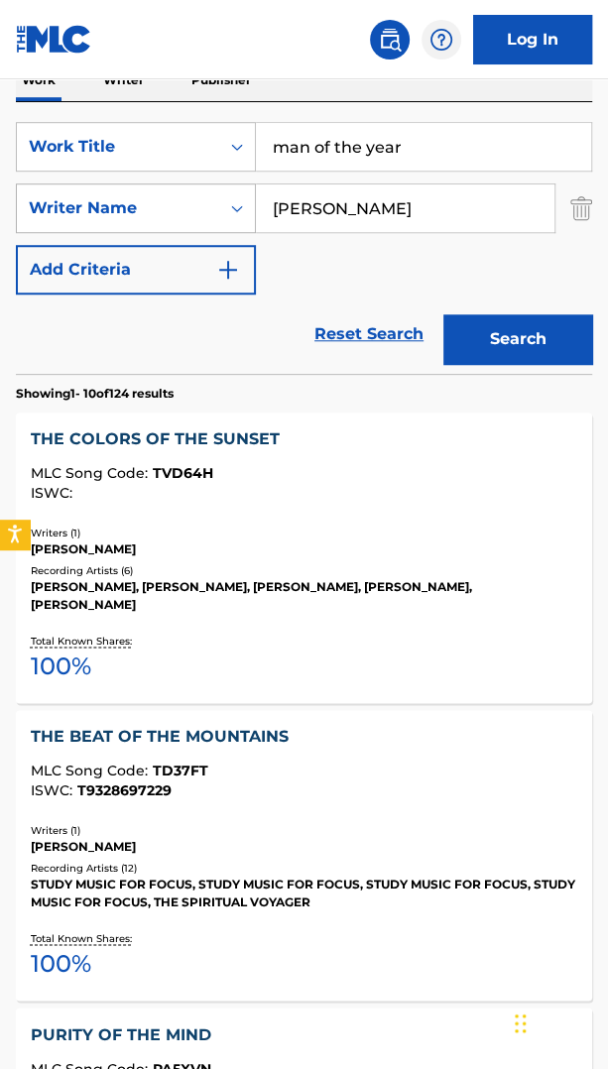
scroll to position [396, 0]
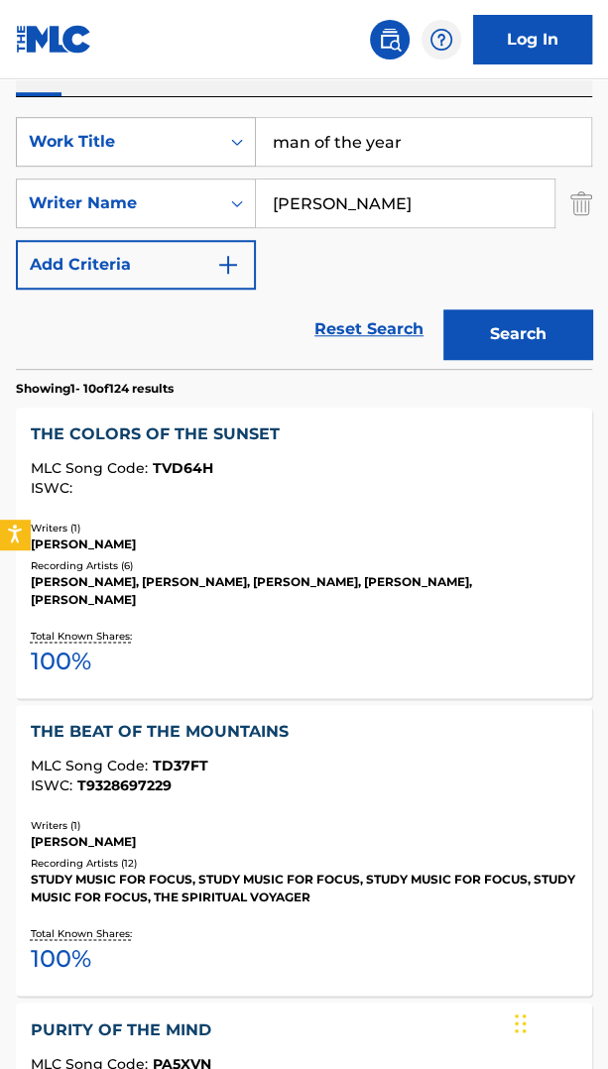
drag, startPoint x: 440, startPoint y: 149, endPoint x: 186, endPoint y: 155, distance: 253.9
click at [192, 156] on div "SearchWithCriteria4e212f51-5188-496f-b6a2-5b4dd2379aad Work Title man of the ye…" at bounding box center [304, 142] width 576 height 50
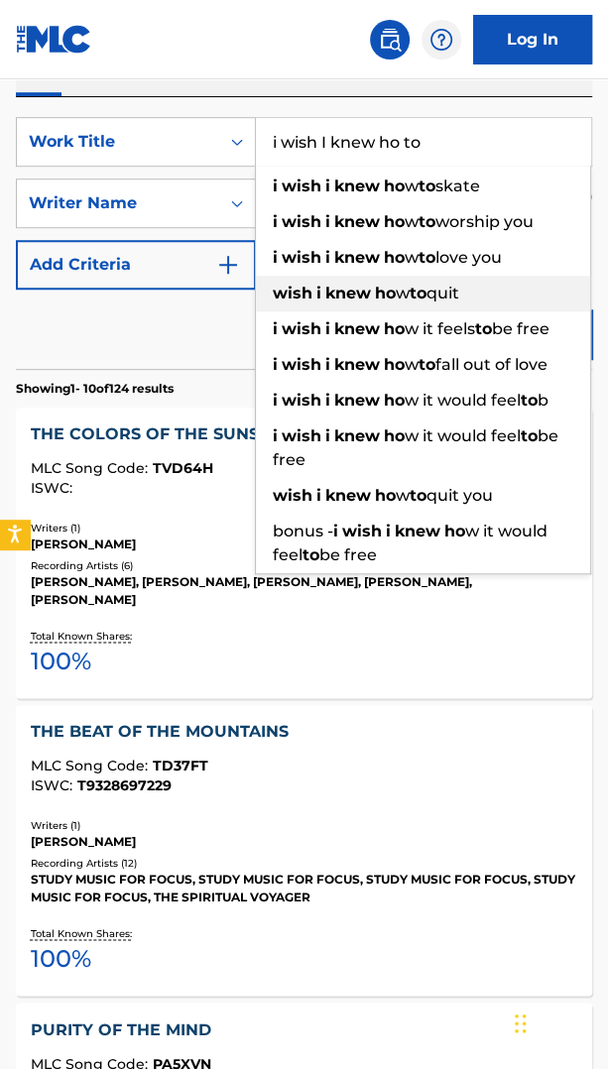
click at [312, 289] on span "Search Form" at bounding box center [314, 293] width 4 height 19
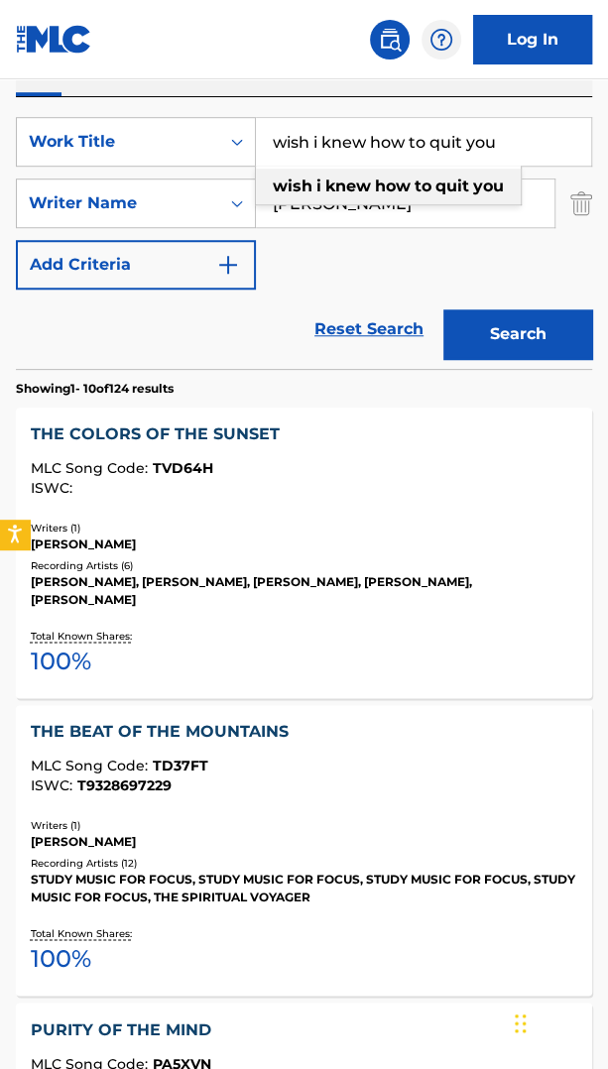
type input "wish i knew how to quit you"
click at [385, 185] on strong "how" at bounding box center [393, 186] width 36 height 19
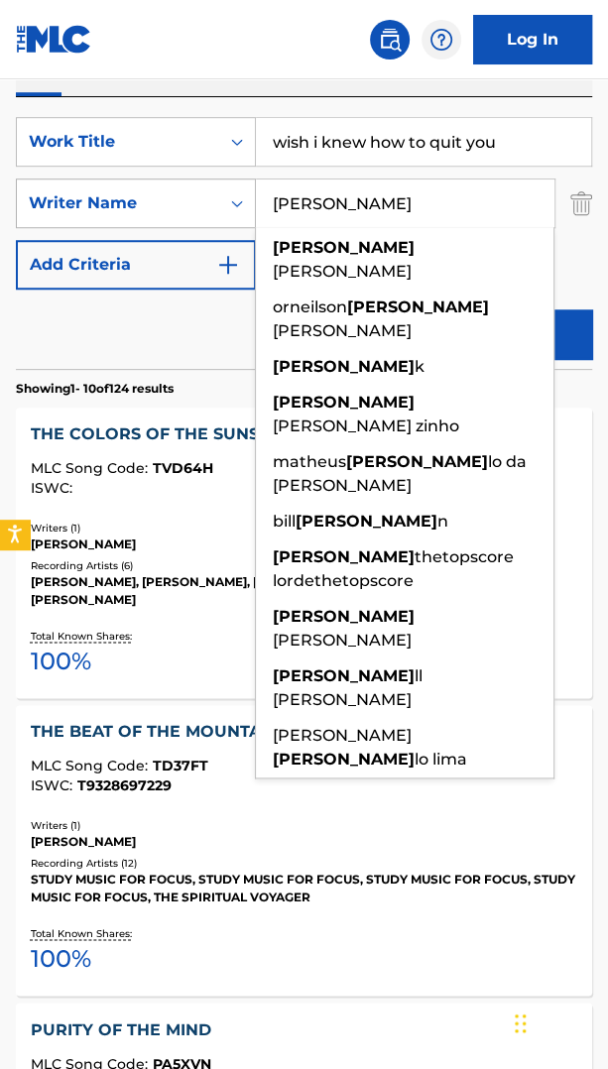
drag, startPoint x: 345, startPoint y: 209, endPoint x: 213, endPoint y: 211, distance: 131.9
click at [215, 211] on div "SearchWithCriteriad0169823-1429-4b83-ade4-c76ad3996db0 Writer Name [PERSON_NAME…" at bounding box center [304, 204] width 576 height 50
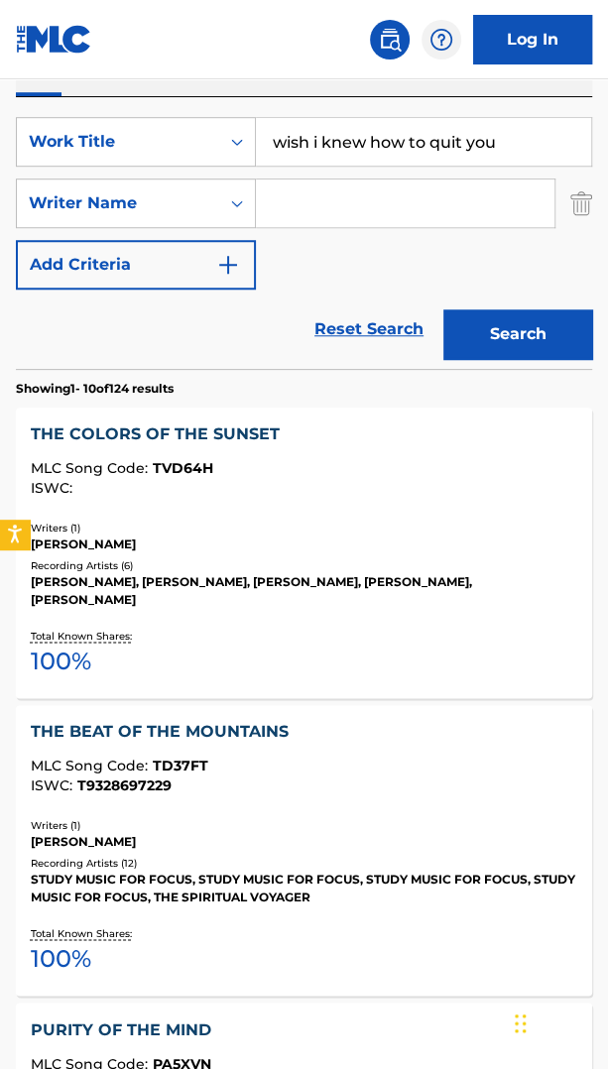
click at [502, 353] on button "Search" at bounding box center [517, 334] width 149 height 50
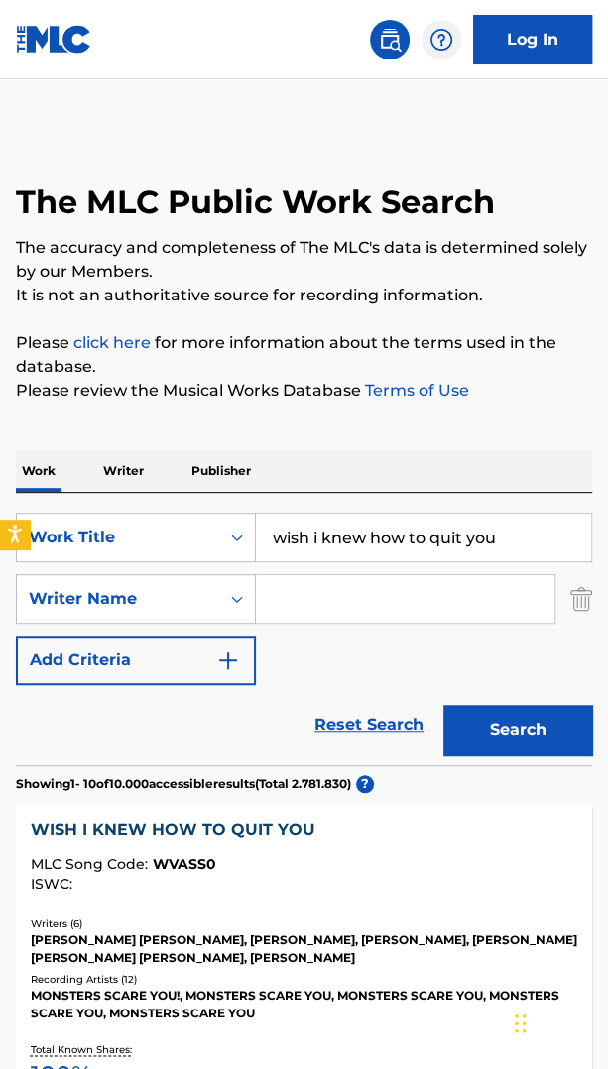
scroll to position [298, 0]
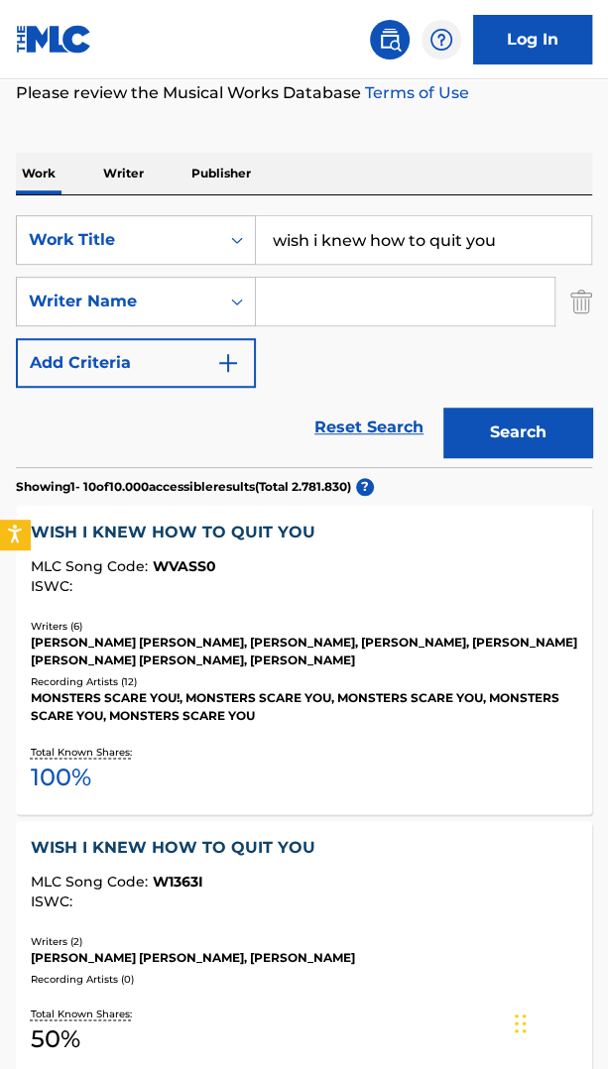
click at [275, 235] on input "wish i knew how to quit you" at bounding box center [423, 240] width 335 height 48
type input "i wish i knew how to quit you"
click at [443, 408] on button "Search" at bounding box center [517, 433] width 149 height 50
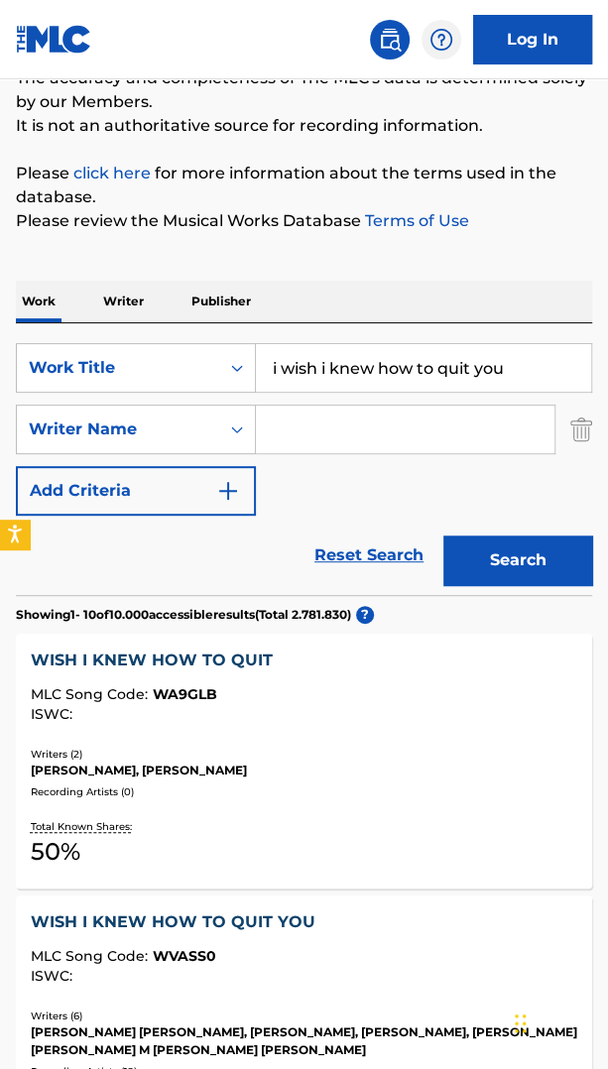
scroll to position [98, 0]
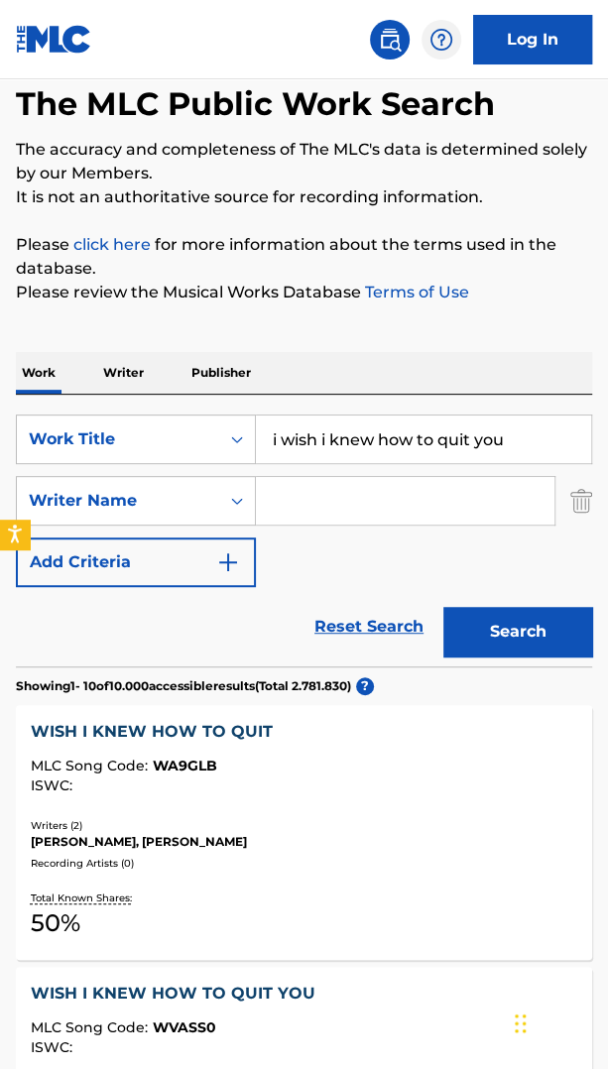
click at [307, 504] on input "Search Form" at bounding box center [405, 501] width 299 height 48
click at [443, 607] on button "Search" at bounding box center [517, 632] width 149 height 50
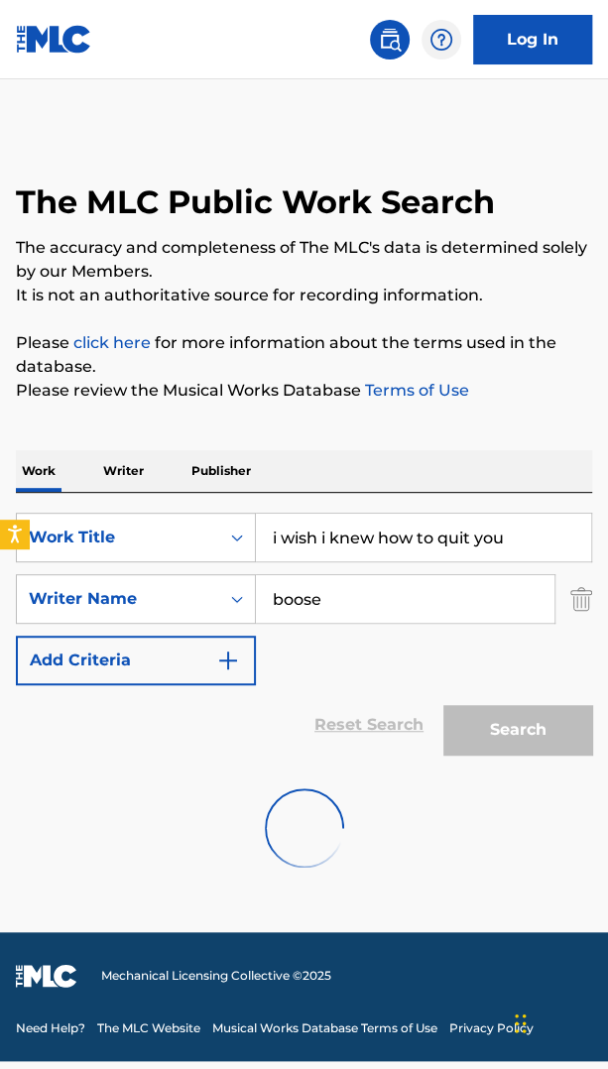
scroll to position [0, 0]
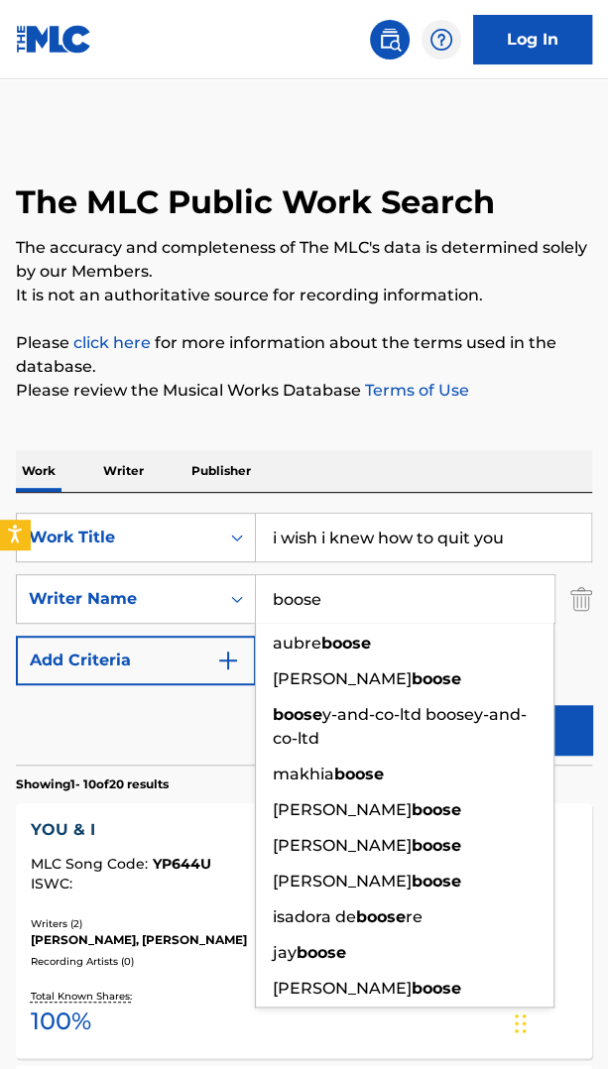
click at [272, 590] on input "boose" at bounding box center [405, 599] width 299 height 48
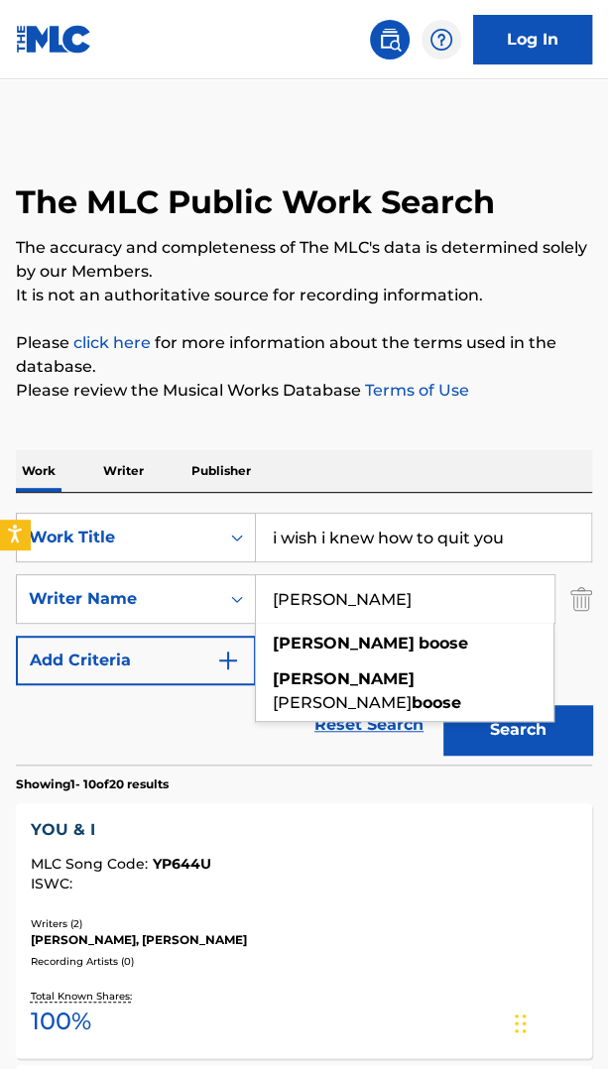
type input "[PERSON_NAME]"
click at [443, 705] on button "Search" at bounding box center [517, 730] width 149 height 50
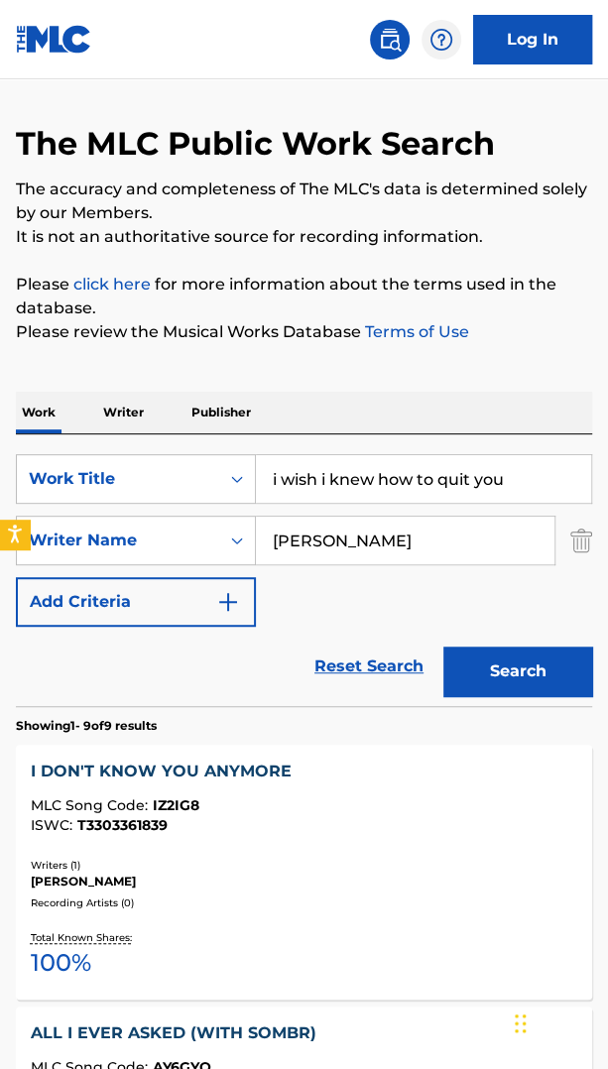
scroll to position [98, 0]
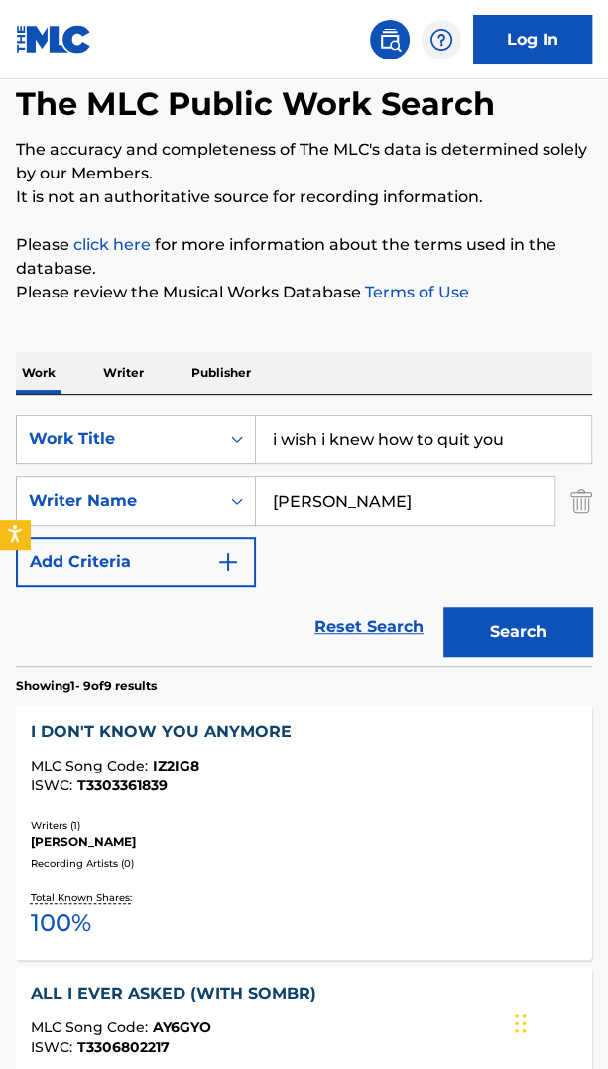
click at [93, 729] on div "I DON'T KNOW YOU ANYMORE" at bounding box center [304, 732] width 547 height 24
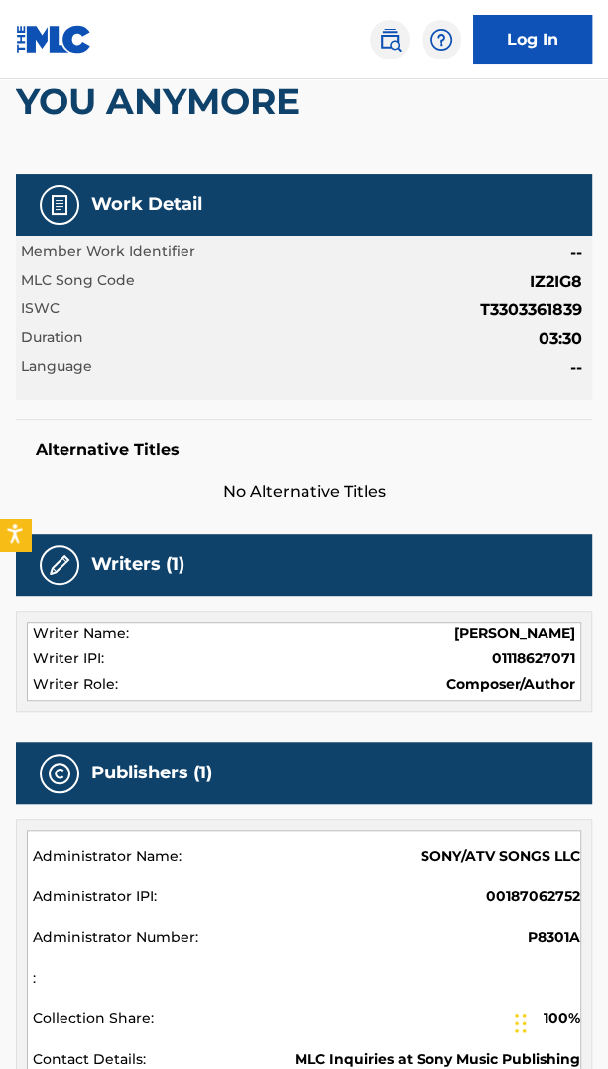
scroll to position [197, 0]
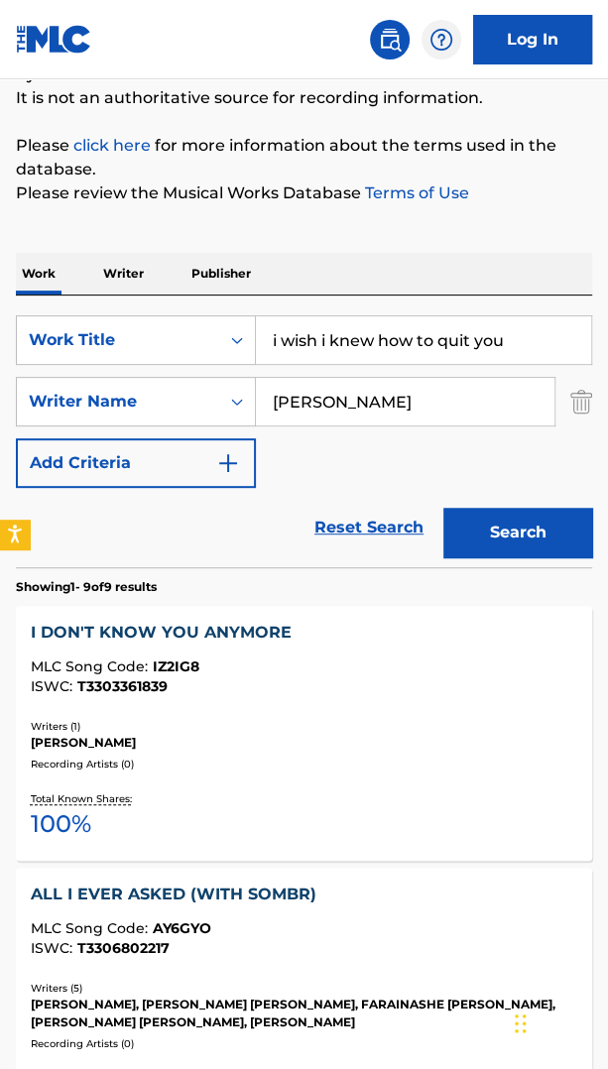
scroll to position [98, 0]
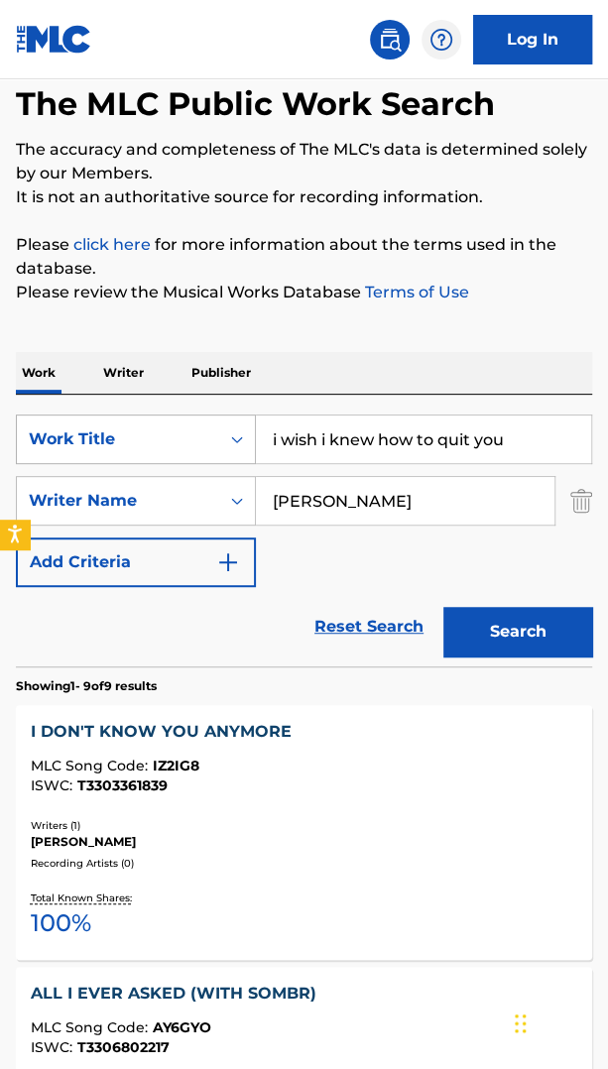
drag, startPoint x: 515, startPoint y: 435, endPoint x: 232, endPoint y: 449, distance: 283.0
click at [232, 449] on div "SearchWithCriteria4e212f51-5188-496f-b6a2-5b4dd2379aad Work Title i wish i knew…" at bounding box center [304, 440] width 576 height 50
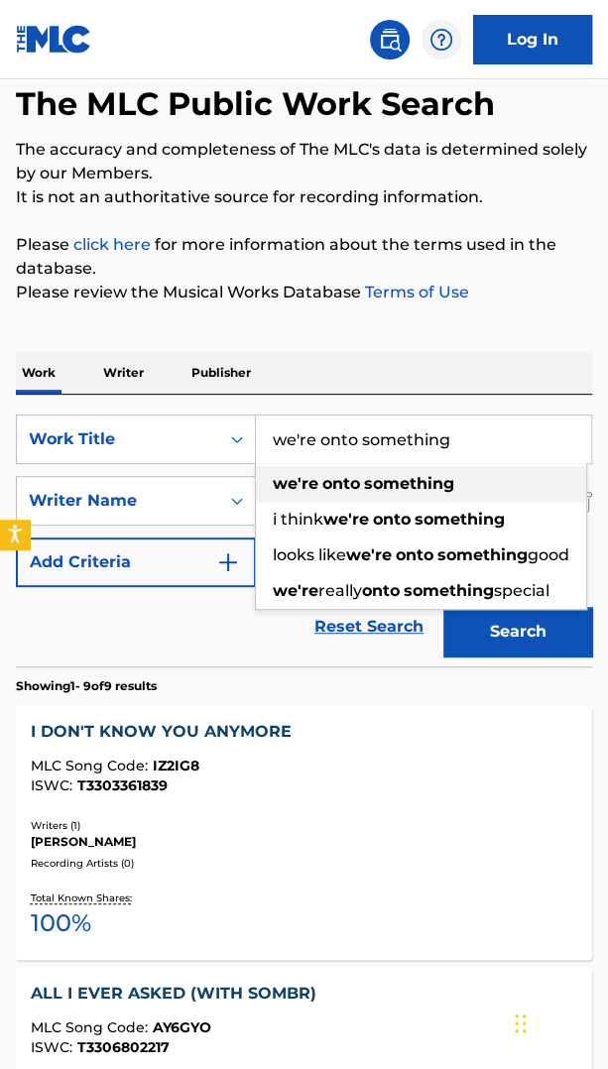
type input "we're onto something"
click at [394, 481] on strong "something" at bounding box center [409, 483] width 90 height 19
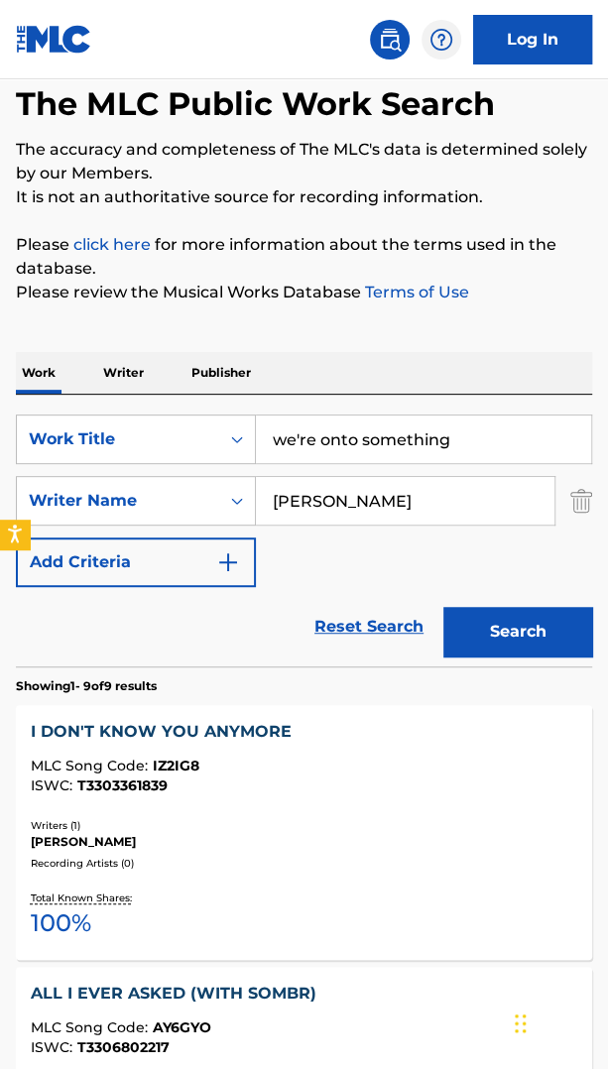
click at [572, 500] on img "Search Form" at bounding box center [581, 501] width 22 height 50
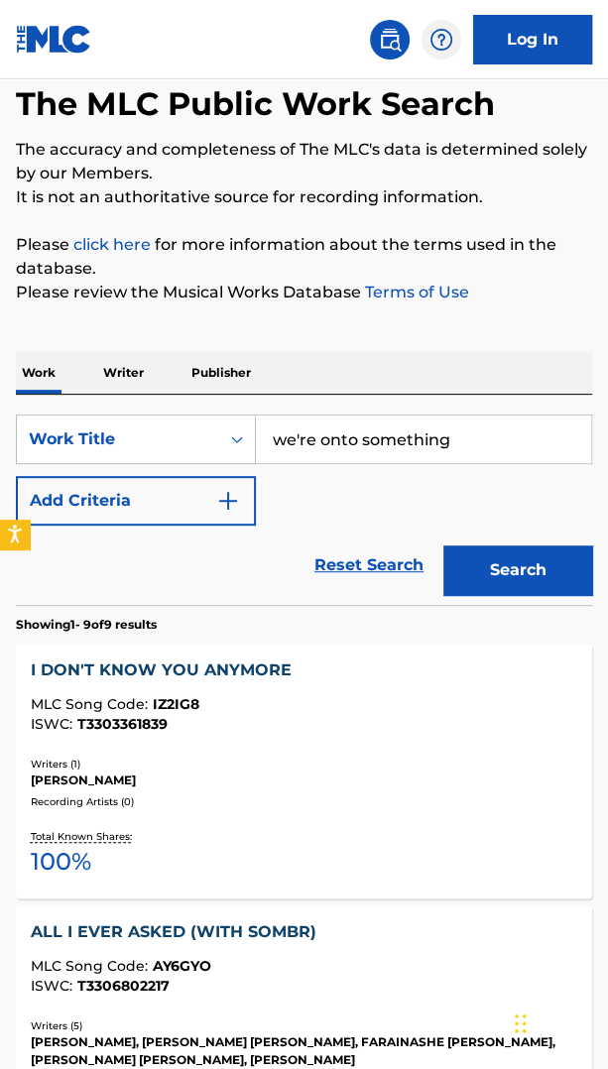
click at [525, 578] on button "Search" at bounding box center [517, 570] width 149 height 50
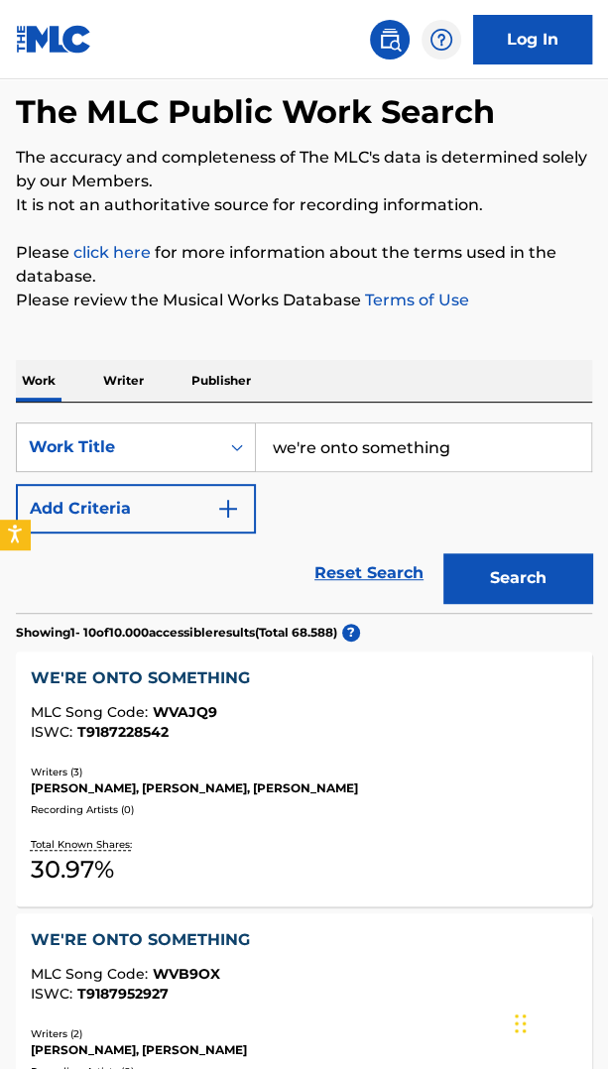
scroll to position [197, 0]
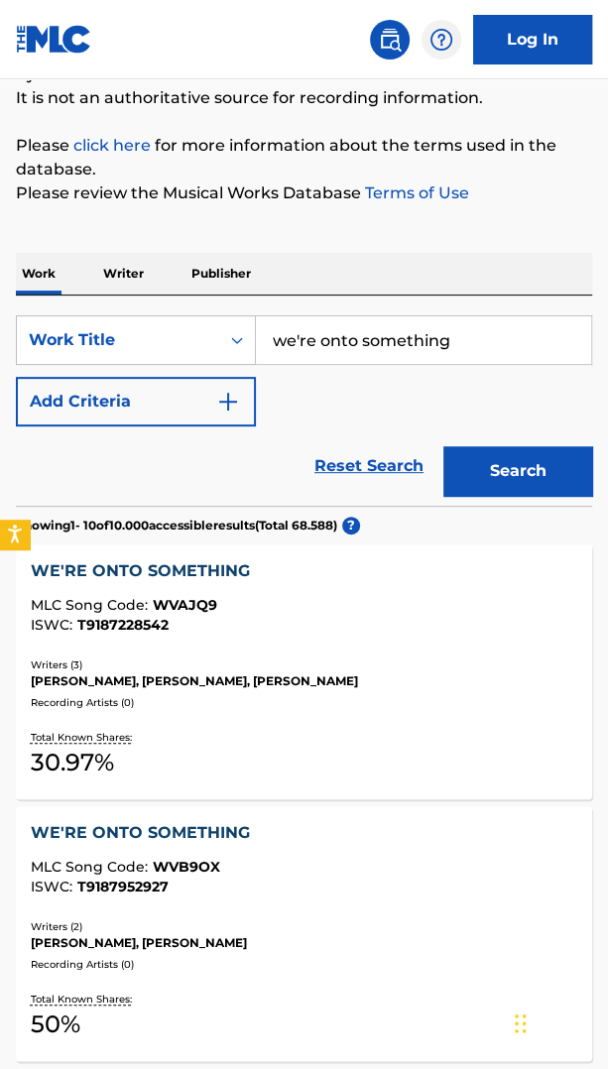
click at [237, 404] on img "Search Form" at bounding box center [228, 402] width 24 height 24
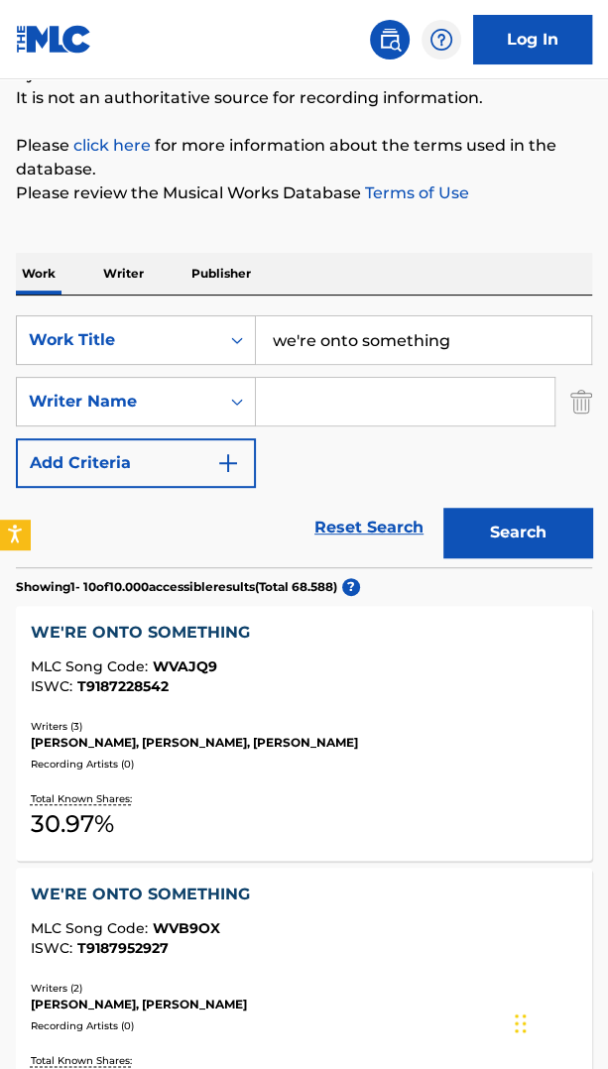
click at [297, 404] on input "Search Form" at bounding box center [405, 402] width 299 height 48
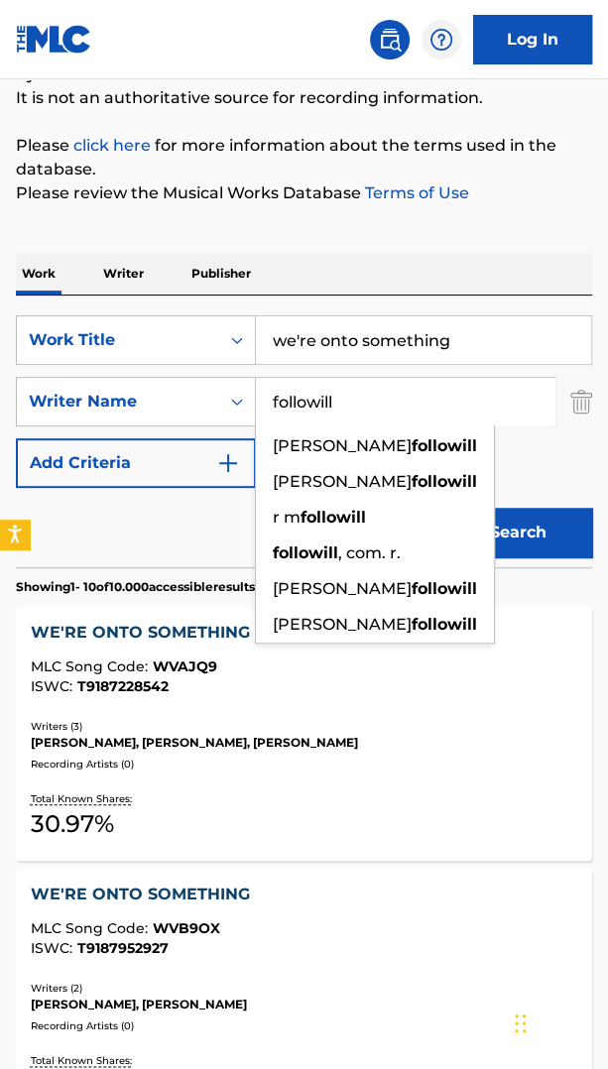
type input "followill"
click at [443, 508] on button "Search" at bounding box center [517, 533] width 149 height 50
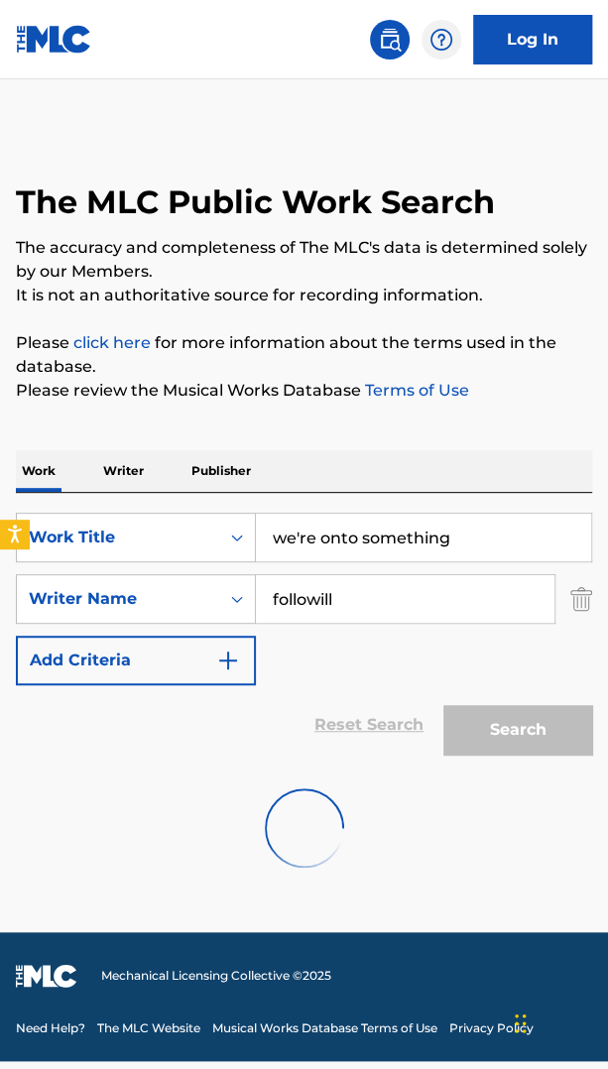
scroll to position [0, 0]
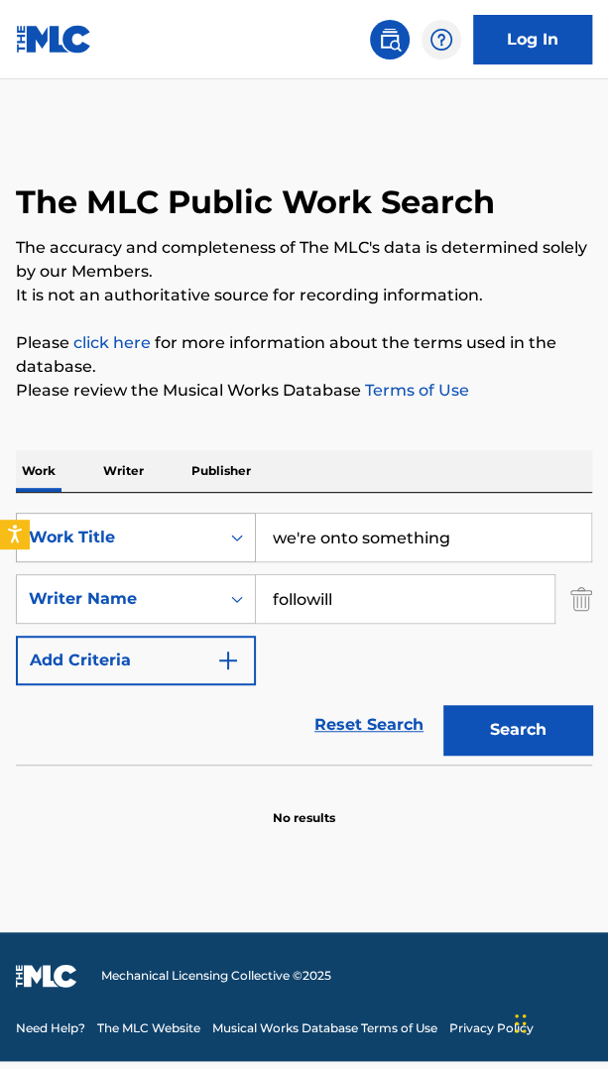
drag, startPoint x: 476, startPoint y: 538, endPoint x: 217, endPoint y: 560, distance: 259.8
click at [217, 560] on div "SearchWithCriteria4e212f51-5188-496f-b6a2-5b4dd2379aad Work Title we're onto so…" at bounding box center [304, 538] width 576 height 50
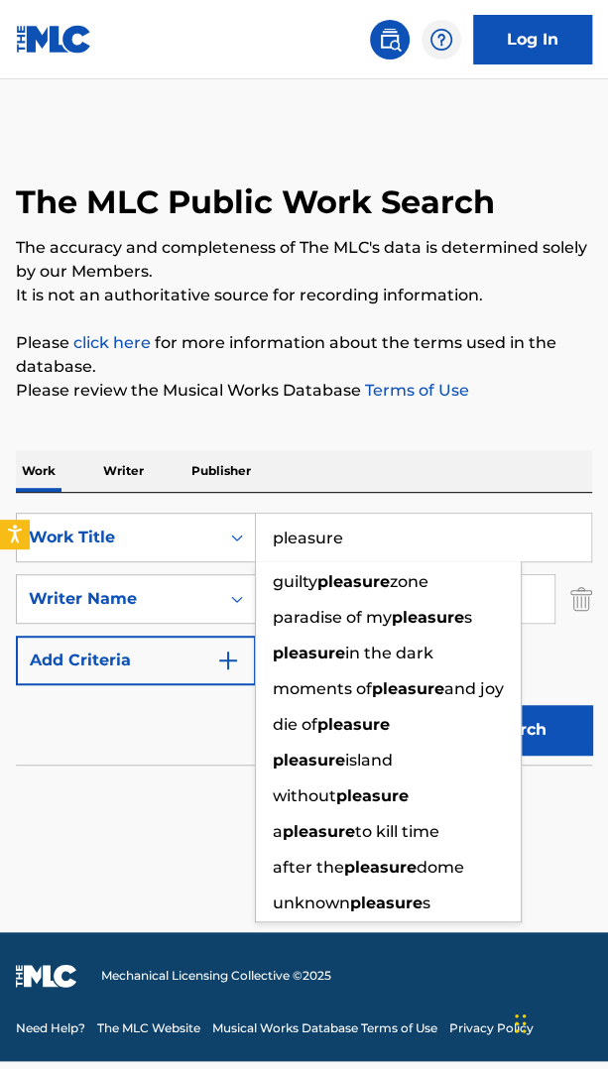
type input "pleasure"
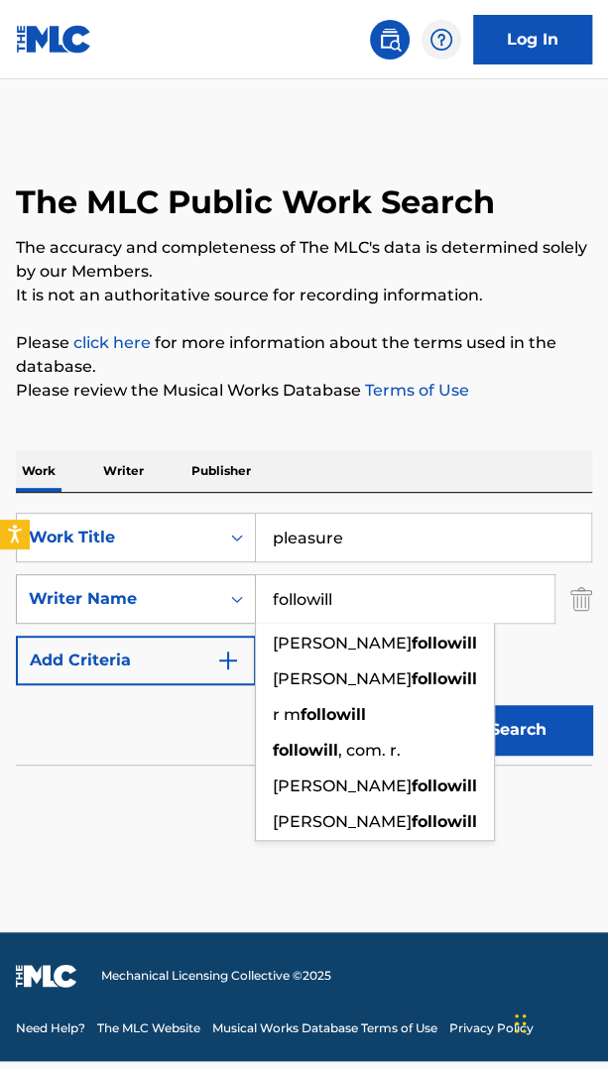
drag, startPoint x: 368, startPoint y: 600, endPoint x: 178, endPoint y: 601, distance: 190.4
click at [178, 601] on div "SearchWithCriteriad0169823-1429-4b83-ade4-c76ad3996db0 Writer Name [PERSON_NAME…" at bounding box center [304, 599] width 576 height 50
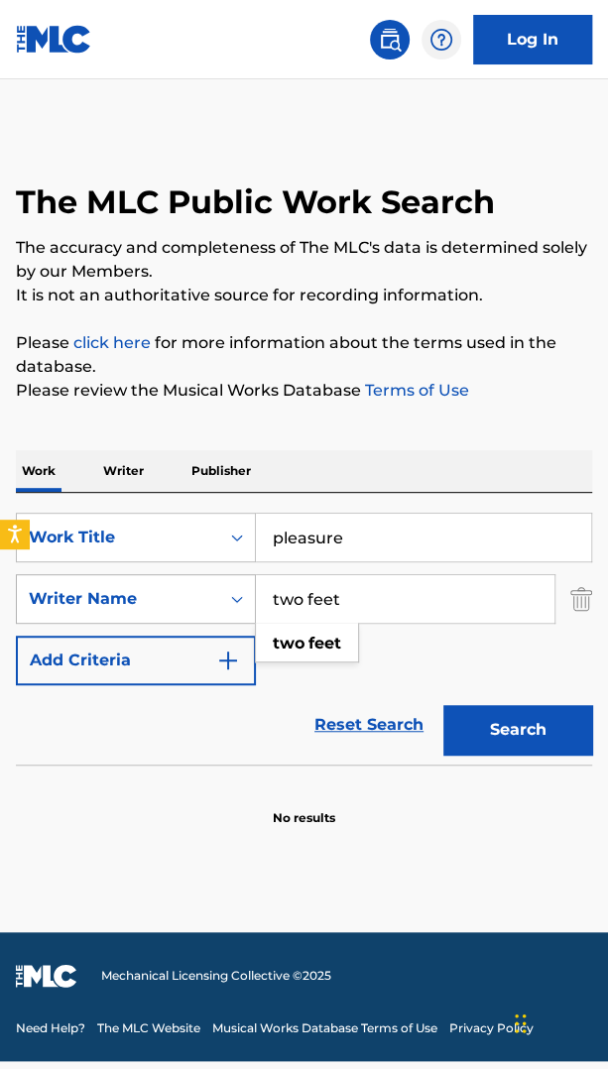
type input "two feet"
click at [443, 705] on button "Search" at bounding box center [517, 730] width 149 height 50
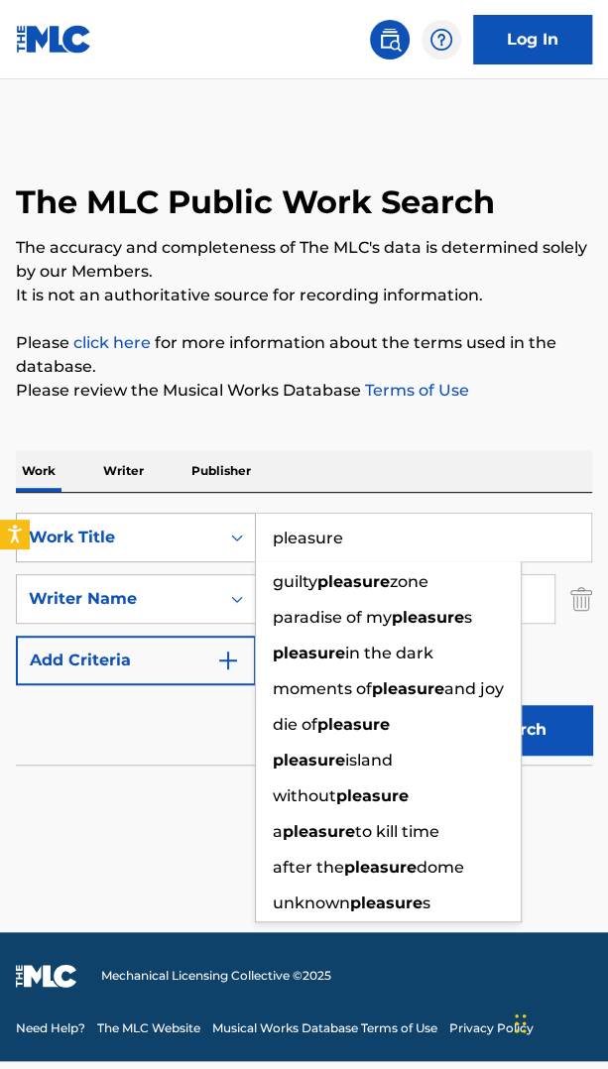
drag, startPoint x: 299, startPoint y: 541, endPoint x: 209, endPoint y: 543, distance: 89.3
click at [209, 542] on div "SearchWithCriteria4e212f51-5188-496f-b6a2-5b4dd2379aad Work Title pleasure guil…" at bounding box center [304, 538] width 576 height 50
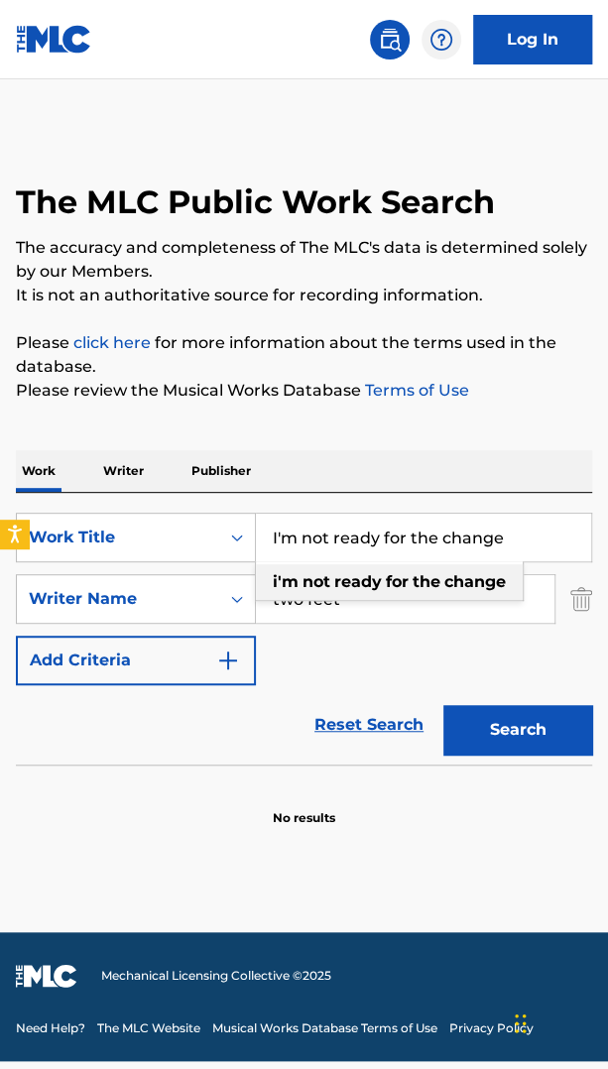
click at [450, 576] on strong "change" at bounding box center [474, 581] width 61 height 19
type input "i'm not ready for the change"
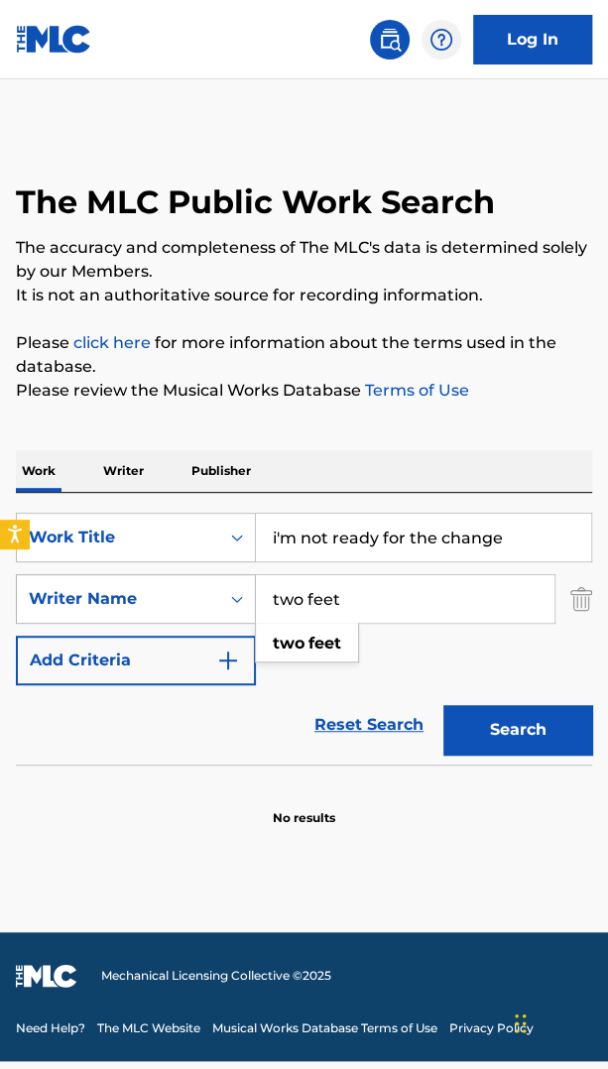
drag, startPoint x: 355, startPoint y: 597, endPoint x: 158, endPoint y: 590, distance: 197.5
click at [149, 599] on div "SearchWithCriteriad0169823-1429-4b83-ade4-c76ad3996db0 Writer Name two feet two…" at bounding box center [304, 599] width 576 height 50
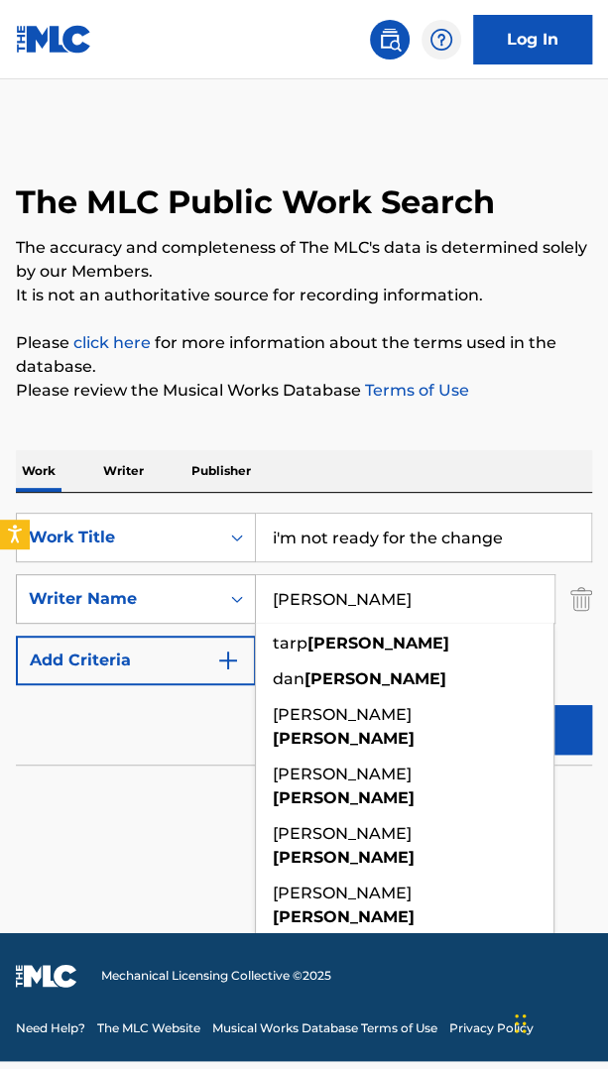
type input "[PERSON_NAME]"
click at [443, 705] on button "Search" at bounding box center [517, 730] width 149 height 50
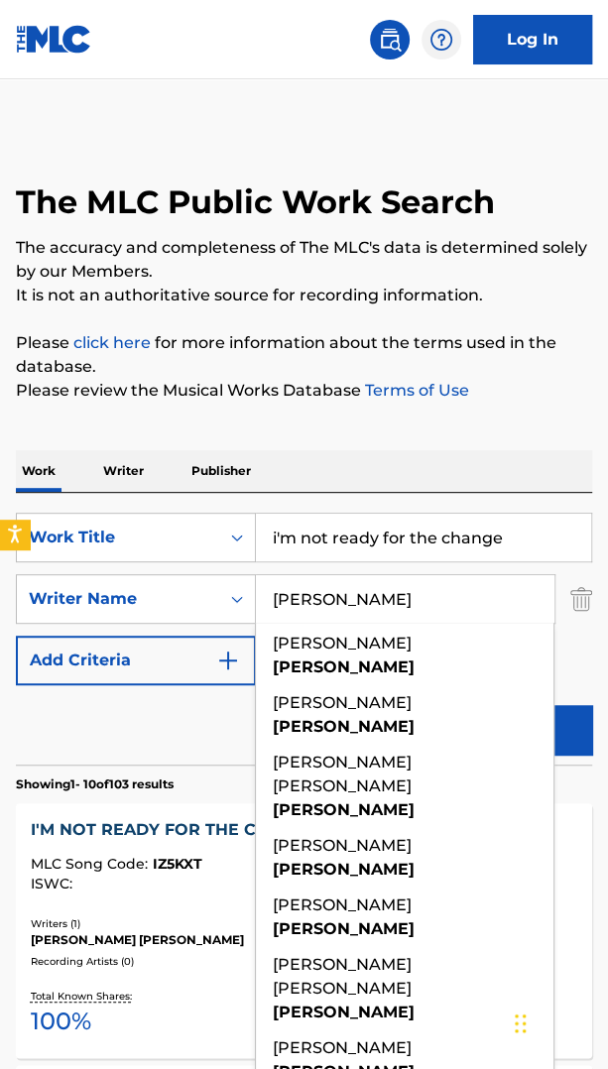
click at [173, 824] on div "I'M NOT READY FOR THE CHANGE" at bounding box center [304, 830] width 547 height 24
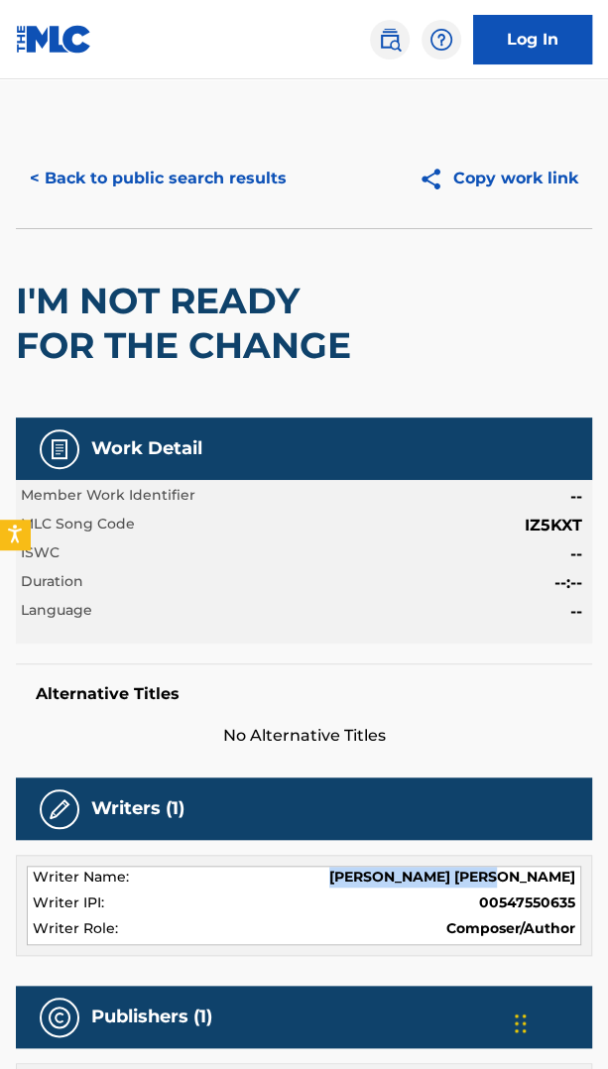
drag, startPoint x: 403, startPoint y: 918, endPoint x: 574, endPoint y: 920, distance: 171.6
click at [574, 888] on span "[PERSON_NAME] [PERSON_NAME]" at bounding box center [452, 877] width 246 height 21
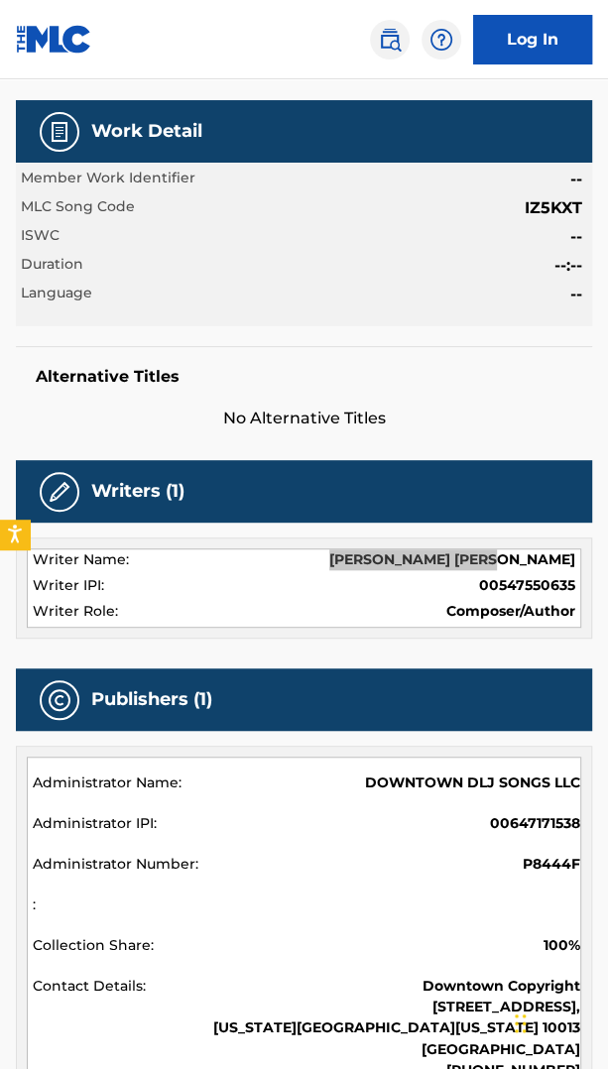
scroll to position [98, 0]
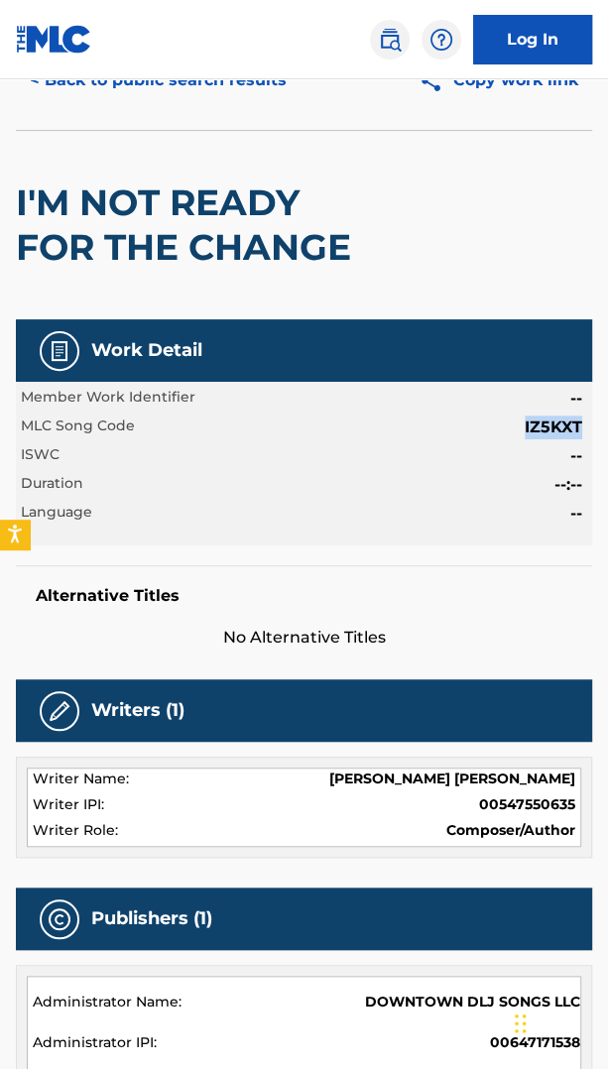
drag, startPoint x: 523, startPoint y: 469, endPoint x: 581, endPoint y: 472, distance: 58.6
click at [581, 439] on div "MLC Song Code IZ5KXT" at bounding box center [304, 428] width 566 height 24
